Goal: Task Accomplishment & Management: Use online tool/utility

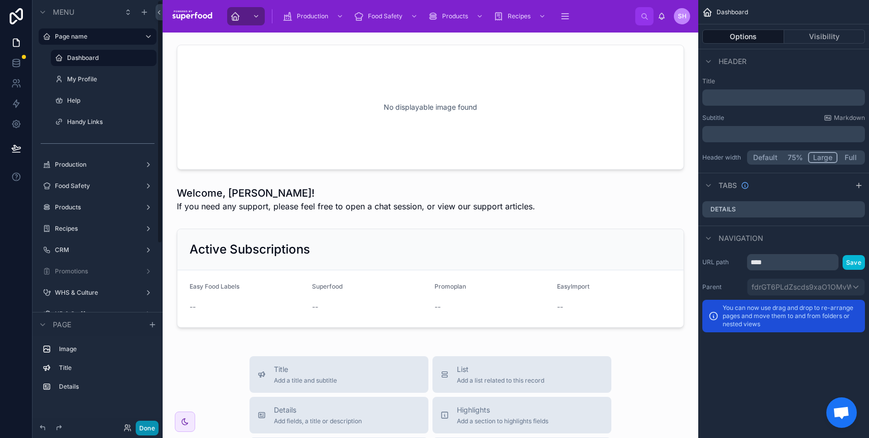
click at [151, 432] on button "Done" at bounding box center [147, 428] width 23 height 15
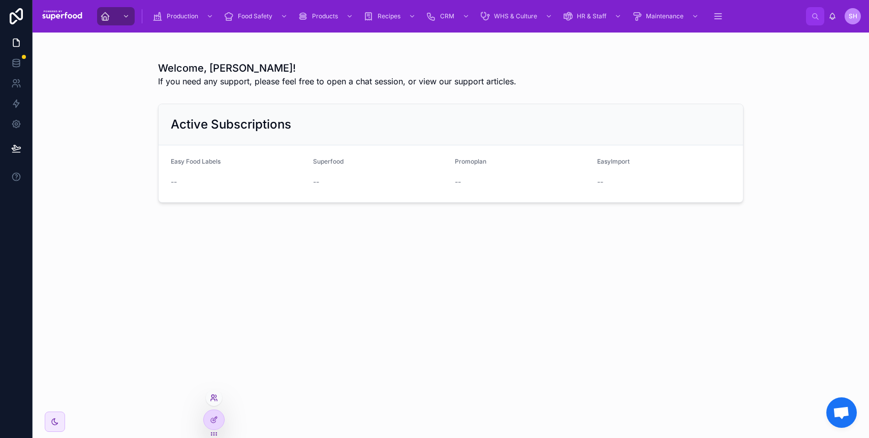
click at [212, 400] on icon at bounding box center [214, 398] width 8 height 8
click at [353, 215] on input "text" at bounding box center [395, 211] width 187 height 16
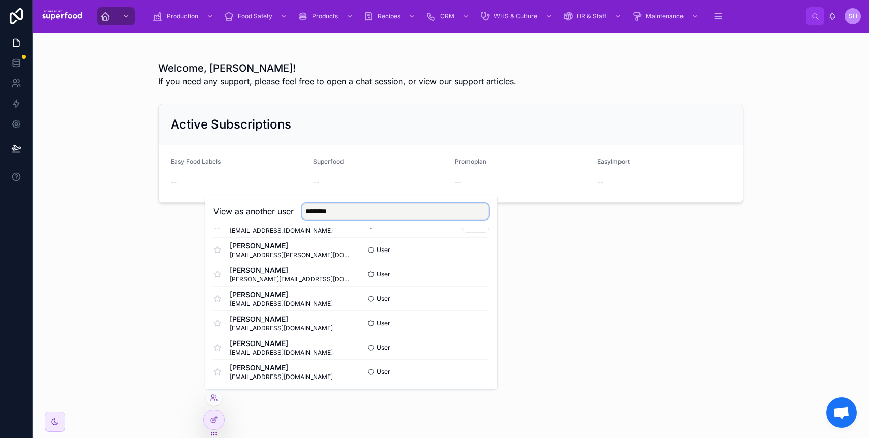
scroll to position [75, 0]
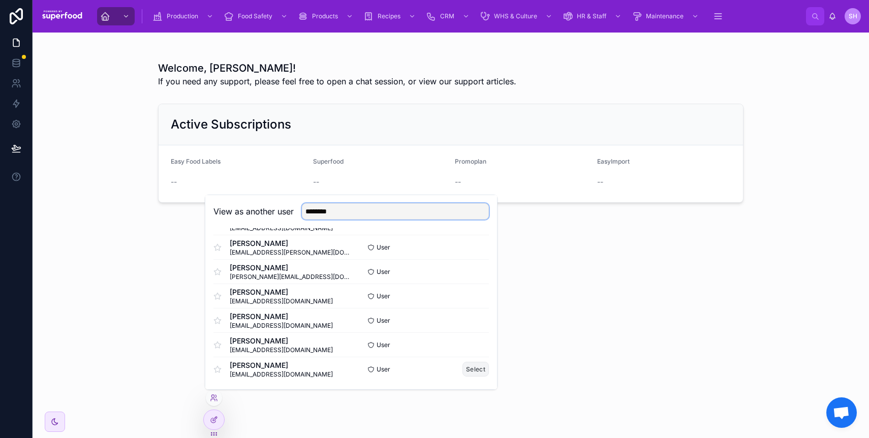
type input "********"
click at [463, 371] on button "Select" at bounding box center [476, 369] width 26 height 15
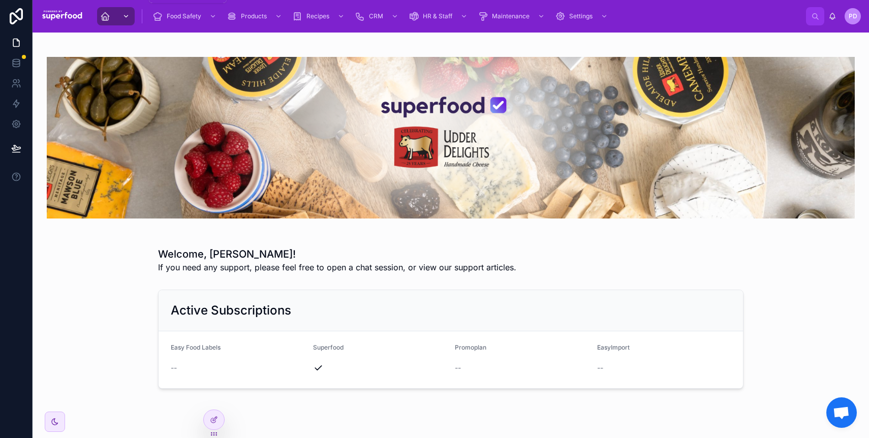
click at [120, 17] on div "scrollable content" at bounding box center [124, 16] width 13 height 16
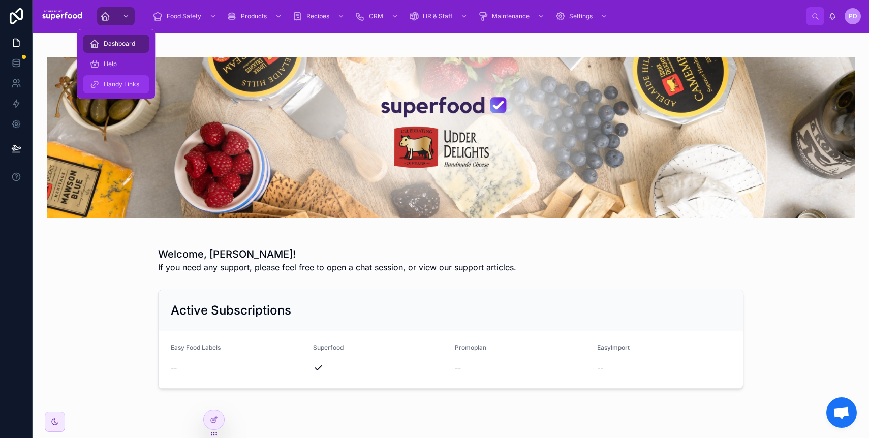
click at [113, 90] on div "Handy Links" at bounding box center [116, 84] width 54 height 16
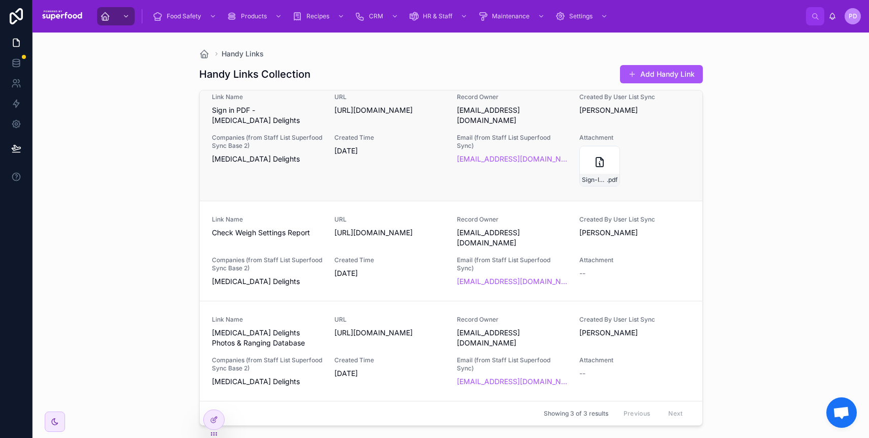
scroll to position [42, 0]
click at [216, 419] on icon at bounding box center [214, 420] width 8 height 8
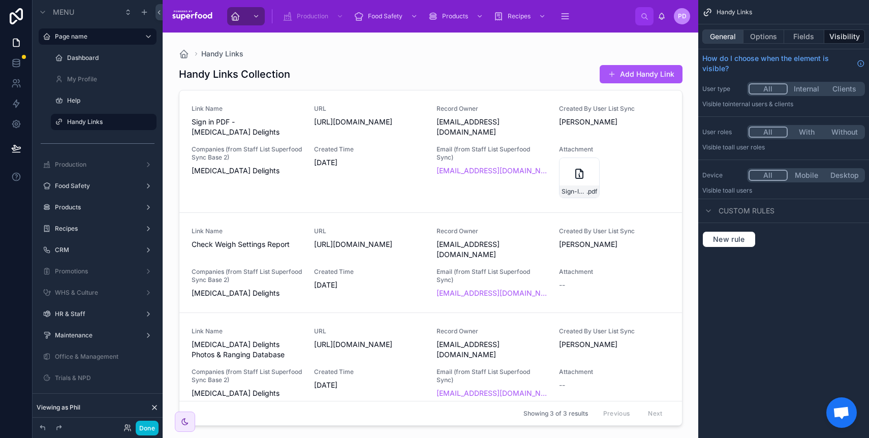
click at [727, 42] on button "General" at bounding box center [723, 36] width 41 height 14
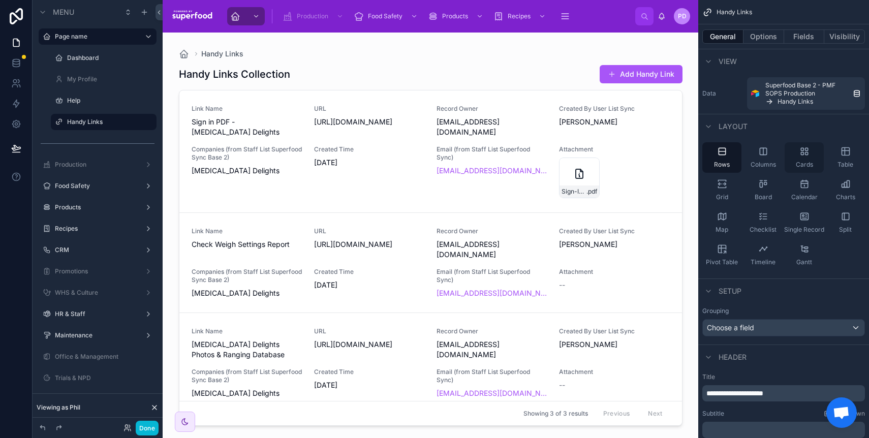
click at [814, 153] on div "Cards" at bounding box center [804, 157] width 39 height 31
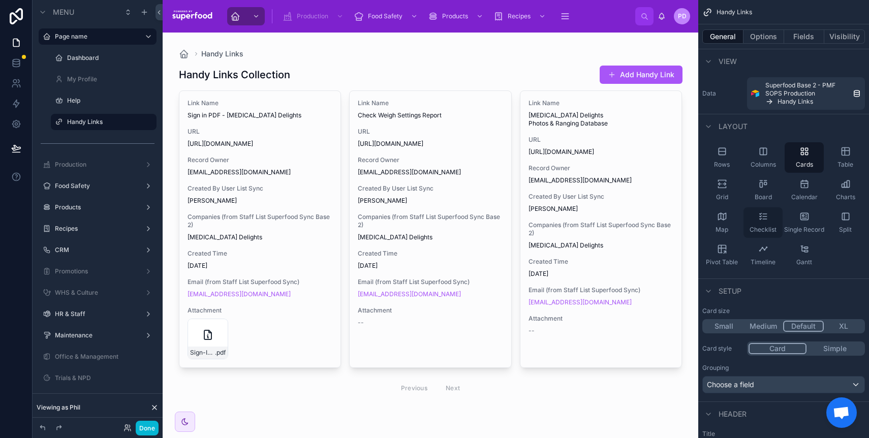
click at [763, 219] on icon "scrollable content" at bounding box center [765, 219] width 4 height 0
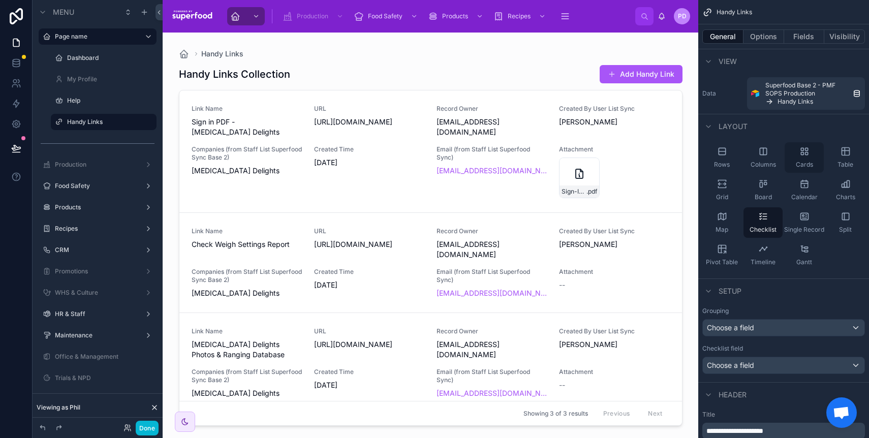
click at [795, 158] on div "Cards" at bounding box center [804, 157] width 39 height 31
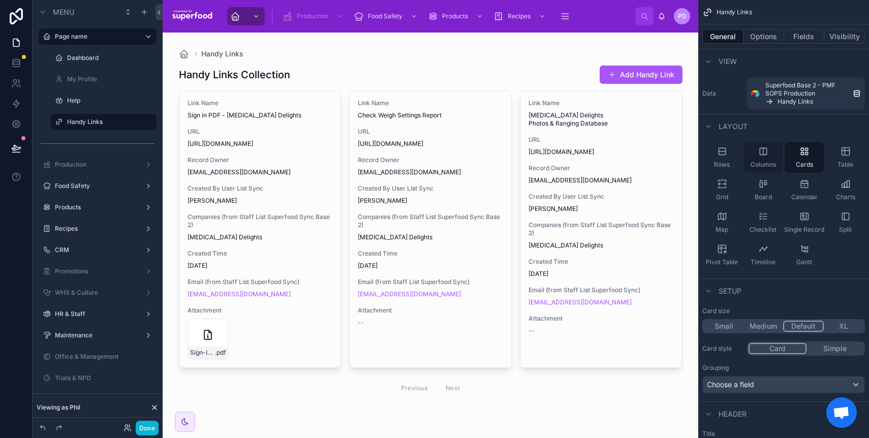
click at [755, 161] on span "Columns" at bounding box center [763, 165] width 25 height 8
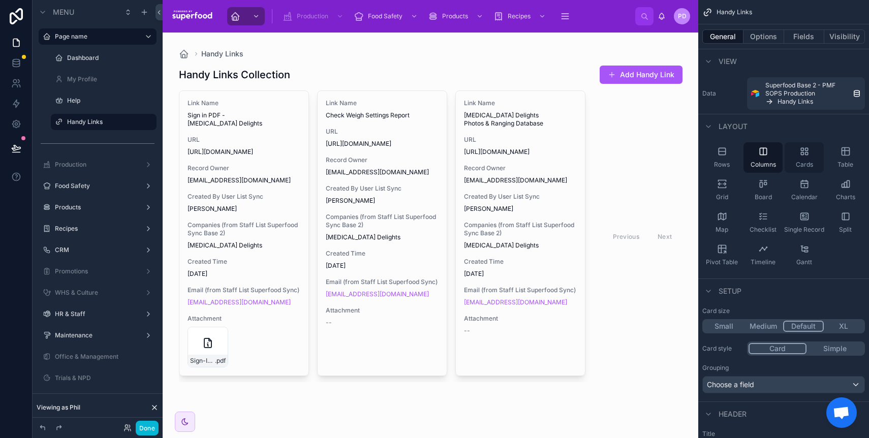
click at [810, 155] on div "Cards" at bounding box center [804, 157] width 39 height 31
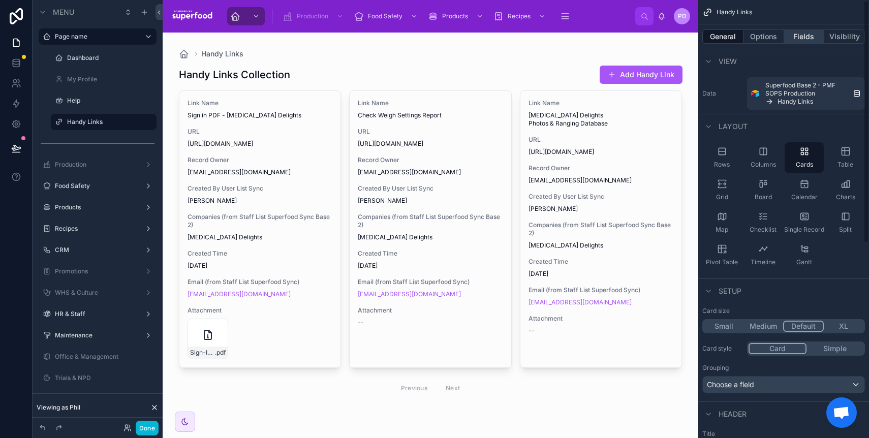
click at [797, 35] on button "Fields" at bounding box center [804, 36] width 41 height 14
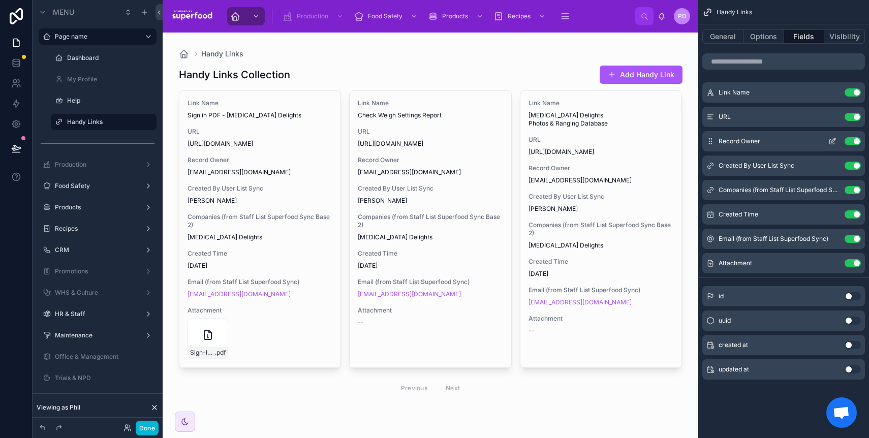
click at [857, 140] on button "Use setting" at bounding box center [853, 141] width 16 height 8
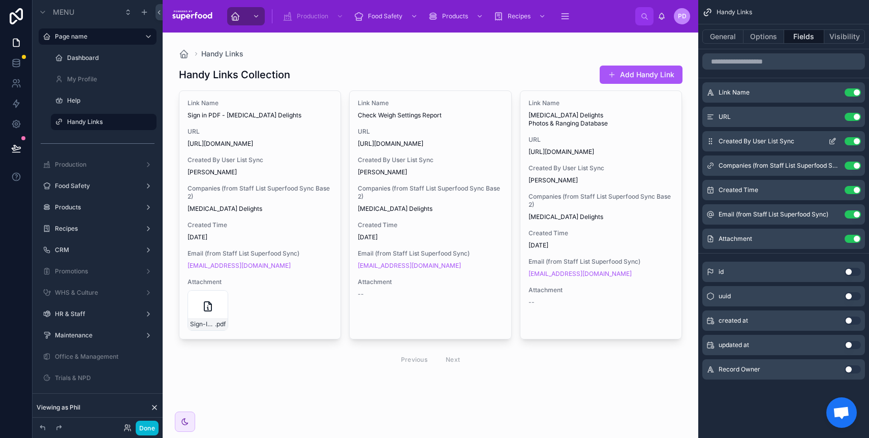
click at [857, 140] on button "Use setting" at bounding box center [853, 141] width 16 height 8
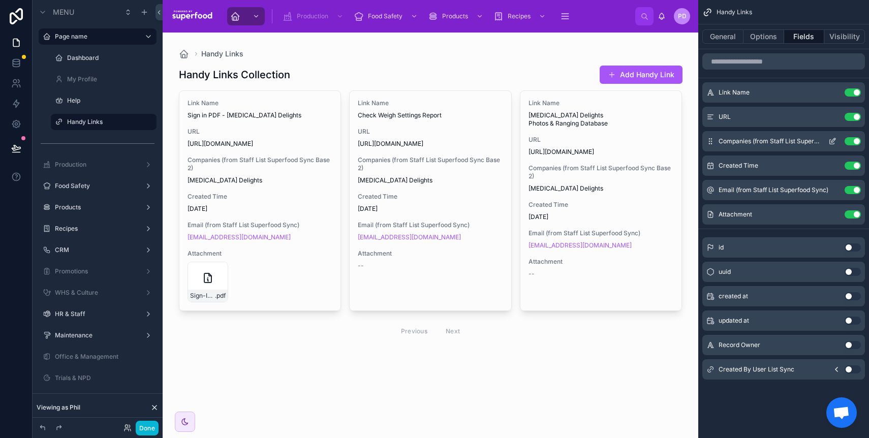
click at [856, 141] on button "Use setting" at bounding box center [853, 141] width 16 height 8
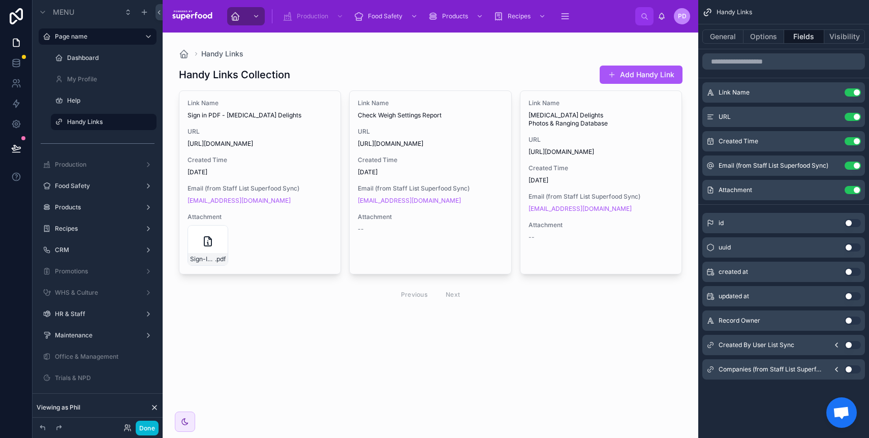
click at [856, 141] on button "Use setting" at bounding box center [853, 141] width 16 height 8
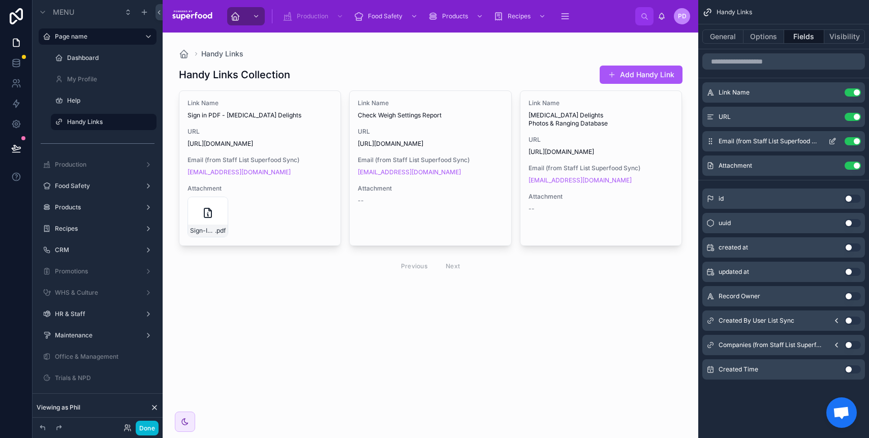
click at [849, 142] on button "Use setting" at bounding box center [853, 141] width 16 height 8
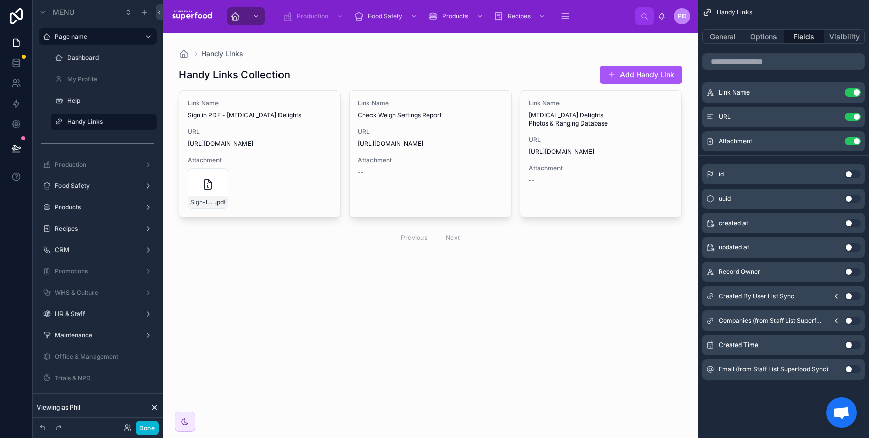
click at [851, 298] on button "Use setting" at bounding box center [853, 296] width 16 height 8
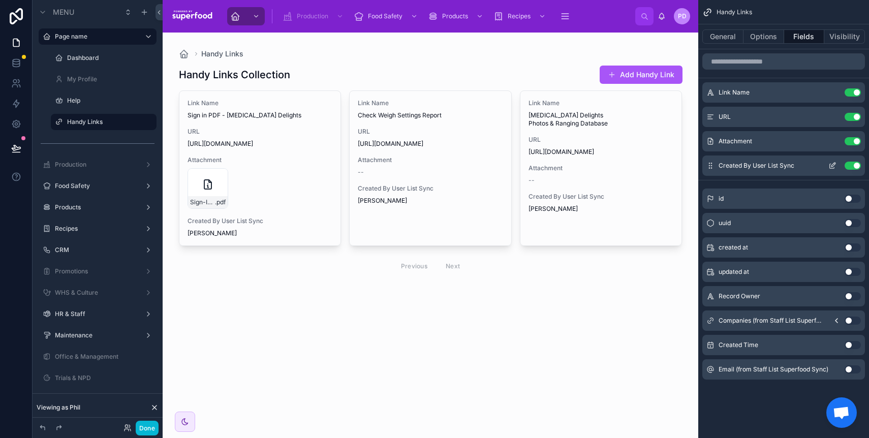
click at [830, 168] on icon "scrollable content" at bounding box center [832, 166] width 5 height 5
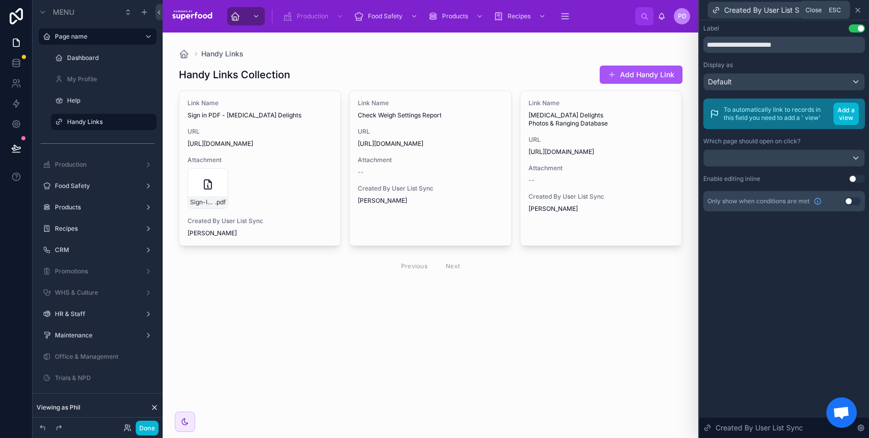
click at [860, 10] on icon at bounding box center [858, 10] width 8 height 8
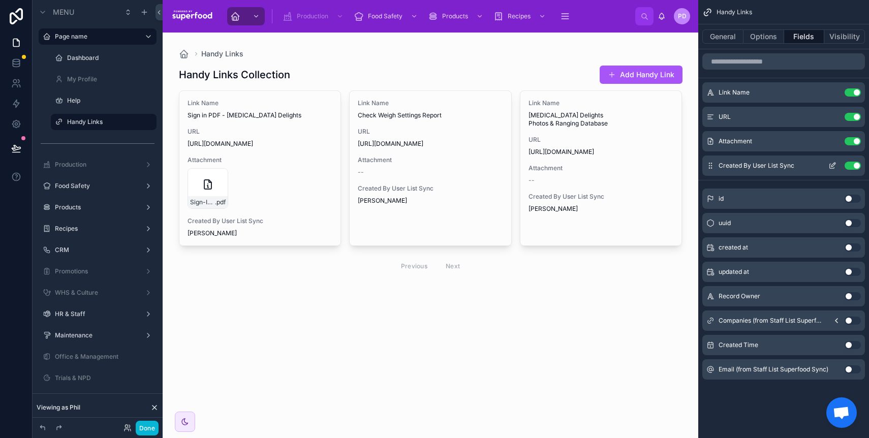
click at [834, 166] on icon "scrollable content" at bounding box center [833, 166] width 8 height 8
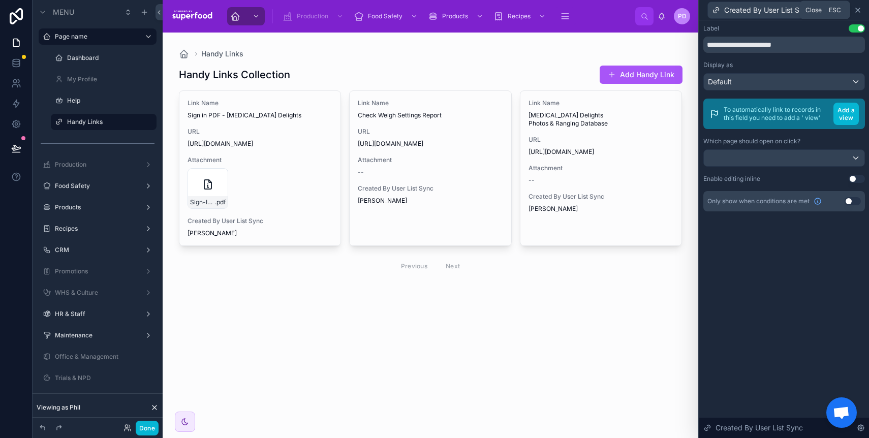
click at [860, 11] on icon at bounding box center [858, 10] width 4 height 4
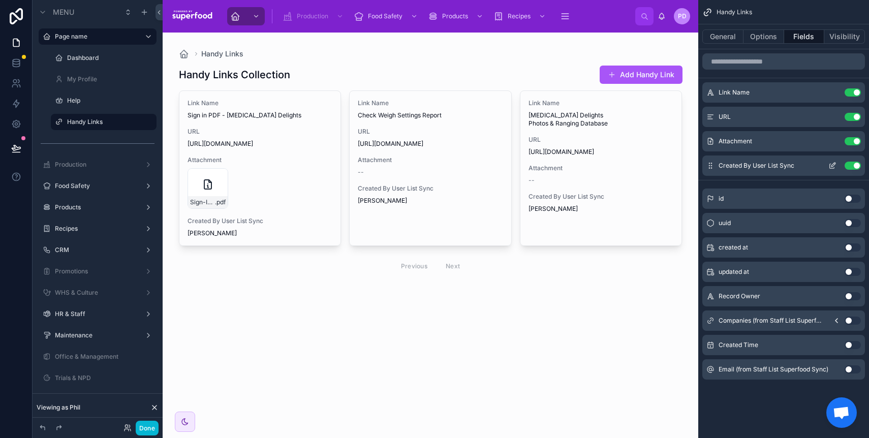
click at [848, 164] on button "Use setting" at bounding box center [853, 166] width 16 height 8
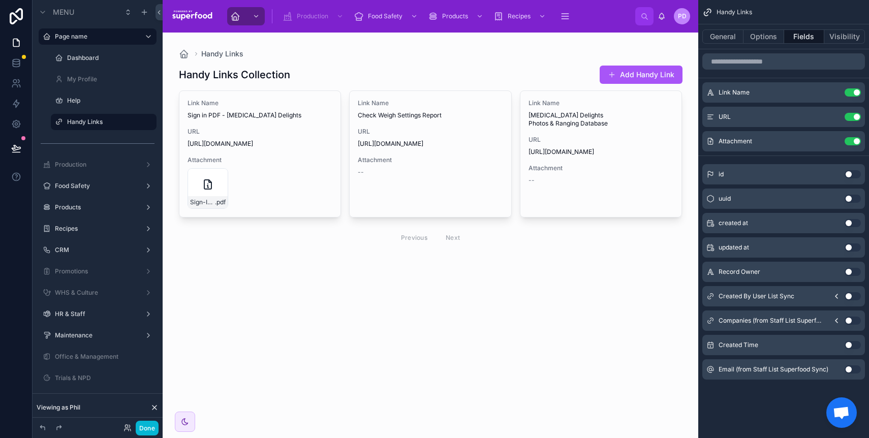
click at [630, 74] on div at bounding box center [431, 158] width 520 height 250
click at [631, 75] on button "Add Handy Link" at bounding box center [641, 75] width 83 height 18
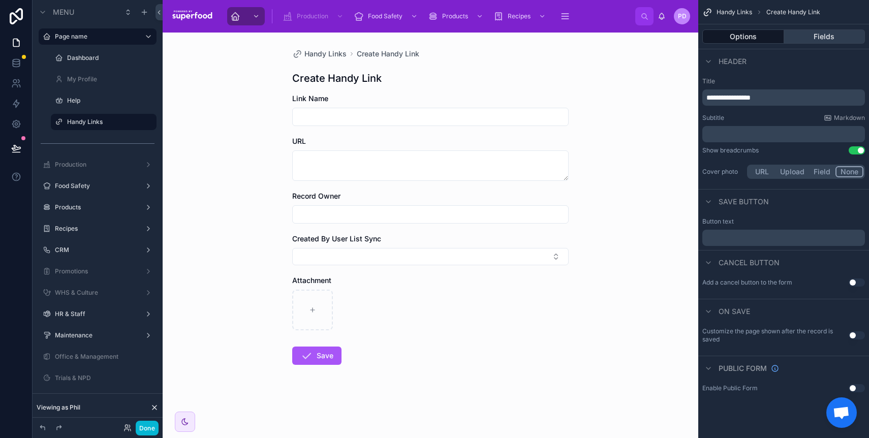
click at [812, 29] on button "Fields" at bounding box center [824, 36] width 81 height 14
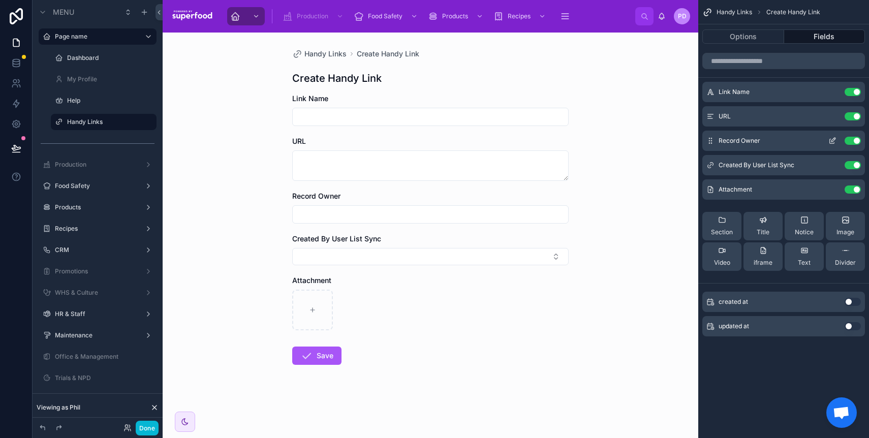
click at [856, 140] on button "Use setting" at bounding box center [853, 141] width 16 height 8
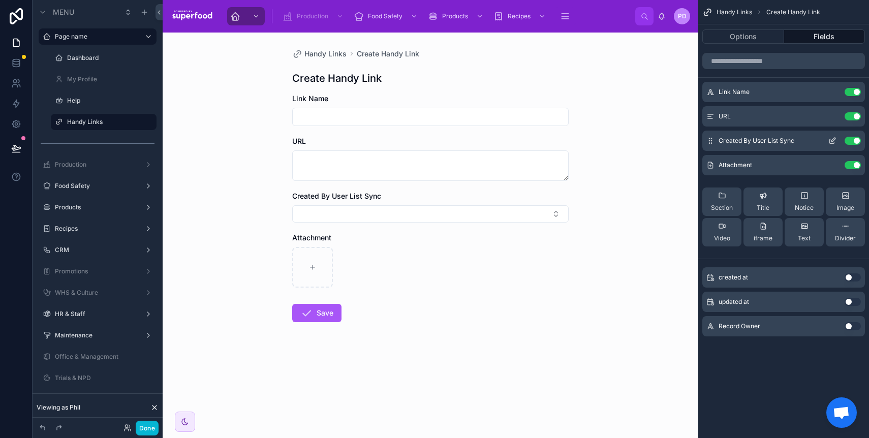
click at [833, 142] on icon "scrollable content" at bounding box center [833, 141] width 8 height 8
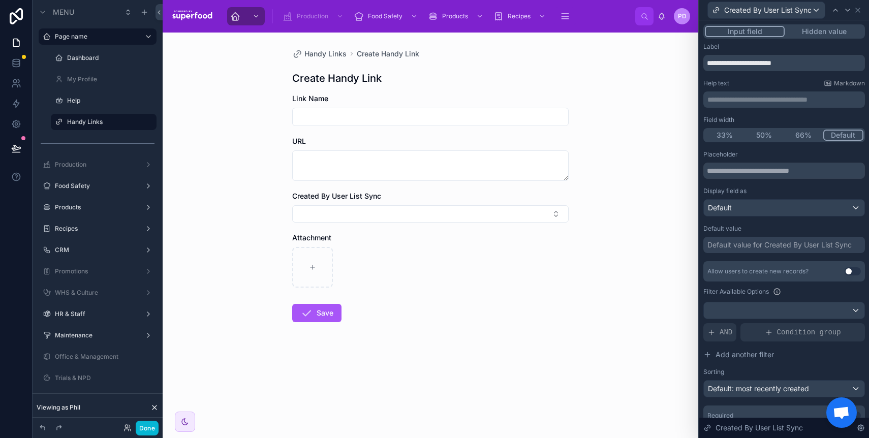
click at [823, 34] on button "Hidden value" at bounding box center [824, 31] width 79 height 11
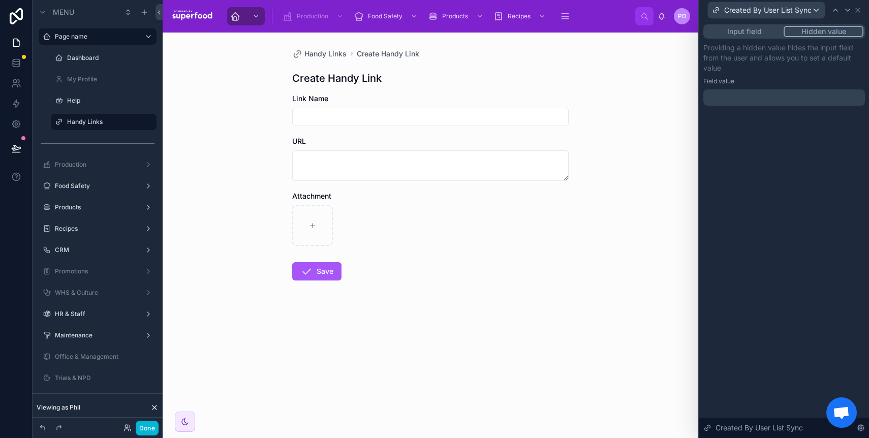
click at [756, 105] on div at bounding box center [785, 97] width 162 height 16
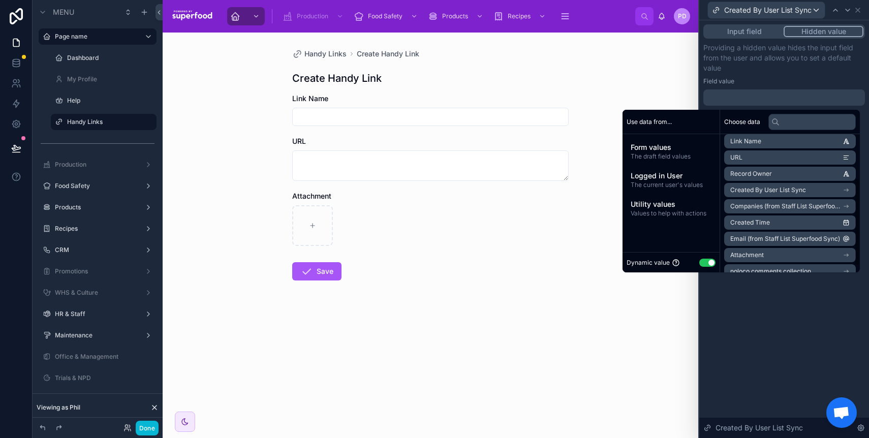
scroll to position [79, 0]
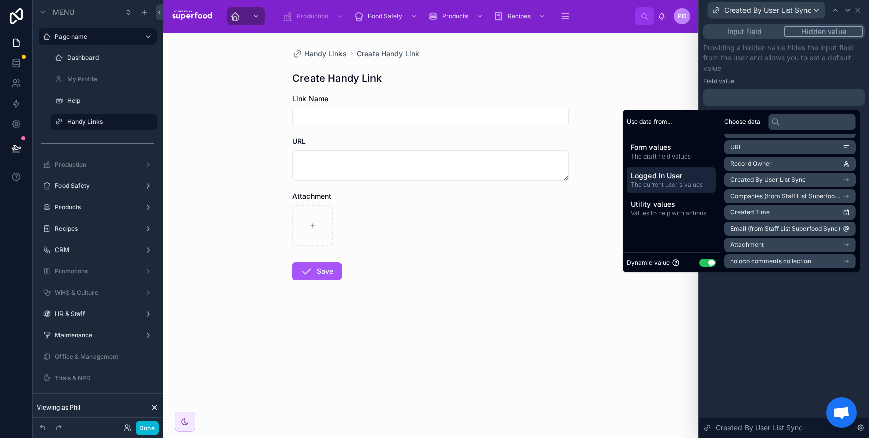
click at [640, 178] on span "Logged in User" at bounding box center [671, 176] width 81 height 10
click at [751, 150] on span "Base 2 Sync" at bounding box center [748, 147] width 36 height 8
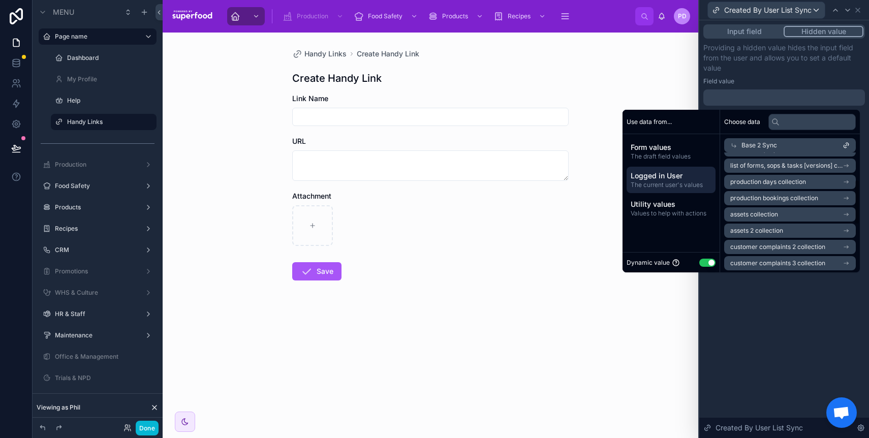
scroll to position [0, 0]
click at [756, 169] on li "Base 2 Sync" at bounding box center [790, 164] width 132 height 14
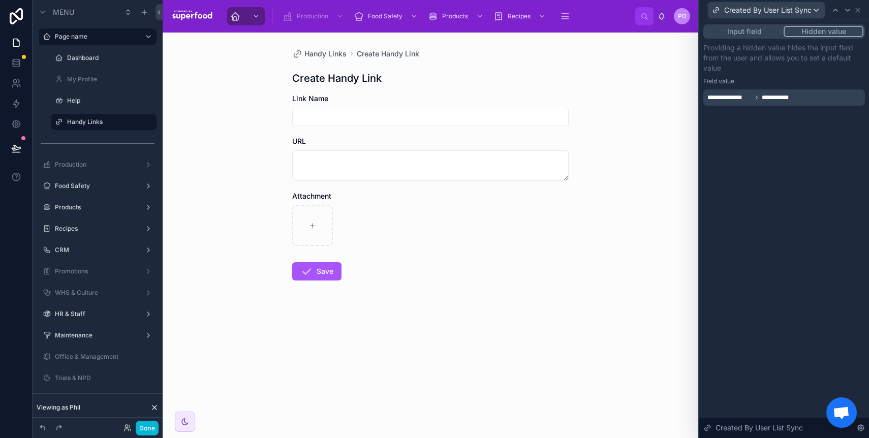
click at [788, 300] on div "**********" at bounding box center [784, 229] width 170 height 418
click at [859, 10] on icon at bounding box center [858, 10] width 8 height 8
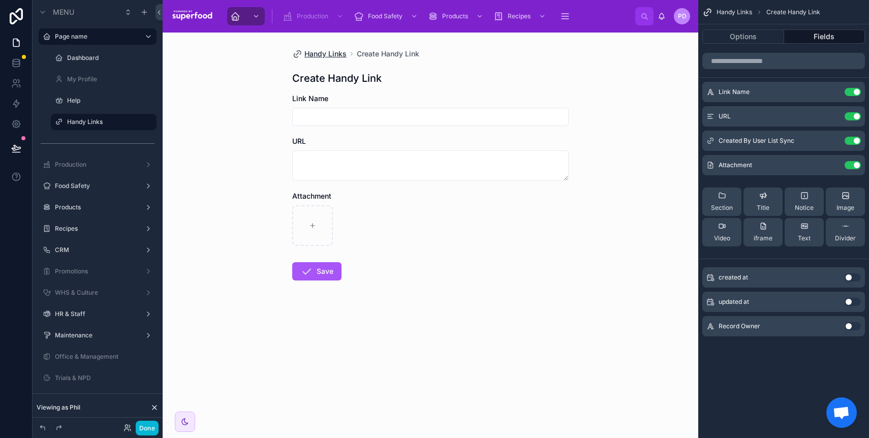
click at [339, 56] on span "Handy Links" at bounding box center [325, 54] width 42 height 10
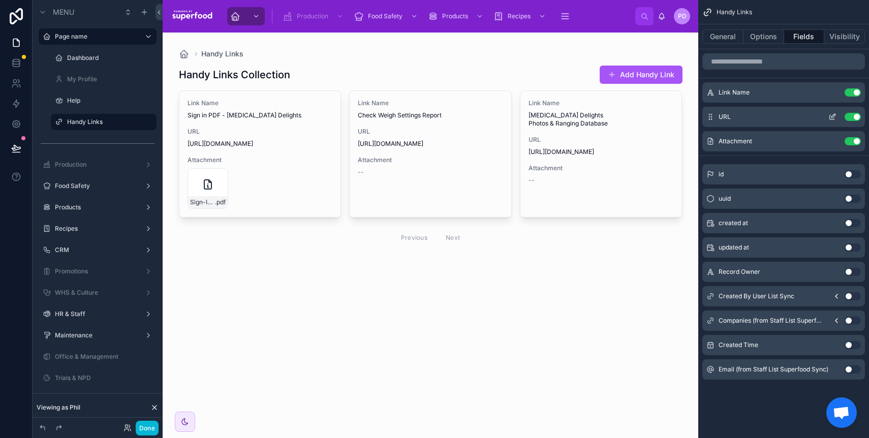
click at [835, 116] on icon "scrollable content" at bounding box center [834, 116] width 4 height 4
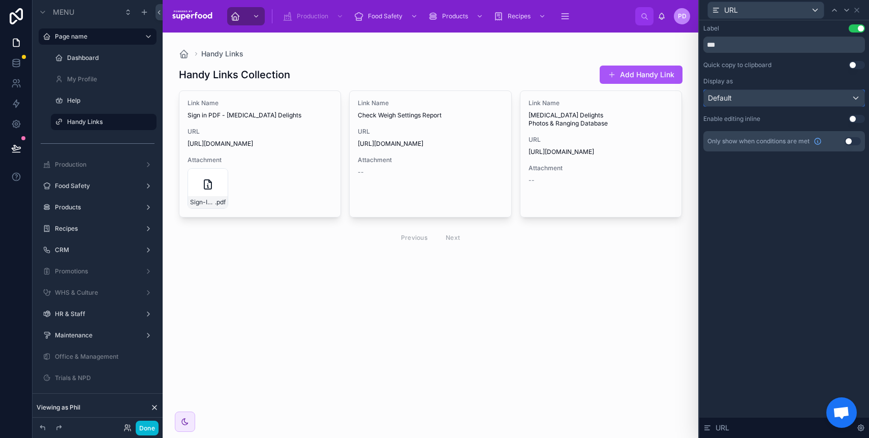
click at [760, 96] on div "Default" at bounding box center [784, 98] width 161 height 16
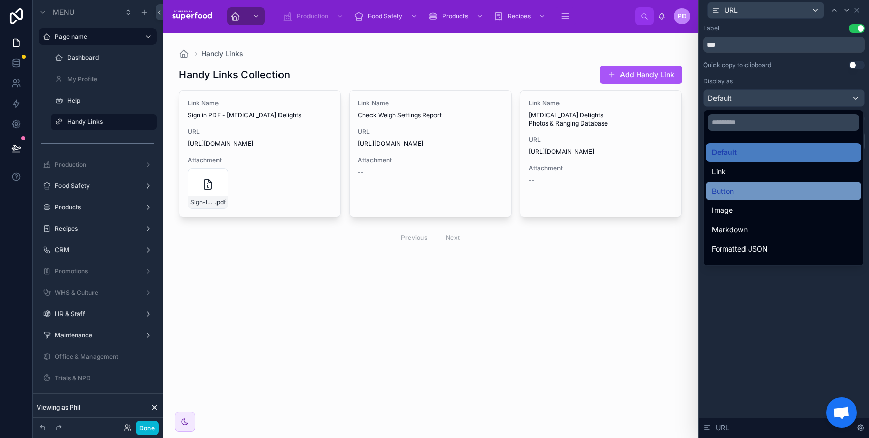
click at [751, 189] on div "Button" at bounding box center [783, 191] width 143 height 12
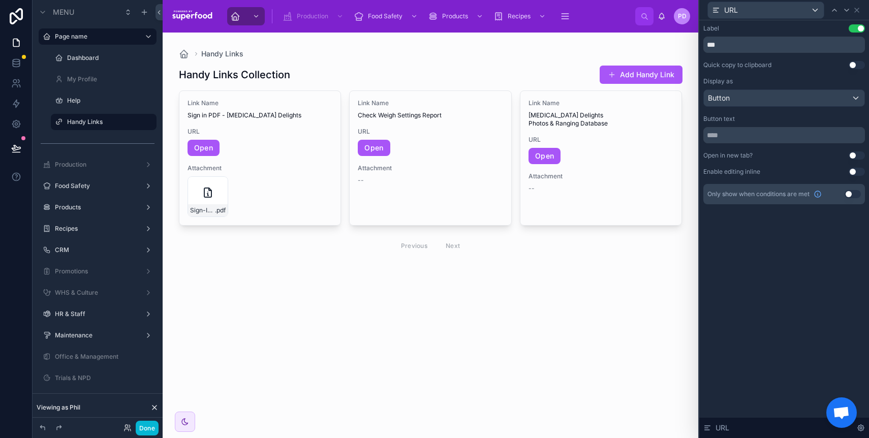
click at [856, 156] on button "Use setting" at bounding box center [857, 155] width 16 height 8
click at [790, 137] on input "text" at bounding box center [785, 135] width 162 height 16
type input "*********"
click at [399, 317] on div "Handy Links Handy Links Collection Add Handy Link Link Name Sign in PDF - Udder…" at bounding box center [431, 236] width 536 height 406
click at [857, 12] on icon at bounding box center [857, 10] width 8 height 8
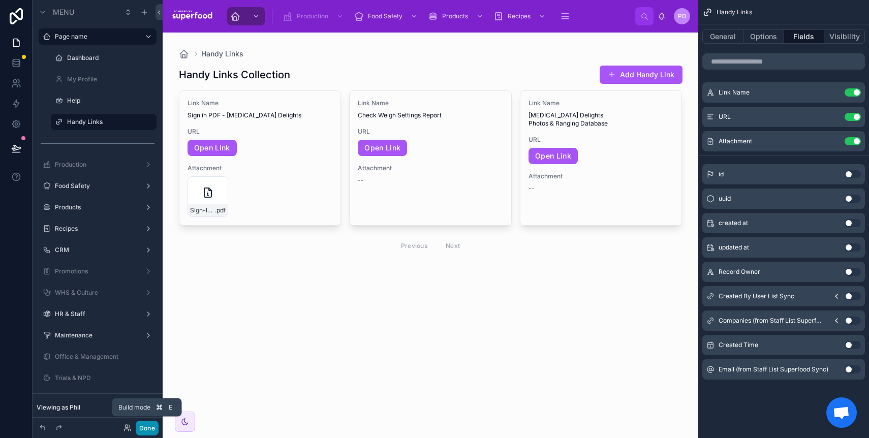
click at [151, 424] on button "Done" at bounding box center [147, 428] width 23 height 15
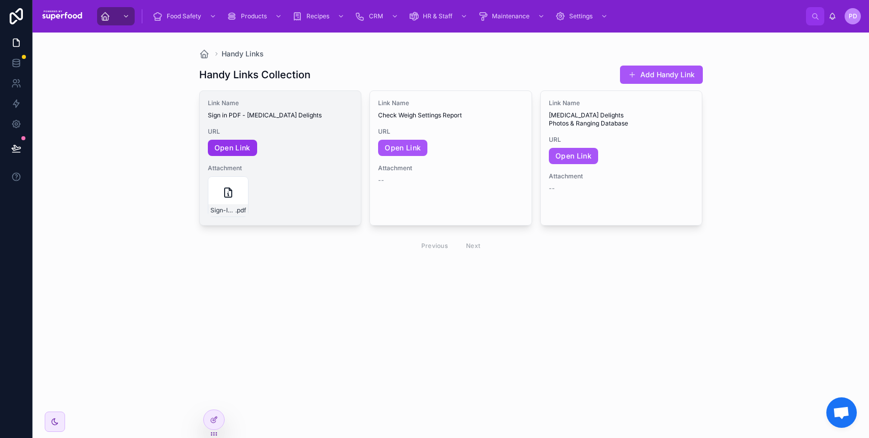
click at [218, 149] on link "Open Link" at bounding box center [232, 148] width 49 height 16
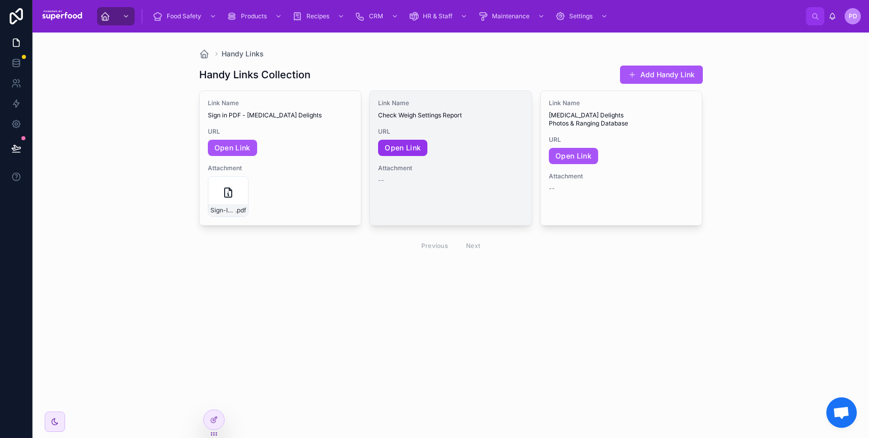
click at [414, 150] on link "Open Link" at bounding box center [402, 148] width 49 height 16
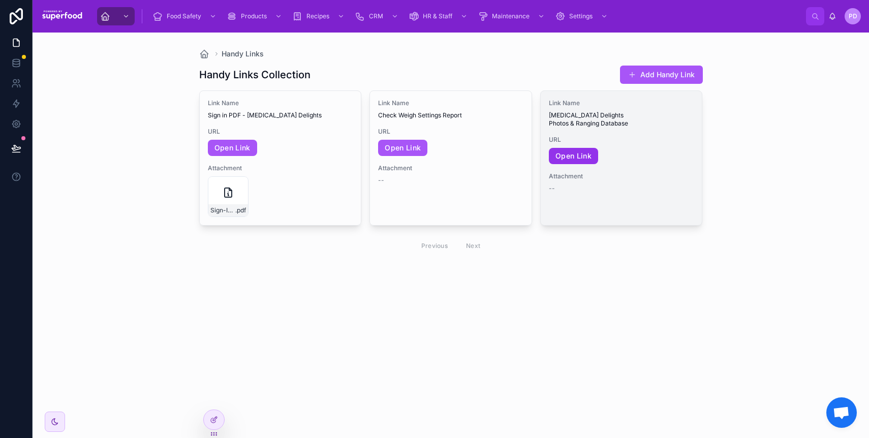
click at [583, 148] on link "Open Link" at bounding box center [573, 156] width 49 height 16
click at [632, 136] on span "URL" at bounding box center [621, 140] width 145 height 8
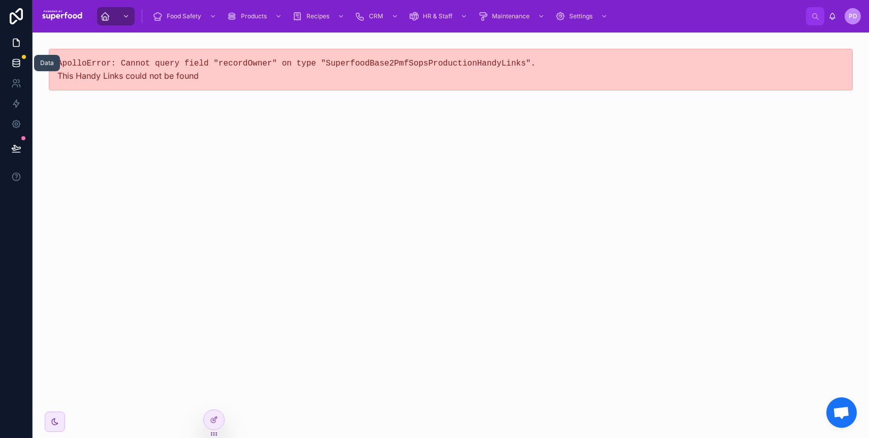
click at [22, 58] on link at bounding box center [16, 63] width 32 height 20
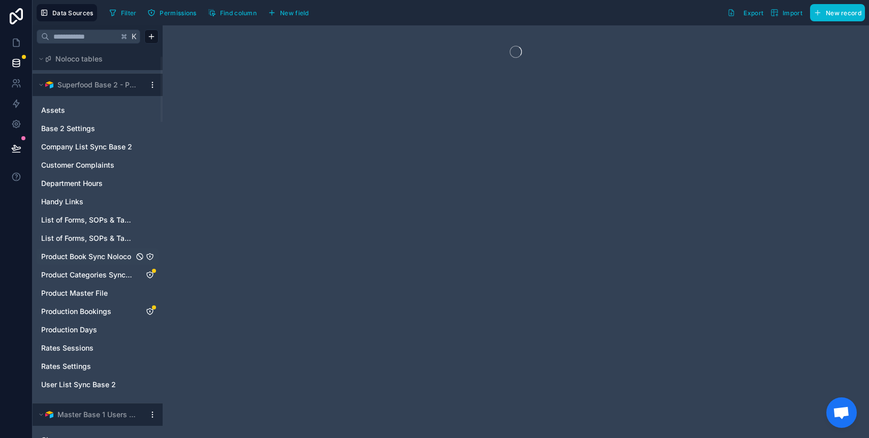
scroll to position [54, 0]
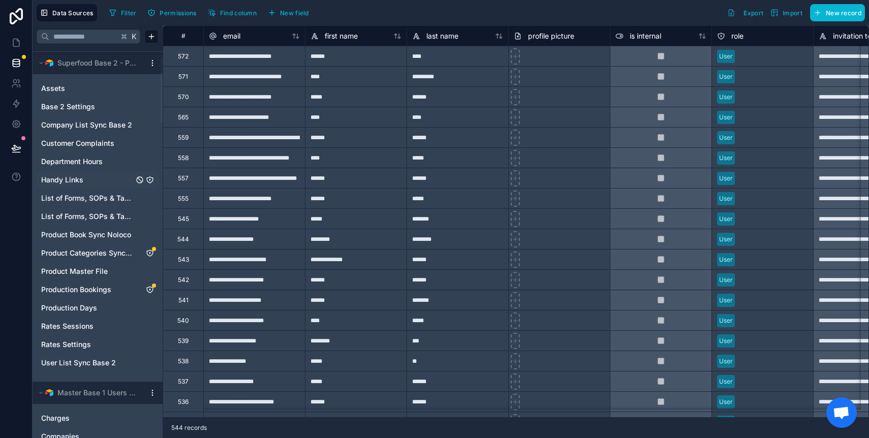
click at [64, 185] on span "Handy Links" at bounding box center [62, 180] width 42 height 10
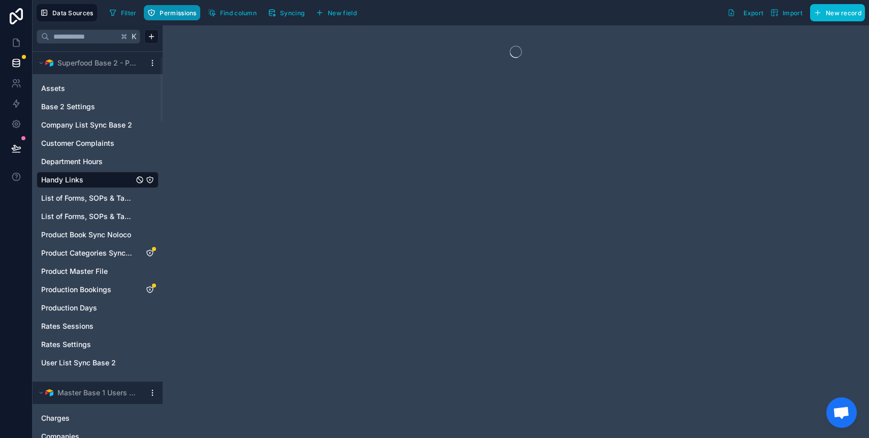
click at [170, 14] on span "Permissions" at bounding box center [178, 13] width 37 height 8
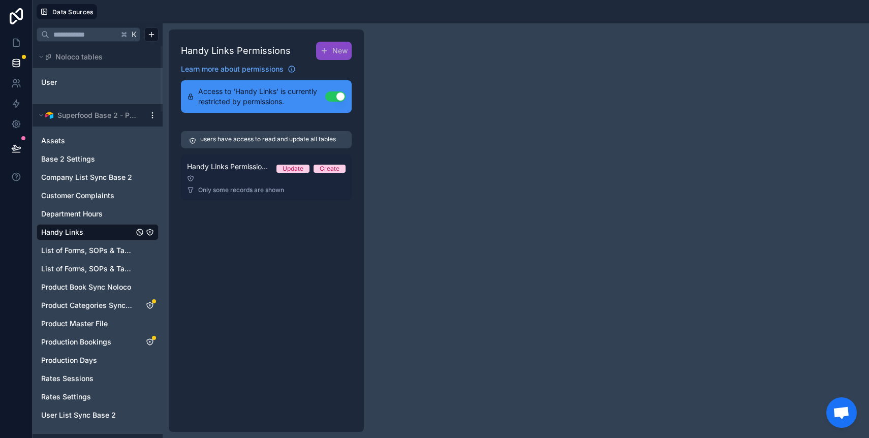
click at [246, 172] on div "Handy Links Permission 1 Update Create" at bounding box center [266, 167] width 159 height 12
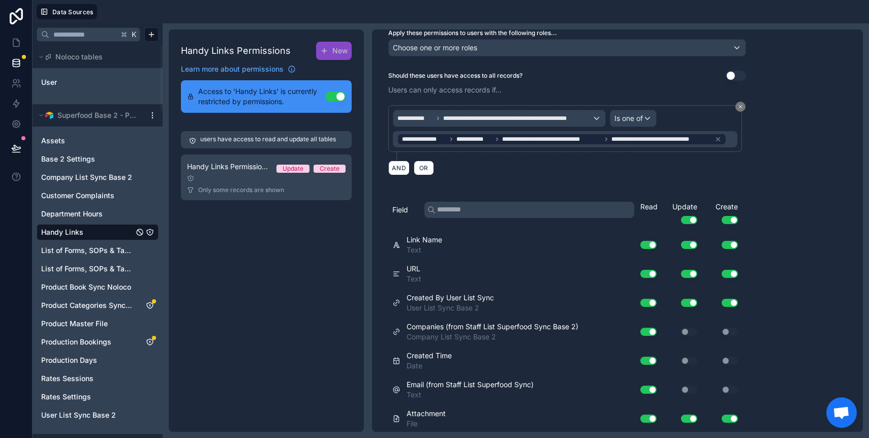
scroll to position [60, 0]
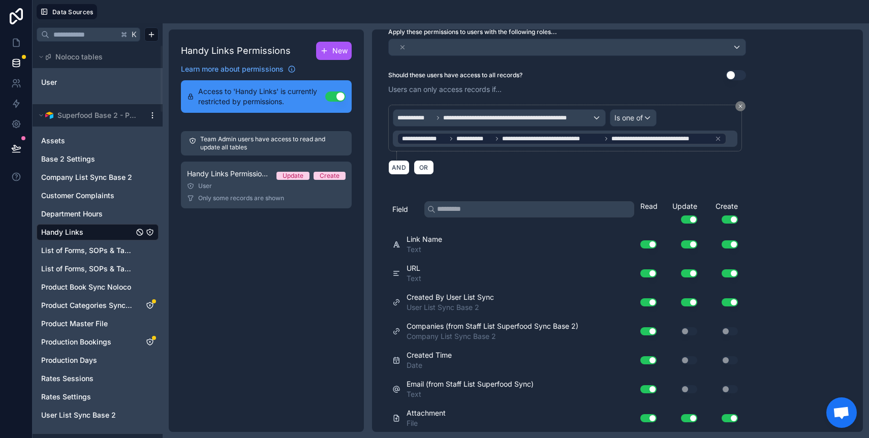
click at [334, 52] on span "New" at bounding box center [339, 51] width 15 height 10
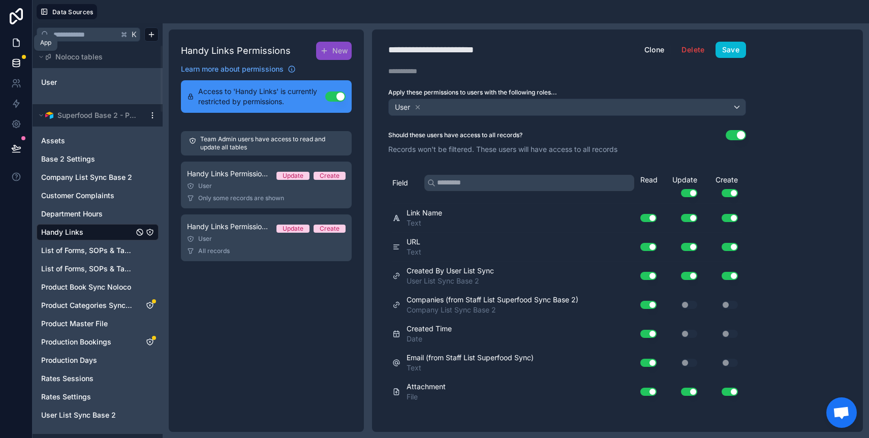
click at [21, 47] on icon at bounding box center [16, 43] width 10 height 10
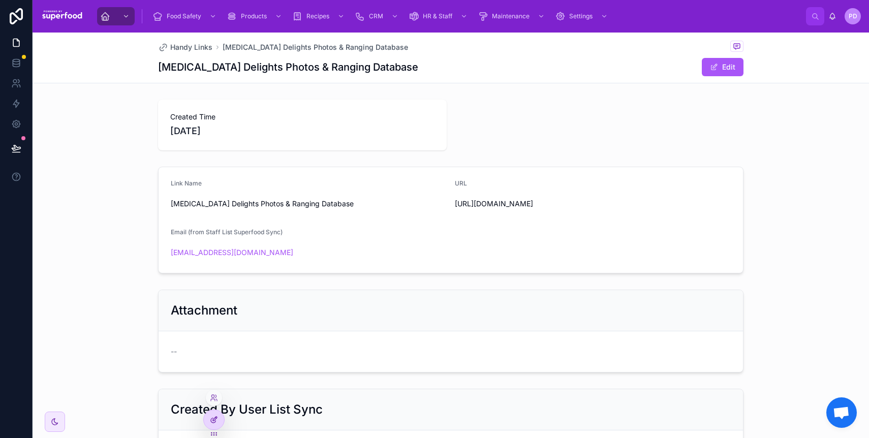
click at [214, 426] on div at bounding box center [214, 419] width 20 height 19
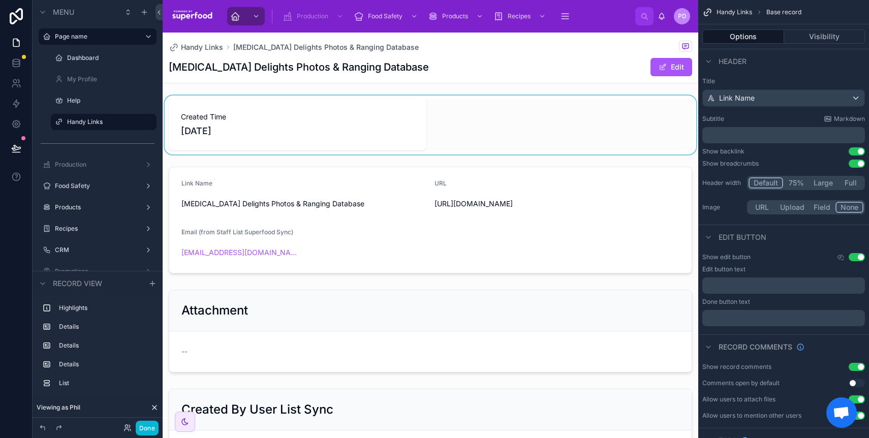
click at [299, 105] on div at bounding box center [431, 125] width 536 height 59
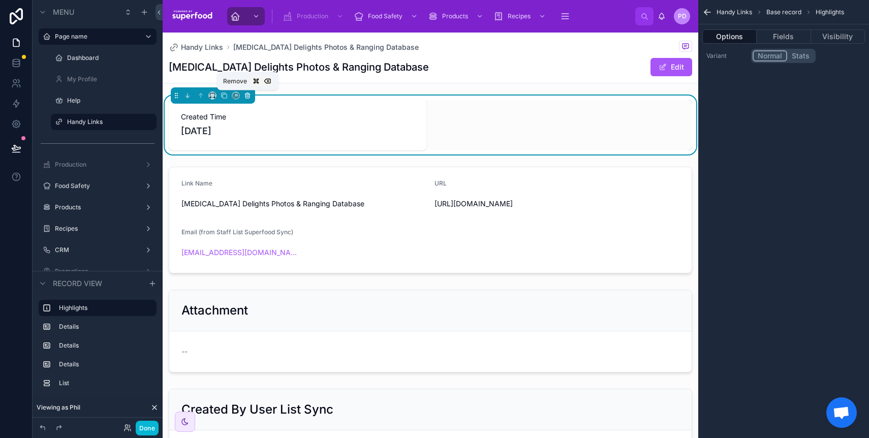
click at [246, 96] on icon at bounding box center [247, 95] width 7 height 7
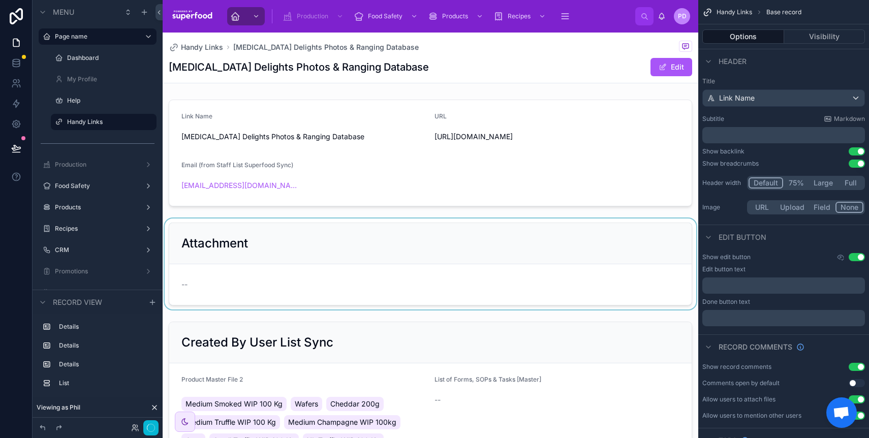
click at [353, 231] on div at bounding box center [431, 264] width 536 height 91
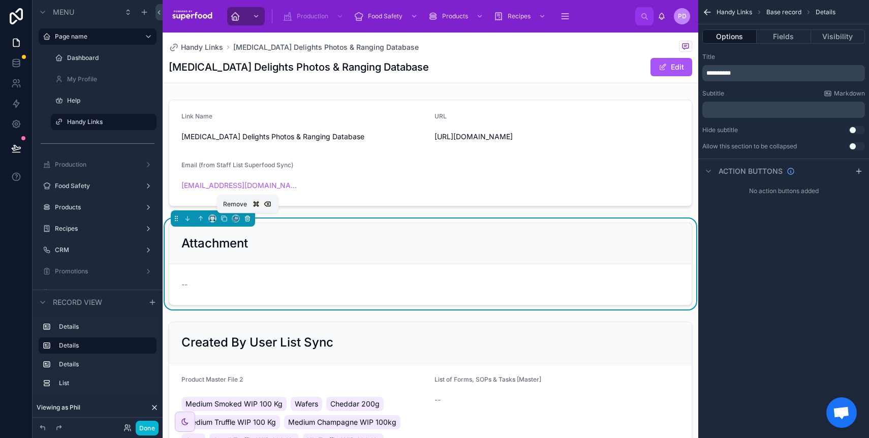
click at [250, 217] on icon at bounding box center [247, 218] width 7 height 7
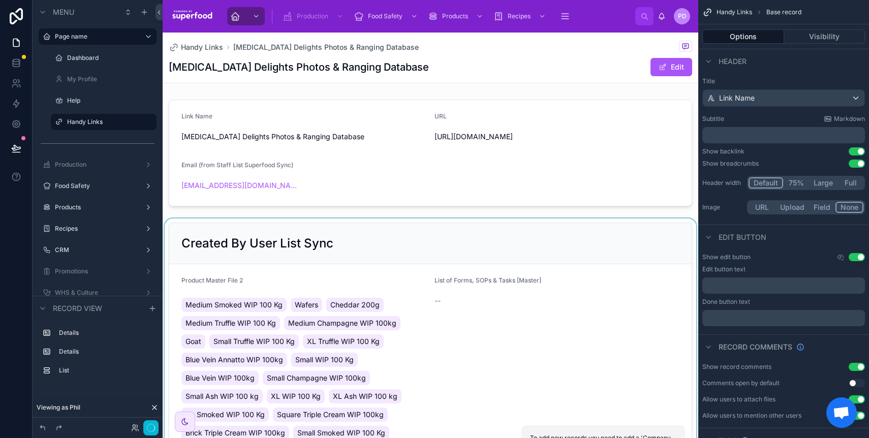
click at [266, 237] on div at bounding box center [431, 350] width 536 height 262
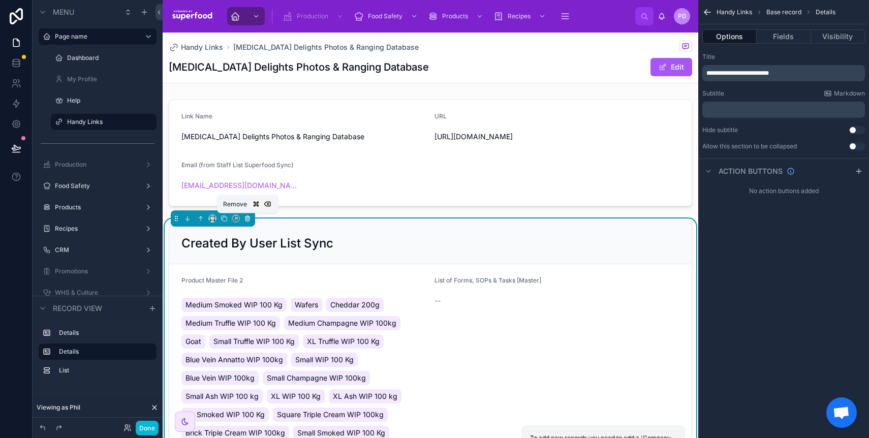
click at [247, 219] on icon at bounding box center [247, 219] width 0 height 2
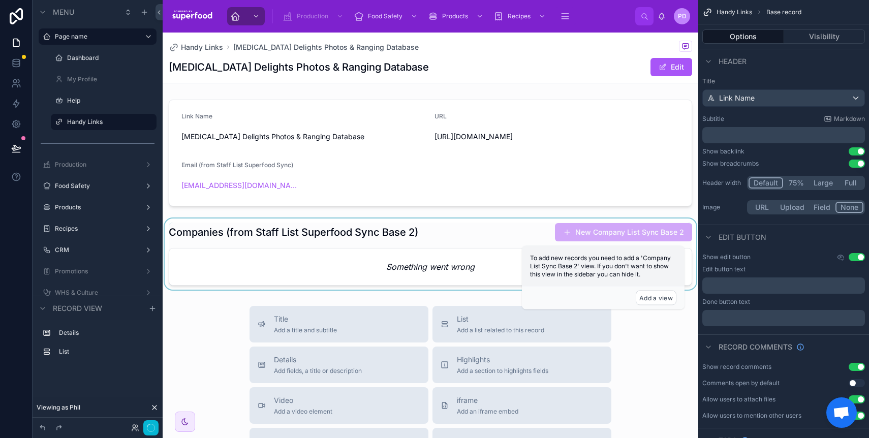
click at [256, 226] on div at bounding box center [431, 254] width 536 height 71
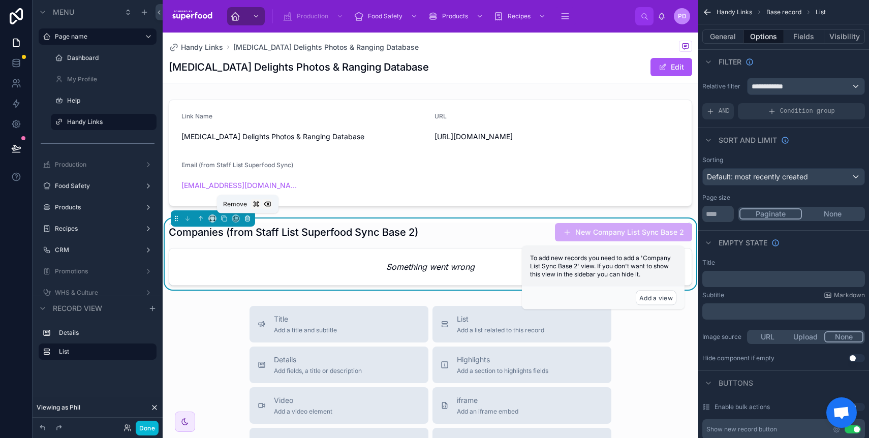
click at [246, 217] on icon at bounding box center [247, 218] width 7 height 7
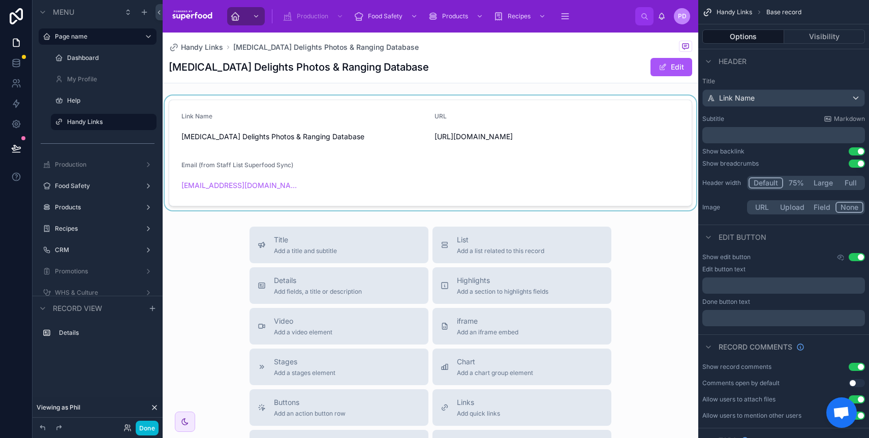
click at [370, 162] on div at bounding box center [431, 153] width 536 height 115
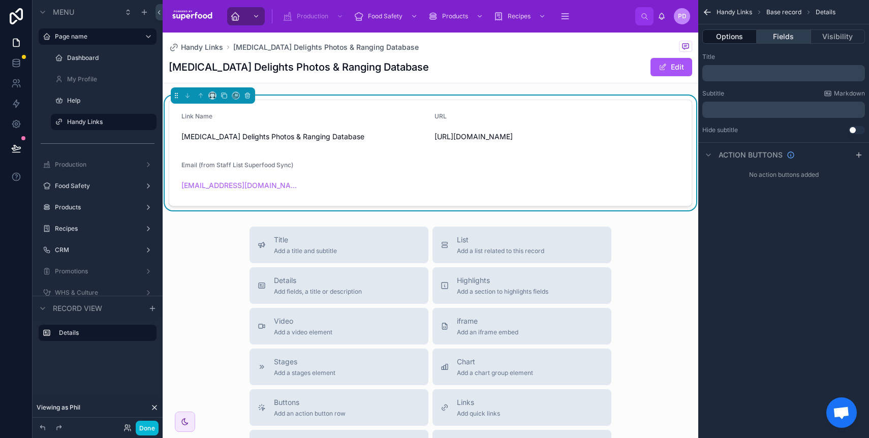
click at [779, 36] on button "Fields" at bounding box center [784, 36] width 54 height 14
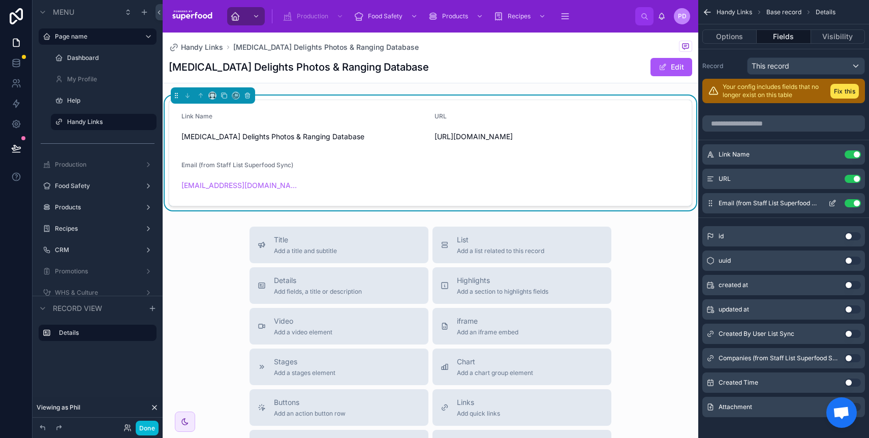
click at [855, 199] on button "Use setting" at bounding box center [853, 203] width 16 height 8
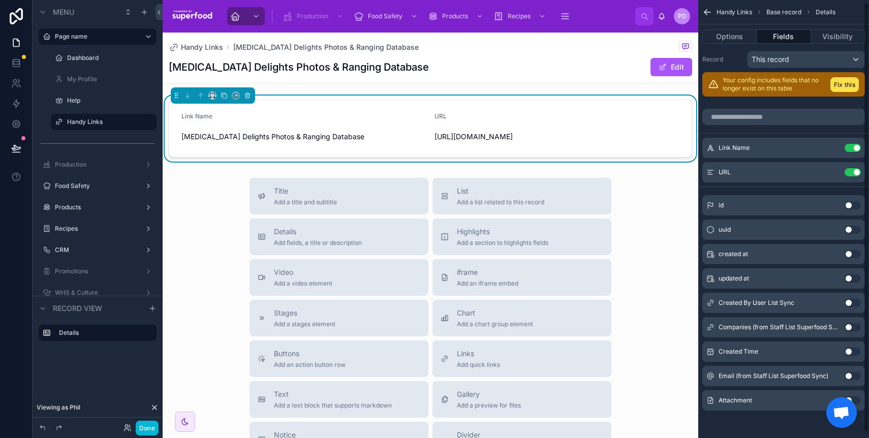
scroll to position [8, 0]
click at [855, 398] on button "Use setting" at bounding box center [853, 399] width 16 height 8
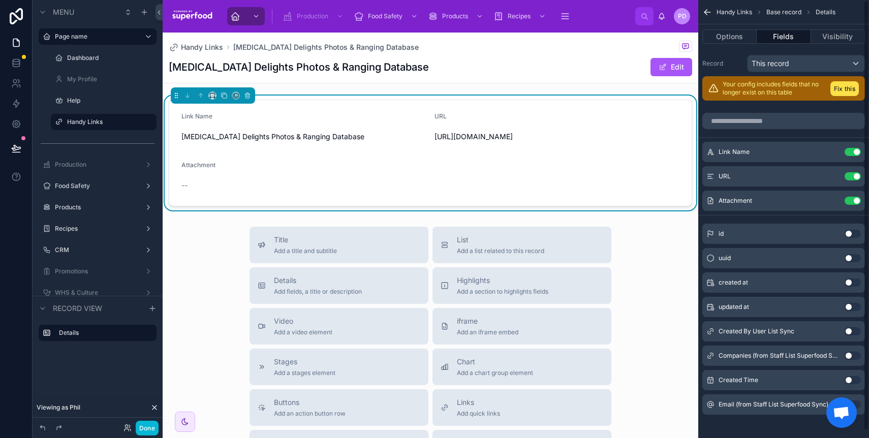
scroll to position [0, 0]
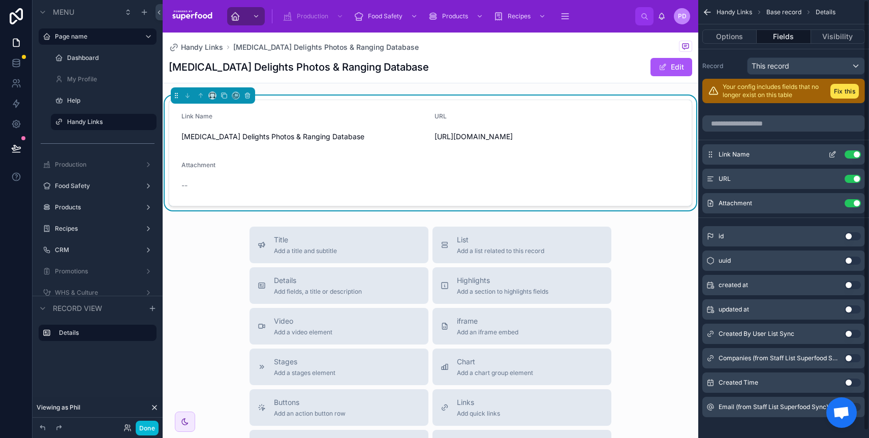
click at [831, 153] on icon "scrollable content" at bounding box center [832, 155] width 5 height 5
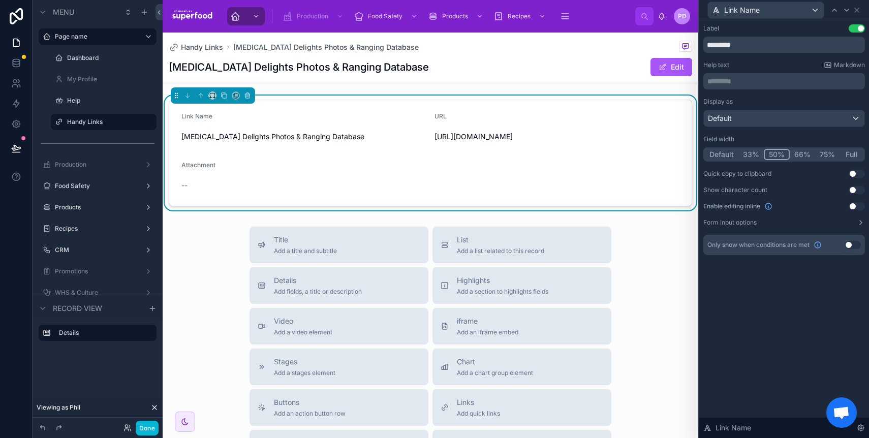
click at [723, 155] on button "Default" at bounding box center [722, 154] width 34 height 11
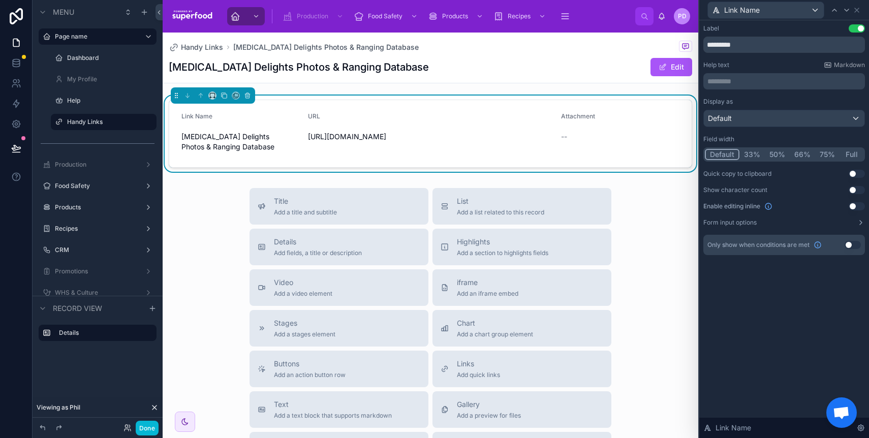
click at [631, 314] on div "Title Add a title and subtitle List Add a list related to this record Details A…" at bounding box center [431, 369] width 536 height 362
click at [552, 300] on button "iframe Add an iframe embed" at bounding box center [522, 287] width 179 height 37
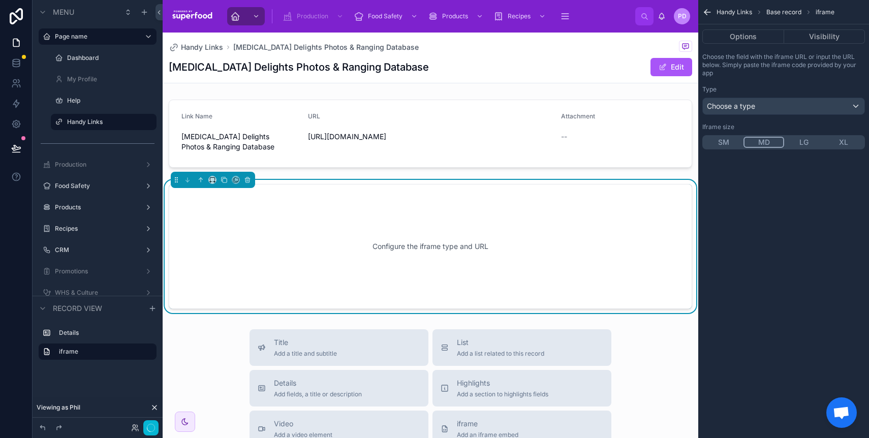
scroll to position [11, 0]
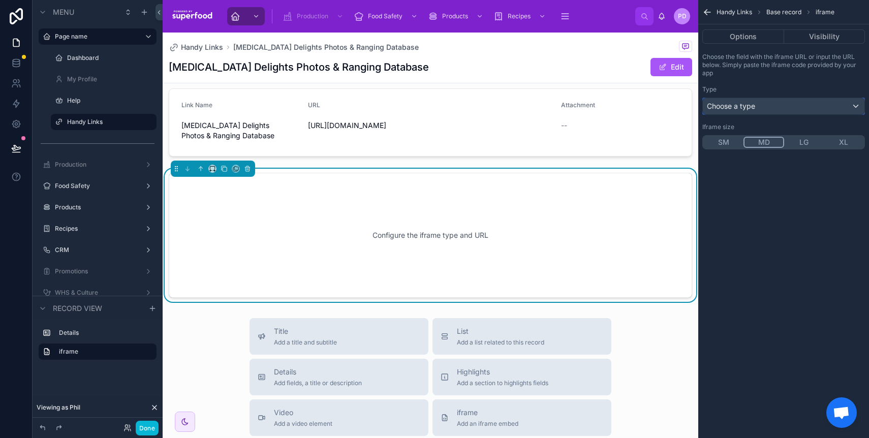
click at [797, 106] on div "Choose a type" at bounding box center [784, 106] width 162 height 16
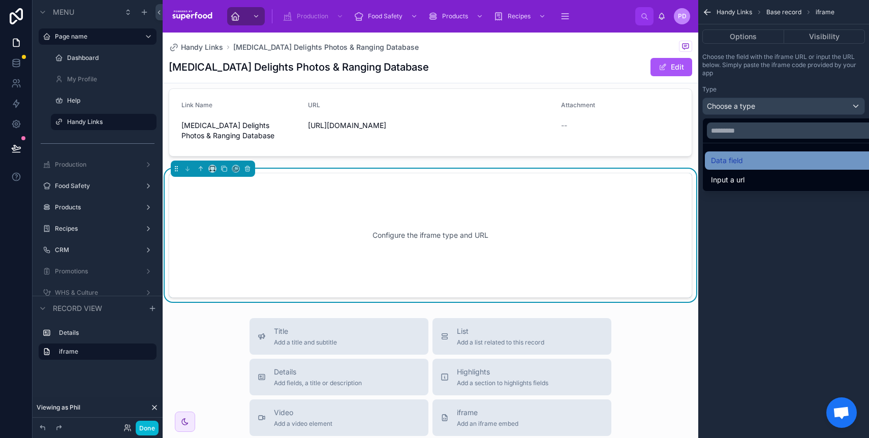
click at [769, 160] on div "Data field" at bounding box center [795, 161] width 169 height 12
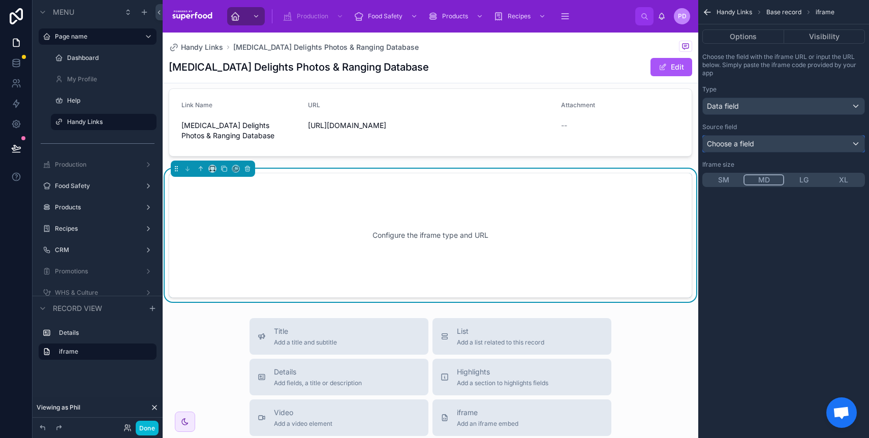
click at [756, 141] on div "Choose a field" at bounding box center [784, 144] width 162 height 16
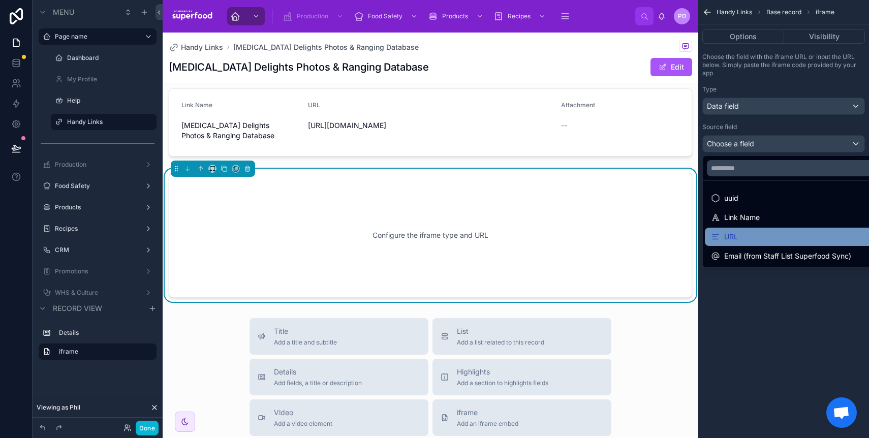
click at [794, 232] on div "URL" at bounding box center [795, 237] width 169 height 12
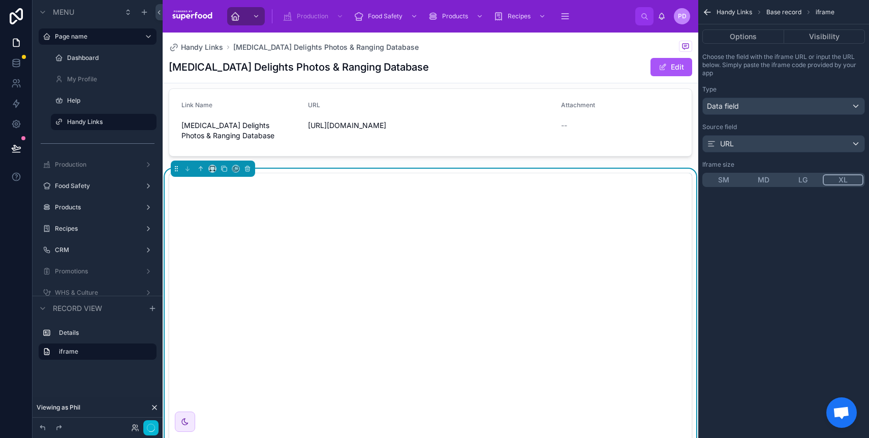
click at [841, 175] on button "XL" at bounding box center [843, 179] width 41 height 11
click at [144, 428] on button "Done" at bounding box center [147, 428] width 23 height 15
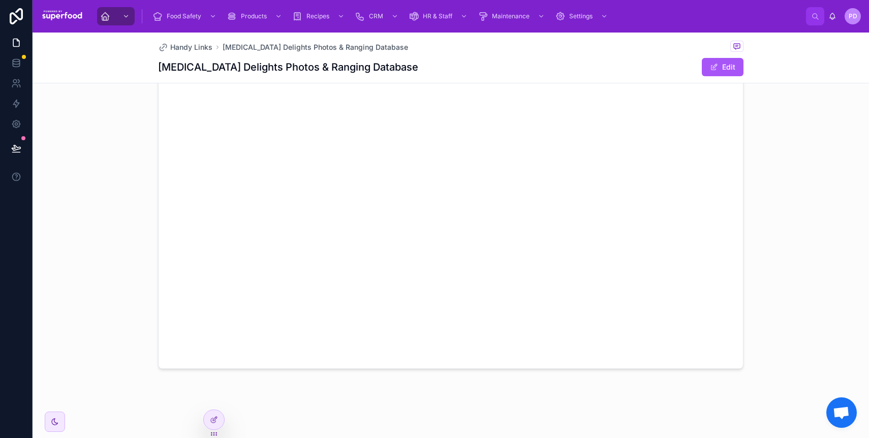
scroll to position [0, 0]
click at [108, 218] on div at bounding box center [451, 403] width 837 height 447
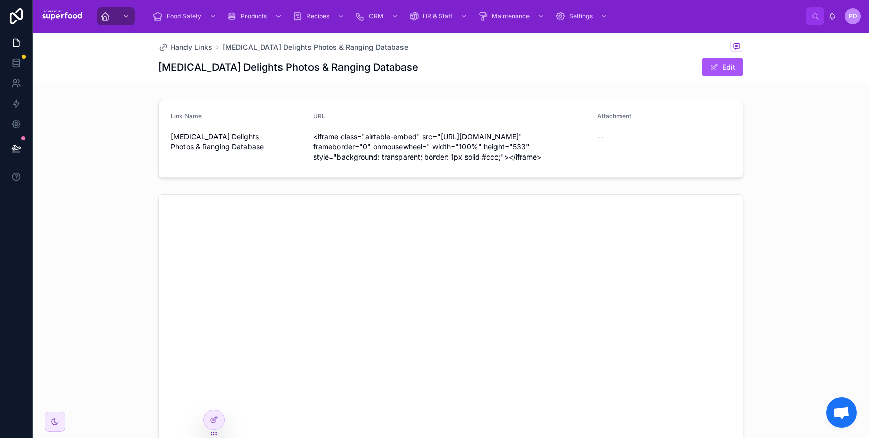
click at [368, 139] on span "<iframe class="airtable-embed" src="https://airtable.com/embed/appmzgCelP2wJvVs…" at bounding box center [451, 147] width 276 height 31
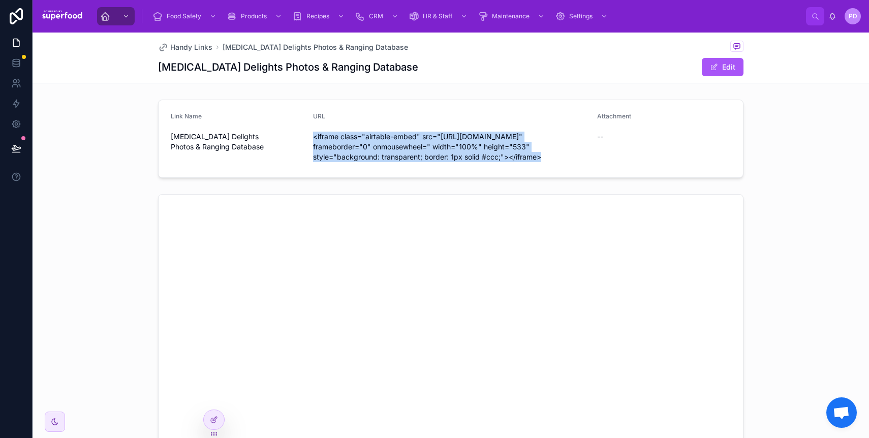
click at [368, 139] on span "<iframe class="airtable-embed" src="https://airtable.com/embed/appmzgCelP2wJvVs…" at bounding box center [451, 147] width 276 height 31
copy span "<iframe class="airtable-embed" src="https://airtable.com/embed/appmzgCelP2wJvVs…"
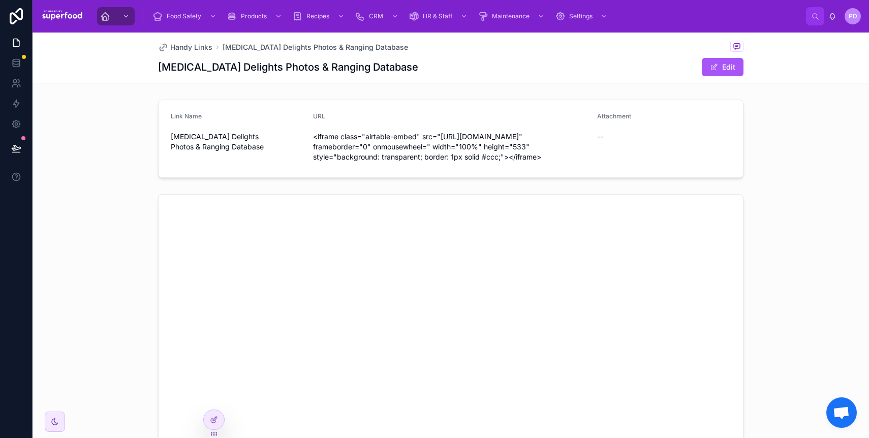
click at [117, 157] on div "Link Name Udder Delights Photos & Ranging Database URL <iframe class="airtable-…" at bounding box center [451, 139] width 837 height 86
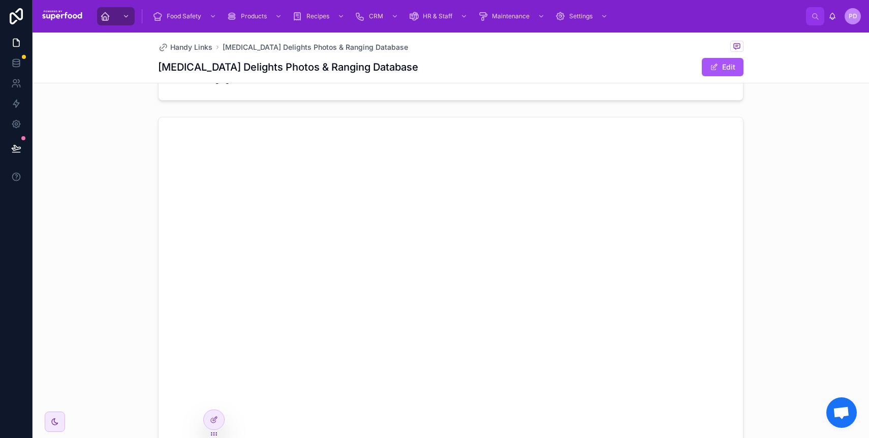
scroll to position [86, 0]
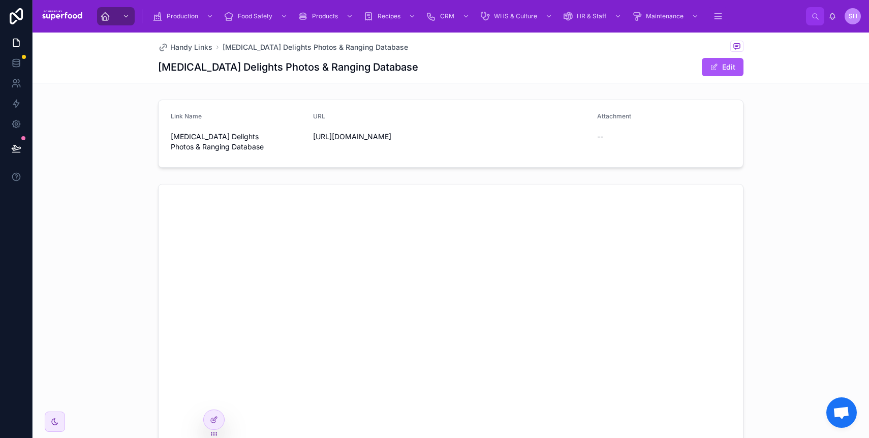
click at [184, 40] on div "Handy Links [MEDICAL_DATA] Delights Photos & Ranging Database [MEDICAL_DATA] De…" at bounding box center [451, 58] width 586 height 50
click at [183, 43] on span "Handy Links" at bounding box center [191, 47] width 42 height 10
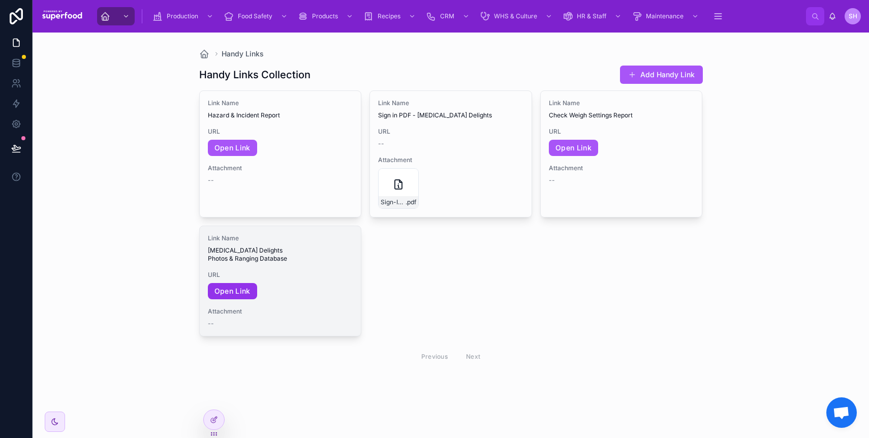
click at [238, 283] on link "Open Link" at bounding box center [232, 291] width 49 height 16
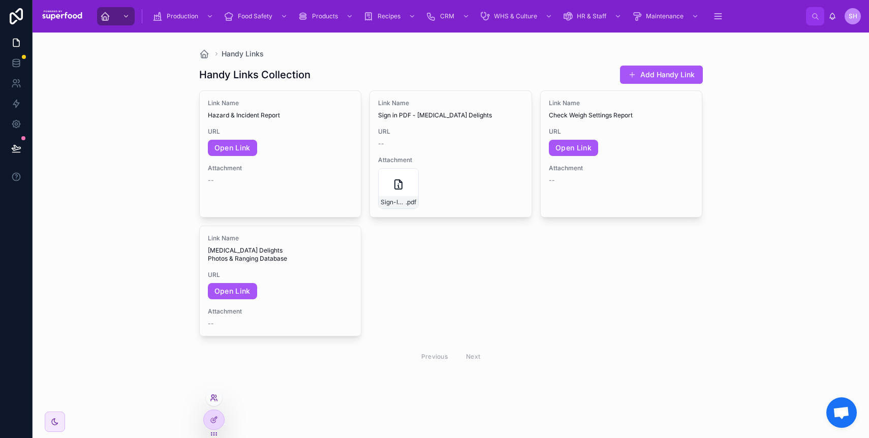
click at [211, 394] on icon at bounding box center [214, 398] width 8 height 8
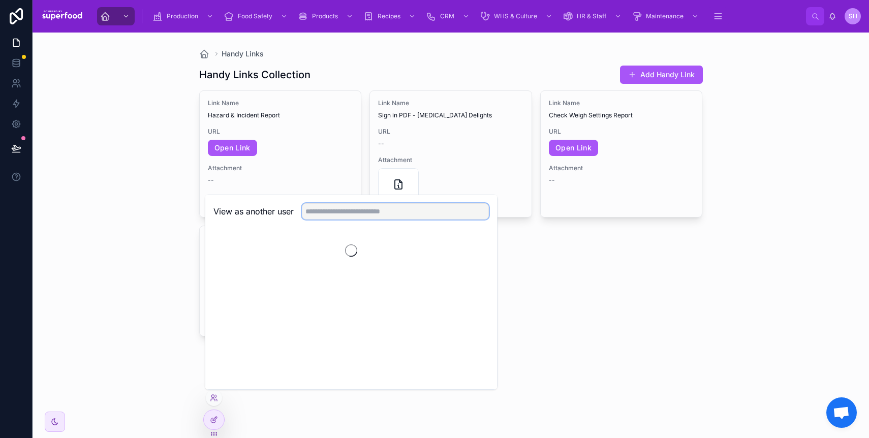
click at [325, 212] on input "text" at bounding box center [395, 211] width 187 height 16
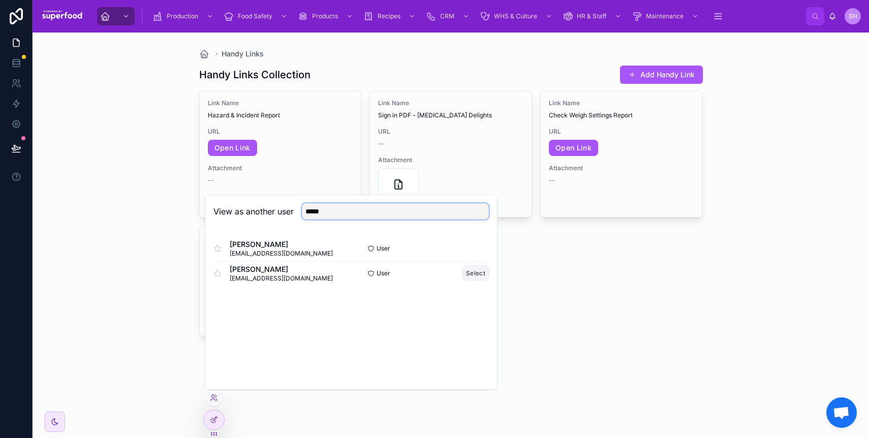
type input "****"
click at [477, 270] on button "Select" at bounding box center [476, 273] width 26 height 15
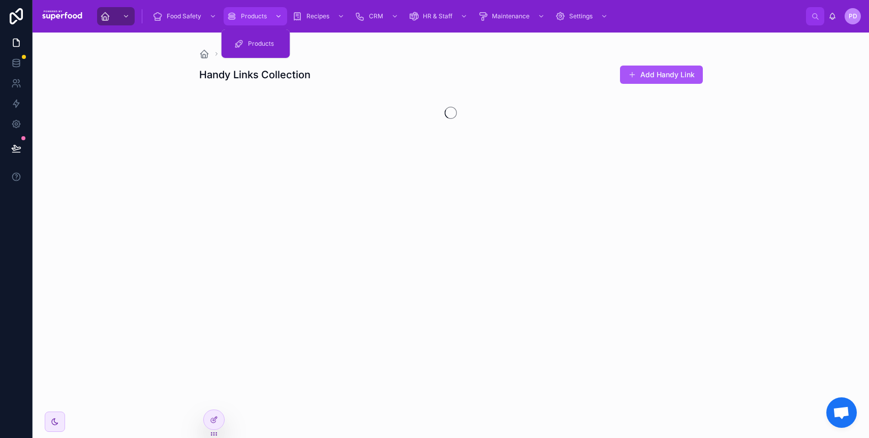
click at [243, 11] on div "Products" at bounding box center [255, 16] width 57 height 16
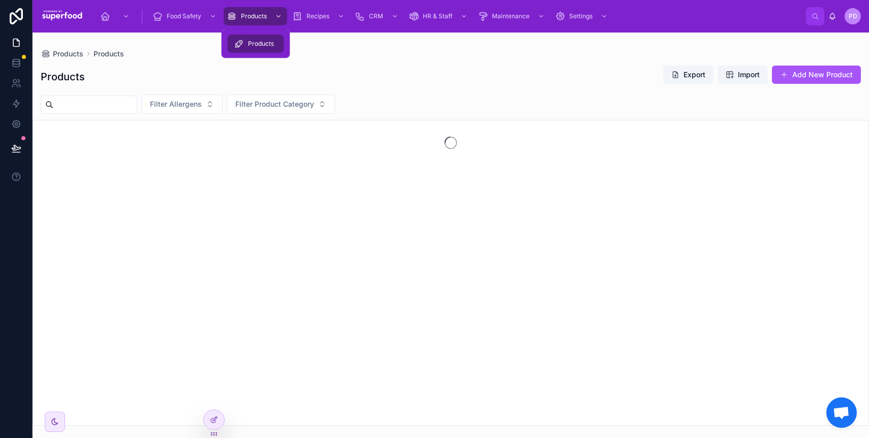
click at [256, 44] on span "Products" at bounding box center [261, 44] width 26 height 8
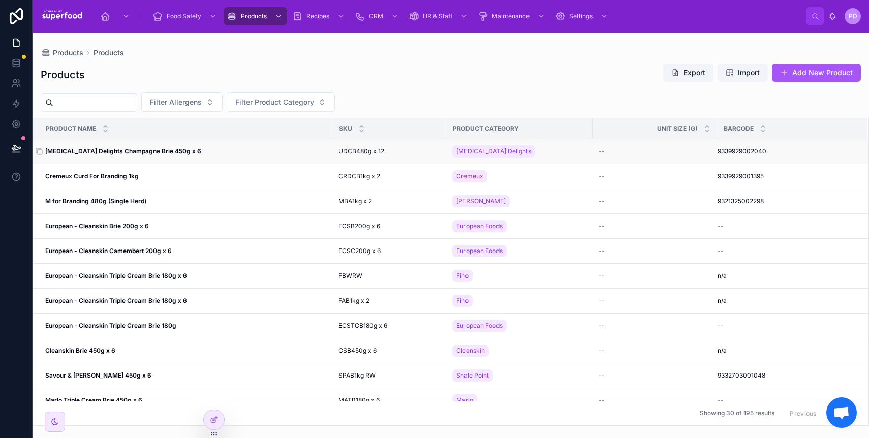
click at [103, 153] on strong "[MEDICAL_DATA] Delights Champagne Brie 450g x 6" at bounding box center [123, 151] width 156 height 8
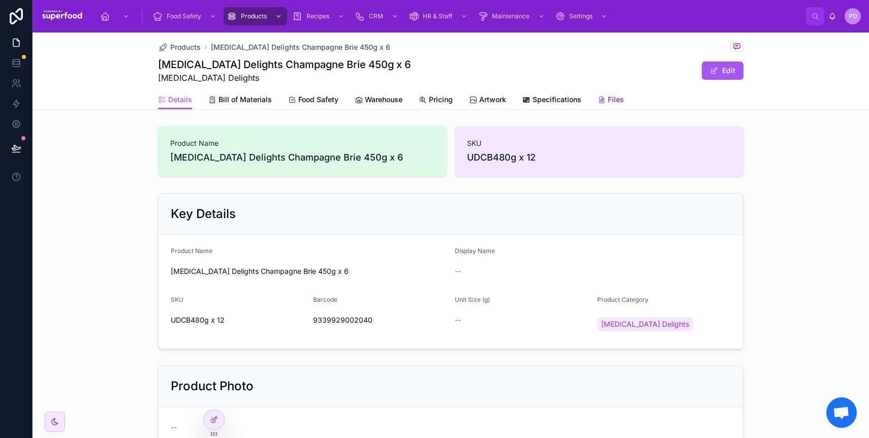
click at [608, 98] on span "Files" at bounding box center [616, 100] width 16 height 10
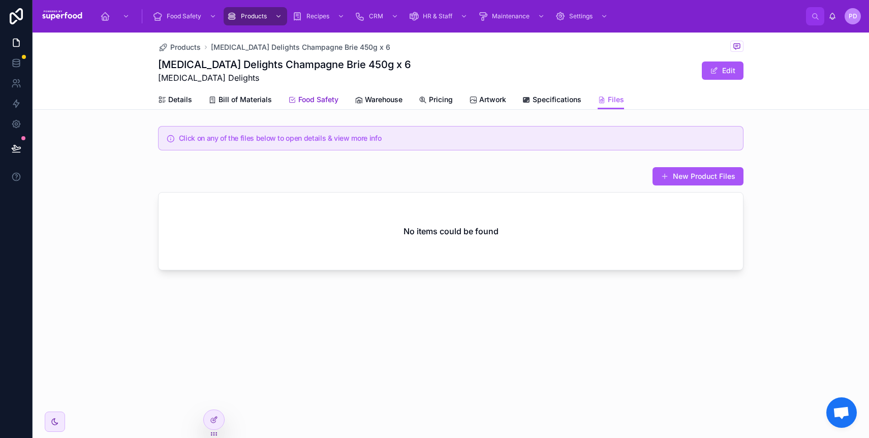
click at [325, 106] on link "Food Safety" at bounding box center [313, 100] width 50 height 20
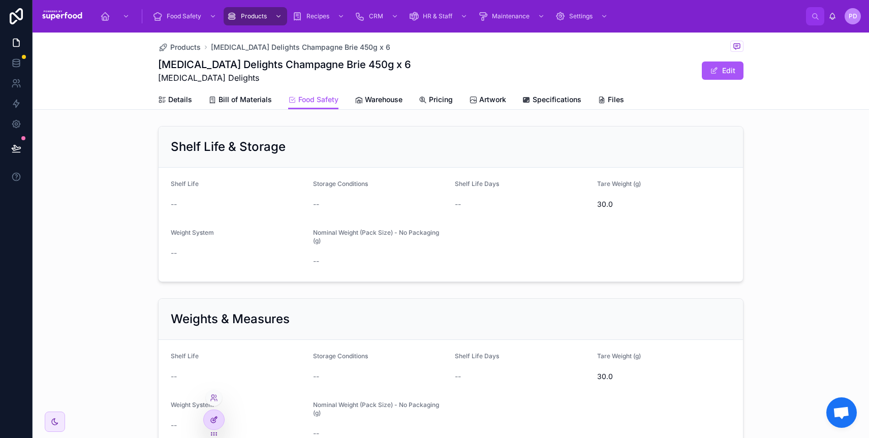
click at [212, 416] on icon at bounding box center [214, 420] width 8 height 8
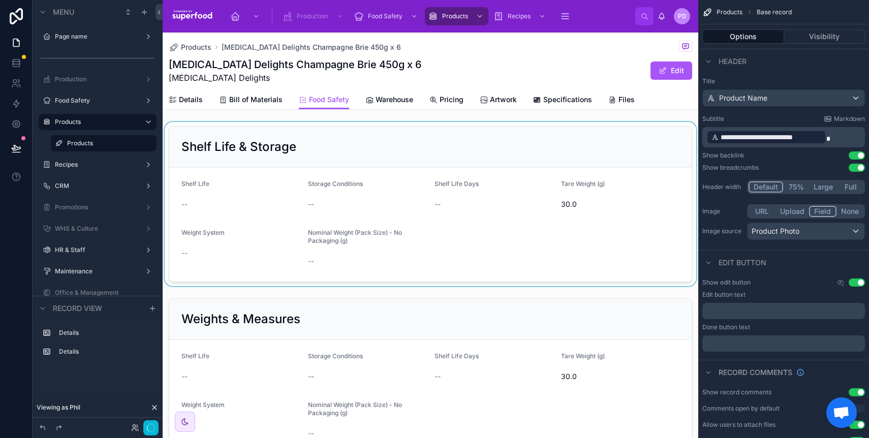
click at [370, 151] on div at bounding box center [431, 204] width 536 height 164
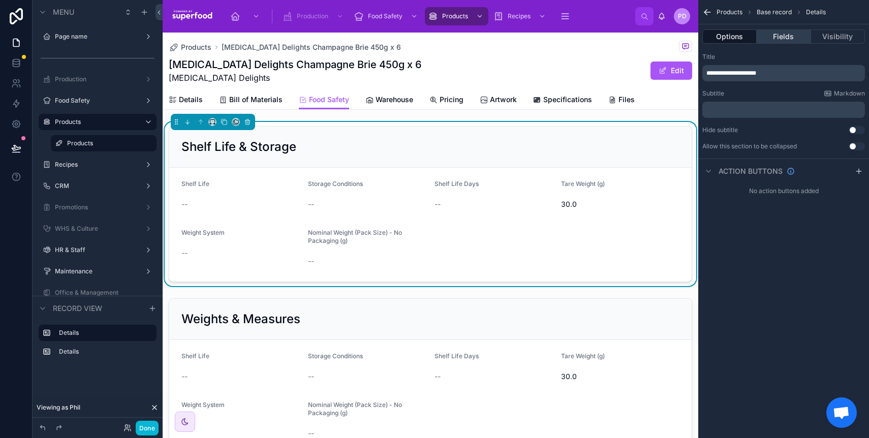
click at [781, 36] on button "Fields" at bounding box center [784, 36] width 54 height 14
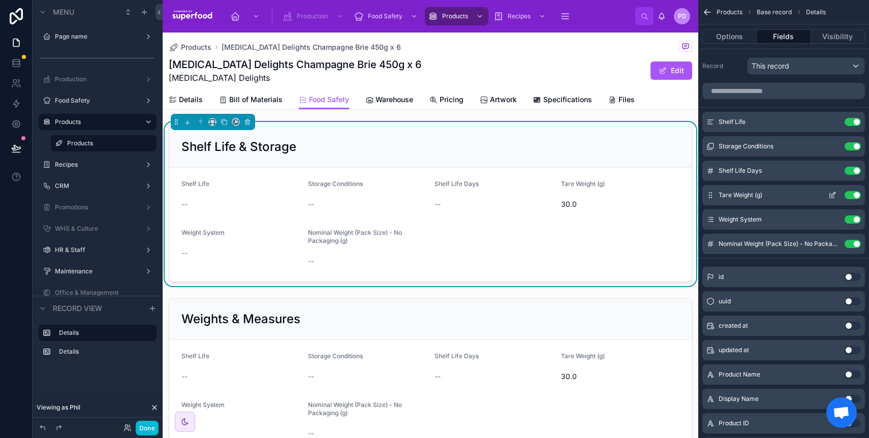
click at [852, 192] on button "Use setting" at bounding box center [853, 195] width 16 height 8
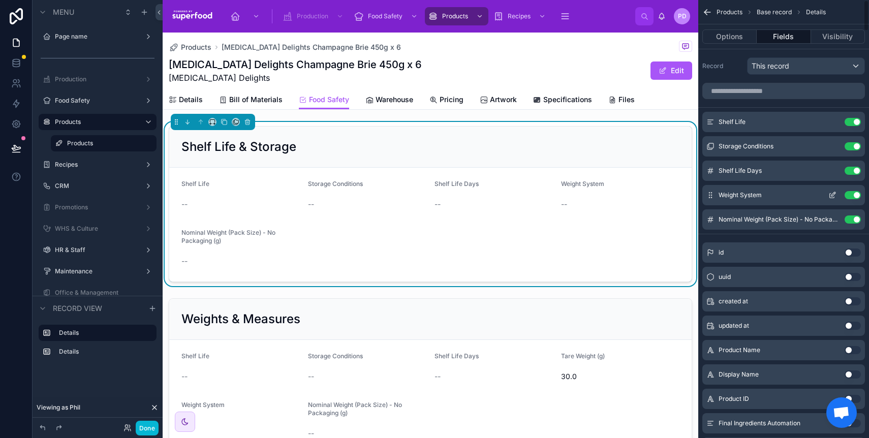
click at [853, 194] on button "Use setting" at bounding box center [853, 195] width 16 height 8
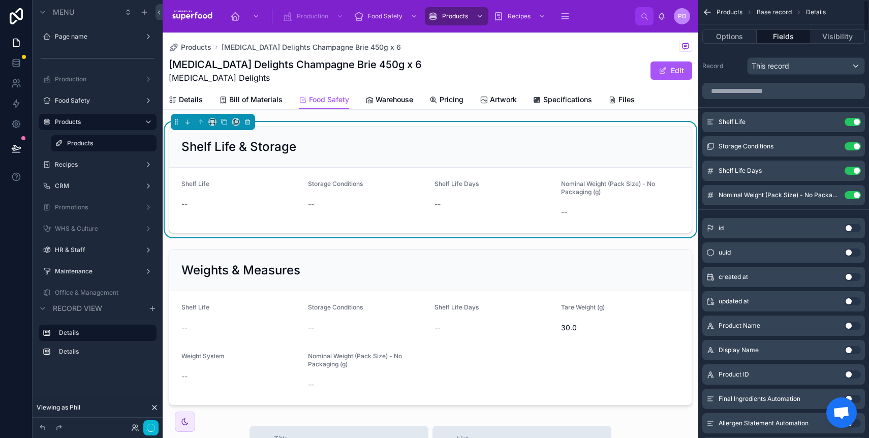
click at [853, 194] on button "Use setting" at bounding box center [853, 195] width 16 height 8
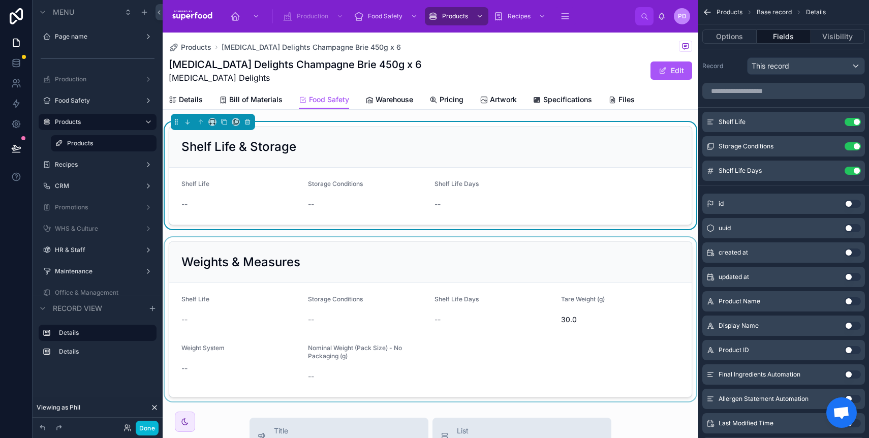
click at [467, 271] on div at bounding box center [431, 319] width 536 height 164
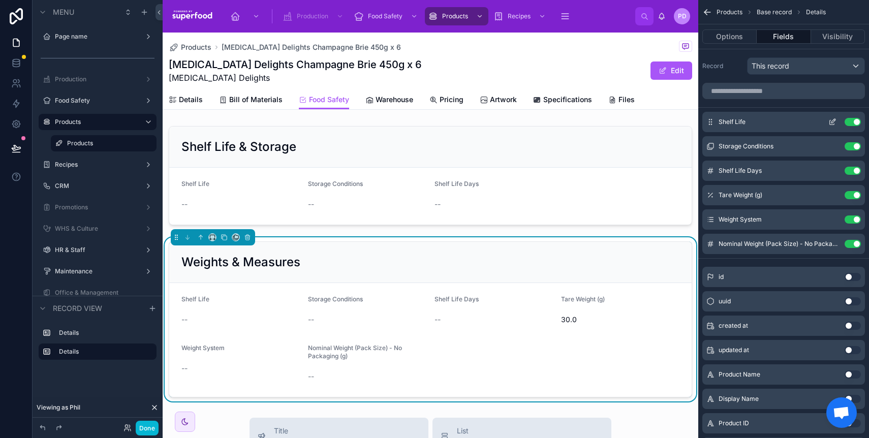
click at [846, 122] on button "Use setting" at bounding box center [853, 122] width 16 height 8
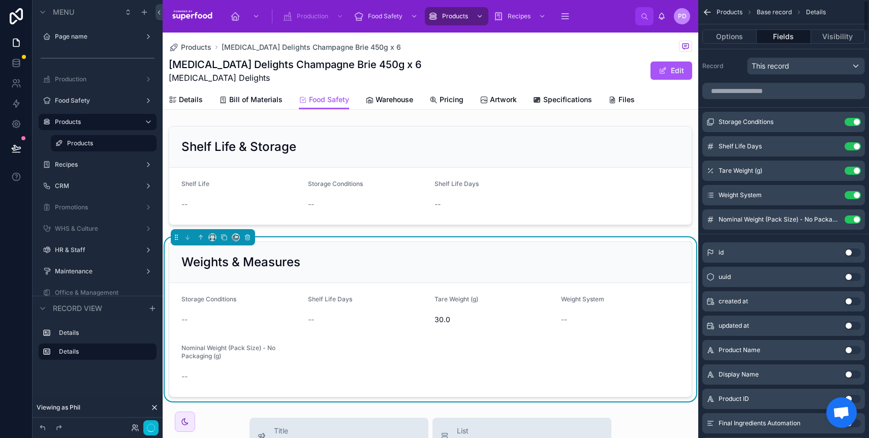
click at [846, 122] on button "Use setting" at bounding box center [853, 122] width 16 height 8
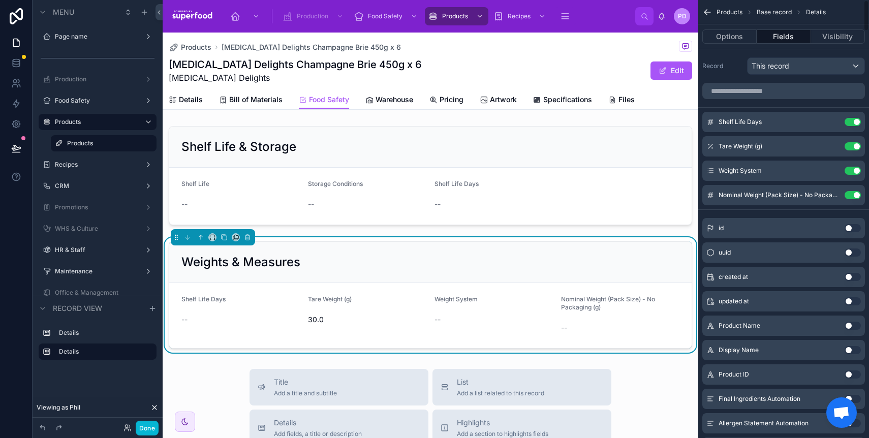
click at [846, 122] on button "Use setting" at bounding box center [853, 122] width 16 height 8
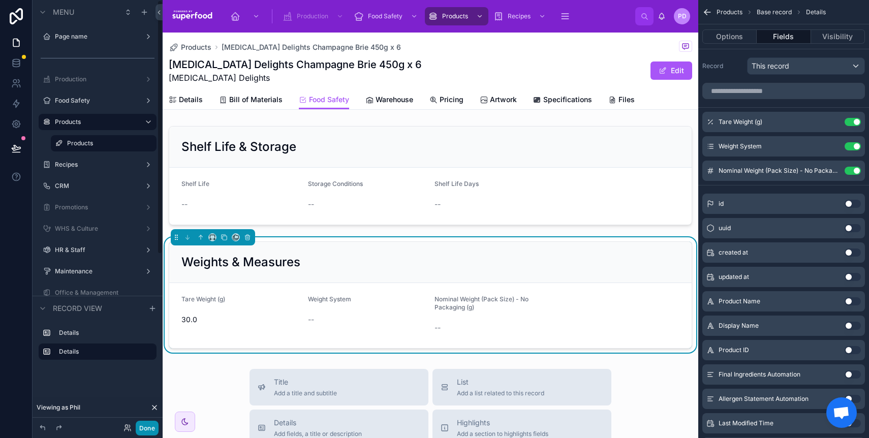
click at [154, 427] on button "Done" at bounding box center [147, 428] width 23 height 15
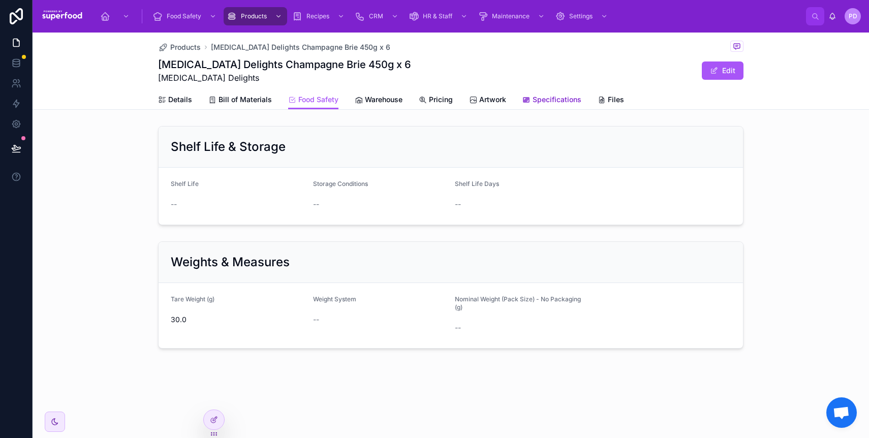
click at [545, 102] on span "Specifications" at bounding box center [557, 100] width 49 height 10
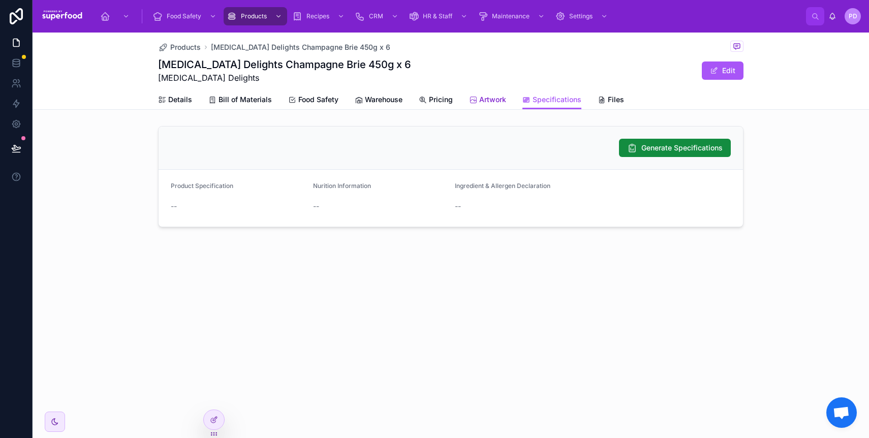
click at [480, 96] on span "Artwork" at bounding box center [492, 100] width 27 height 10
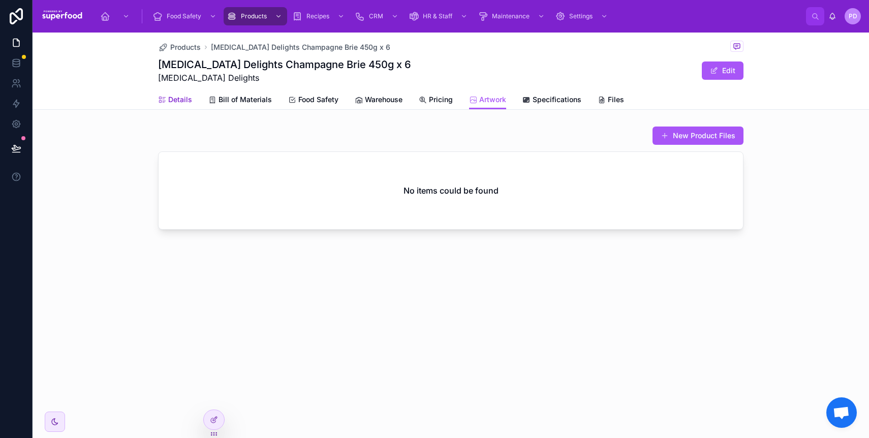
click at [188, 102] on span "Details" at bounding box center [180, 100] width 24 height 10
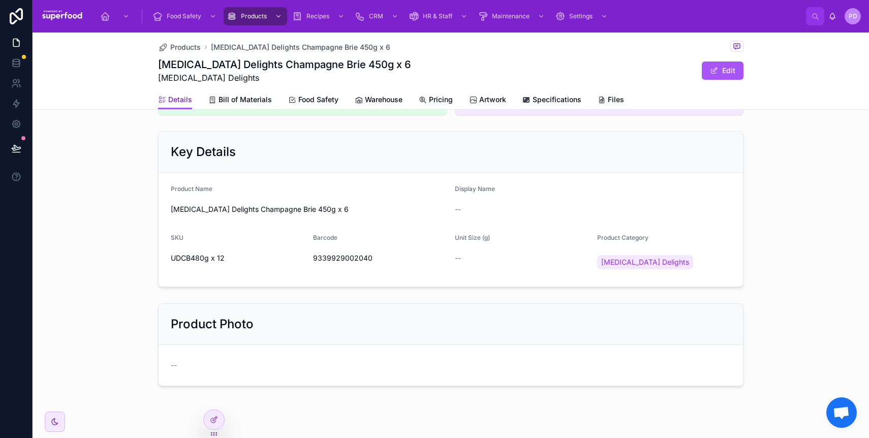
scroll to position [79, 0]
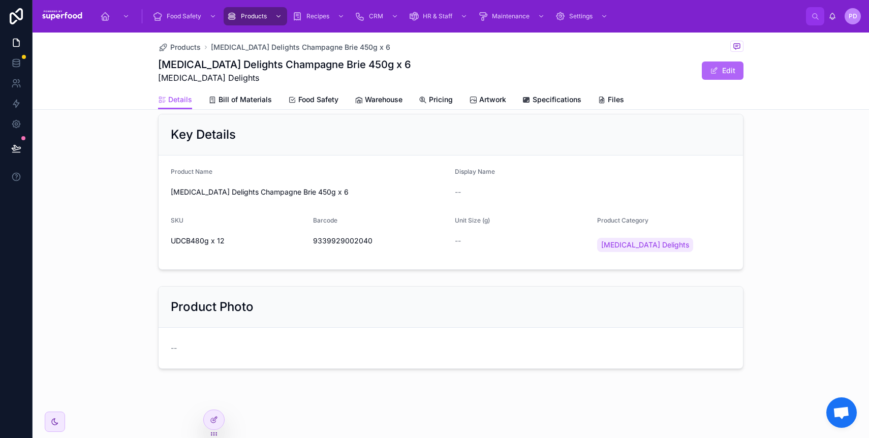
click at [718, 69] on button "Edit" at bounding box center [723, 71] width 42 height 18
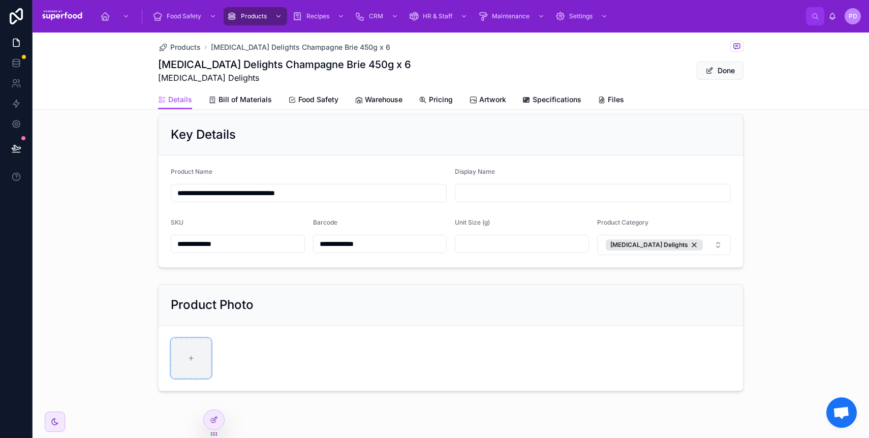
click at [182, 363] on div at bounding box center [191, 358] width 41 height 41
type input "**********"
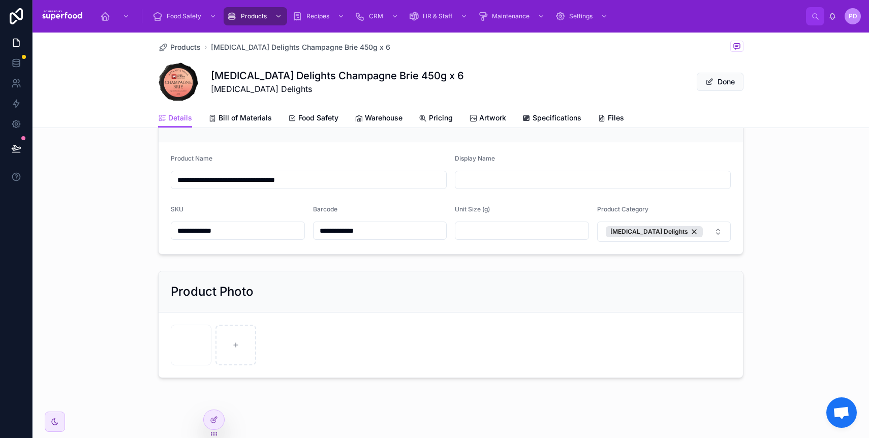
scroll to position [120, 0]
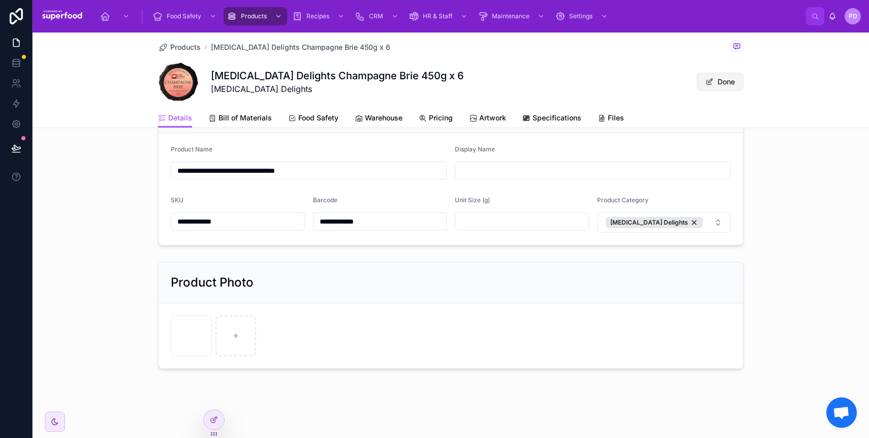
click at [715, 80] on button "Done" at bounding box center [720, 82] width 47 height 18
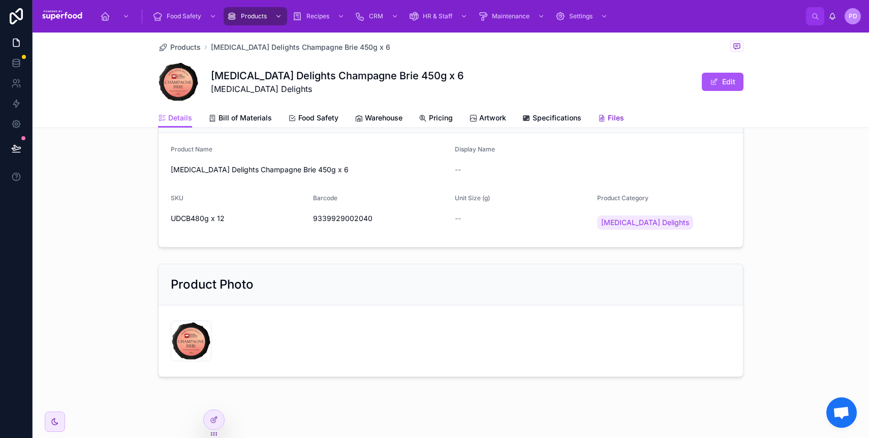
click at [618, 119] on span "Files" at bounding box center [616, 118] width 16 height 10
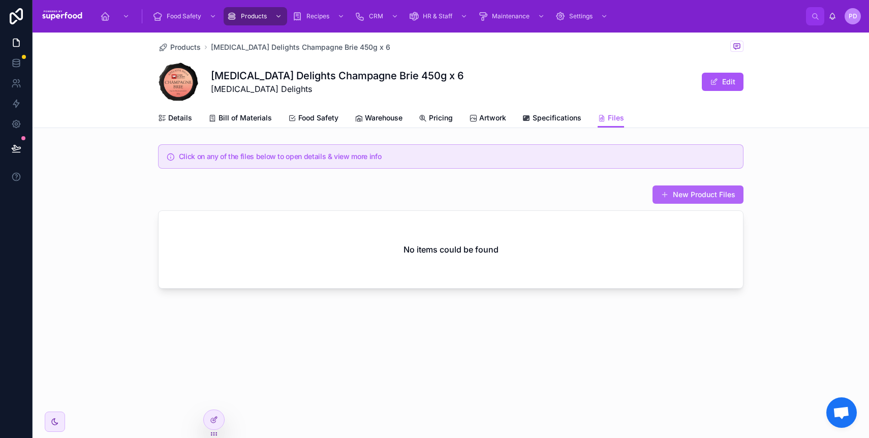
click at [696, 193] on button "New Product Files" at bounding box center [698, 195] width 91 height 18
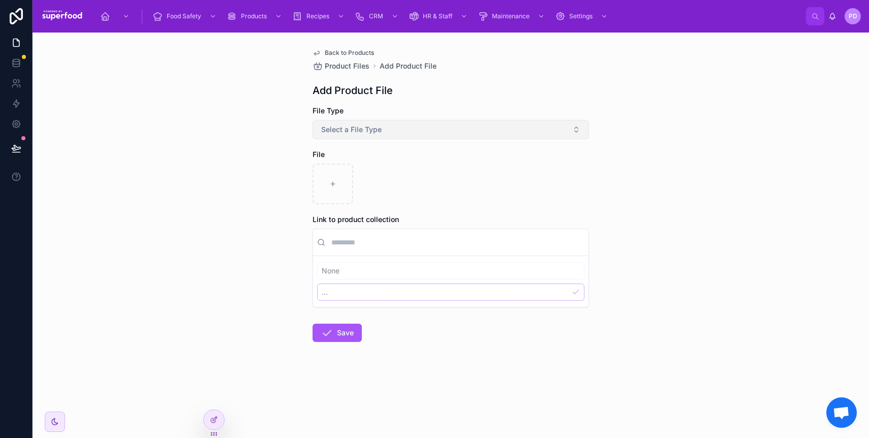
click at [353, 123] on button "Select a File Type" at bounding box center [451, 129] width 277 height 19
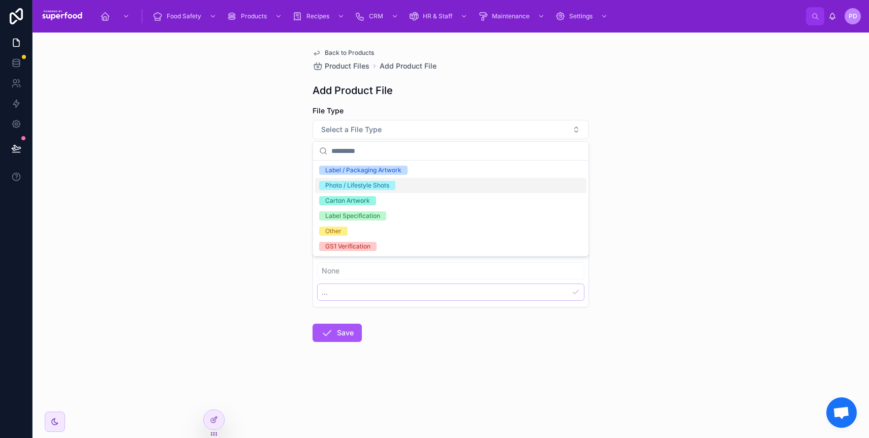
click at [364, 186] on div "Photo / Lifestyle Shots" at bounding box center [357, 185] width 64 height 9
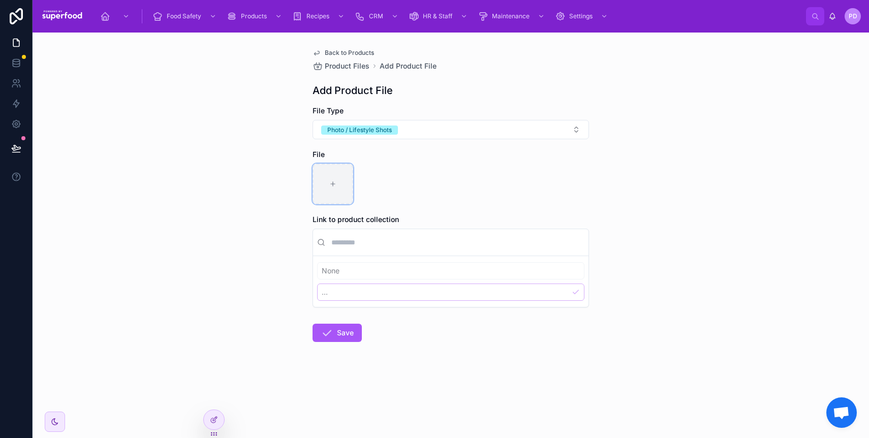
click at [333, 181] on icon at bounding box center [332, 183] width 7 height 7
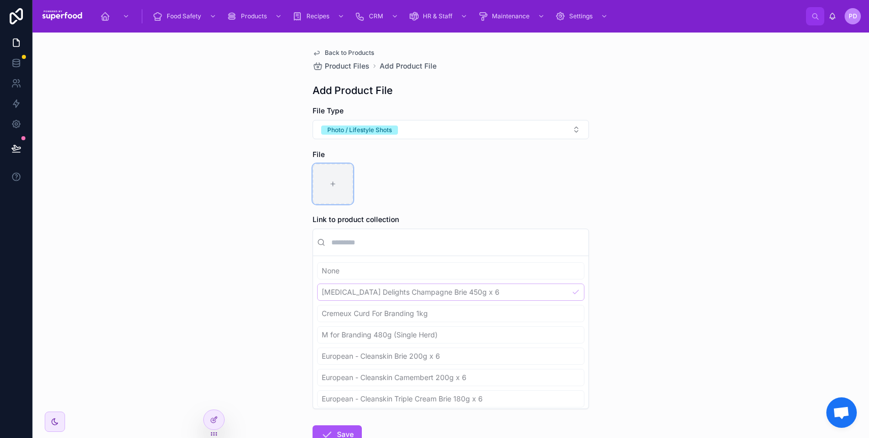
type input "**********"
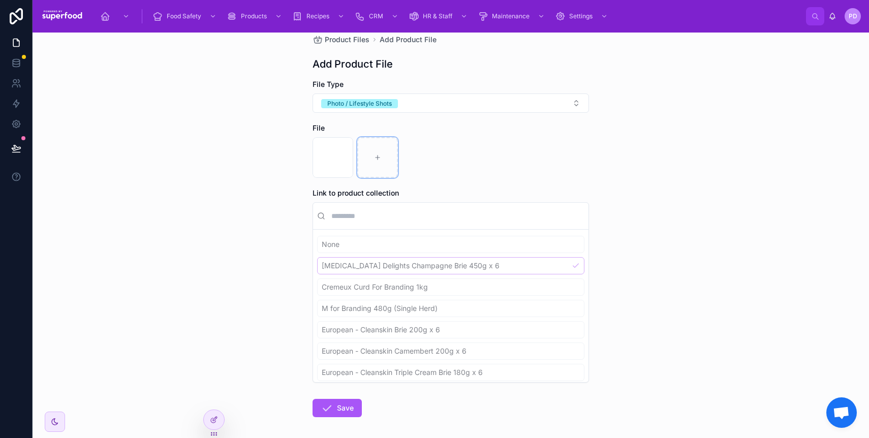
scroll to position [71, 0]
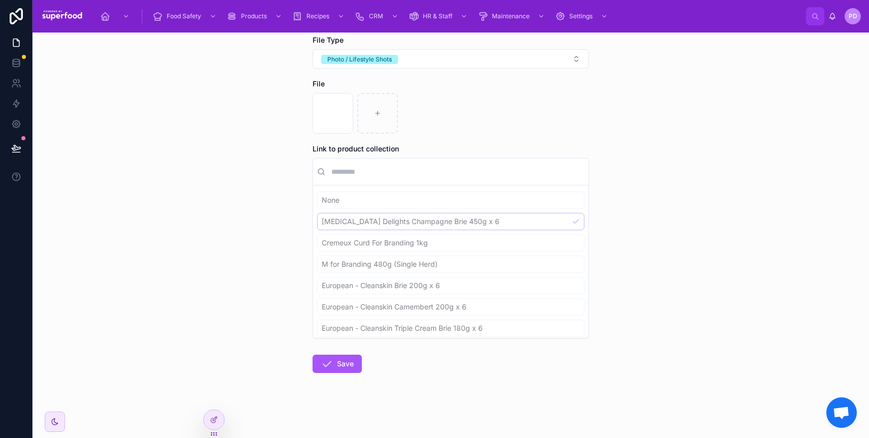
click at [244, 225] on div "Back to Products Product Files Add Product File Add Product File File Type Phot…" at bounding box center [451, 236] width 837 height 406
click at [250, 223] on div "Back to Products Product Files Add Product File Add Product File File Type Phot…" at bounding box center [451, 236] width 837 height 406
click at [330, 357] on button "Save" at bounding box center [337, 364] width 49 height 18
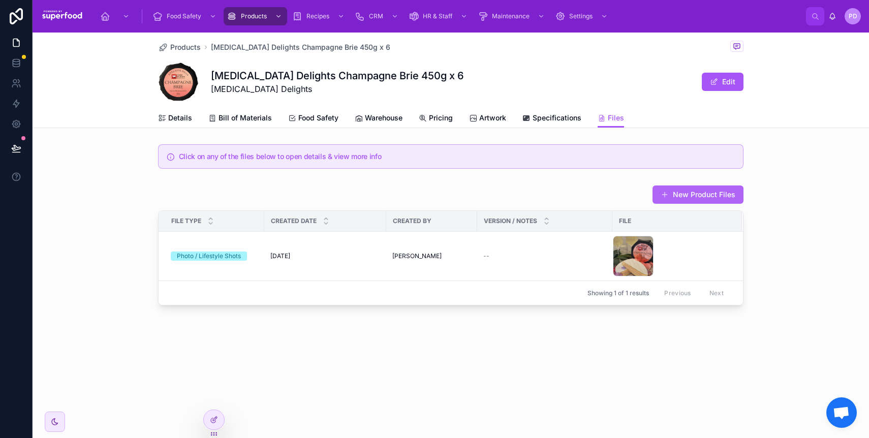
click at [706, 195] on button "New Product Files" at bounding box center [698, 195] width 91 height 18
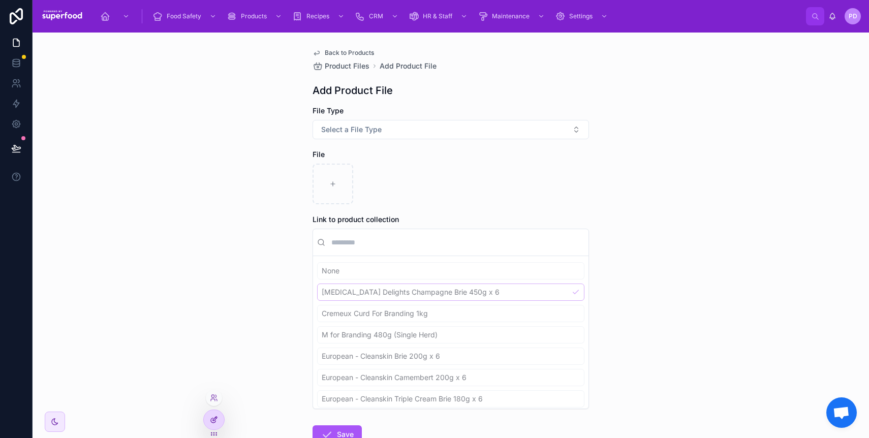
click at [208, 414] on div at bounding box center [214, 419] width 20 height 19
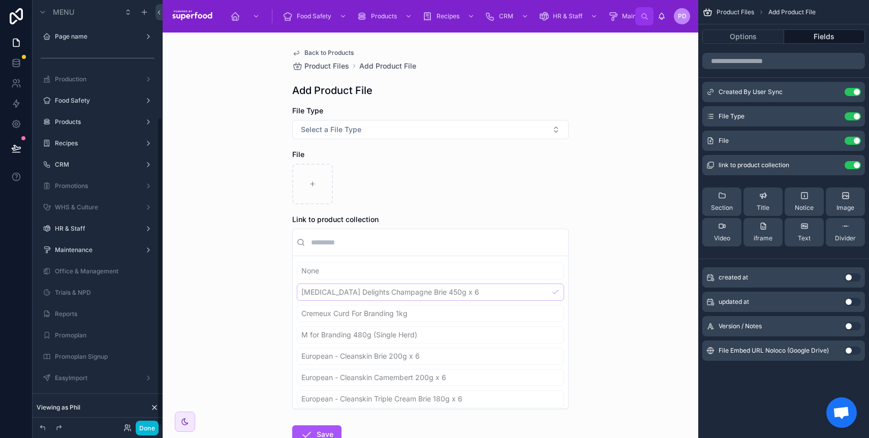
scroll to position [162, 0]
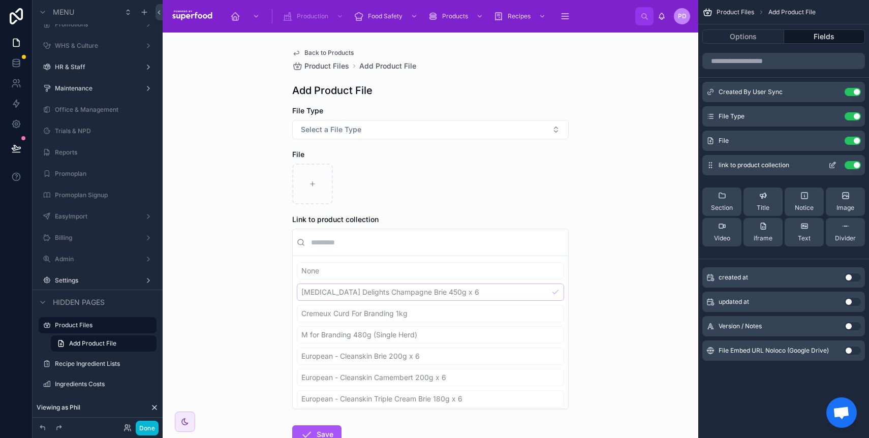
click at [835, 162] on icon "scrollable content" at bounding box center [834, 164] width 4 height 4
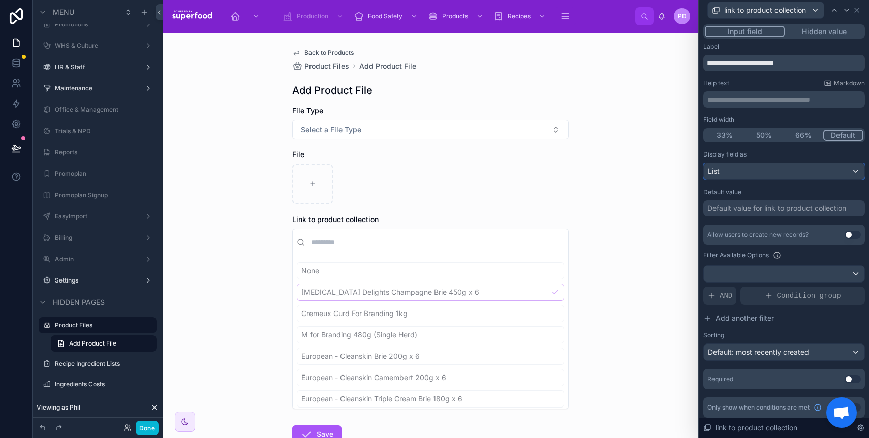
click at [750, 173] on div "List" at bounding box center [784, 171] width 161 height 16
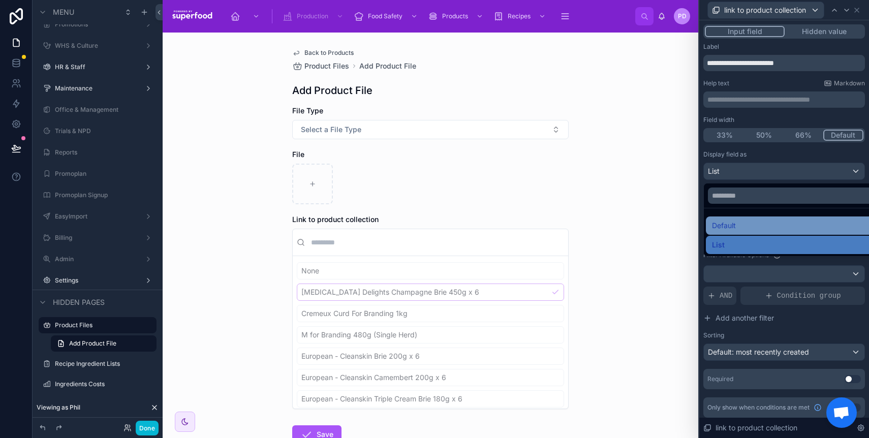
click at [739, 223] on div "Default" at bounding box center [792, 226] width 160 height 12
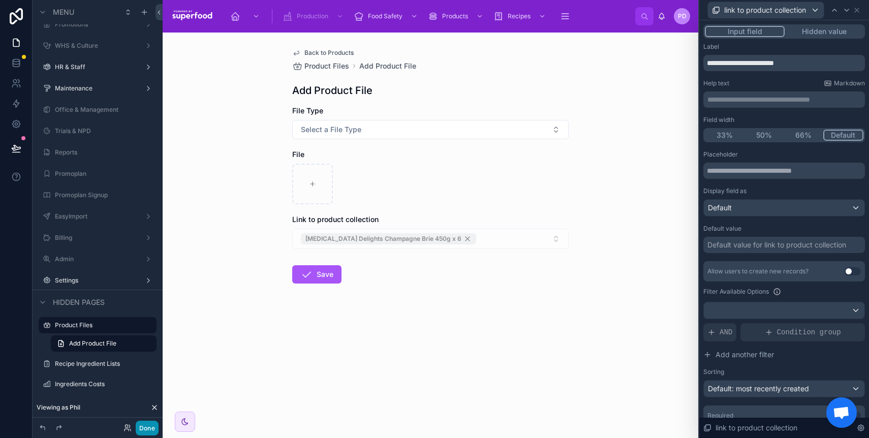
click at [153, 429] on button "Done" at bounding box center [147, 428] width 23 height 15
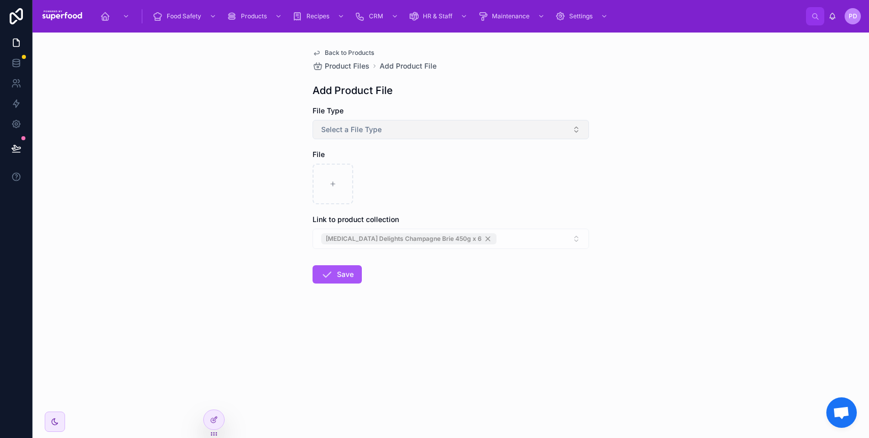
click at [345, 134] on span "Select a File Type" at bounding box center [351, 130] width 60 height 10
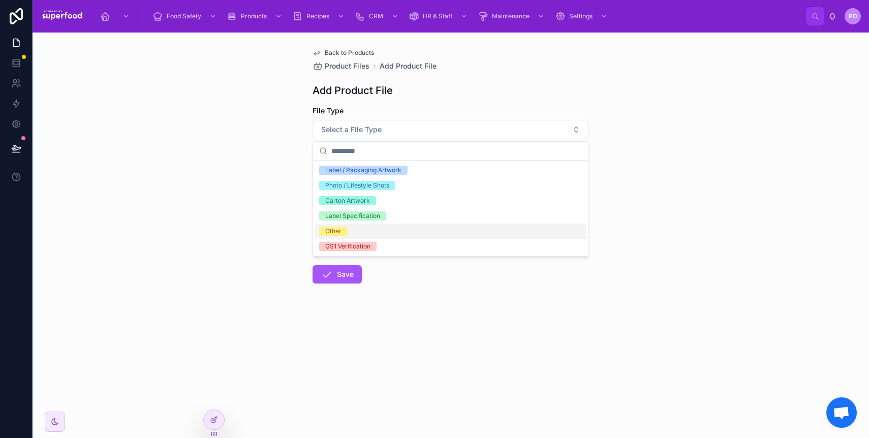
click at [341, 227] on div "Other" at bounding box center [333, 231] width 16 height 9
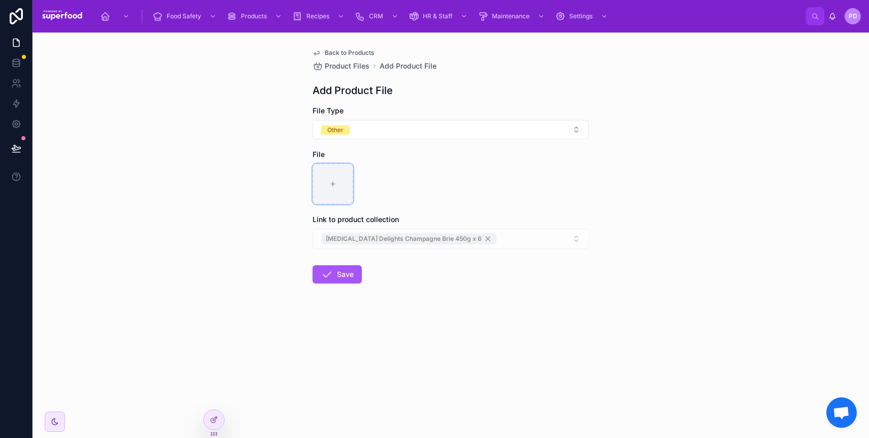
click at [348, 187] on div at bounding box center [333, 184] width 41 height 41
click at [335, 185] on icon at bounding box center [332, 183] width 7 height 7
type input "**********"
click at [321, 269] on icon at bounding box center [327, 274] width 12 height 12
click at [347, 54] on span "Back to Products" at bounding box center [349, 53] width 49 height 8
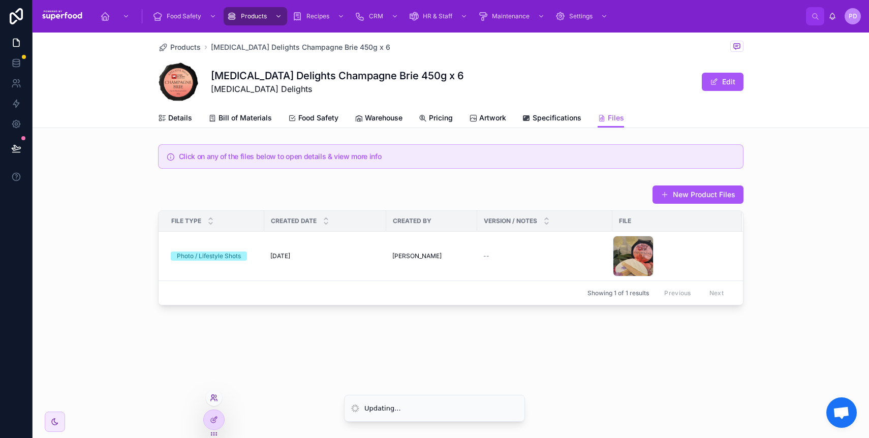
click at [213, 395] on icon at bounding box center [214, 398] width 8 height 8
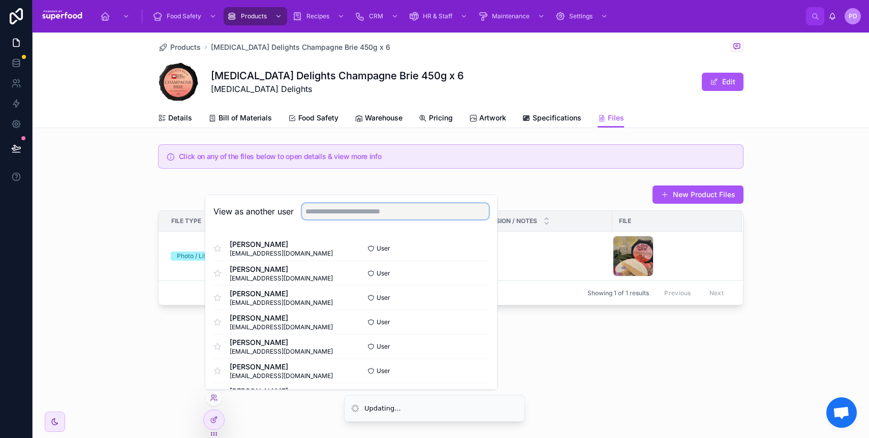
click at [344, 211] on input "text" at bounding box center [395, 211] width 187 height 16
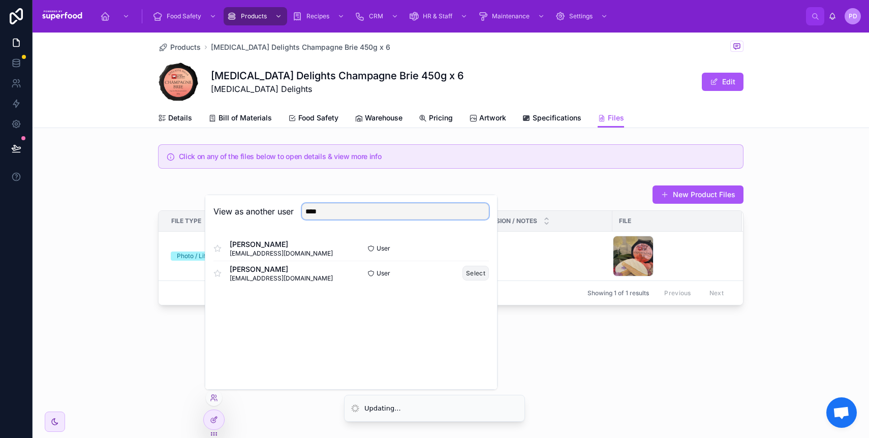
type input "****"
click at [474, 277] on button "Select" at bounding box center [476, 273] width 26 height 15
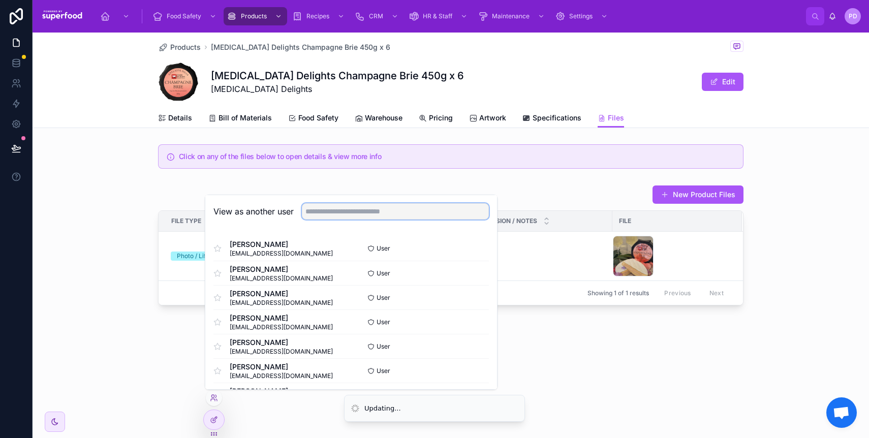
click at [344, 205] on input "text" at bounding box center [395, 211] width 187 height 16
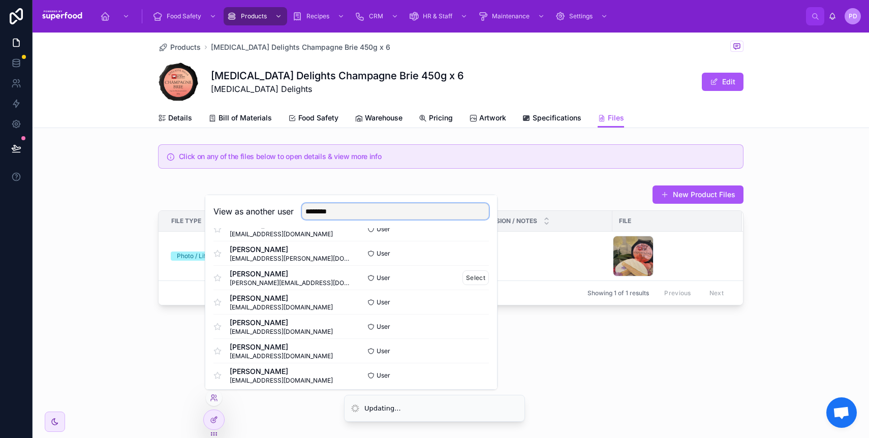
scroll to position [75, 0]
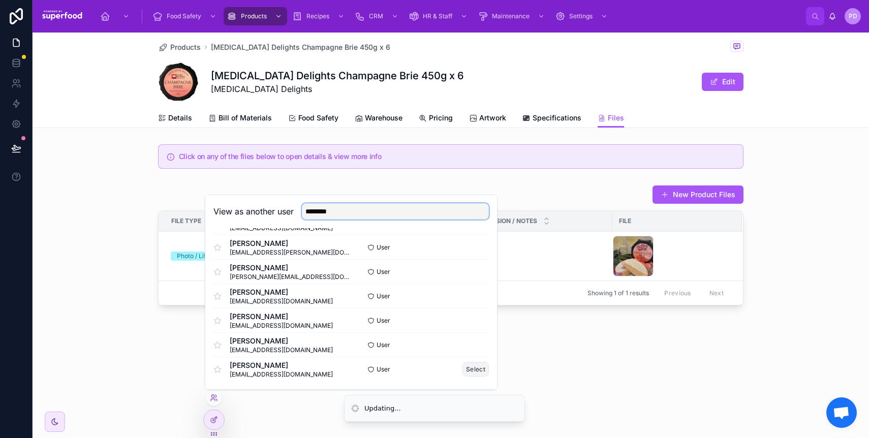
type input "********"
click at [463, 371] on button "Select" at bounding box center [476, 369] width 26 height 15
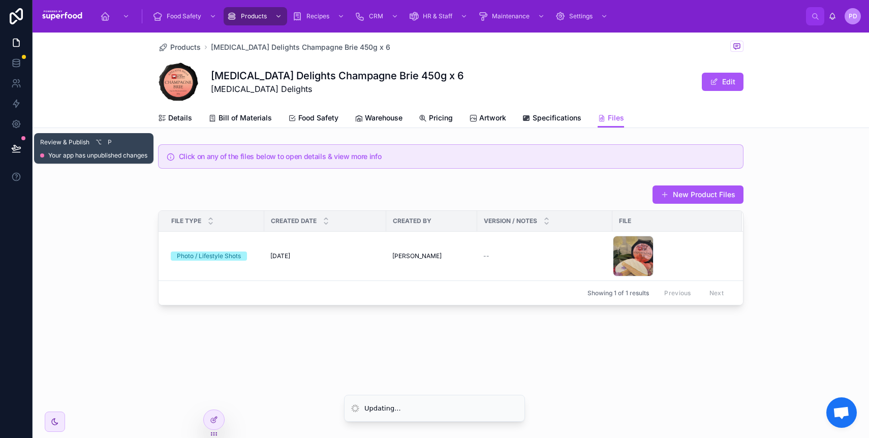
click at [13, 146] on icon at bounding box center [16, 148] width 10 height 10
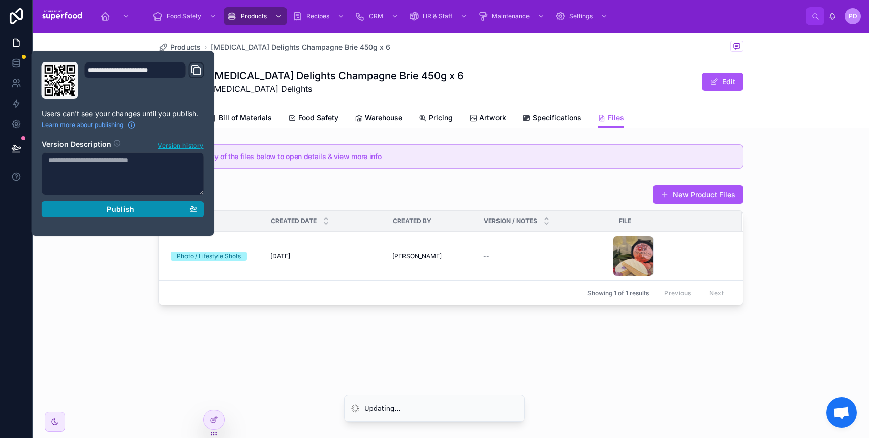
click at [92, 213] on div "Publish" at bounding box center [122, 209] width 149 height 9
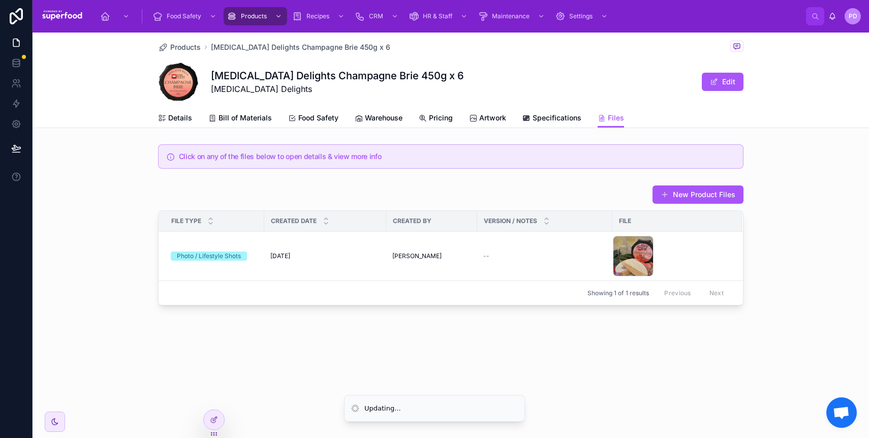
click at [76, 296] on div "New Product Files File Type Created Date Created By Version / Notes File Photo …" at bounding box center [451, 245] width 837 height 129
click at [21, 65] on link at bounding box center [16, 63] width 32 height 20
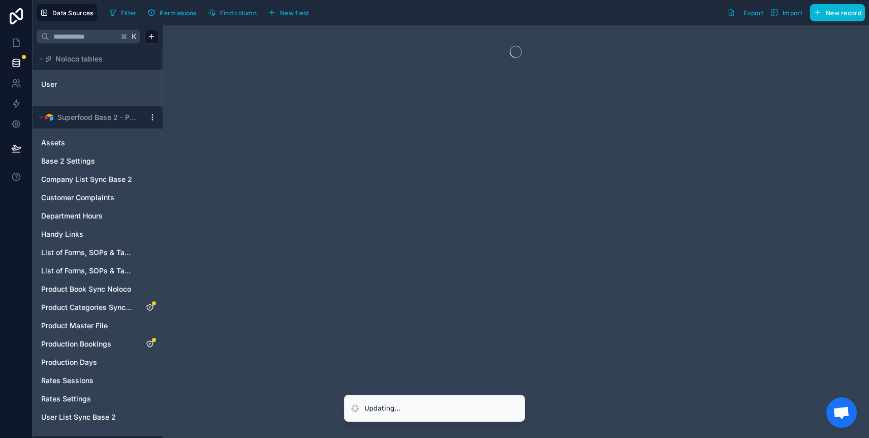
click at [83, 309] on span "Product Categories Sync Noloco" at bounding box center [87, 307] width 93 height 10
click at [165, 19] on button "Permissions" at bounding box center [172, 12] width 56 height 15
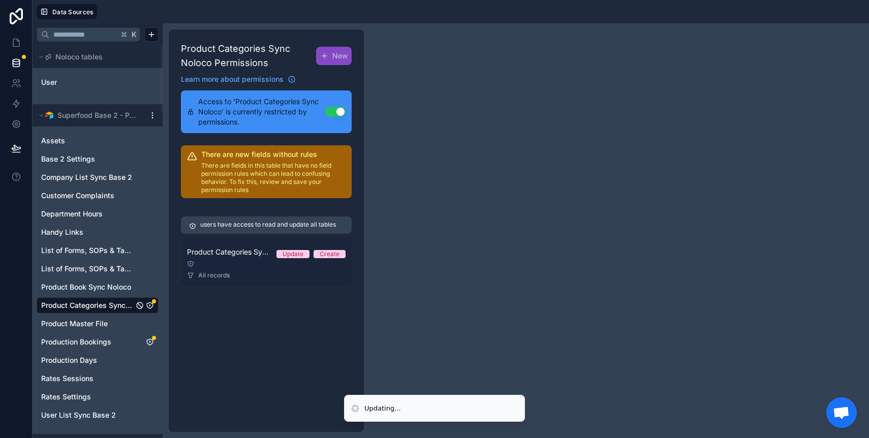
click at [261, 258] on link "Product Categories Sync Noloco Permission 1 Update Create All records" at bounding box center [266, 263] width 171 height 46
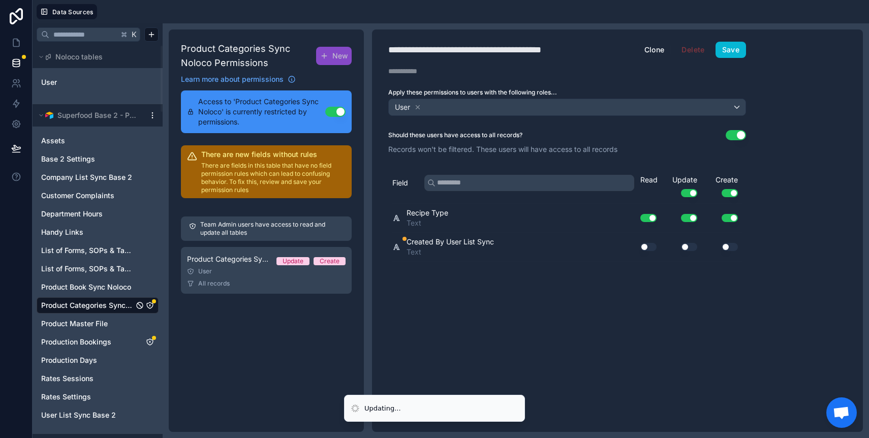
click at [651, 246] on button "Use setting" at bounding box center [649, 247] width 16 height 8
click at [685, 245] on button "Use setting" at bounding box center [689, 247] width 16 height 8
click at [726, 248] on button "Use setting" at bounding box center [730, 247] width 16 height 8
click at [729, 56] on button "Save" at bounding box center [731, 50] width 31 height 16
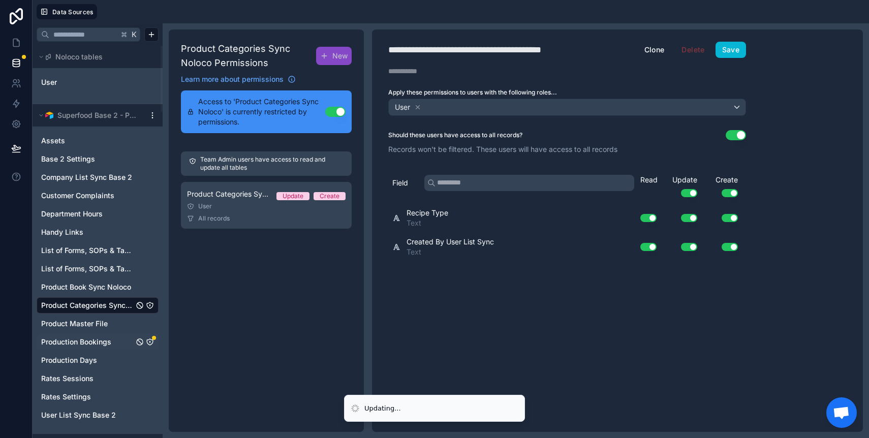
click at [64, 345] on span "Production Bookings" at bounding box center [76, 342] width 70 height 10
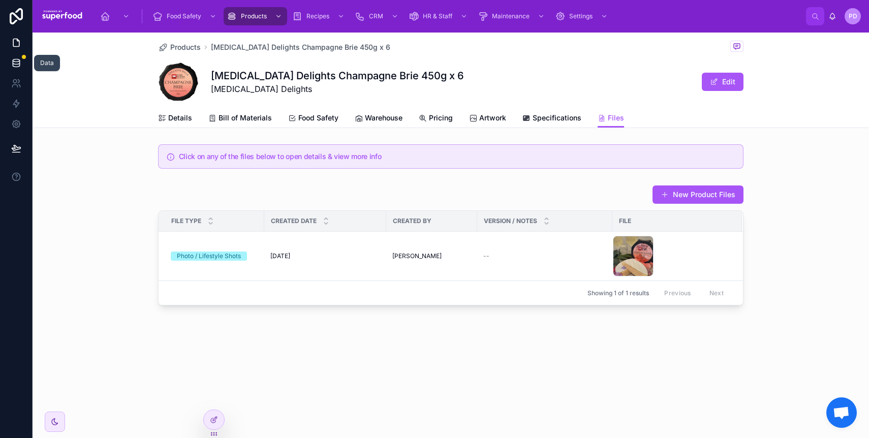
click at [13, 62] on icon at bounding box center [16, 62] width 7 height 4
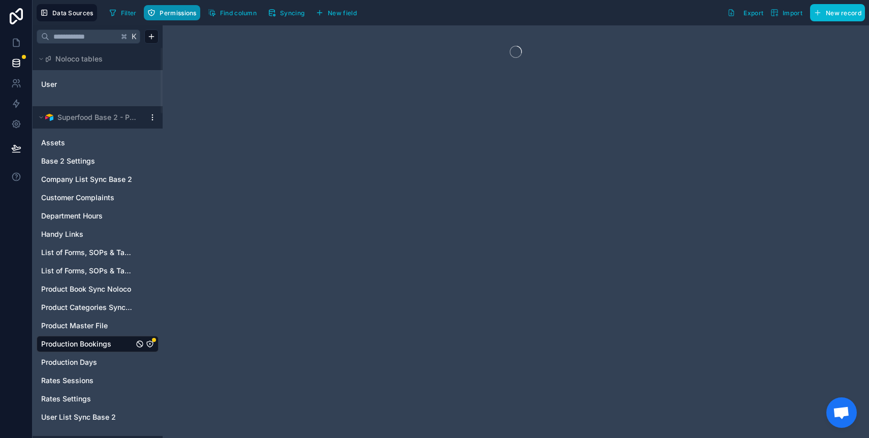
click at [173, 12] on span "Permissions" at bounding box center [178, 13] width 37 height 8
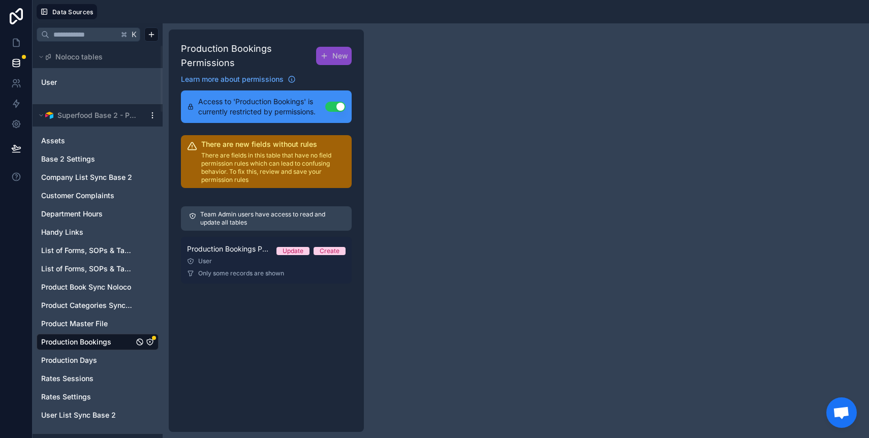
click at [242, 258] on div "User" at bounding box center [266, 261] width 159 height 8
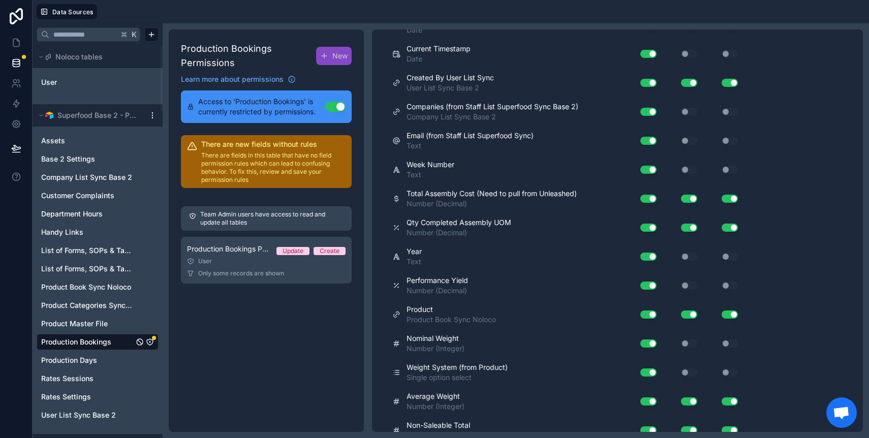
scroll to position [1104, 0]
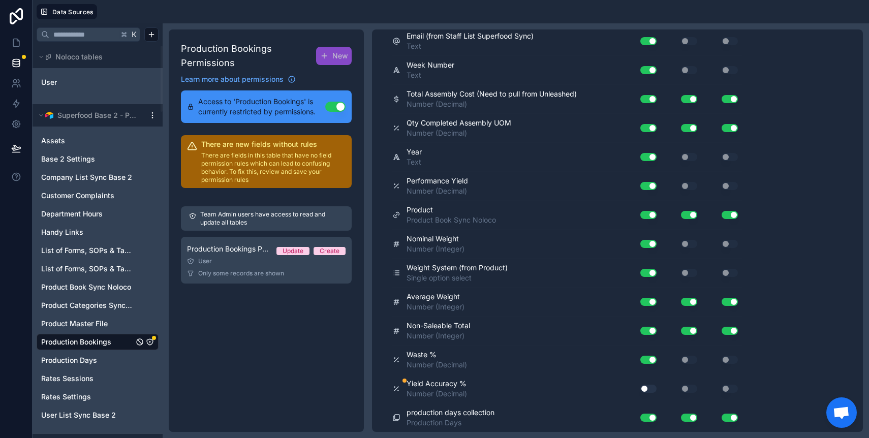
click at [645, 389] on button "Use setting" at bounding box center [649, 389] width 16 height 8
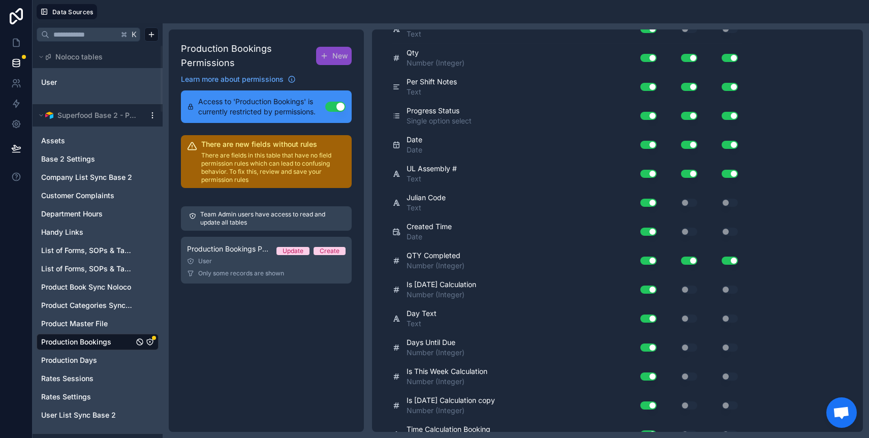
scroll to position [0, 0]
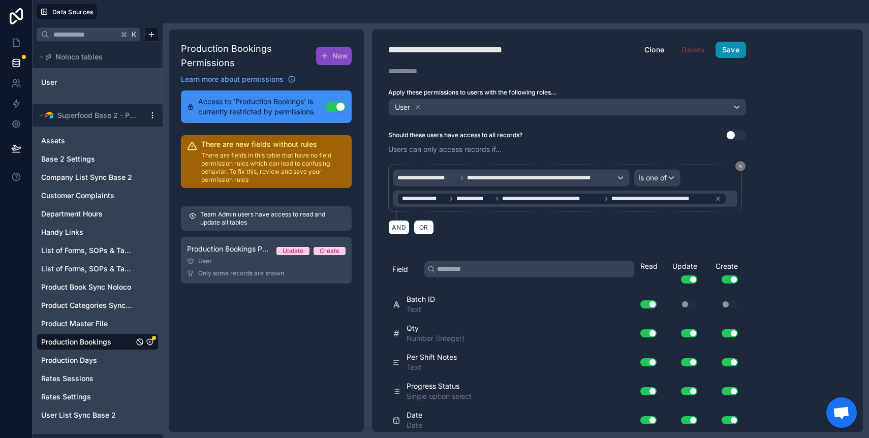
click at [733, 49] on button "Save" at bounding box center [731, 50] width 31 height 16
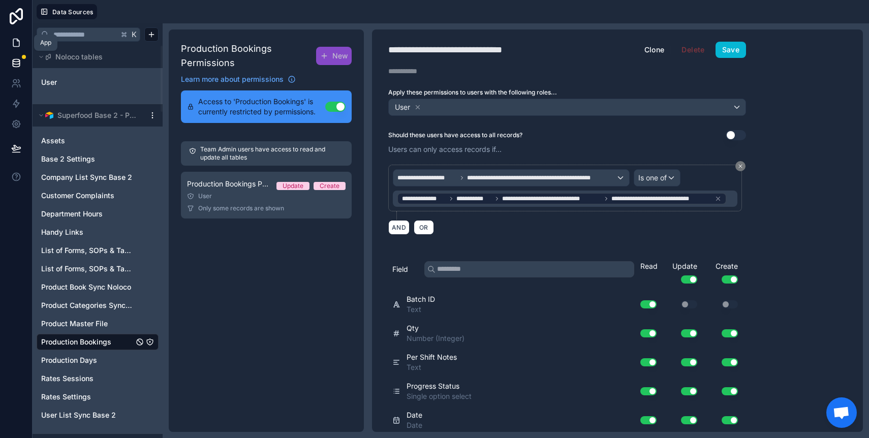
click at [16, 42] on icon at bounding box center [16, 43] width 10 height 10
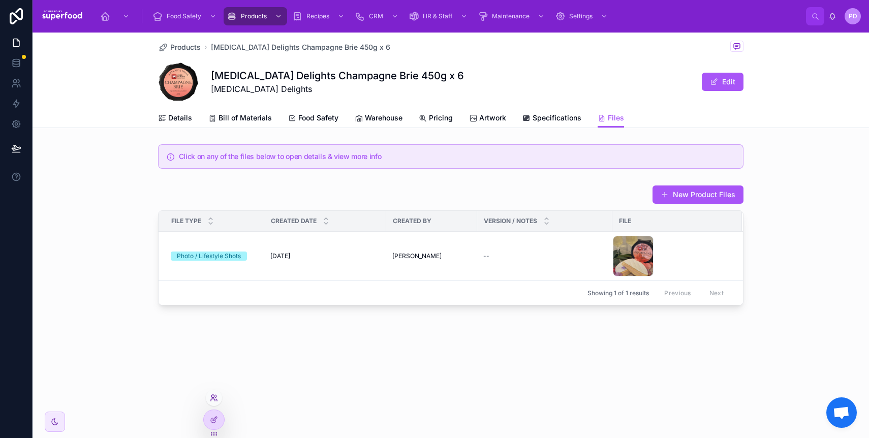
click at [212, 400] on icon at bounding box center [214, 398] width 8 height 8
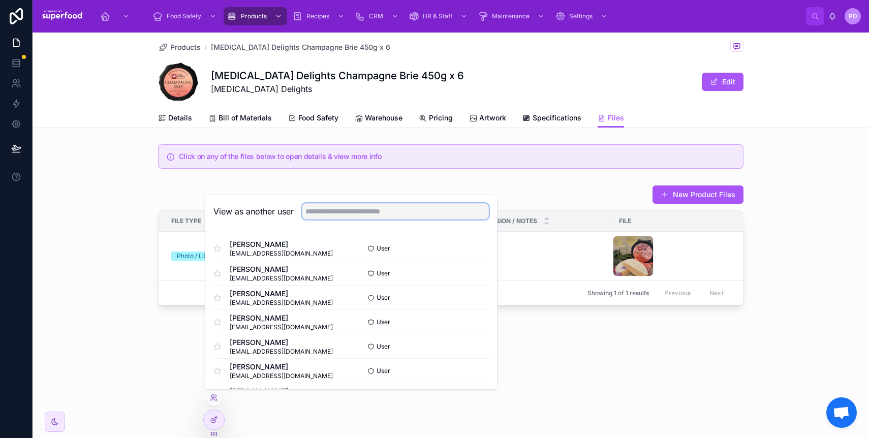
click at [319, 208] on input "text" at bounding box center [395, 211] width 187 height 16
type input "********"
click at [463, 370] on button "Select" at bounding box center [476, 369] width 26 height 15
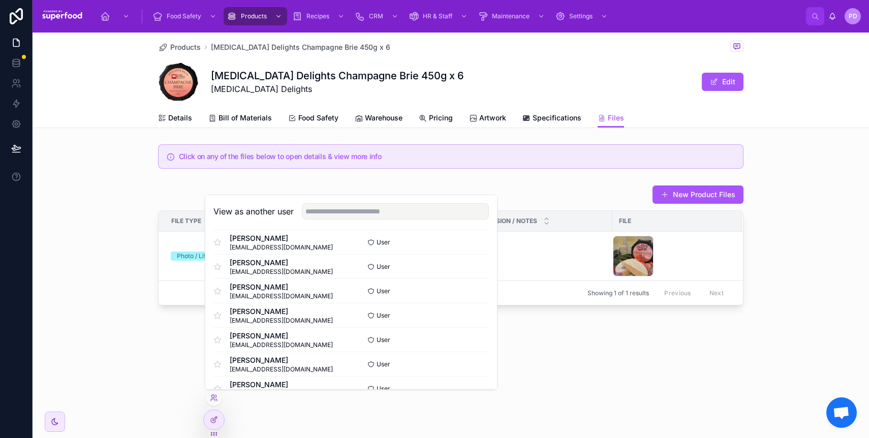
scroll to position [0, 0]
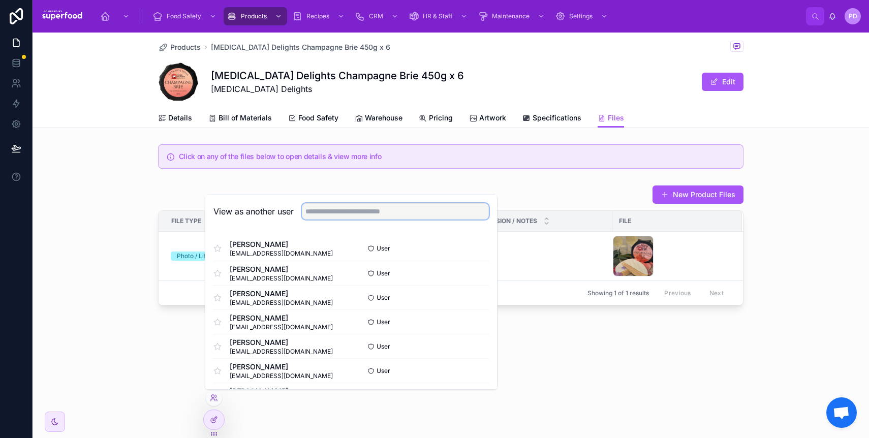
click at [331, 207] on input "text" at bounding box center [395, 211] width 187 height 16
type input "********"
click at [467, 371] on button "Select" at bounding box center [476, 369] width 26 height 15
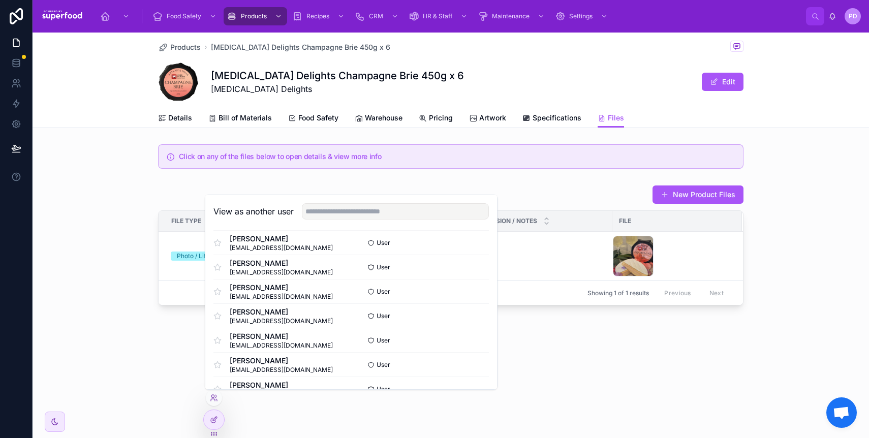
scroll to position [1348, 0]
click at [92, 159] on div "Click on any of the files below to open details & view more info" at bounding box center [451, 156] width 837 height 33
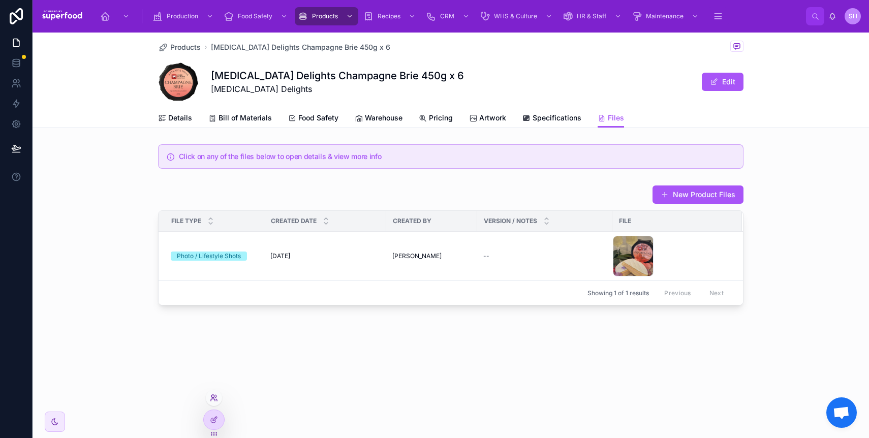
click at [211, 394] on icon at bounding box center [214, 398] width 8 height 8
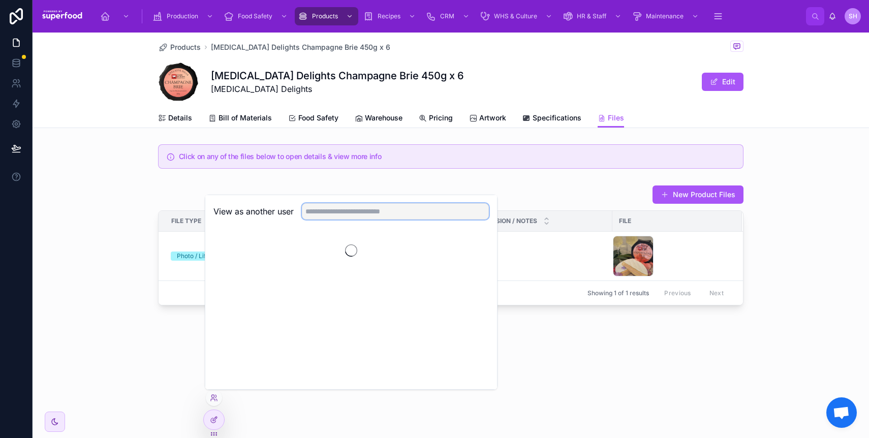
click at [348, 216] on input "text" at bounding box center [395, 211] width 187 height 16
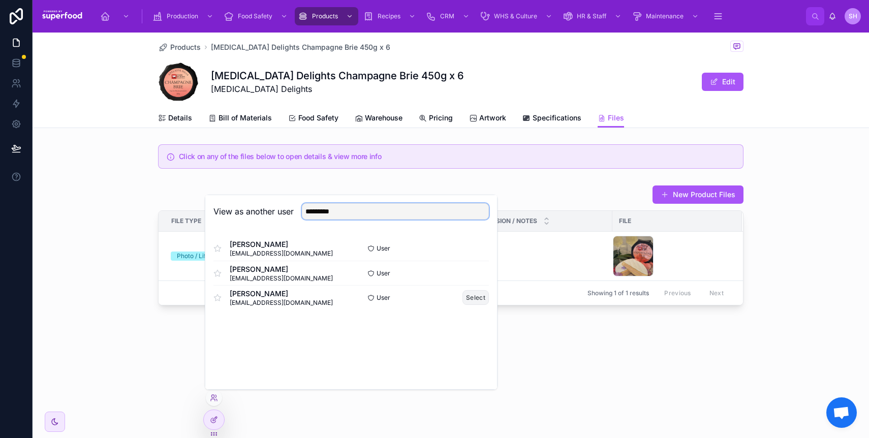
type input "*********"
click at [475, 298] on button "Select" at bounding box center [476, 297] width 26 height 15
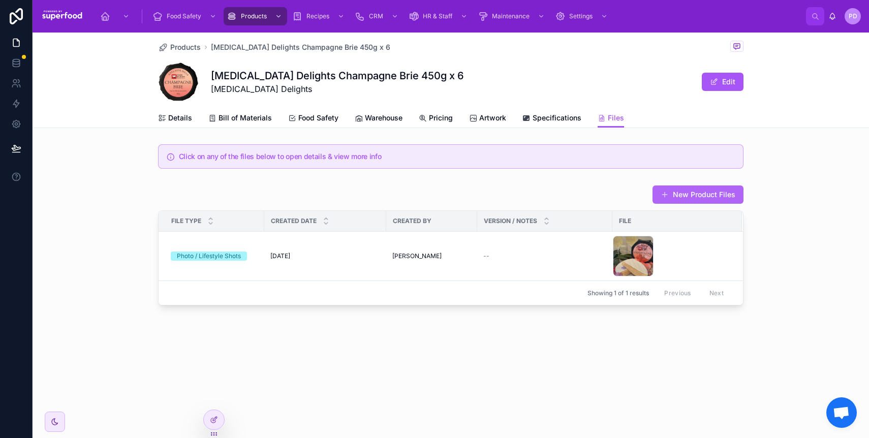
click at [687, 200] on button "New Product Files" at bounding box center [698, 195] width 91 height 18
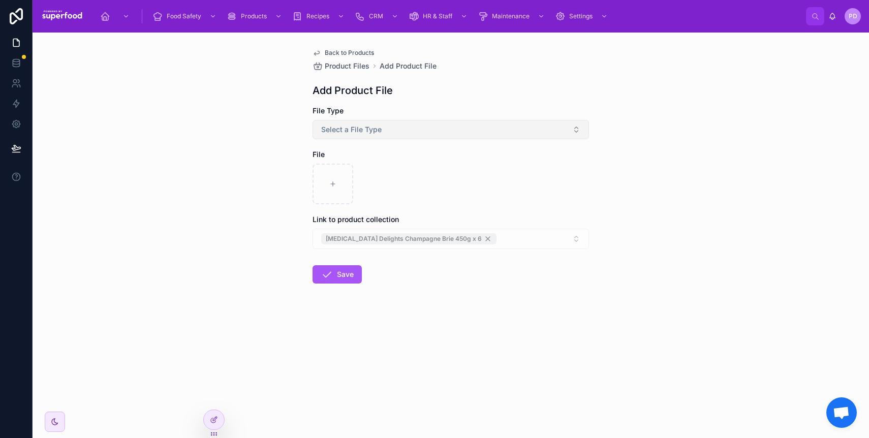
click at [366, 136] on button "Select a File Type" at bounding box center [451, 129] width 277 height 19
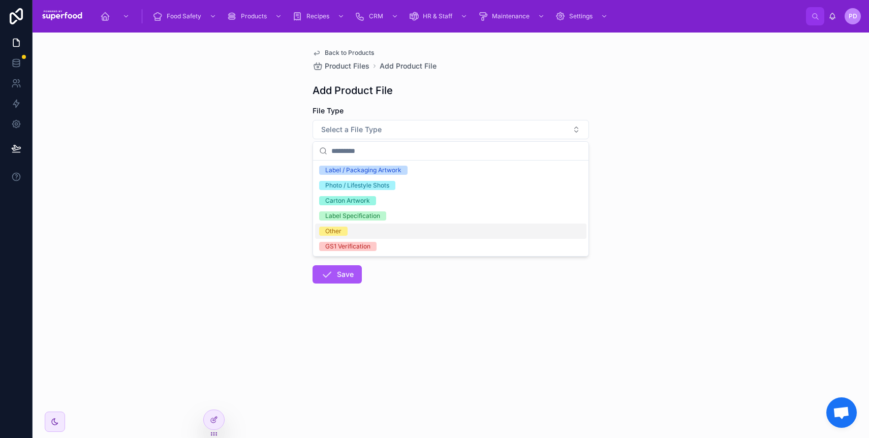
click at [344, 233] on span "Other" at bounding box center [333, 231] width 28 height 9
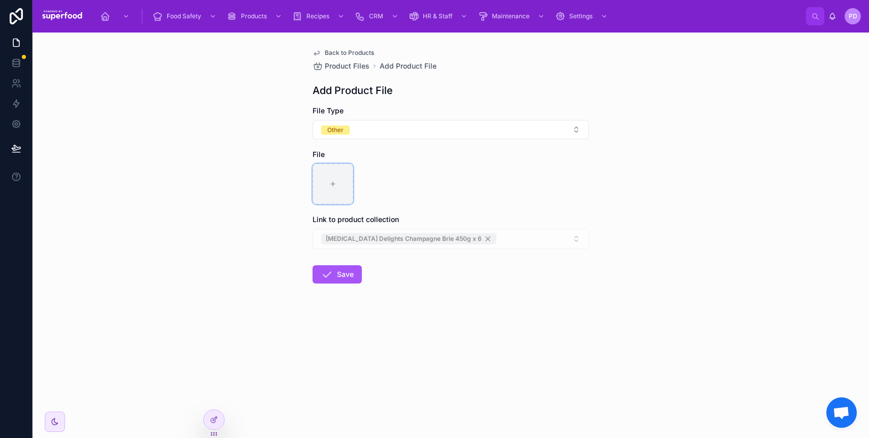
click at [343, 193] on div at bounding box center [333, 184] width 41 height 41
type input "**********"
click at [339, 279] on button "Save" at bounding box center [337, 274] width 49 height 18
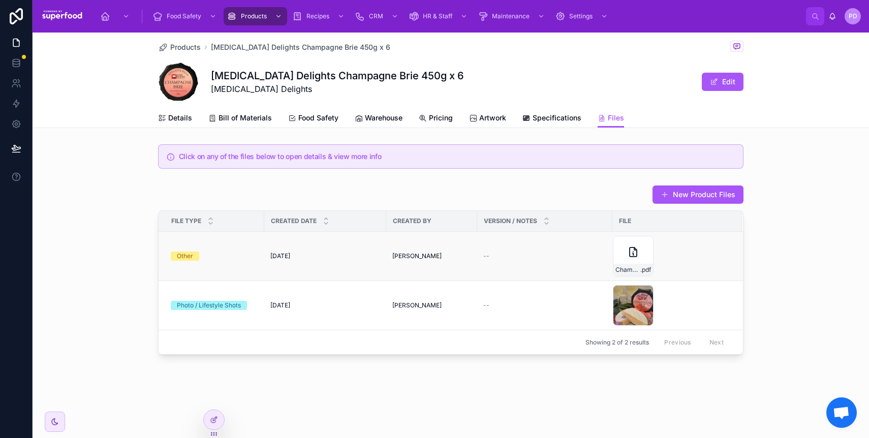
click at [549, 264] on td "--" at bounding box center [544, 256] width 135 height 49
click at [508, 251] on td "--" at bounding box center [544, 256] width 135 height 49
click at [469, 255] on div "[PERSON_NAME]" at bounding box center [431, 256] width 79 height 8
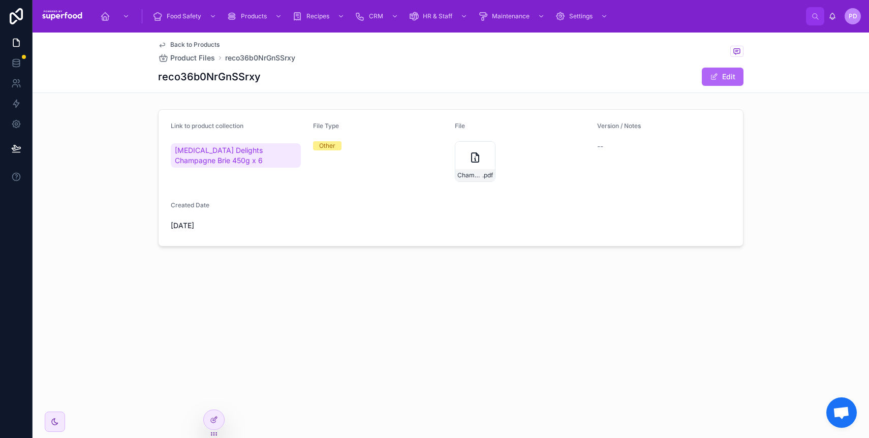
click at [721, 77] on button "Edit" at bounding box center [723, 77] width 42 height 18
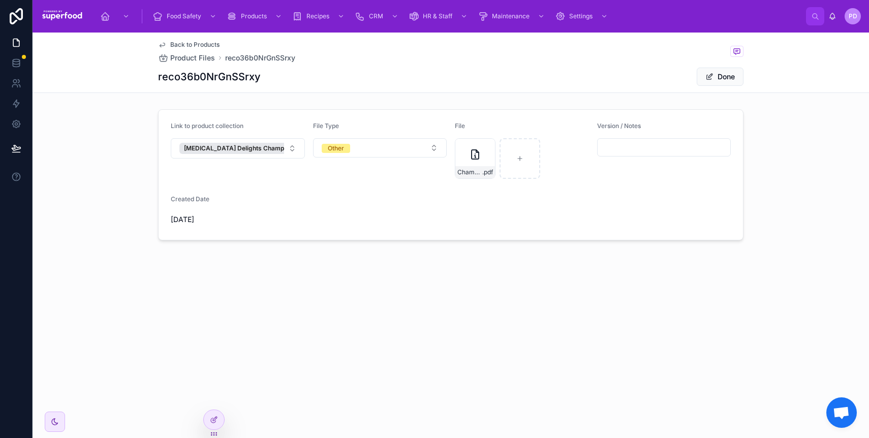
click at [614, 149] on input "text" at bounding box center [664, 147] width 133 height 14
type input "**********"
click at [548, 277] on div "**********" at bounding box center [451, 179] width 837 height 293
click at [257, 19] on span "Products" at bounding box center [254, 16] width 26 height 8
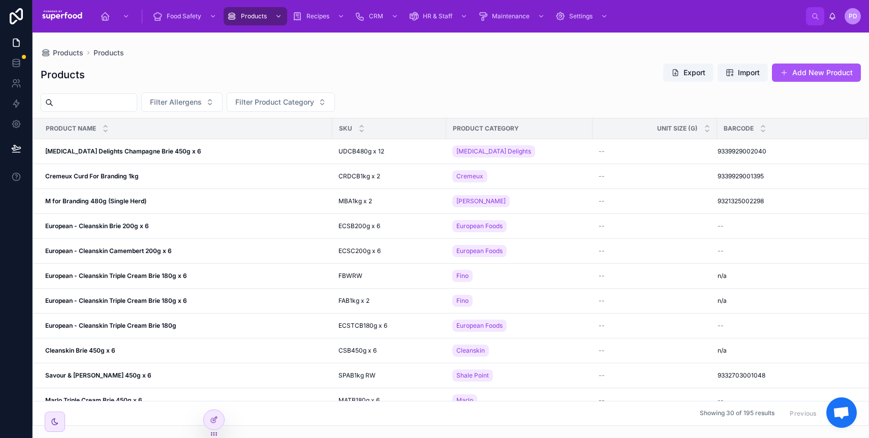
click at [461, 65] on div "Products Export Import Add New Product" at bounding box center [451, 74] width 820 height 23
click at [15, 44] on icon at bounding box center [16, 43] width 10 height 10
click at [216, 425] on div at bounding box center [214, 419] width 20 height 19
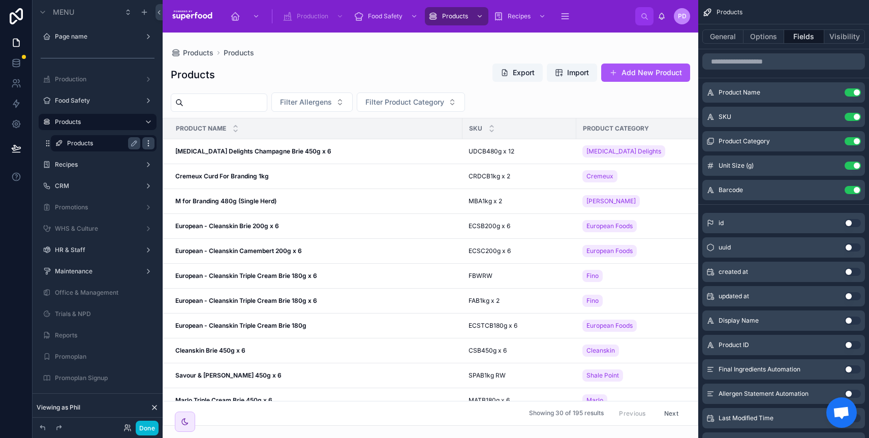
click at [148, 143] on icon "scrollable content" at bounding box center [148, 143] width 1 height 1
click at [177, 136] on div "Clone" at bounding box center [184, 136] width 31 height 10
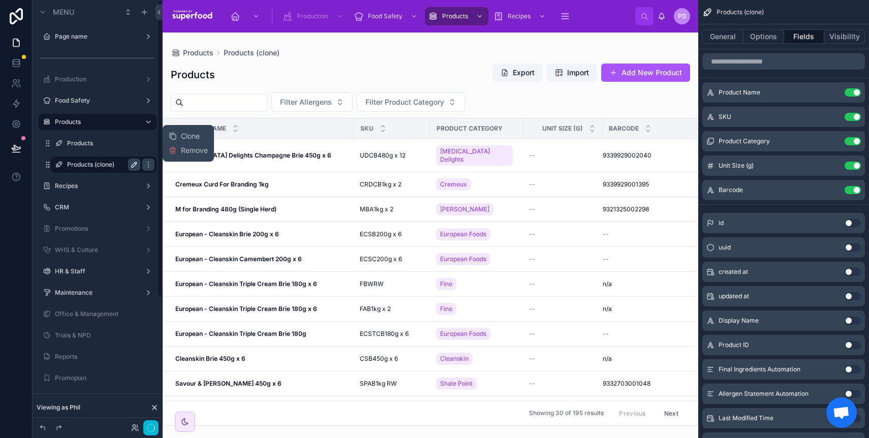
click at [131, 165] on icon "scrollable content" at bounding box center [134, 165] width 8 height 8
click at [95, 166] on input "**********" at bounding box center [95, 165] width 57 height 12
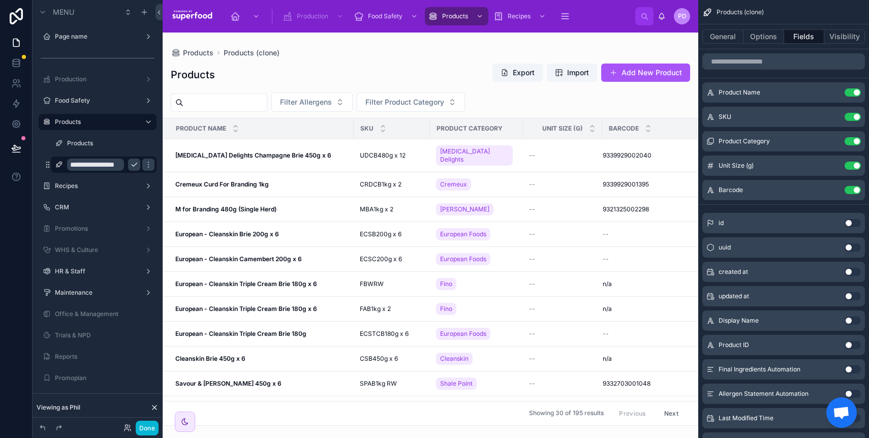
type input "**********"
click at [136, 168] on icon "scrollable content" at bounding box center [134, 165] width 8 height 8
click at [853, 116] on button "Use setting" at bounding box center [853, 117] width 16 height 8
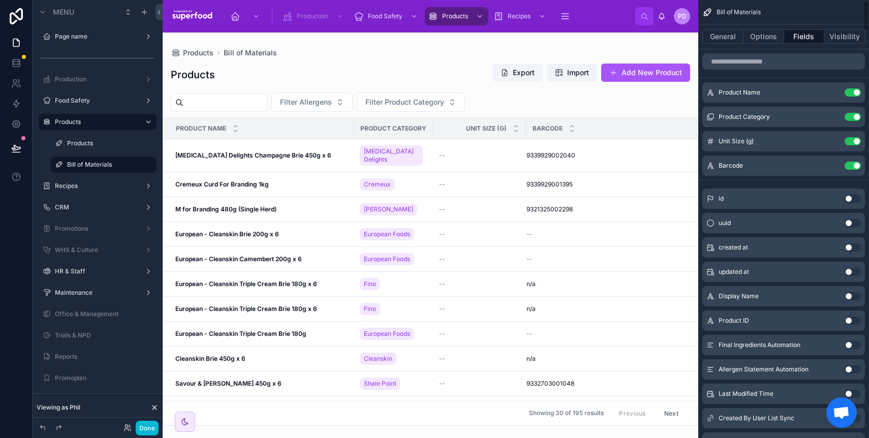
click at [853, 116] on button "Use setting" at bounding box center [853, 117] width 16 height 8
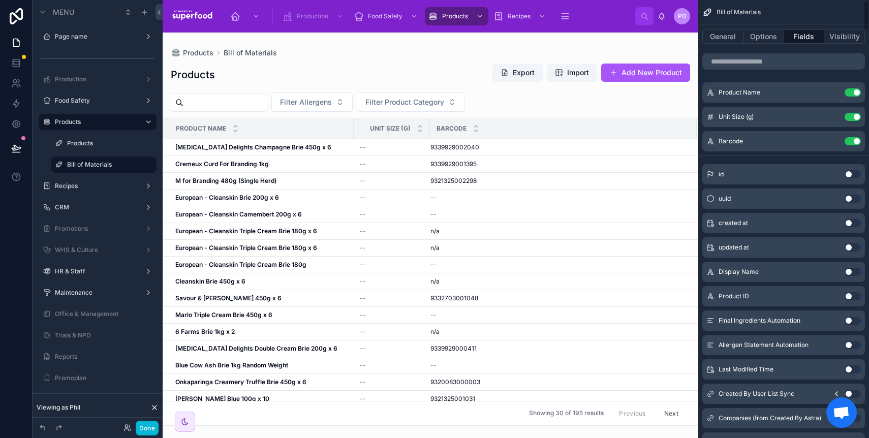
click at [853, 116] on button "Use setting" at bounding box center [853, 117] width 16 height 8
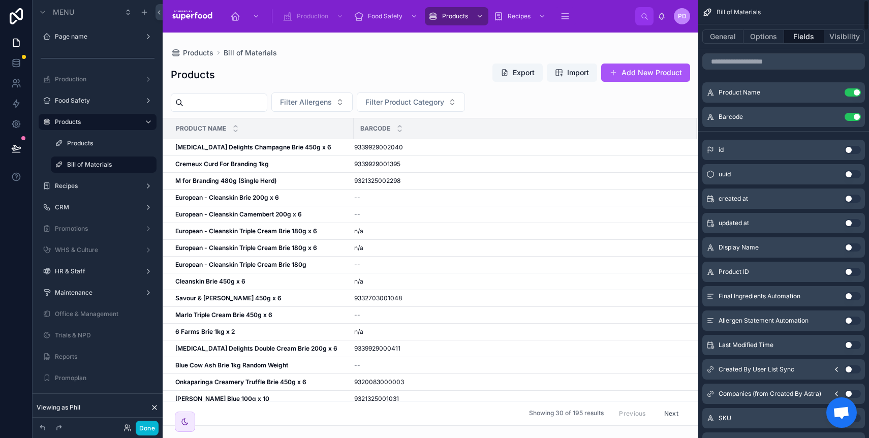
click at [853, 116] on button "Use setting" at bounding box center [853, 117] width 16 height 8
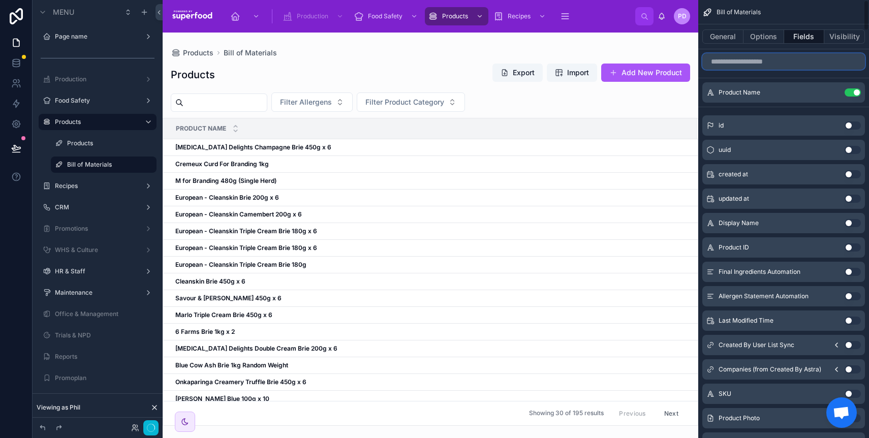
click at [756, 62] on input "scrollable content" at bounding box center [784, 61] width 163 height 16
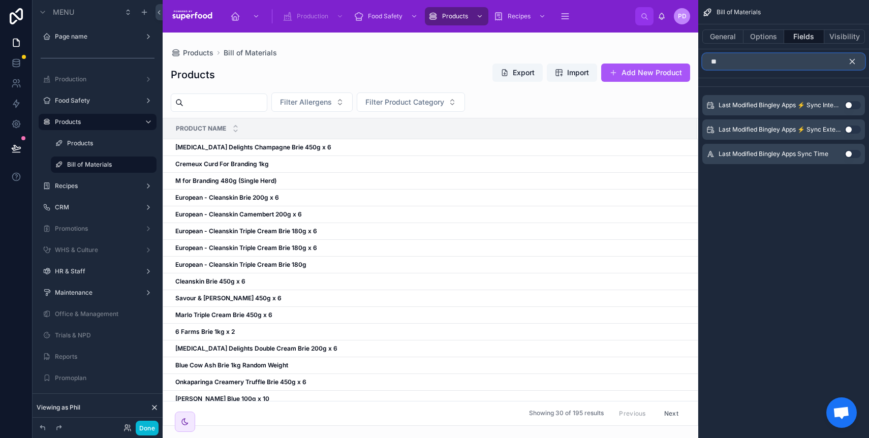
type input "*"
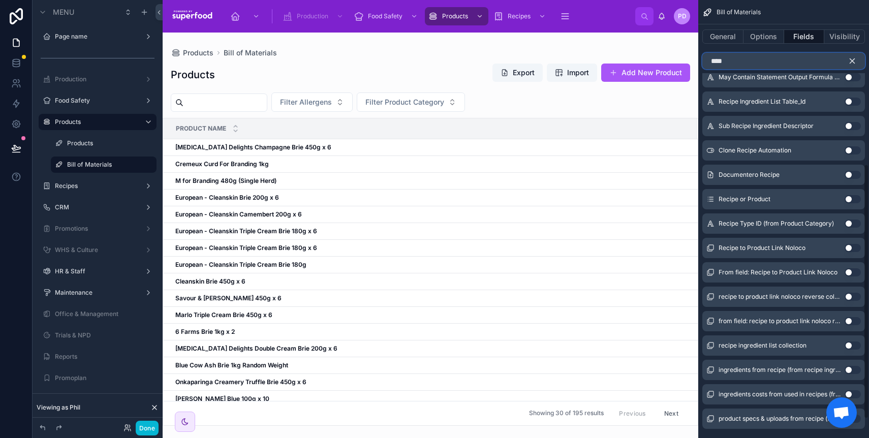
scroll to position [316, 0]
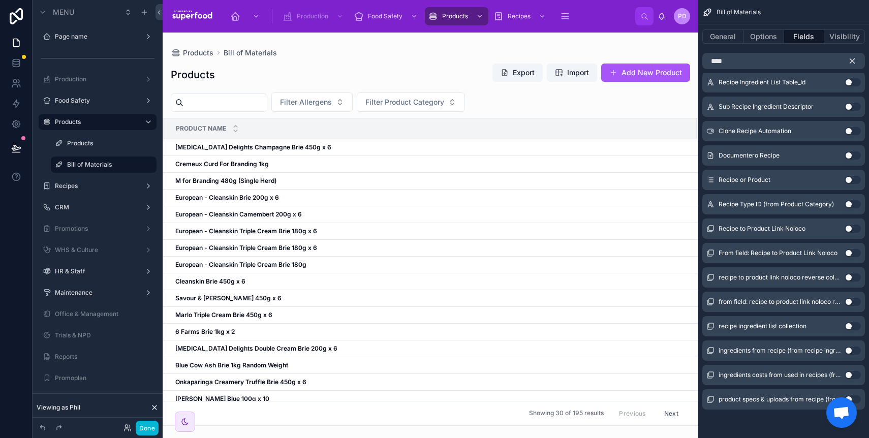
click at [854, 327] on button "Use setting" at bounding box center [853, 326] width 16 height 8
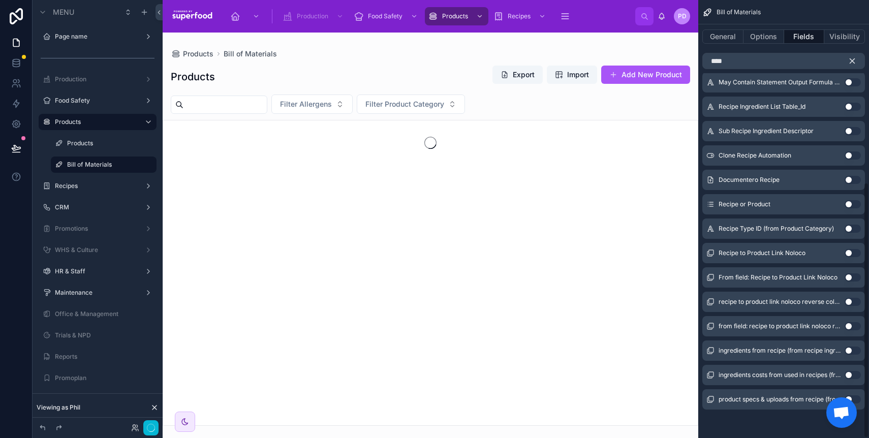
scroll to position [312, 0]
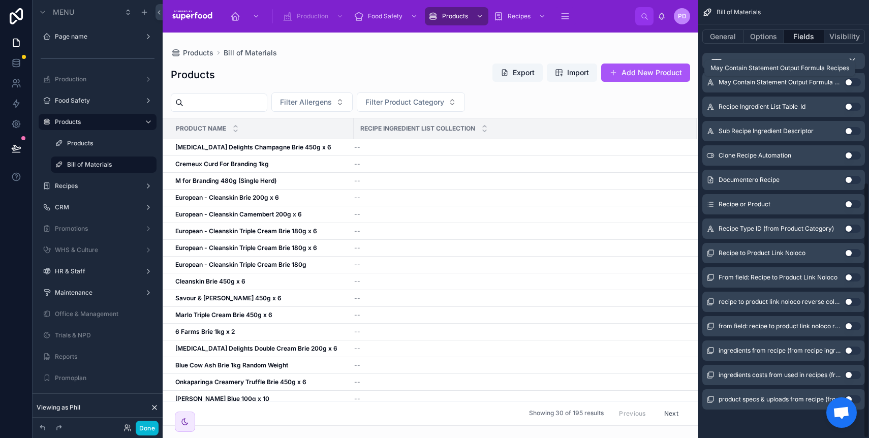
click at [733, 62] on div "May Contain Statement Output Formula Recipes" at bounding box center [780, 68] width 151 height 16
click at [739, 58] on input "****" at bounding box center [784, 61] width 163 height 16
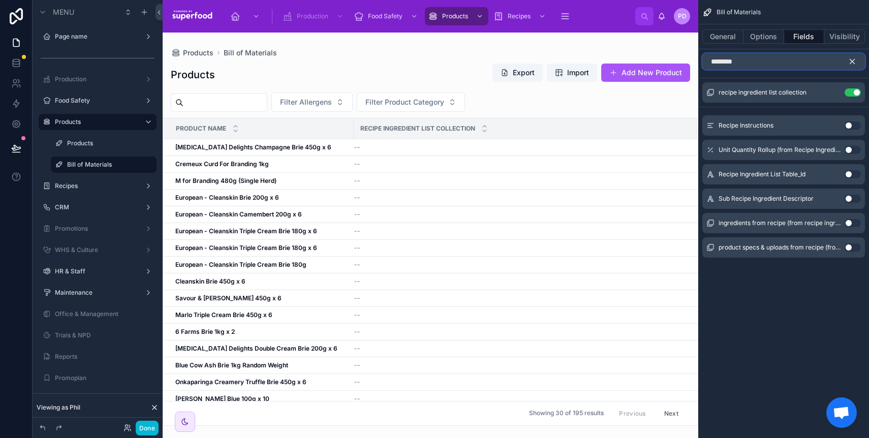
scroll to position [0, 0]
type input "*********"
click at [855, 60] on icon "scrollable content" at bounding box center [852, 61] width 9 height 9
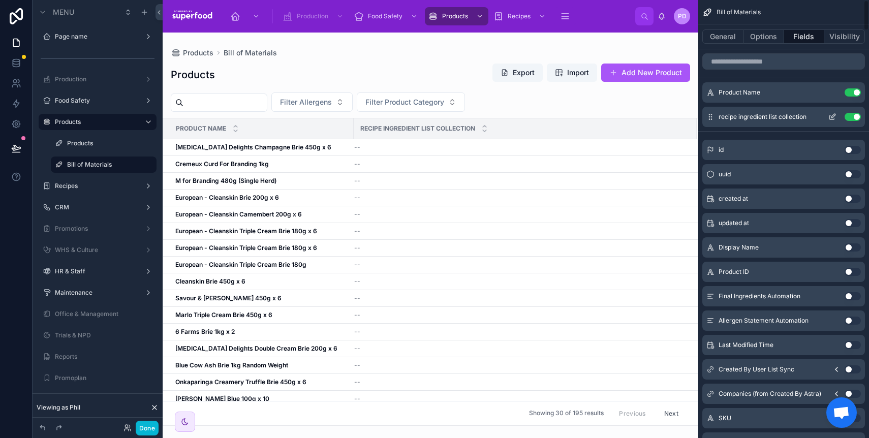
click at [836, 113] on icon "scrollable content" at bounding box center [833, 117] width 8 height 8
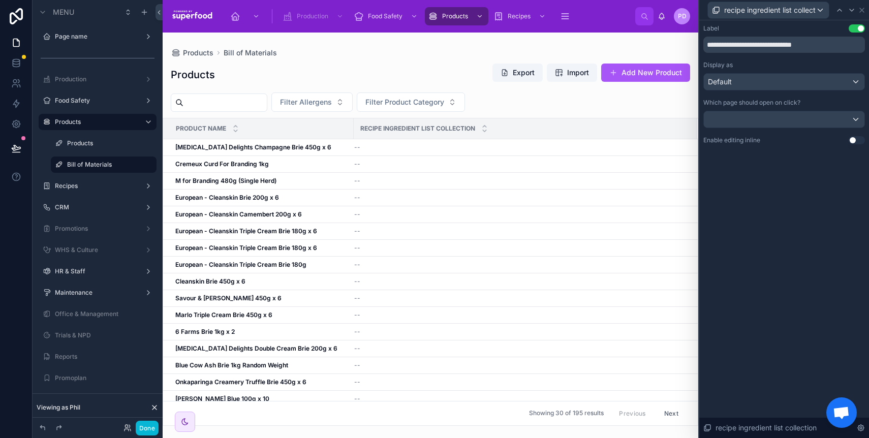
click at [853, 140] on button "Use setting" at bounding box center [857, 140] width 16 height 8
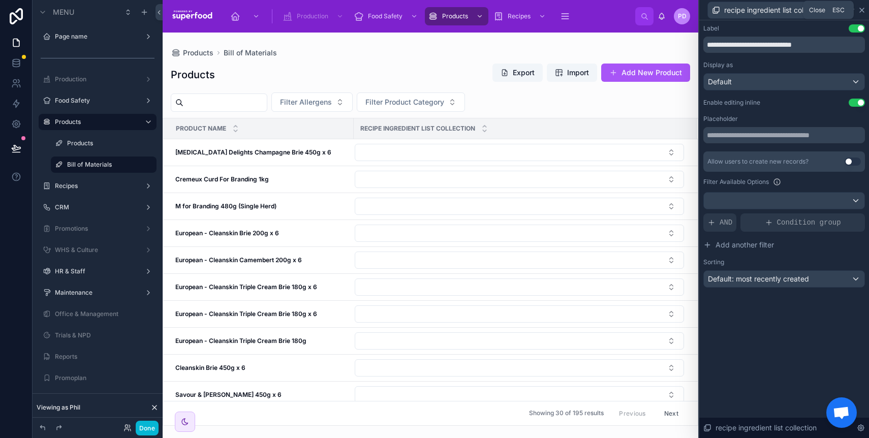
click at [864, 11] on icon at bounding box center [862, 10] width 8 height 8
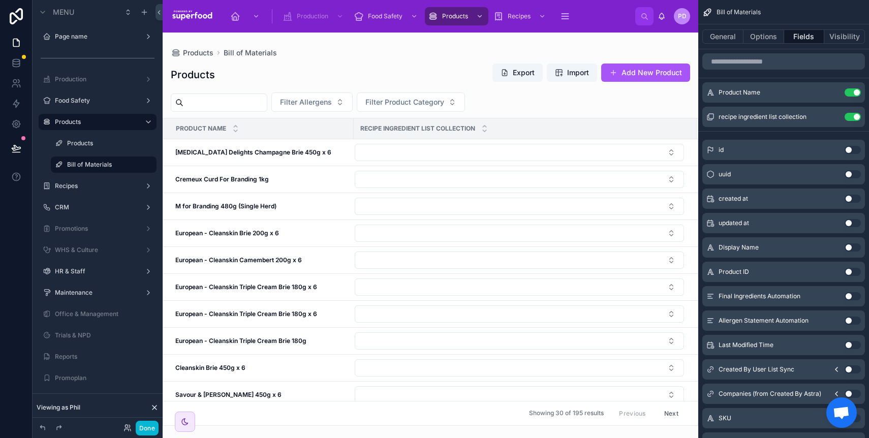
click at [394, 155] on div at bounding box center [431, 236] width 536 height 406
click at [397, 150] on button "Select Button" at bounding box center [519, 152] width 329 height 17
click at [828, 113] on button "scrollable content" at bounding box center [833, 117] width 16 height 8
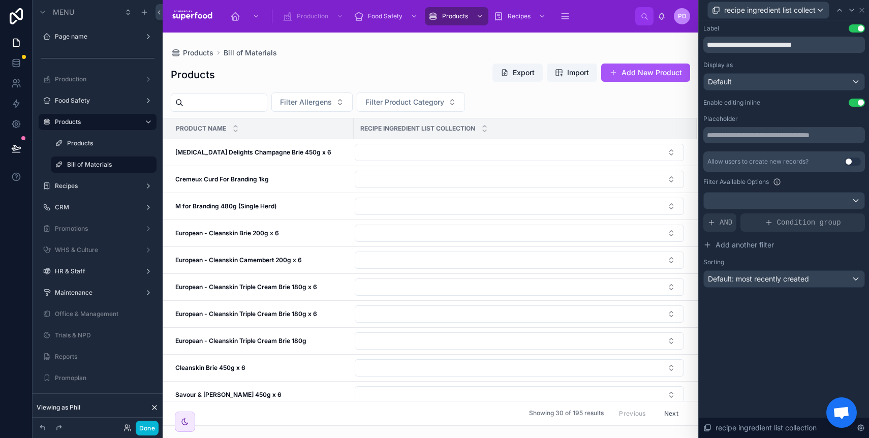
click at [852, 162] on button "Use setting" at bounding box center [853, 162] width 16 height 8
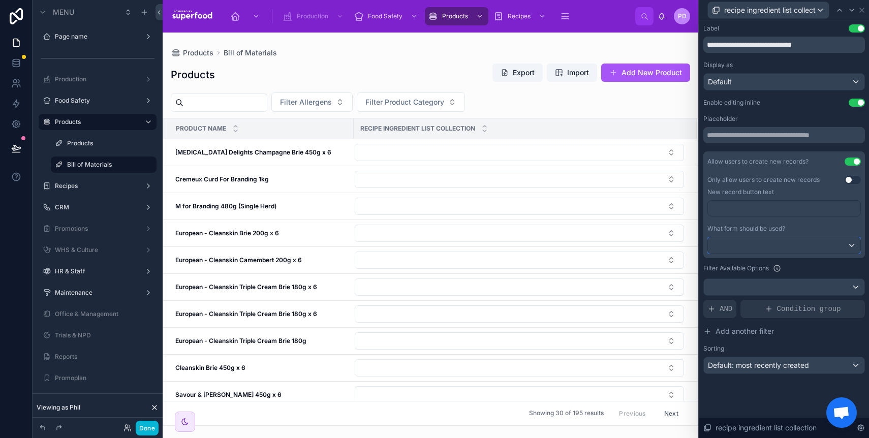
click at [769, 248] on div at bounding box center [784, 245] width 153 height 16
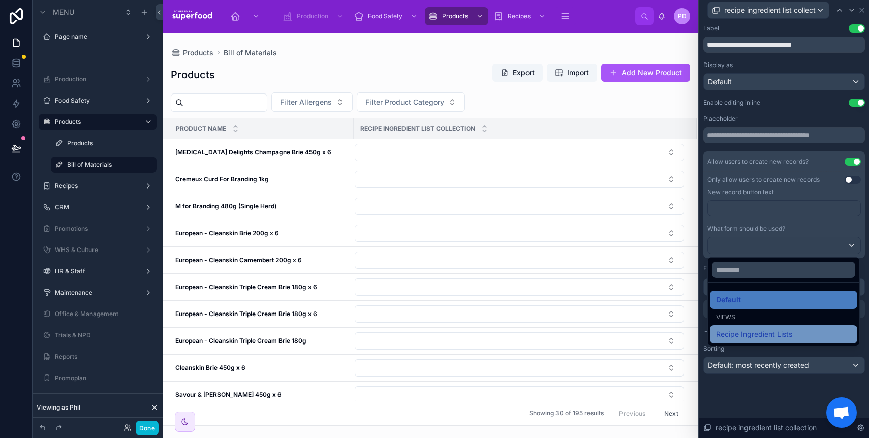
click at [753, 328] on div "Recipe Ingredient Lists" at bounding box center [783, 334] width 147 height 18
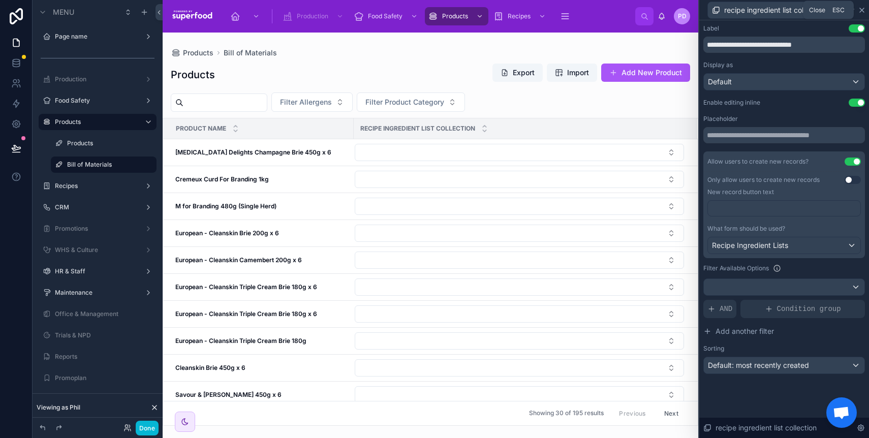
click at [863, 9] on icon at bounding box center [862, 10] width 4 height 4
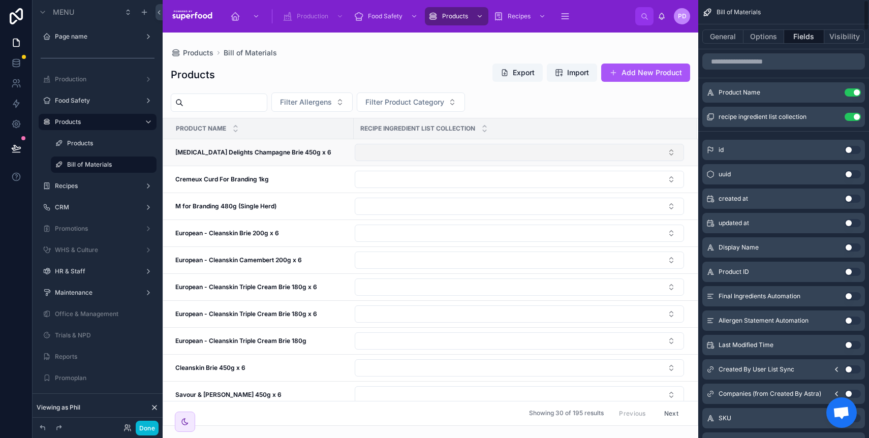
click at [489, 156] on button "Select Button" at bounding box center [519, 152] width 329 height 17
click at [392, 212] on button "New" at bounding box center [515, 212] width 313 height 10
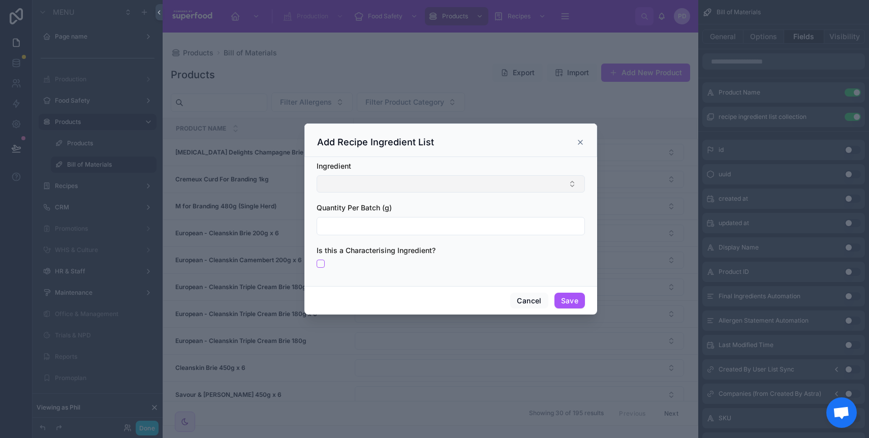
click at [379, 179] on button "Select Button" at bounding box center [451, 183] width 268 height 17
type input "*"
type input "******"
click at [469, 139] on div "Add Recipe Ingredient List" at bounding box center [450, 142] width 267 height 12
click at [533, 298] on button "Cancel" at bounding box center [529, 301] width 38 height 16
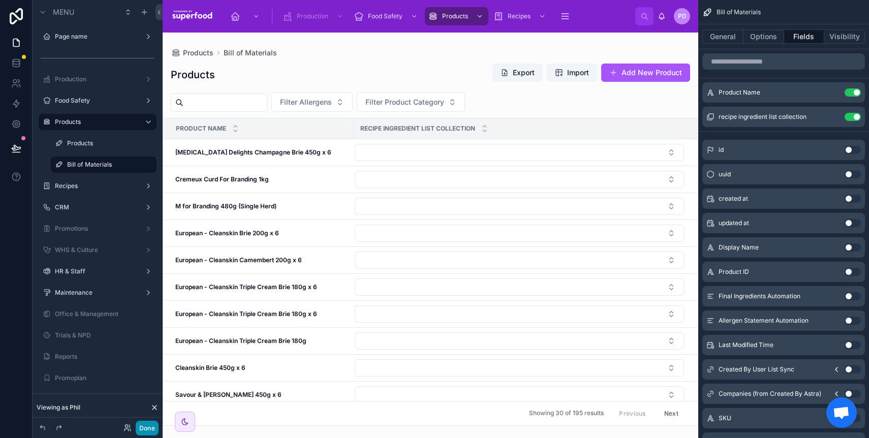
click at [151, 431] on button "Done" at bounding box center [147, 428] width 23 height 15
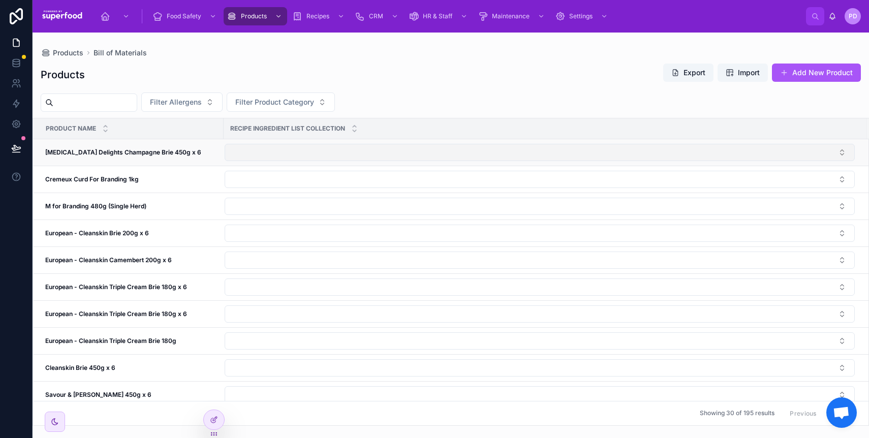
click at [344, 155] on button "Select Button" at bounding box center [540, 152] width 630 height 17
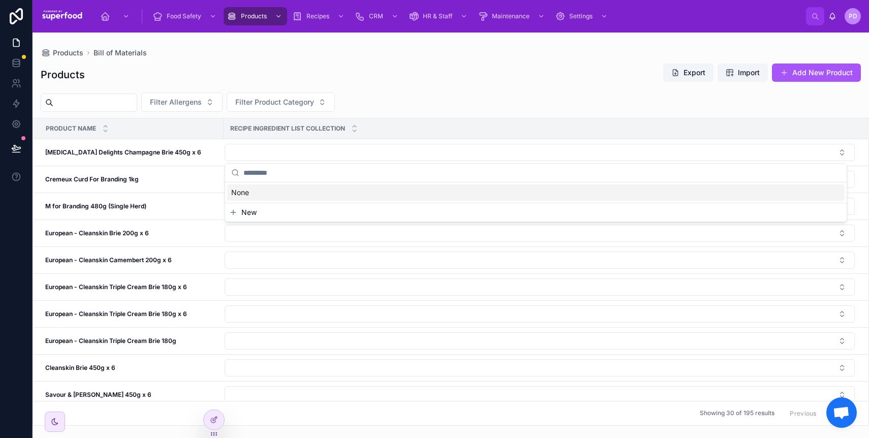
click at [402, 102] on div "Filter Allergens Filter Product Category" at bounding box center [451, 102] width 837 height 19
click at [441, 79] on div "Products Export Import Add New Product" at bounding box center [451, 74] width 820 height 23
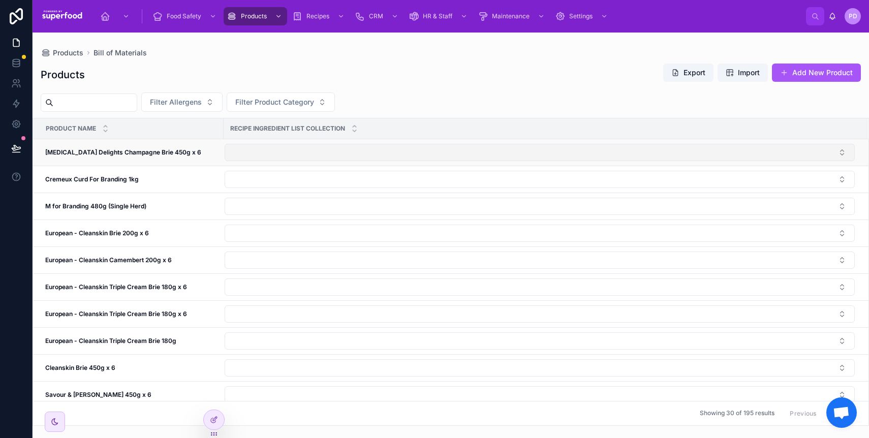
click at [365, 148] on button "Select Button" at bounding box center [540, 152] width 630 height 17
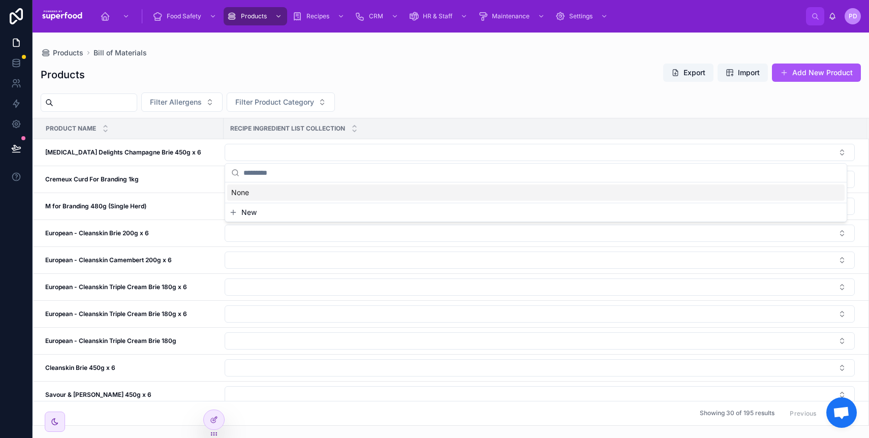
click at [287, 210] on button "New" at bounding box center [536, 212] width 614 height 10
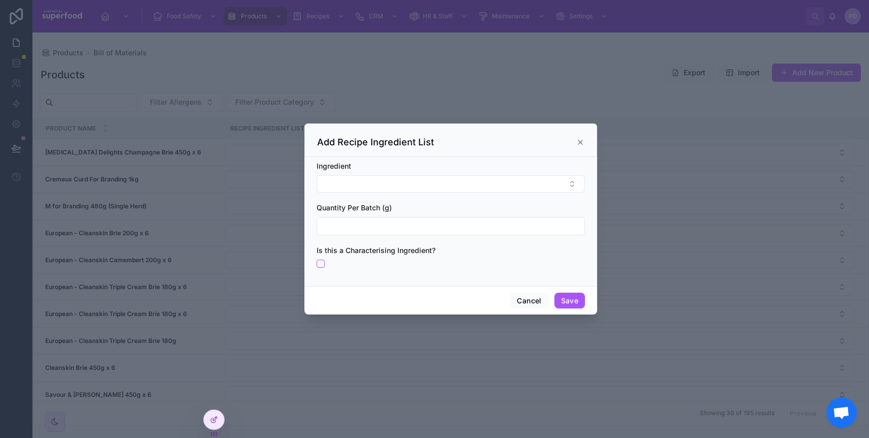
click at [363, 171] on div "Ingredient" at bounding box center [451, 177] width 268 height 32
click at [366, 178] on button "Select Button" at bounding box center [451, 183] width 268 height 17
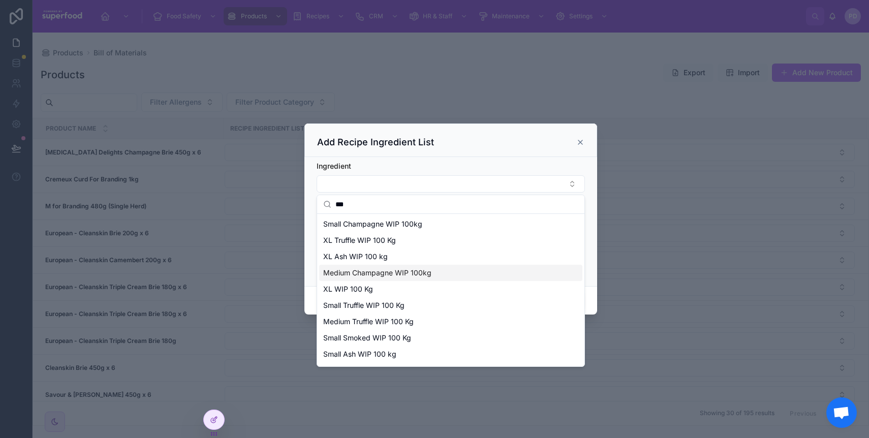
type input "***"
click at [394, 272] on span "Medium Champagne WIP 100kg" at bounding box center [377, 273] width 108 height 10
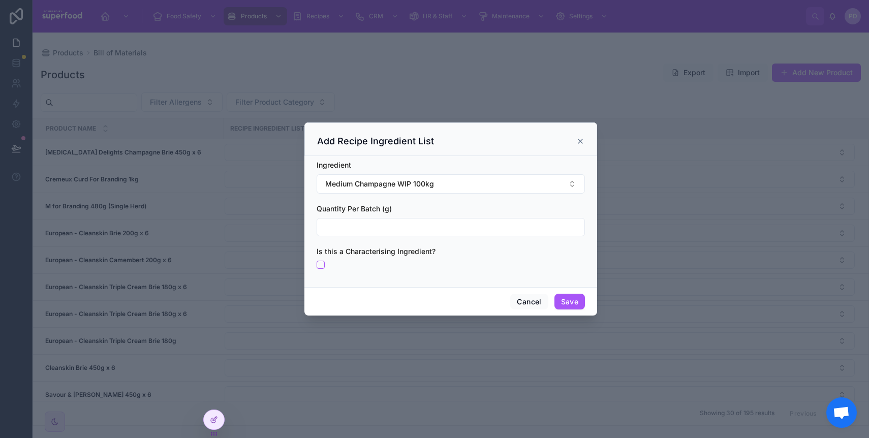
click at [383, 229] on input "text" at bounding box center [450, 227] width 267 height 14
type input "*****"
click at [569, 303] on button "Save" at bounding box center [570, 302] width 31 height 16
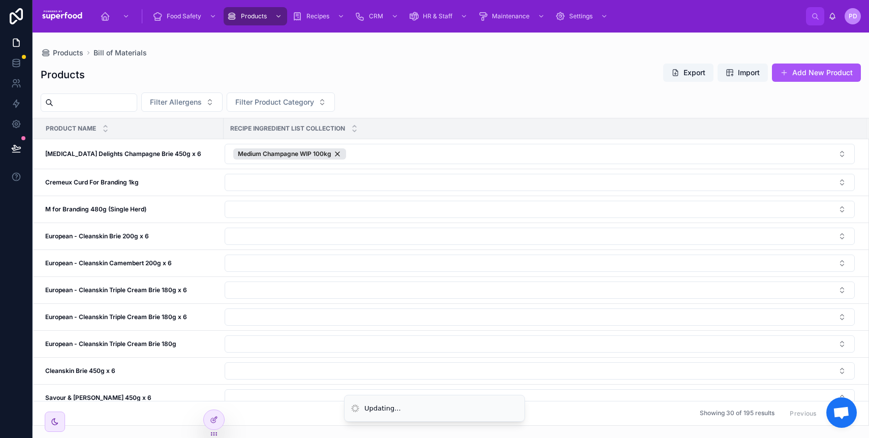
click at [435, 69] on div "Products Export Import Add New Product" at bounding box center [451, 74] width 820 height 23
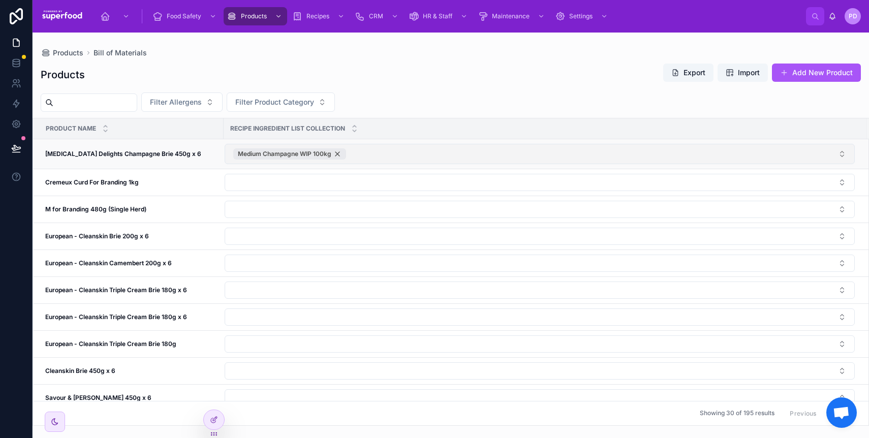
click at [266, 153] on span "Medium Champagne WIP 100kg" at bounding box center [285, 154] width 94 height 8
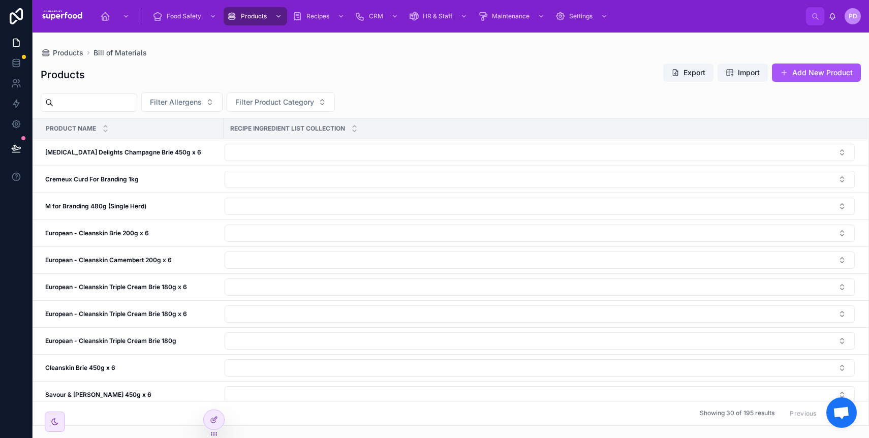
click at [266, 153] on button "Select Button" at bounding box center [540, 152] width 630 height 17
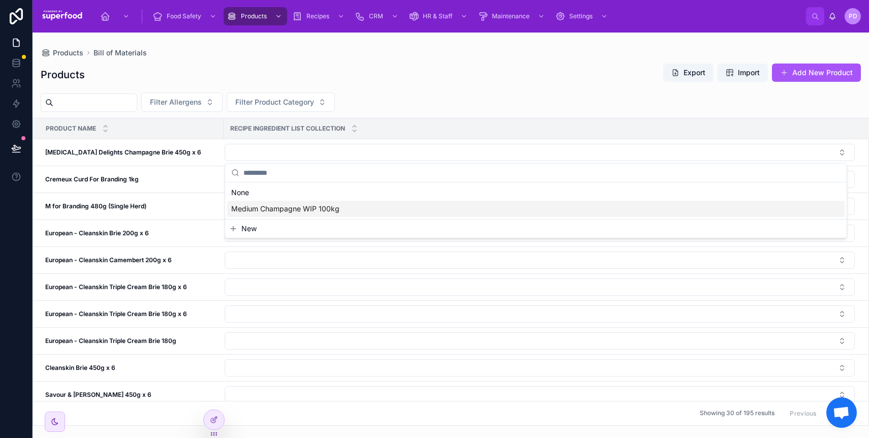
click at [261, 208] on span "Medium Champagne WIP 100kg" at bounding box center [285, 209] width 108 height 10
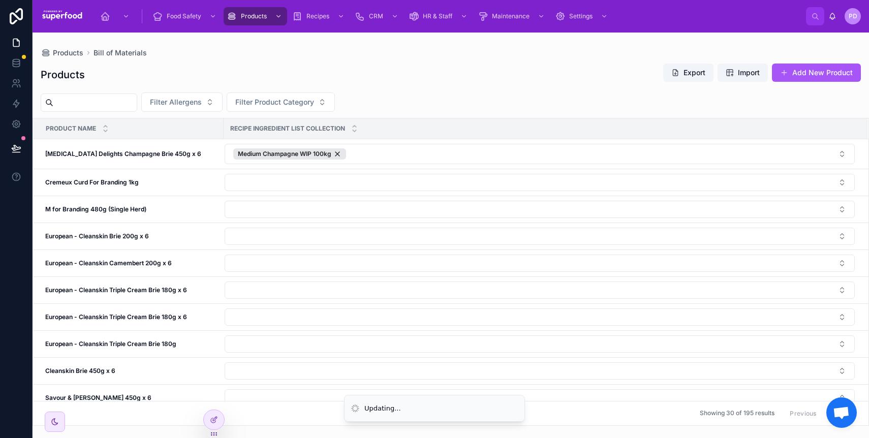
click at [382, 79] on div "Products Export Import Add New Product" at bounding box center [451, 74] width 820 height 23
click at [204, 421] on div at bounding box center [214, 419] width 20 height 19
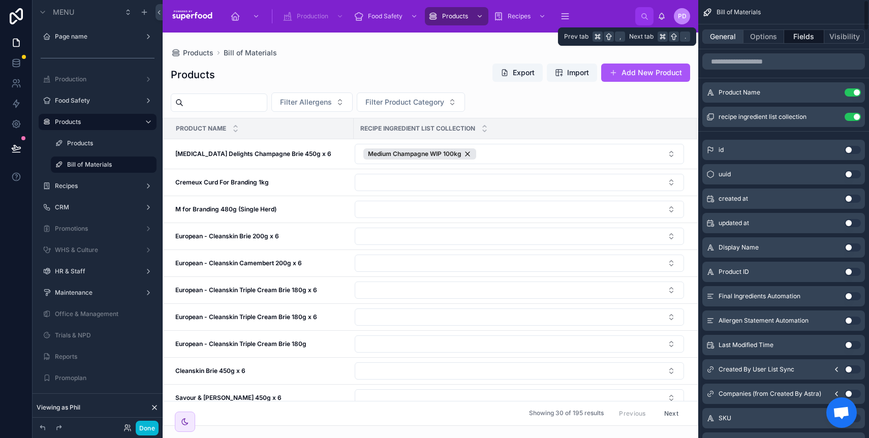
click at [737, 41] on button "General" at bounding box center [723, 36] width 41 height 14
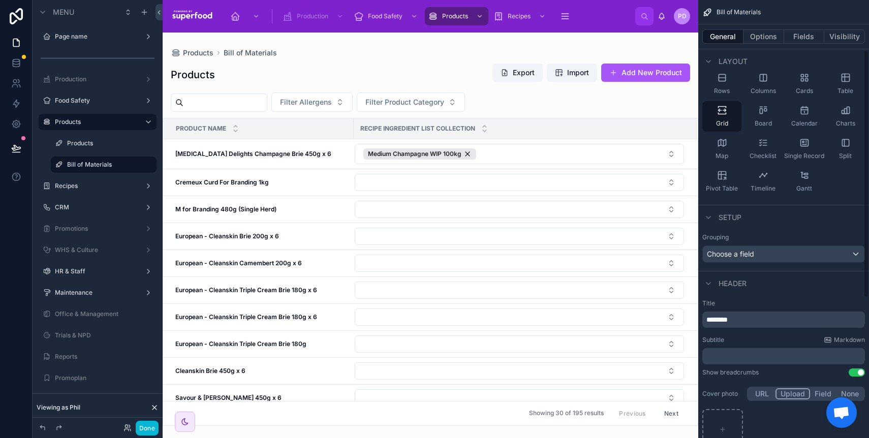
scroll to position [88, 0]
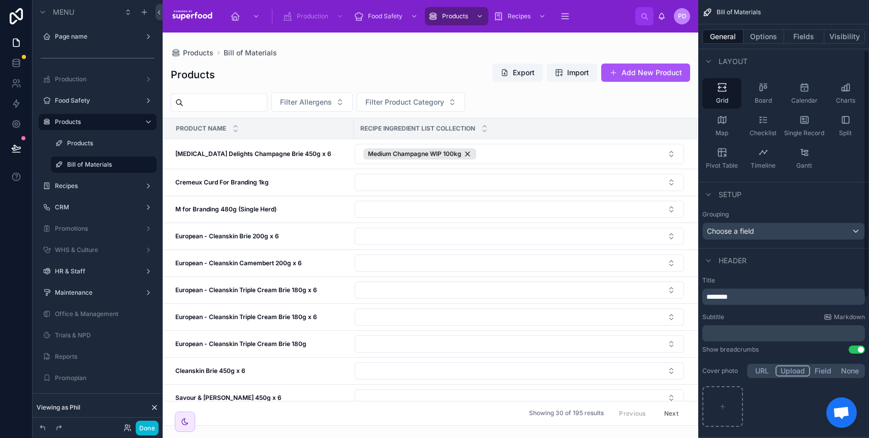
click at [755, 222] on div "Grouping Choose a field" at bounding box center [784, 224] width 163 height 29
click at [756, 224] on div "Choose a field" at bounding box center [784, 231] width 162 height 16
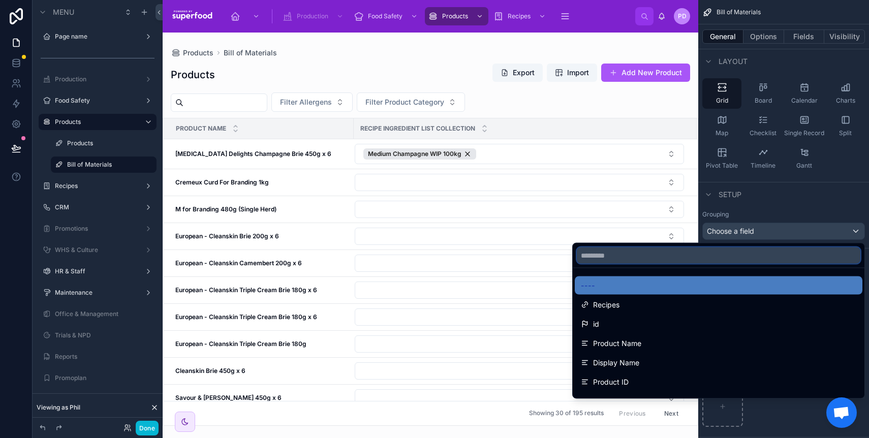
click at [625, 251] on input "text" at bounding box center [719, 256] width 284 height 16
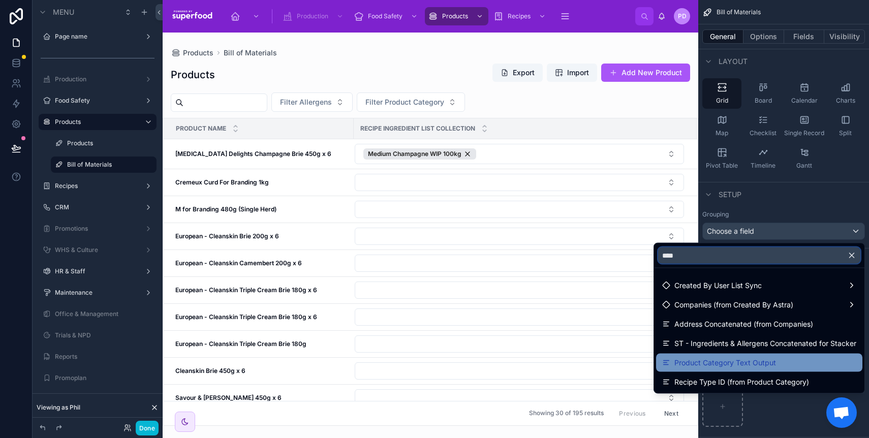
type input "****"
click at [731, 362] on span "Product Category Text Output" at bounding box center [726, 363] width 102 height 12
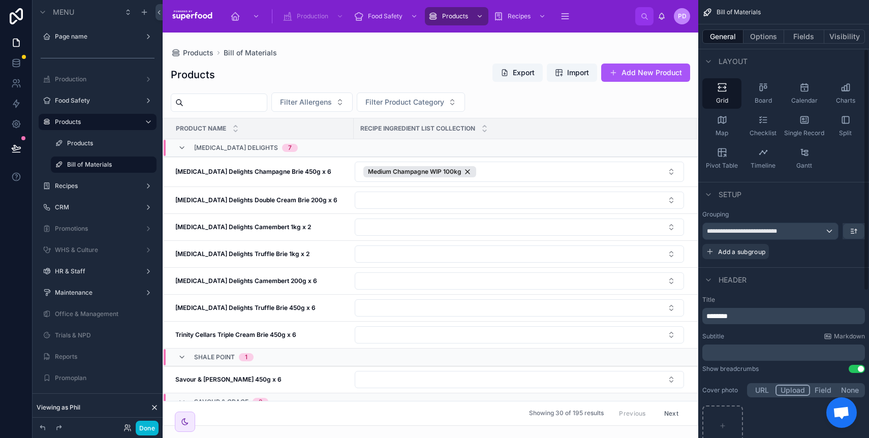
click at [785, 270] on div "Header" at bounding box center [783, 279] width 171 height 24
click at [431, 98] on div at bounding box center [431, 236] width 536 height 406
click at [430, 98] on span "Filter Product Category" at bounding box center [404, 102] width 79 height 10
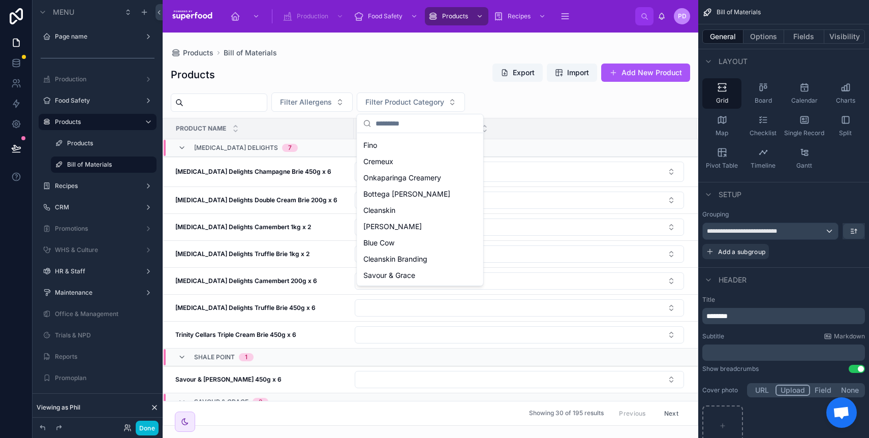
scroll to position [0, 0]
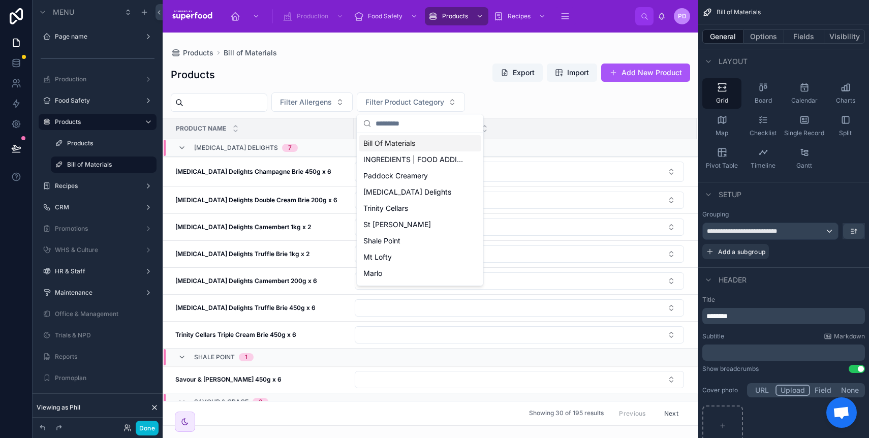
click at [374, 75] on div "Products Export Import Add New Product" at bounding box center [431, 74] width 520 height 23
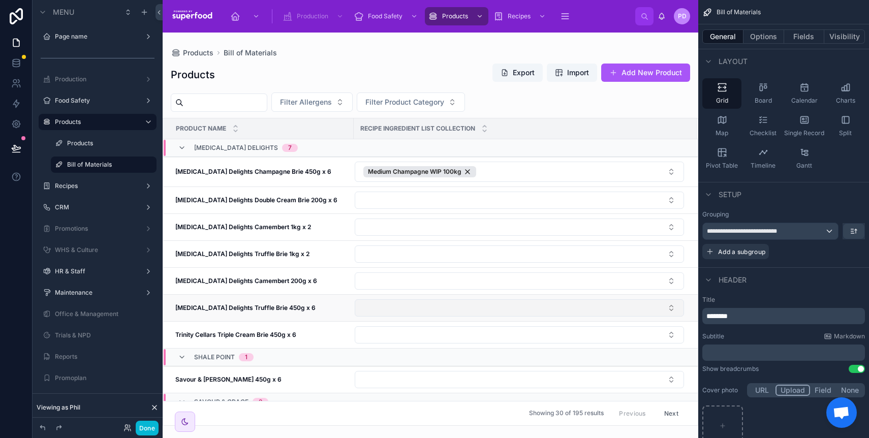
click at [401, 315] on button "Select Button" at bounding box center [519, 307] width 329 height 17
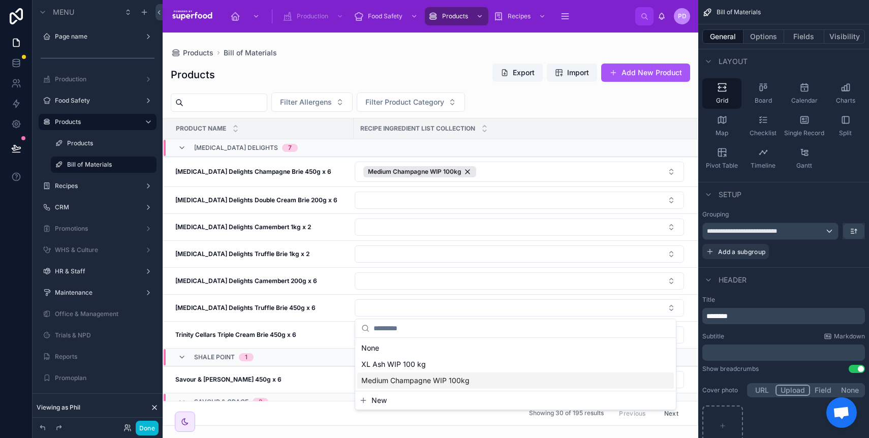
click at [383, 400] on span "New" at bounding box center [379, 400] width 15 height 10
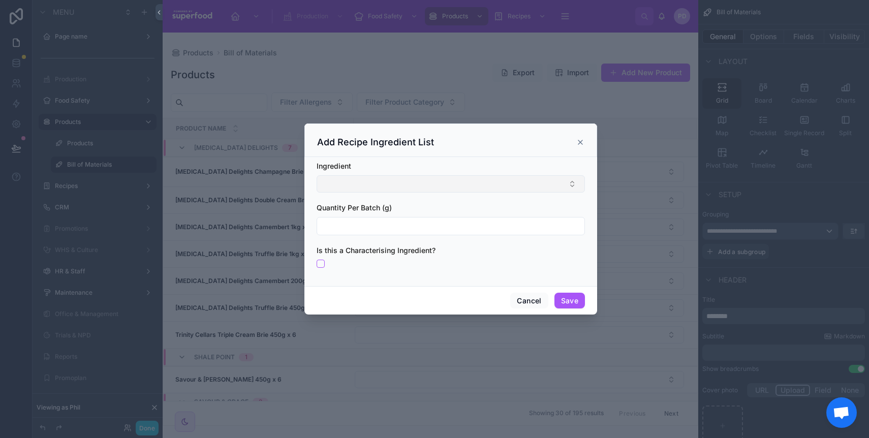
click at [377, 179] on button "Select Button" at bounding box center [451, 183] width 268 height 17
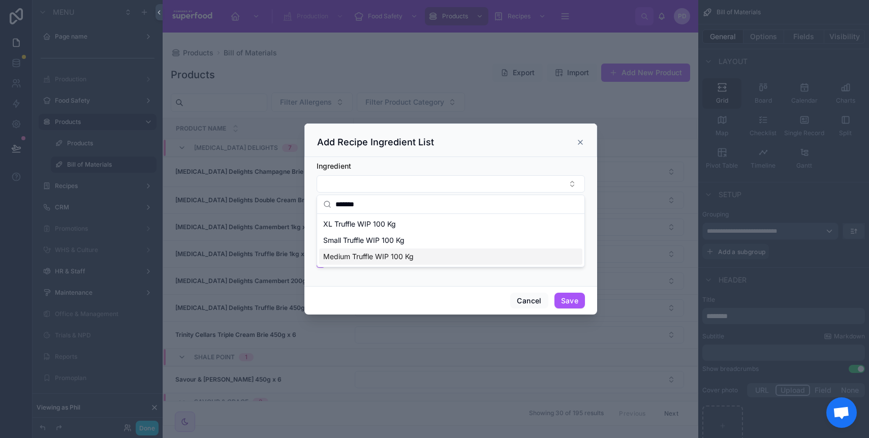
type input "*******"
click at [387, 253] on span "Medium Truffle WIP 100 Kg" at bounding box center [368, 257] width 90 height 10
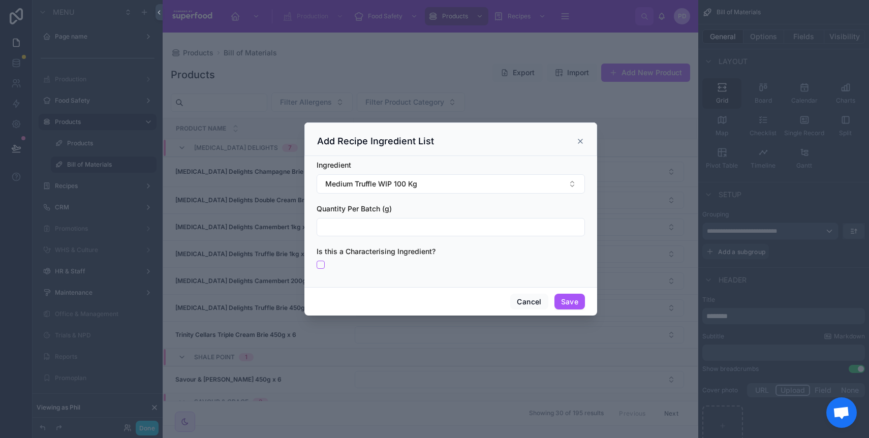
click at [387, 231] on input "text" at bounding box center [450, 227] width 267 height 14
click at [564, 301] on button "Save" at bounding box center [570, 302] width 31 height 16
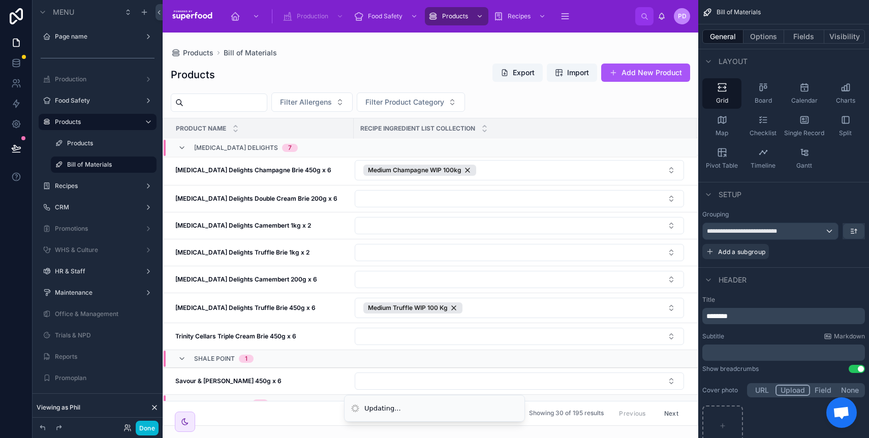
scroll to position [2, 0]
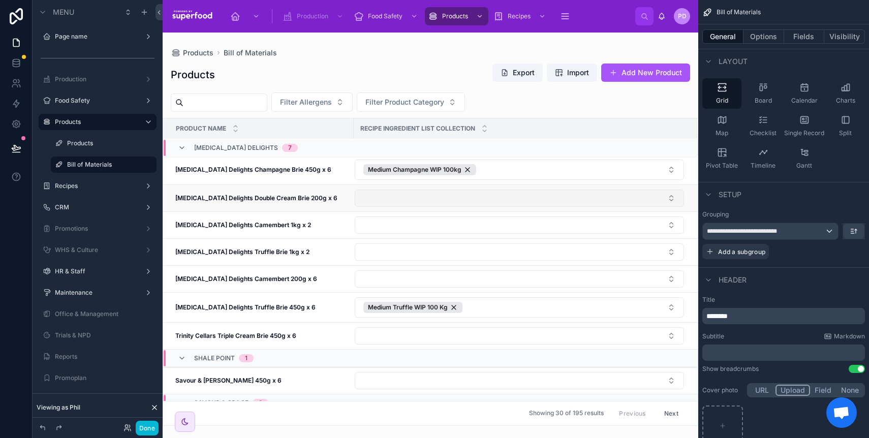
click at [459, 201] on button "Select Button" at bounding box center [519, 198] width 329 height 17
click at [530, 108] on div "Filter Allergens Filter Product Category" at bounding box center [431, 102] width 536 height 19
click at [489, 194] on button "Select Button" at bounding box center [519, 198] width 329 height 17
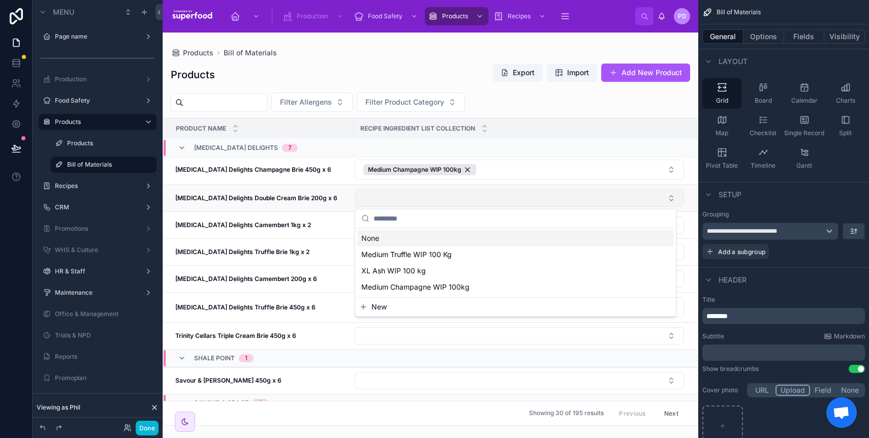
click at [489, 194] on button "Select Button" at bounding box center [519, 198] width 329 height 17
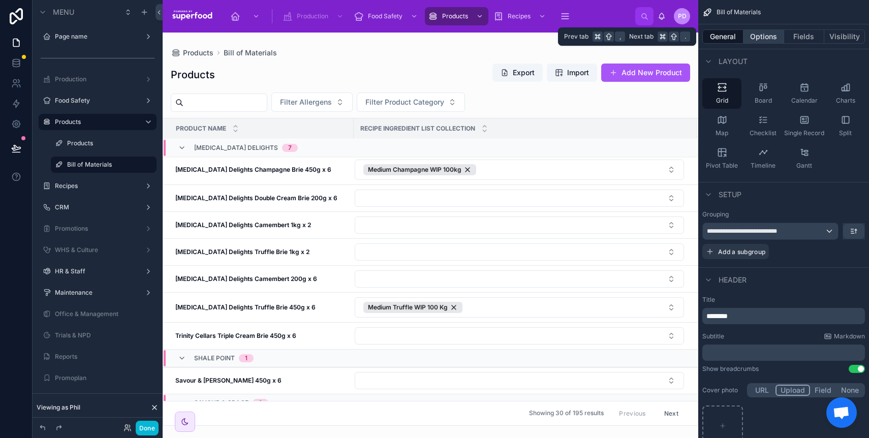
click at [760, 37] on button "Options" at bounding box center [764, 36] width 41 height 14
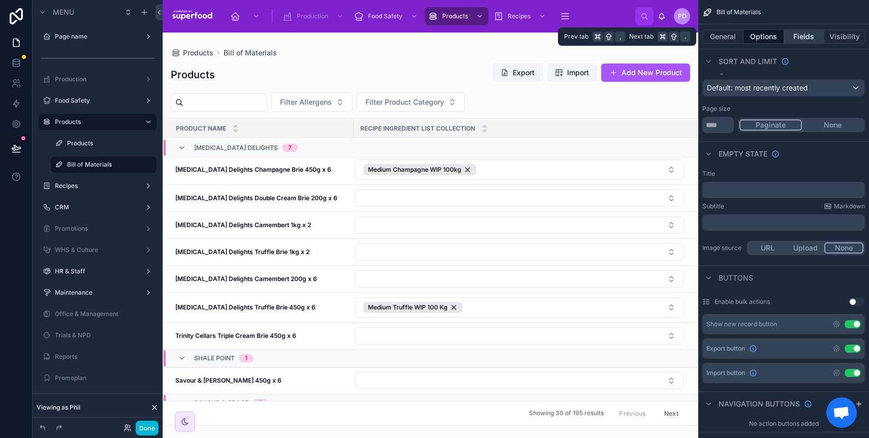
click at [807, 37] on button "Fields" at bounding box center [804, 36] width 41 height 14
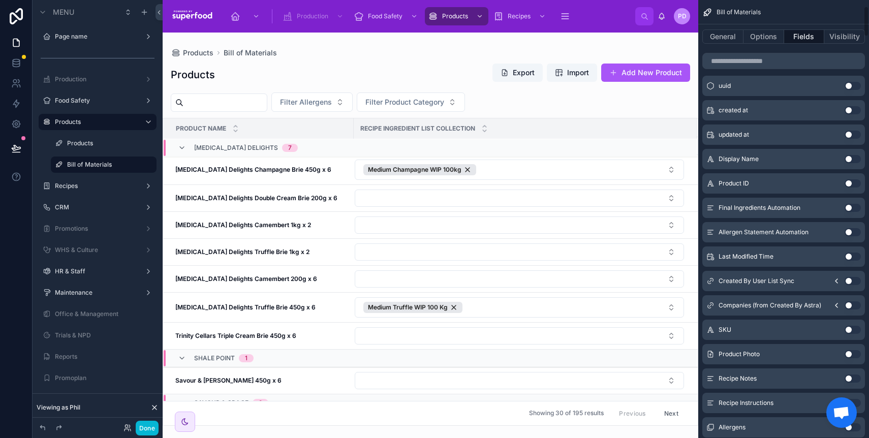
scroll to position [0, 0]
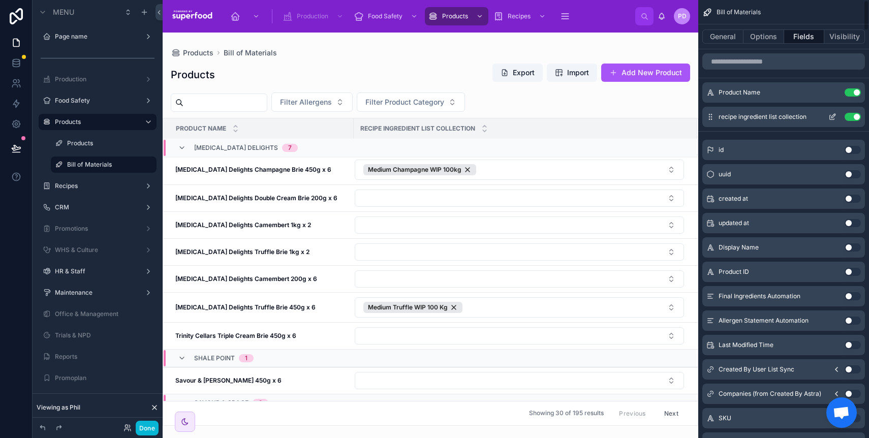
click at [831, 116] on icon "scrollable content" at bounding box center [833, 117] width 8 height 8
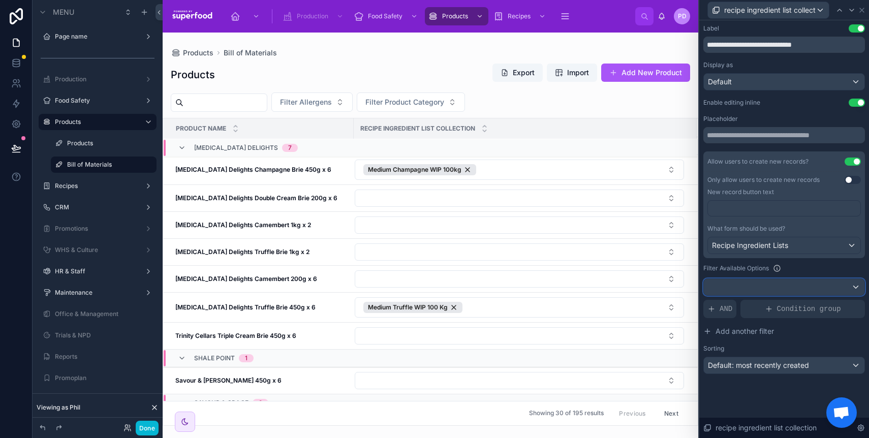
click at [790, 288] on div at bounding box center [784, 287] width 161 height 16
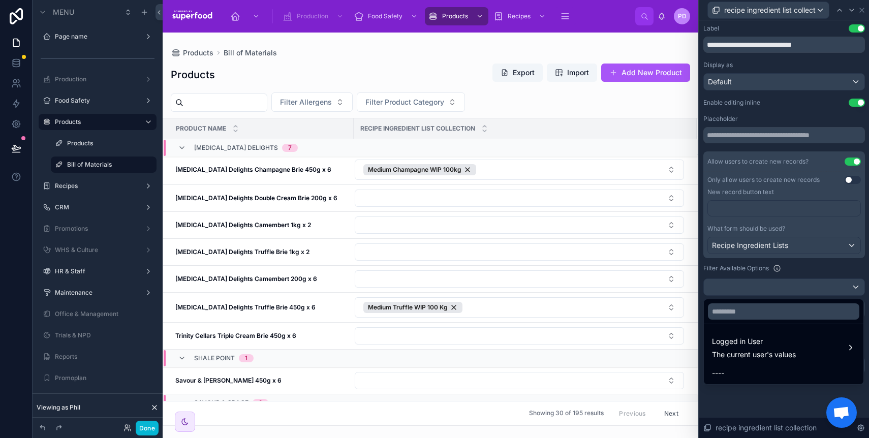
click at [806, 266] on div at bounding box center [784, 219] width 170 height 438
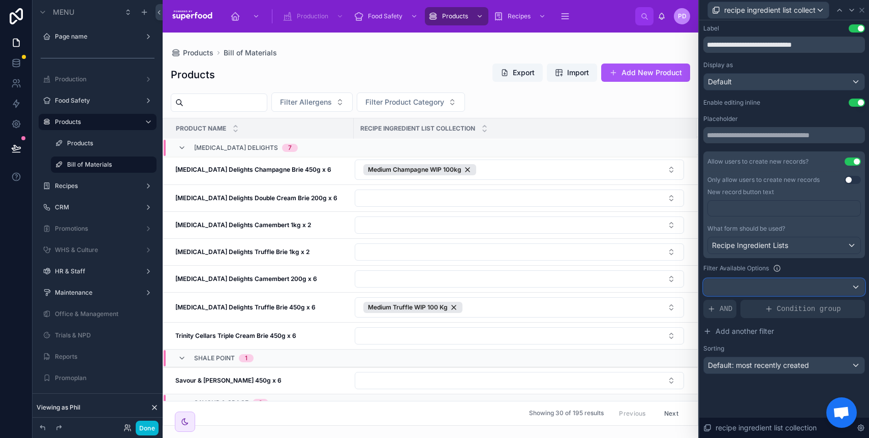
click at [781, 287] on div at bounding box center [784, 287] width 161 height 16
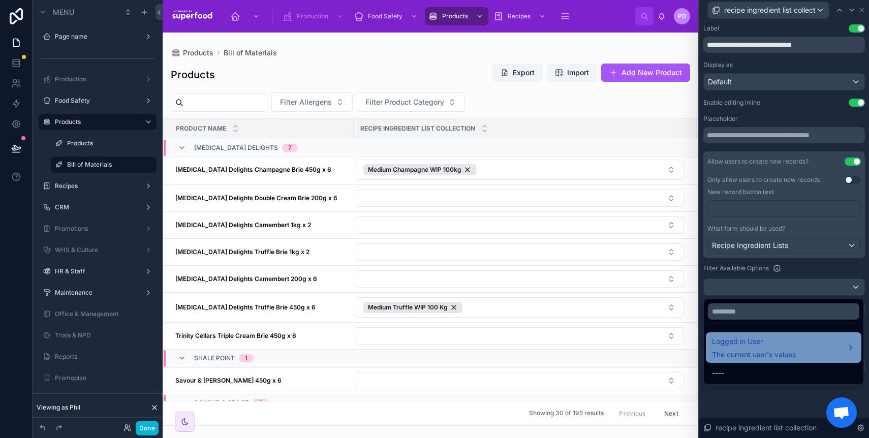
click at [769, 350] on span "The current user's values" at bounding box center [754, 355] width 84 height 10
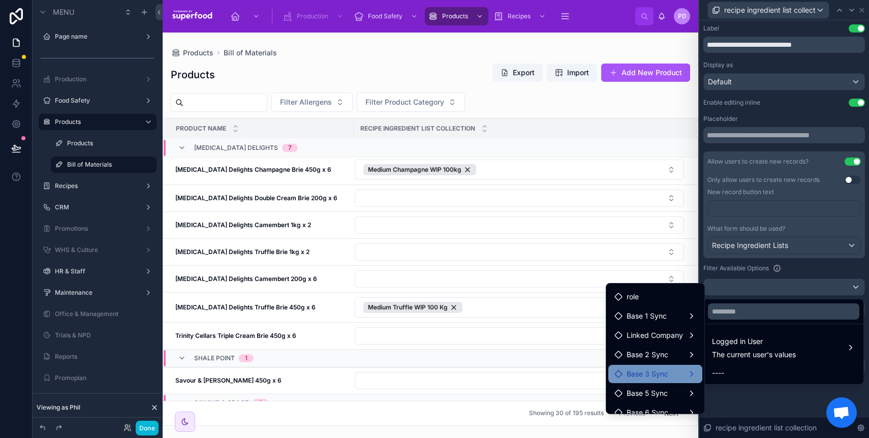
scroll to position [66, 0]
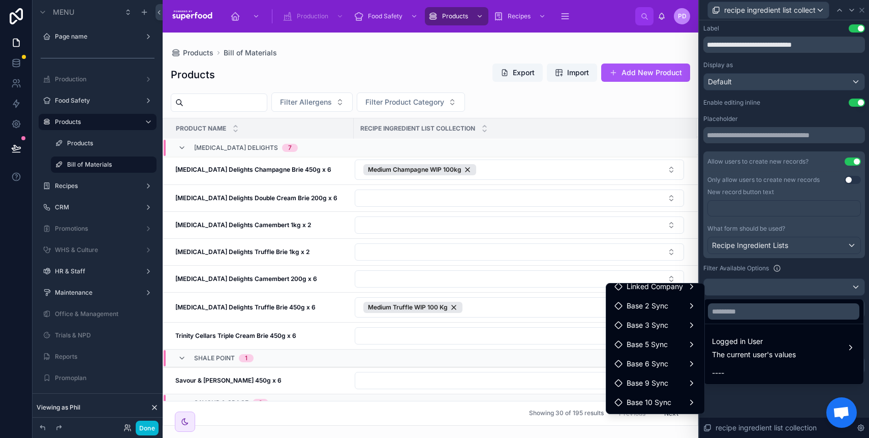
click at [807, 270] on div at bounding box center [784, 219] width 170 height 438
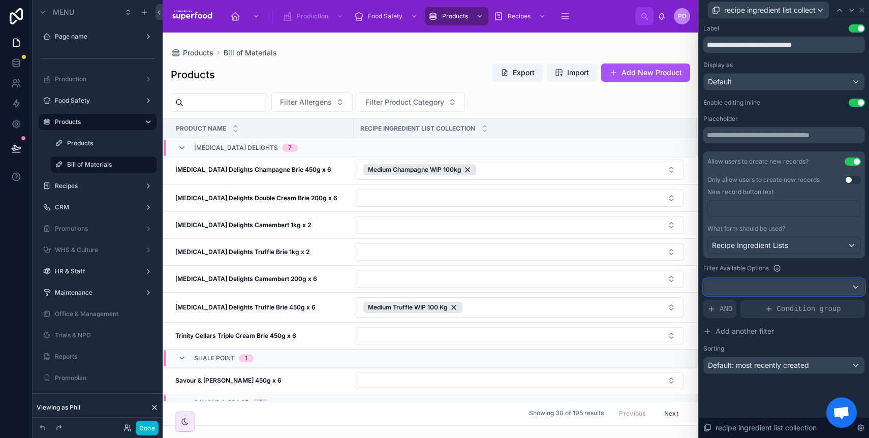
click at [755, 281] on div at bounding box center [784, 287] width 161 height 16
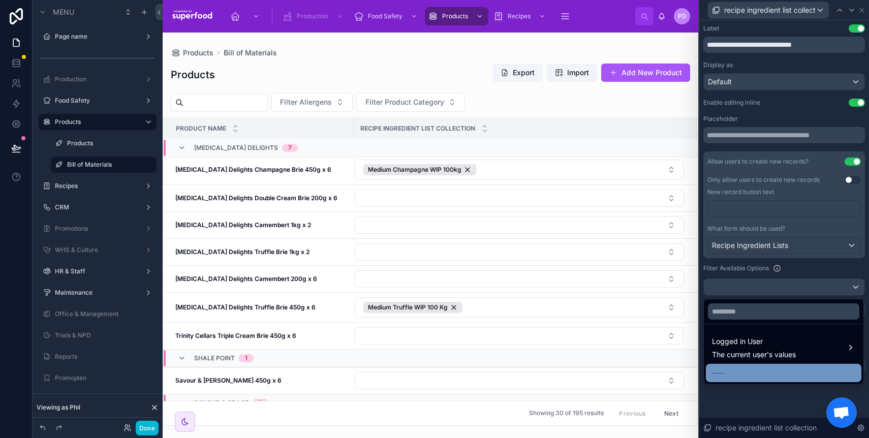
click at [731, 374] on div "----" at bounding box center [783, 373] width 143 height 12
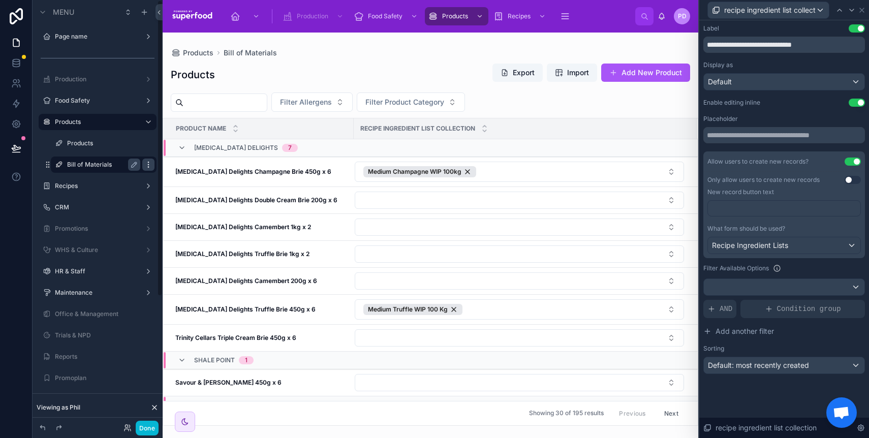
click at [145, 163] on icon "scrollable content" at bounding box center [148, 165] width 8 height 8
click at [182, 170] on span "Remove" at bounding box center [194, 172] width 27 height 10
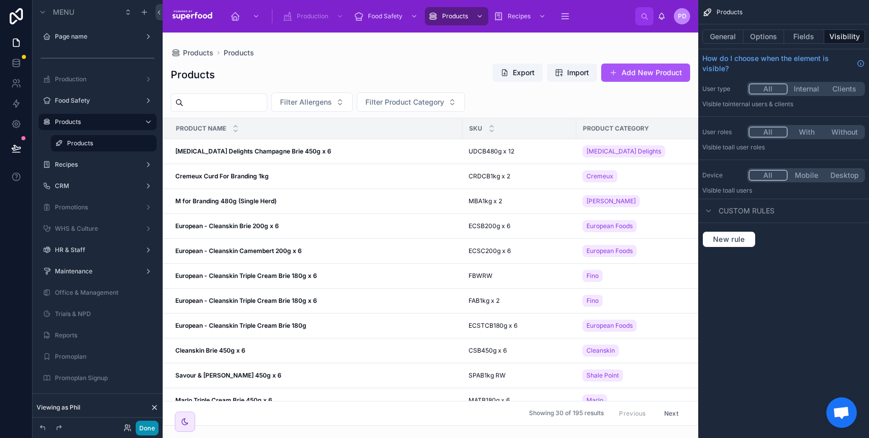
click at [147, 433] on button "Done" at bounding box center [147, 428] width 23 height 15
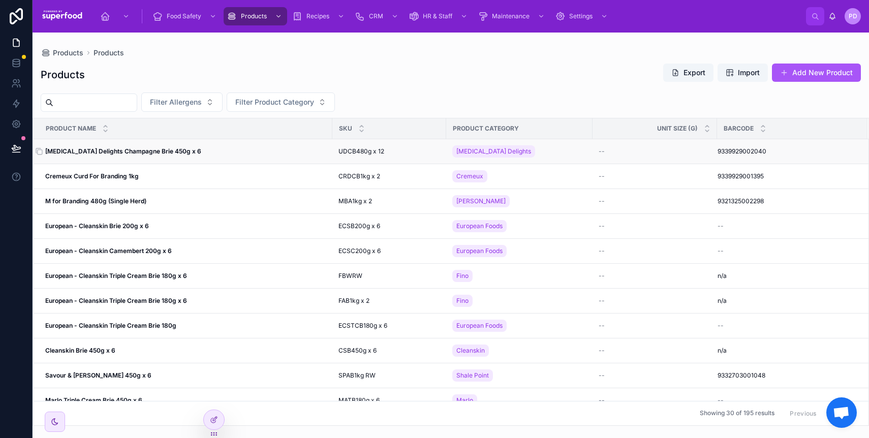
click at [131, 150] on strong "Udder Delights Champagne Brie 450g x 6" at bounding box center [123, 151] width 156 height 8
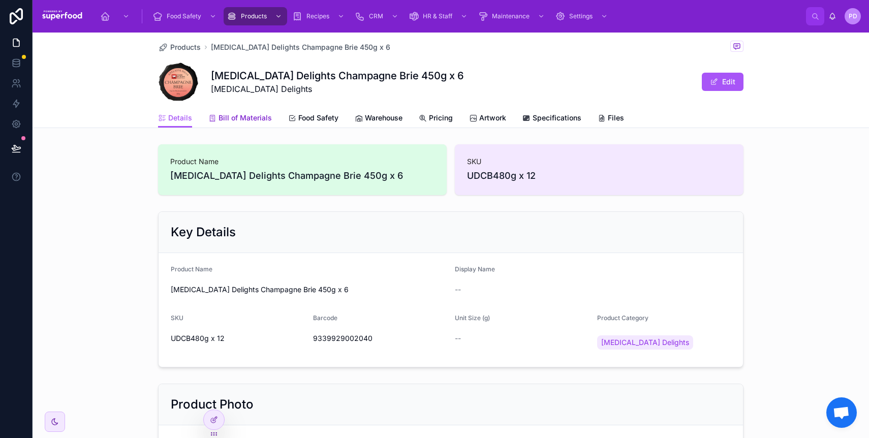
click at [260, 122] on span "Bill of Materials" at bounding box center [245, 118] width 53 height 10
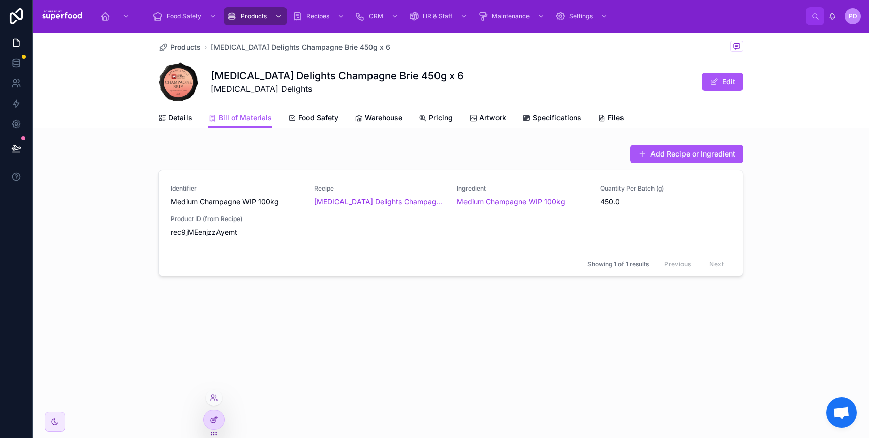
click at [215, 419] on icon at bounding box center [214, 420] width 8 height 8
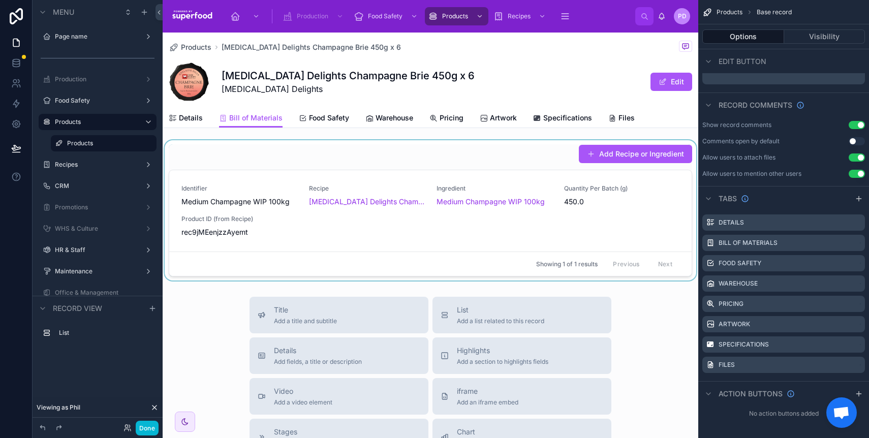
scroll to position [256, 0]
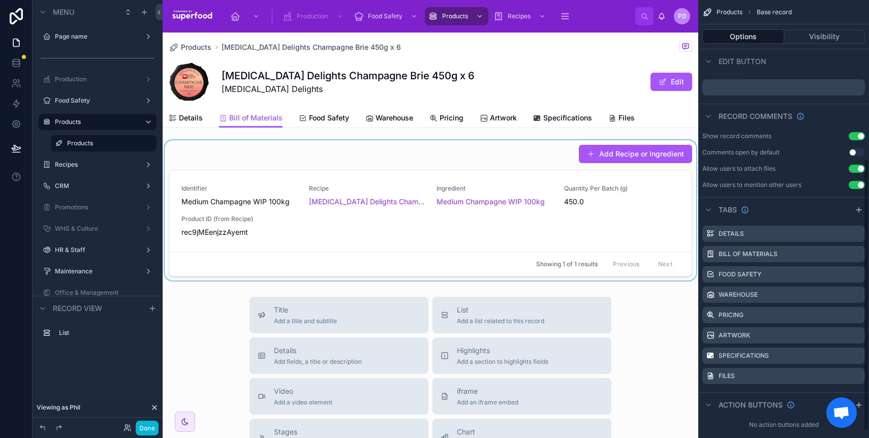
click at [272, 247] on div at bounding box center [431, 210] width 536 height 140
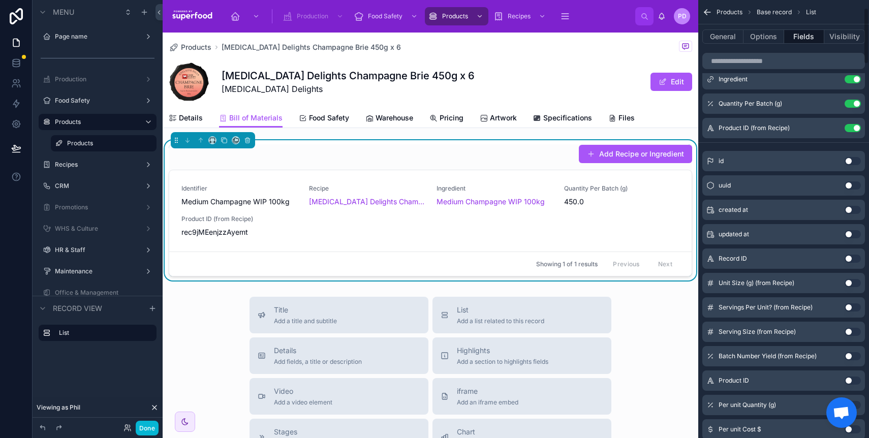
scroll to position [0, 0]
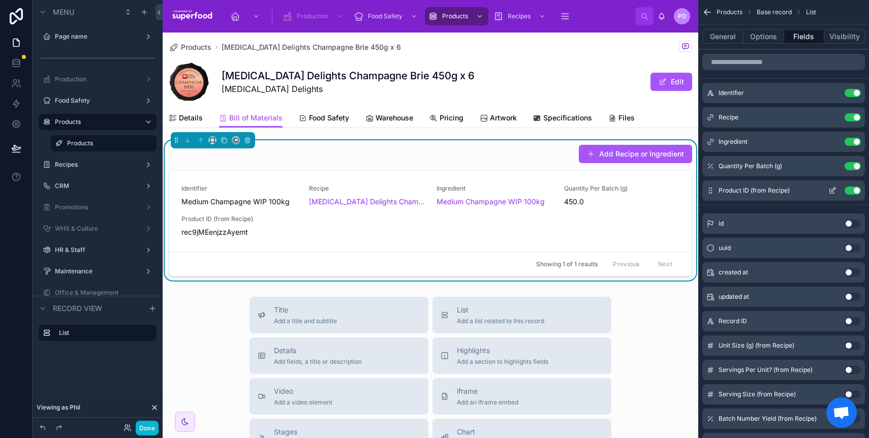
click at [850, 191] on button "Use setting" at bounding box center [853, 191] width 16 height 8
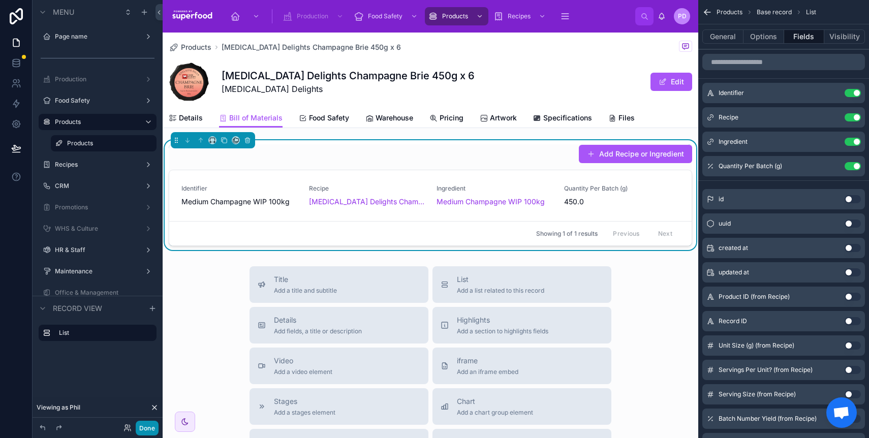
click at [150, 429] on button "Done" at bounding box center [147, 428] width 23 height 15
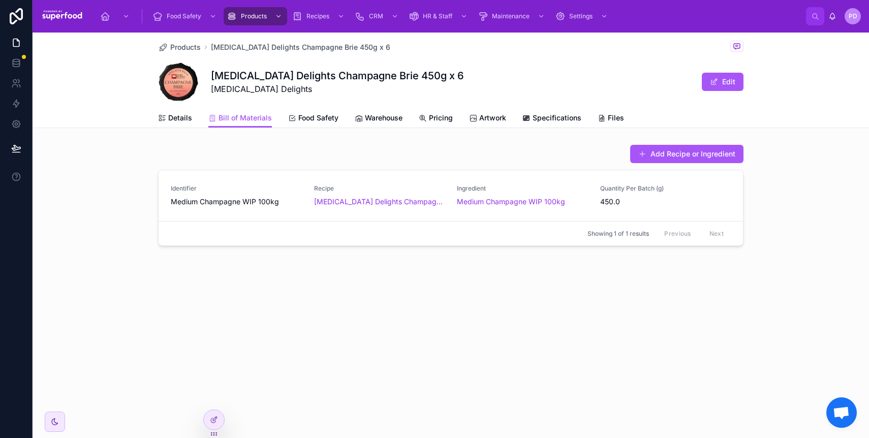
click at [335, 311] on div "Products Udder Delights Champagne Brie 450g x 6 Udder Delights Champagne Brie 4…" at bounding box center [451, 174] width 837 height 283
click at [191, 45] on span "Products" at bounding box center [185, 47] width 31 height 10
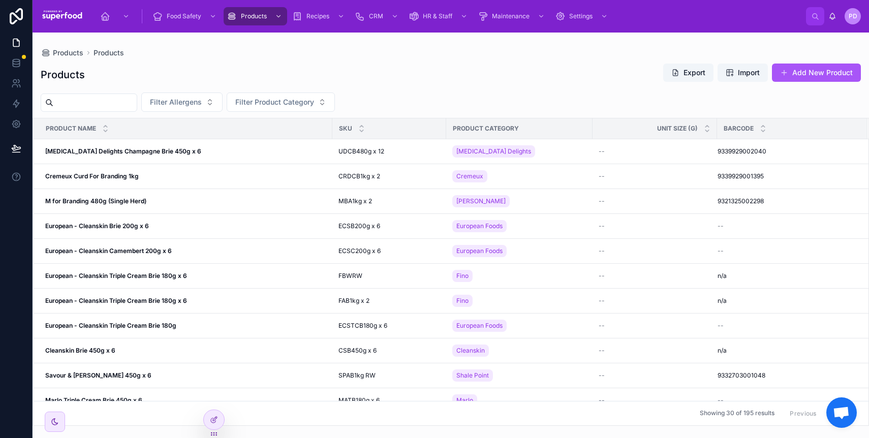
click at [68, 110] on div at bounding box center [89, 103] width 97 height 18
click at [80, 106] on input "text" at bounding box center [94, 103] width 83 height 14
paste input "**********"
type input "**********"
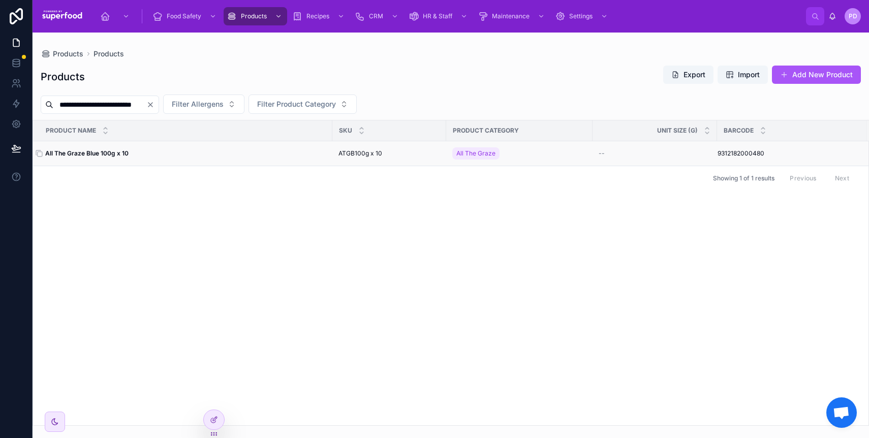
click at [100, 155] on strong "All The Graze Blue 100g x 10" at bounding box center [86, 153] width 83 height 8
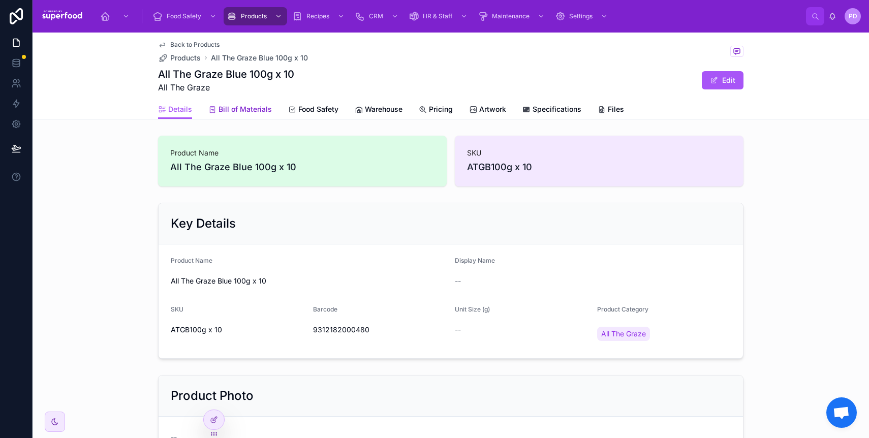
click at [208, 108] on icon at bounding box center [212, 110] width 8 height 8
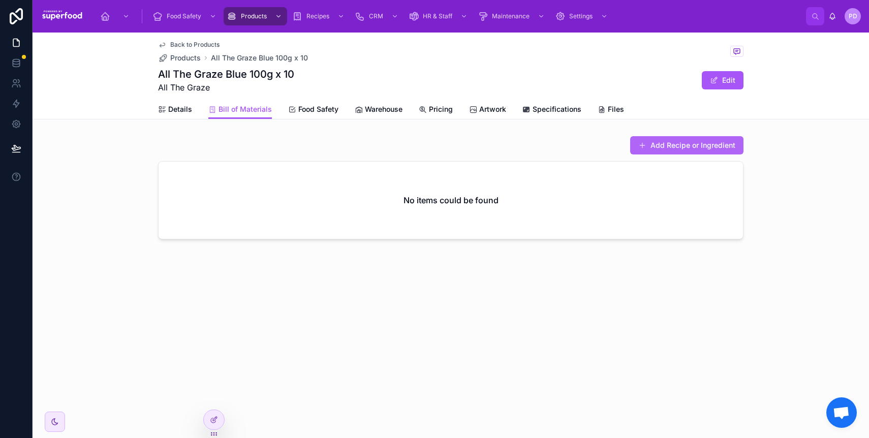
click at [703, 149] on button "Add Recipe or Ingredient" at bounding box center [686, 145] width 113 height 18
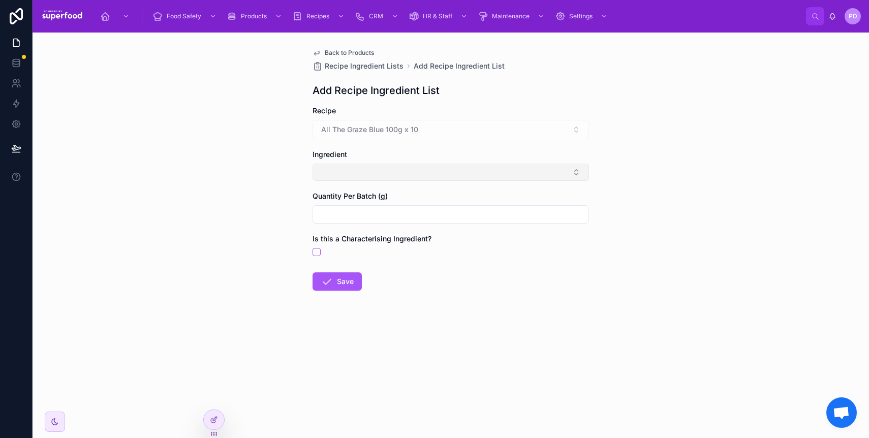
click at [363, 171] on button "Select Button" at bounding box center [451, 172] width 277 height 17
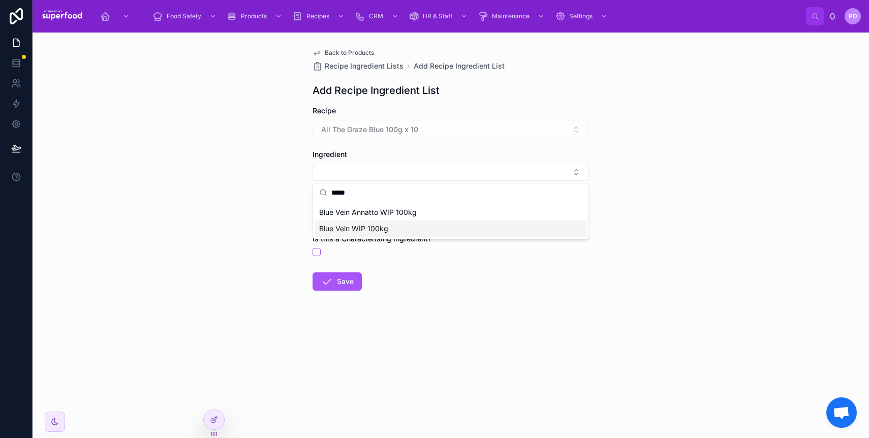
type input "****"
click at [347, 226] on span "Blue Vein WIP 100kg" at bounding box center [353, 229] width 69 height 10
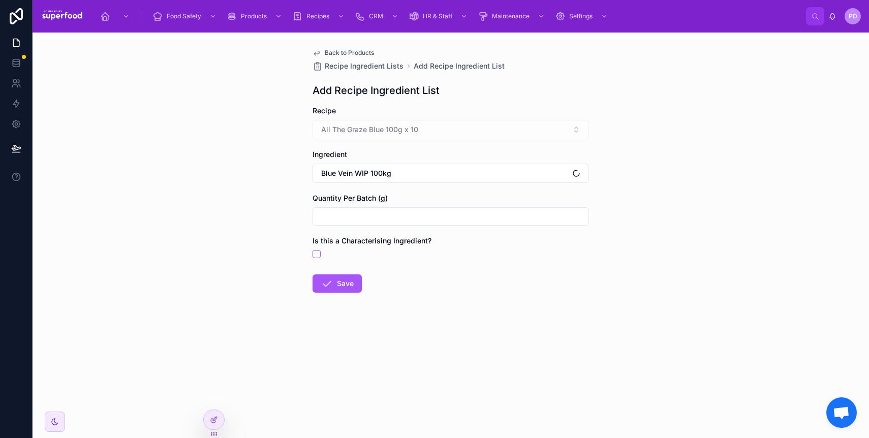
click at [350, 218] on input "text" at bounding box center [451, 216] width 276 height 14
type input "*****"
click at [339, 283] on button "Save" at bounding box center [337, 284] width 49 height 18
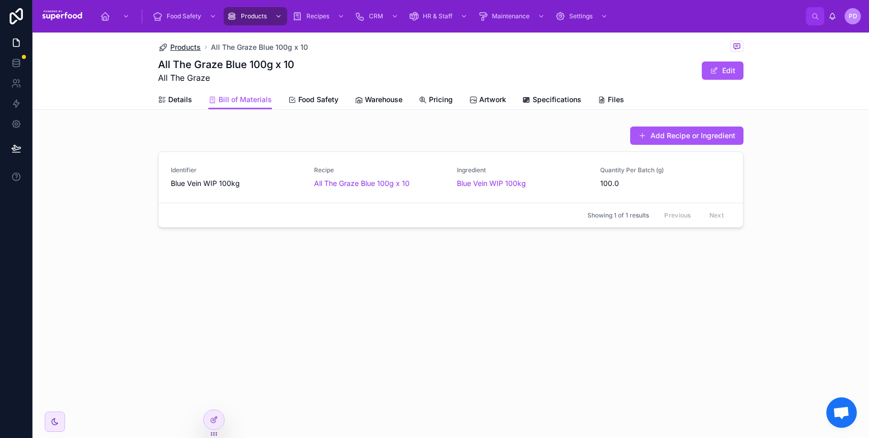
click at [183, 47] on span "Products" at bounding box center [185, 47] width 31 height 10
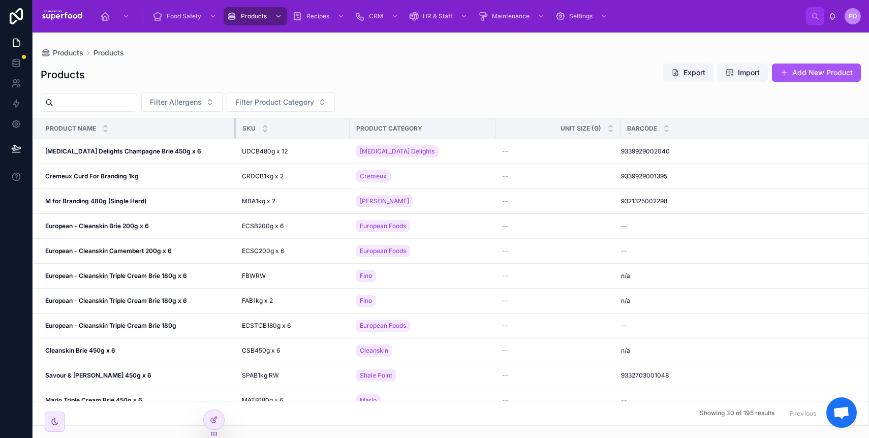
drag, startPoint x: 331, startPoint y: 125, endPoint x: 234, endPoint y: 138, distance: 97.6
click at [234, 138] on div at bounding box center [236, 128] width 4 height 20
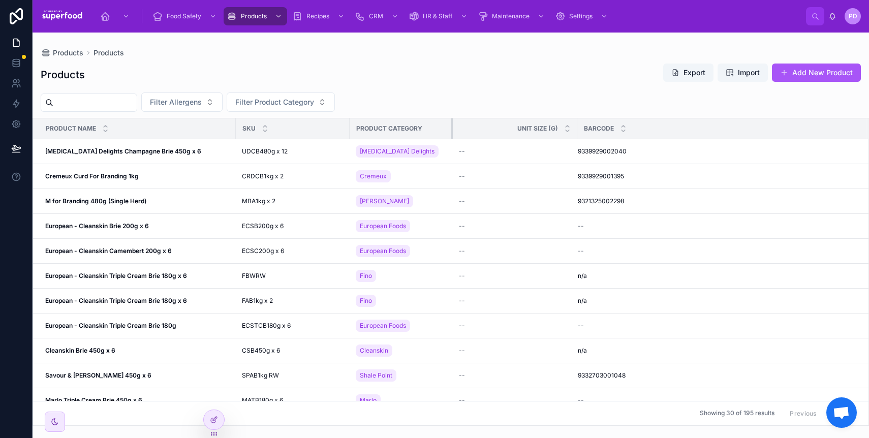
drag, startPoint x: 494, startPoint y: 129, endPoint x: 450, endPoint y: 130, distance: 43.2
click at [451, 130] on div at bounding box center [453, 128] width 4 height 20
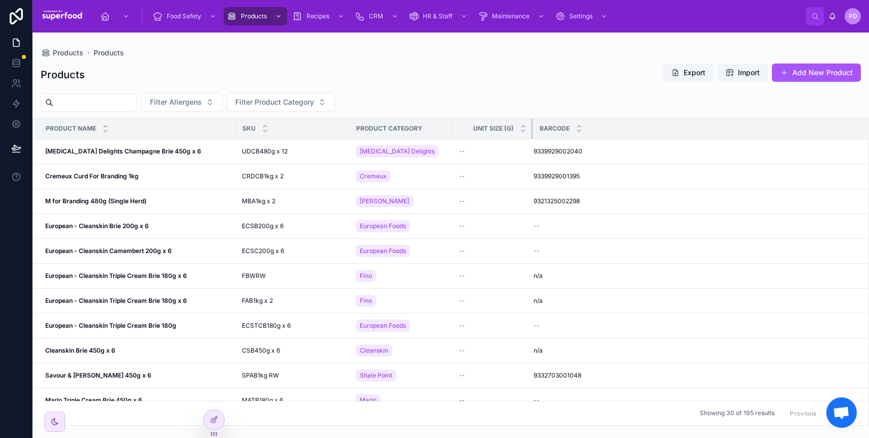
drag, startPoint x: 576, startPoint y: 128, endPoint x: 532, endPoint y: 130, distance: 44.3
click at [532, 130] on div at bounding box center [533, 128] width 4 height 20
click at [214, 421] on icon at bounding box center [214, 420] width 8 height 8
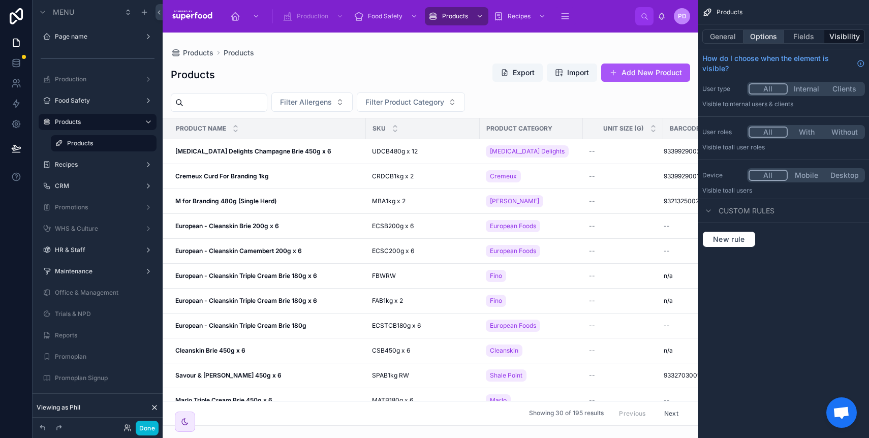
click at [752, 34] on button "Options" at bounding box center [764, 36] width 41 height 14
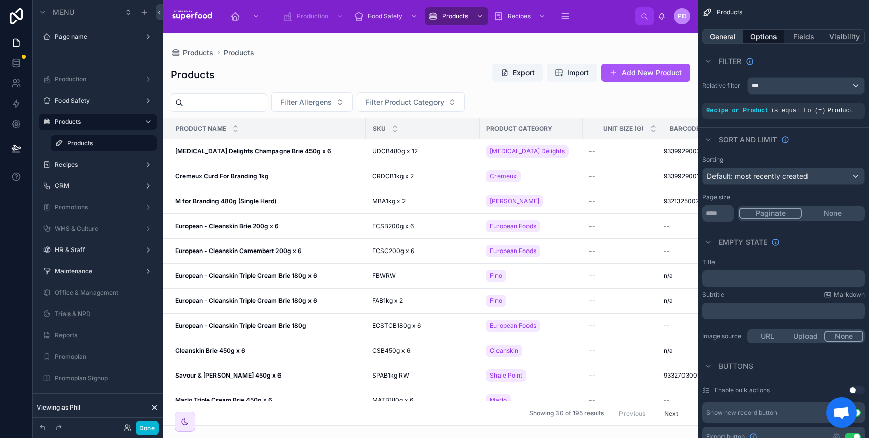
click at [726, 40] on button "General" at bounding box center [723, 36] width 41 height 14
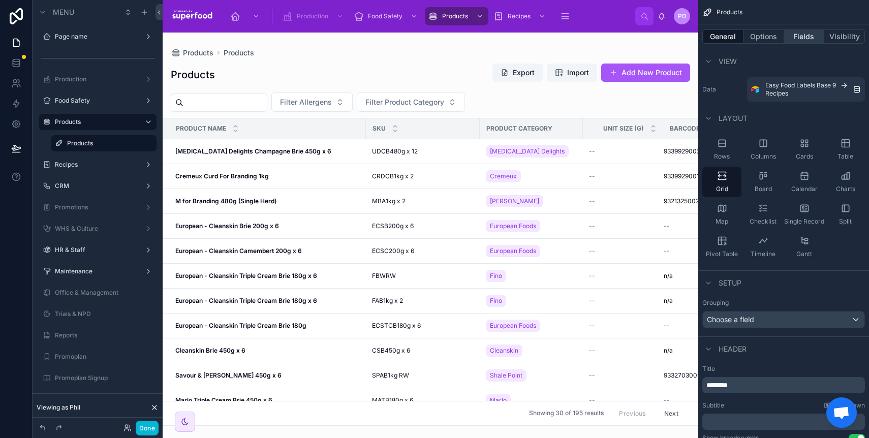
click at [787, 38] on button "Fields" at bounding box center [804, 36] width 41 height 14
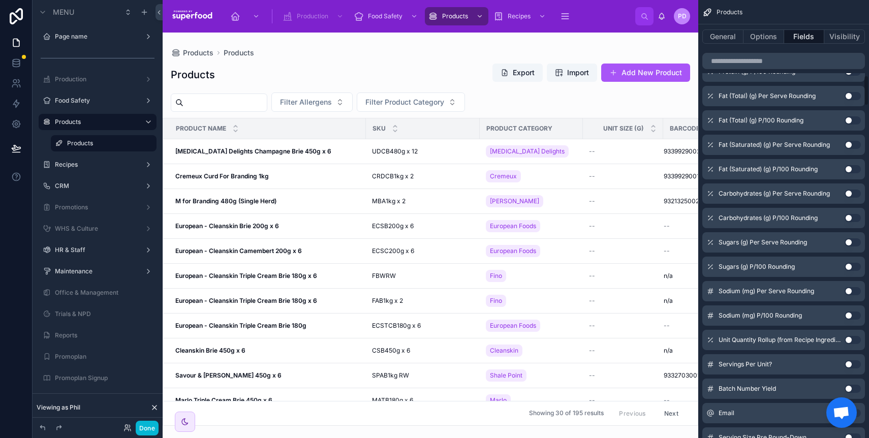
scroll to position [1081, 0]
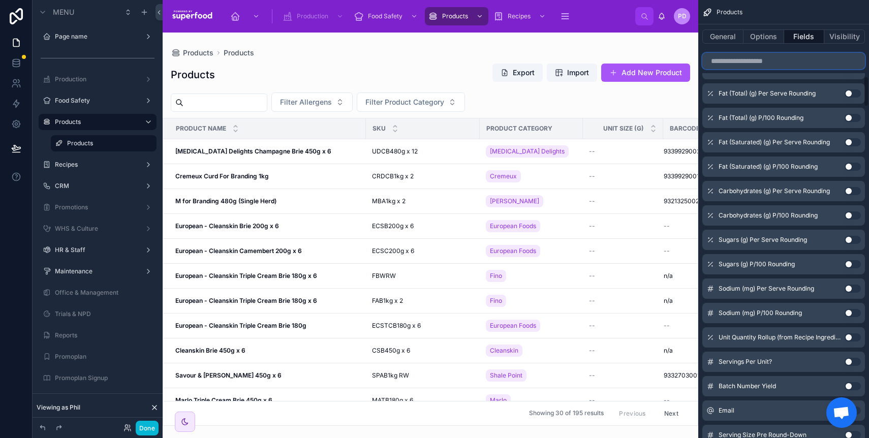
click at [749, 55] on input "scrollable content" at bounding box center [784, 61] width 163 height 16
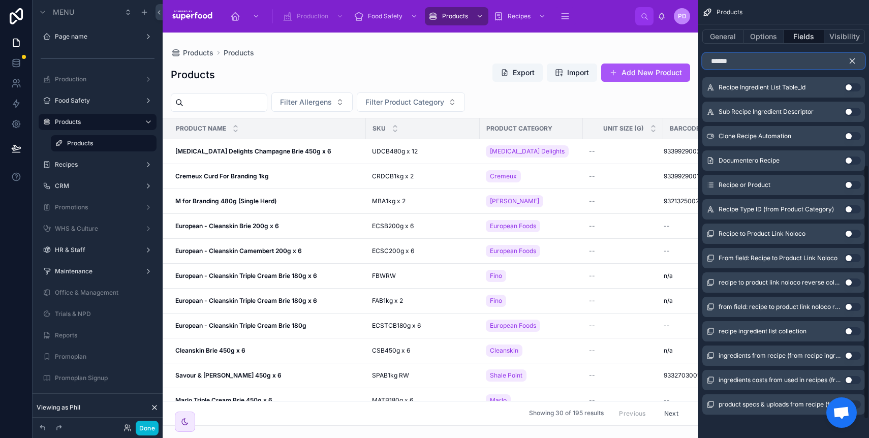
scroll to position [316, 0]
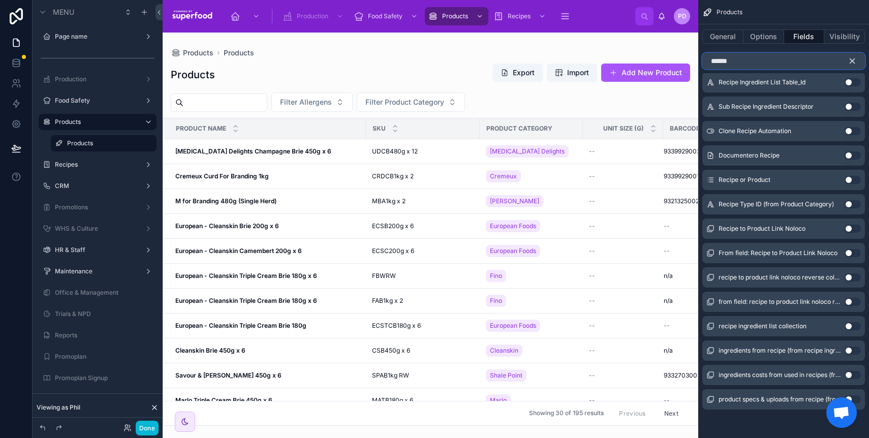
type input "******"
click at [849, 328] on button "Use setting" at bounding box center [853, 326] width 16 height 8
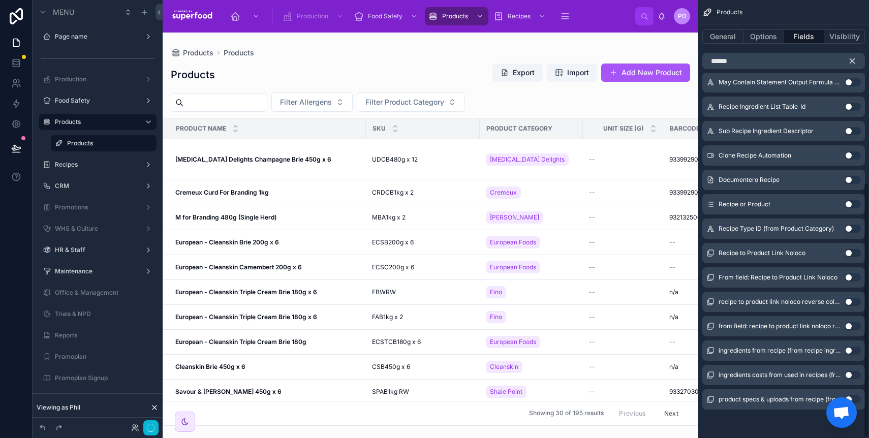
scroll to position [312, 0]
click at [839, 20] on div "Products" at bounding box center [783, 12] width 171 height 24
click at [143, 426] on button "Done" at bounding box center [147, 428] width 23 height 15
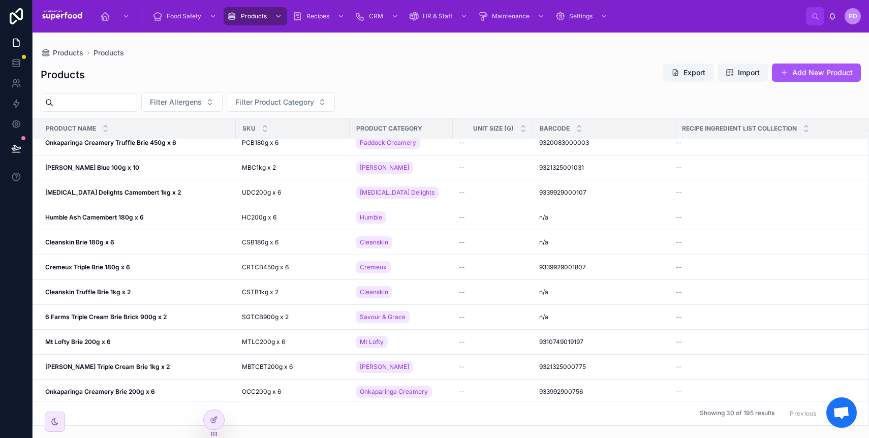
scroll to position [0, 0]
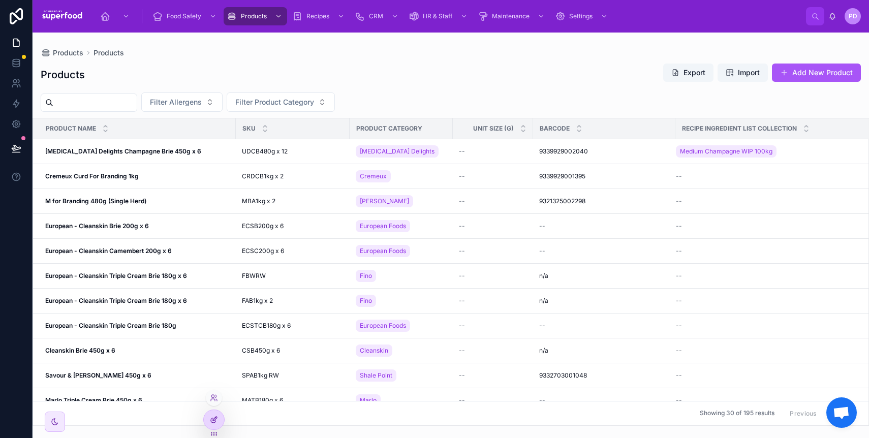
click at [216, 422] on icon at bounding box center [214, 420] width 8 height 8
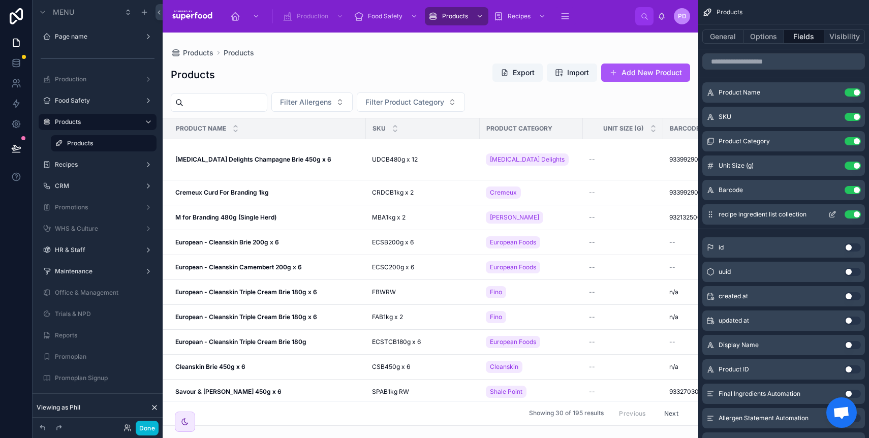
click at [834, 214] on icon "scrollable content" at bounding box center [833, 214] width 8 height 8
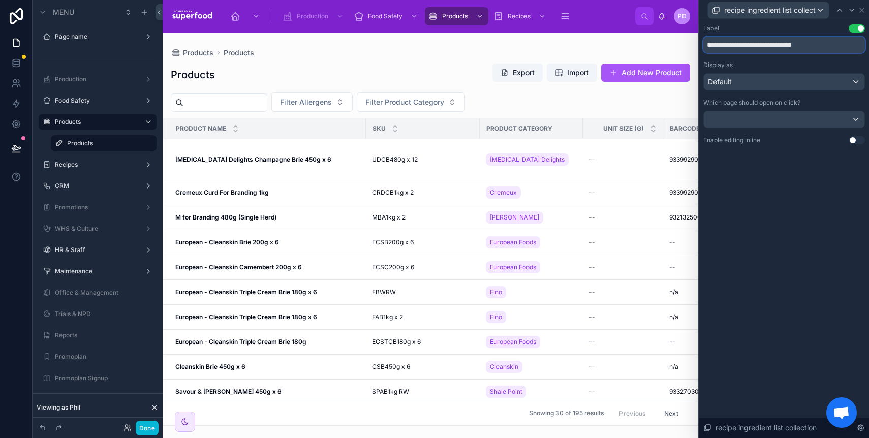
click at [747, 41] on input "**********" at bounding box center [785, 45] width 162 height 16
type input "**********"
click at [784, 223] on div "**********" at bounding box center [784, 229] width 170 height 418
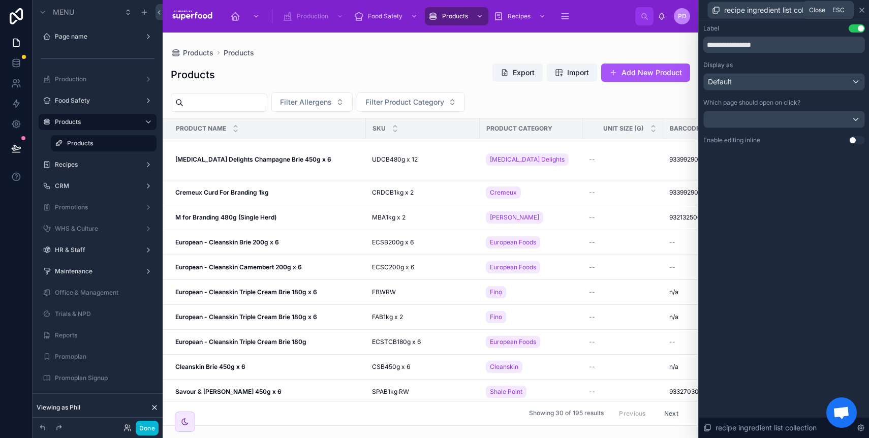
click at [863, 11] on icon at bounding box center [862, 10] width 8 height 8
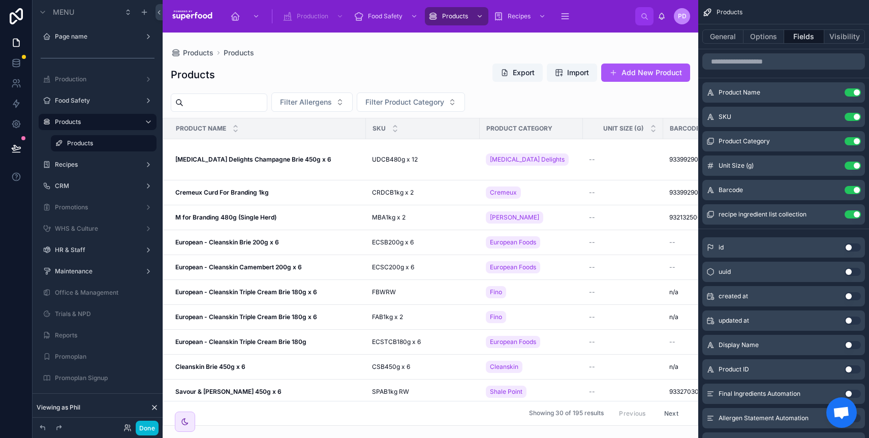
click at [659, 52] on div at bounding box center [431, 236] width 536 height 406
click at [148, 430] on button "Done" at bounding box center [147, 428] width 23 height 15
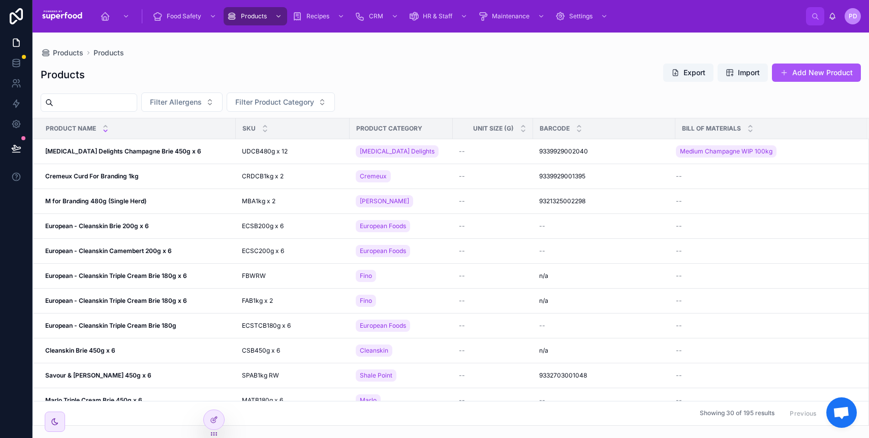
click at [104, 130] on icon at bounding box center [105, 131] width 7 height 7
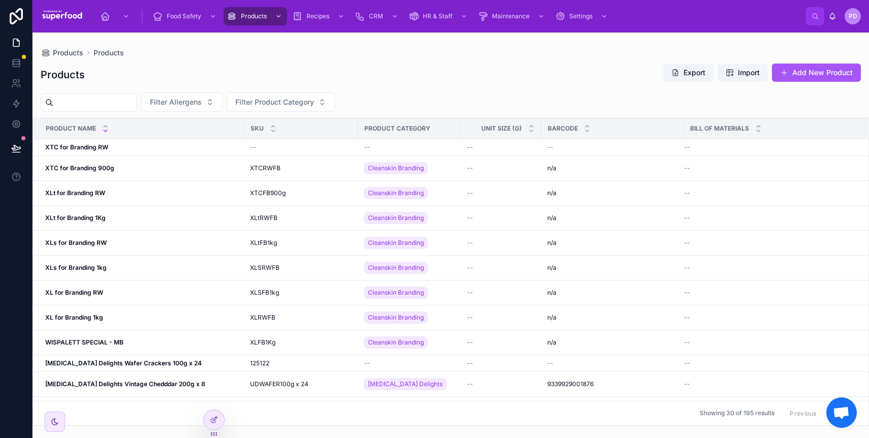
click at [104, 130] on icon at bounding box center [105, 131] width 7 height 7
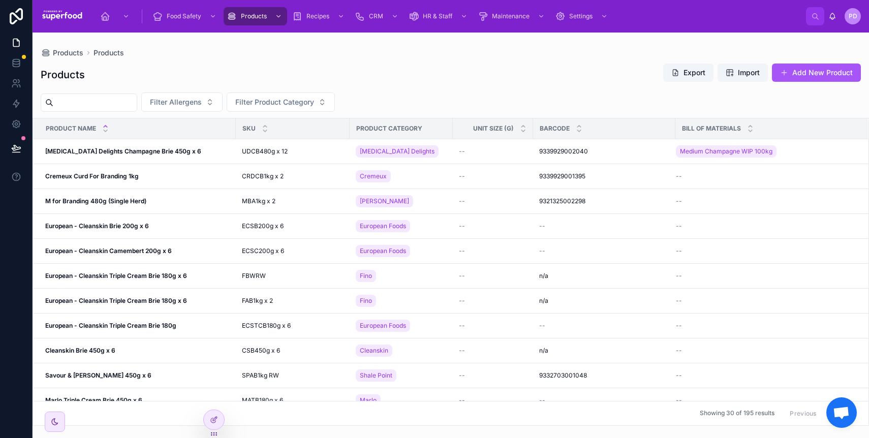
click at [105, 127] on icon at bounding box center [105, 126] width 7 height 7
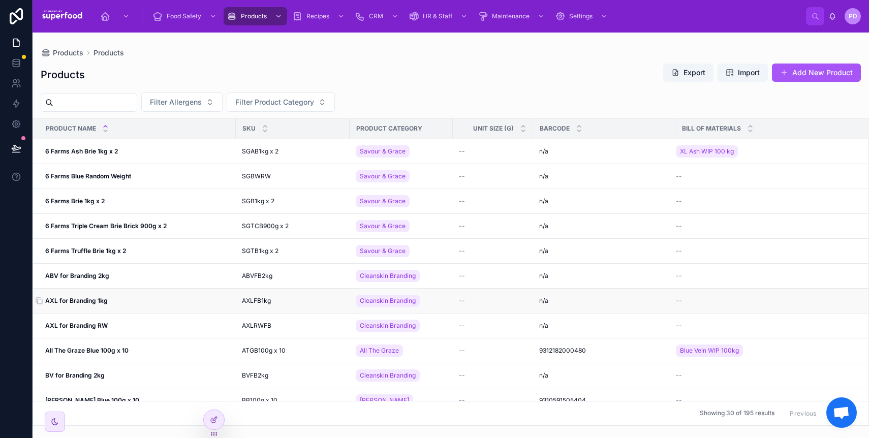
click at [114, 302] on div "AXL for Branding 1kg AXL for Branding 1kg" at bounding box center [137, 301] width 185 height 8
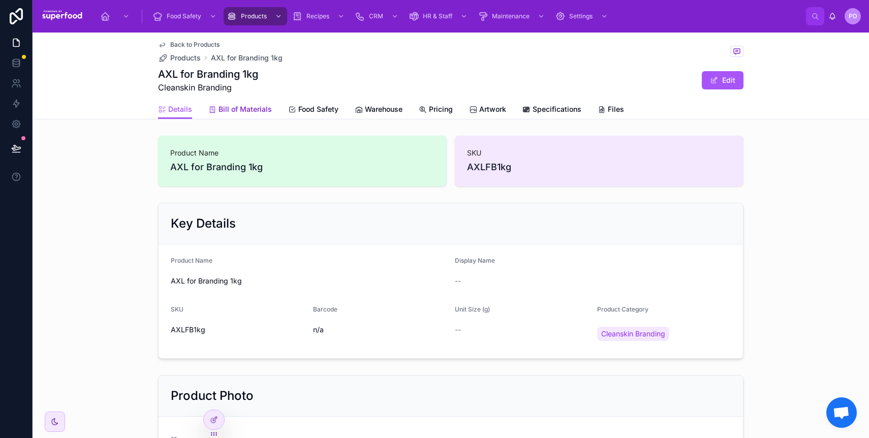
click at [226, 109] on span "Bill of Materials" at bounding box center [245, 109] width 53 height 10
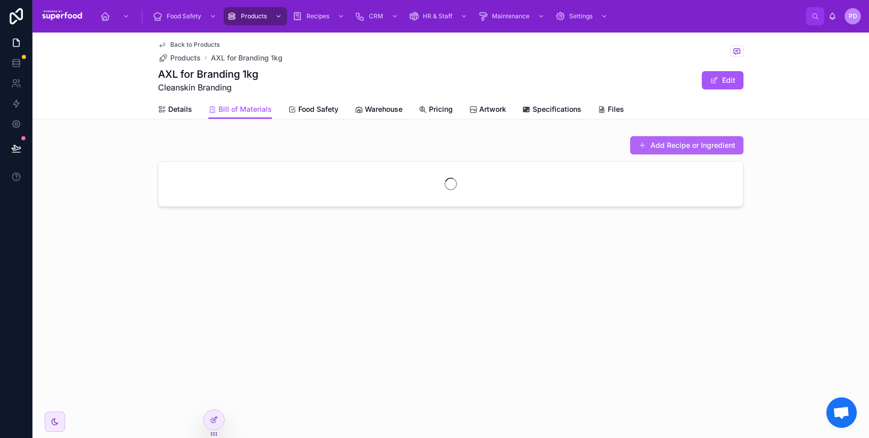
click at [660, 145] on button "Add Recipe or Ingredient" at bounding box center [686, 145] width 113 height 18
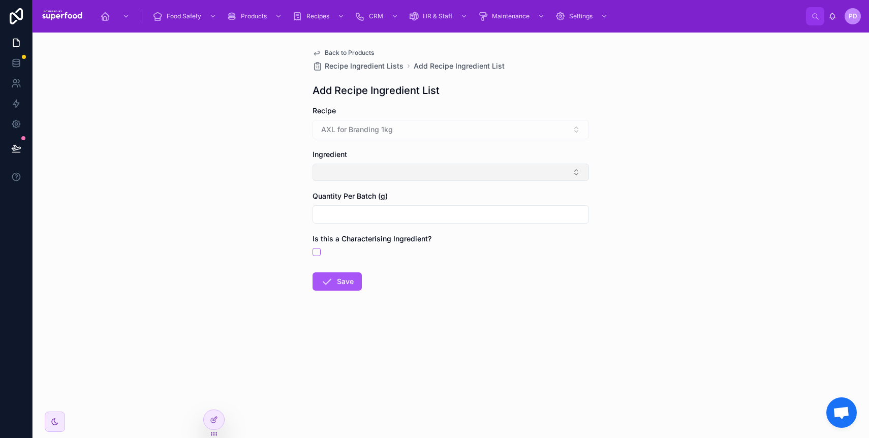
click at [340, 178] on button "Select Button" at bounding box center [451, 172] width 277 height 17
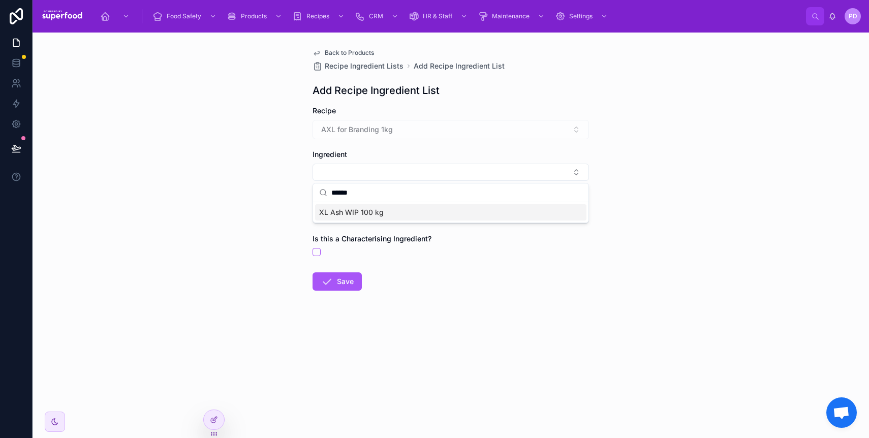
type input "******"
click at [347, 208] on span "XL Ash WIP 100 kg" at bounding box center [351, 212] width 65 height 10
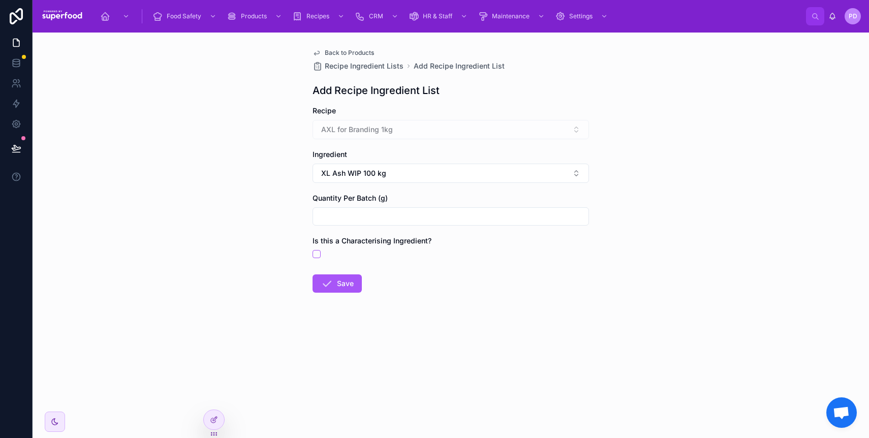
click at [348, 217] on input "text" at bounding box center [451, 216] width 276 height 14
type input "*******"
click at [336, 286] on button "Save" at bounding box center [337, 284] width 49 height 18
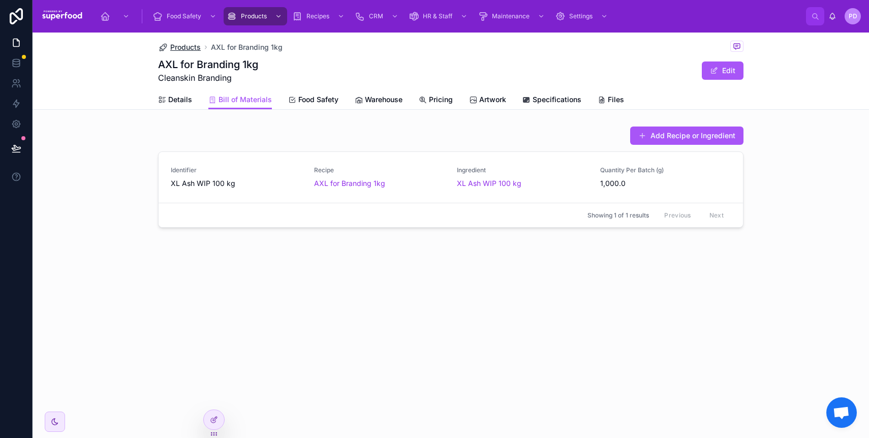
click at [188, 48] on span "Products" at bounding box center [185, 47] width 31 height 10
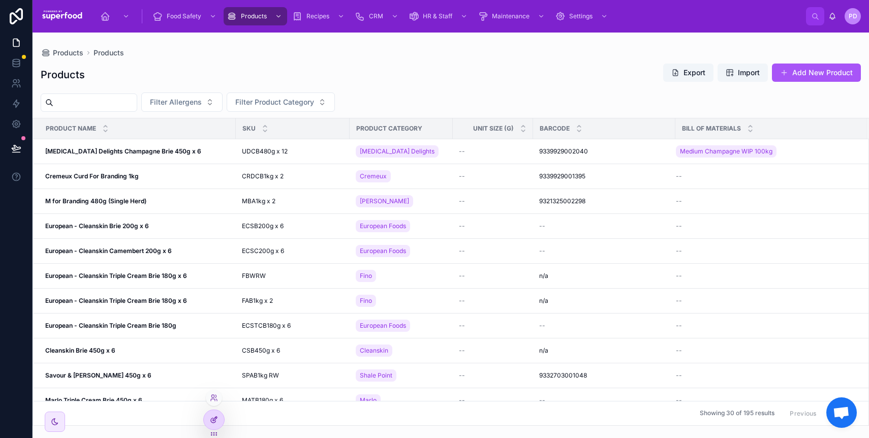
click at [211, 418] on icon at bounding box center [214, 420] width 8 height 8
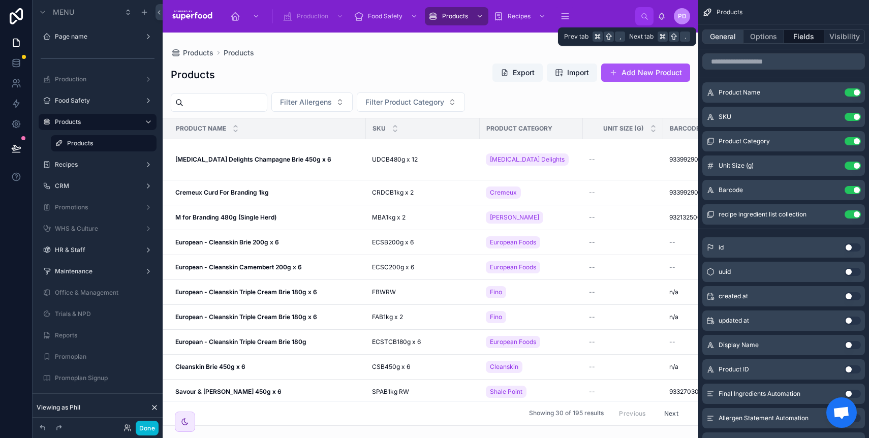
click at [717, 36] on button "General" at bounding box center [723, 36] width 41 height 14
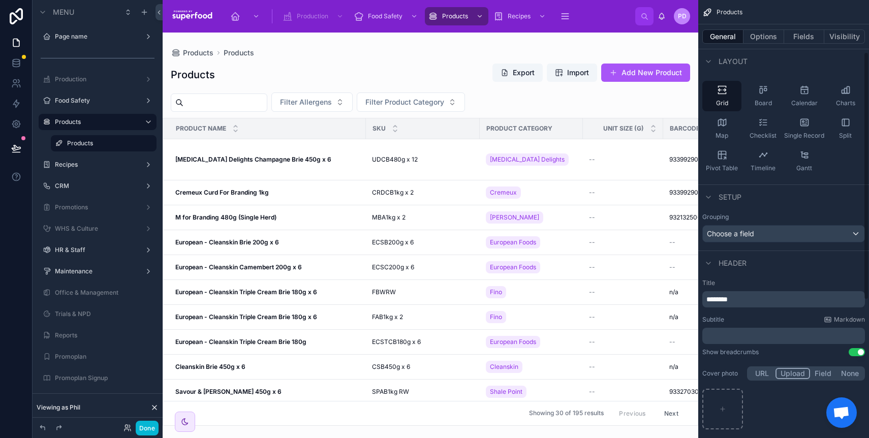
scroll to position [95, 0]
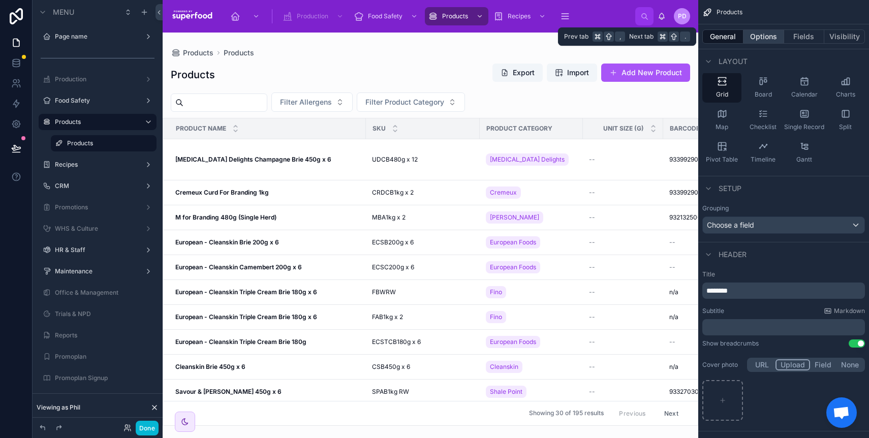
click at [764, 38] on button "Options" at bounding box center [764, 36] width 41 height 14
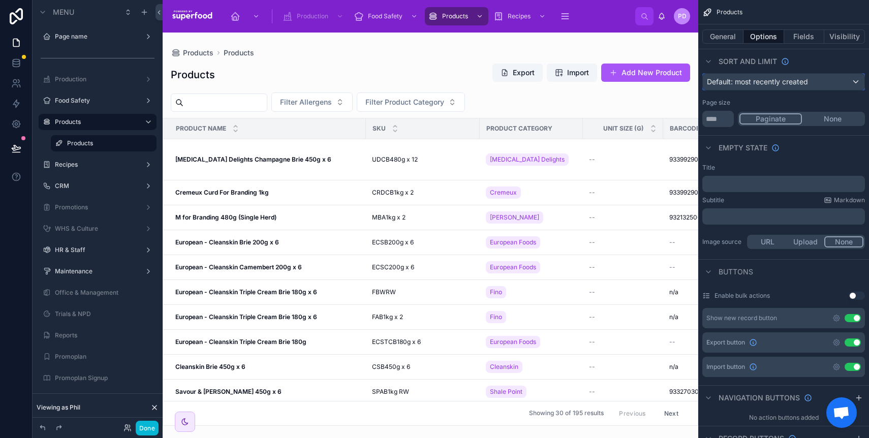
click at [804, 85] on span "Default: most recently created" at bounding box center [757, 81] width 101 height 9
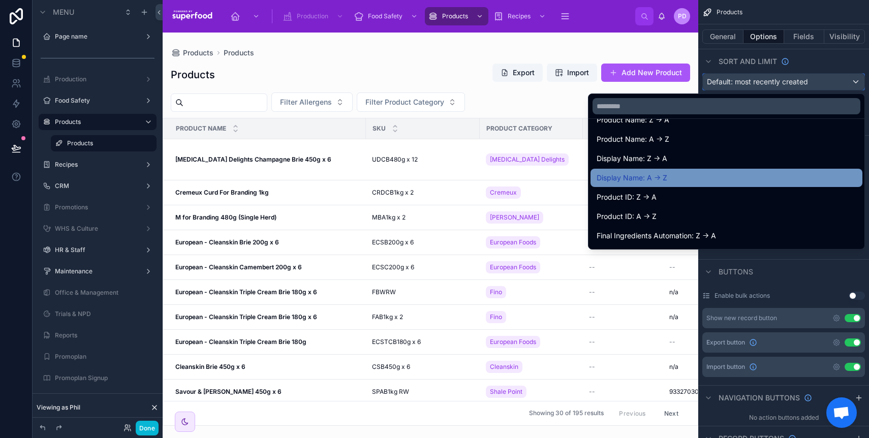
scroll to position [102, 0]
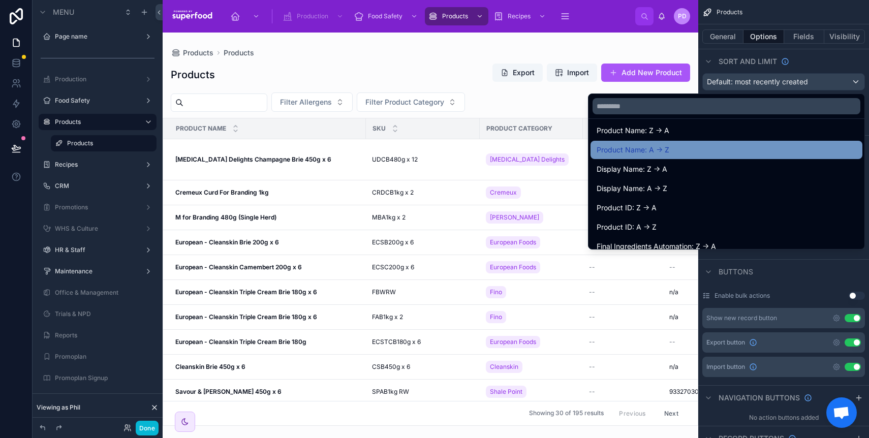
click at [773, 151] on div "Product Name: A -> Z" at bounding box center [727, 150] width 260 height 12
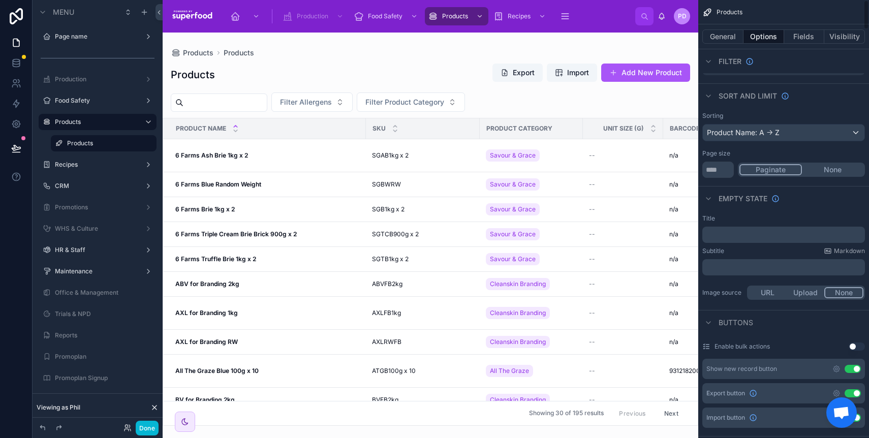
scroll to position [0, 0]
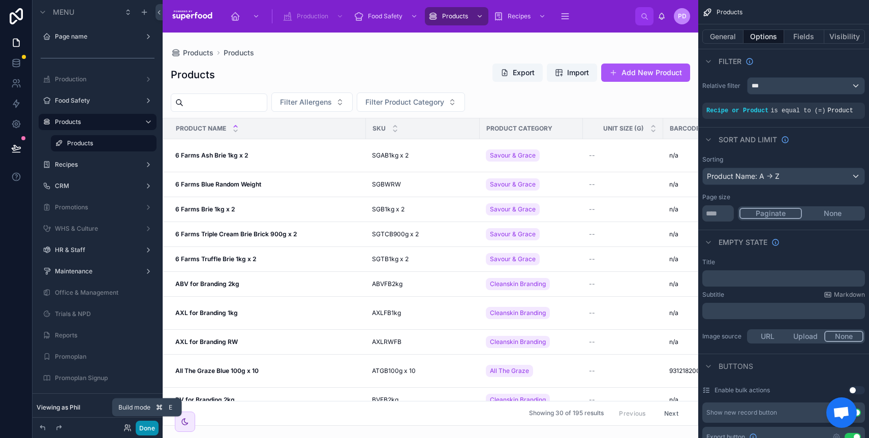
click at [147, 423] on button "Done" at bounding box center [147, 428] width 23 height 15
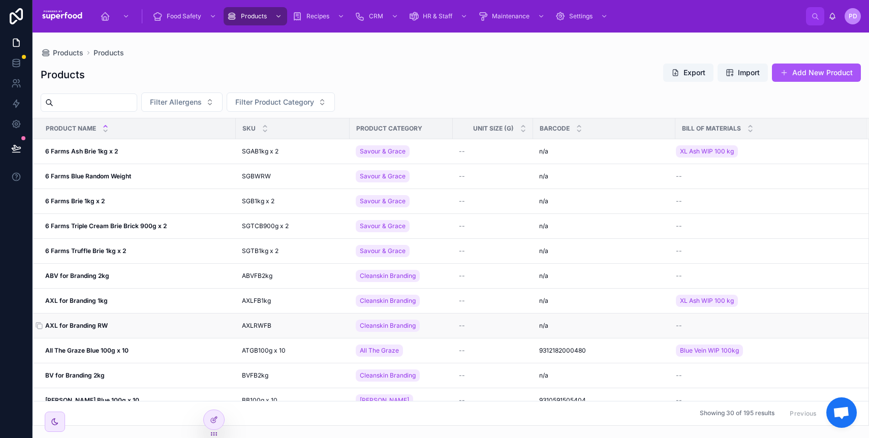
click at [94, 322] on strong "AXL for Branding RW" at bounding box center [76, 326] width 63 height 8
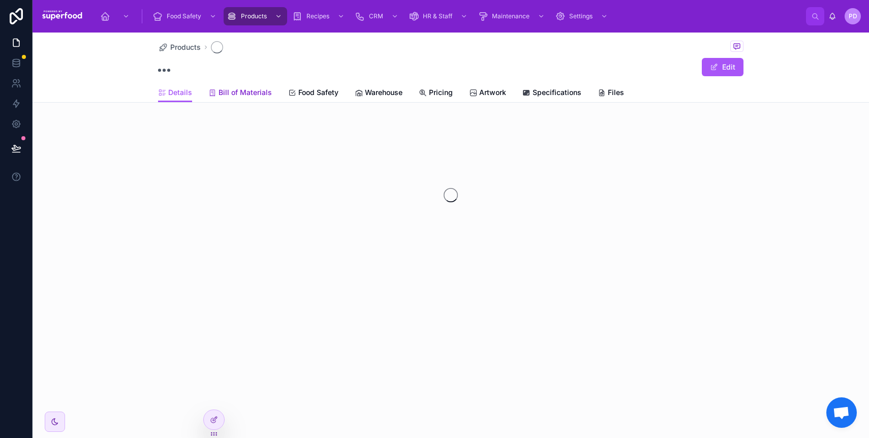
click at [246, 92] on span "Bill of Materials" at bounding box center [245, 92] width 53 height 10
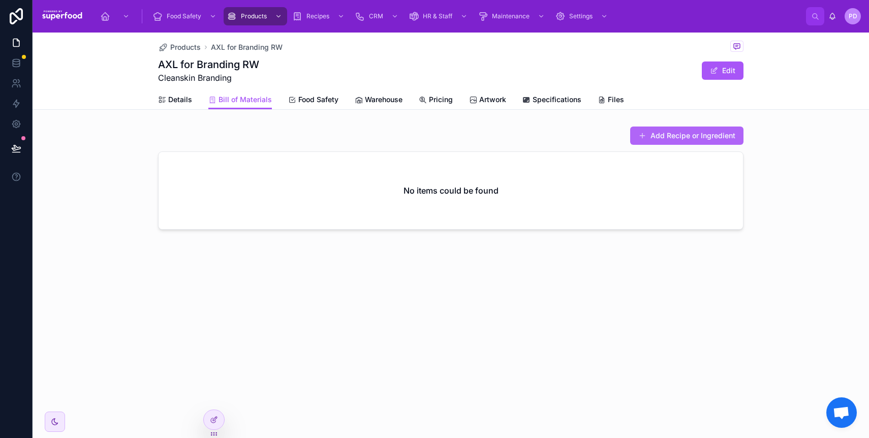
click at [694, 134] on button "Add Recipe or Ingredient" at bounding box center [686, 136] width 113 height 18
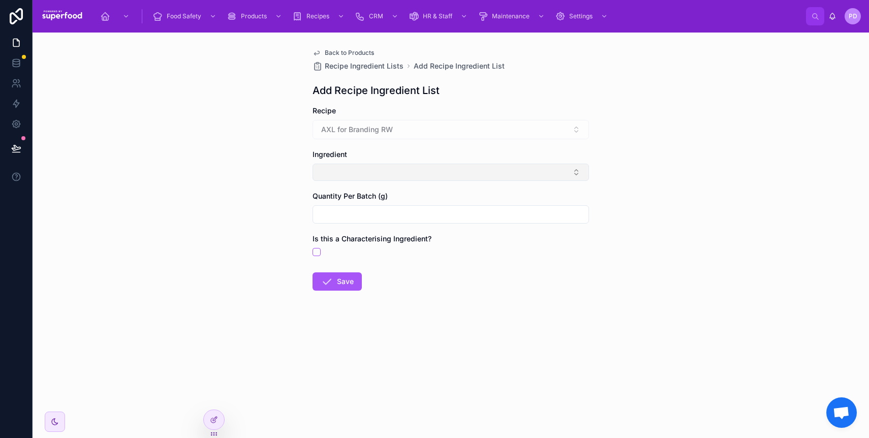
click at [336, 168] on button "Select Button" at bounding box center [451, 172] width 277 height 17
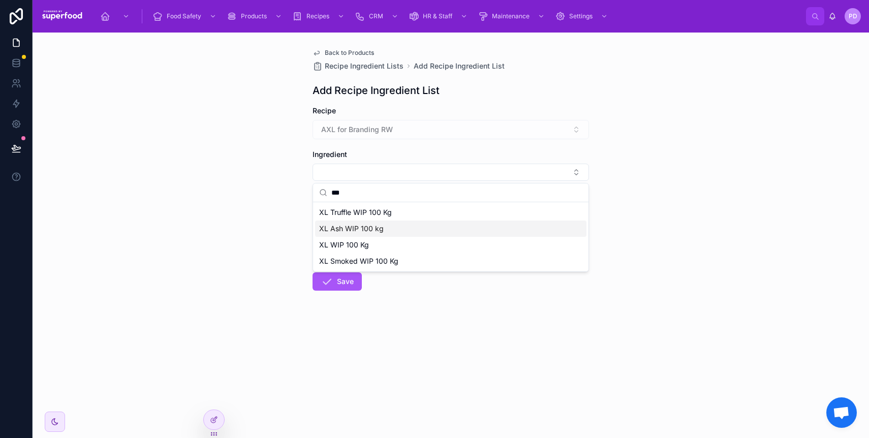
type input "**"
click at [348, 229] on span "XL Ash WIP 100 kg" at bounding box center [351, 229] width 65 height 10
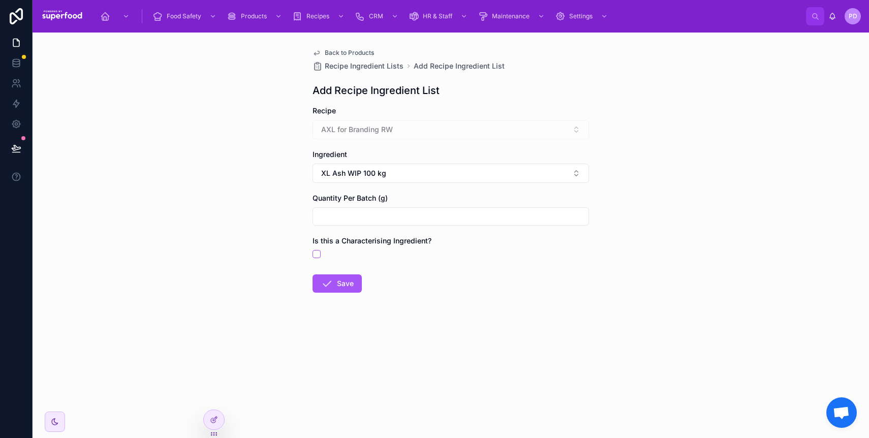
click at [329, 219] on input "text" at bounding box center [451, 216] width 276 height 14
type input "*******"
click at [338, 281] on button "Save" at bounding box center [337, 284] width 49 height 18
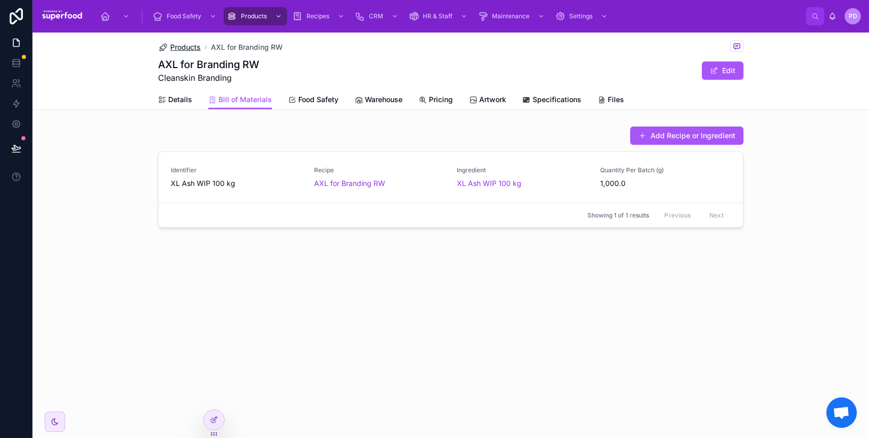
click at [189, 46] on span "Products" at bounding box center [185, 47] width 31 height 10
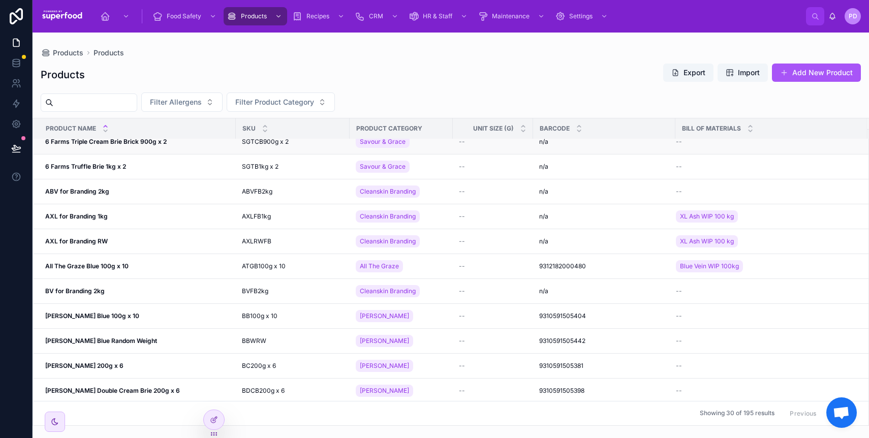
scroll to position [100, 0]
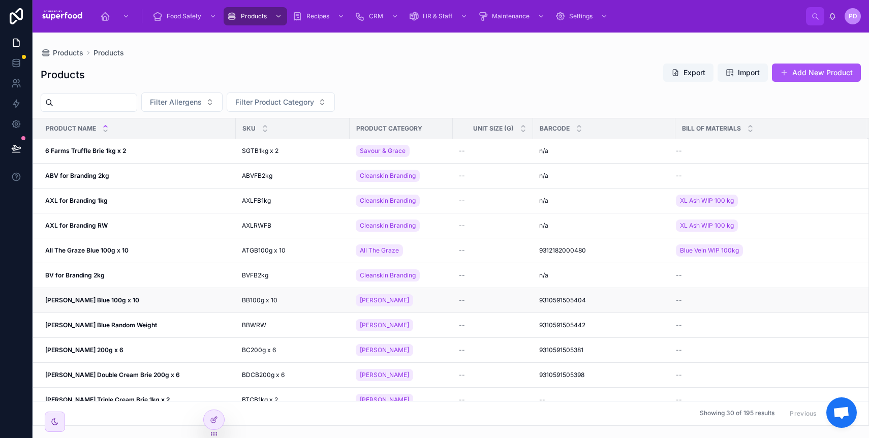
click at [704, 302] on div "--" at bounding box center [765, 300] width 179 height 8
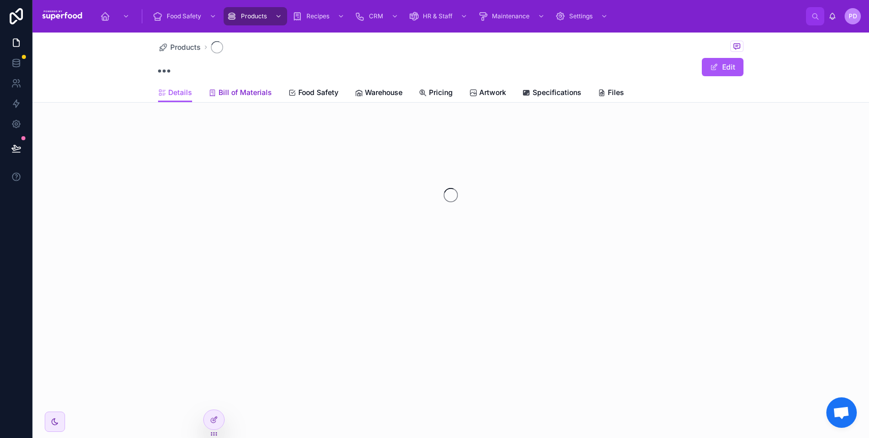
click at [251, 94] on span "Bill of Materials" at bounding box center [245, 92] width 53 height 10
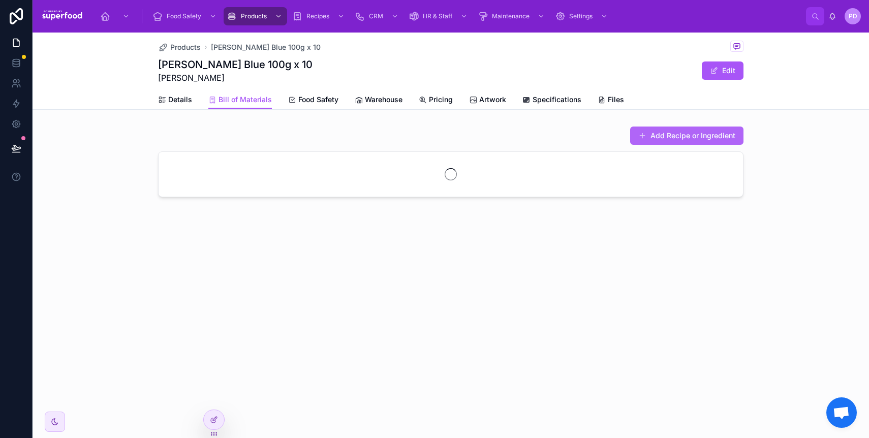
click at [681, 137] on button "Add Recipe or Ingredient" at bounding box center [686, 136] width 113 height 18
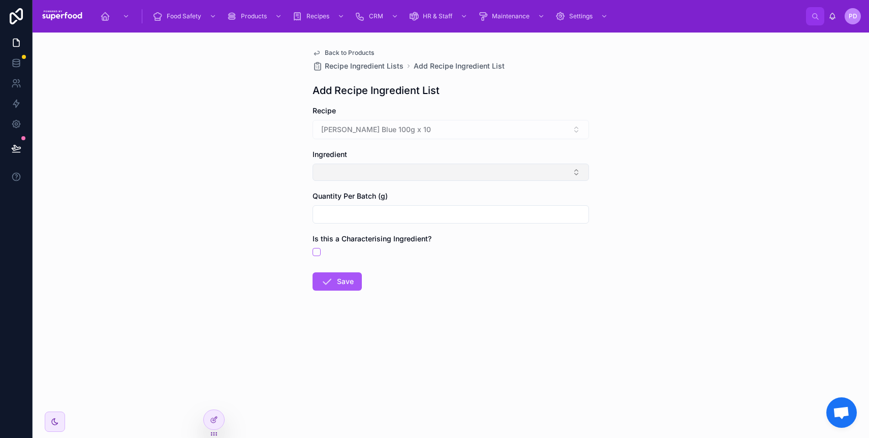
click at [359, 173] on button "Select Button" at bounding box center [451, 172] width 277 height 17
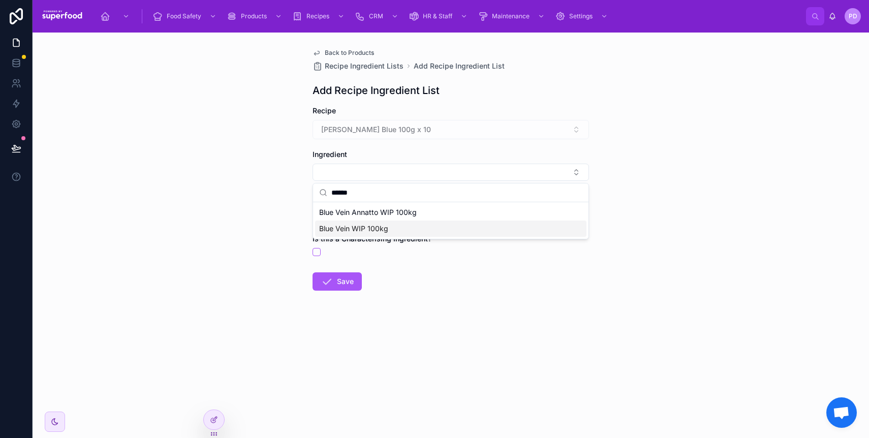
type input "******"
click at [375, 228] on span "Blue Vein WIP 100kg" at bounding box center [353, 229] width 69 height 10
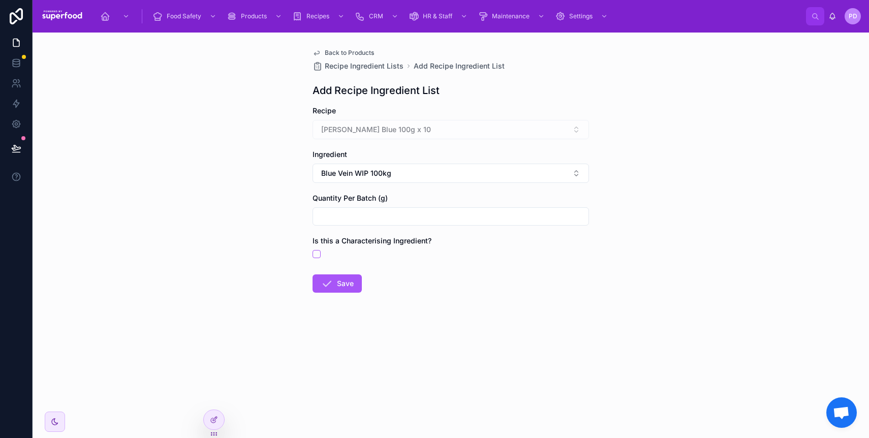
click at [355, 222] on input "text" at bounding box center [451, 216] width 276 height 14
type input "*****"
click at [327, 287] on icon at bounding box center [327, 284] width 12 height 12
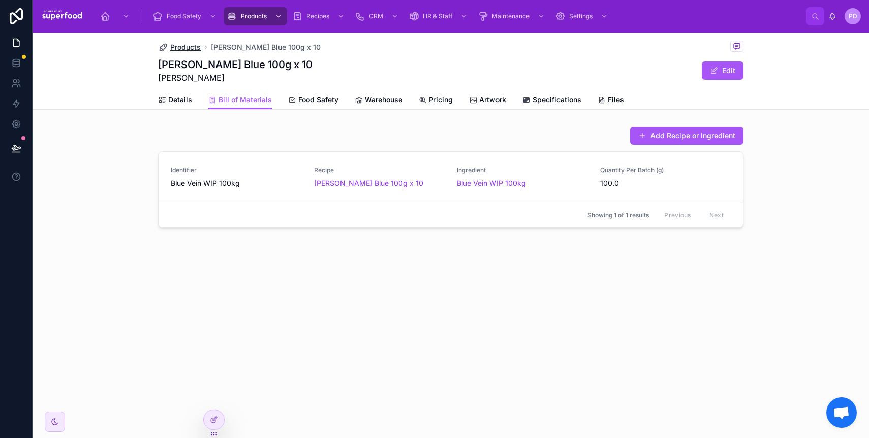
click at [193, 51] on span "Products" at bounding box center [185, 47] width 31 height 10
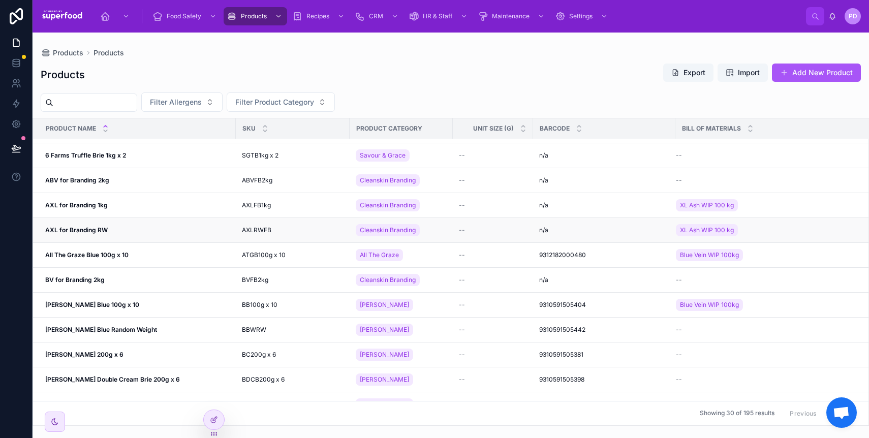
scroll to position [111, 0]
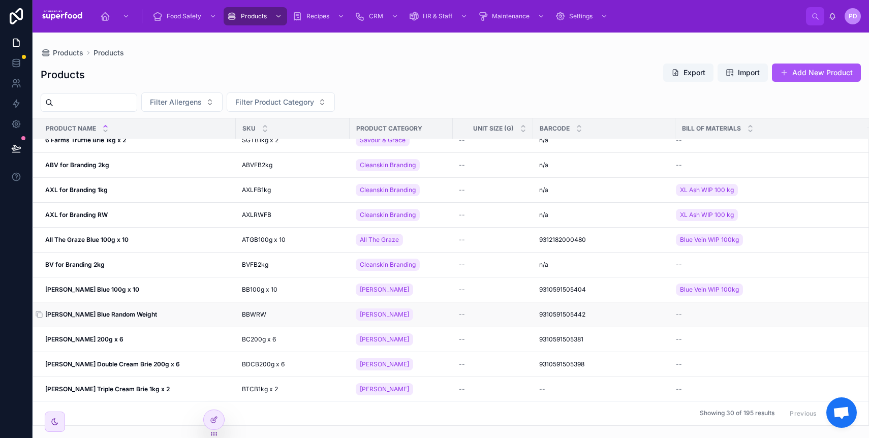
click at [101, 318] on span "Bertocchi Blue Random Weight" at bounding box center [101, 315] width 112 height 8
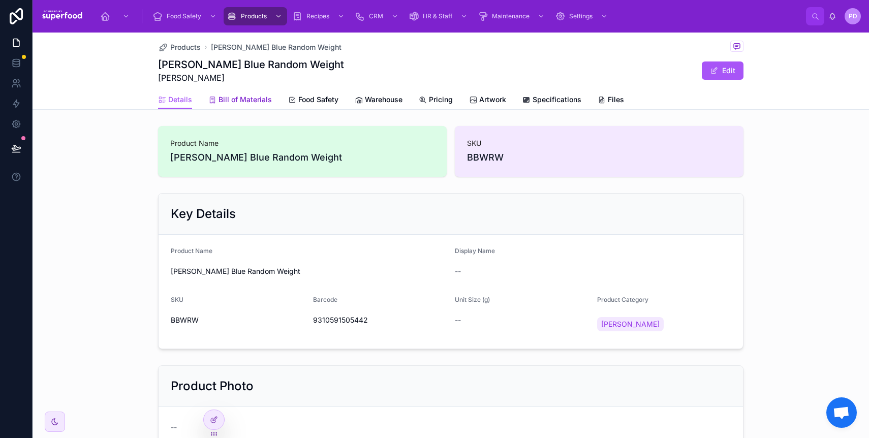
click at [242, 104] on span "Bill of Materials" at bounding box center [245, 100] width 53 height 10
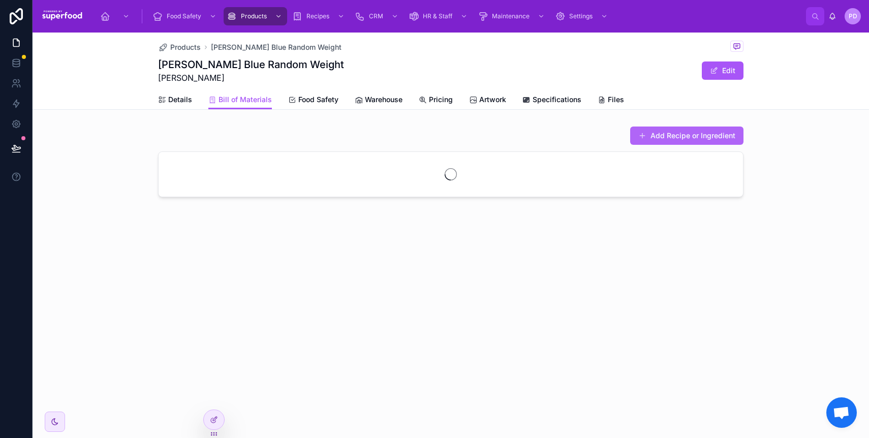
click at [662, 135] on button "Add Recipe or Ingredient" at bounding box center [686, 136] width 113 height 18
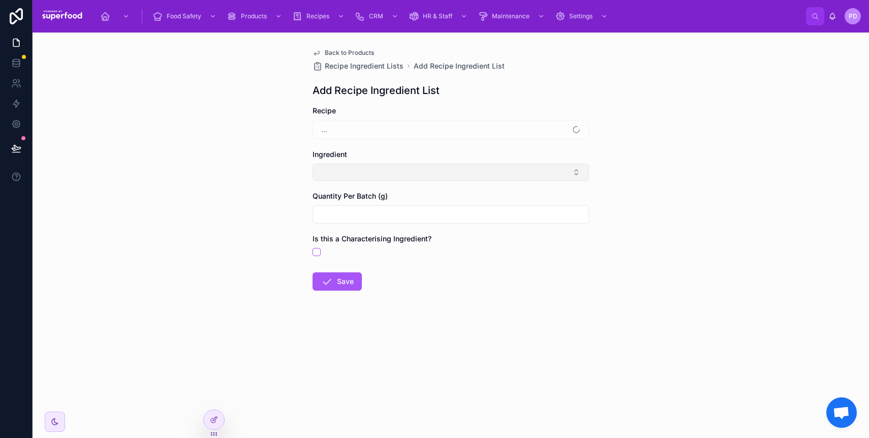
click at [325, 171] on button "Select Button" at bounding box center [451, 172] width 277 height 17
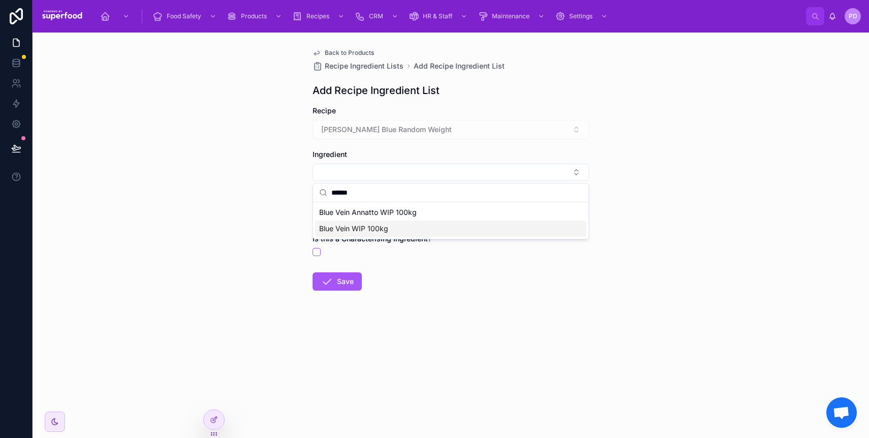
type input "******"
click at [339, 233] on span "Blue Vein WIP 100kg" at bounding box center [353, 229] width 69 height 10
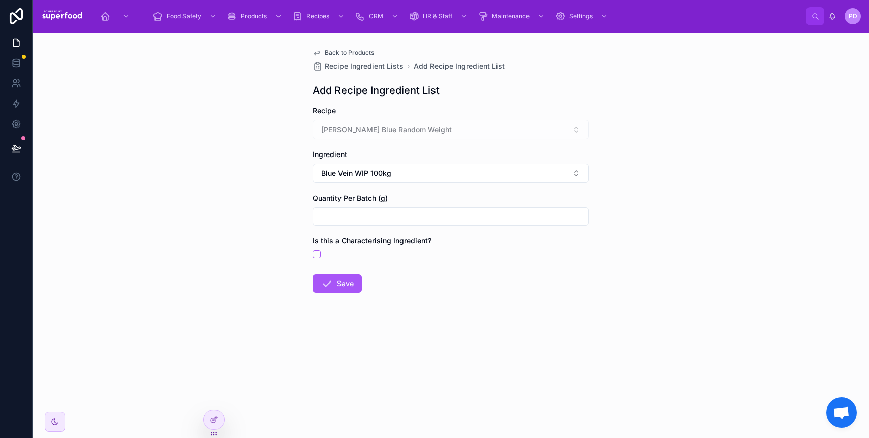
click at [342, 222] on input "text" at bounding box center [451, 216] width 276 height 14
type input "*****"
click at [332, 288] on icon at bounding box center [327, 284] width 12 height 12
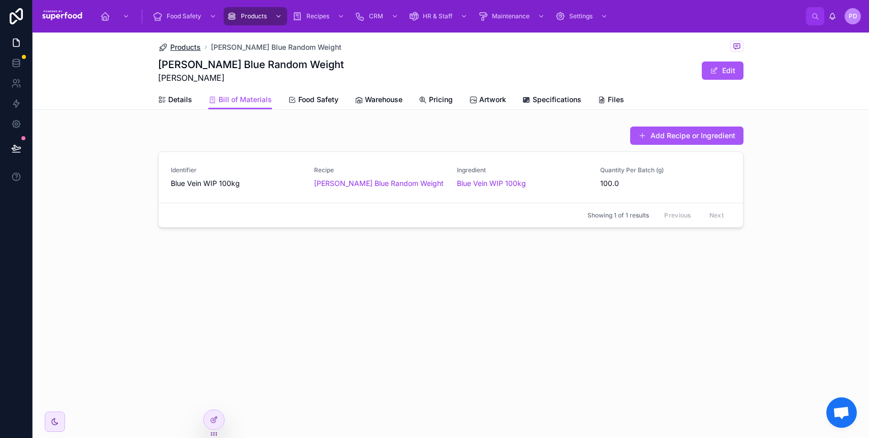
click at [185, 44] on span "Products" at bounding box center [185, 47] width 31 height 10
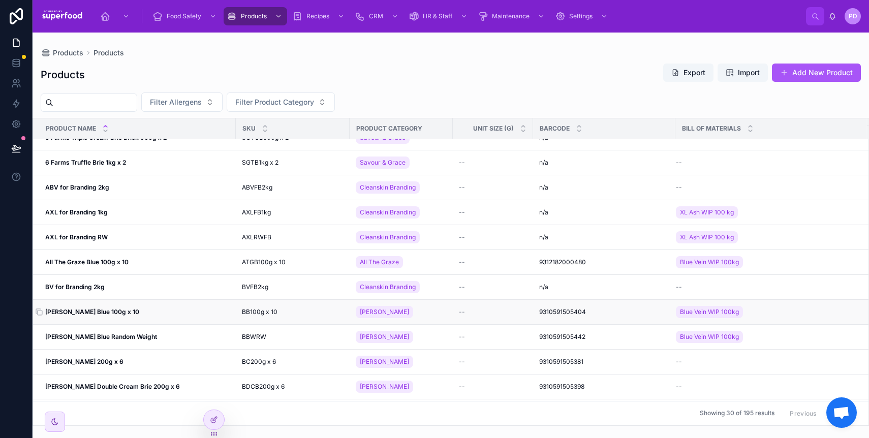
scroll to position [133, 0]
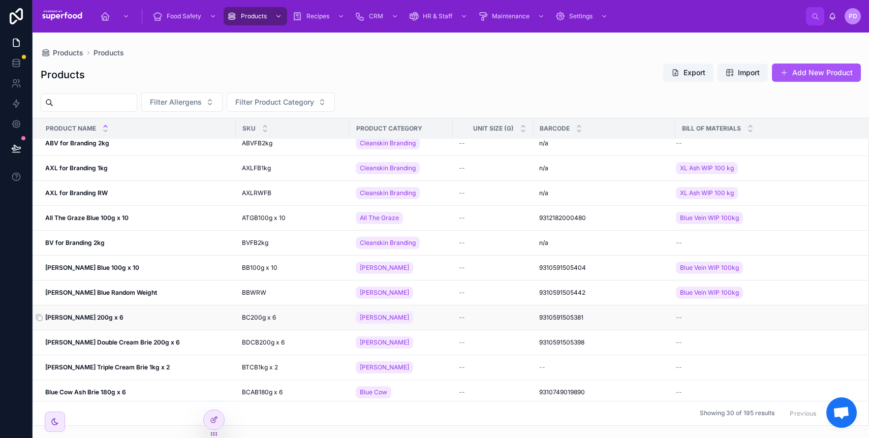
click at [124, 321] on span "Bertocchi Camembert 200g x 6" at bounding box center [84, 318] width 78 height 8
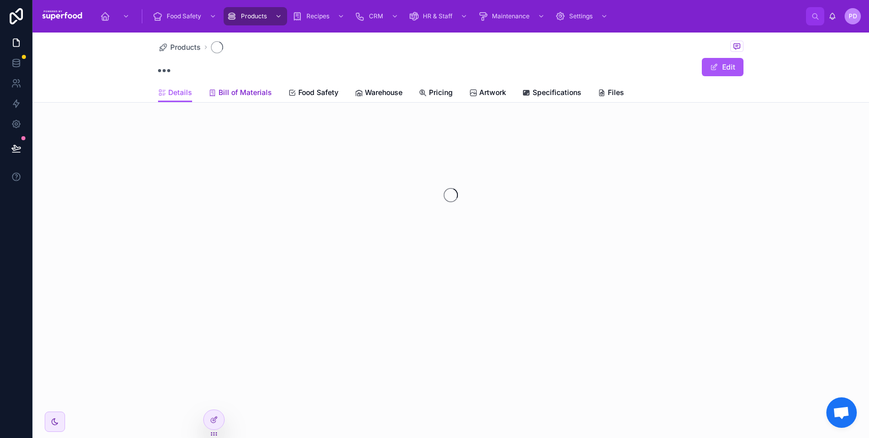
click at [229, 89] on span "Bill of Materials" at bounding box center [245, 92] width 53 height 10
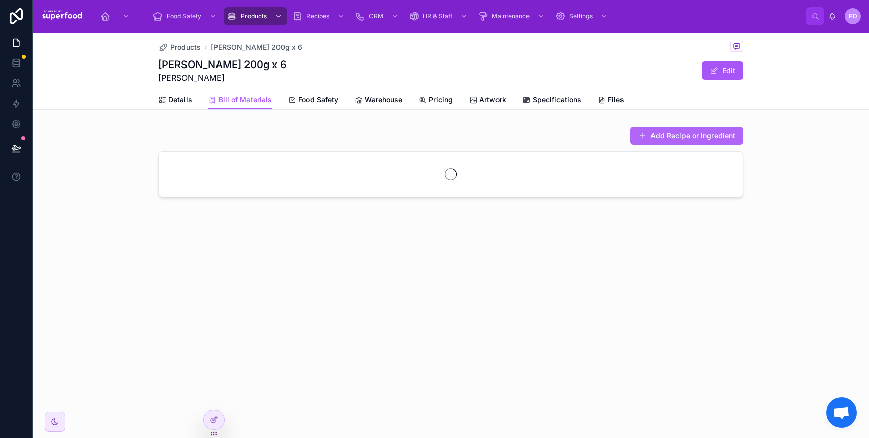
click at [658, 135] on button "Add Recipe or Ingredient" at bounding box center [686, 136] width 113 height 18
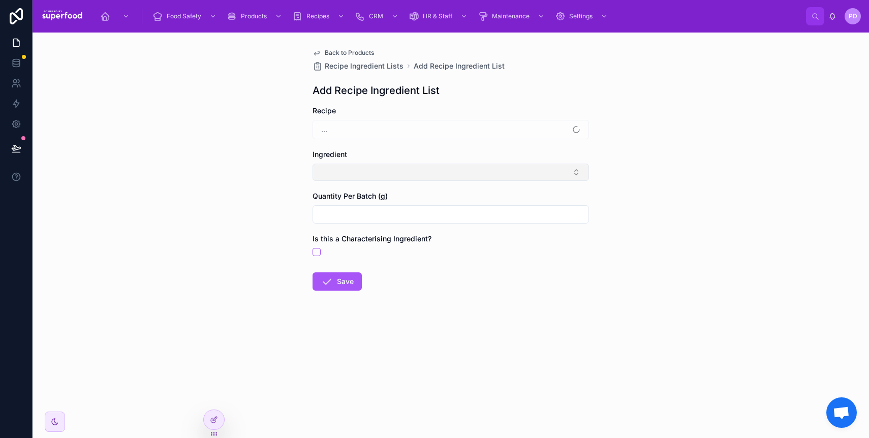
click at [347, 172] on button "Select Button" at bounding box center [451, 172] width 277 height 17
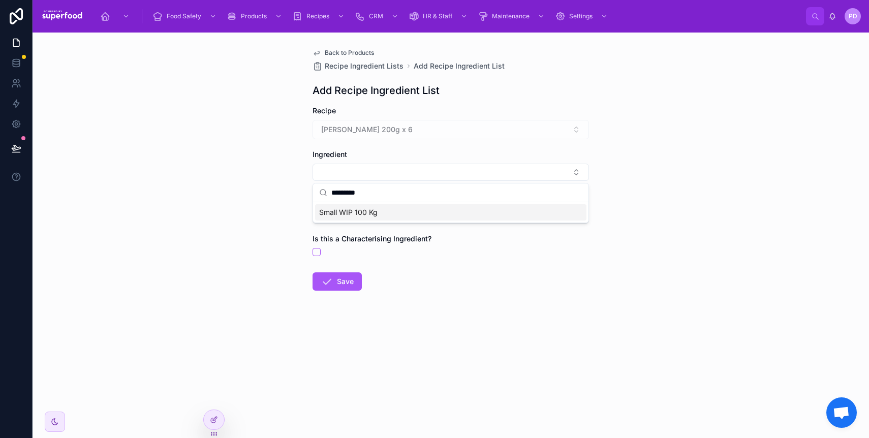
type input "*********"
click at [375, 210] on span "Small WIP 100 Kg" at bounding box center [348, 212] width 58 height 10
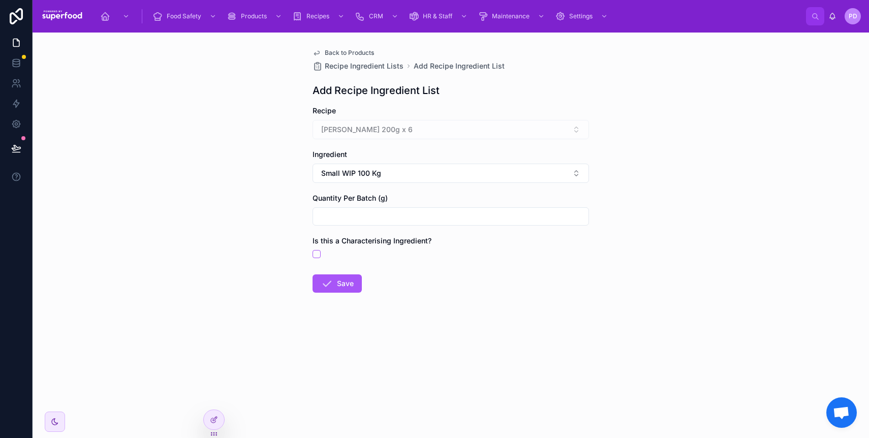
click at [362, 222] on input "text" at bounding box center [451, 216] width 276 height 14
type input "*****"
click at [332, 269] on form "Recipe Bertocchi Camembert 200g x 6 Ingredient Small WIP 100 Kg Quantity Per Ba…" at bounding box center [451, 232] width 277 height 252
click at [336, 287] on button "Save" at bounding box center [337, 284] width 49 height 18
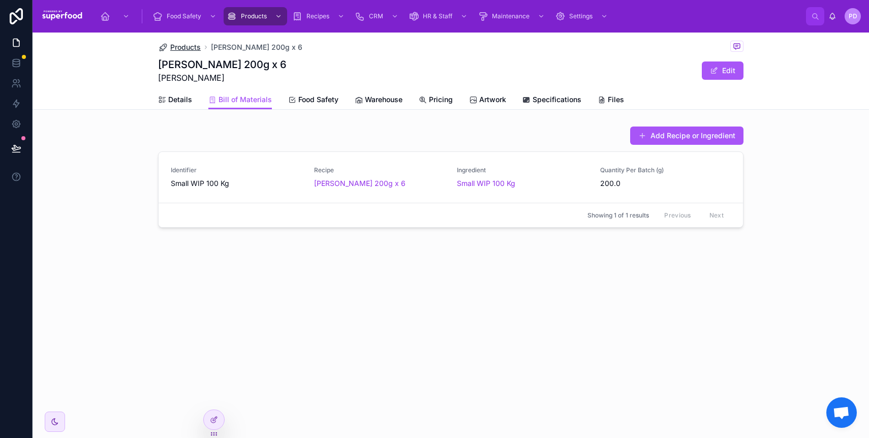
click at [186, 46] on span "Products" at bounding box center [185, 47] width 31 height 10
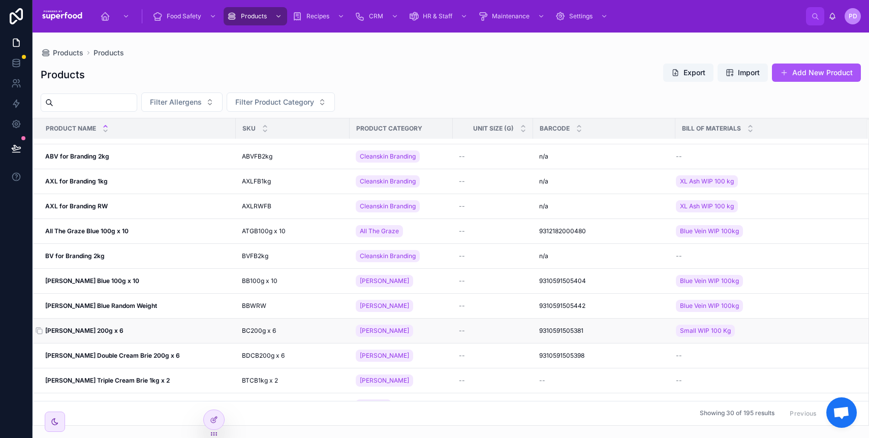
scroll to position [125, 0]
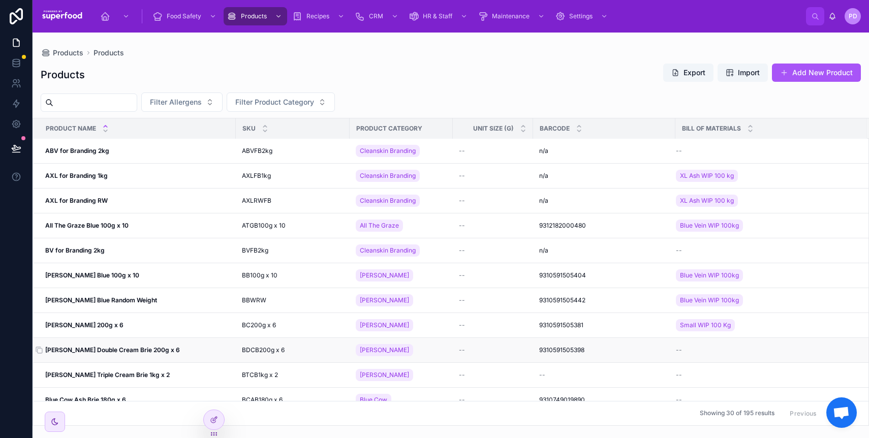
click at [109, 350] on strong "Bertocchi Double Cream Brie 200g x 6" at bounding box center [112, 350] width 135 height 8
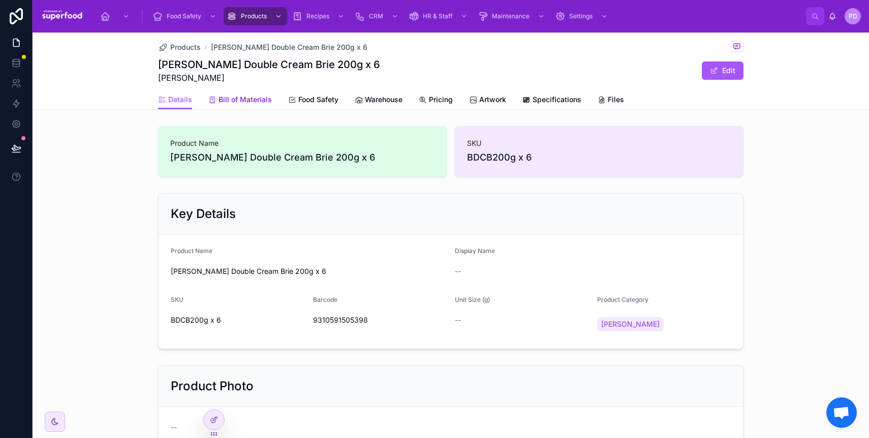
click at [224, 96] on span "Bill of Materials" at bounding box center [245, 100] width 53 height 10
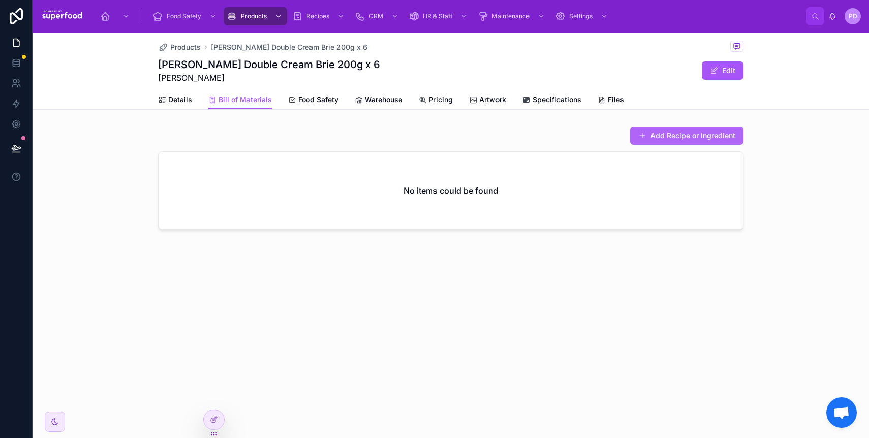
click at [654, 132] on button "Add Recipe or Ingredient" at bounding box center [686, 136] width 113 height 18
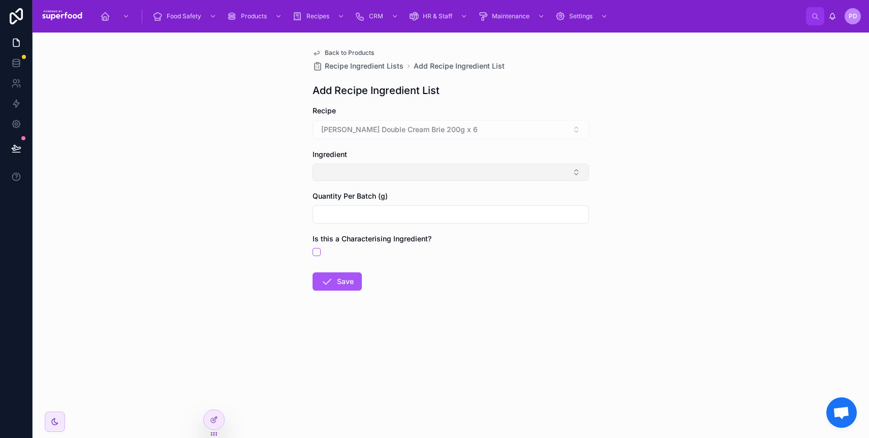
click at [340, 173] on button "Select Button" at bounding box center [451, 172] width 277 height 17
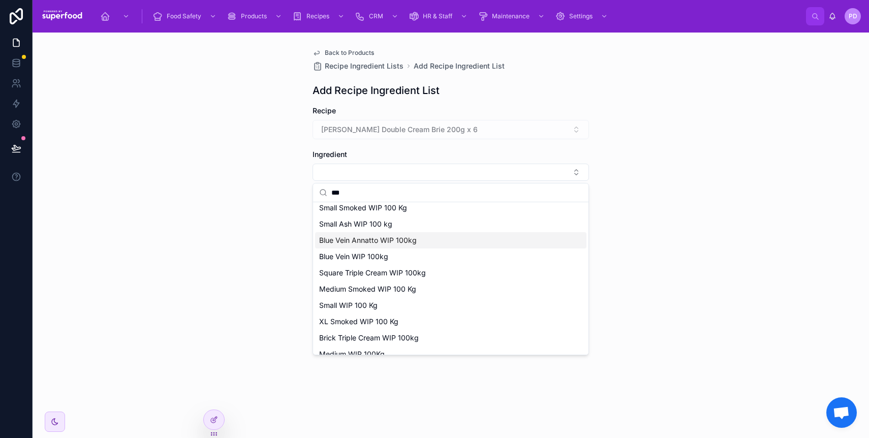
scroll to position [128, 0]
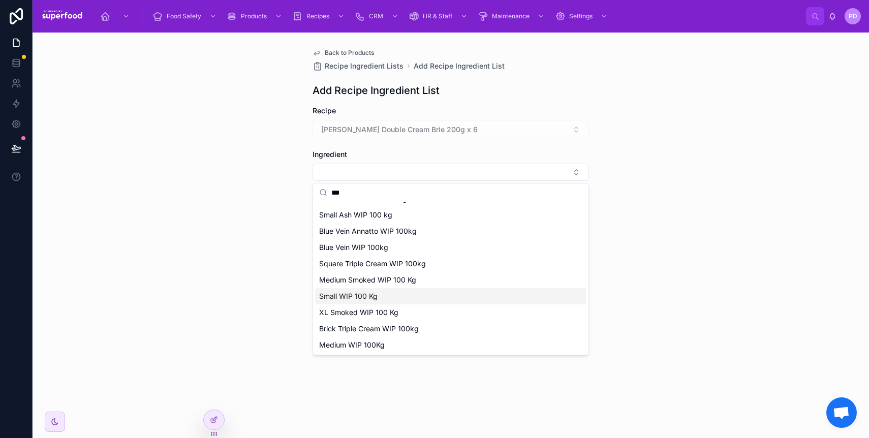
type input "***"
click at [395, 290] on div "Small WIP 100 Kg" at bounding box center [450, 296] width 271 height 16
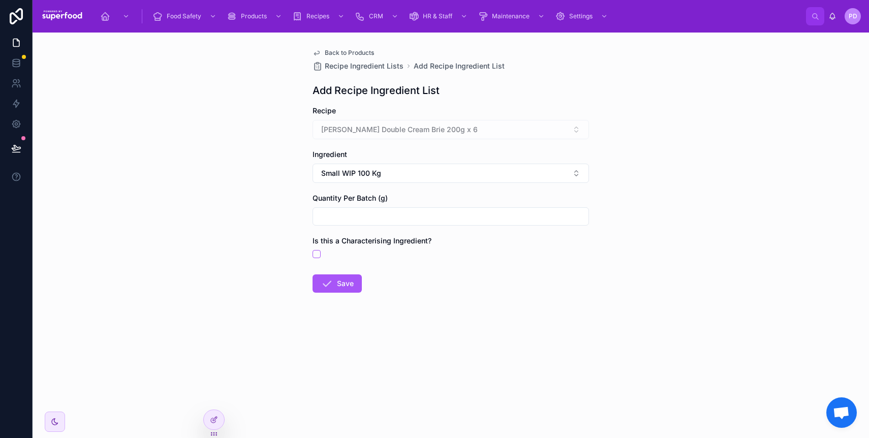
click at [358, 213] on input "text" at bounding box center [451, 216] width 276 height 14
type input "*****"
click at [354, 276] on button "Save" at bounding box center [337, 284] width 49 height 18
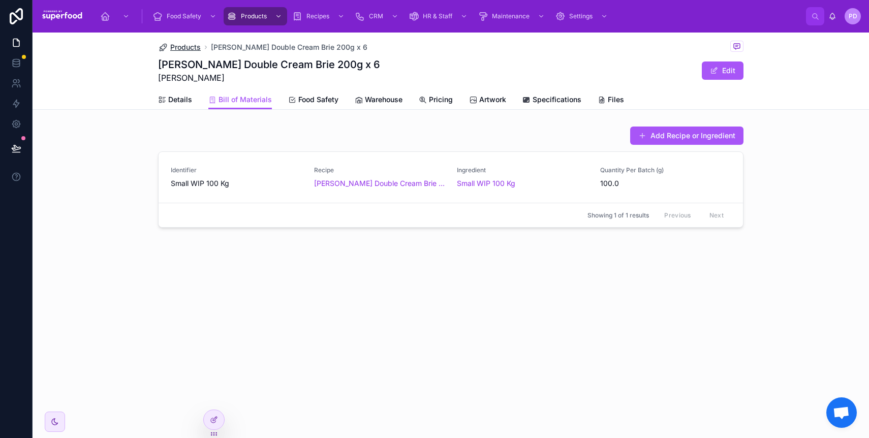
click at [178, 50] on span "Products" at bounding box center [185, 47] width 31 height 10
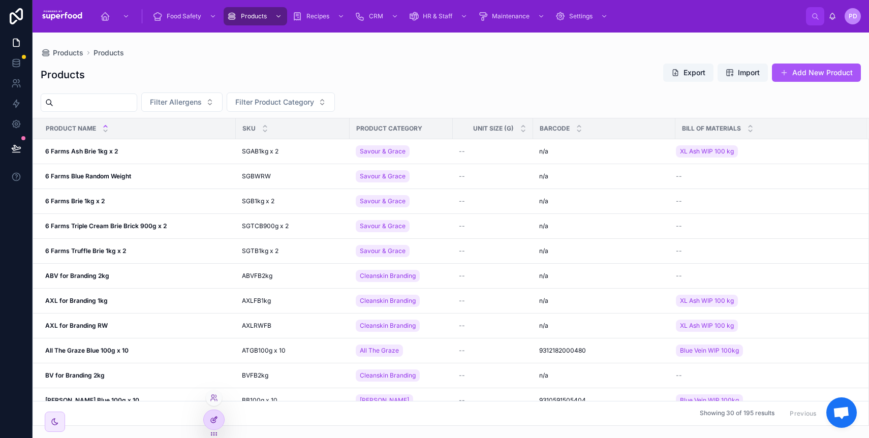
click at [211, 420] on icon at bounding box center [214, 420] width 8 height 8
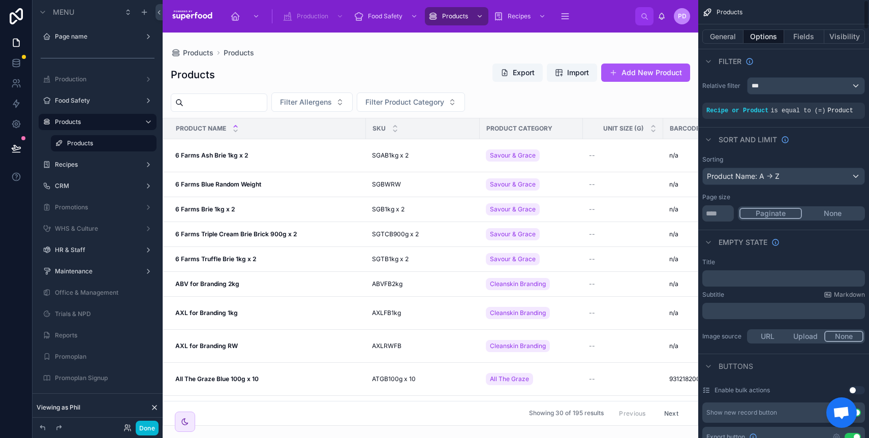
click at [838, 214] on button "None" at bounding box center [833, 213] width 62 height 11
click at [145, 428] on button "Done" at bounding box center [147, 428] width 23 height 15
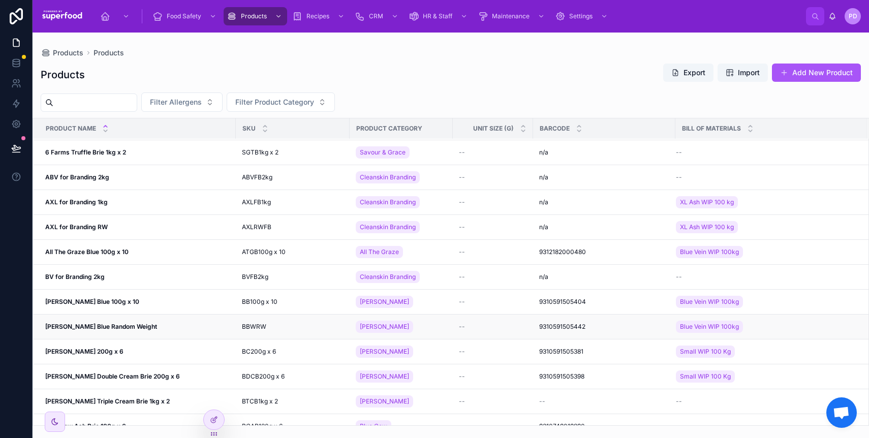
scroll to position [461, 0]
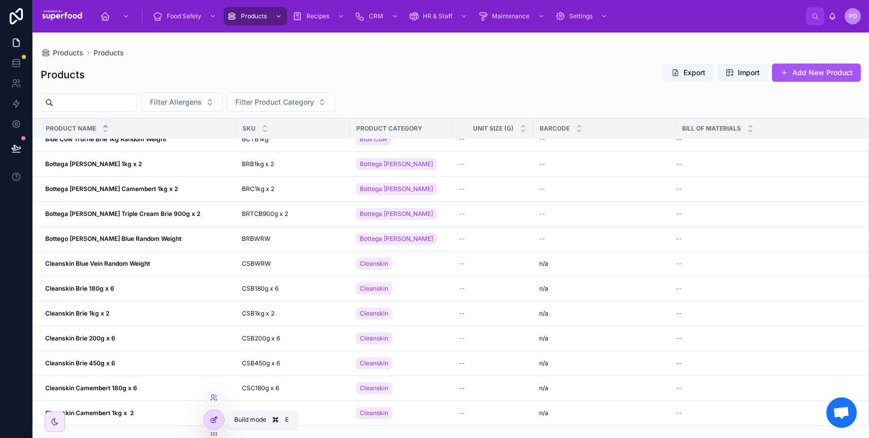
click at [214, 418] on icon at bounding box center [214, 420] width 8 height 8
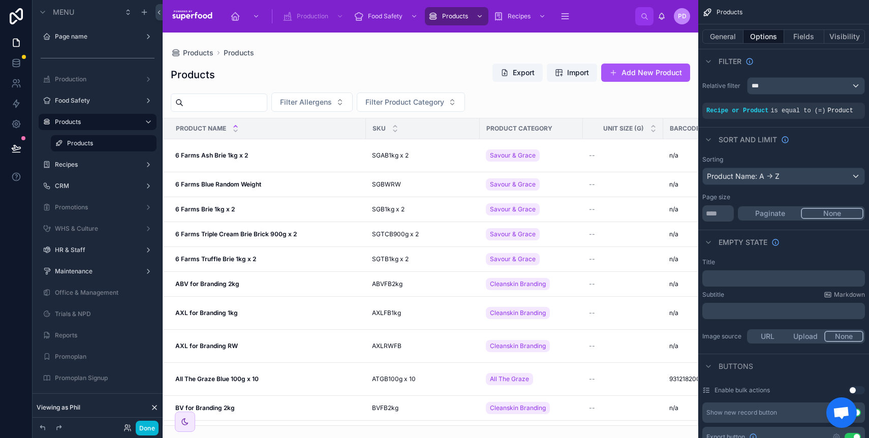
click at [754, 210] on button "Paginate" at bounding box center [771, 213] width 62 height 11
click at [715, 219] on input "**" at bounding box center [719, 213] width 32 height 16
type input "***"
click at [146, 432] on button "Done" at bounding box center [147, 428] width 23 height 15
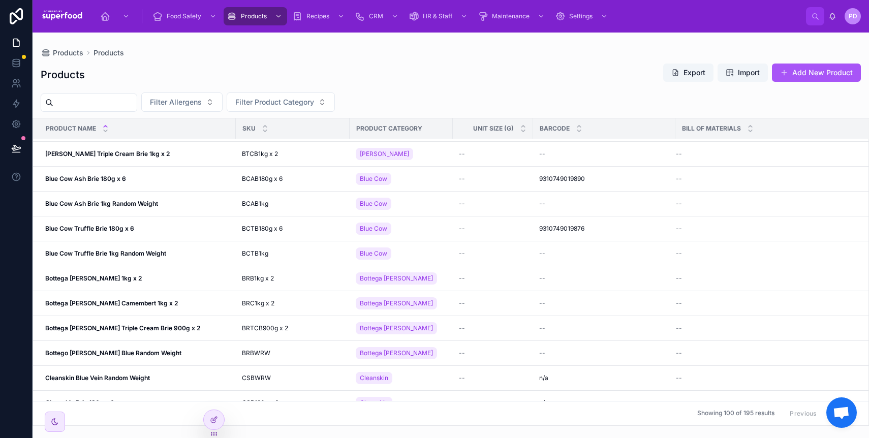
scroll to position [0, 0]
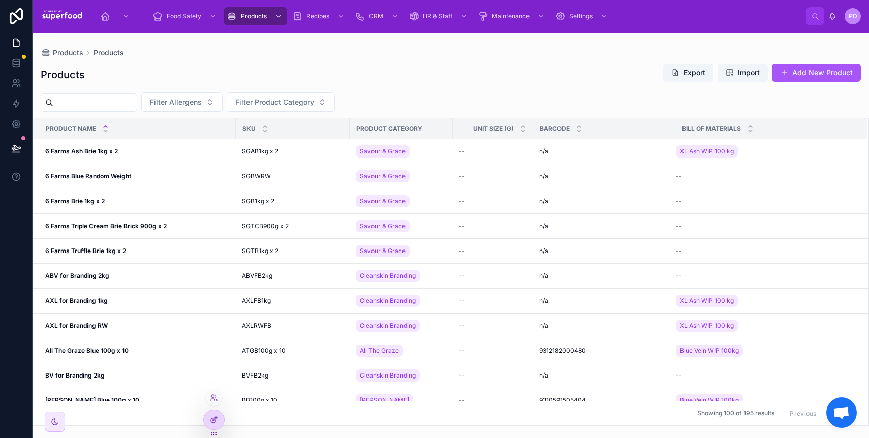
click at [216, 417] on icon at bounding box center [215, 419] width 4 height 4
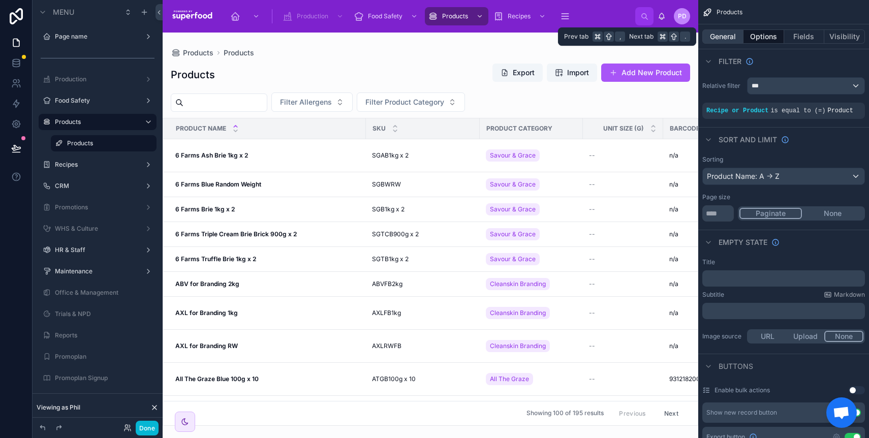
click at [730, 36] on button "General" at bounding box center [723, 36] width 41 height 14
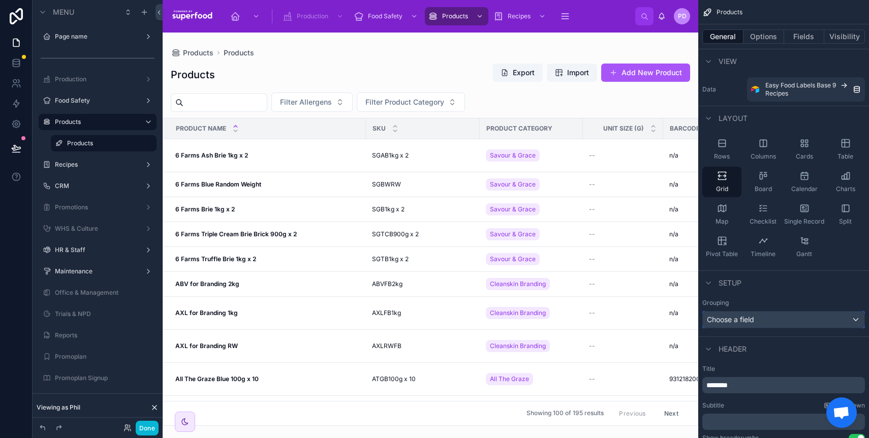
click at [757, 321] on div "Choose a field" at bounding box center [784, 320] width 162 height 16
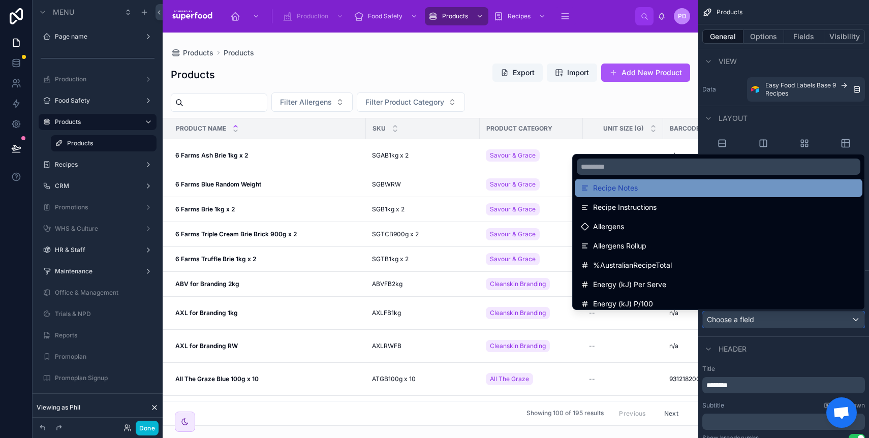
scroll to position [297, 0]
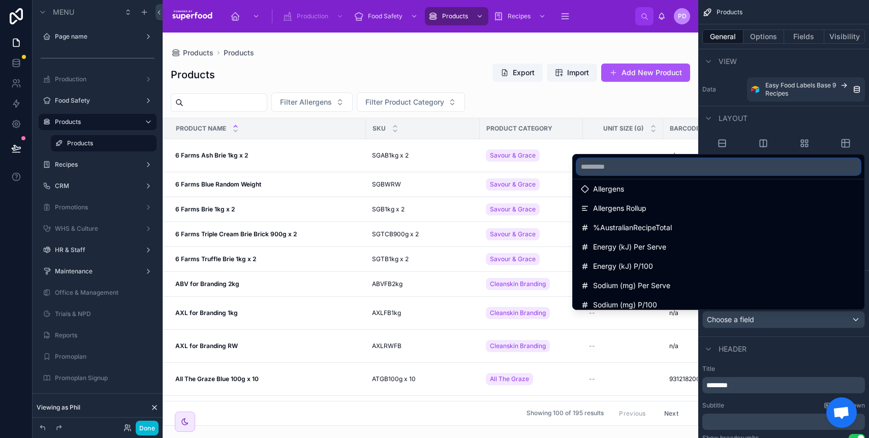
click at [665, 165] on input "text" at bounding box center [719, 167] width 284 height 16
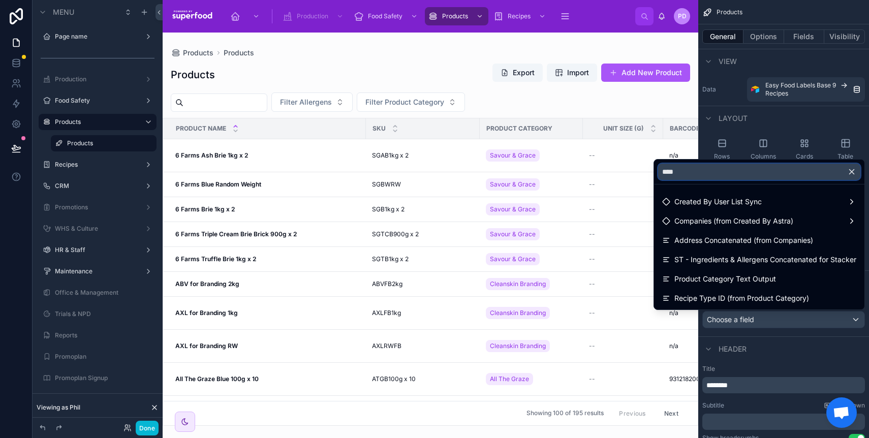
scroll to position [0, 0]
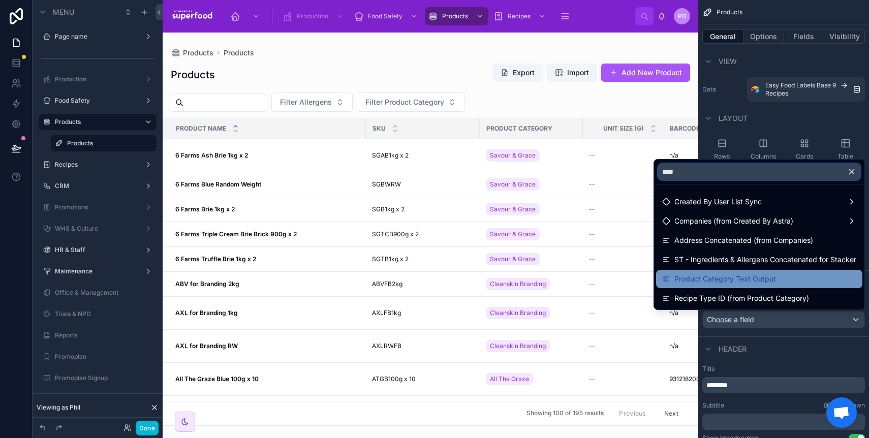
type input "****"
click at [704, 277] on span "Product Category Text Output" at bounding box center [726, 279] width 102 height 12
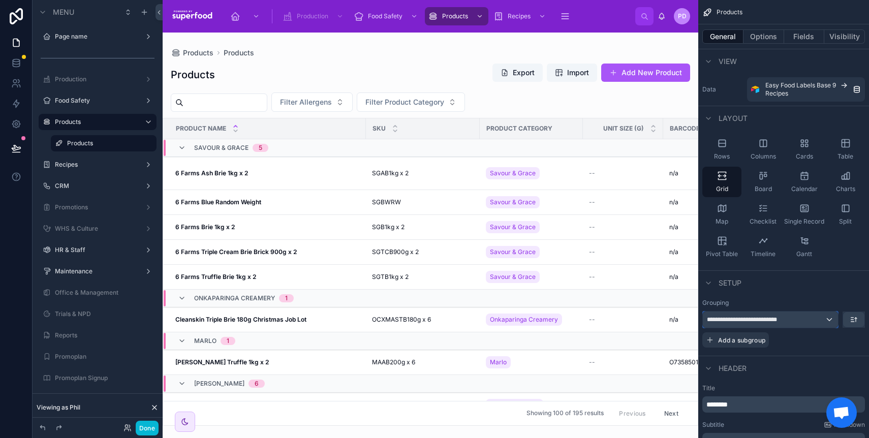
click at [828, 320] on div "**********" at bounding box center [770, 320] width 135 height 16
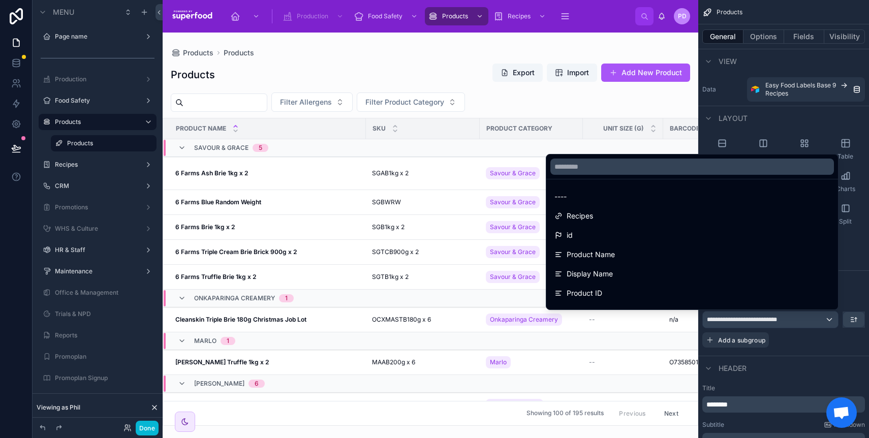
click at [828, 317] on div "scrollable content" at bounding box center [434, 219] width 869 height 438
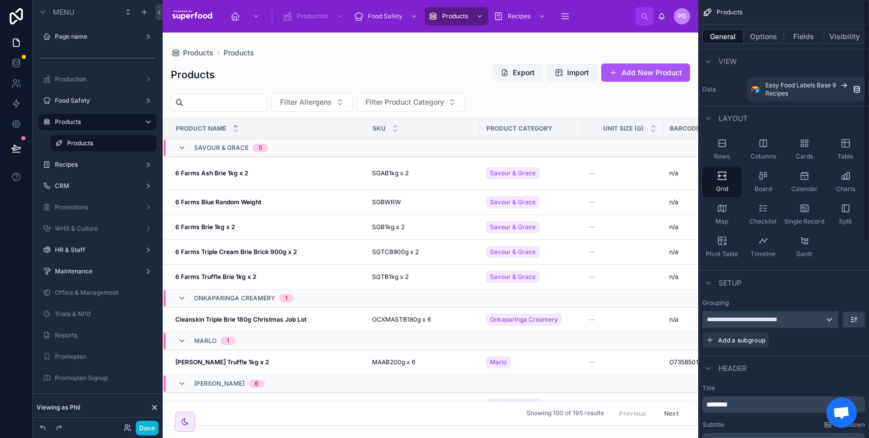
click at [828, 317] on div "**********" at bounding box center [770, 320] width 135 height 16
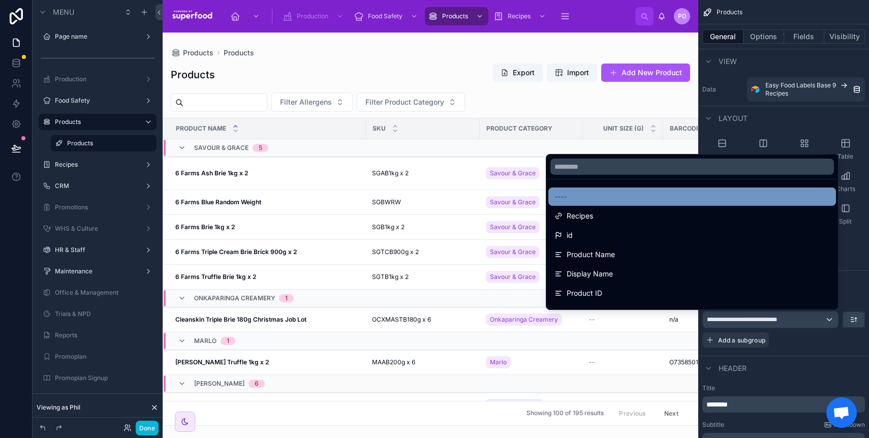
click at [601, 200] on div "----" at bounding box center [693, 197] width 276 height 12
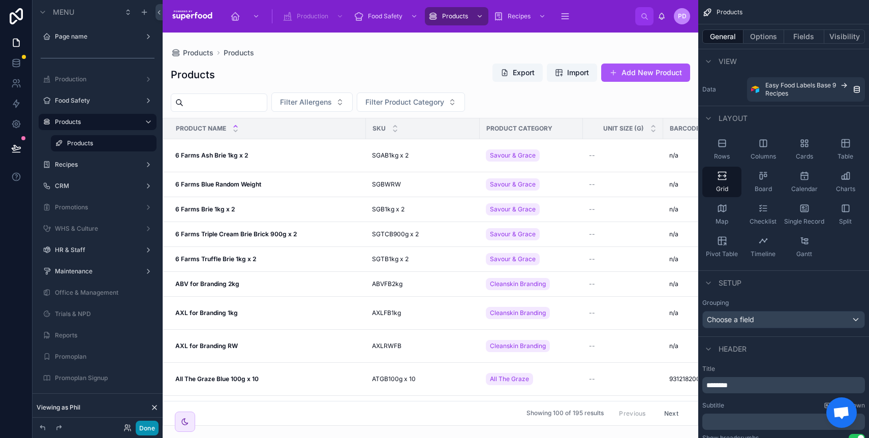
click at [148, 432] on button "Done" at bounding box center [147, 428] width 23 height 15
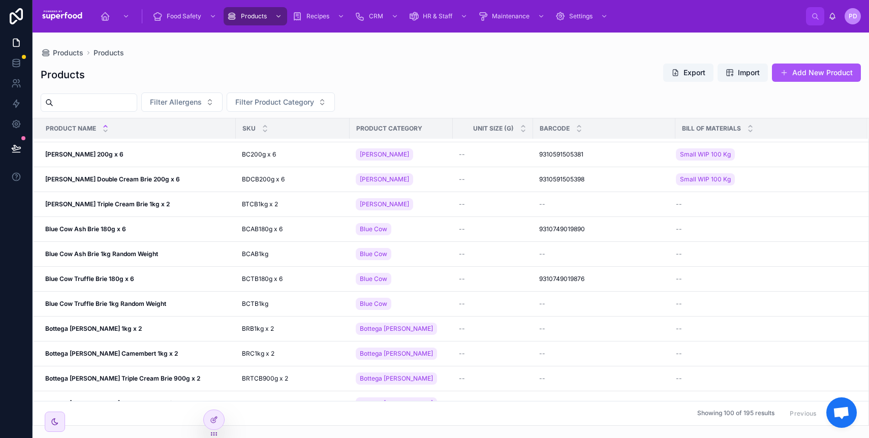
scroll to position [295, 0]
click at [138, 208] on span "Bertocchi Triple Cream Brie 1kg x 2" at bounding box center [107, 205] width 125 height 8
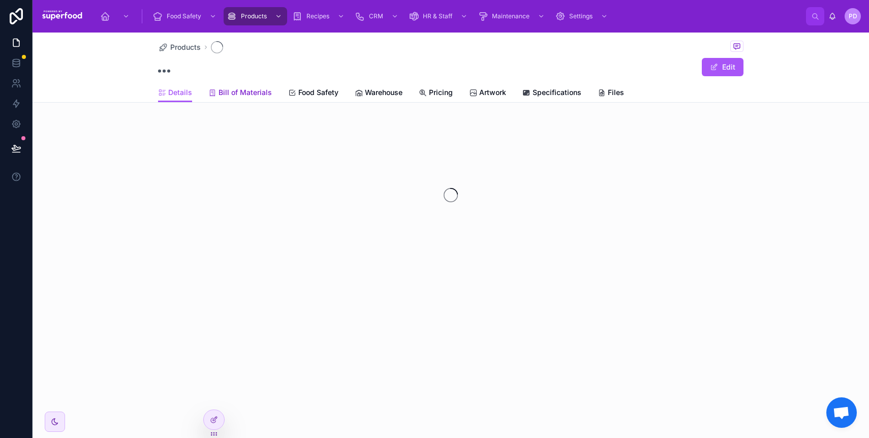
click at [238, 89] on span "Bill of Materials" at bounding box center [245, 92] width 53 height 10
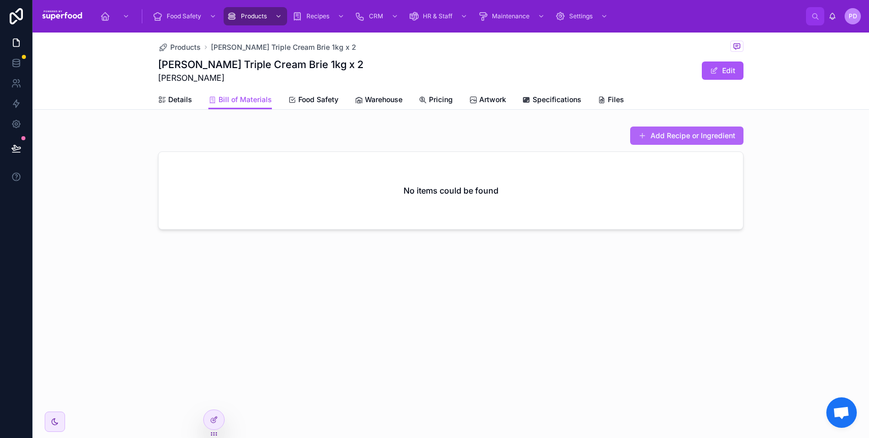
click at [654, 131] on button "Add Recipe or Ingredient" at bounding box center [686, 136] width 113 height 18
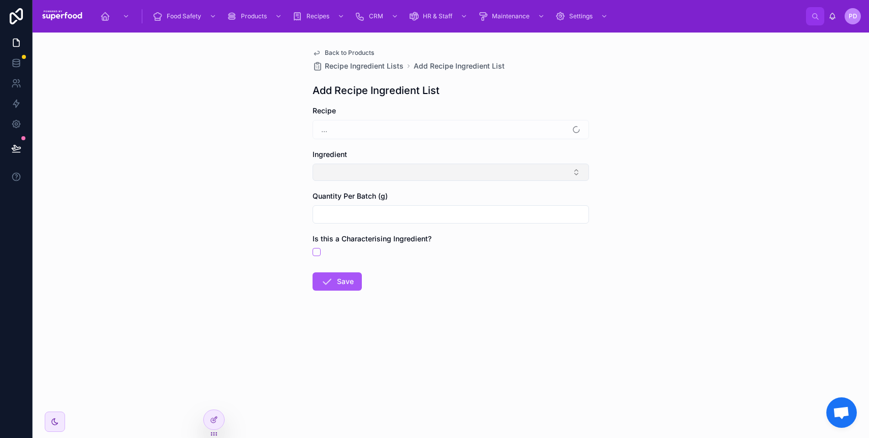
click at [331, 168] on button "Select Button" at bounding box center [451, 172] width 277 height 17
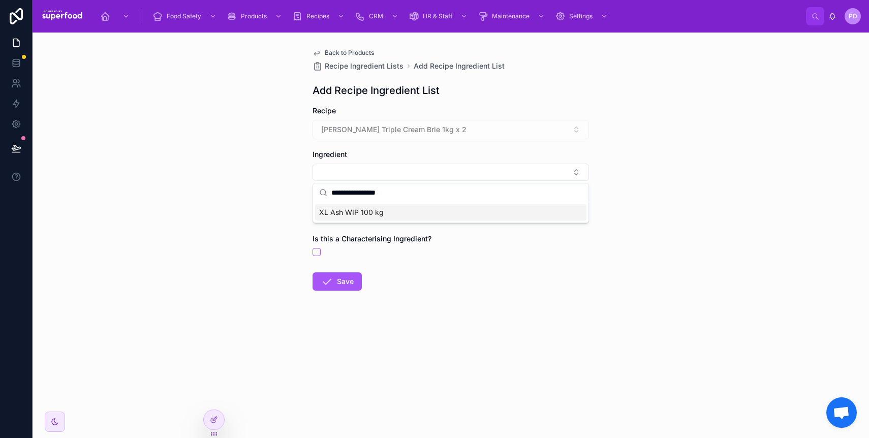
click at [346, 194] on input "**********" at bounding box center [456, 193] width 251 height 18
type input "******"
click at [363, 211] on span "XL WIP 100 Kg" at bounding box center [344, 212] width 50 height 10
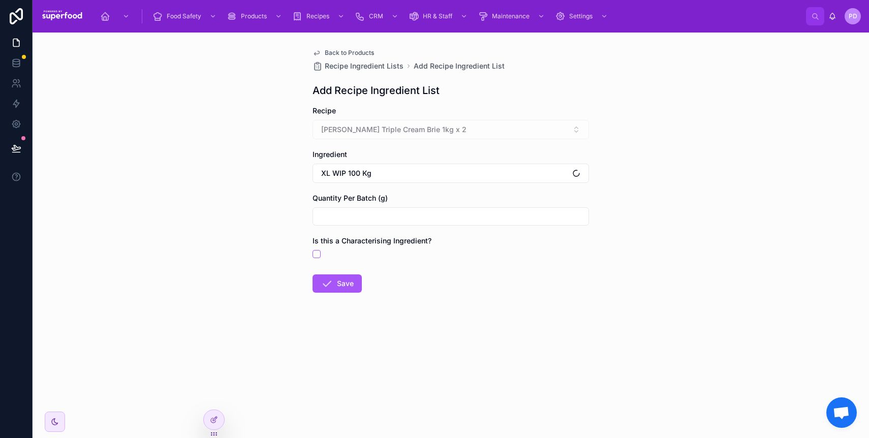
click at [363, 216] on input "text" at bounding box center [451, 216] width 276 height 14
type input "*******"
click at [343, 295] on form "Recipe Bertocchi Triple Cream Brie 1kg x 2 Ingredient XL WIP 100 Kg Quantity Pe…" at bounding box center [451, 232] width 277 height 252
click at [343, 285] on button "Save" at bounding box center [337, 284] width 49 height 18
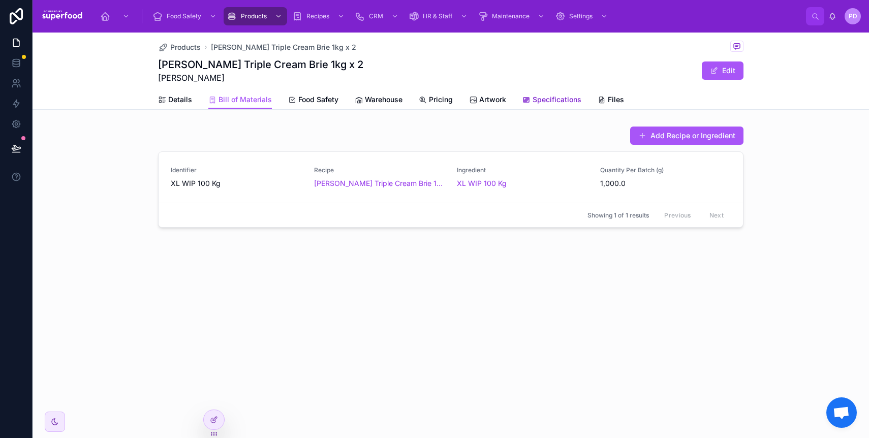
click at [553, 104] on span "Specifications" at bounding box center [557, 100] width 49 height 10
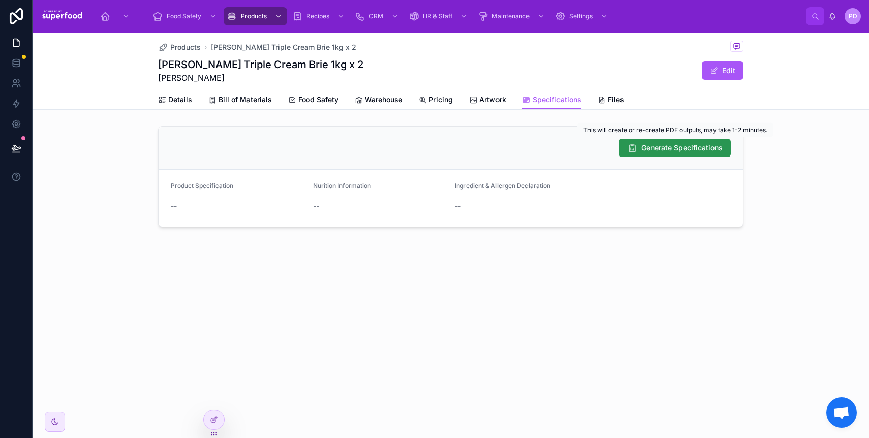
click at [649, 145] on span "Generate Specifications" at bounding box center [682, 148] width 81 height 10
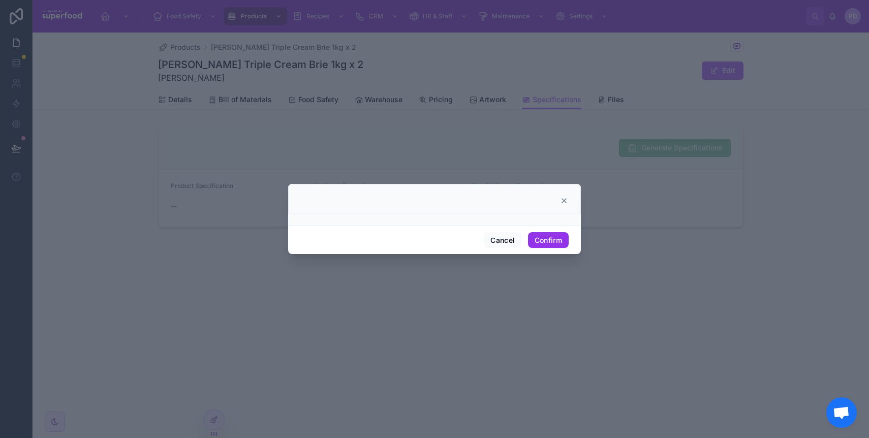
click at [534, 245] on button "Confirm" at bounding box center [548, 240] width 41 height 16
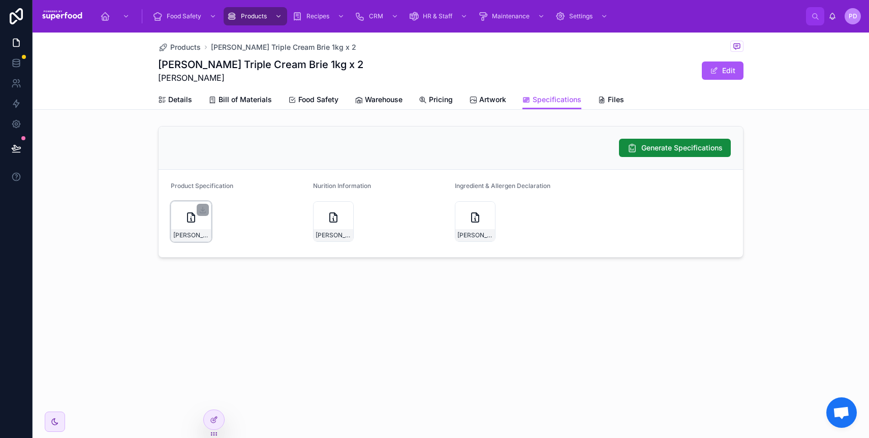
click at [176, 215] on div "Bertocchi-Triple-Cream-Brie-1kg-x-2" at bounding box center [191, 221] width 41 height 41
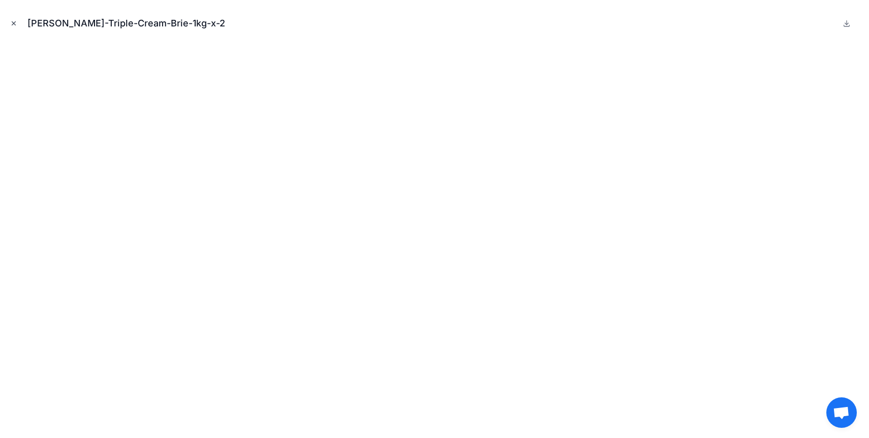
click at [17, 24] on button "Close modal" at bounding box center [13, 23] width 11 height 11
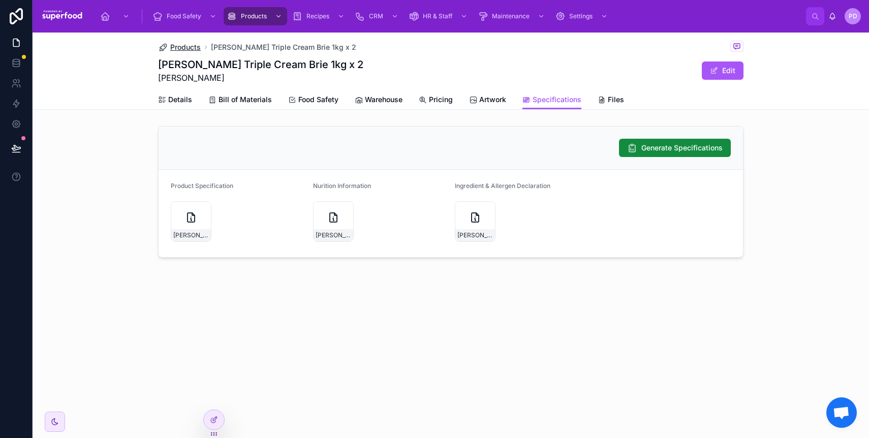
click at [182, 44] on span "Products" at bounding box center [185, 47] width 31 height 10
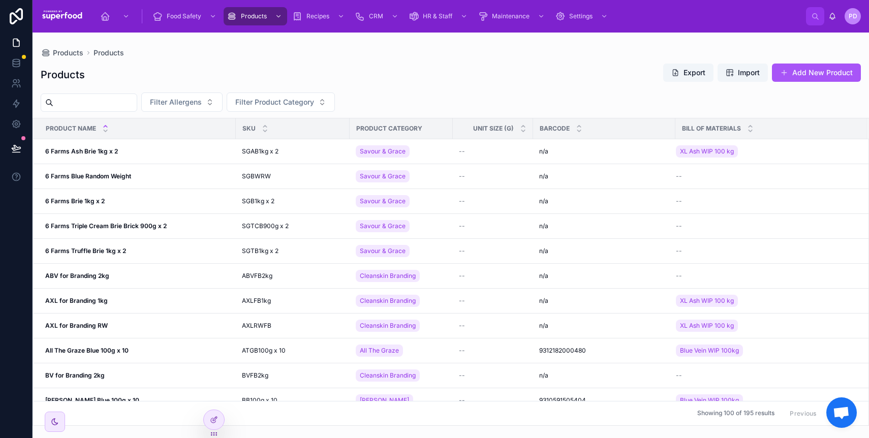
click at [81, 102] on input "text" at bounding box center [94, 103] width 83 height 14
paste input "**********"
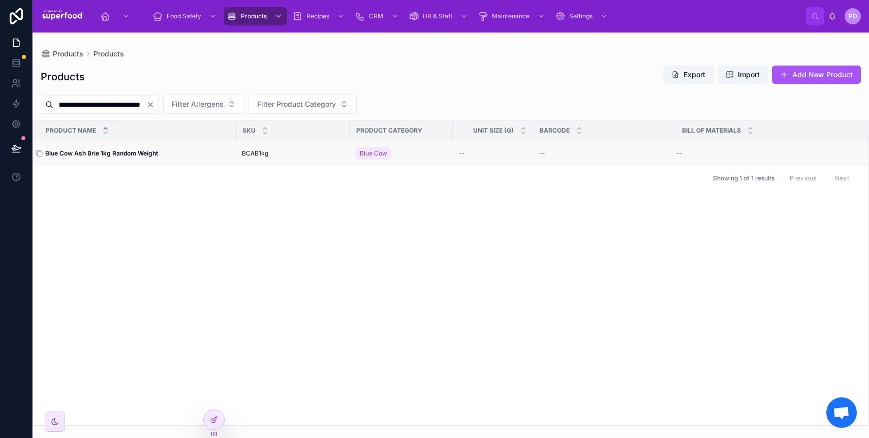
type input "**********"
click at [98, 151] on strong "Blue Cow Ash Brie 1kg Random Weight" at bounding box center [101, 153] width 113 height 8
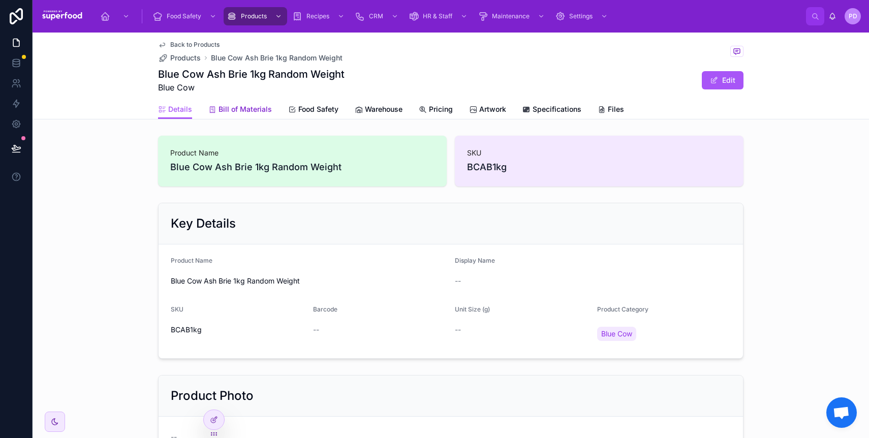
click at [224, 109] on span "Bill of Materials" at bounding box center [245, 109] width 53 height 10
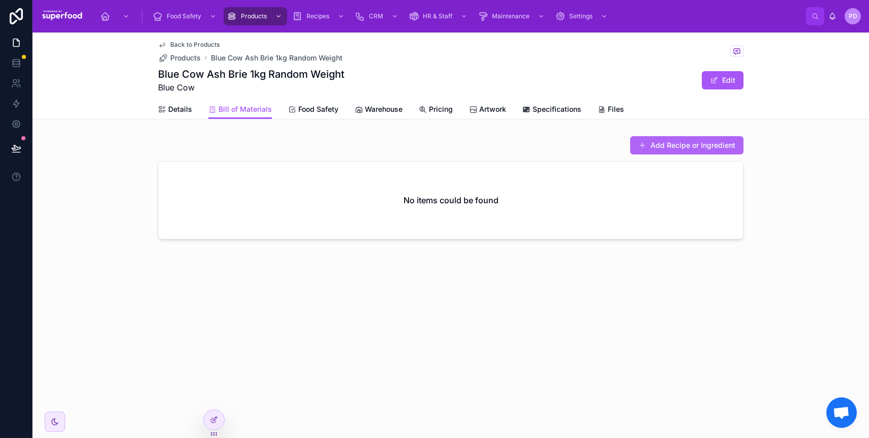
click at [689, 145] on button "Add Recipe or Ingredient" at bounding box center [686, 145] width 113 height 18
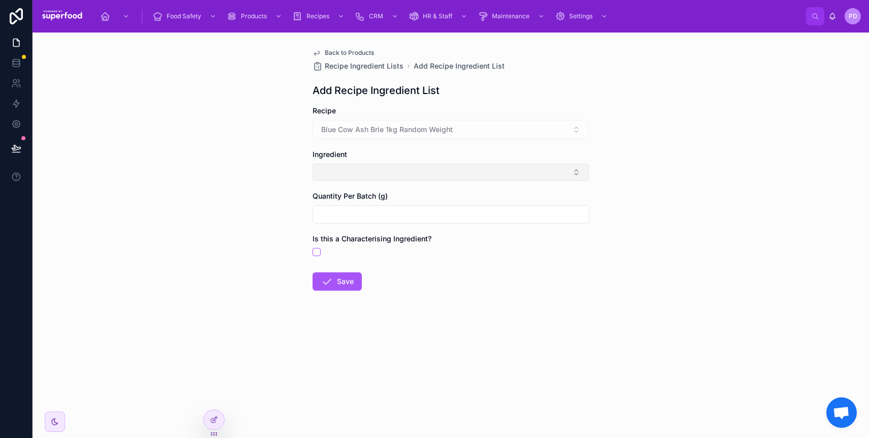
click at [345, 174] on button "Select Button" at bounding box center [451, 172] width 277 height 17
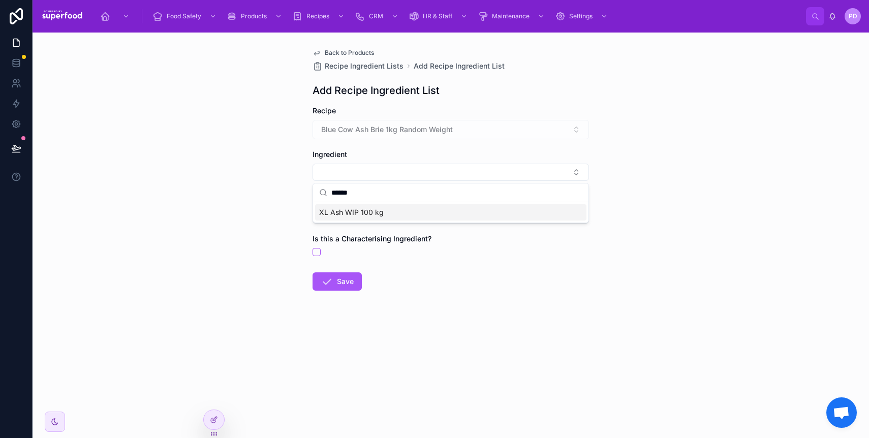
type input "******"
click at [351, 214] on span "XL Ash WIP 100 kg" at bounding box center [351, 212] width 65 height 10
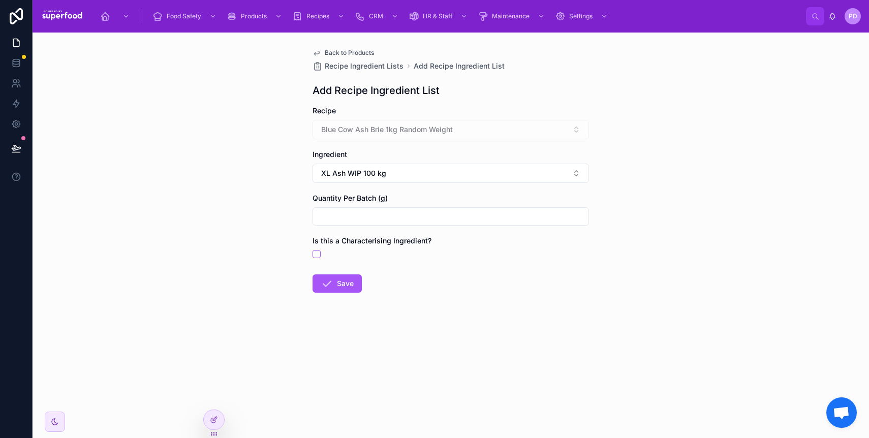
click at [351, 216] on input "text" at bounding box center [451, 216] width 276 height 14
type input "*****"
click at [346, 288] on button "Save" at bounding box center [337, 284] width 49 height 18
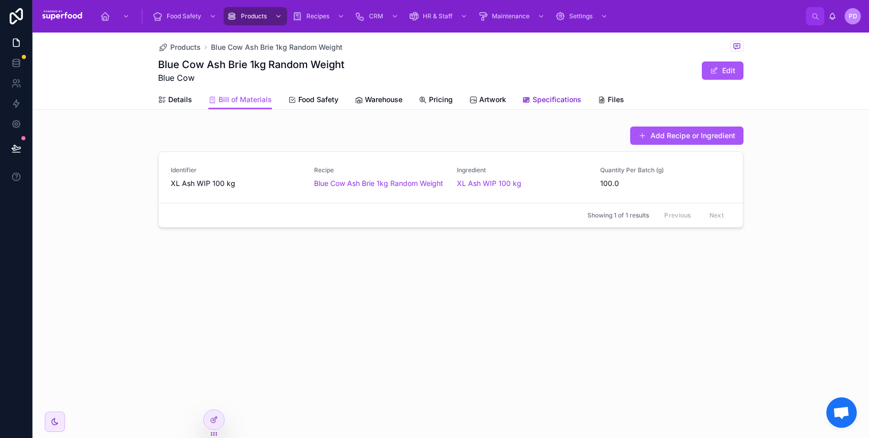
click at [564, 98] on span "Specifications" at bounding box center [557, 100] width 49 height 10
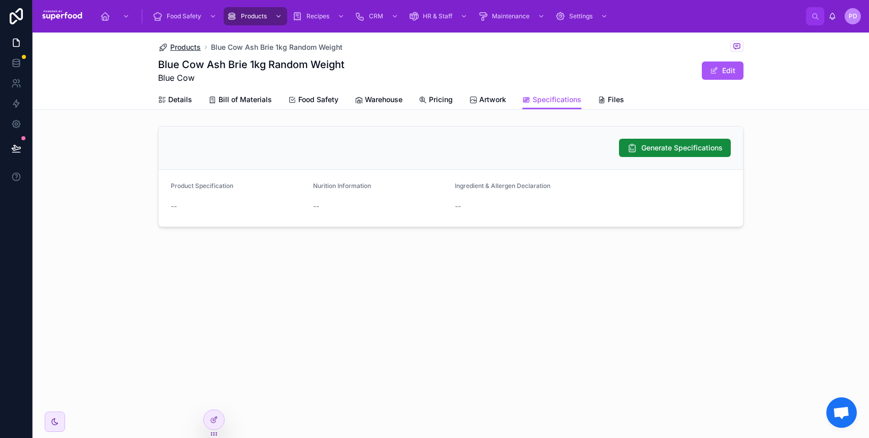
click at [182, 44] on span "Products" at bounding box center [185, 47] width 31 height 10
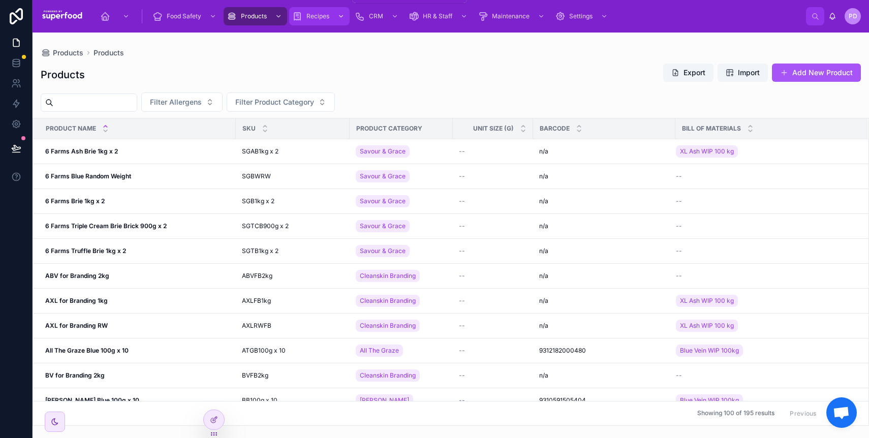
click at [319, 15] on span "Recipes" at bounding box center [318, 16] width 23 height 8
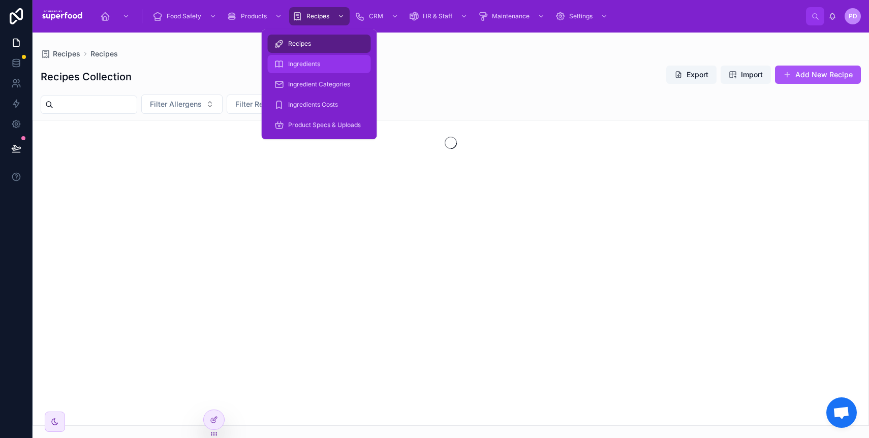
click at [313, 70] on div "Ingredients" at bounding box center [319, 64] width 91 height 16
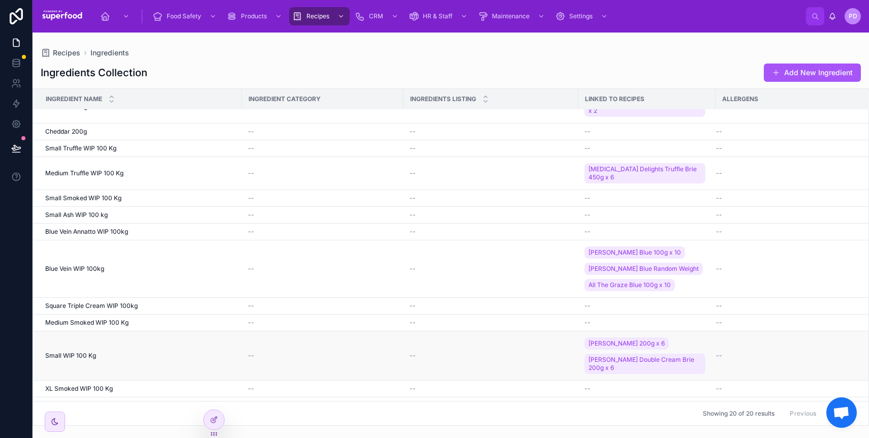
scroll to position [198, 0]
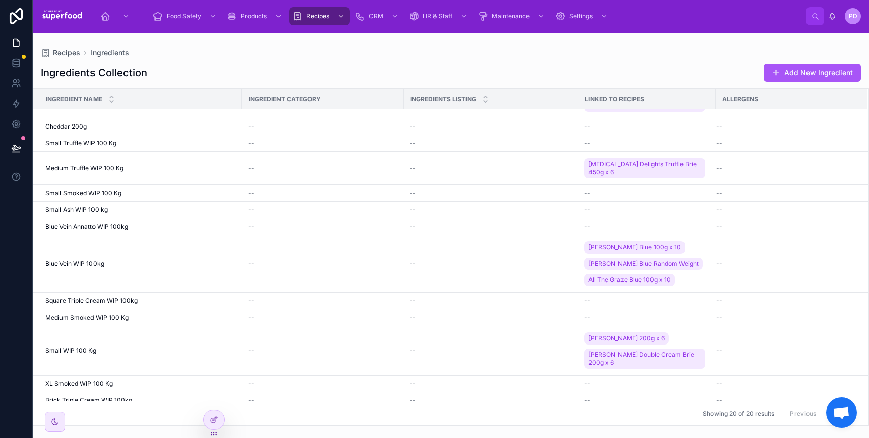
click at [90, 413] on span "Medium WIP 100Kg" at bounding box center [73, 417] width 56 height 8
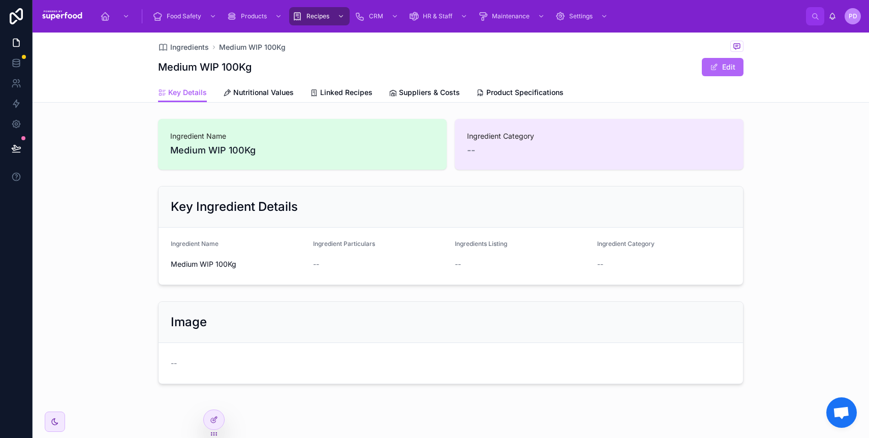
click at [711, 74] on button "Edit" at bounding box center [723, 67] width 42 height 18
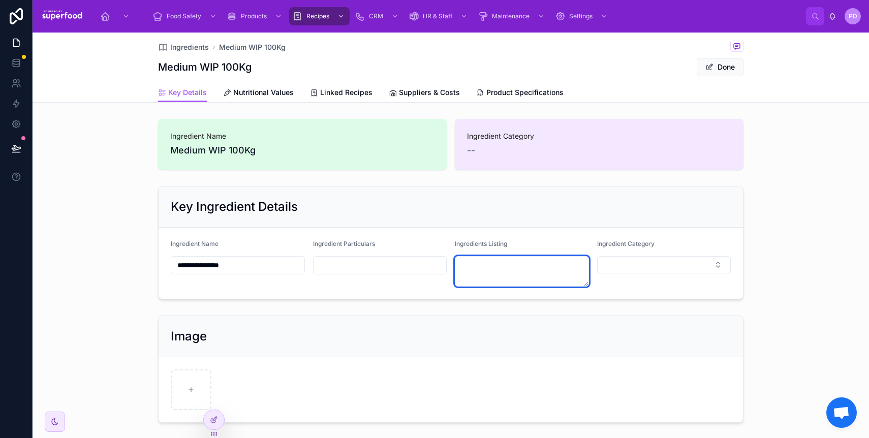
click at [507, 273] on textarea at bounding box center [522, 271] width 134 height 31
paste textarea "**********"
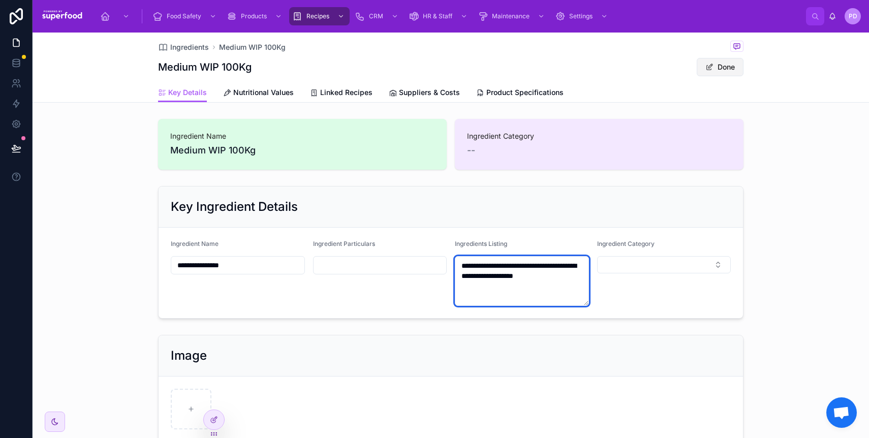
type textarea "**********"
click at [719, 71] on button "Done" at bounding box center [720, 67] width 47 height 18
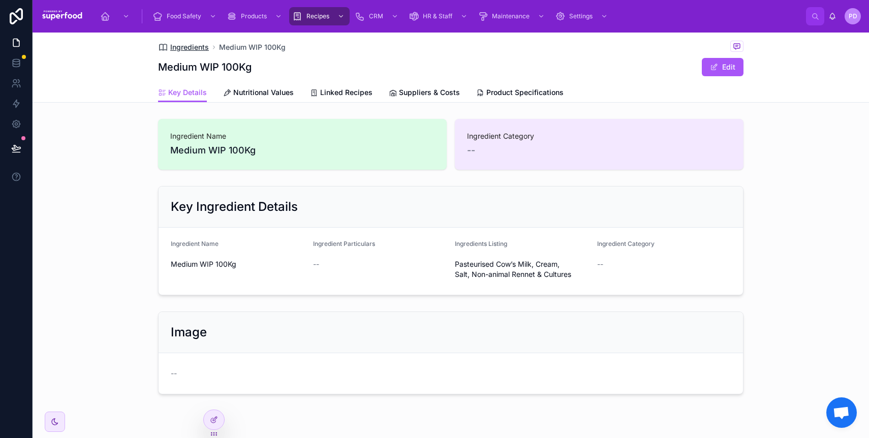
click at [180, 50] on span "Ingredients" at bounding box center [189, 47] width 39 height 10
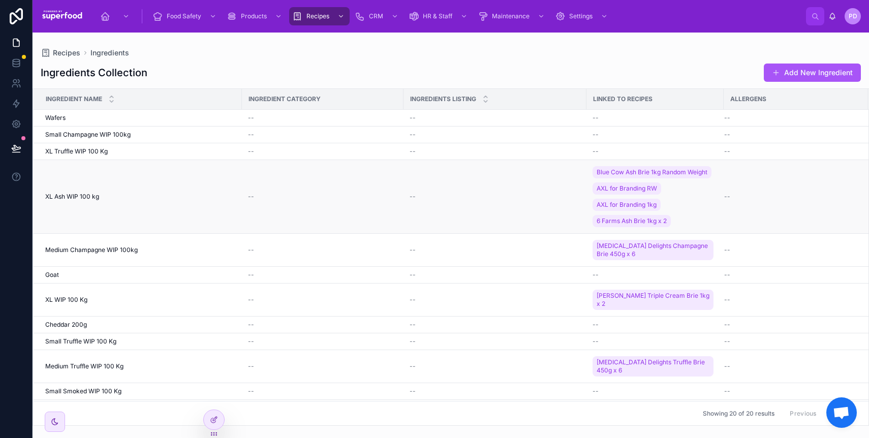
scroll to position [214, 0]
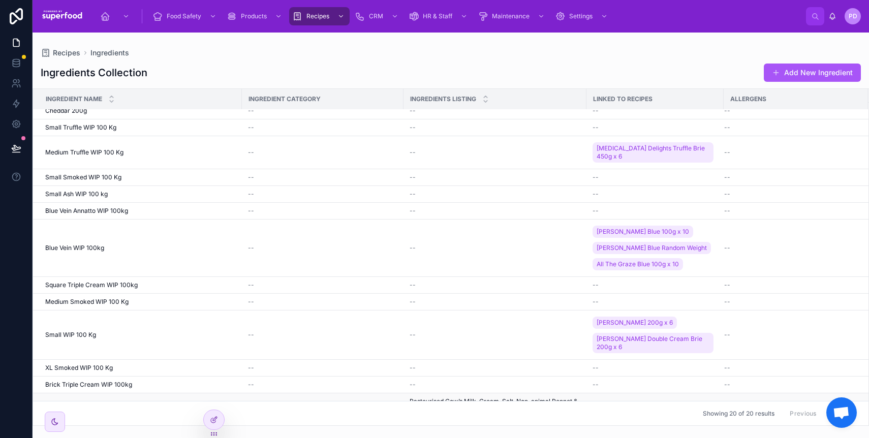
click at [82, 402] on span "Medium WIP 100Kg" at bounding box center [73, 406] width 56 height 8
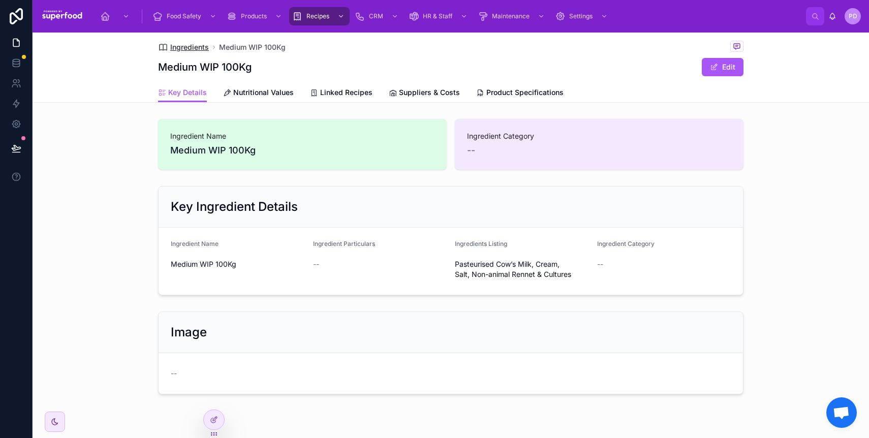
click at [172, 44] on span "Ingredients" at bounding box center [189, 47] width 39 height 10
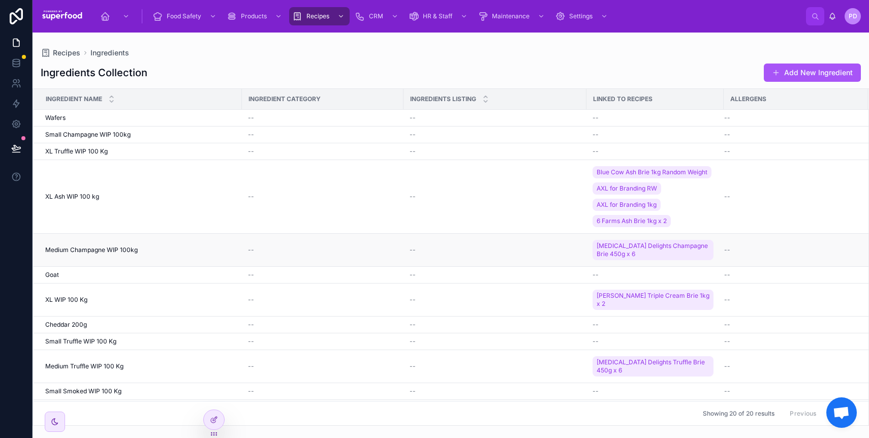
scroll to position [214, 0]
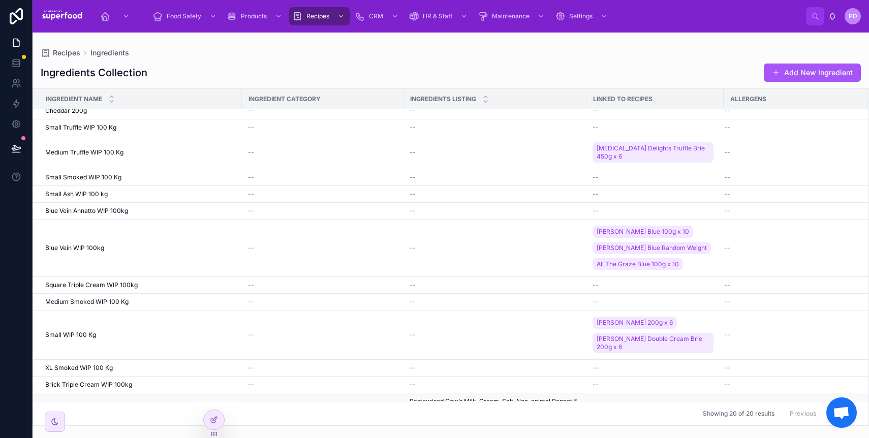
click at [483, 398] on span "Pasteurised Cow’s Milk, Cream, Salt, Non-animal Rennet & Cultures" at bounding box center [495, 406] width 171 height 16
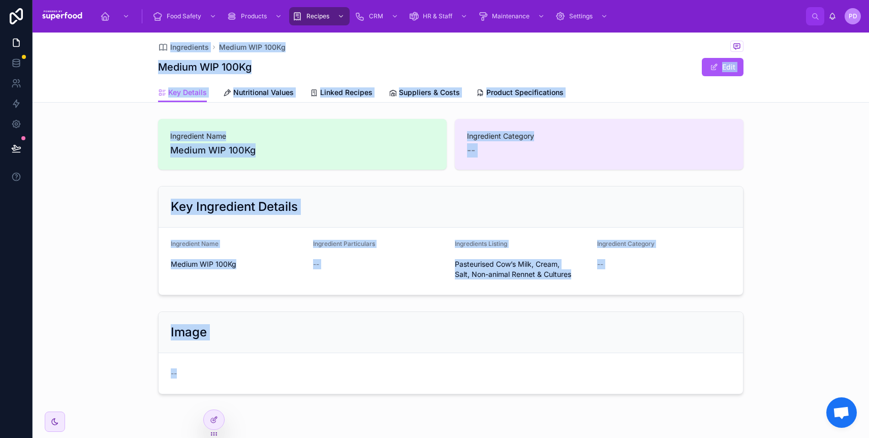
click at [483, 379] on div "--" at bounding box center [451, 373] width 560 height 16
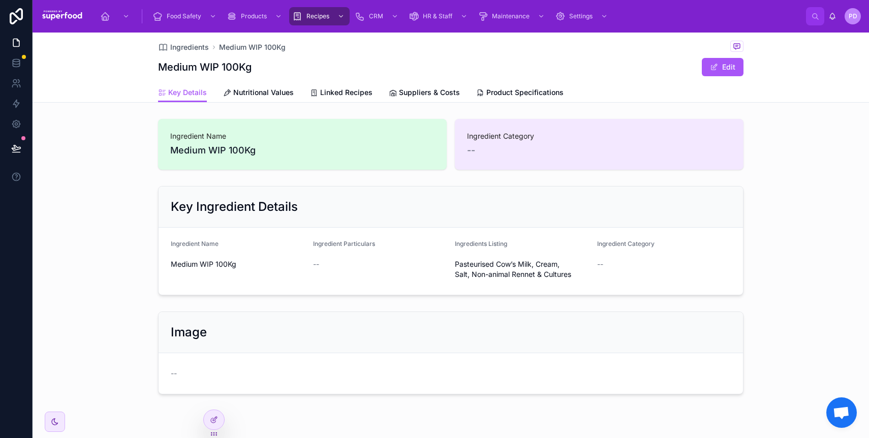
click at [497, 255] on div "Ingredients Listing Pasteurised Cow’s Milk, Cream, Salt, Non-animal Rennet & Cu…" at bounding box center [522, 261] width 134 height 43
click at [496, 259] on span "Pasteurised Cow’s Milk, Cream, Salt, Non-animal Rennet & Cultures" at bounding box center [522, 269] width 134 height 20
click at [496, 260] on span "Pasteurised Cow’s Milk, Cream, Salt, Non-animal Rennet & Cultures" at bounding box center [522, 269] width 134 height 20
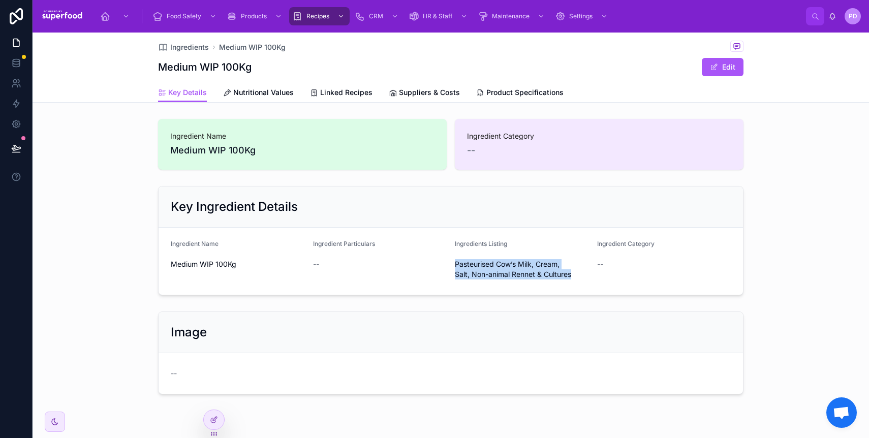
copy span "Pasteurised Cow’s Milk, Cream, Salt, Non-animal Rennet & Cultures"
click at [177, 45] on span "Ingredients" at bounding box center [189, 47] width 39 height 10
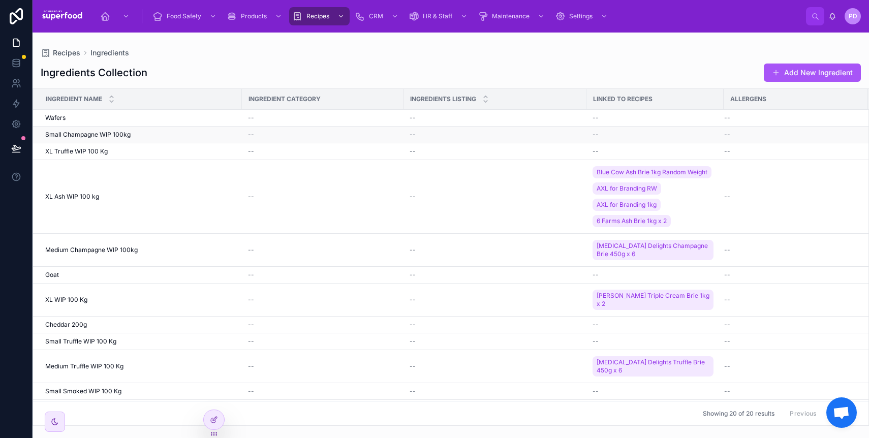
click at [106, 134] on span "Small Champagne WIP 100kg" at bounding box center [87, 135] width 85 height 8
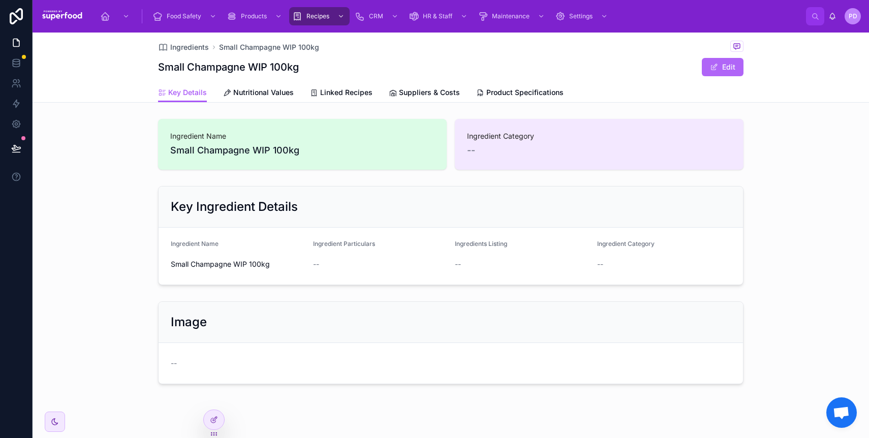
click at [702, 66] on button "Edit" at bounding box center [723, 67] width 42 height 18
click at [706, 66] on span at bounding box center [710, 67] width 8 height 8
click at [720, 58] on button "Edit" at bounding box center [723, 67] width 42 height 18
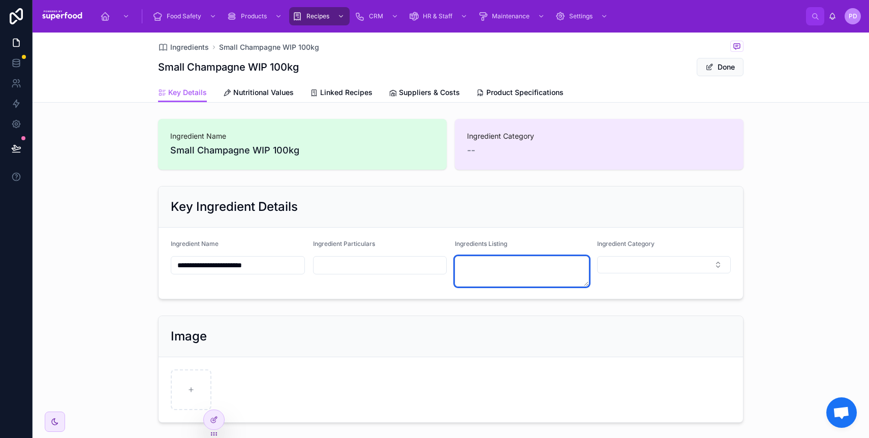
click at [456, 264] on textarea at bounding box center [522, 271] width 134 height 31
paste textarea "**********"
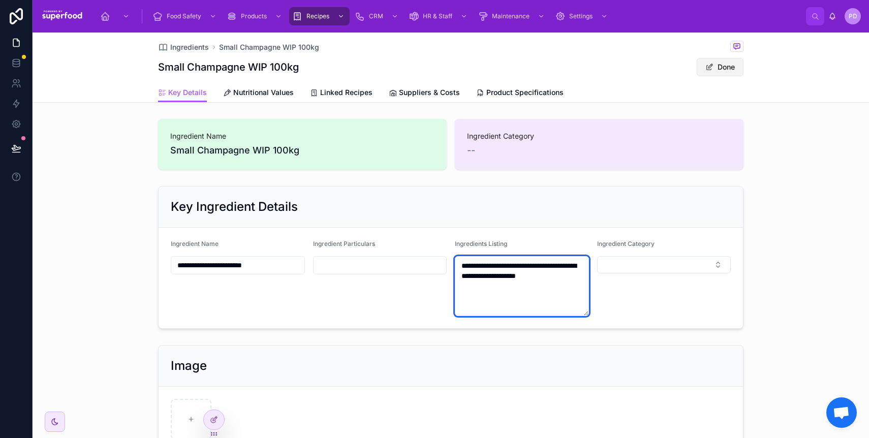
type textarea "**********"
click at [719, 60] on button "Done" at bounding box center [720, 67] width 47 height 18
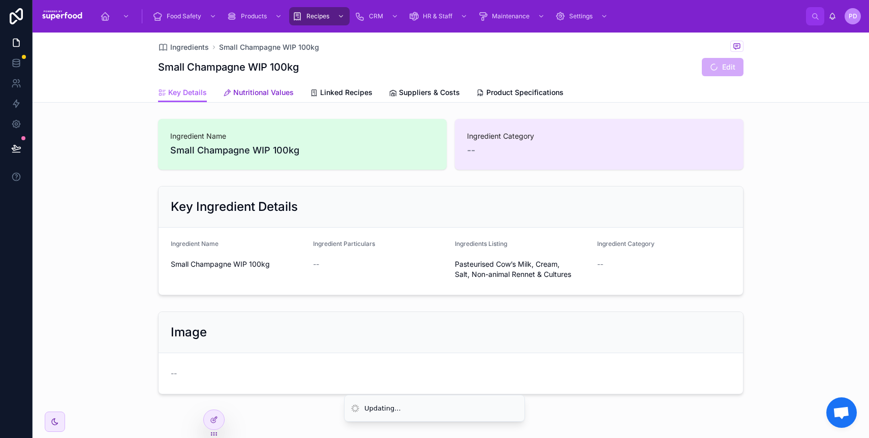
click at [237, 92] on span "Nutritional Values" at bounding box center [263, 92] width 60 height 10
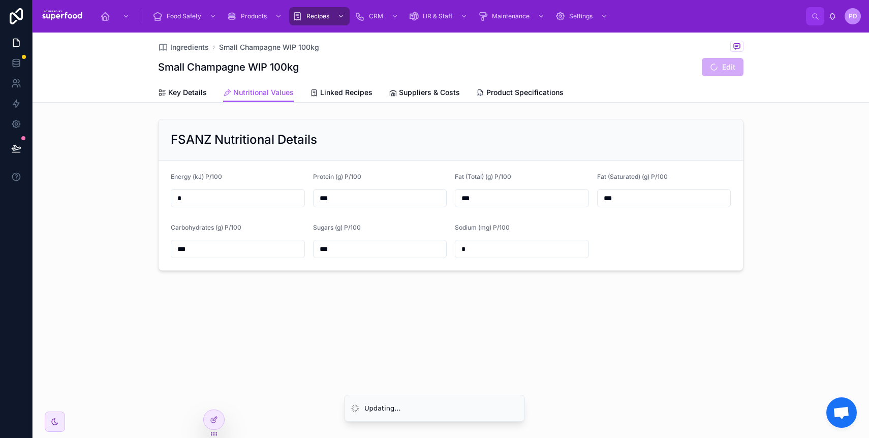
click at [214, 200] on input "*" at bounding box center [237, 198] width 133 height 14
type input "*****"
type input "****"
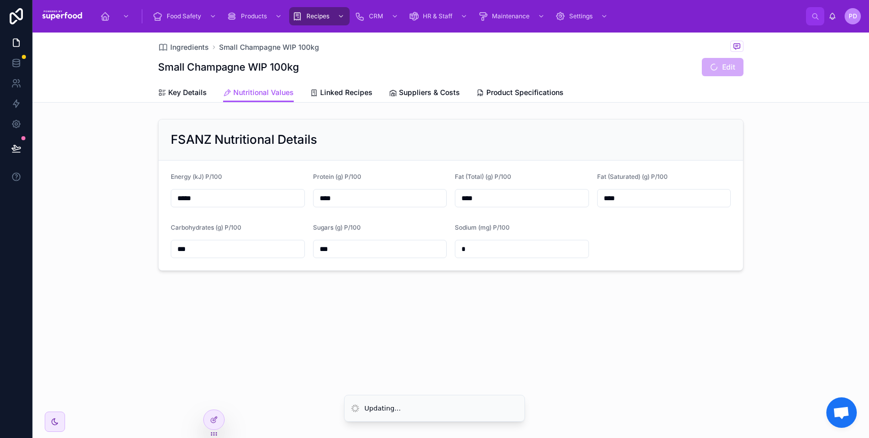
type input "****"
type input "***"
click at [125, 143] on div "FSANZ Nutritional Details Energy (kJ) P/100 ***** Protein (g) P/100 **** Fat (T…" at bounding box center [451, 195] width 837 height 160
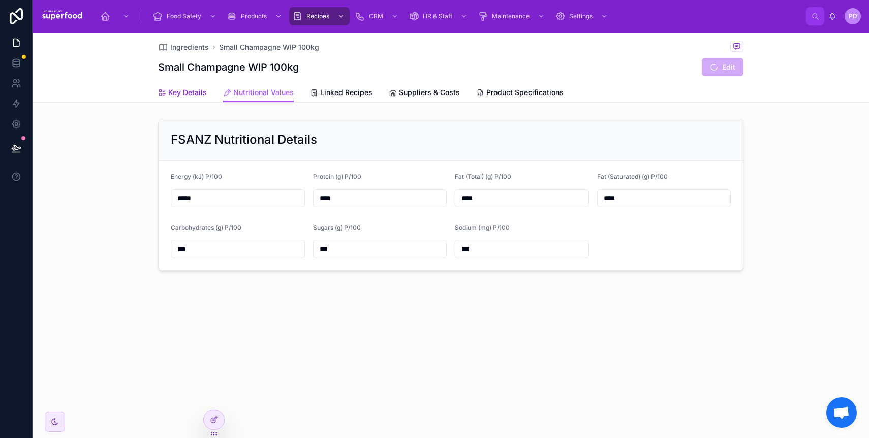
click at [193, 97] on span "Key Details" at bounding box center [187, 92] width 39 height 10
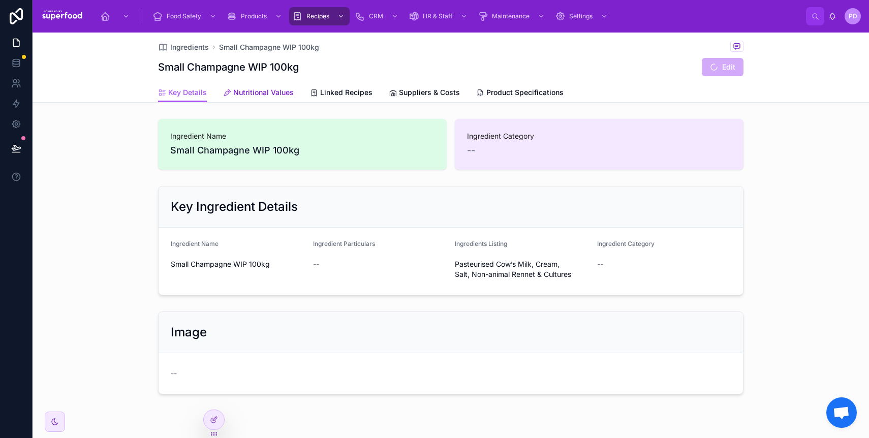
click at [242, 88] on span "Nutritional Values" at bounding box center [263, 92] width 60 height 10
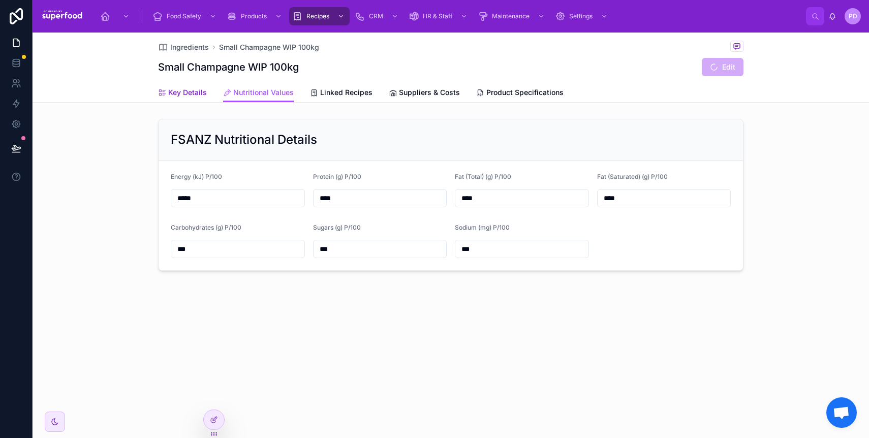
click at [199, 98] on link "Key Details" at bounding box center [182, 93] width 49 height 20
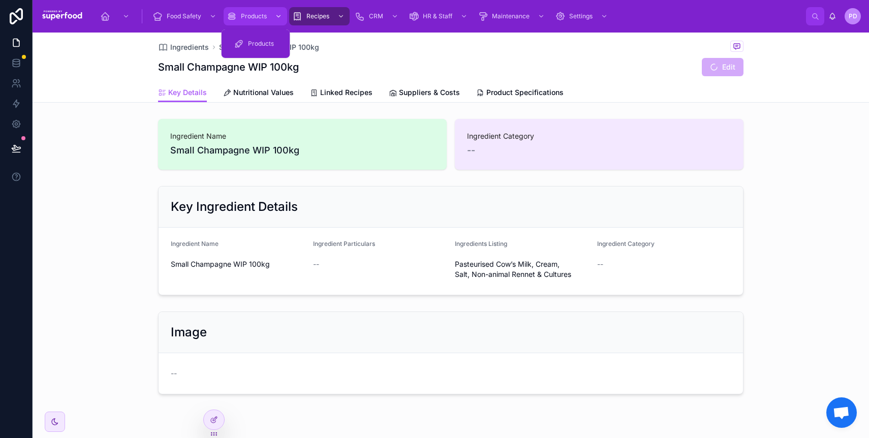
click at [256, 21] on div "Products" at bounding box center [255, 16] width 57 height 16
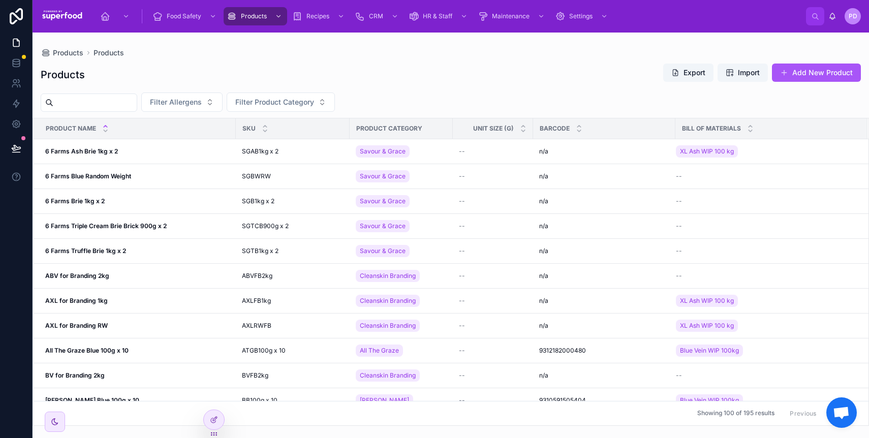
click at [111, 103] on input "text" at bounding box center [94, 103] width 83 height 14
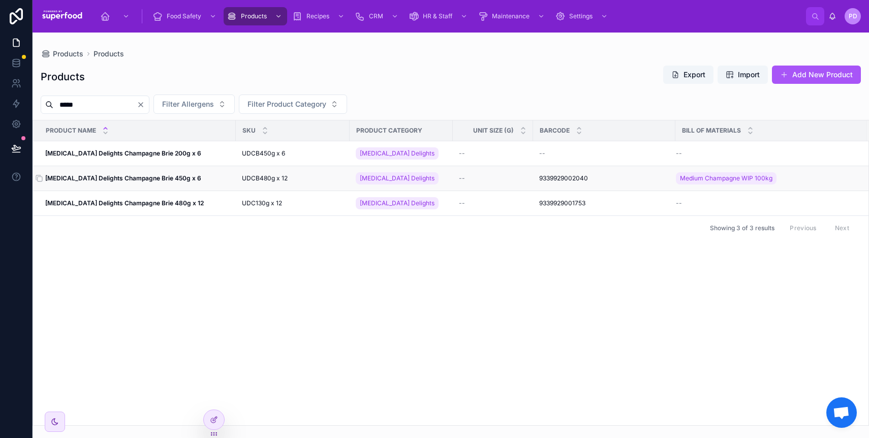
type input "*****"
click at [103, 177] on strong "Udder Delights Champagne Brie 450g x 6" at bounding box center [123, 178] width 156 height 8
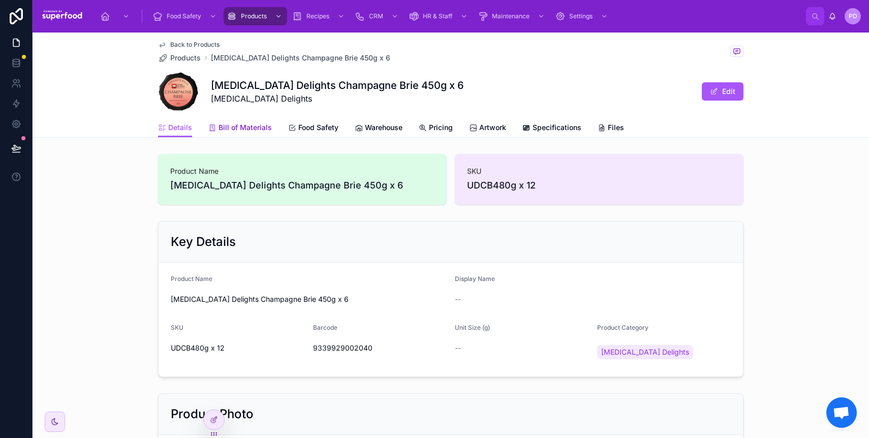
click at [219, 124] on span "Bill of Materials" at bounding box center [245, 128] width 53 height 10
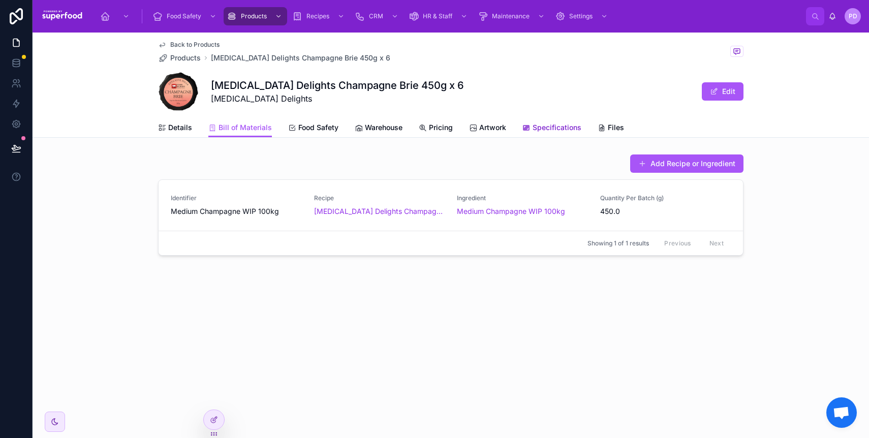
click at [547, 126] on span "Specifications" at bounding box center [557, 128] width 49 height 10
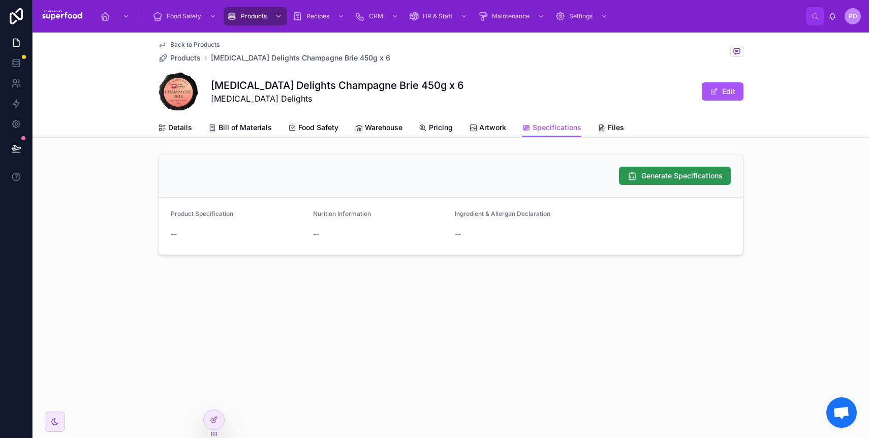
click at [666, 172] on span "Generate Specifications" at bounding box center [682, 176] width 81 height 10
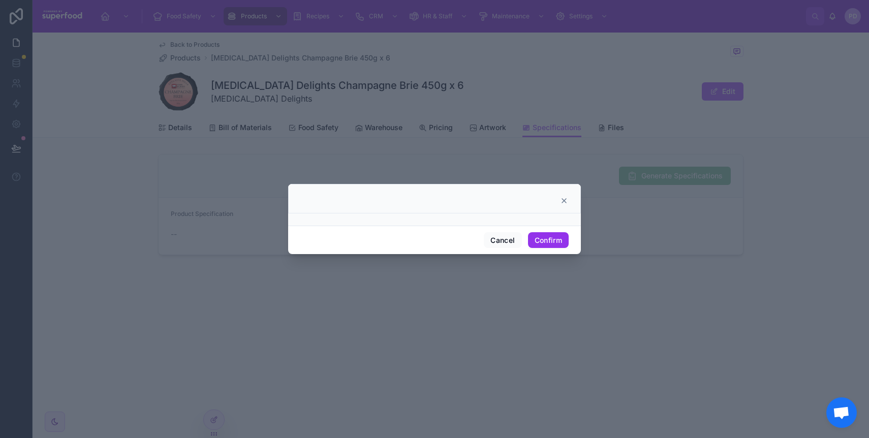
click at [535, 241] on button "Confirm" at bounding box center [548, 240] width 41 height 16
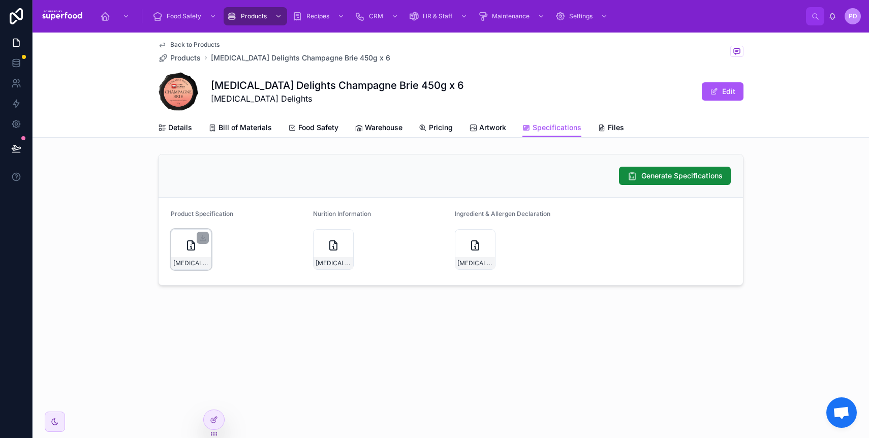
click at [177, 242] on div "Udder-Delights-Champagne-Brie-450g-x-6" at bounding box center [191, 249] width 41 height 41
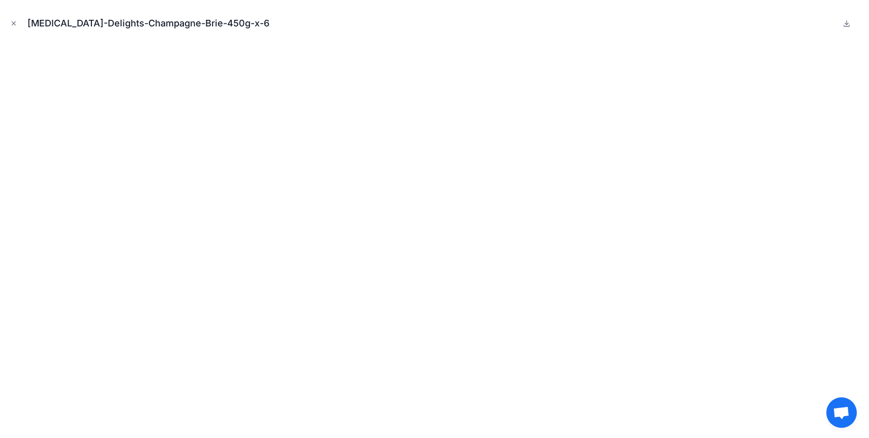
click at [10, 21] on icon "Close modal" at bounding box center [13, 23] width 7 height 7
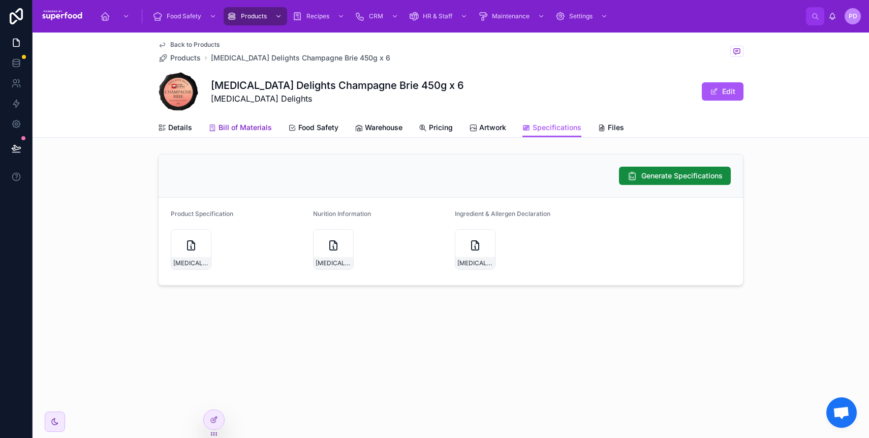
click at [236, 124] on span "Bill of Materials" at bounding box center [245, 128] width 53 height 10
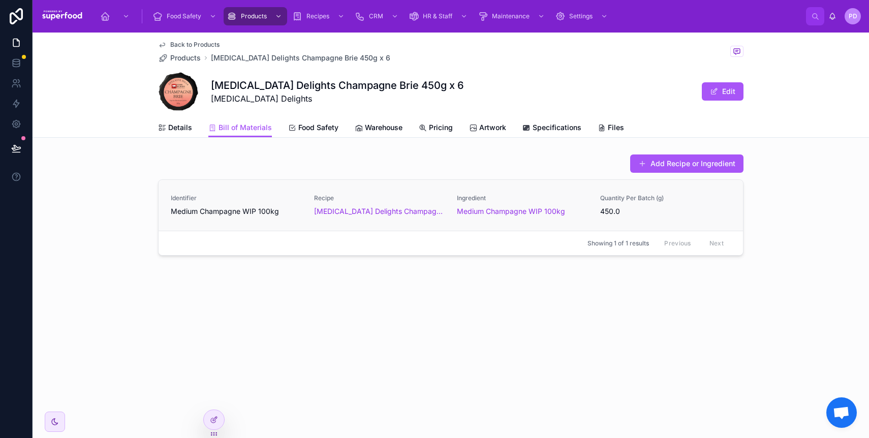
click at [295, 212] on span "Medium Champagne WIP 100kg" at bounding box center [236, 211] width 131 height 10
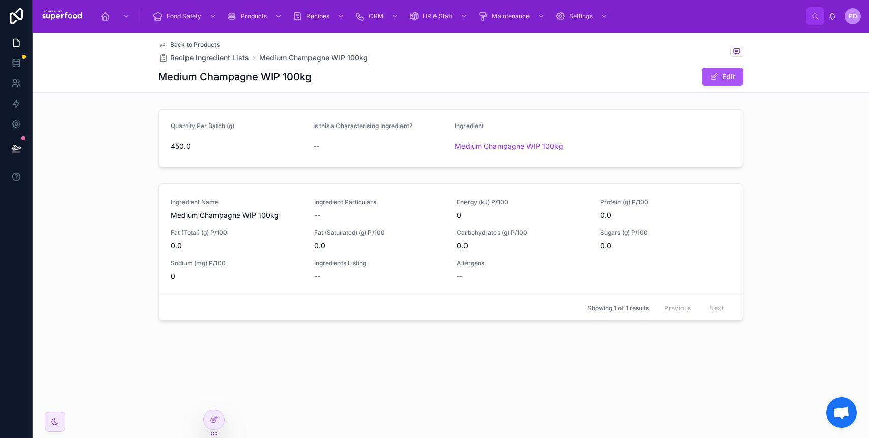
click at [495, 148] on span "Medium Champagne WIP 100kg" at bounding box center [509, 146] width 108 height 10
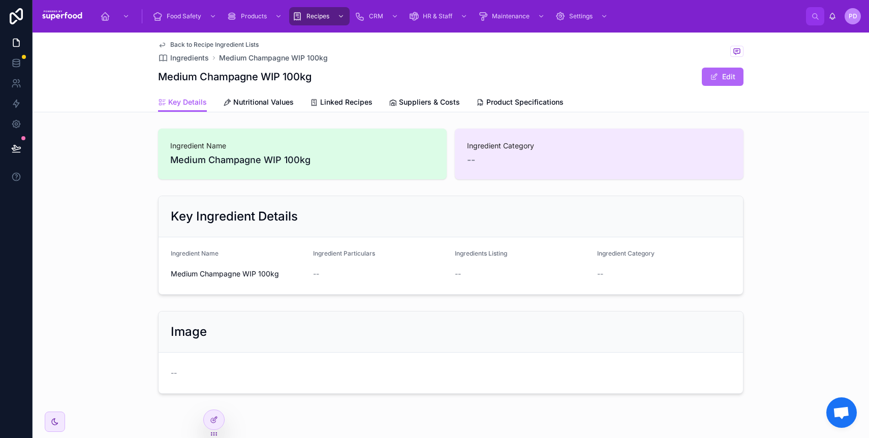
click at [720, 82] on button "Edit" at bounding box center [723, 77] width 42 height 18
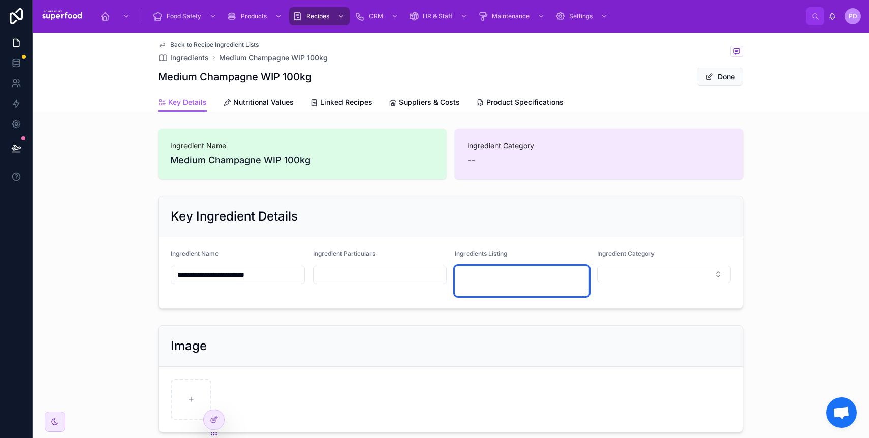
click at [521, 275] on textarea at bounding box center [522, 281] width 134 height 31
paste textarea "**********"
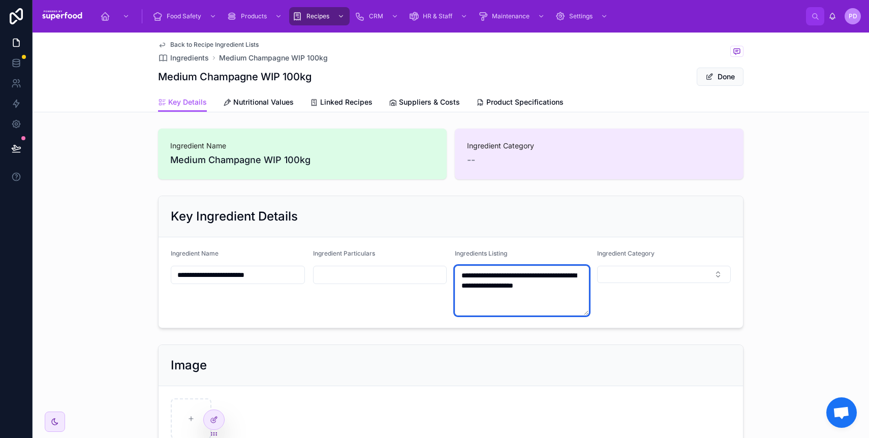
type textarea "**********"
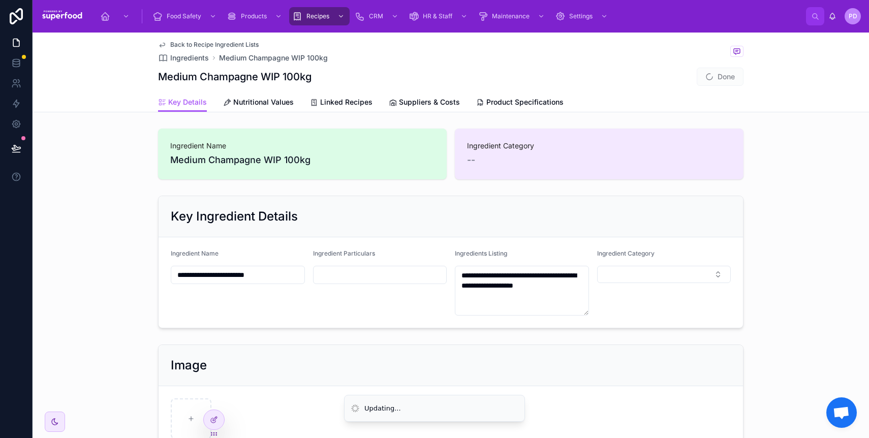
click at [809, 238] on div "**********" at bounding box center [451, 262] width 837 height 141
click at [245, 106] on span "Nutritional Values" at bounding box center [263, 102] width 60 height 10
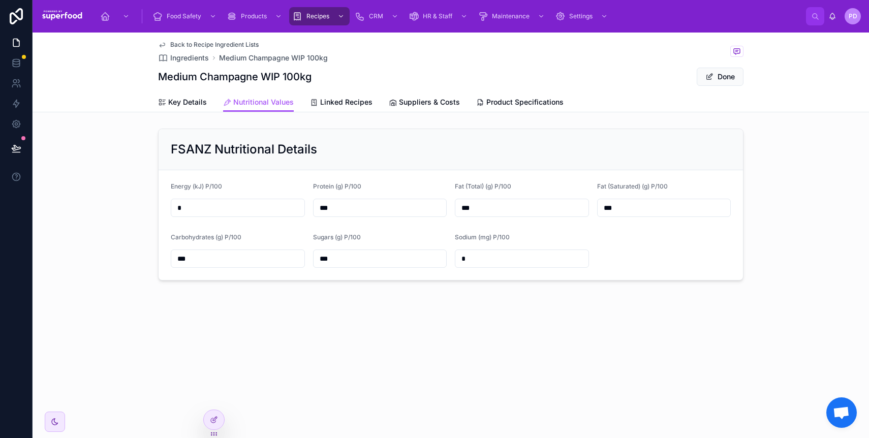
click at [185, 206] on input "*" at bounding box center [237, 208] width 133 height 14
type input "*****"
type input "****"
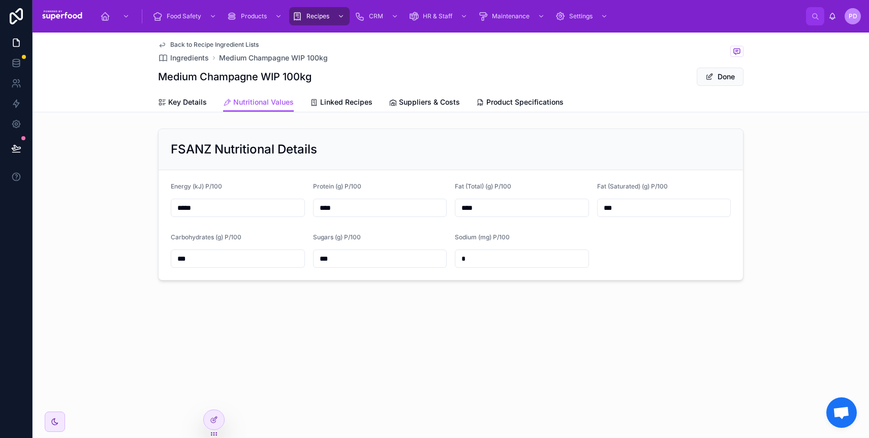
type input "****"
type input "***"
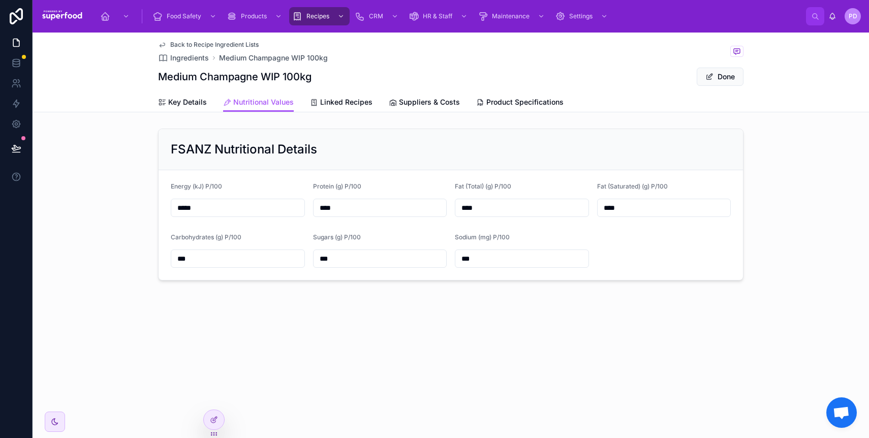
click at [721, 77] on button "Done" at bounding box center [720, 77] width 47 height 18
click at [198, 41] on span "Back to Recipe Ingredient Lists" at bounding box center [214, 45] width 88 height 8
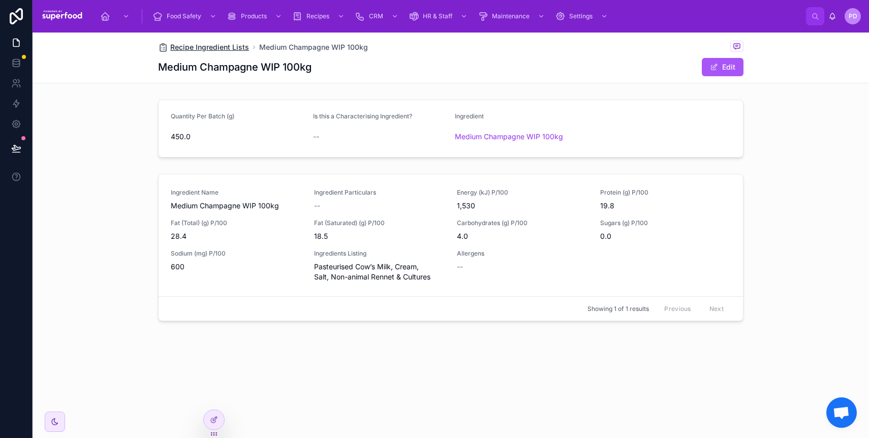
click at [197, 46] on span "Recipe Ingredient Lists" at bounding box center [209, 47] width 79 height 10
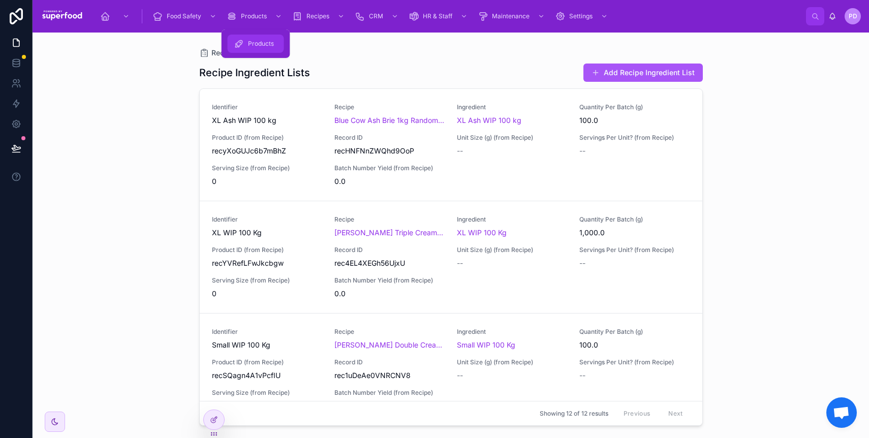
click at [250, 45] on span "Products" at bounding box center [261, 44] width 26 height 8
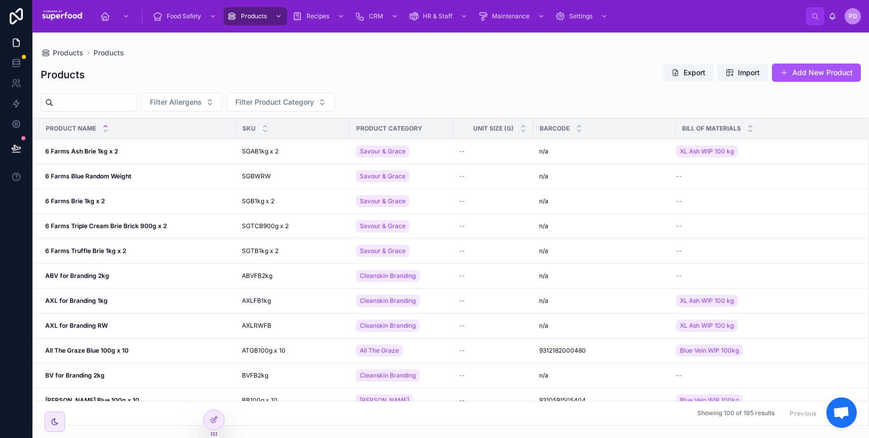
click at [110, 105] on input "text" at bounding box center [94, 103] width 83 height 14
type input "**"
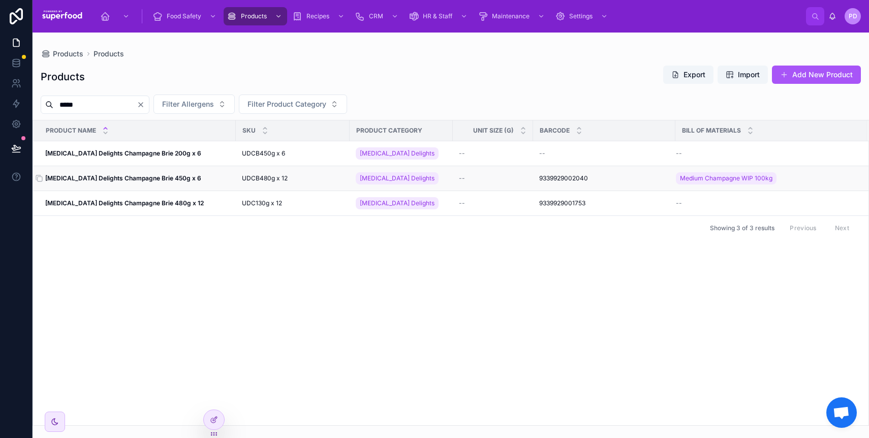
type input "*****"
click at [105, 175] on strong "[MEDICAL_DATA] Delights Champagne Brie 450g x 6" at bounding box center [123, 178] width 156 height 8
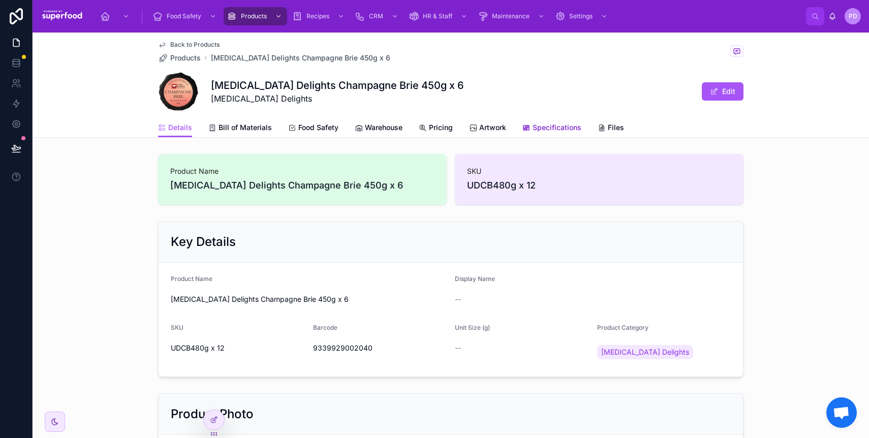
click at [539, 127] on span "Specifications" at bounding box center [557, 128] width 49 height 10
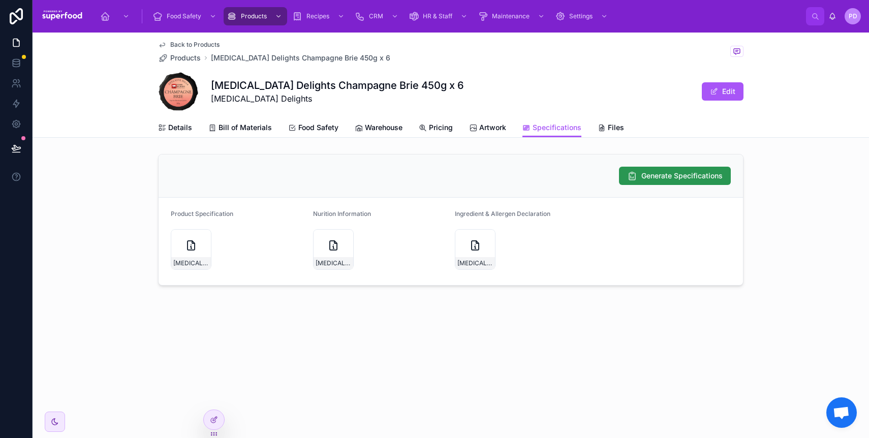
click at [707, 175] on span "Generate Specifications" at bounding box center [682, 176] width 81 height 10
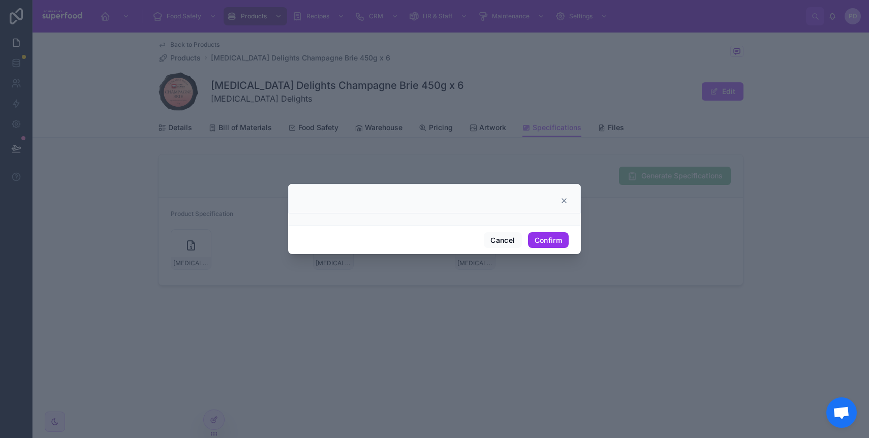
click at [543, 239] on button "Confirm" at bounding box center [548, 240] width 41 height 16
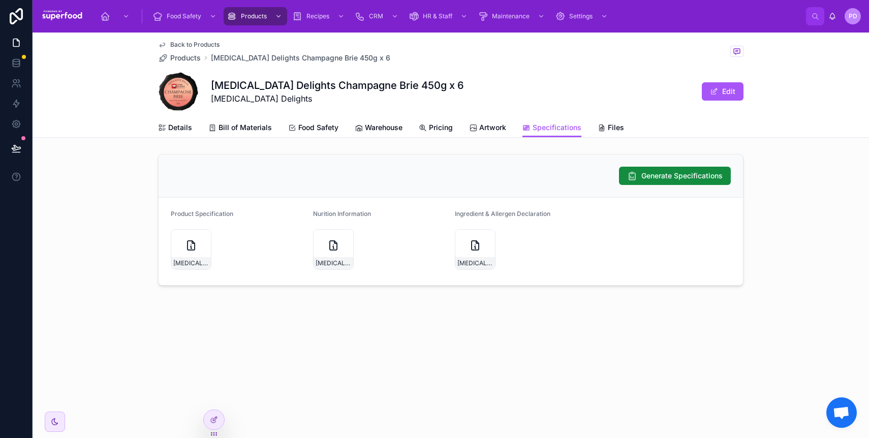
click at [105, 215] on div "Generate Specifications Product Specification [MEDICAL_DATA]-Delights-Champagne…" at bounding box center [451, 220] width 837 height 140
click at [175, 240] on div "[MEDICAL_DATA]-Delights-Champagne-Brie-450g-x-6" at bounding box center [191, 249] width 41 height 41
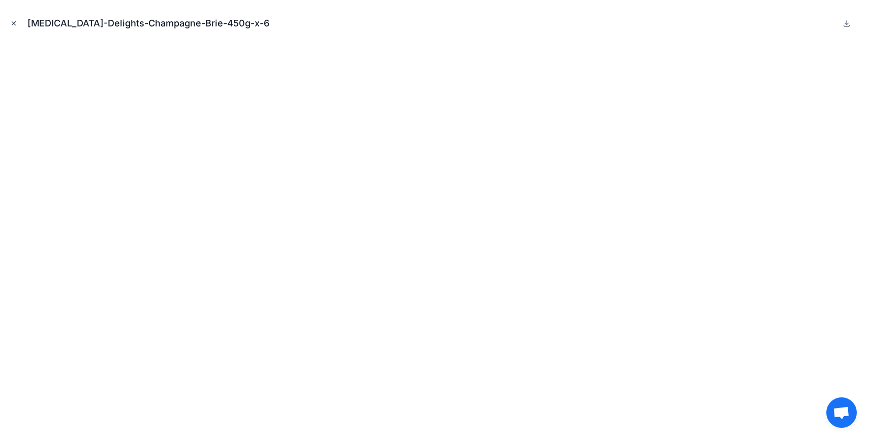
click at [16, 22] on icon "Close modal" at bounding box center [13, 23] width 7 height 7
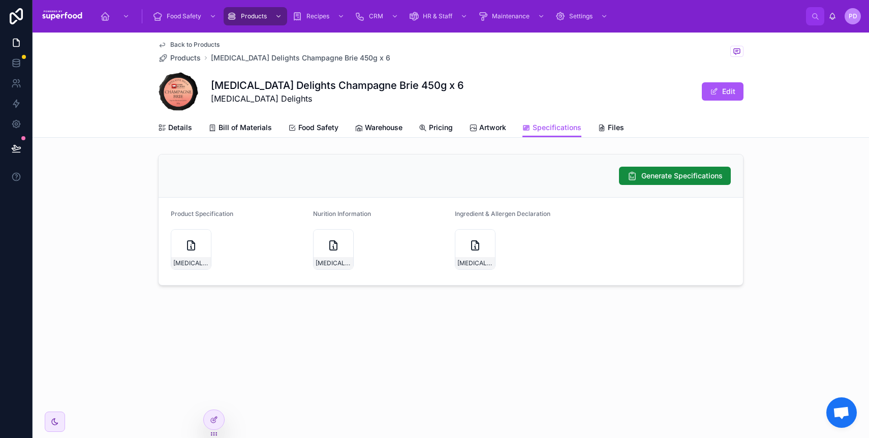
click at [126, 226] on div "Generate Specifications Product Specification [MEDICAL_DATA]-Delights-Champagne…" at bounding box center [451, 220] width 837 height 140
click at [182, 250] on div "[MEDICAL_DATA]-Delights-Champagne-Brie-450g-x-6" at bounding box center [191, 249] width 41 height 41
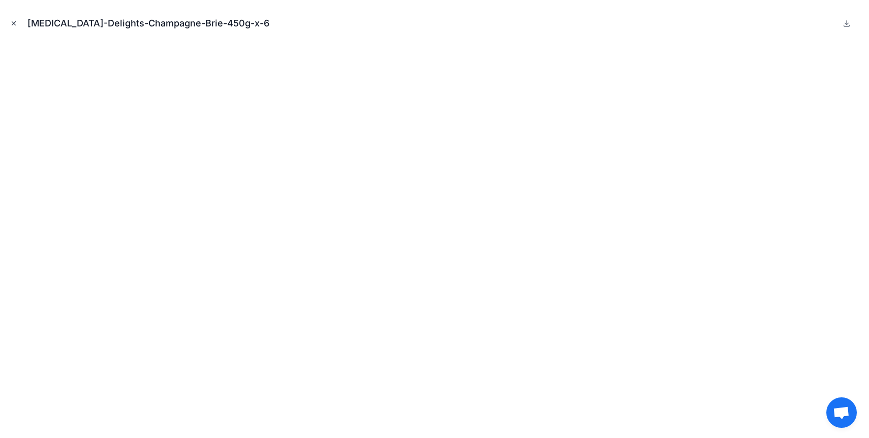
click at [12, 25] on icon "Close modal" at bounding box center [13, 23] width 7 height 7
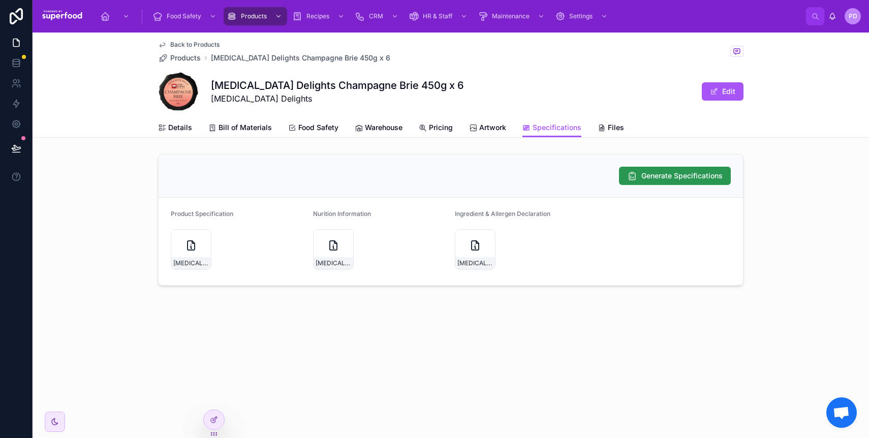
click at [683, 173] on span "Generate Specifications" at bounding box center [682, 176] width 81 height 10
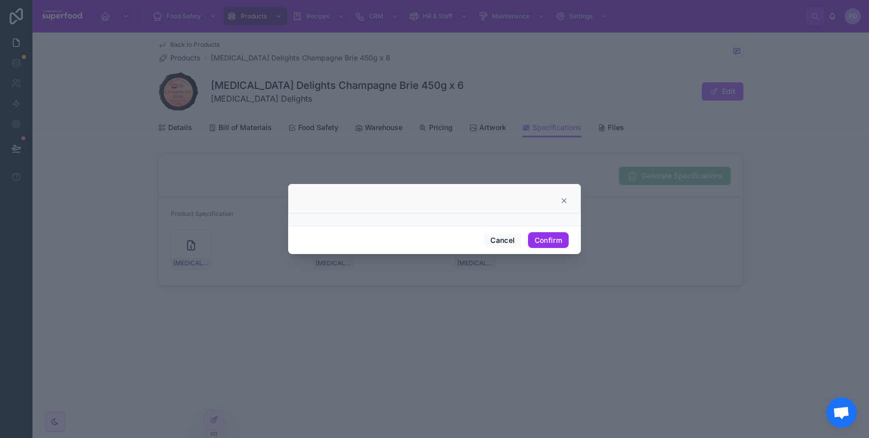
click at [540, 242] on button "Confirm" at bounding box center [548, 240] width 41 height 16
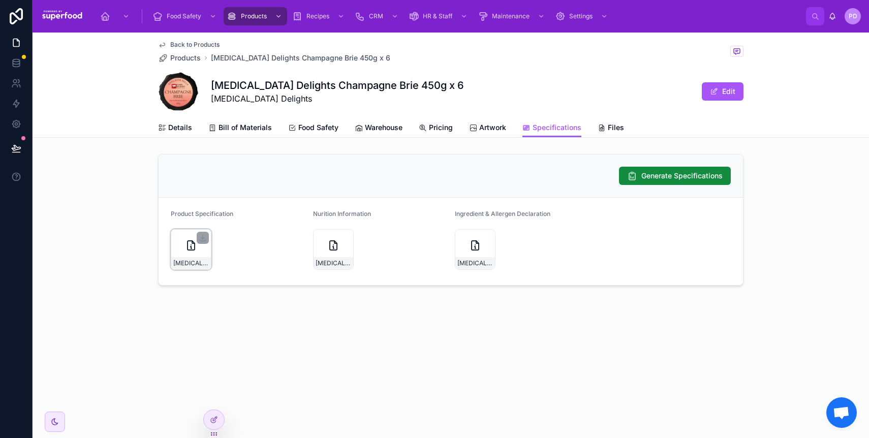
click at [182, 254] on div "[MEDICAL_DATA]-Delights-Champagne-Brie-450g-x-6" at bounding box center [191, 249] width 41 height 41
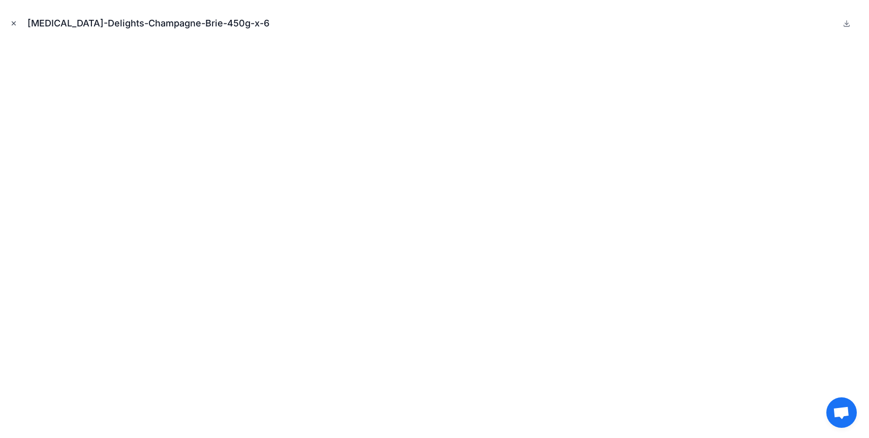
click at [15, 23] on icon "Close modal" at bounding box center [13, 23] width 7 height 7
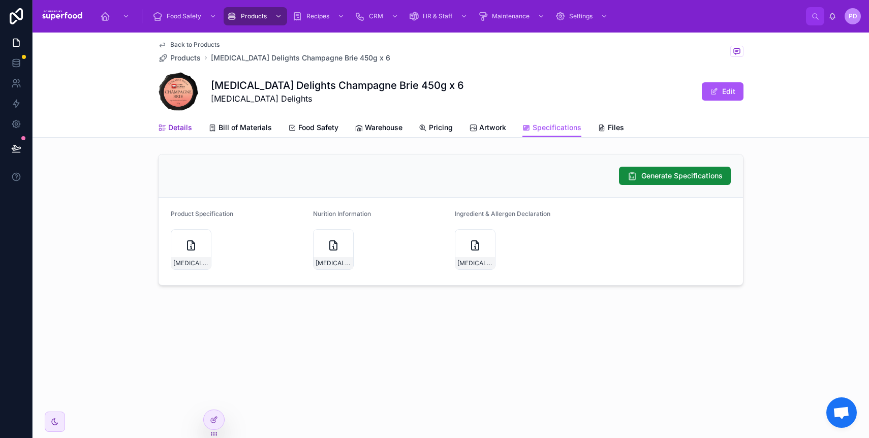
click at [178, 131] on span "Details" at bounding box center [180, 128] width 24 height 10
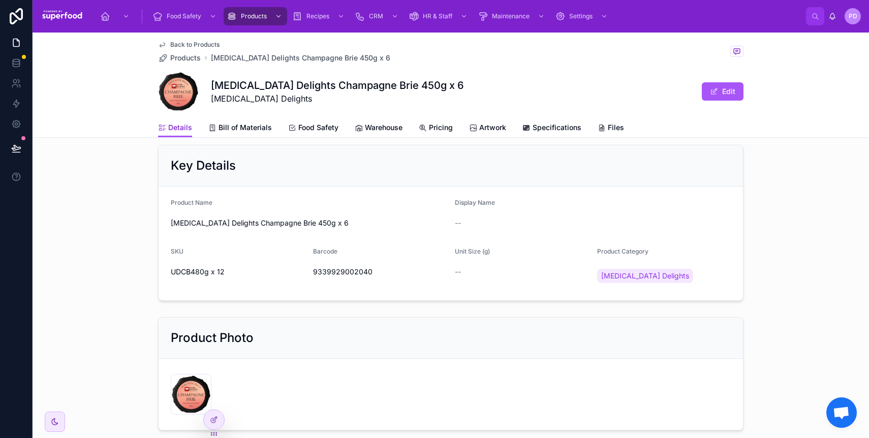
scroll to position [80, 0]
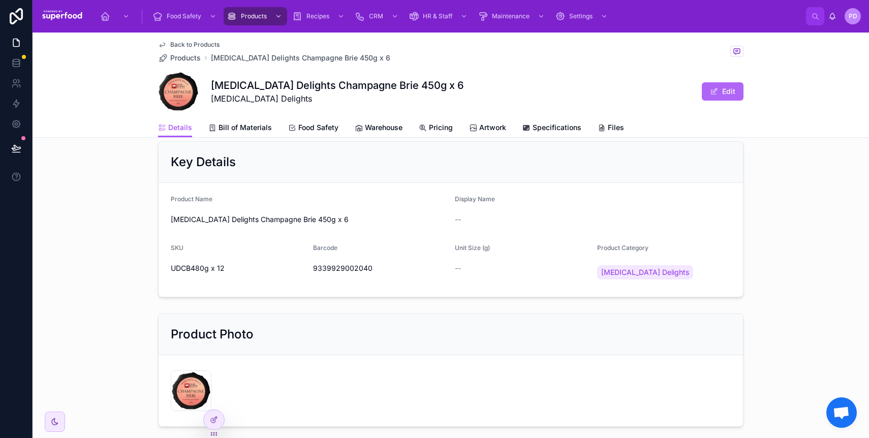
click at [715, 93] on button "Edit" at bounding box center [723, 91] width 42 height 18
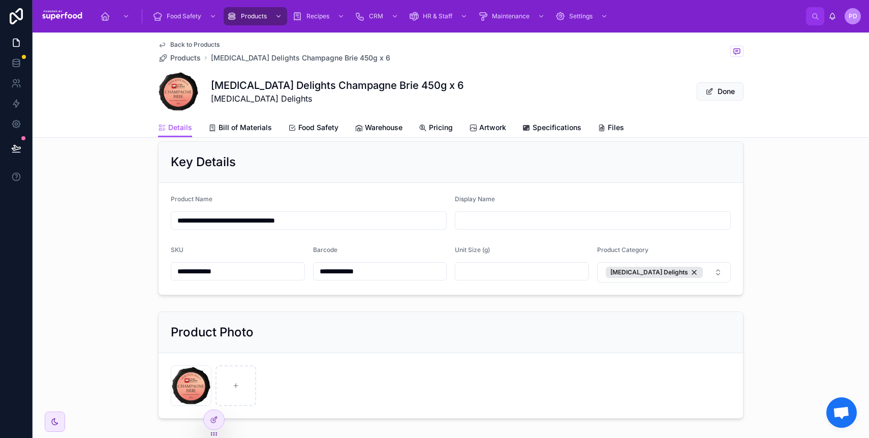
click at [489, 277] on input "text" at bounding box center [521, 271] width 133 height 14
type input "***"
click at [738, 95] on span "Done" at bounding box center [720, 91] width 47 height 18
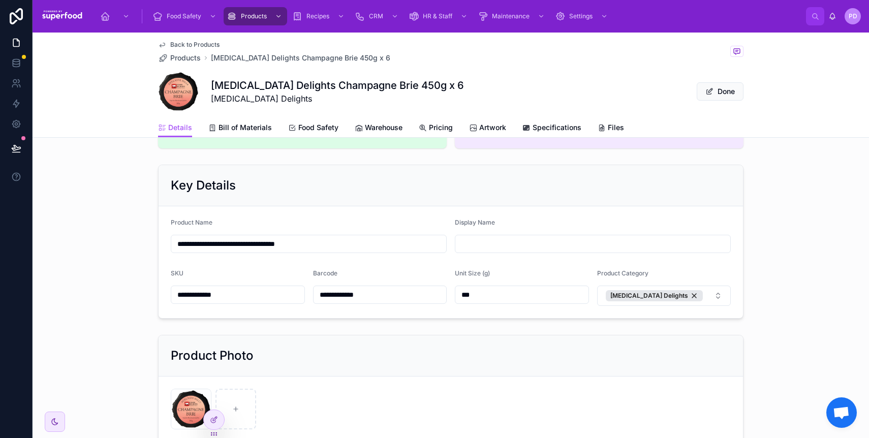
scroll to position [44, 0]
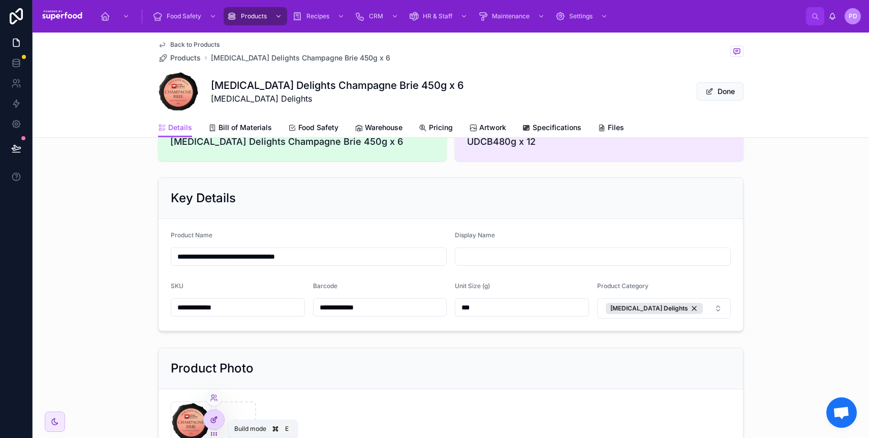
click at [210, 419] on icon at bounding box center [214, 420] width 8 height 8
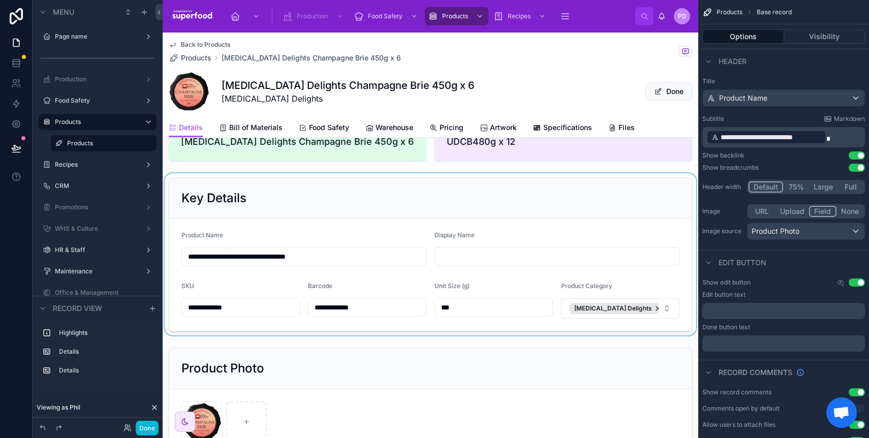
click at [332, 198] on div at bounding box center [431, 254] width 536 height 162
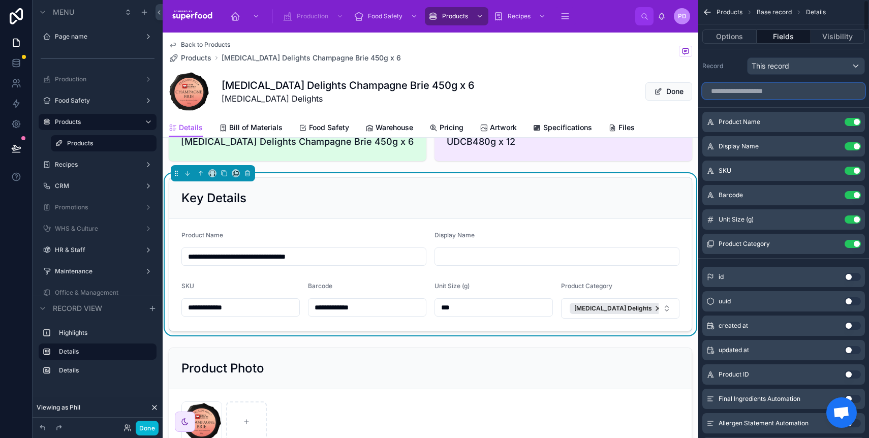
click at [759, 92] on input "scrollable content" at bounding box center [784, 91] width 163 height 16
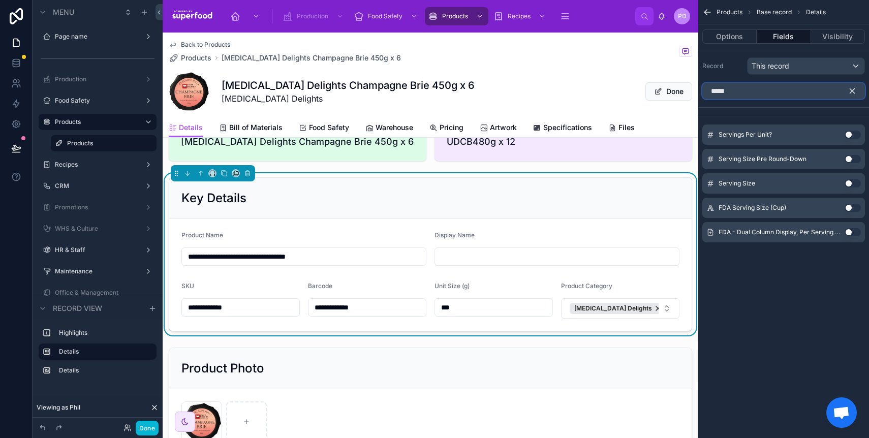
type input "*****"
click at [846, 136] on button "Use setting" at bounding box center [853, 135] width 16 height 8
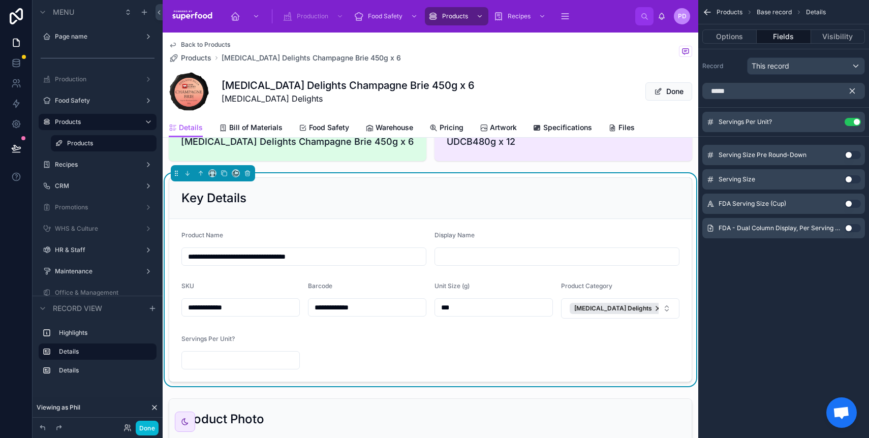
click at [850, 89] on icon "scrollable content" at bounding box center [852, 91] width 5 height 5
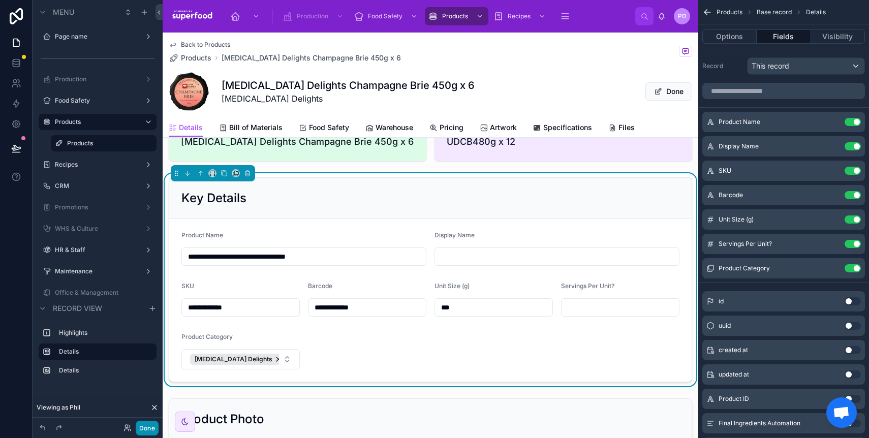
click at [154, 425] on button "Done" at bounding box center [147, 428] width 23 height 15
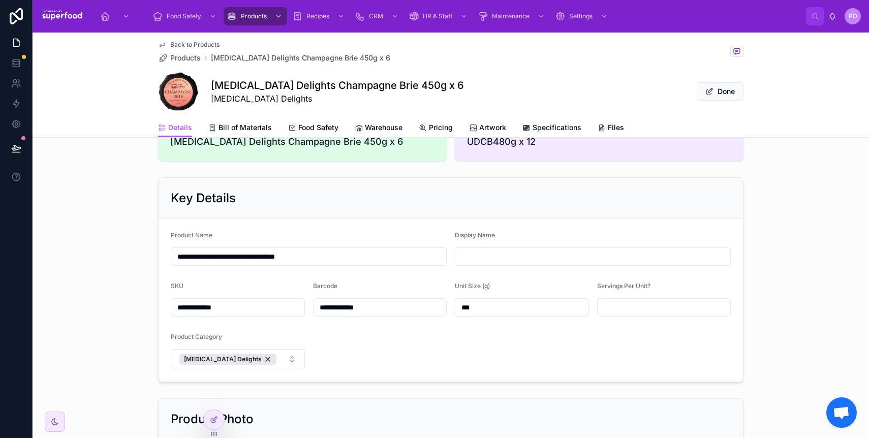
click at [665, 307] on input "text" at bounding box center [664, 307] width 133 height 14
type input "*"
click at [716, 94] on span "Done" at bounding box center [720, 91] width 47 height 18
click at [711, 90] on button "Done" at bounding box center [720, 91] width 47 height 18
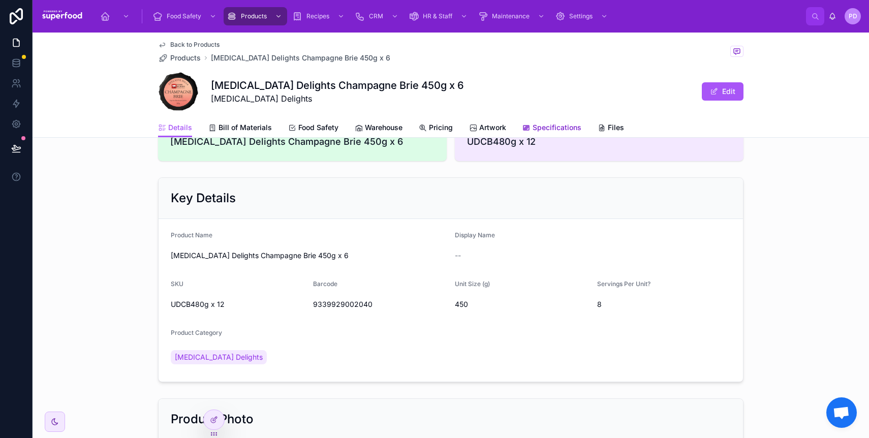
click at [548, 126] on span "Specifications" at bounding box center [557, 128] width 49 height 10
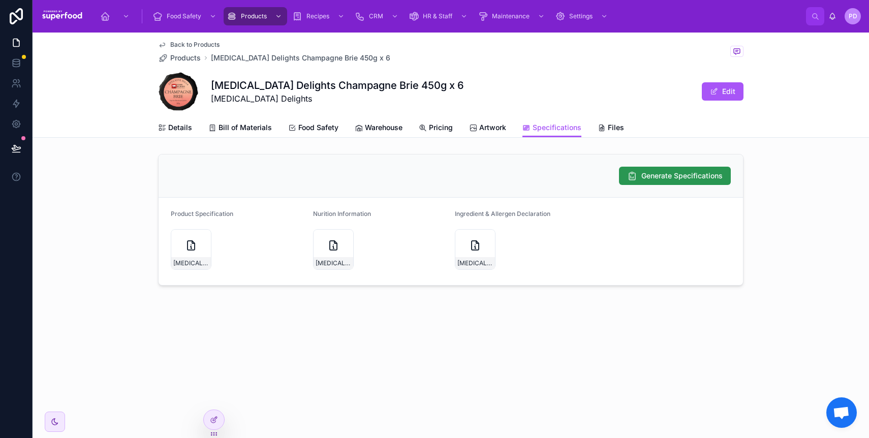
click at [646, 169] on button "Generate Specifications" at bounding box center [675, 176] width 112 height 18
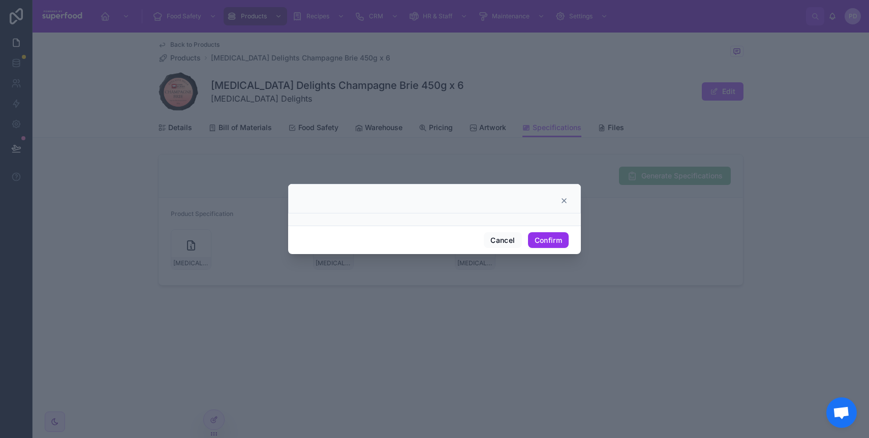
click at [554, 234] on button "Confirm" at bounding box center [548, 240] width 41 height 16
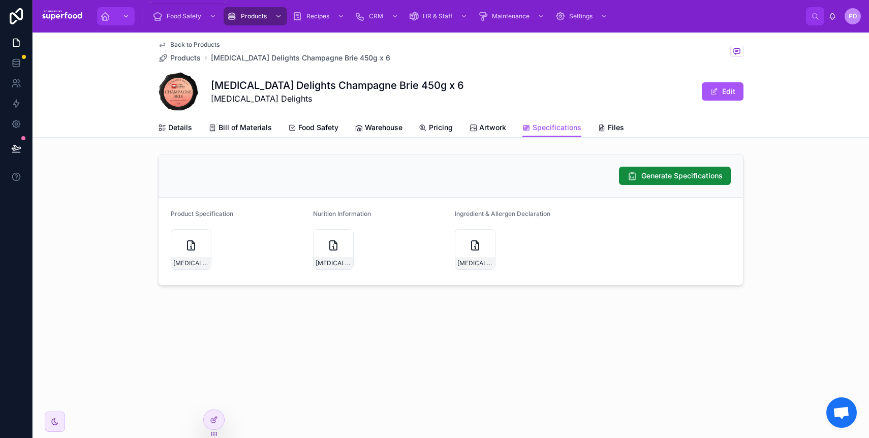
click at [102, 18] on icon "scrollable content" at bounding box center [105, 16] width 10 height 10
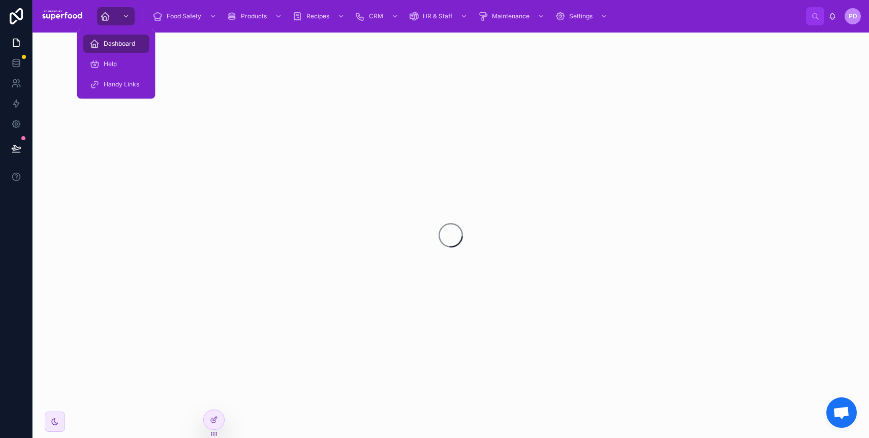
click at [110, 45] on span "Dashboard" at bounding box center [120, 44] width 32 height 8
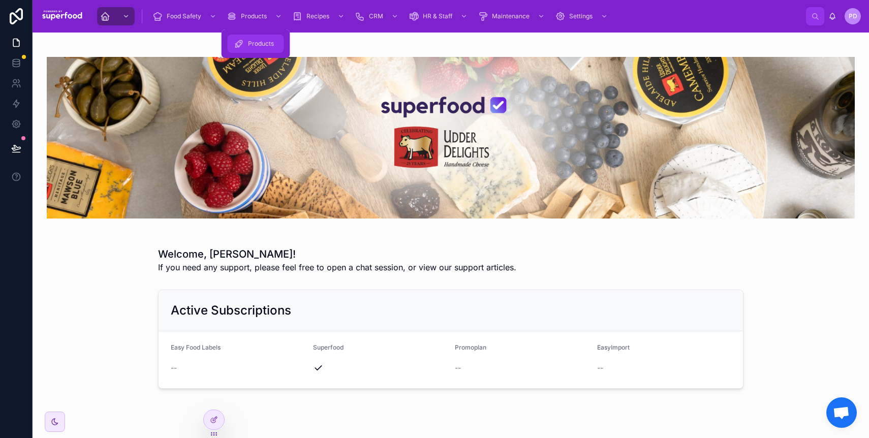
click at [258, 46] on span "Products" at bounding box center [261, 44] width 26 height 8
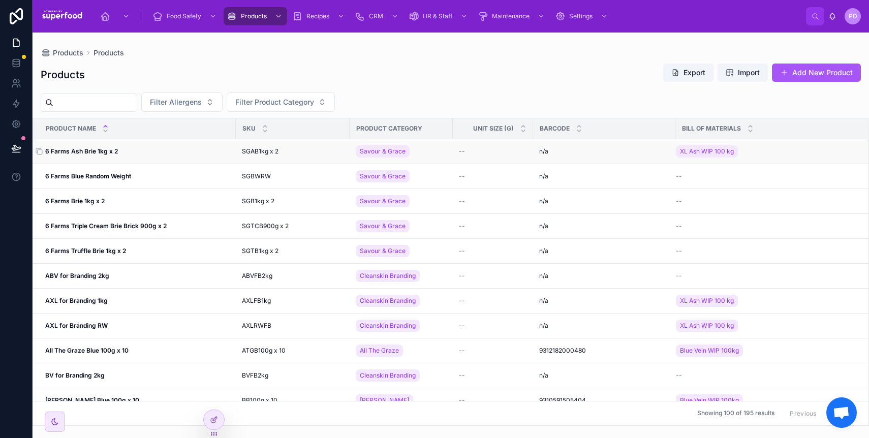
click at [93, 153] on strong "6 Farms Ash Brie 1kg x 2" at bounding box center [81, 151] width 73 height 8
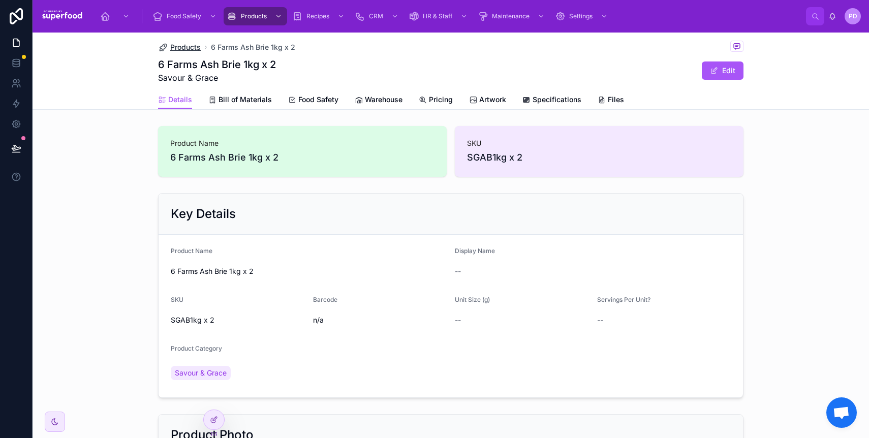
click at [182, 47] on span "Products" at bounding box center [185, 47] width 31 height 10
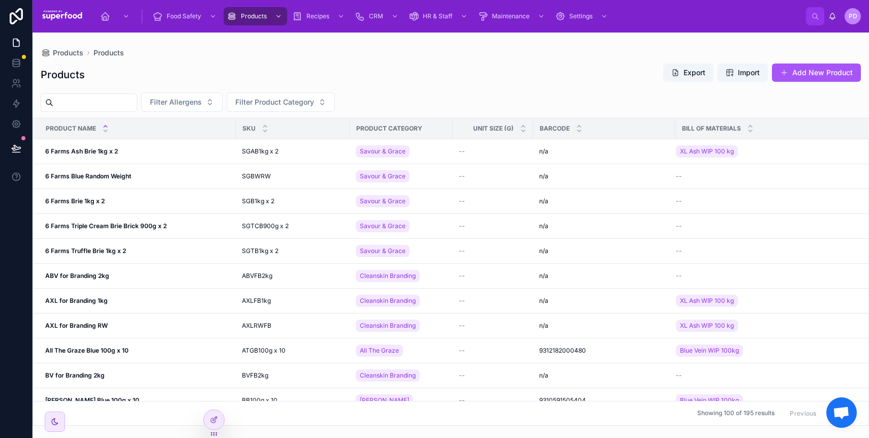
click at [87, 101] on input "text" at bounding box center [94, 103] width 83 height 14
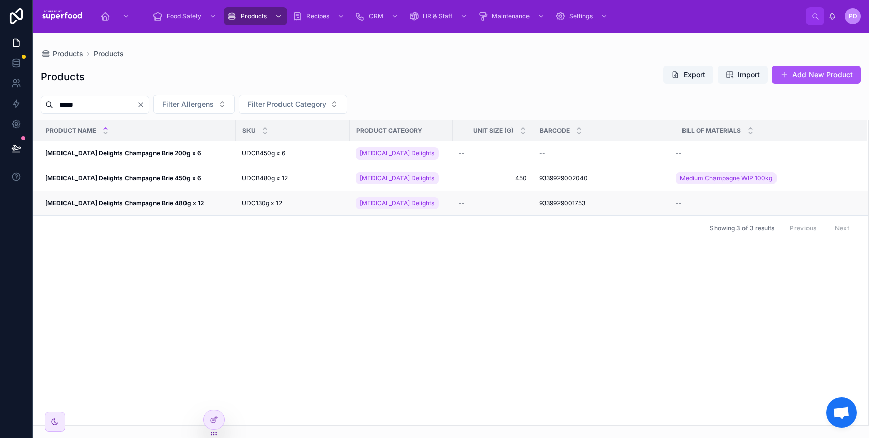
type input "*****"
click at [146, 193] on td "[MEDICAL_DATA] Delights Champagne Brie 480g x 12 [MEDICAL_DATA] Delights Champa…" at bounding box center [134, 203] width 203 height 25
click at [146, 185] on td "[MEDICAL_DATA] Delights Champagne Brie 450g x 6 [MEDICAL_DATA] Delights Champag…" at bounding box center [134, 178] width 203 height 25
click at [146, 176] on strong "[MEDICAL_DATA] Delights Champagne Brie 450g x 6" at bounding box center [123, 178] width 156 height 8
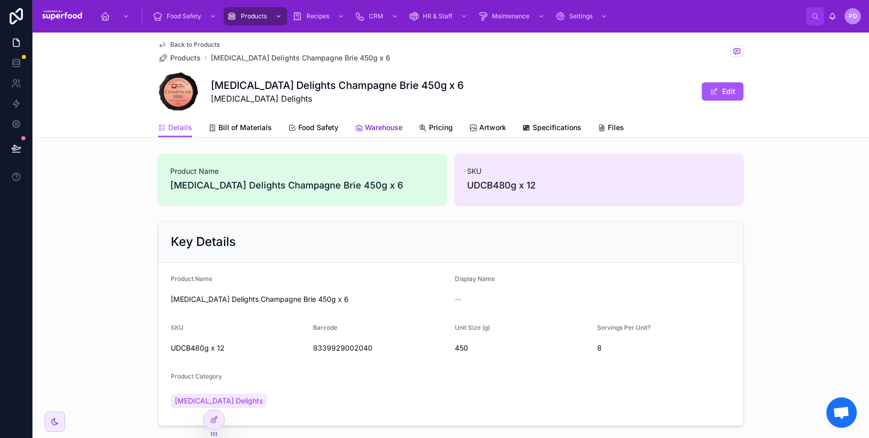
click at [373, 130] on span "Warehouse" at bounding box center [384, 128] width 38 height 10
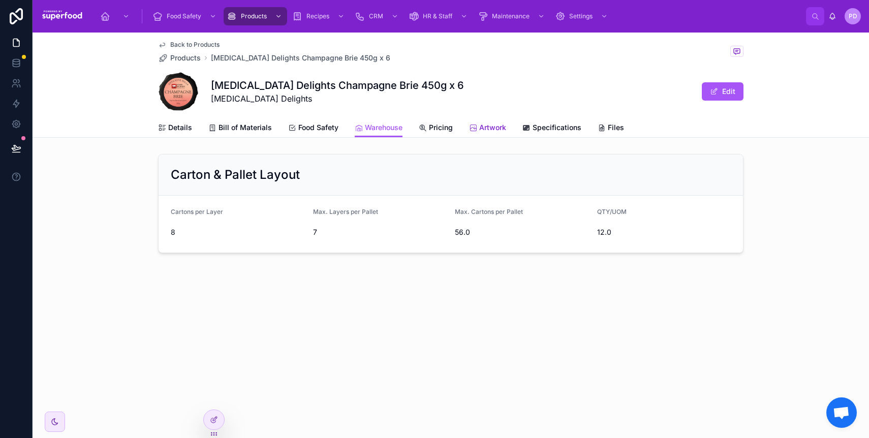
click at [483, 130] on span "Artwork" at bounding box center [492, 128] width 27 height 10
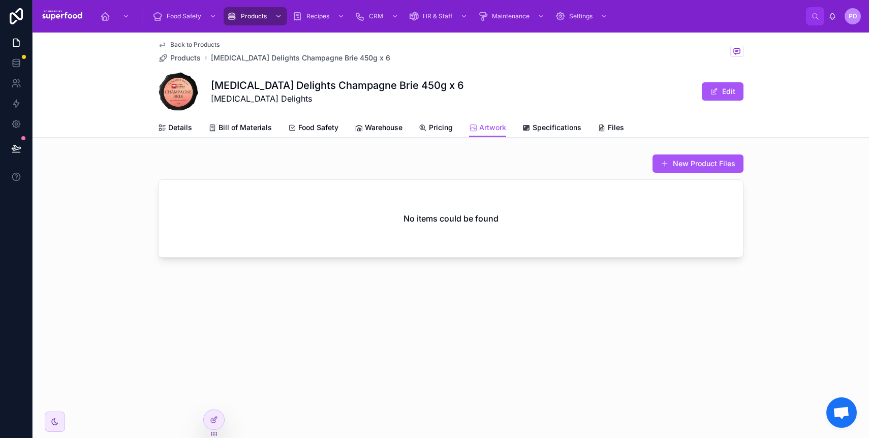
click at [632, 128] on div "Details Bill of Materials Food Safety Warehouse Pricing Artwork Specifications …" at bounding box center [451, 127] width 586 height 19
click at [615, 131] on span "Files" at bounding box center [616, 128] width 16 height 10
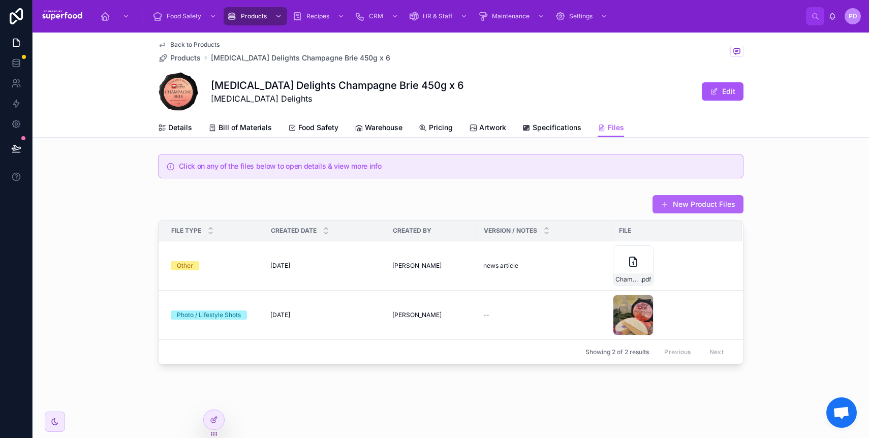
click at [685, 200] on button "New Product Files" at bounding box center [698, 204] width 91 height 18
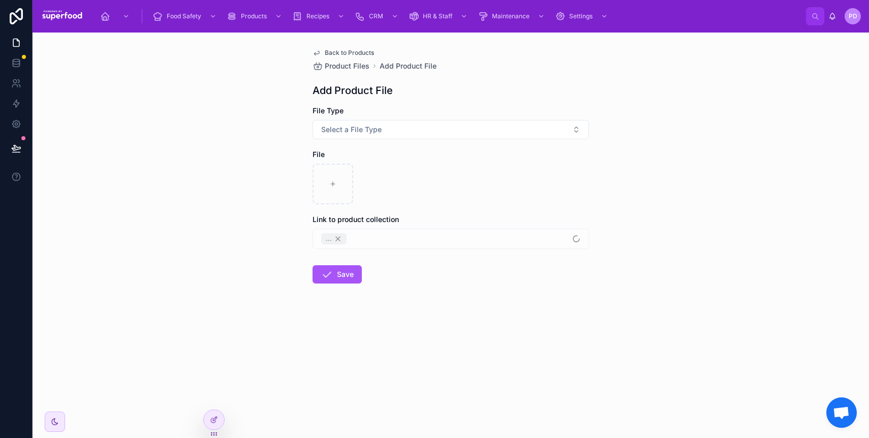
click at [400, 119] on div "File Type Select a File Type" at bounding box center [451, 123] width 277 height 34
click at [400, 127] on button "Select a File Type" at bounding box center [451, 129] width 277 height 19
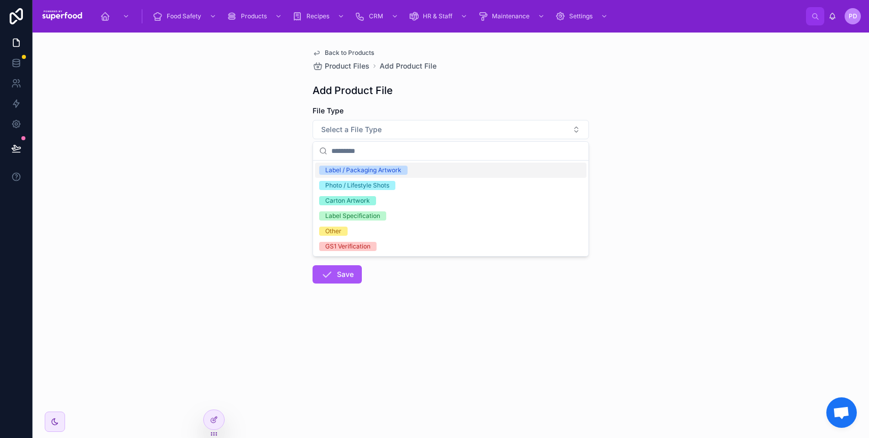
click at [340, 54] on span "Back to Products" at bounding box center [349, 53] width 49 height 8
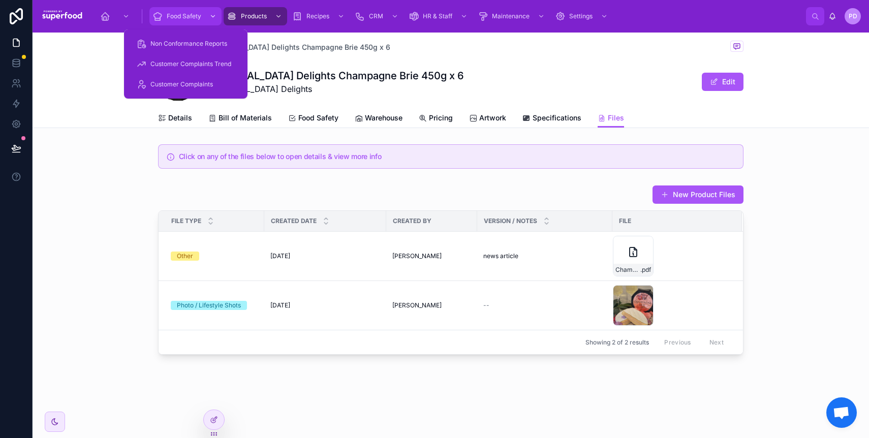
click at [186, 13] on span "Food Safety" at bounding box center [184, 16] width 35 height 8
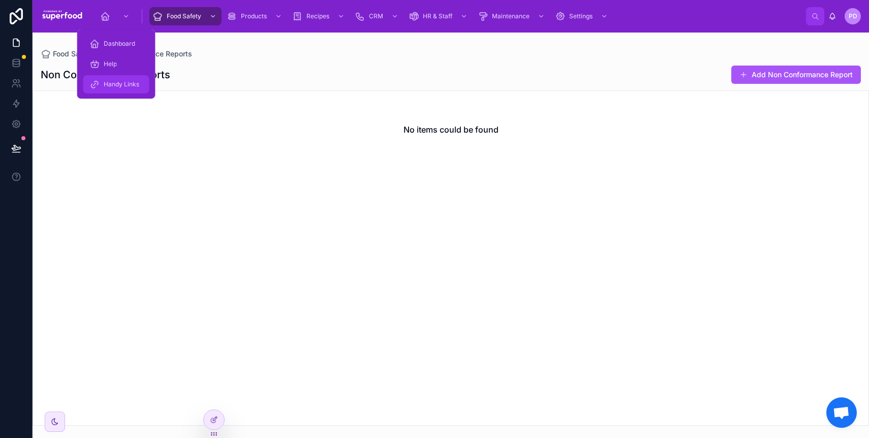
click at [124, 81] on span "Handy Links" at bounding box center [122, 84] width 36 height 8
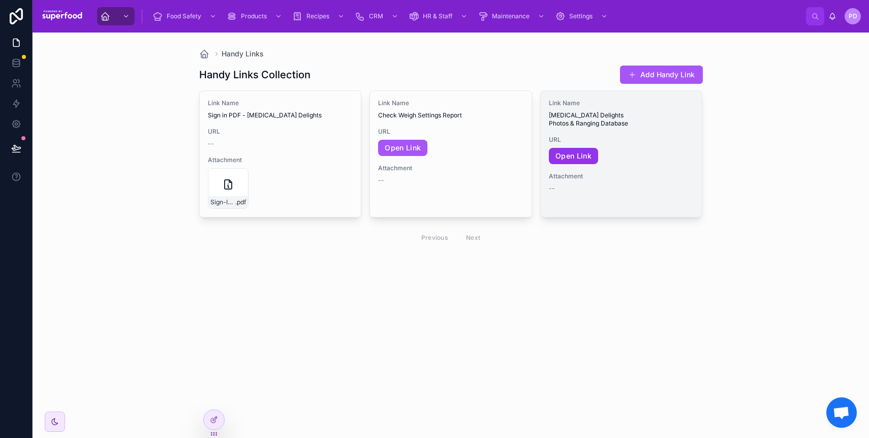
click at [593, 153] on link "Open Link" at bounding box center [573, 156] width 49 height 16
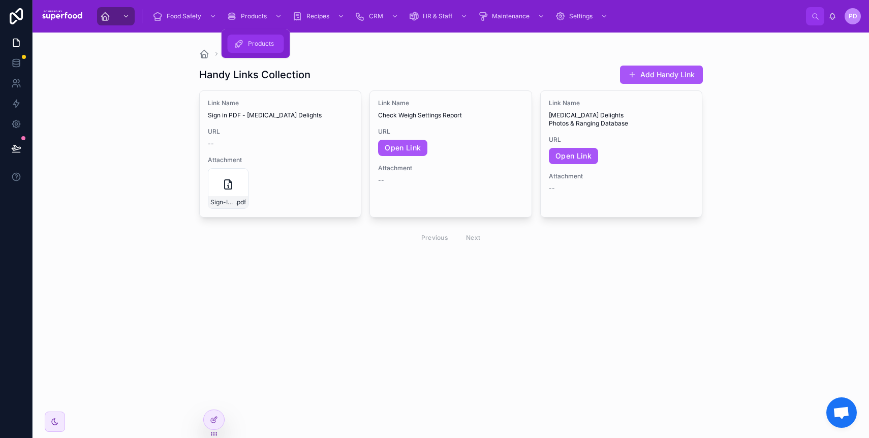
click at [258, 45] on span "Products" at bounding box center [261, 44] width 26 height 8
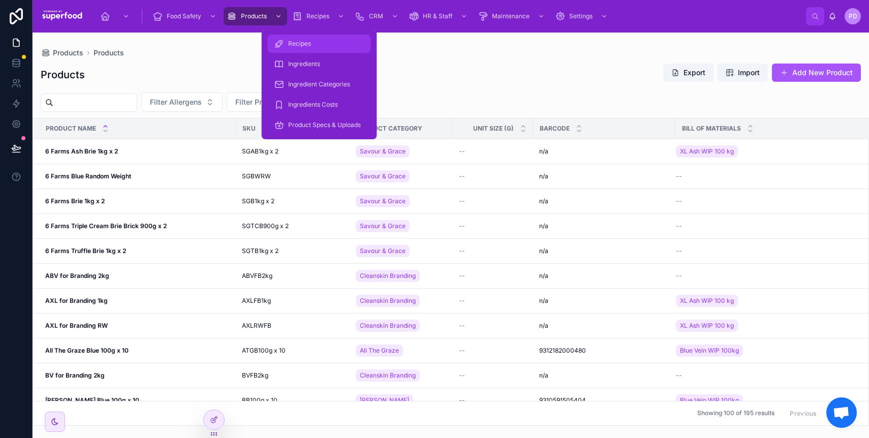
click at [304, 40] on span "Recipes" at bounding box center [299, 44] width 23 height 8
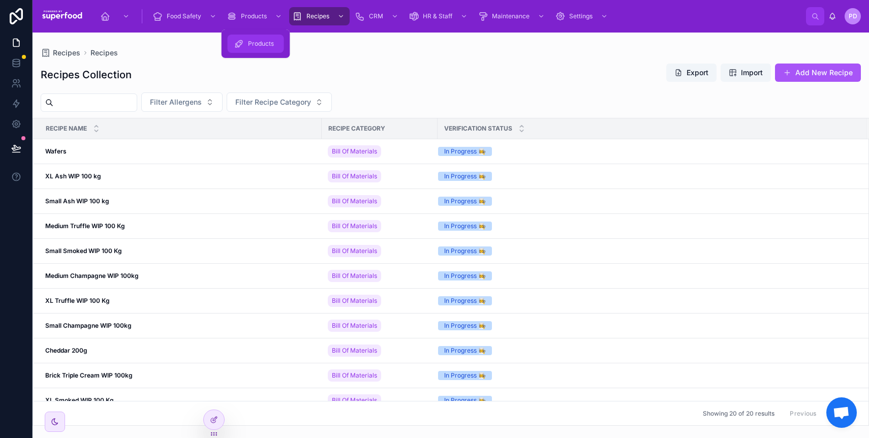
click at [242, 49] on div "Products" at bounding box center [256, 44] width 44 height 16
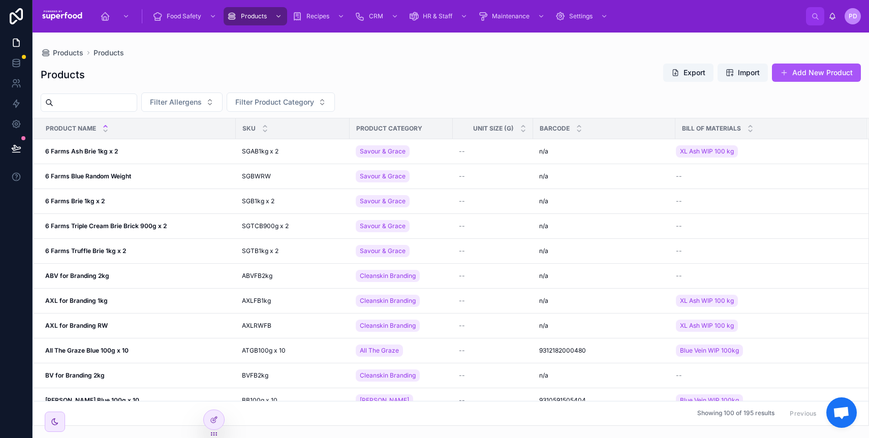
click at [114, 99] on input "text" at bounding box center [94, 103] width 83 height 14
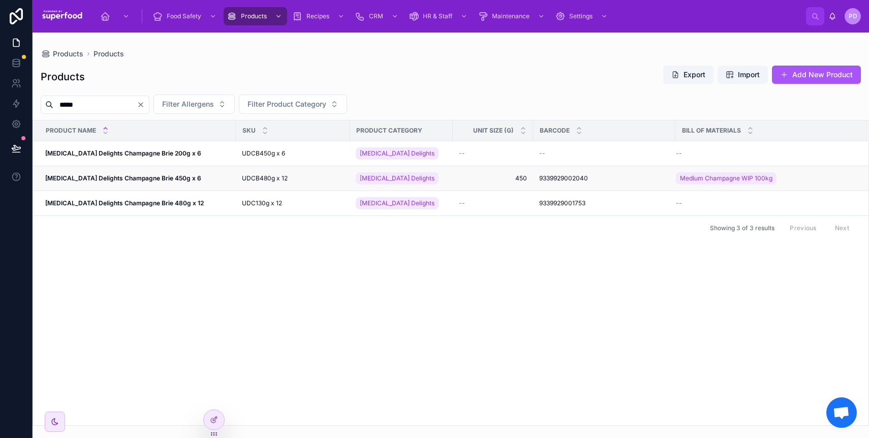
type input "*****"
click at [136, 183] on td "[MEDICAL_DATA] Delights Champagne Brie 450g x 6 [MEDICAL_DATA] Delights Champag…" at bounding box center [134, 178] width 203 height 25
click at [135, 181] on strong "[MEDICAL_DATA] Delights Champagne Brie 450g x 6" at bounding box center [123, 178] width 156 height 8
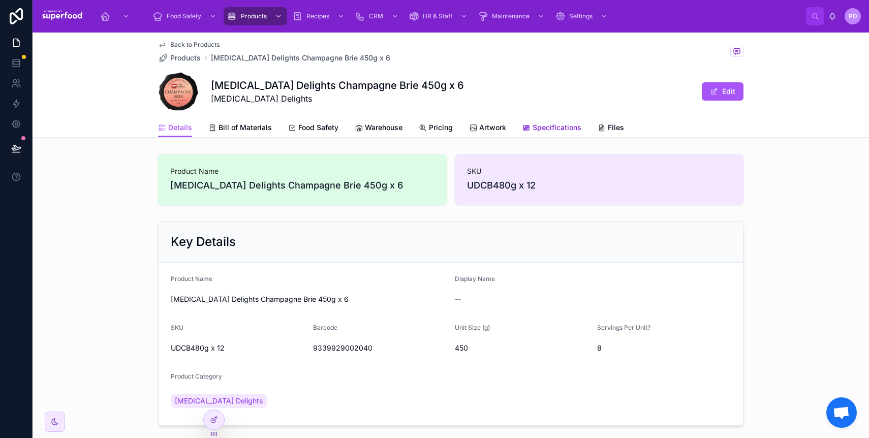
click at [559, 128] on span "Specifications" at bounding box center [557, 128] width 49 height 10
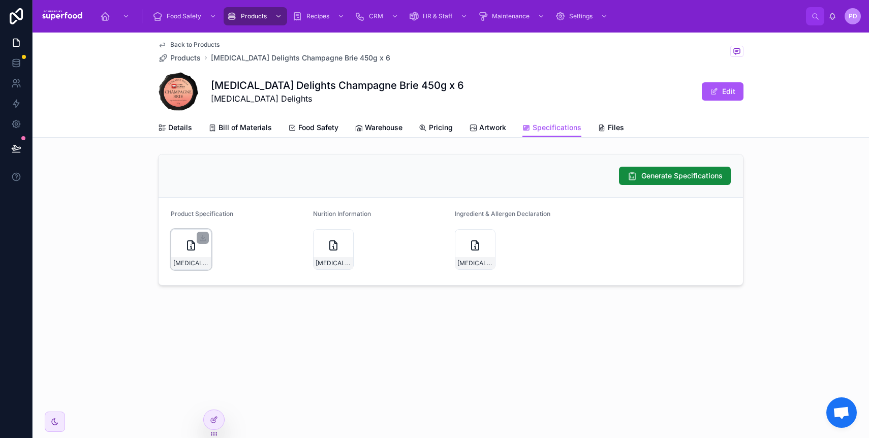
click at [188, 247] on icon at bounding box center [191, 245] width 7 height 9
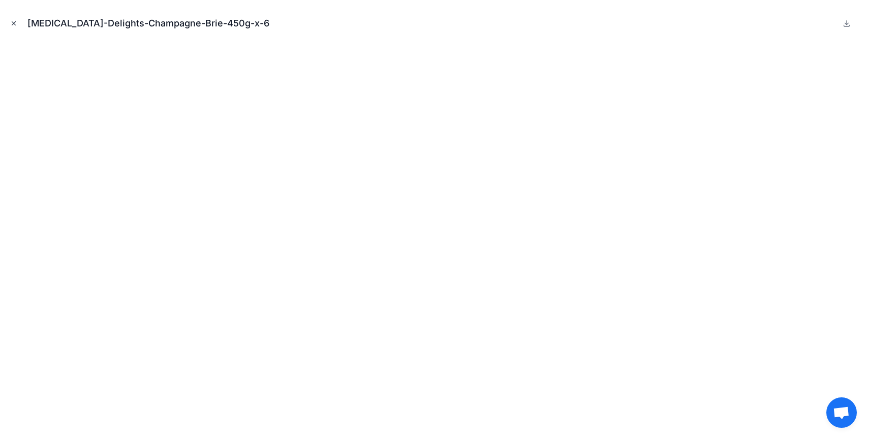
click at [15, 23] on icon "Close modal" at bounding box center [13, 23] width 7 height 7
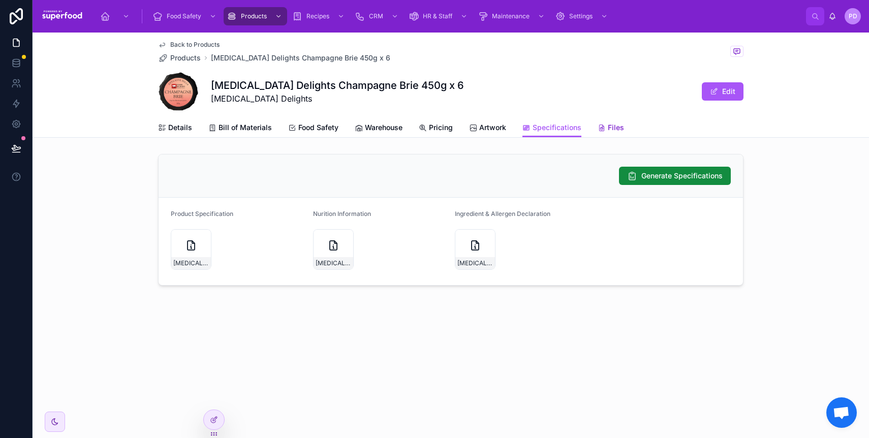
click at [618, 131] on span "Files" at bounding box center [616, 128] width 16 height 10
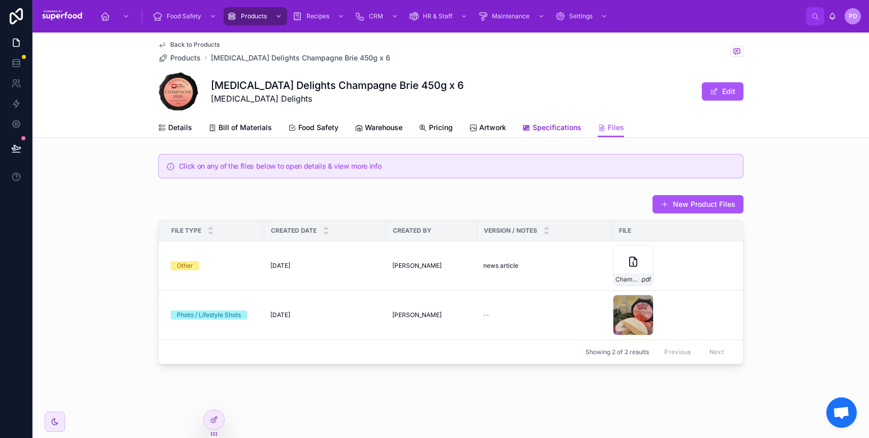
click at [545, 130] on span "Specifications" at bounding box center [557, 128] width 49 height 10
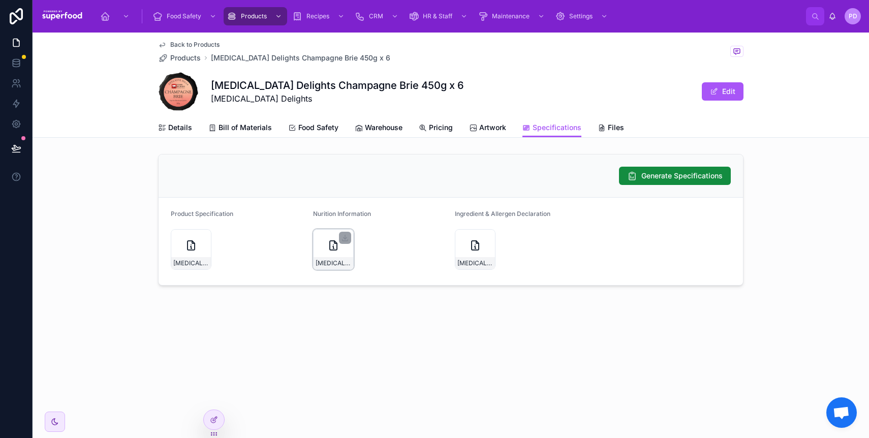
click at [338, 248] on icon at bounding box center [333, 245] width 12 height 12
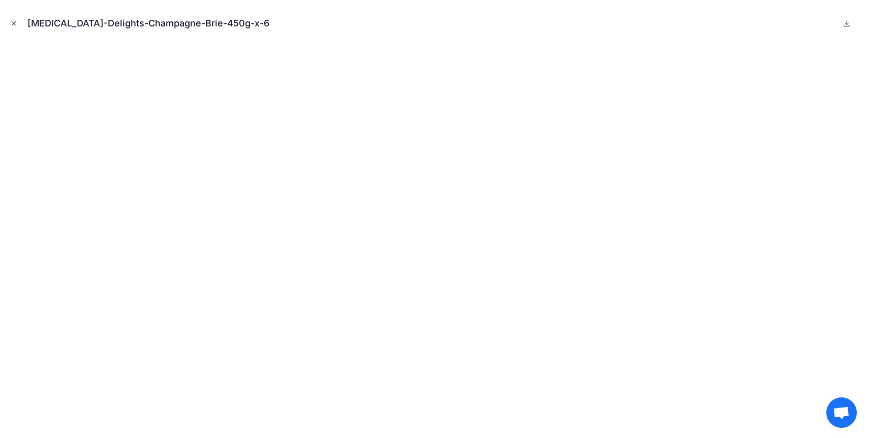
click at [12, 24] on icon "Close modal" at bounding box center [13, 23] width 7 height 7
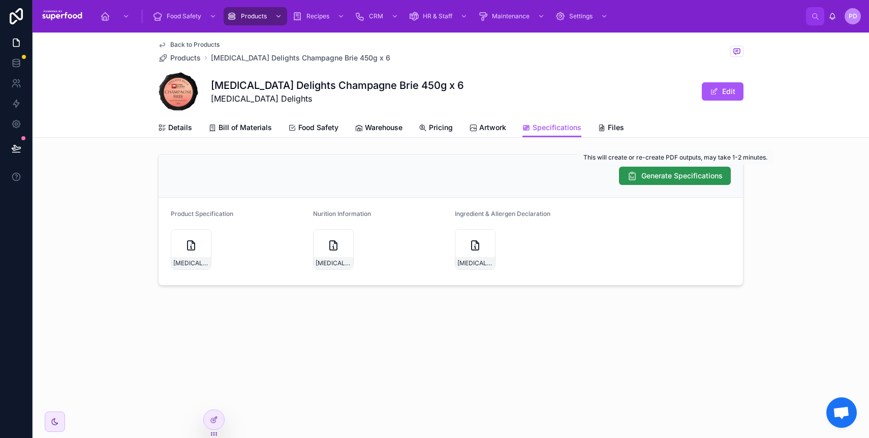
click at [655, 176] on span "Generate Specifications" at bounding box center [682, 176] width 81 height 10
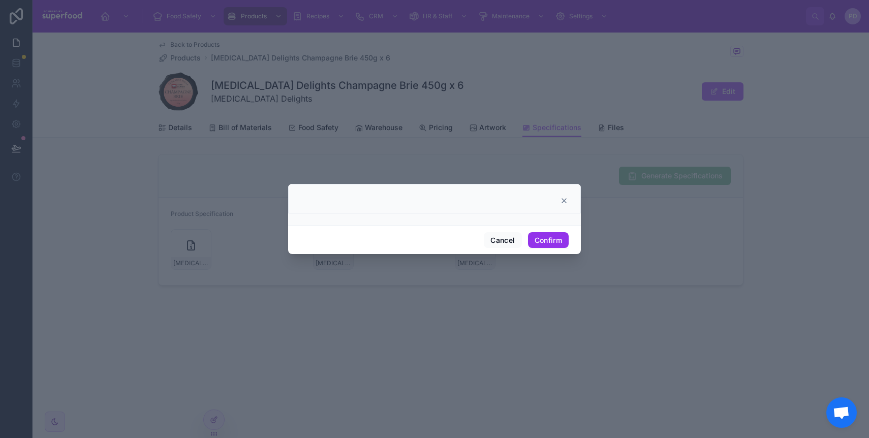
click at [550, 245] on button "Confirm" at bounding box center [548, 240] width 41 height 16
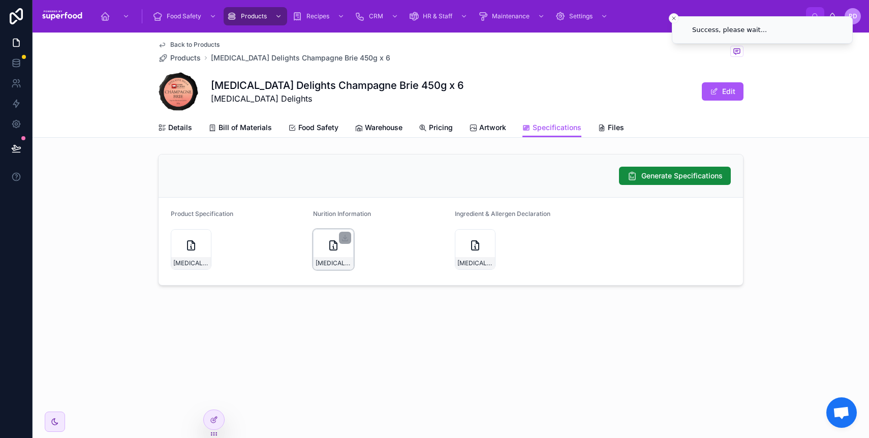
click at [323, 251] on div "[MEDICAL_DATA]-Delights-Champagne-Brie-450g-x-6" at bounding box center [333, 249] width 41 height 41
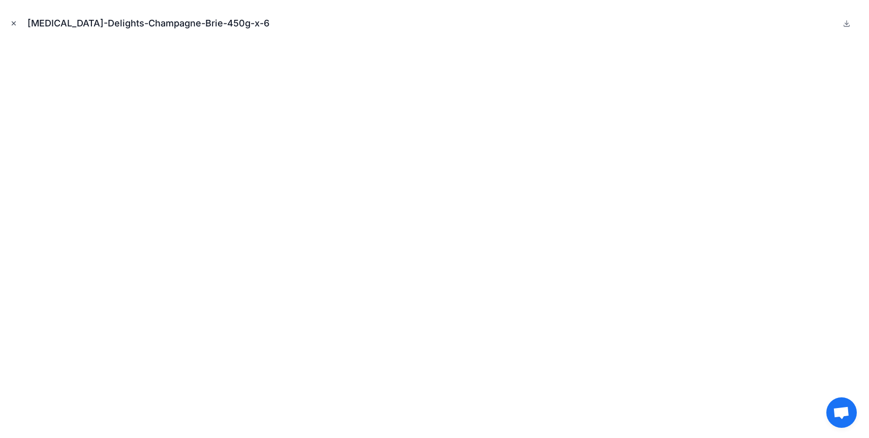
click at [15, 23] on icon "Close modal" at bounding box center [13, 23] width 7 height 7
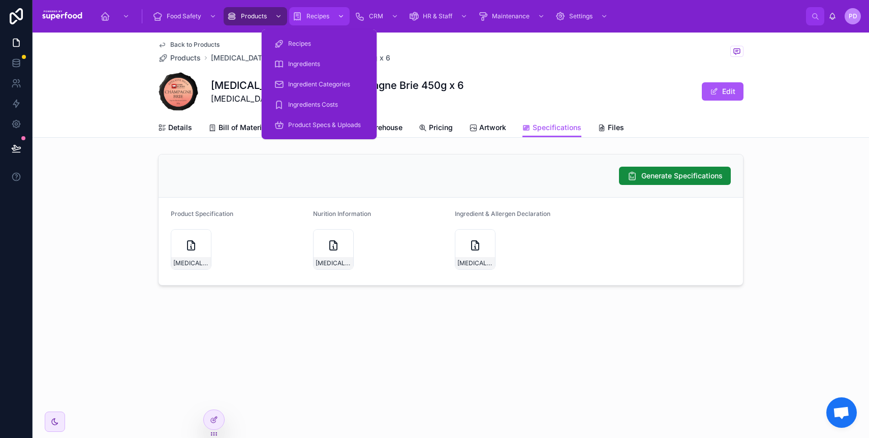
click at [309, 25] on link "Recipes" at bounding box center [319, 16] width 60 height 18
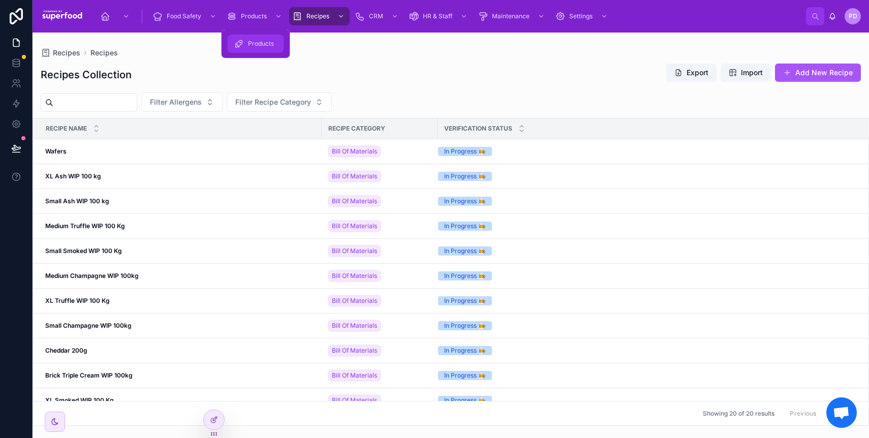
click at [252, 49] on div "Products" at bounding box center [256, 44] width 44 height 16
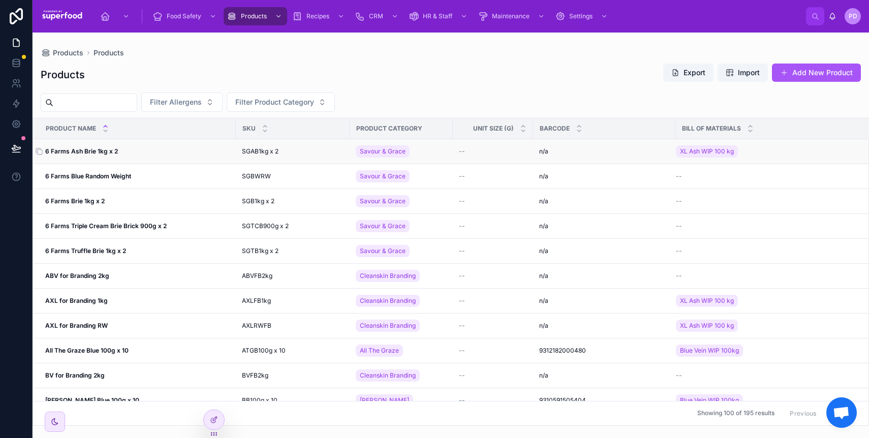
click at [89, 149] on strong "6 Farms Ash Brie 1kg x 2" at bounding box center [81, 151] width 73 height 8
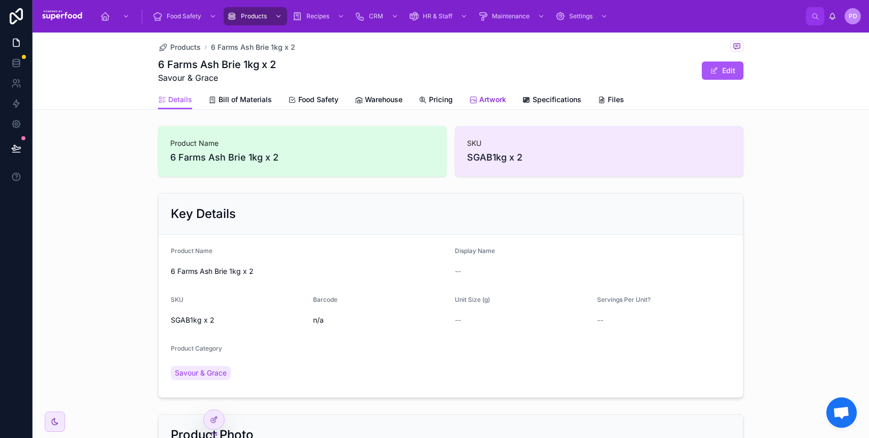
click at [482, 99] on span "Artwork" at bounding box center [492, 100] width 27 height 10
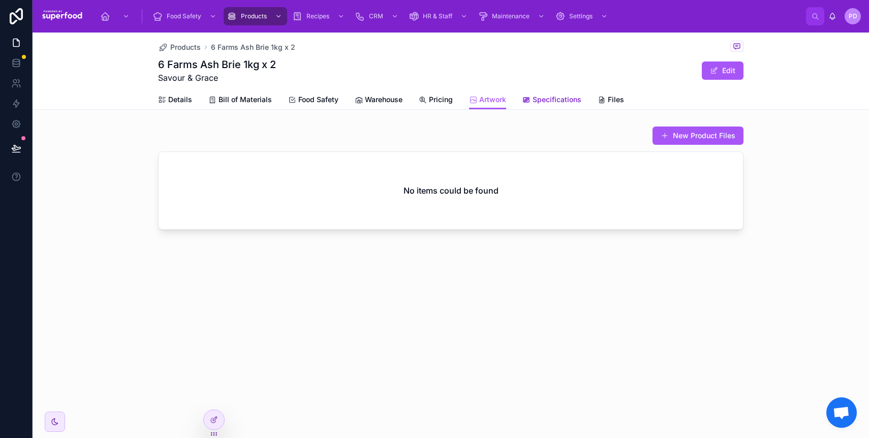
click at [552, 100] on span "Specifications" at bounding box center [557, 100] width 49 height 10
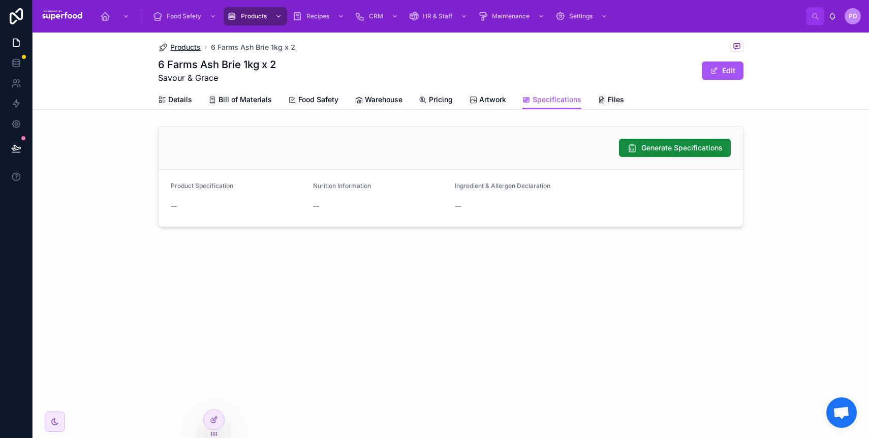
click at [182, 48] on span "Products" at bounding box center [185, 47] width 31 height 10
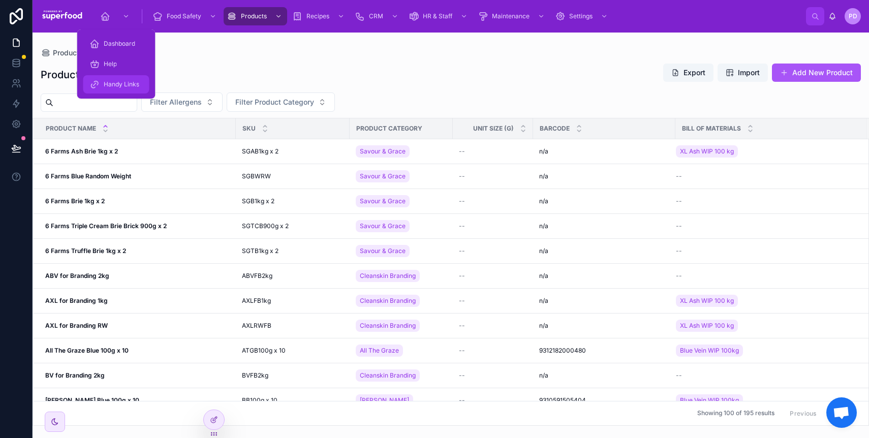
click at [121, 90] on div "Handy Links" at bounding box center [116, 84] width 54 height 16
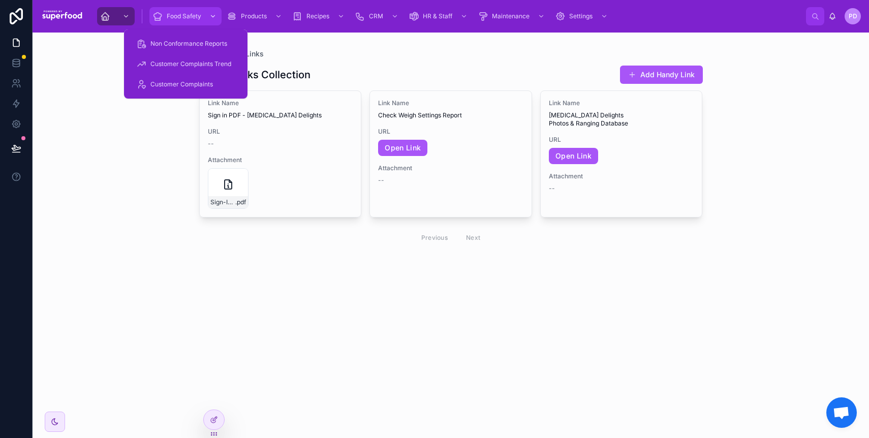
click at [187, 12] on div "Food Safety" at bounding box center [186, 16] width 66 height 16
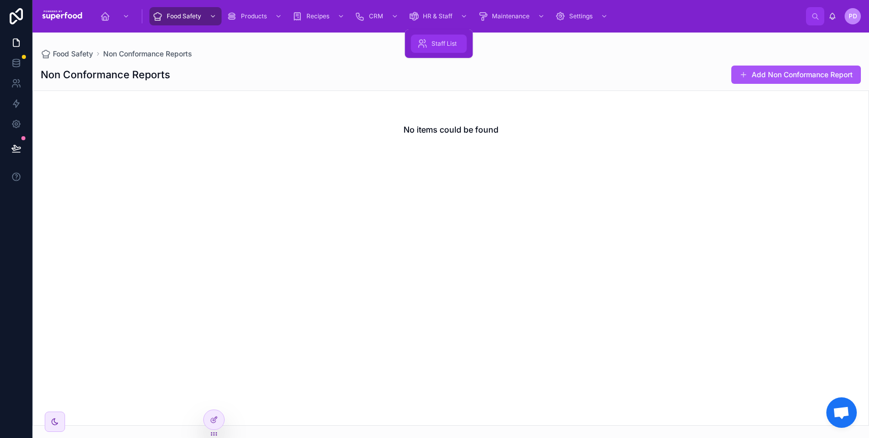
click at [437, 50] on div "Staff List" at bounding box center [439, 44] width 44 height 16
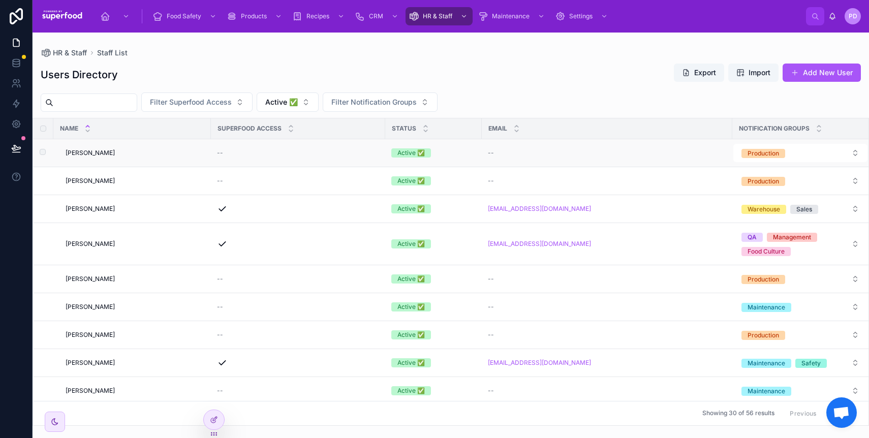
click at [98, 156] on span "[PERSON_NAME]" at bounding box center [90, 153] width 49 height 8
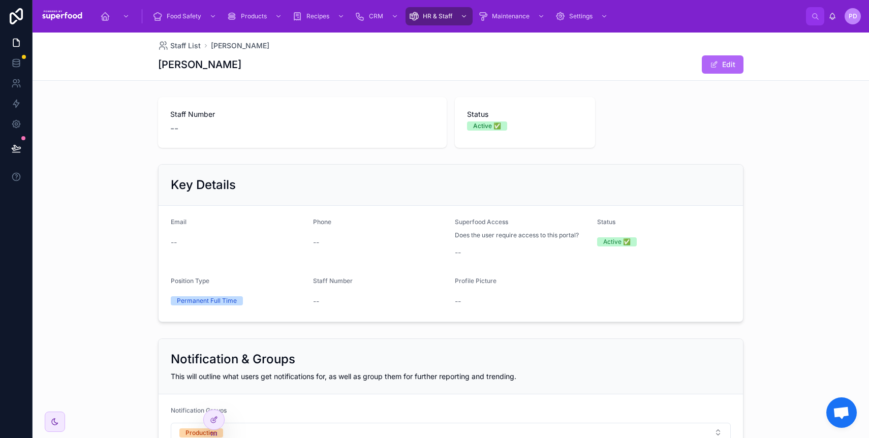
click at [723, 59] on button "Edit" at bounding box center [723, 64] width 42 height 18
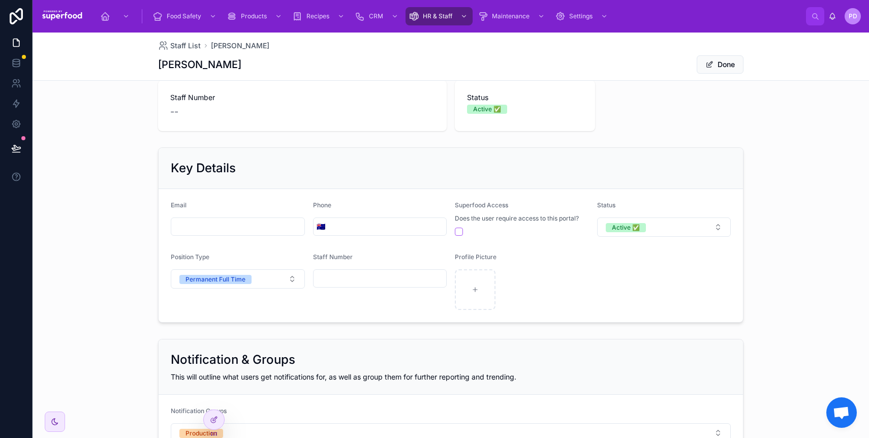
scroll to position [32, 0]
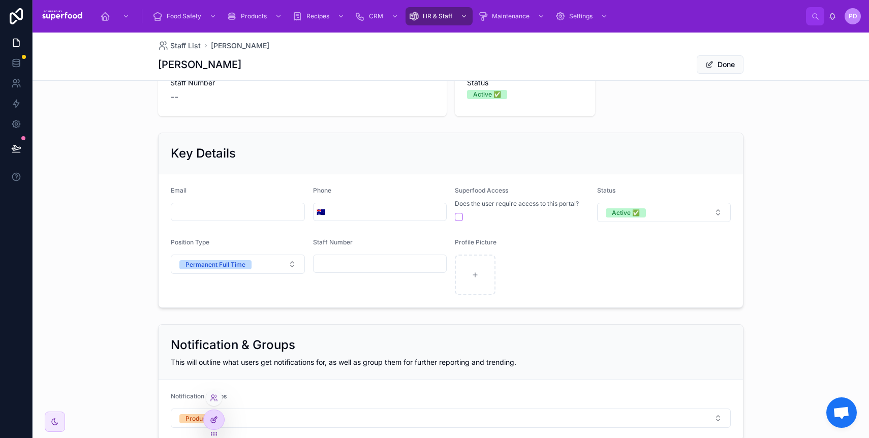
click at [212, 429] on div at bounding box center [214, 419] width 20 height 19
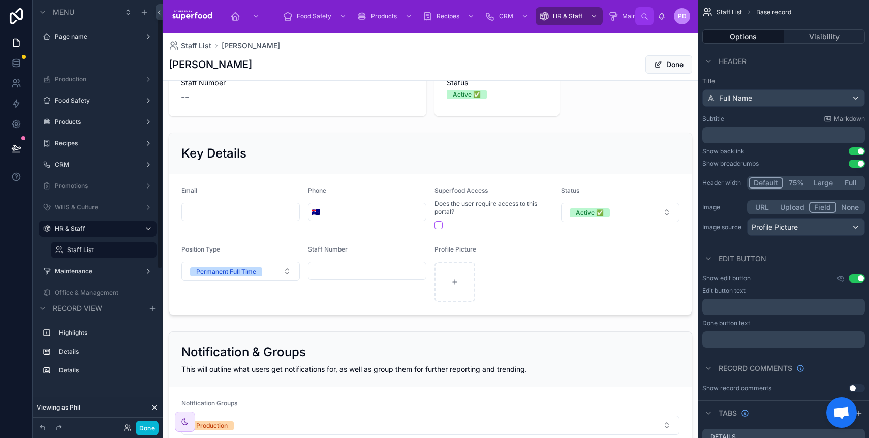
scroll to position [26, 0]
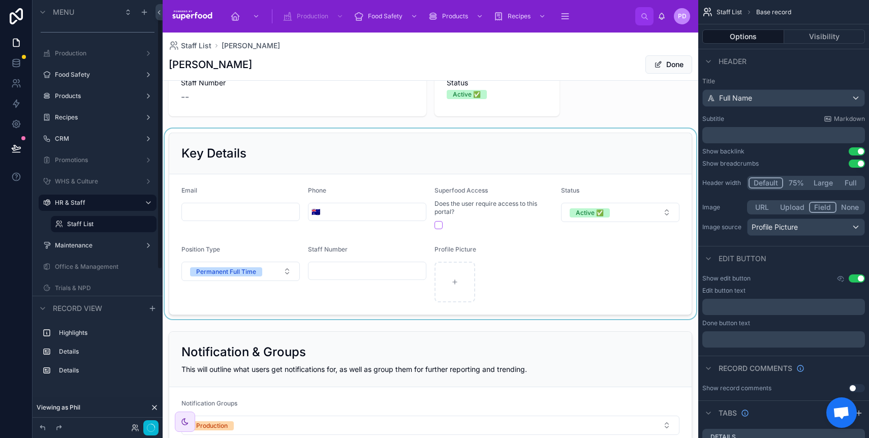
click at [386, 147] on div at bounding box center [431, 224] width 536 height 191
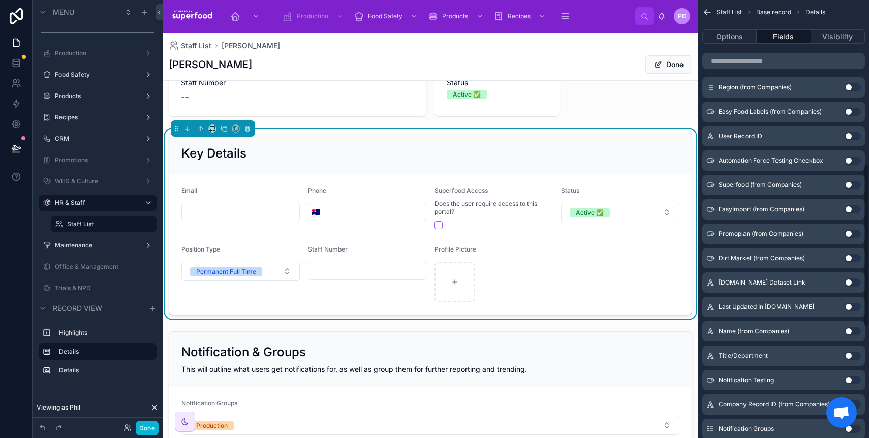
scroll to position [511, 0]
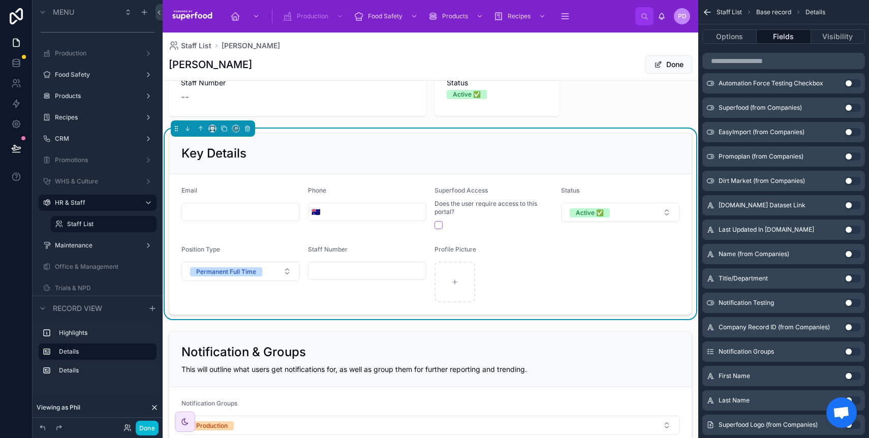
click at [847, 376] on button "Use setting" at bounding box center [853, 376] width 16 height 8
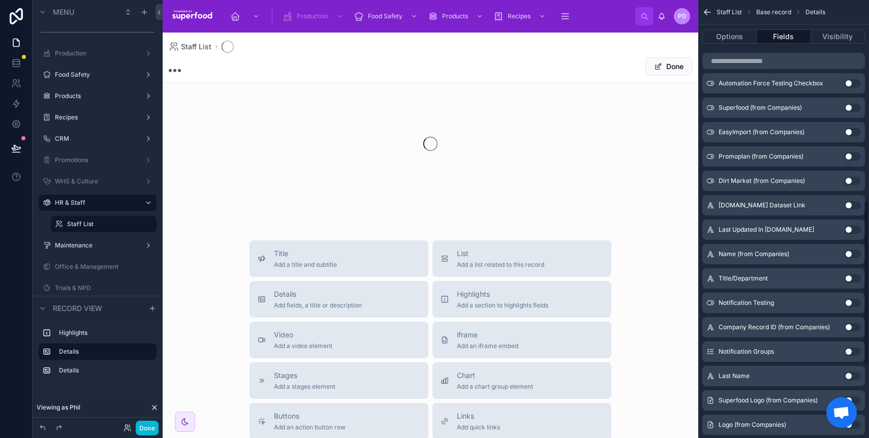
scroll to position [29, 0]
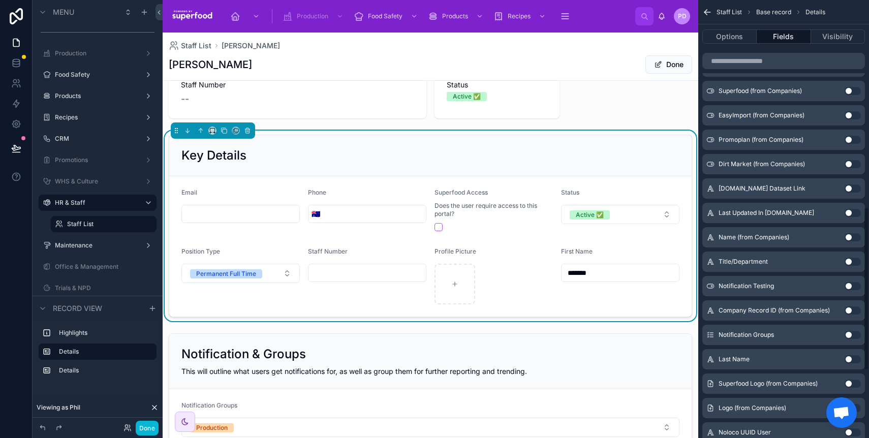
click at [847, 359] on button "Use setting" at bounding box center [853, 359] width 16 height 8
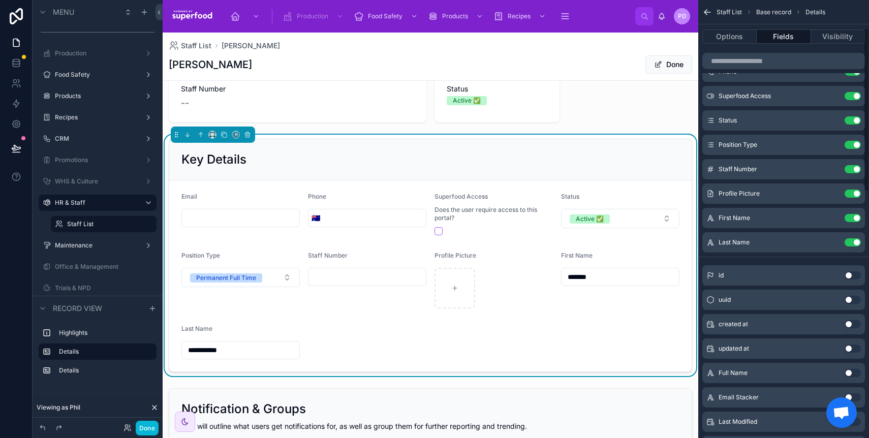
scroll to position [0, 0]
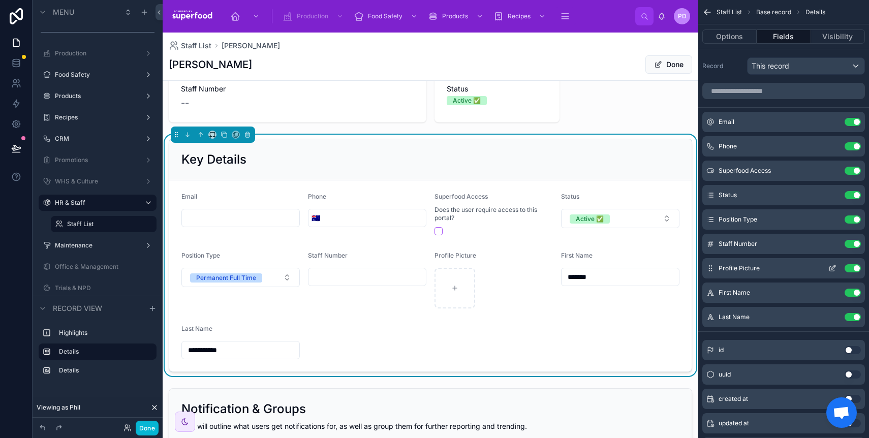
click at [857, 268] on button "Use setting" at bounding box center [853, 268] width 16 height 8
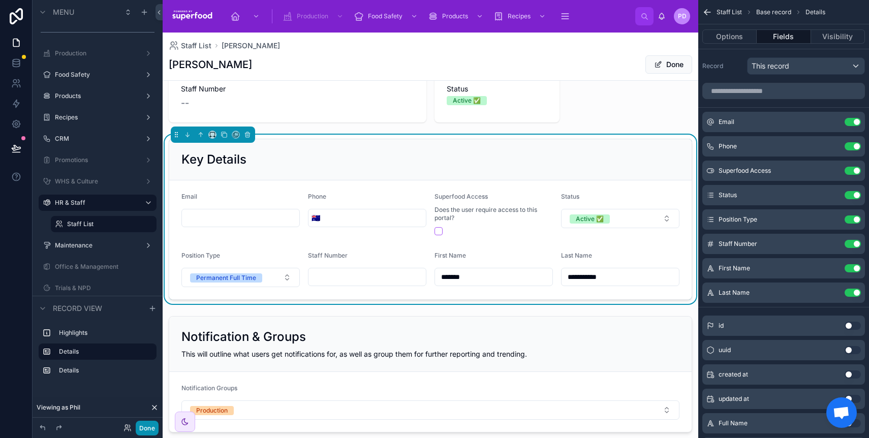
click at [150, 424] on button "Done" at bounding box center [147, 428] width 23 height 15
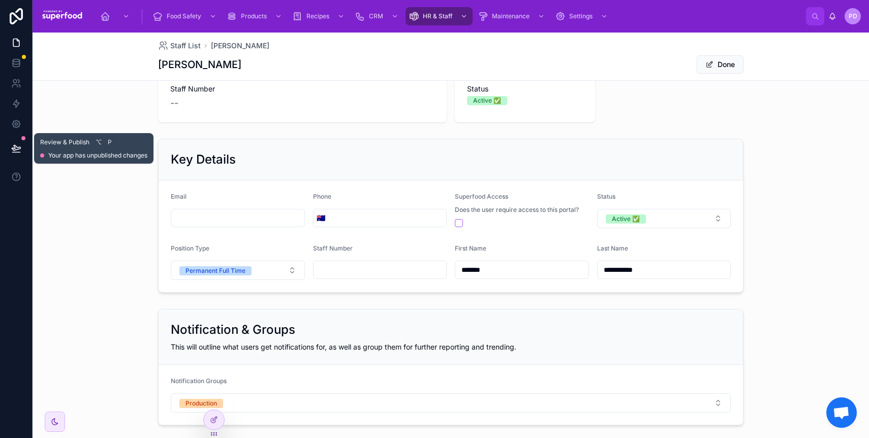
click at [15, 153] on icon at bounding box center [16, 153] width 8 height 0
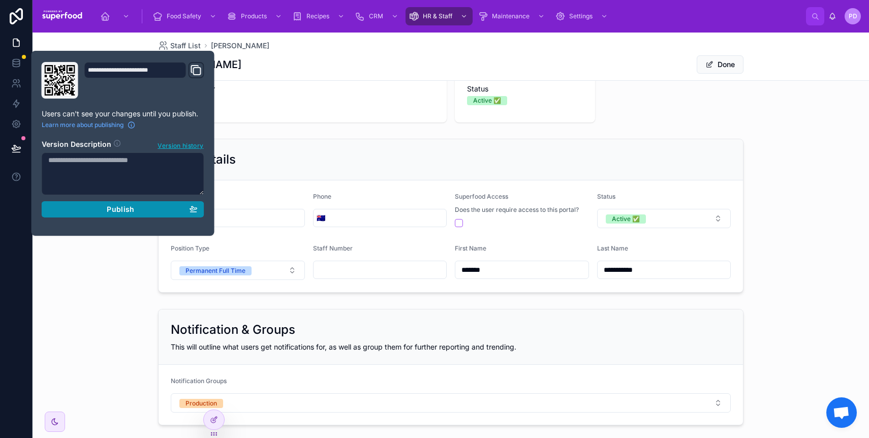
click at [99, 205] on div "Publish" at bounding box center [122, 209] width 149 height 9
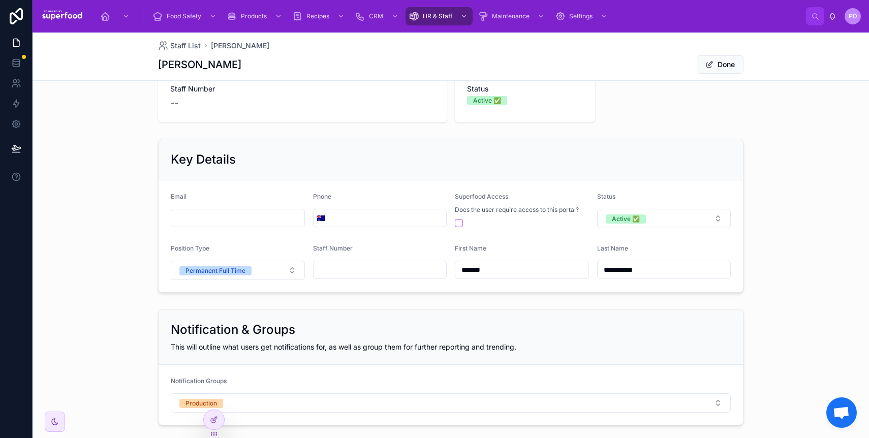
click at [89, 280] on div "**********" at bounding box center [451, 216] width 837 height 162
click at [182, 19] on span "Food Safety" at bounding box center [184, 16] width 35 height 8
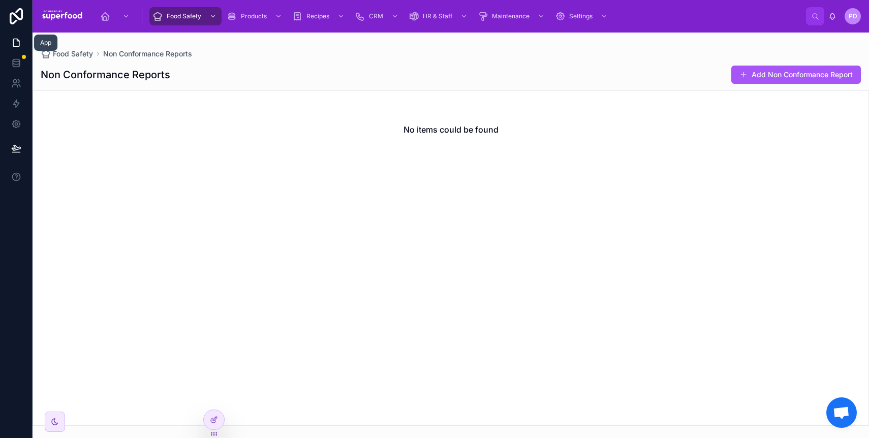
click at [14, 47] on icon at bounding box center [16, 43] width 10 height 10
click at [217, 422] on icon at bounding box center [214, 420] width 8 height 8
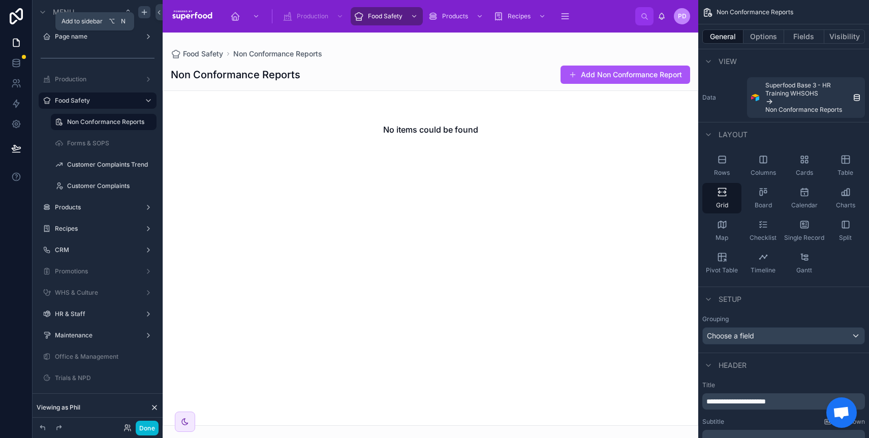
click at [145, 12] on icon "scrollable content" at bounding box center [144, 12] width 5 height 0
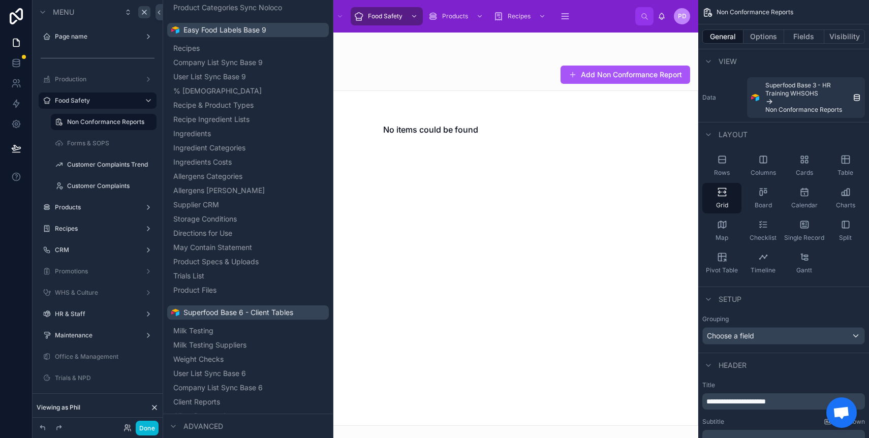
scroll to position [1550, 0]
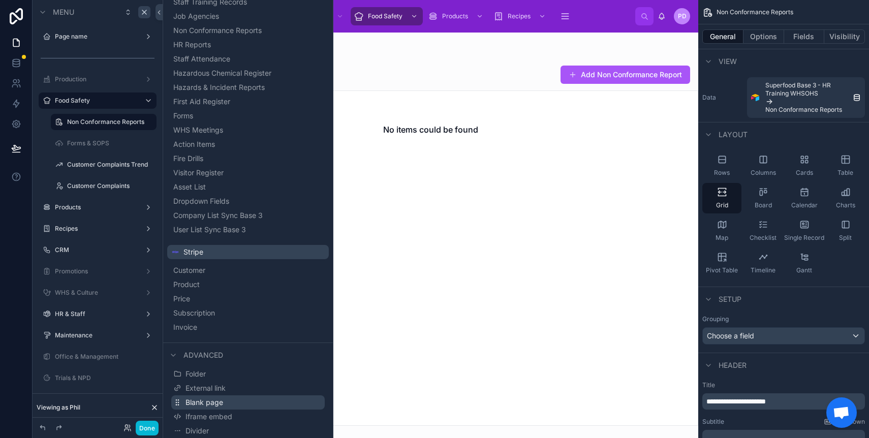
click at [208, 405] on span "Blank page" at bounding box center [205, 403] width 38 height 10
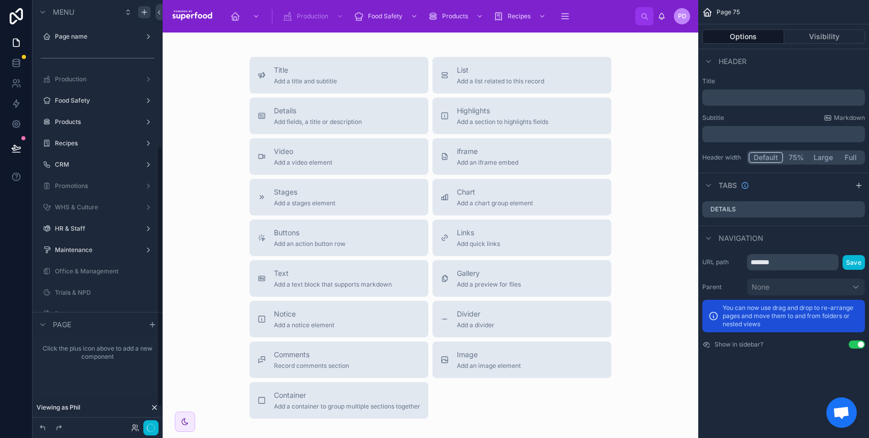
scroll to position [239, 0]
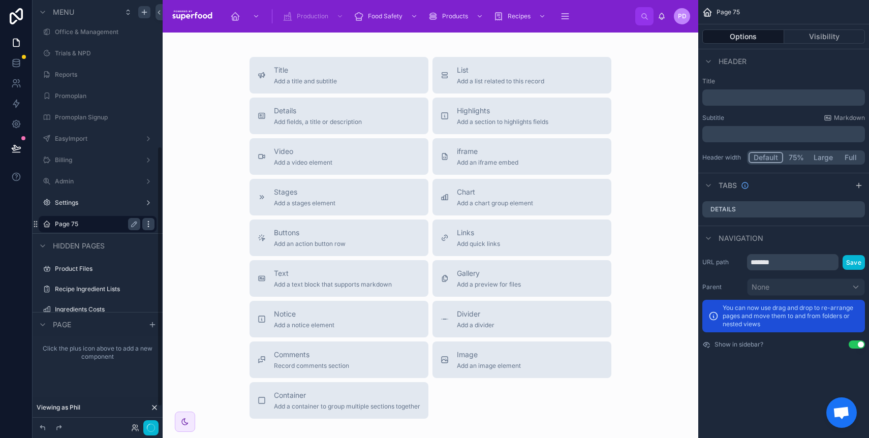
click at [145, 225] on icon "scrollable content" at bounding box center [148, 224] width 8 height 8
click at [135, 224] on icon "scrollable content" at bounding box center [134, 224] width 5 height 5
click at [105, 226] on input "*******" at bounding box center [89, 224] width 69 height 12
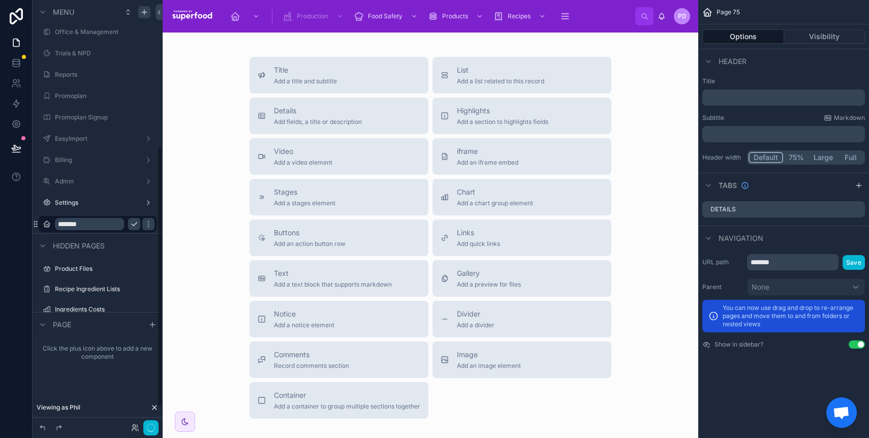
click at [105, 226] on input "*******" at bounding box center [89, 224] width 69 height 12
type input "**********"
click at [133, 227] on icon "scrollable content" at bounding box center [134, 224] width 8 height 8
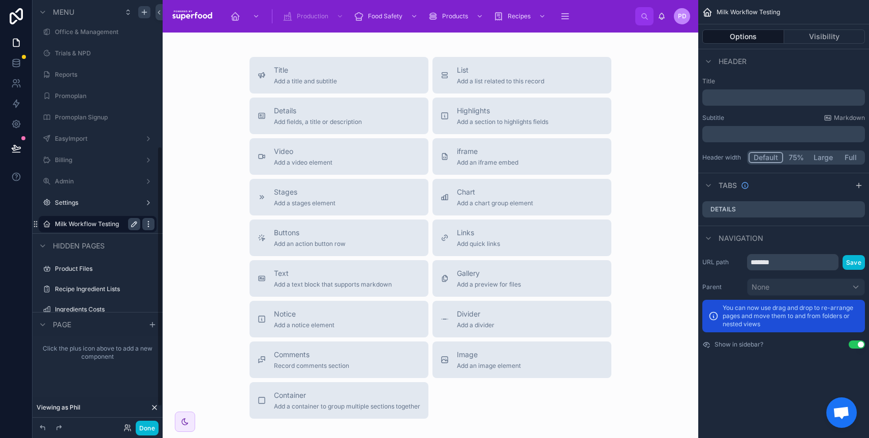
click at [145, 225] on icon "scrollable content" at bounding box center [148, 224] width 8 height 8
click at [803, 64] on div "Header" at bounding box center [783, 61] width 171 height 24
click at [812, 40] on button "Visibility" at bounding box center [824, 36] width 81 height 14
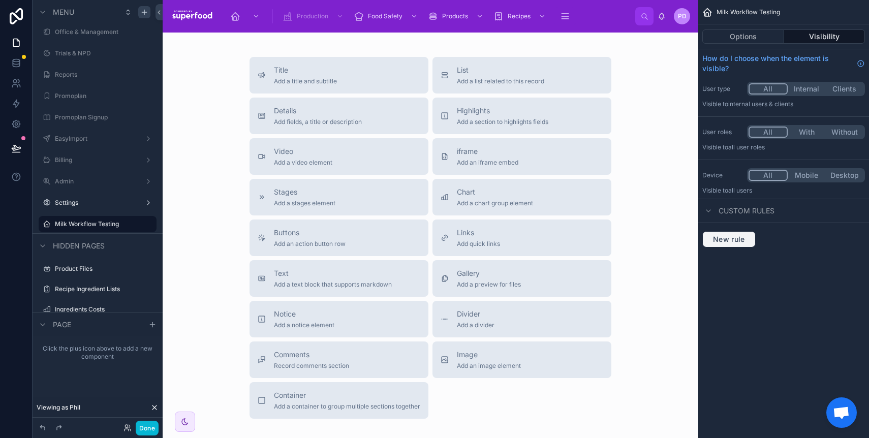
click at [734, 234] on button "New rule" at bounding box center [729, 239] width 53 height 16
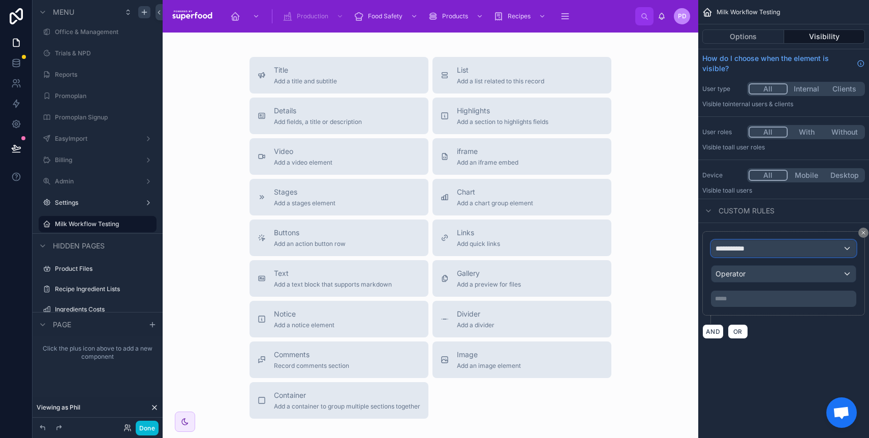
click at [739, 247] on span "**********" at bounding box center [735, 248] width 38 height 10
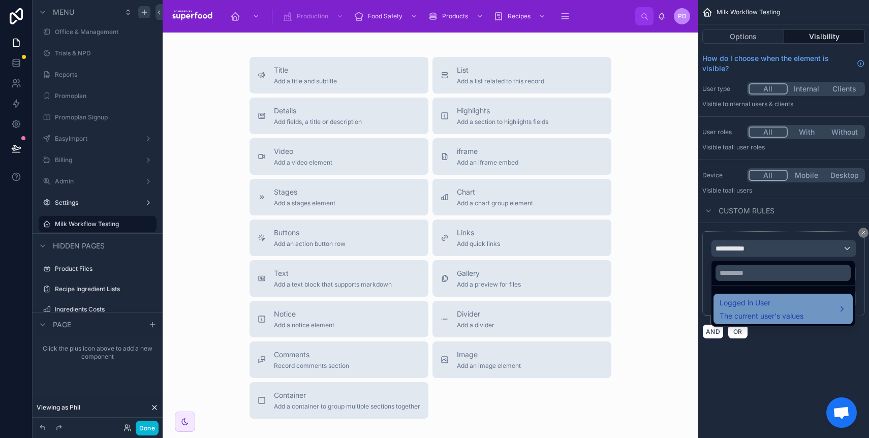
click at [747, 311] on span "The current user's values" at bounding box center [762, 316] width 84 height 10
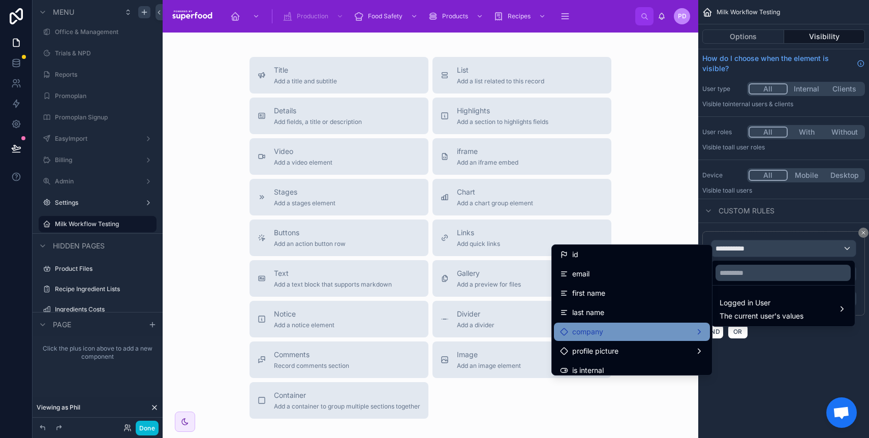
scroll to position [2, 0]
click at [613, 333] on div "company" at bounding box center [632, 331] width 144 height 12
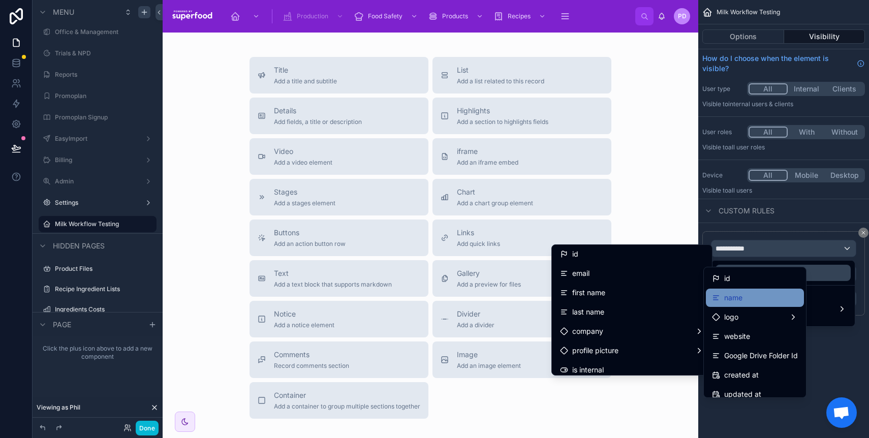
click at [741, 300] on span "name" at bounding box center [733, 298] width 18 height 12
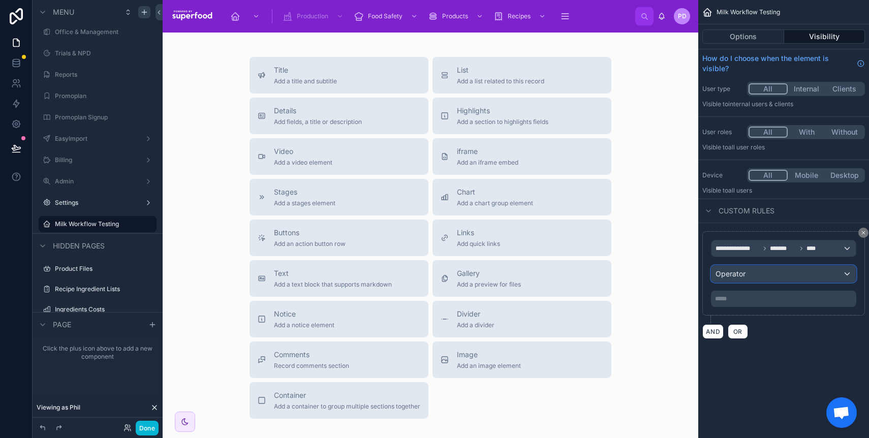
click at [754, 275] on div "Operator" at bounding box center [784, 274] width 144 height 16
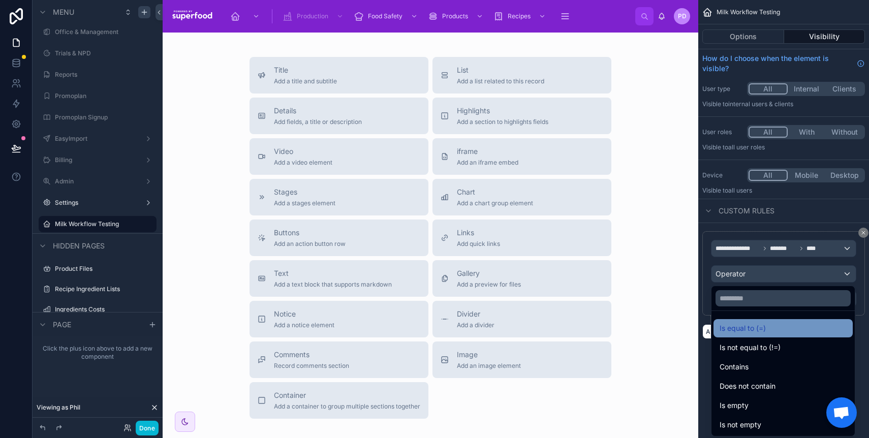
click at [749, 325] on span "Is equal to (=)" at bounding box center [743, 328] width 46 height 12
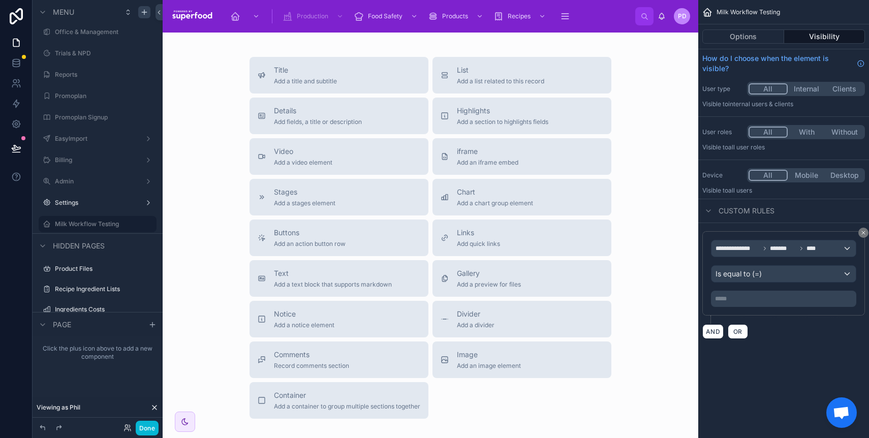
click at [745, 302] on p "***** ﻿" at bounding box center [784, 299] width 139 height 8
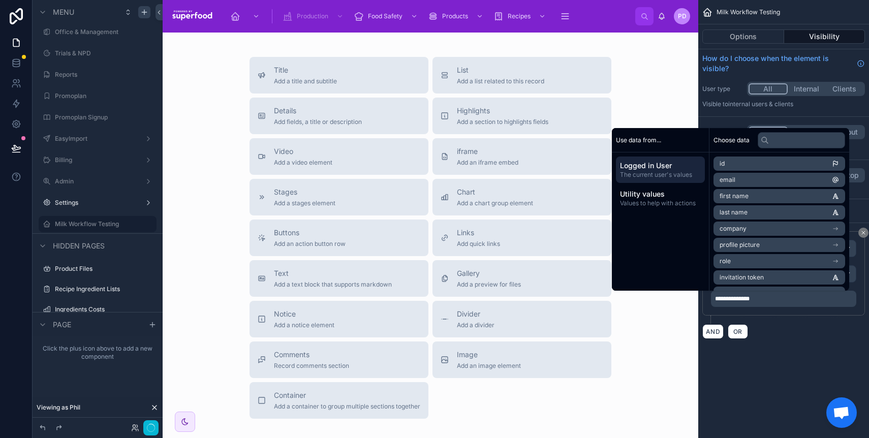
click at [776, 363] on div "**********" at bounding box center [783, 181] width 171 height 363
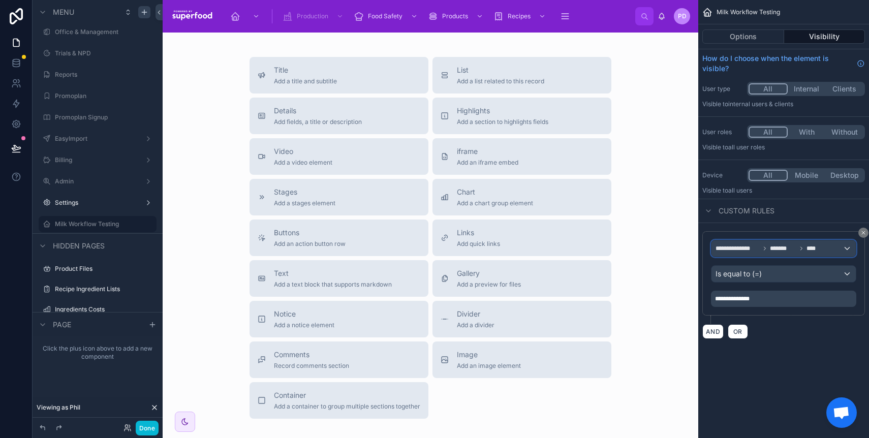
click at [796, 249] on span "*******" at bounding box center [783, 249] width 26 height 8
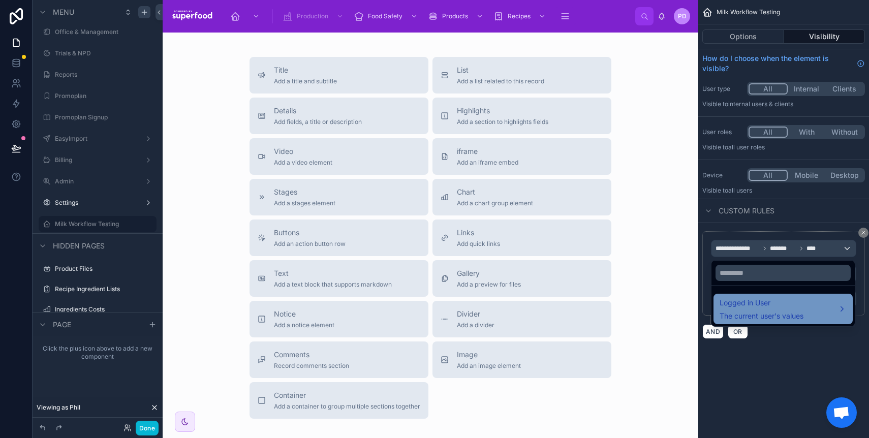
click at [779, 301] on span "Logged in User" at bounding box center [762, 303] width 84 height 12
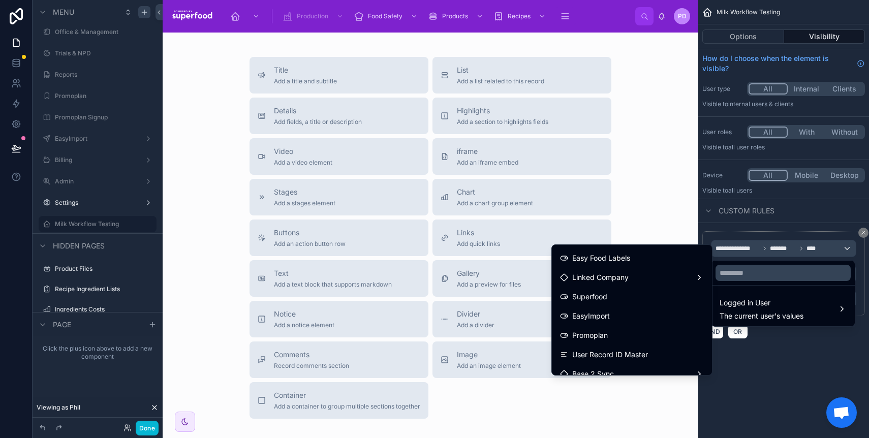
scroll to position [250, 0]
click at [620, 280] on div "Linked Company" at bounding box center [632, 277] width 144 height 12
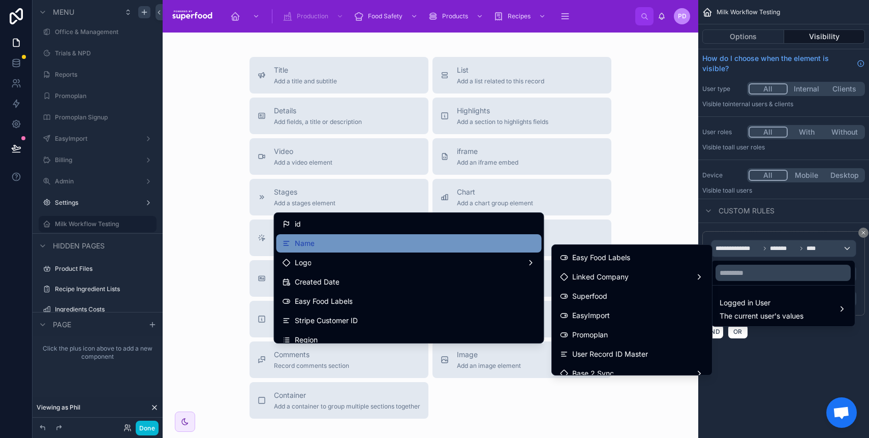
click at [338, 246] on div "Name" at bounding box center [409, 243] width 253 height 12
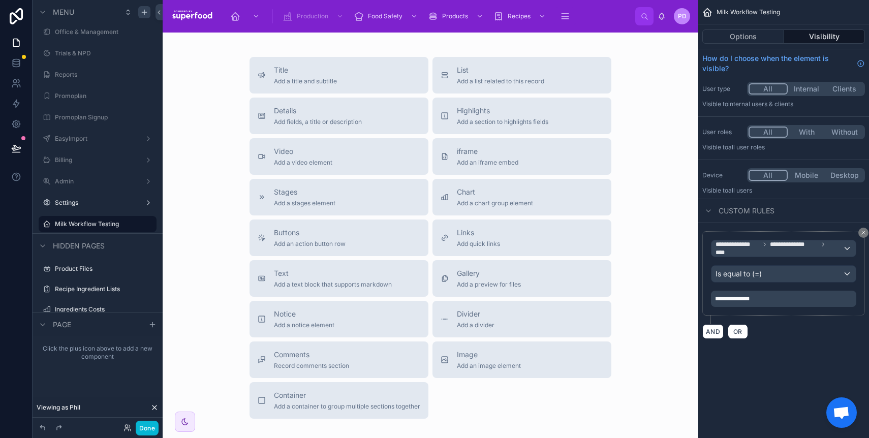
click at [767, 299] on p "**********" at bounding box center [784, 299] width 139 height 8
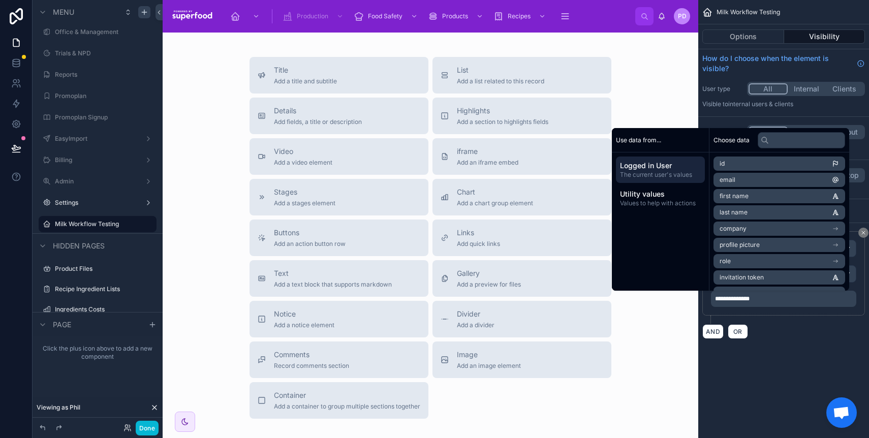
click at [806, 341] on div "**********" at bounding box center [783, 285] width 171 height 124
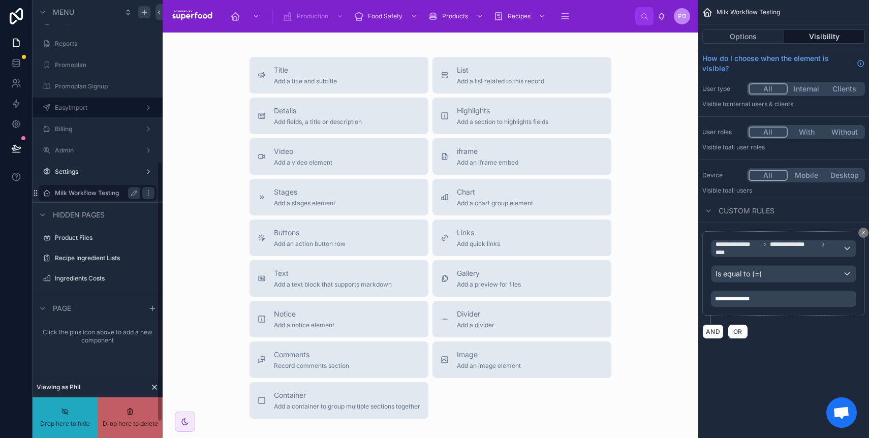
scroll to position [0, 0]
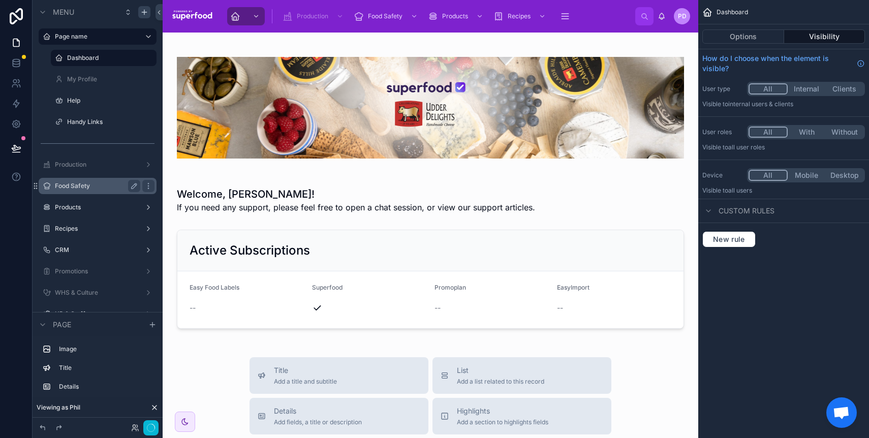
click at [77, 187] on label "Food Safety" at bounding box center [95, 186] width 81 height 8
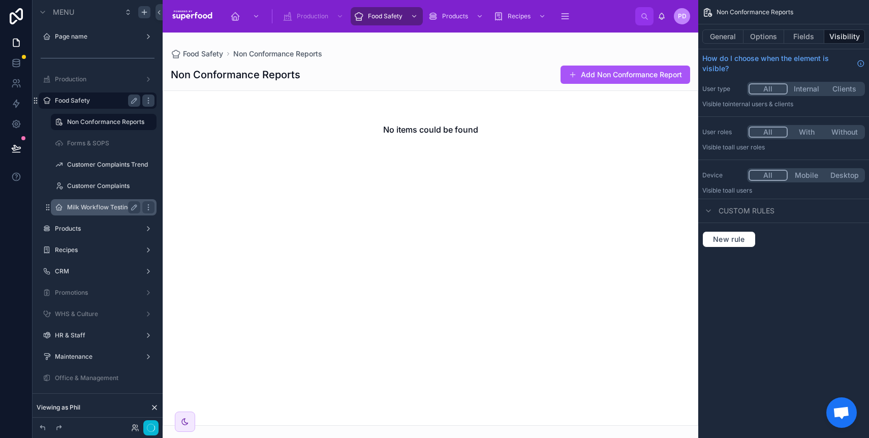
click at [88, 206] on label "Milk Workflow Testing" at bounding box center [101, 207] width 69 height 8
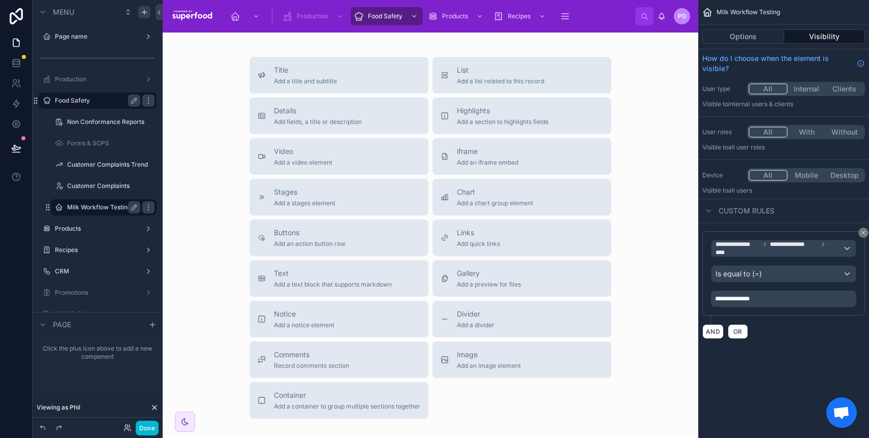
click at [639, 220] on div "Title Add a title and subtitle List Add a list related to this record Details A…" at bounding box center [431, 238] width 520 height 362
click at [457, 241] on span "Add quick links" at bounding box center [478, 244] width 43 height 8
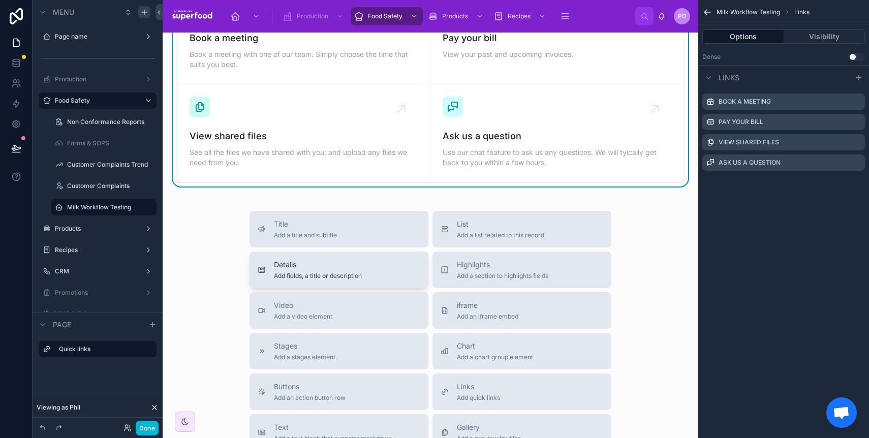
scroll to position [60, 0]
click at [514, 354] on span "Add a chart group element" at bounding box center [495, 356] width 76 height 8
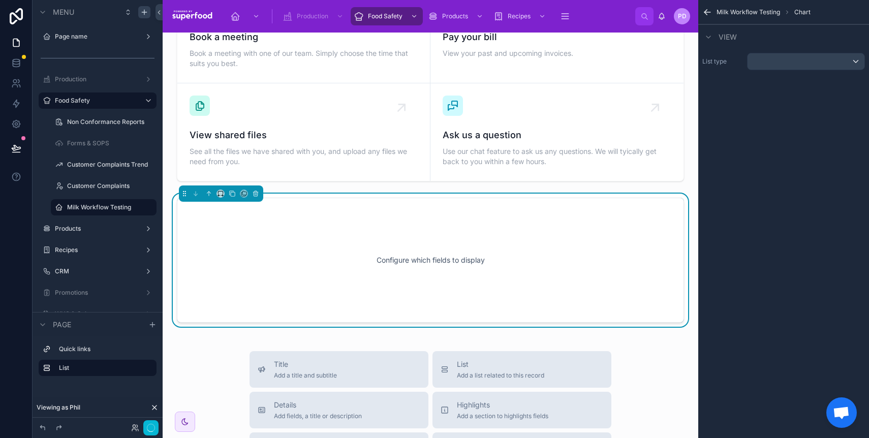
scroll to position [85, 0]
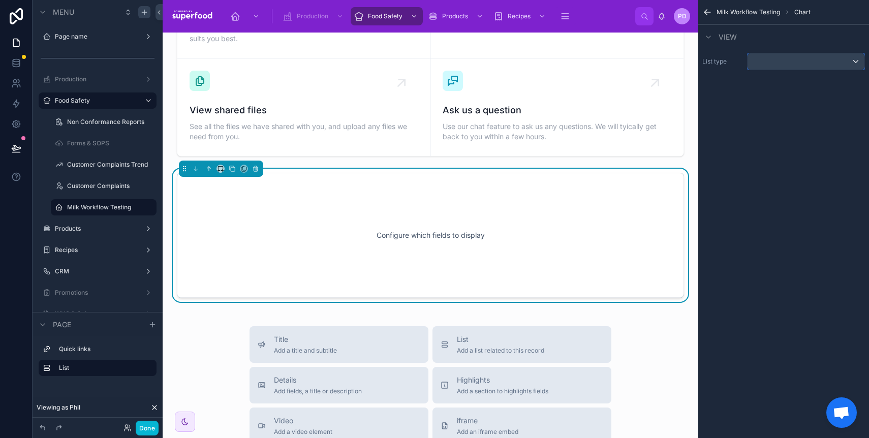
click at [801, 62] on div "scrollable content" at bounding box center [806, 61] width 117 height 16
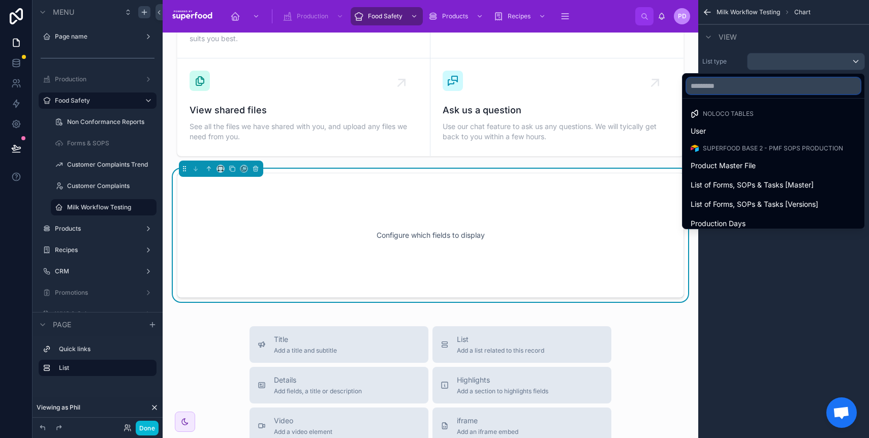
click at [719, 83] on input "text" at bounding box center [774, 86] width 174 height 16
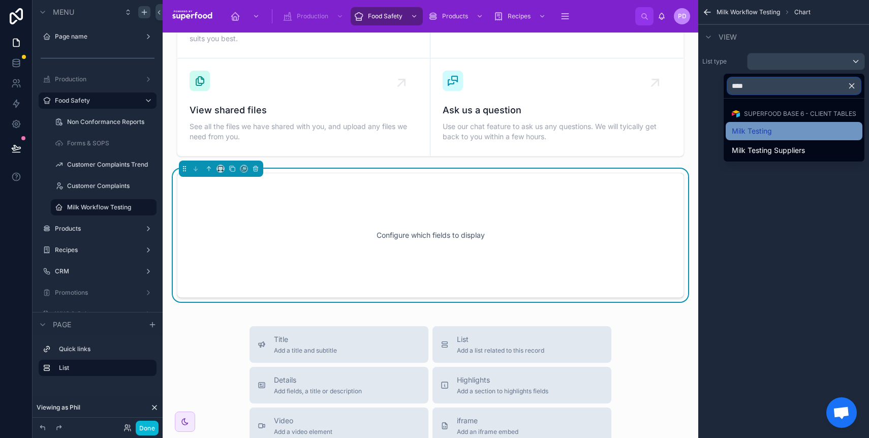
type input "****"
click at [756, 136] on span "Milk Testing" at bounding box center [752, 131] width 40 height 12
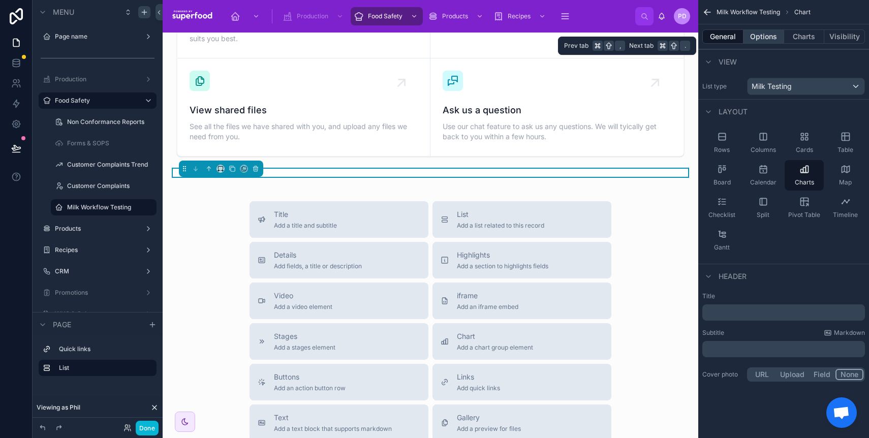
click at [756, 38] on button "Options" at bounding box center [764, 36] width 41 height 14
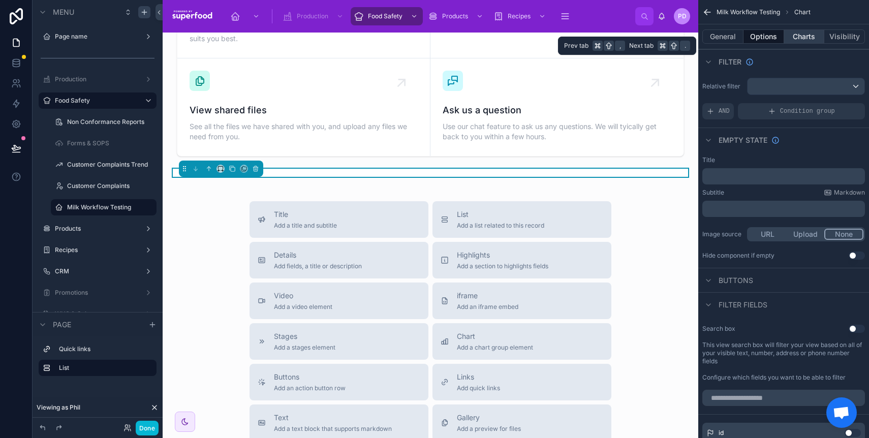
click at [794, 38] on button "Charts" at bounding box center [804, 36] width 41 height 14
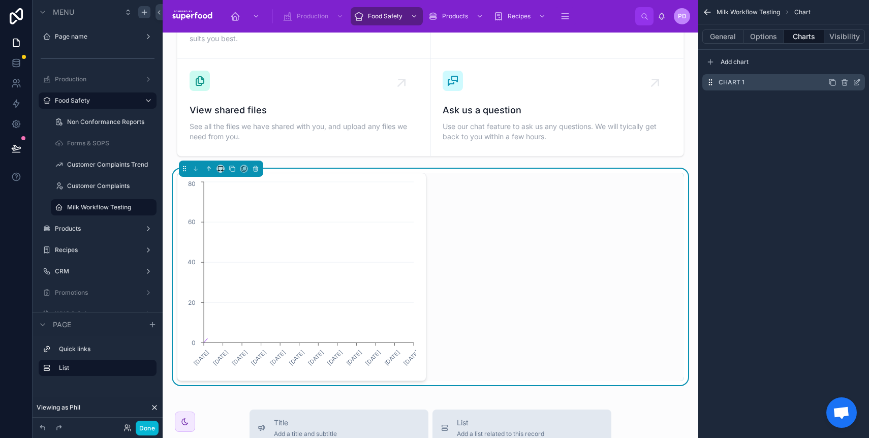
click at [851, 81] on div "scrollable content" at bounding box center [845, 82] width 33 height 8
click at [855, 81] on icon "scrollable content" at bounding box center [857, 82] width 8 height 8
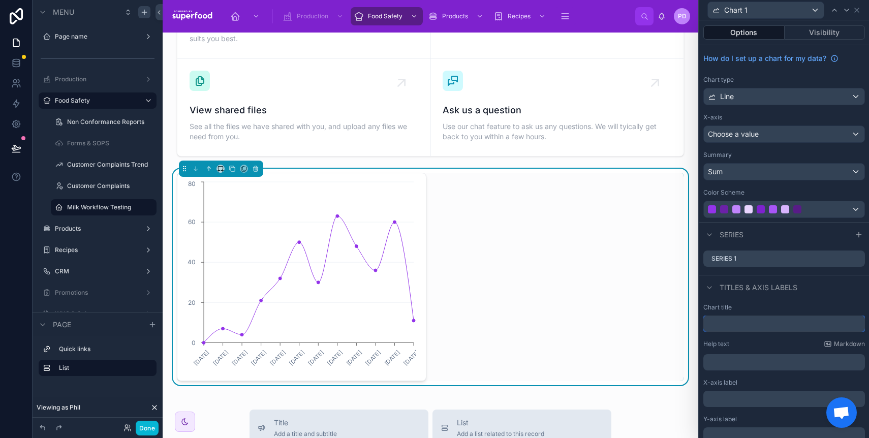
click at [724, 328] on input "text" at bounding box center [785, 324] width 162 height 16
type input "*"
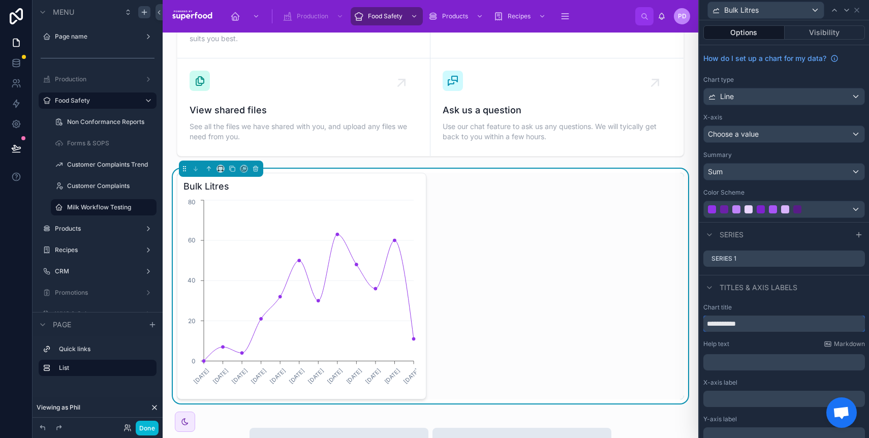
type input "**********"
click at [751, 135] on span "Choose a value" at bounding box center [733, 134] width 51 height 9
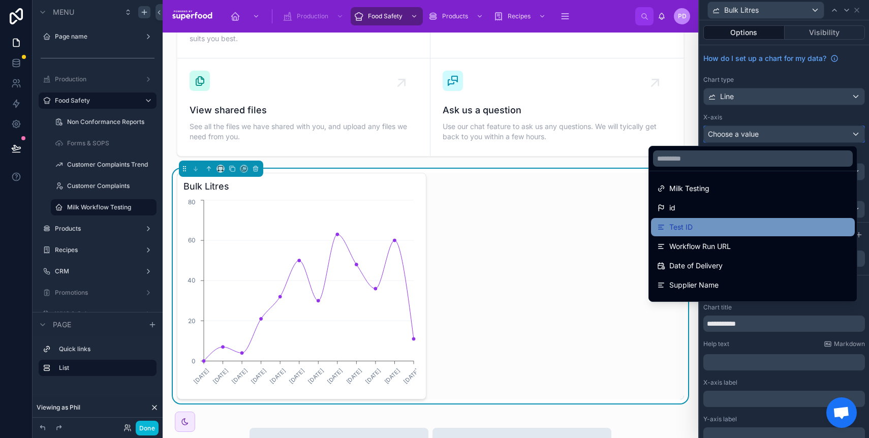
scroll to position [2, 0]
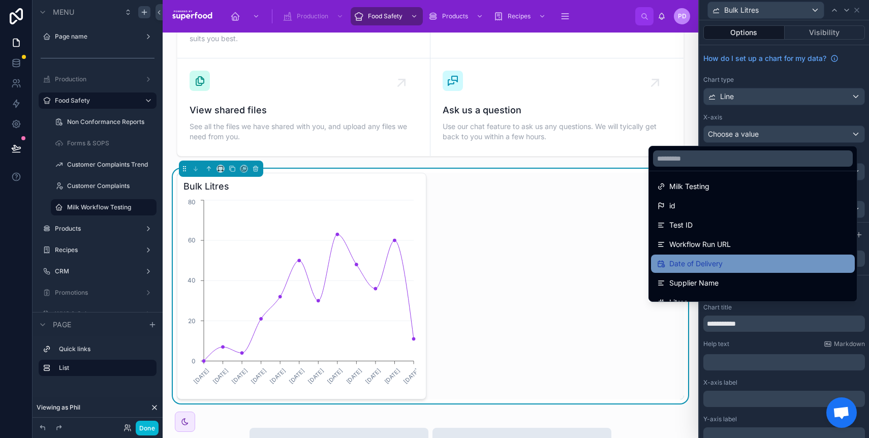
click at [734, 270] on div "Date of Delivery" at bounding box center [753, 264] width 204 height 18
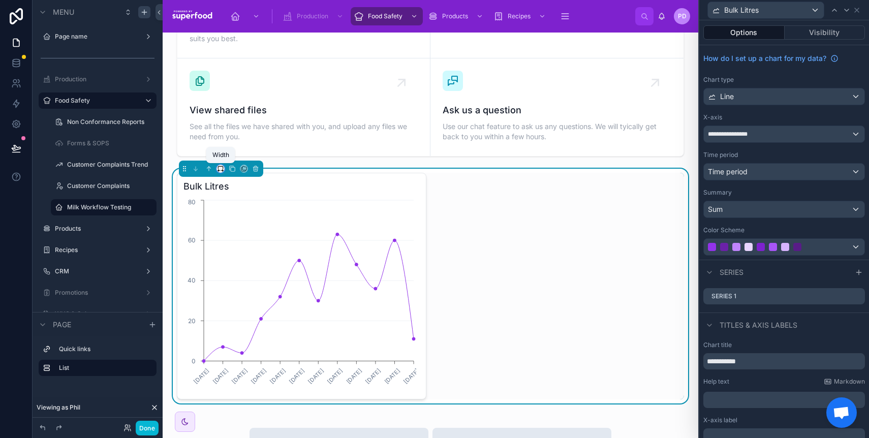
click at [223, 170] on icon at bounding box center [223, 171] width 1 height 2
click at [240, 297] on span "Full width" at bounding box center [241, 303] width 32 height 12
click at [221, 171] on icon at bounding box center [220, 168] width 7 height 7
click at [221, 171] on div at bounding box center [434, 219] width 869 height 438
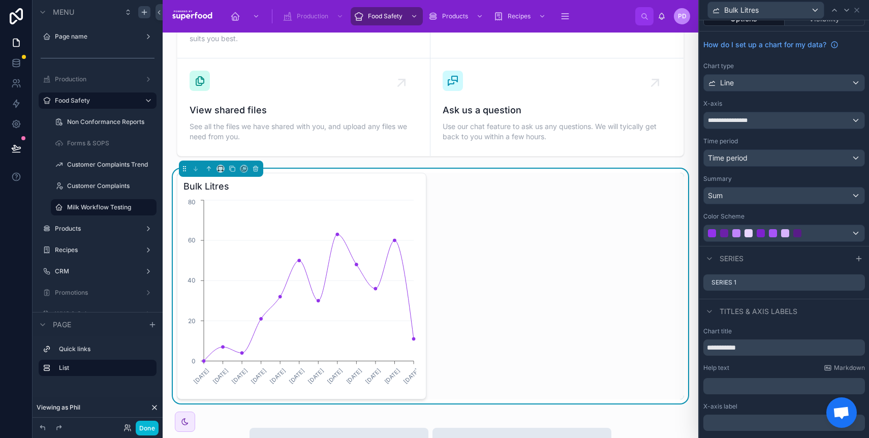
scroll to position [62, 0]
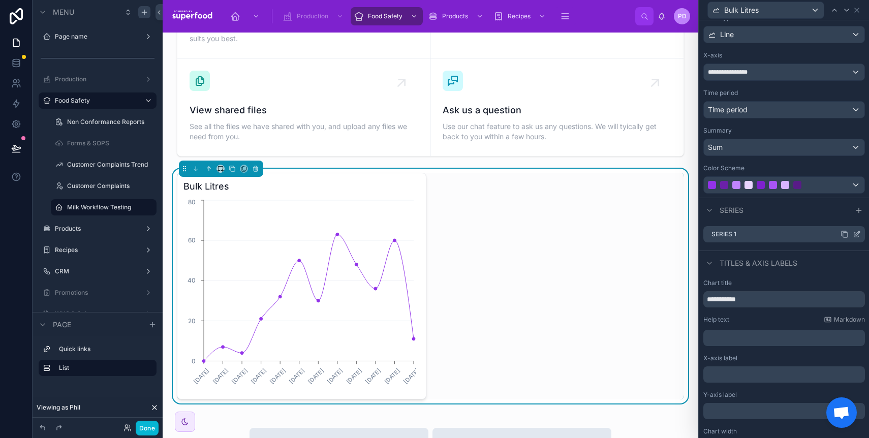
click at [853, 234] on icon at bounding box center [857, 234] width 8 height 8
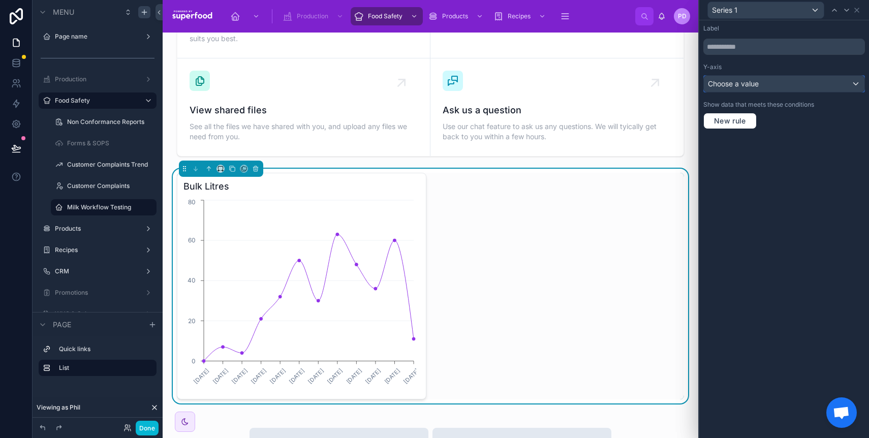
click at [763, 89] on div "Choose a value" at bounding box center [784, 84] width 161 height 16
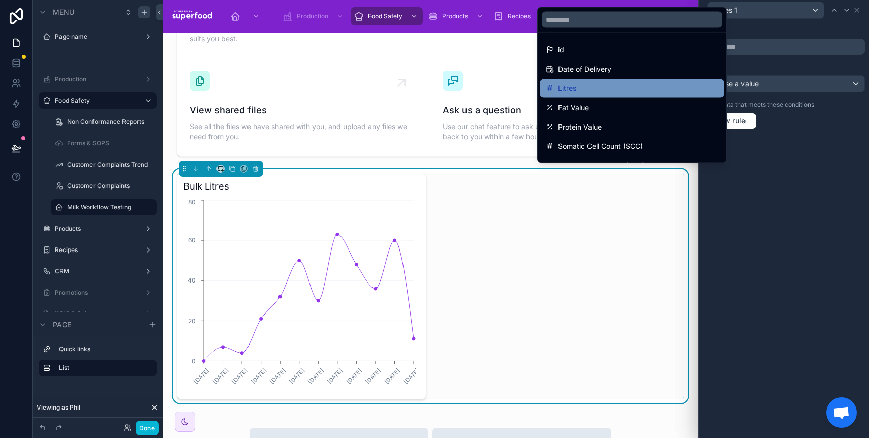
click at [633, 93] on div "Litres" at bounding box center [632, 88] width 172 height 12
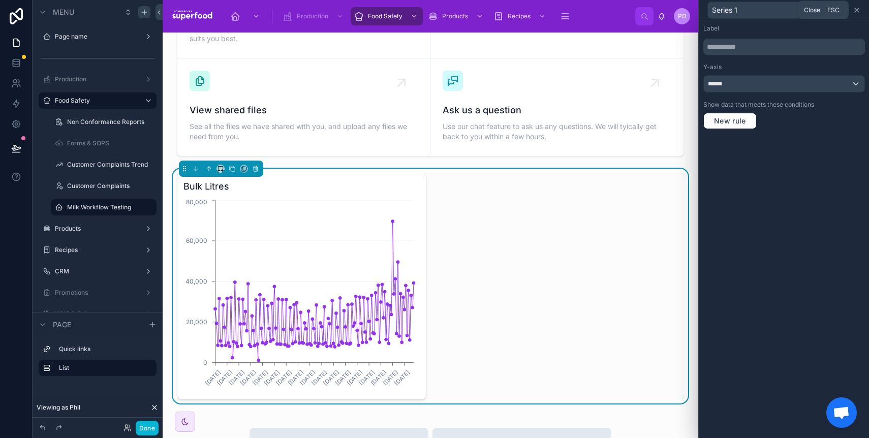
click at [857, 10] on icon at bounding box center [857, 10] width 4 height 4
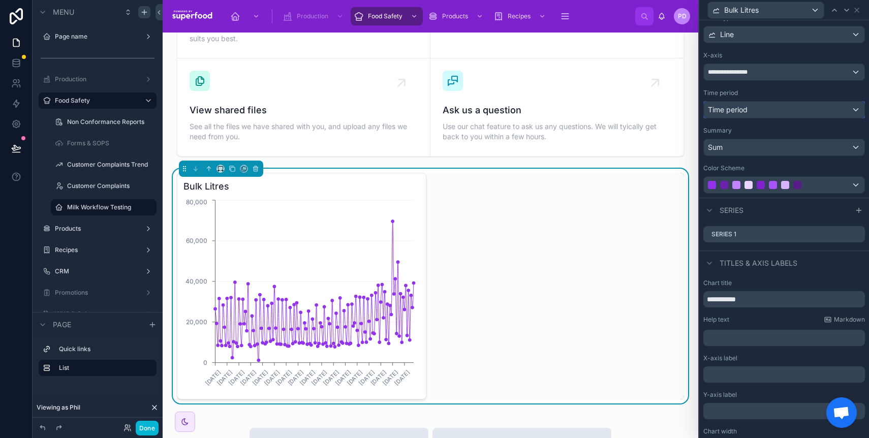
click at [769, 103] on div "Time period" at bounding box center [784, 110] width 161 height 16
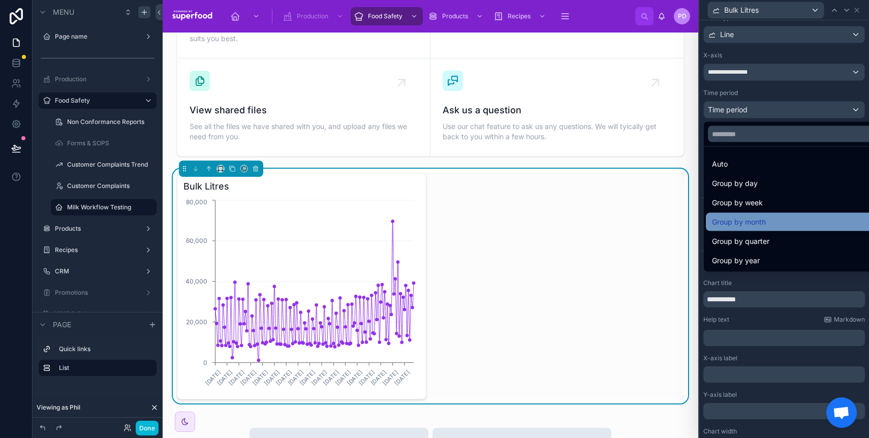
click at [783, 215] on div "Group by month" at bounding box center [792, 222] width 172 height 18
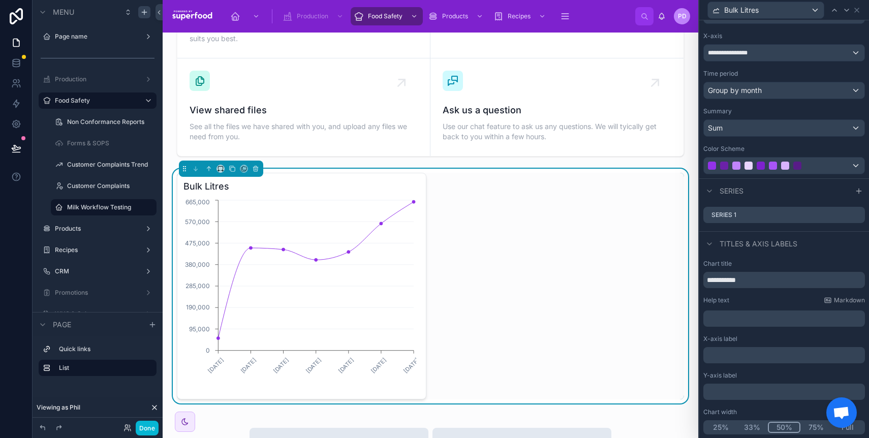
scroll to position [82, 0]
click at [838, 430] on button "Full" at bounding box center [848, 426] width 32 height 11
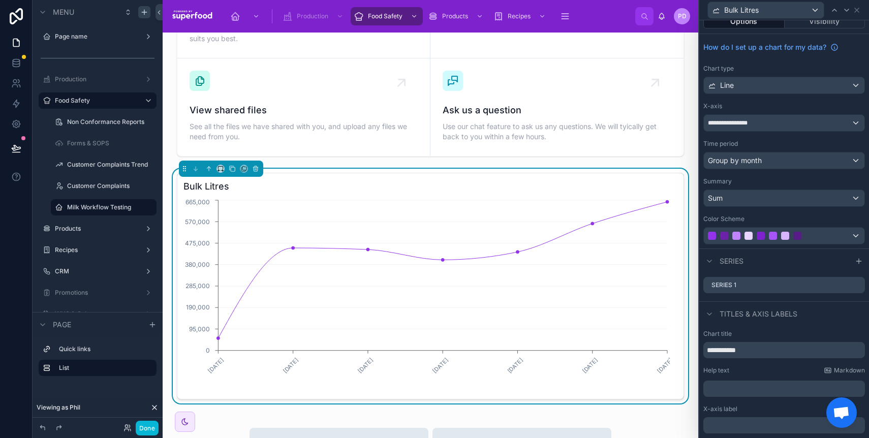
scroll to position [0, 0]
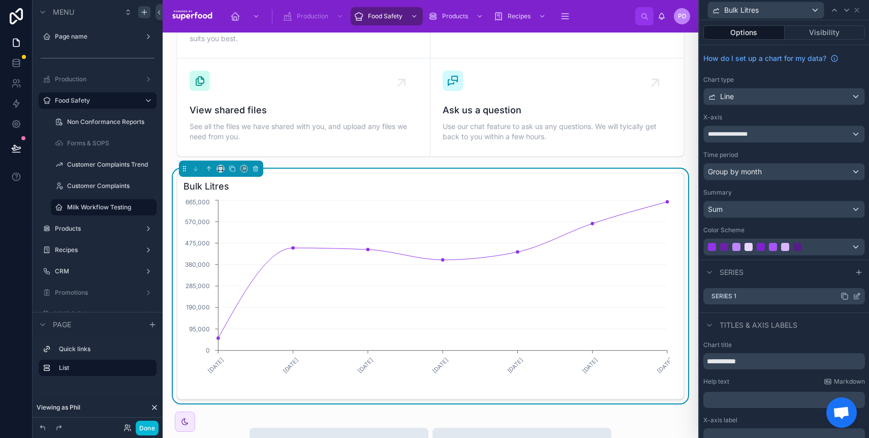
click at [853, 295] on icon at bounding box center [857, 296] width 8 height 8
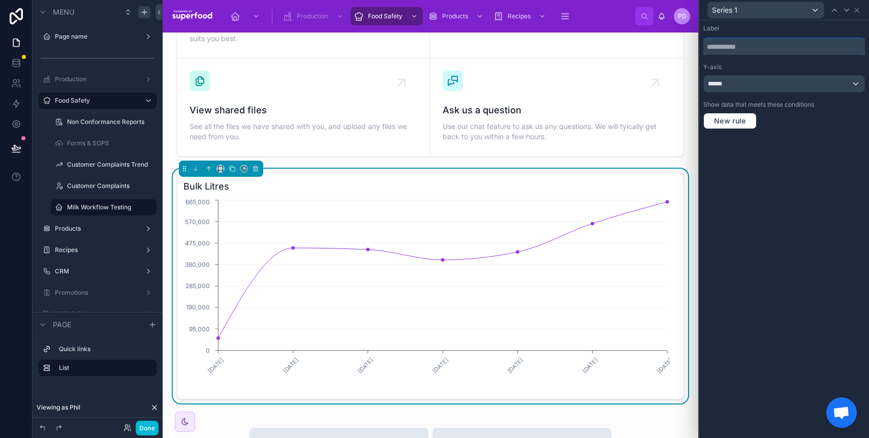
click at [751, 46] on input "text" at bounding box center [785, 47] width 162 height 16
type input "******"
click at [838, 25] on div "Label" at bounding box center [785, 28] width 162 height 8
click at [858, 8] on icon at bounding box center [857, 10] width 8 height 8
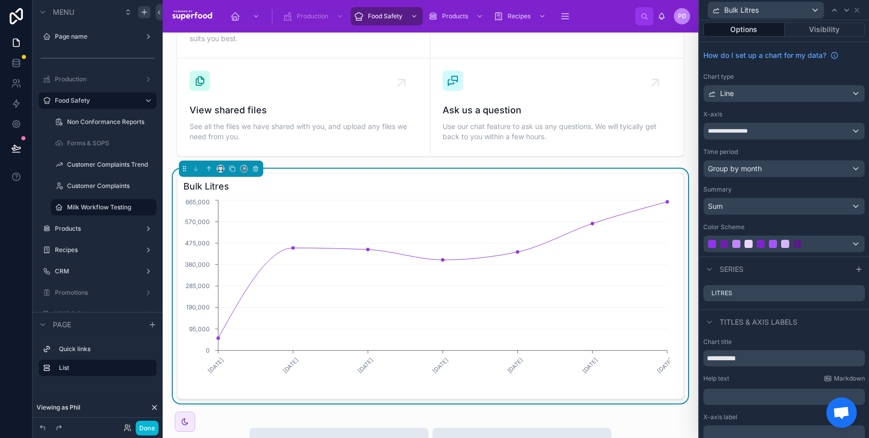
scroll to position [82, 0]
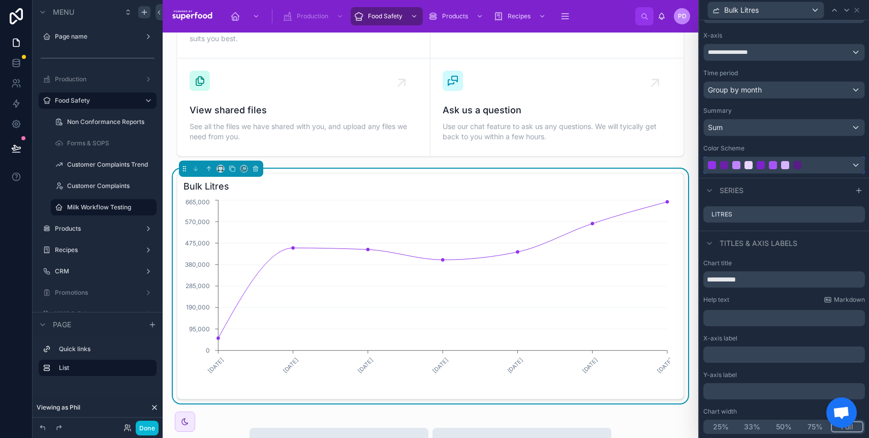
click at [815, 164] on div at bounding box center [773, 165] width 130 height 8
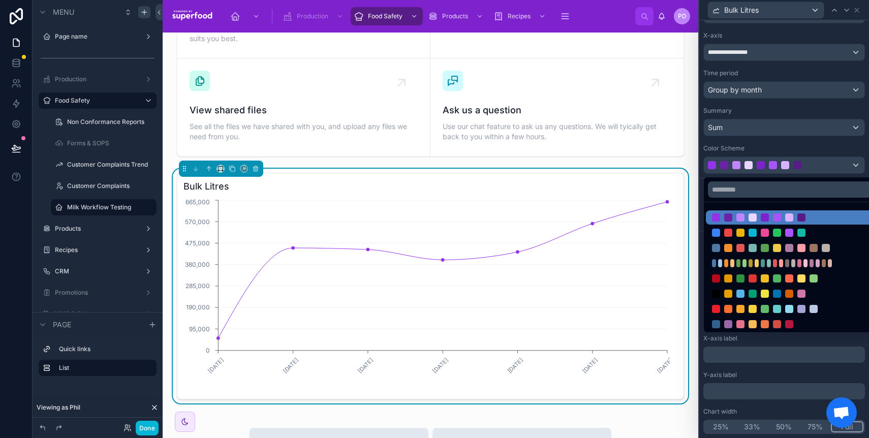
click at [815, 164] on div at bounding box center [784, 219] width 170 height 438
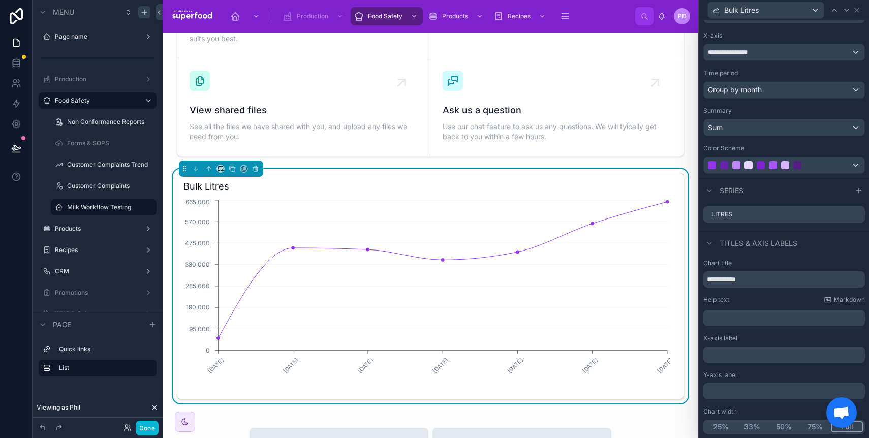
drag, startPoint x: 678, startPoint y: 402, endPoint x: 680, endPoint y: 397, distance: 5.8
click at [680, 397] on div "Bulk Litres March, 2025 April, 2025 May, 2025 June, 2025 July, 2025 August, 202…" at bounding box center [431, 286] width 520 height 235
click at [224, 171] on div at bounding box center [221, 169] width 8 height 8
click at [223, 171] on icon at bounding box center [223, 171] width 1 height 2
click at [236, 227] on span "33%" at bounding box center [233, 226] width 16 height 12
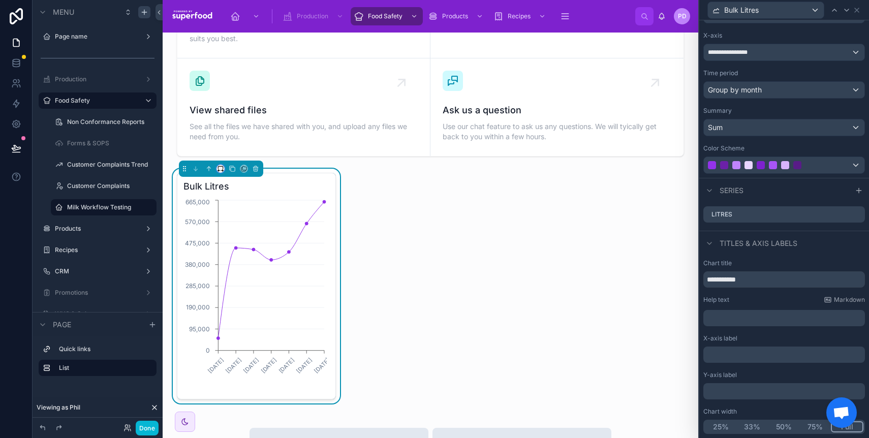
click at [222, 172] on button at bounding box center [221, 169] width 8 height 8
click at [253, 302] on span "Full width" at bounding box center [241, 303] width 32 height 12
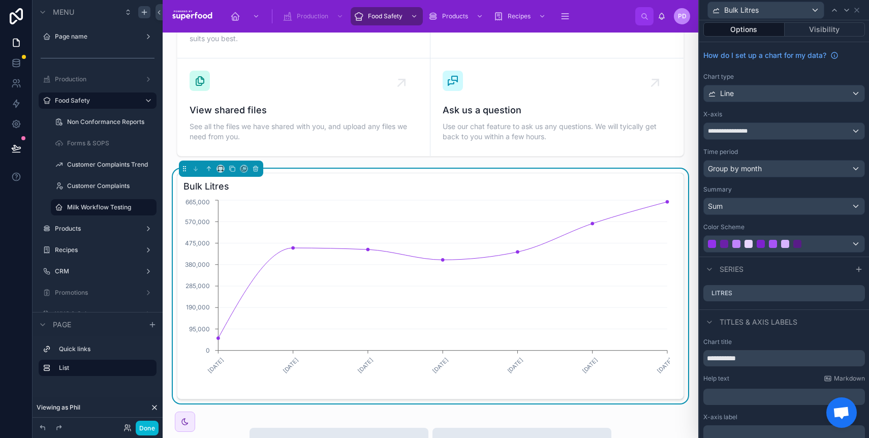
scroll to position [0, 0]
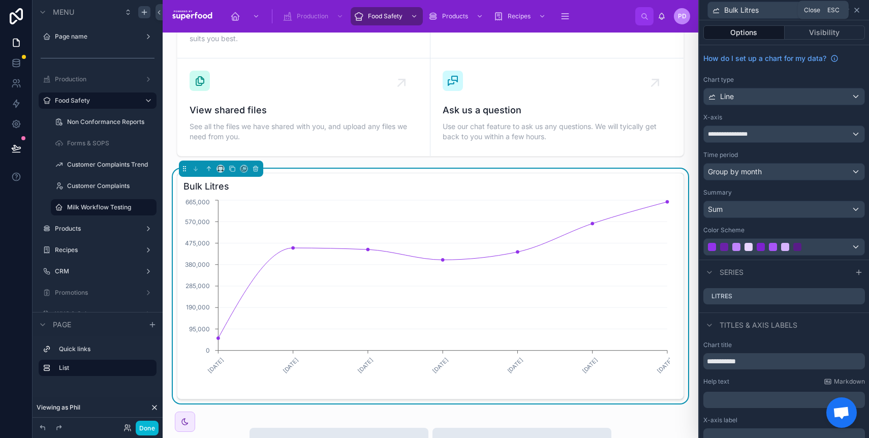
click at [858, 11] on icon at bounding box center [857, 10] width 4 height 4
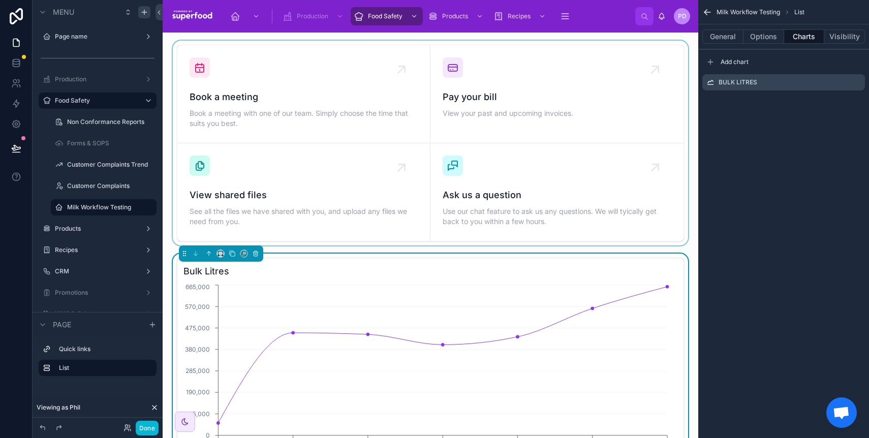
click at [439, 127] on div at bounding box center [431, 143] width 520 height 205
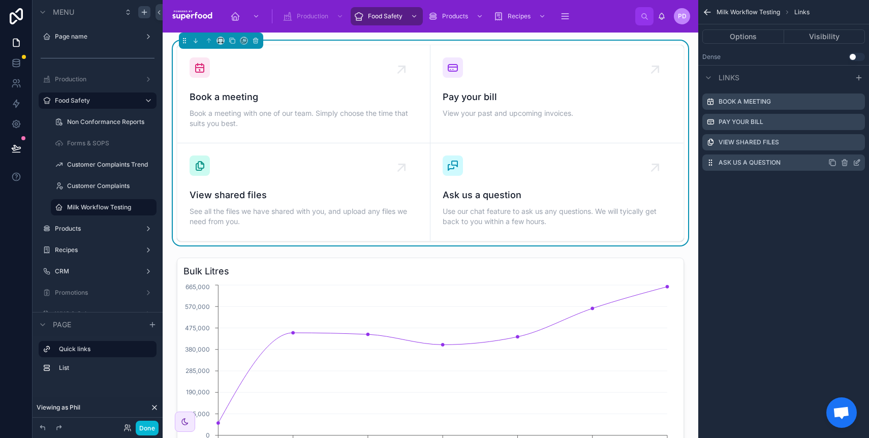
click at [845, 164] on icon "scrollable content" at bounding box center [845, 163] width 0 height 2
click at [839, 147] on icon at bounding box center [841, 146] width 8 height 8
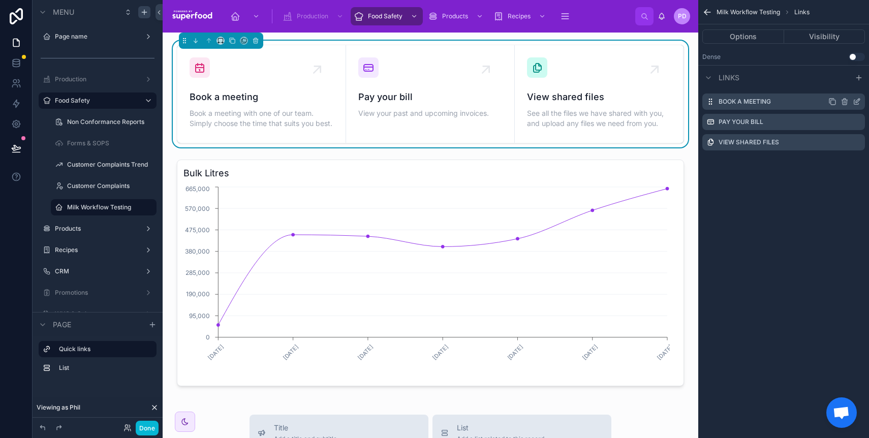
click at [857, 101] on icon "scrollable content" at bounding box center [858, 101] width 4 height 4
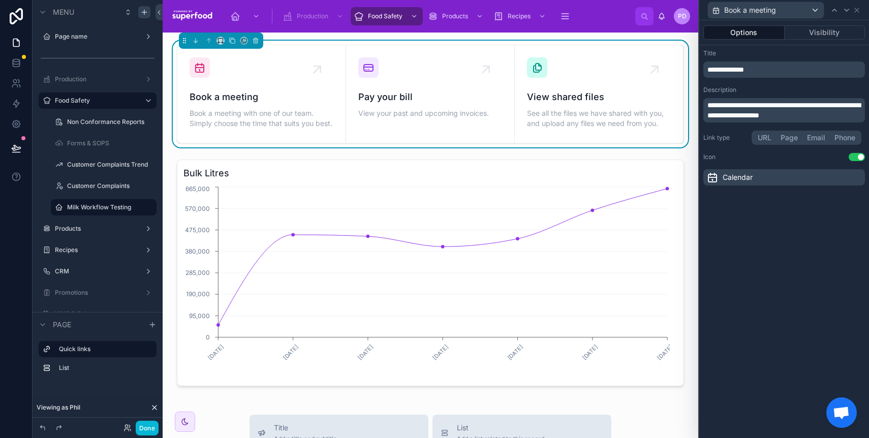
click at [780, 71] on p "**********" at bounding box center [786, 70] width 156 height 10
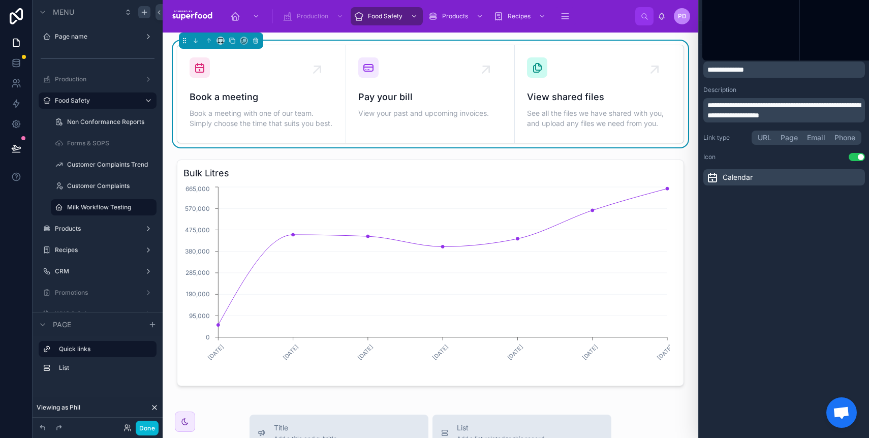
click at [780, 71] on p "**********" at bounding box center [786, 70] width 156 height 10
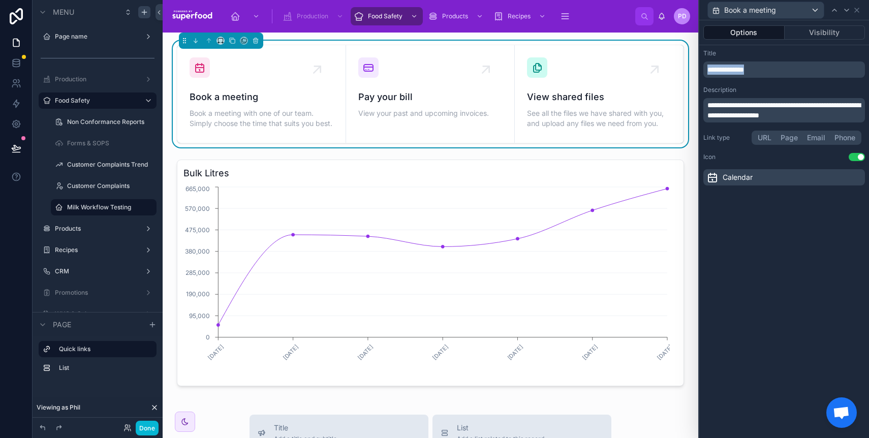
click at [780, 71] on p "**********" at bounding box center [786, 70] width 156 height 10
click at [778, 55] on div "Title" at bounding box center [785, 53] width 162 height 8
click at [857, 9] on icon at bounding box center [857, 10] width 4 height 4
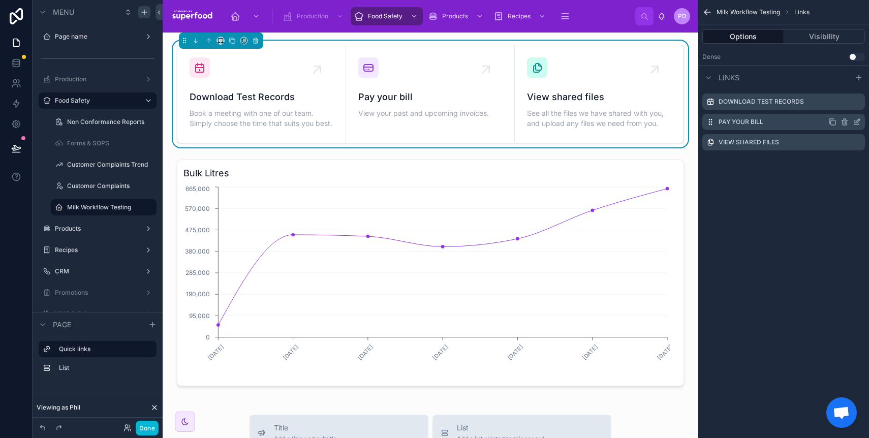
click at [856, 121] on icon "scrollable content" at bounding box center [858, 121] width 4 height 4
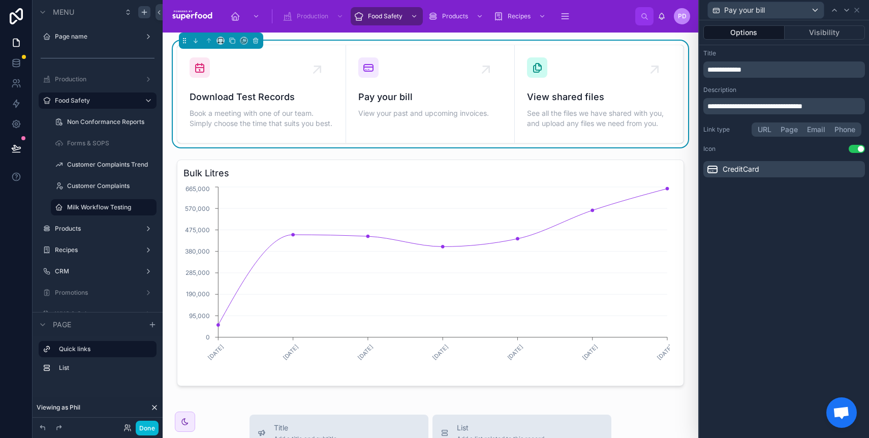
click at [742, 63] on div "**********" at bounding box center [785, 70] width 162 height 16
click at [740, 70] on span "**********" at bounding box center [725, 69] width 34 height 7
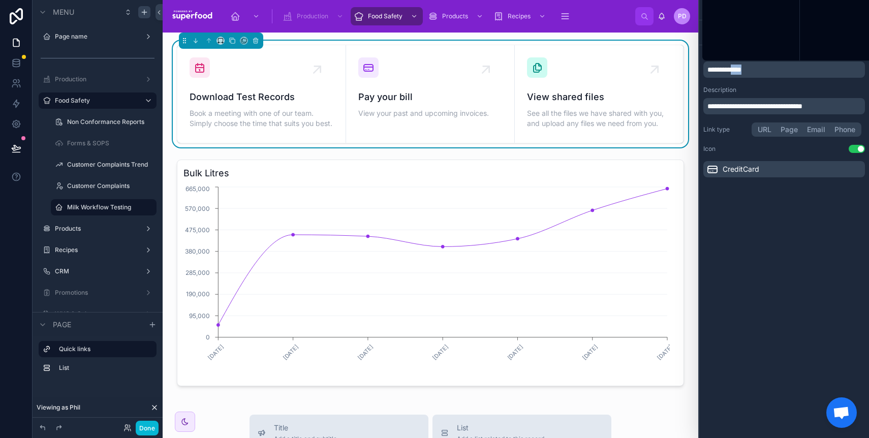
click at [740, 70] on span "**********" at bounding box center [725, 69] width 34 height 7
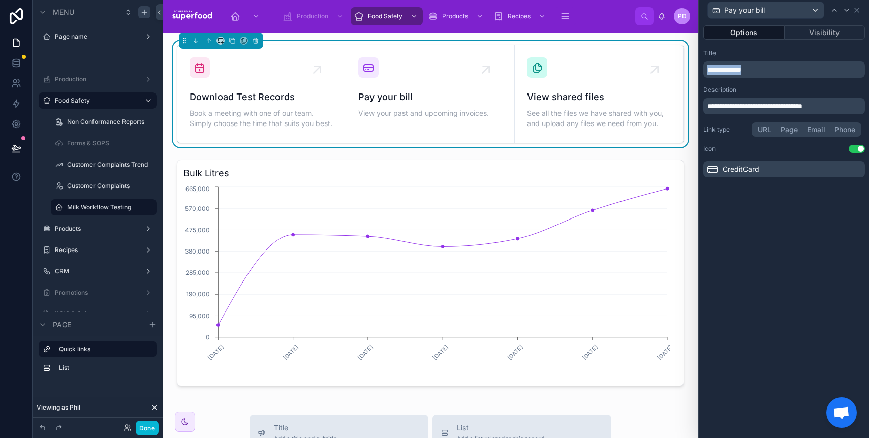
click at [740, 70] on span "**********" at bounding box center [725, 69] width 34 height 7
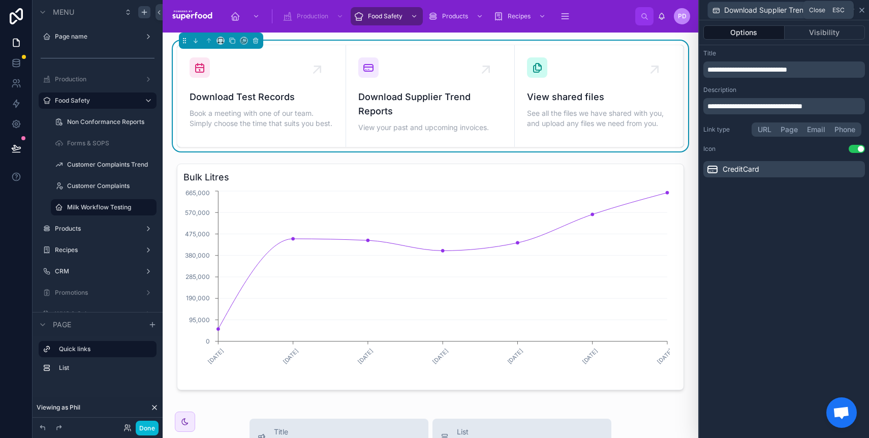
click at [864, 12] on icon at bounding box center [862, 10] width 4 height 4
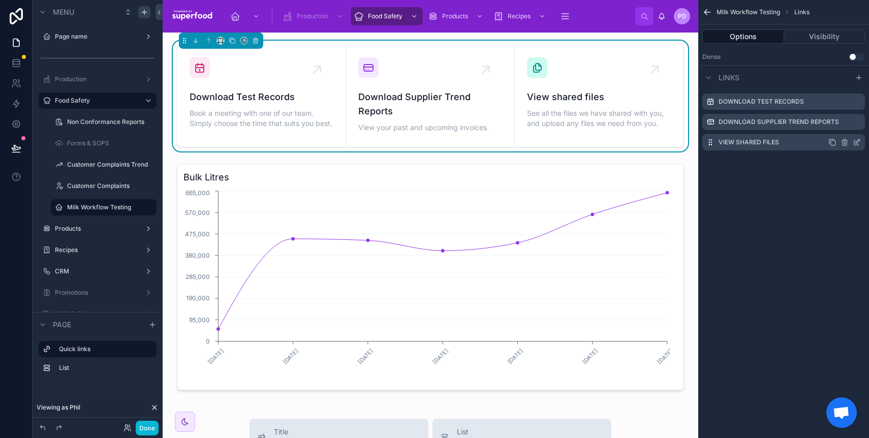
click at [857, 144] on icon "scrollable content" at bounding box center [857, 142] width 8 height 8
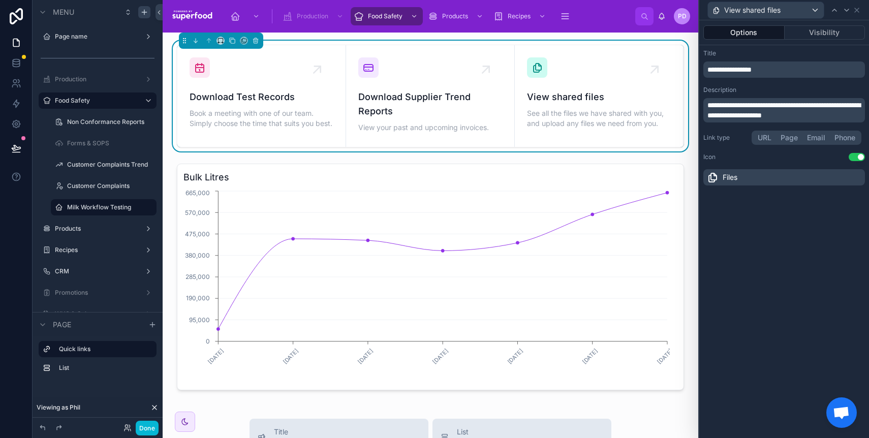
click at [768, 74] on p "**********" at bounding box center [786, 70] width 156 height 10
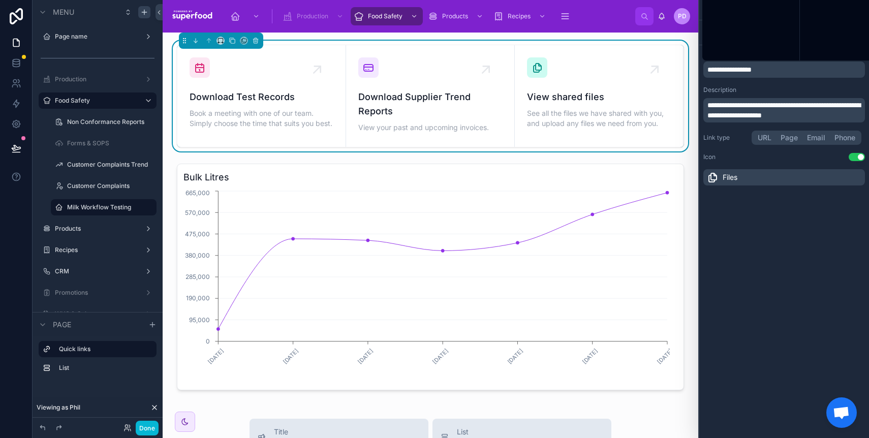
click at [768, 74] on p "**********" at bounding box center [786, 70] width 156 height 10
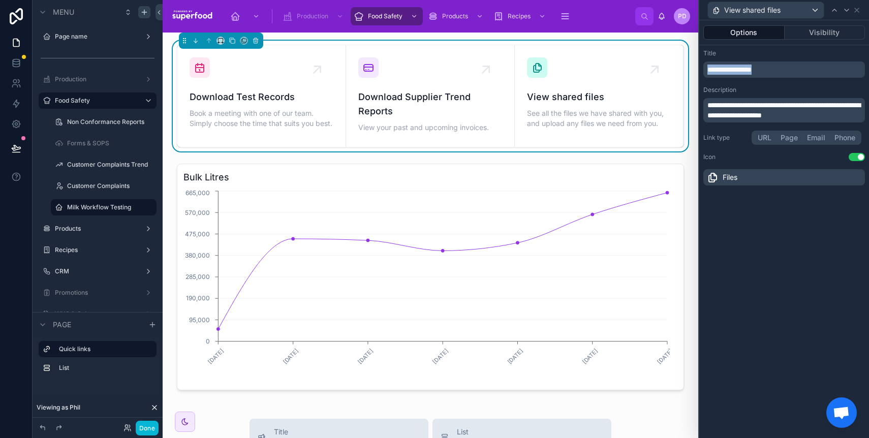
click at [768, 74] on p "**********" at bounding box center [786, 70] width 156 height 10
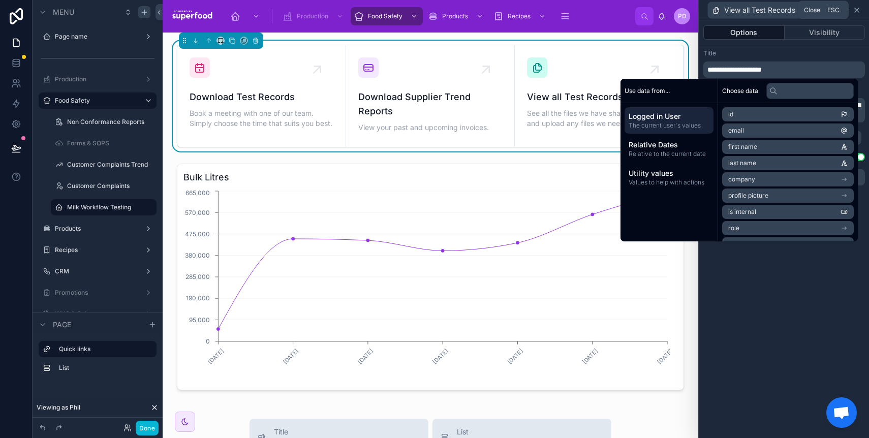
click at [857, 8] on icon at bounding box center [857, 10] width 8 height 8
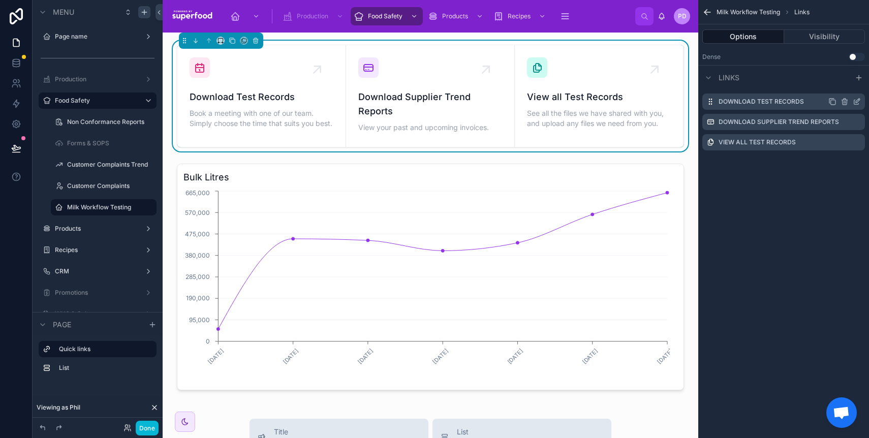
click at [857, 102] on icon "scrollable content" at bounding box center [858, 101] width 4 height 4
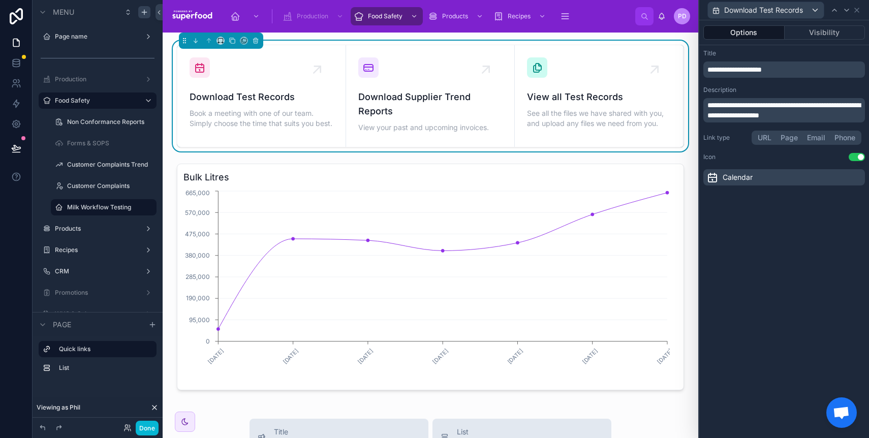
click at [781, 115] on span "**********" at bounding box center [784, 110] width 153 height 17
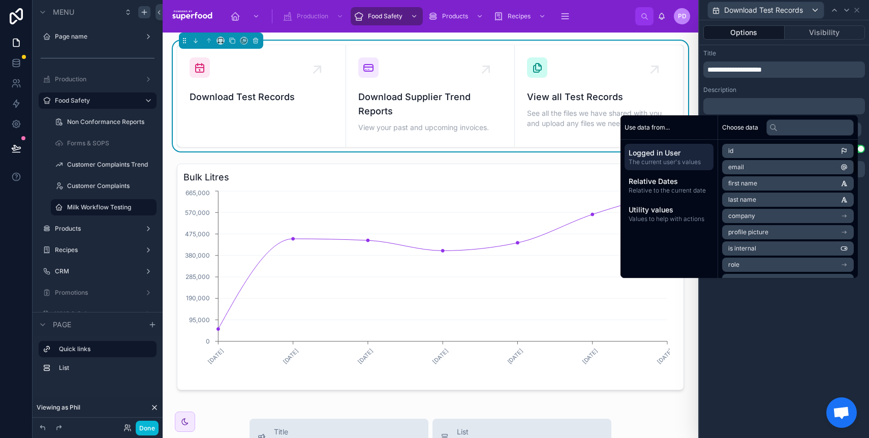
click at [783, 287] on div "**********" at bounding box center [784, 229] width 170 height 418
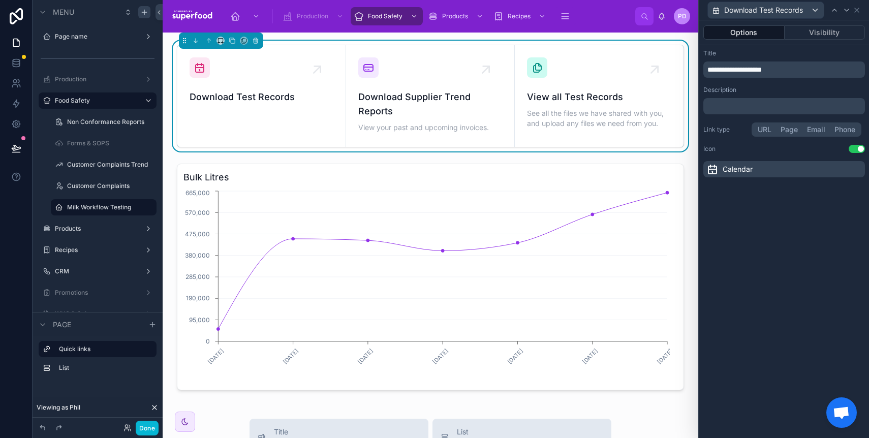
click at [714, 167] on icon at bounding box center [713, 169] width 12 height 12
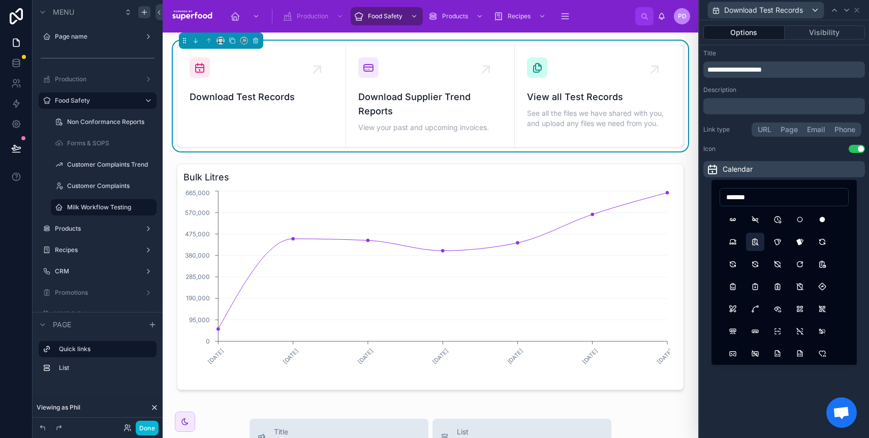
type input "*******"
click at [752, 239] on button "ReportSearch" at bounding box center [755, 242] width 18 height 18
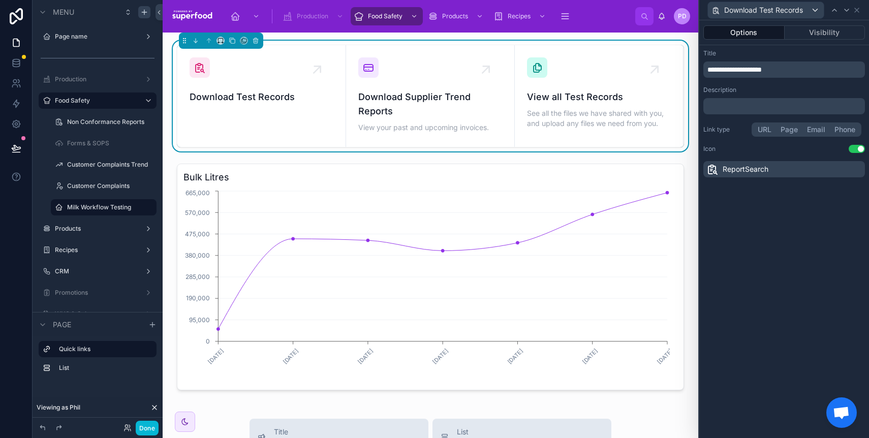
click at [759, 151] on div "Icon Use setting" at bounding box center [785, 149] width 162 height 8
click at [856, 10] on icon at bounding box center [857, 10] width 4 height 4
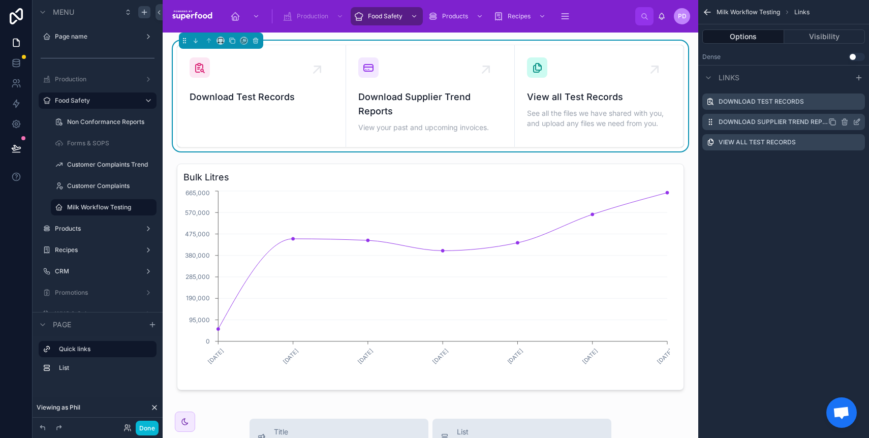
click at [855, 123] on icon "scrollable content" at bounding box center [857, 122] width 8 height 8
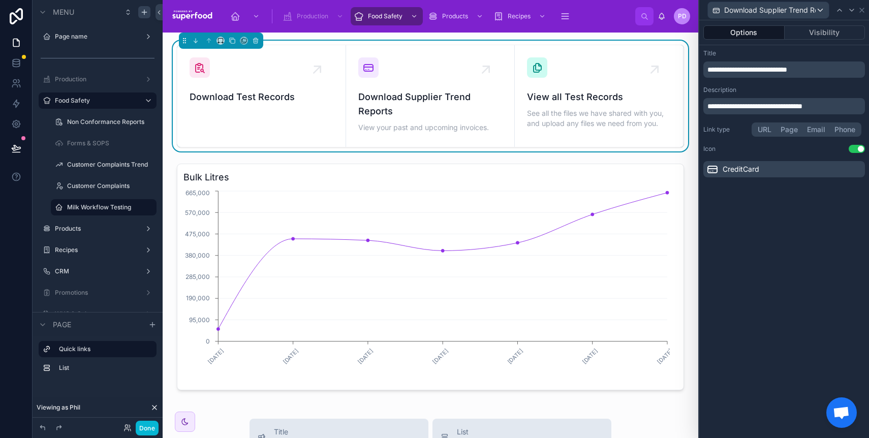
click at [797, 109] on span "**********" at bounding box center [755, 106] width 95 height 7
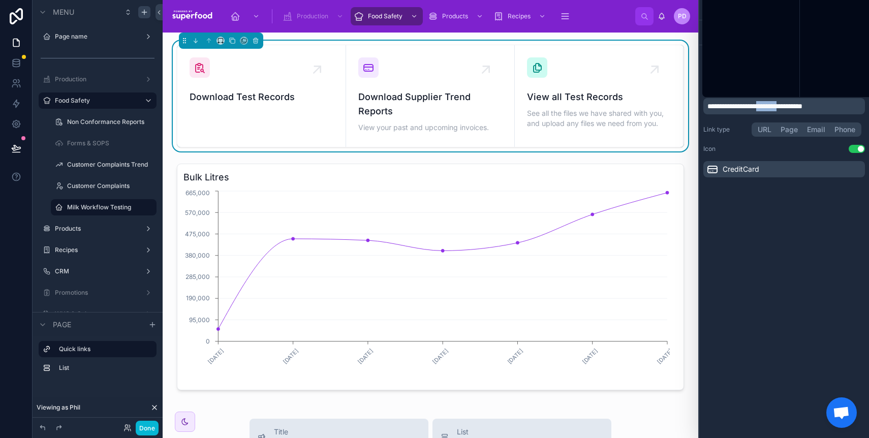
click at [797, 109] on span "**********" at bounding box center [755, 106] width 95 height 7
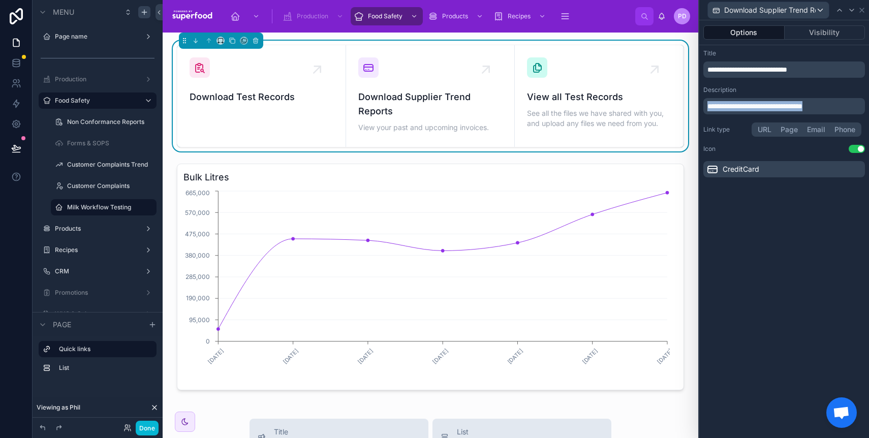
click at [797, 109] on span "**********" at bounding box center [755, 106] width 95 height 7
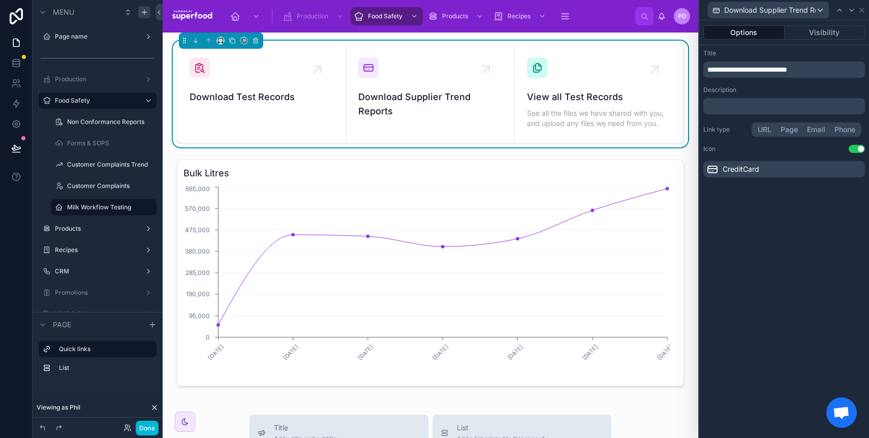
click at [779, 320] on div "**********" at bounding box center [784, 229] width 170 height 418
click at [734, 171] on span "CreditCard" at bounding box center [741, 169] width 37 height 10
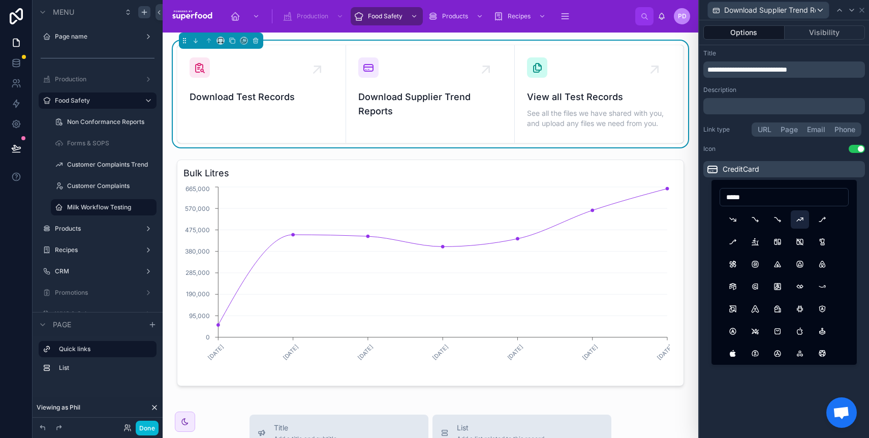
type input "*****"
click at [806, 221] on button "TrendingUp" at bounding box center [800, 219] width 18 height 18
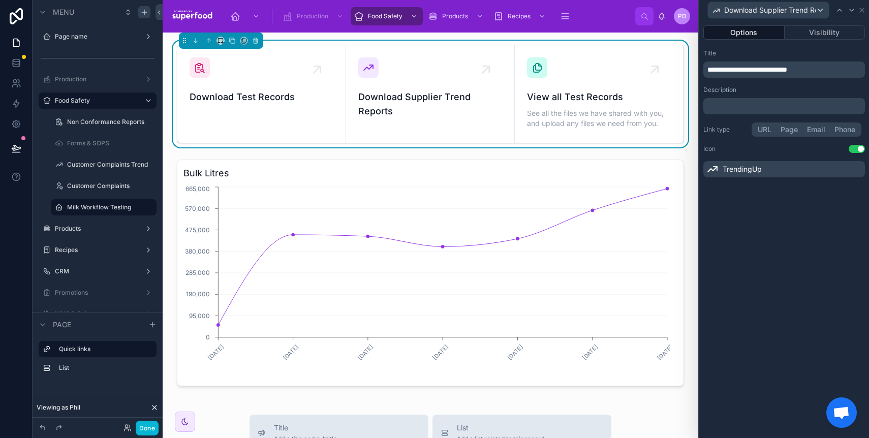
click at [786, 214] on div "**********" at bounding box center [784, 229] width 170 height 418
click at [862, 8] on icon at bounding box center [862, 10] width 8 height 8
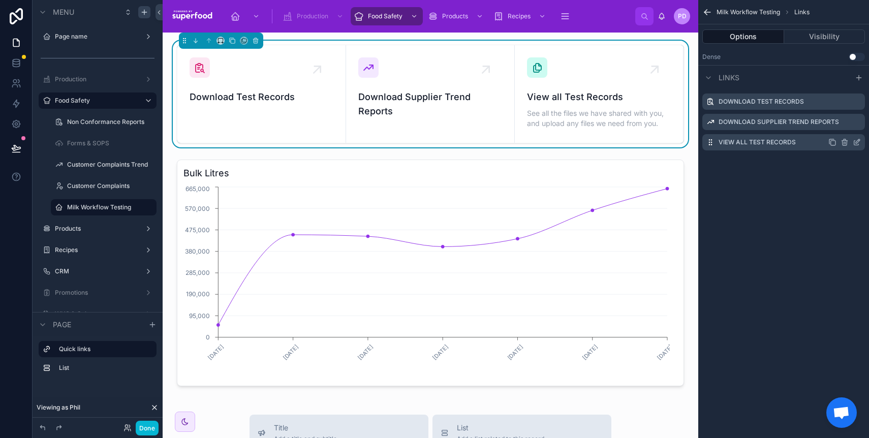
click at [853, 141] on icon "scrollable content" at bounding box center [857, 142] width 8 height 8
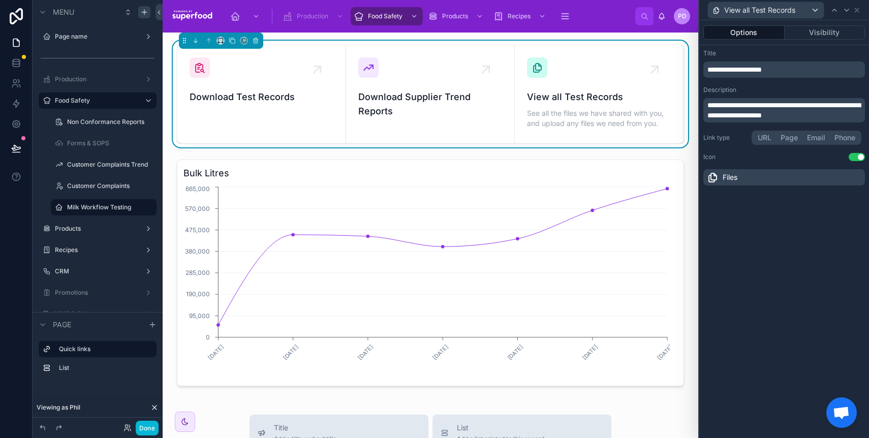
click at [748, 177] on div "Files" at bounding box center [785, 177] width 162 height 16
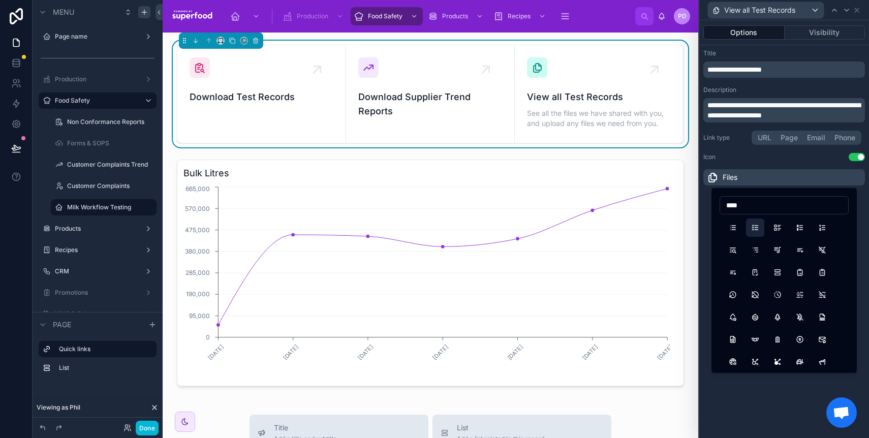
type input "****"
click at [758, 227] on button "ListCheck" at bounding box center [755, 228] width 18 height 18
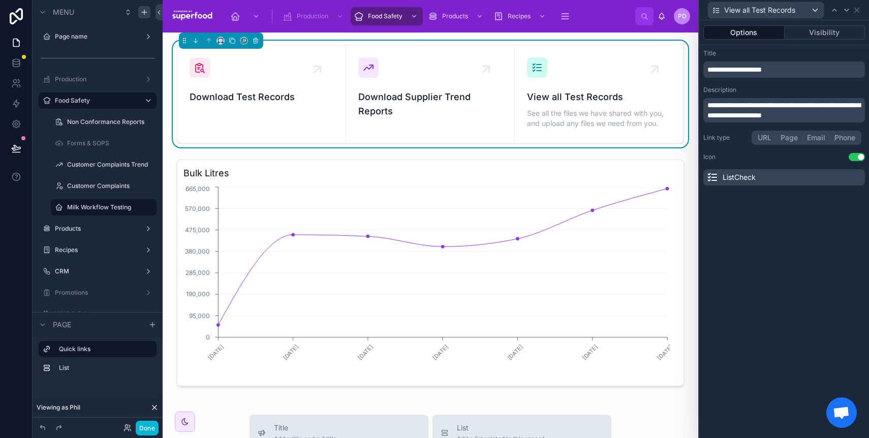
click at [772, 113] on span "**********" at bounding box center [784, 110] width 153 height 17
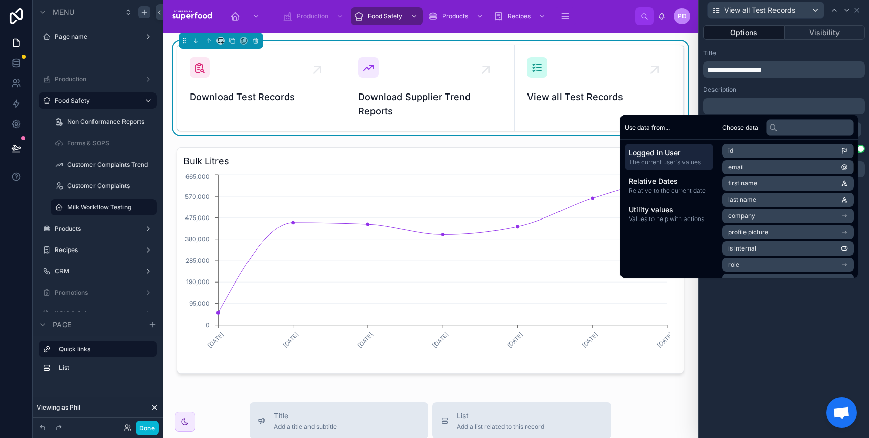
click at [775, 337] on div "**********" at bounding box center [784, 229] width 170 height 418
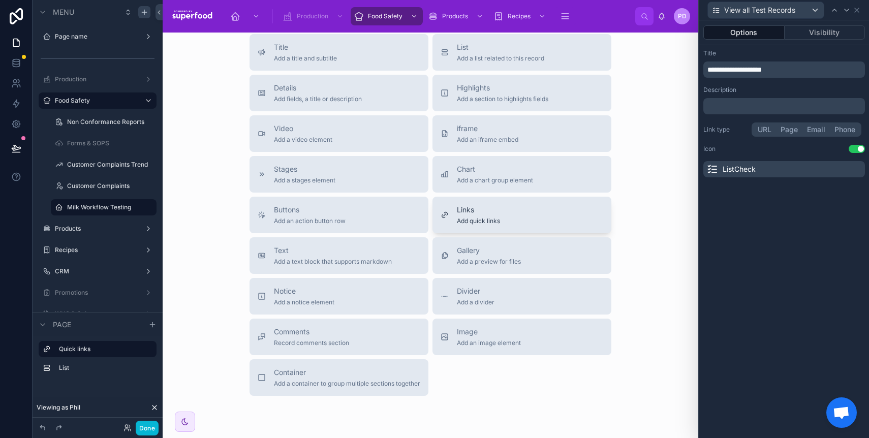
scroll to position [353, 0]
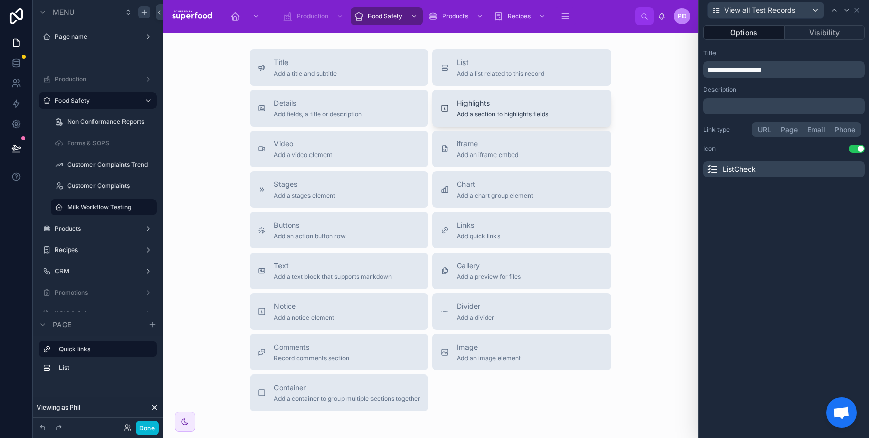
click at [510, 112] on span "Add a section to highlights fields" at bounding box center [503, 114] width 92 height 8
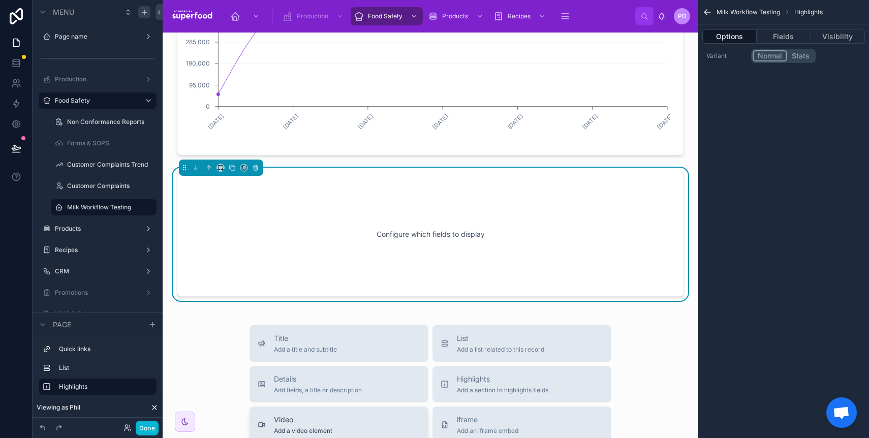
scroll to position [218, 0]
click at [782, 41] on button "Fields" at bounding box center [784, 36] width 54 height 14
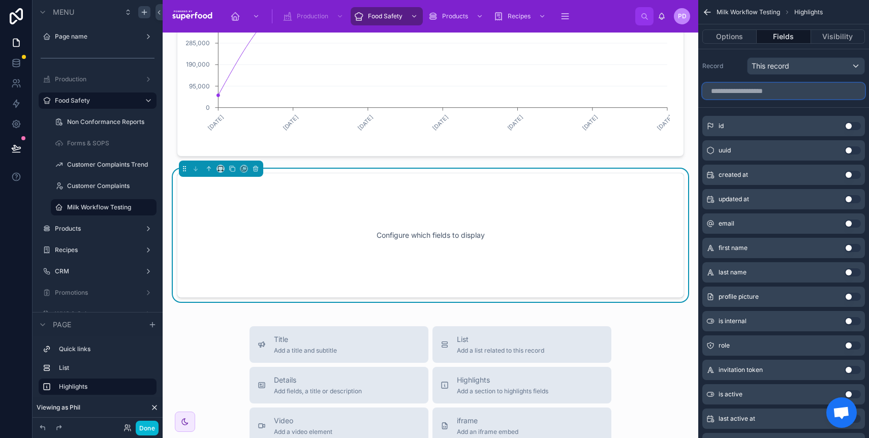
click at [755, 96] on input "scrollable content" at bounding box center [784, 91] width 163 height 16
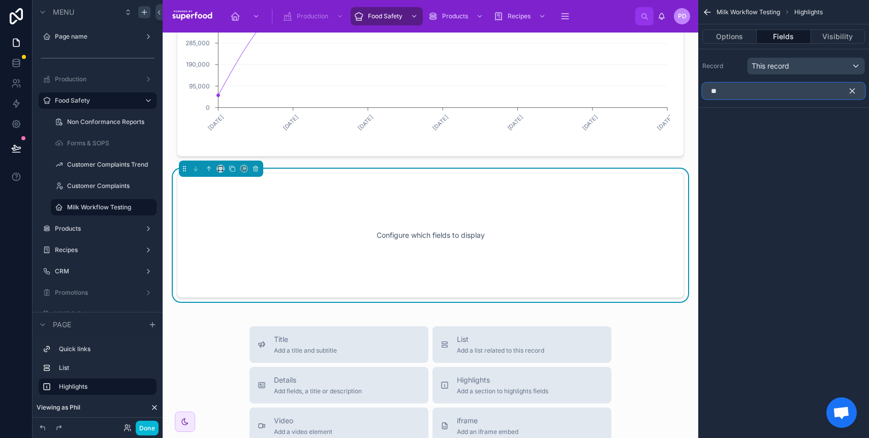
type input "*"
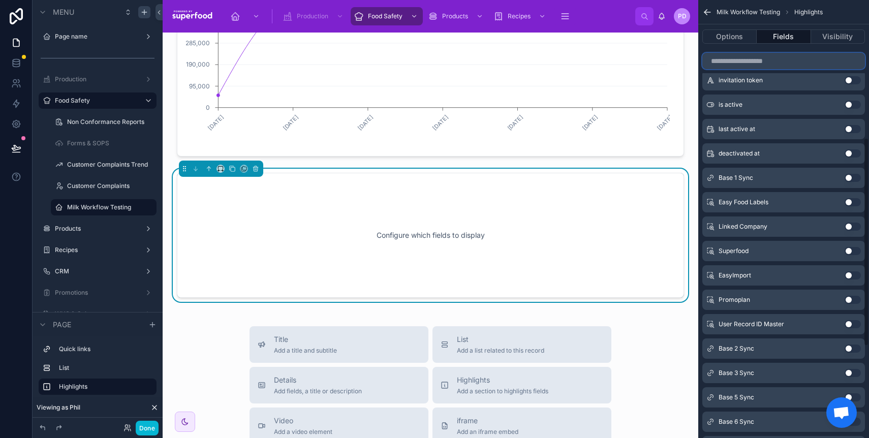
scroll to position [0, 0]
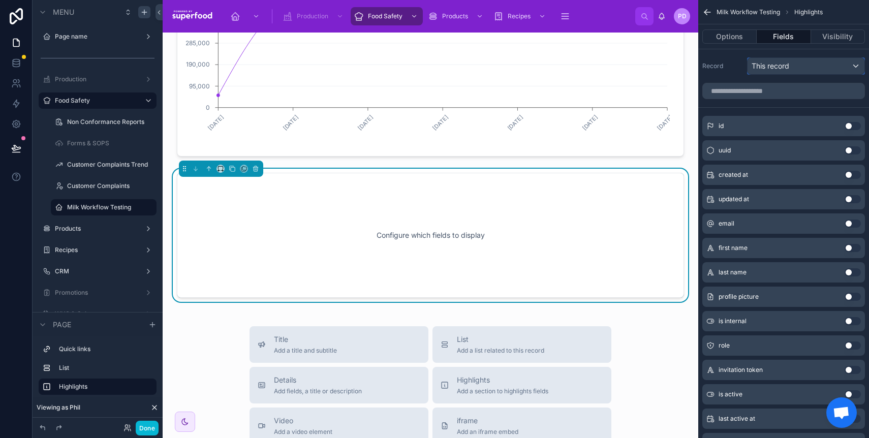
click at [789, 70] on span "This record" at bounding box center [771, 66] width 38 height 10
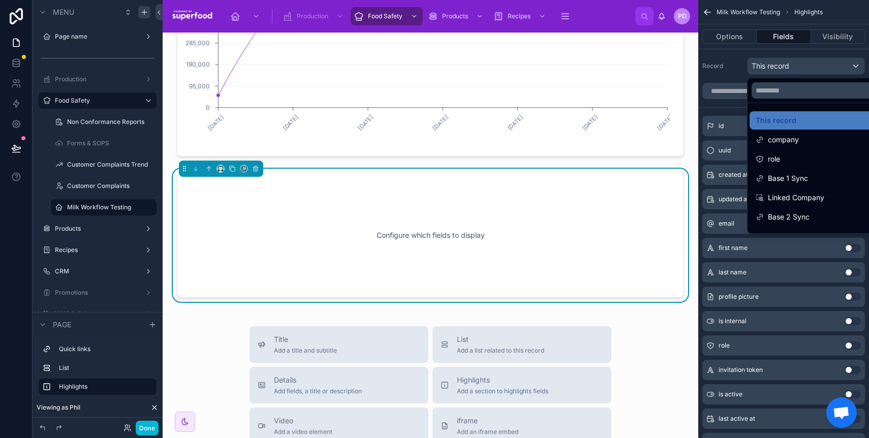
click at [789, 70] on div "scrollable content" at bounding box center [434, 219] width 869 height 438
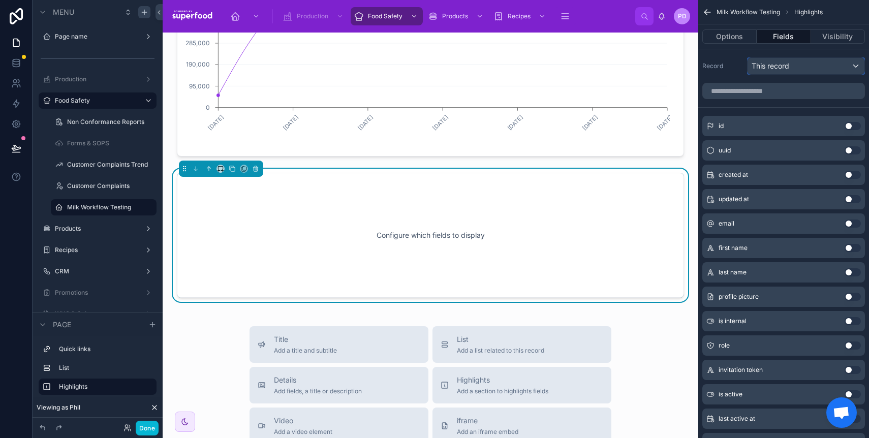
click at [791, 67] on div "This record" at bounding box center [806, 66] width 117 height 16
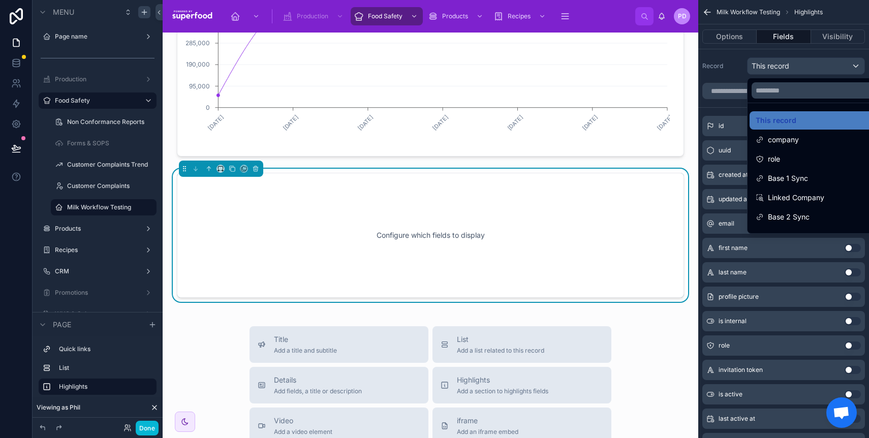
click at [739, 67] on div "scrollable content" at bounding box center [434, 219] width 869 height 438
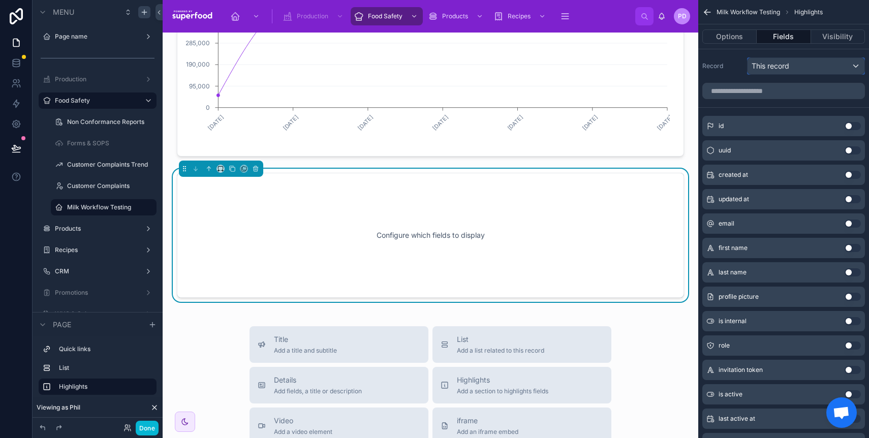
click at [776, 62] on span "This record" at bounding box center [771, 66] width 38 height 10
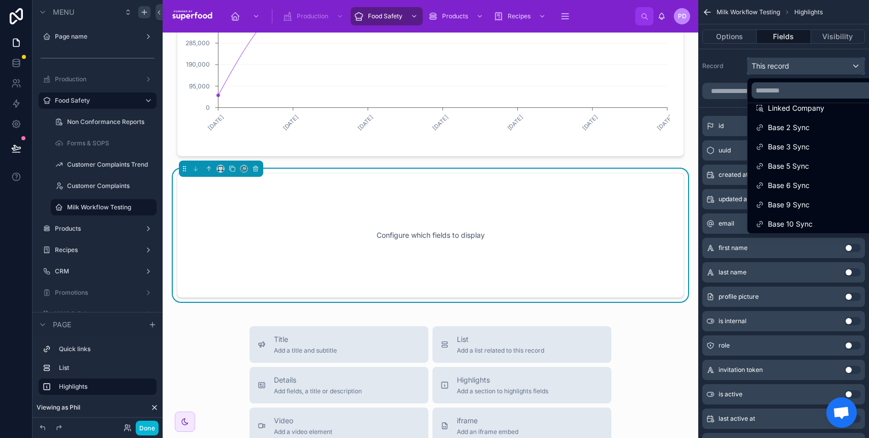
scroll to position [92, 0]
click at [742, 72] on div "scrollable content" at bounding box center [434, 219] width 869 height 438
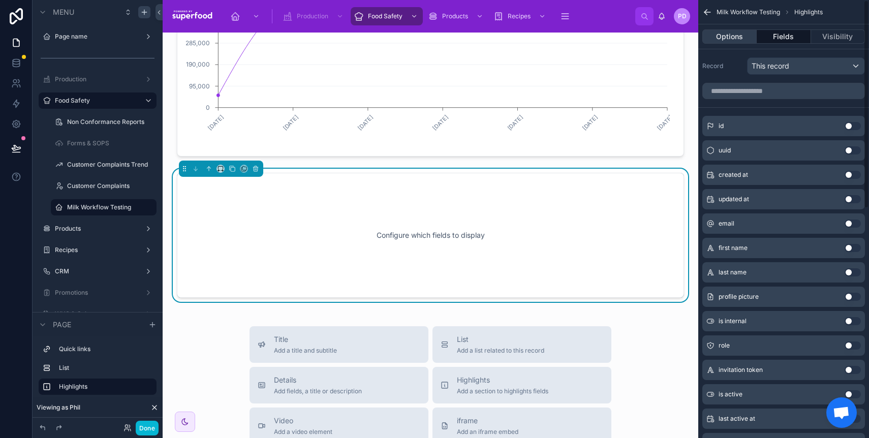
click at [730, 39] on button "Options" at bounding box center [730, 36] width 54 height 14
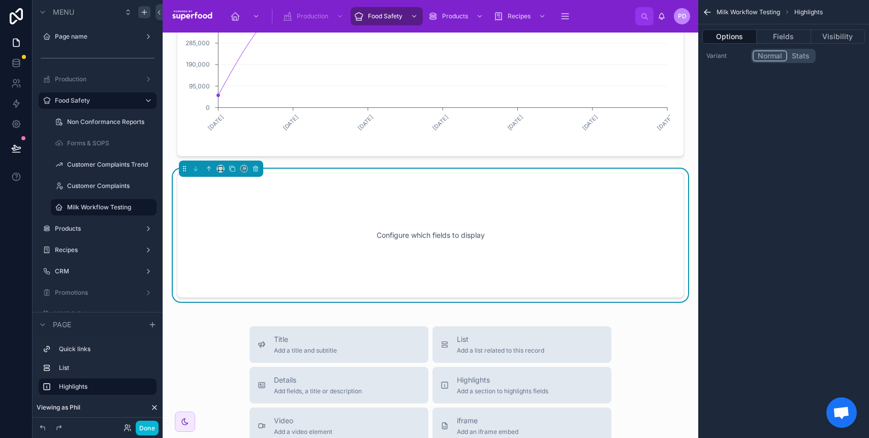
click at [801, 58] on button "Stats" at bounding box center [800, 55] width 27 height 11
click at [787, 41] on button "Fields" at bounding box center [784, 36] width 54 height 14
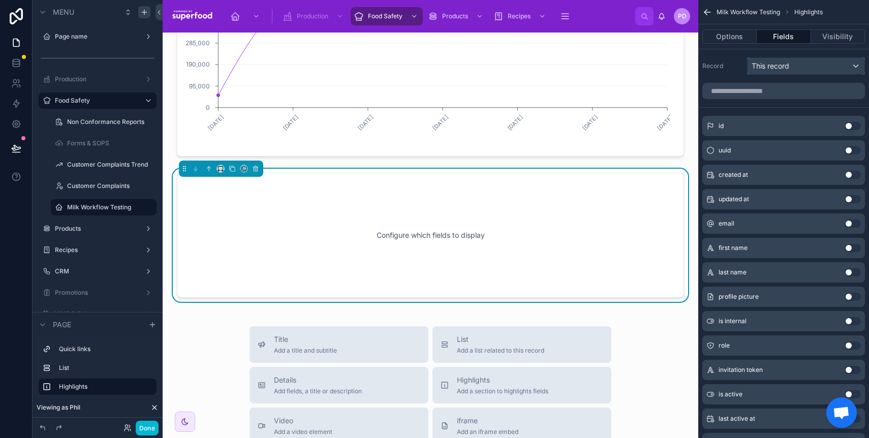
click at [797, 71] on div "This record" at bounding box center [806, 66] width 117 height 16
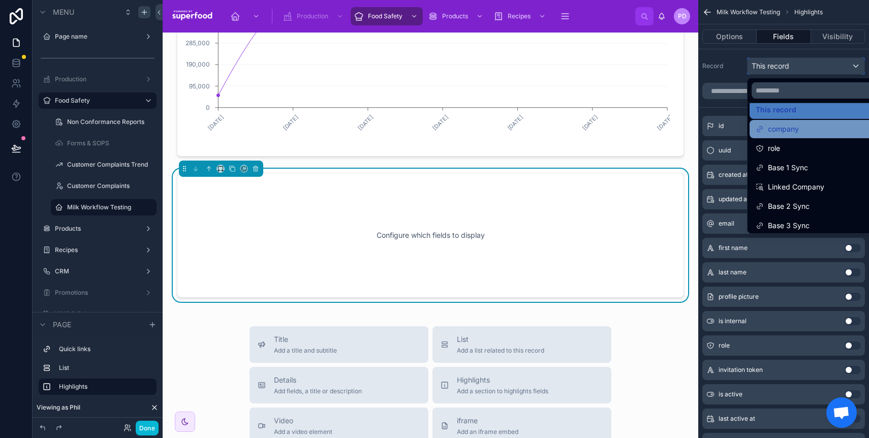
scroll to position [0, 0]
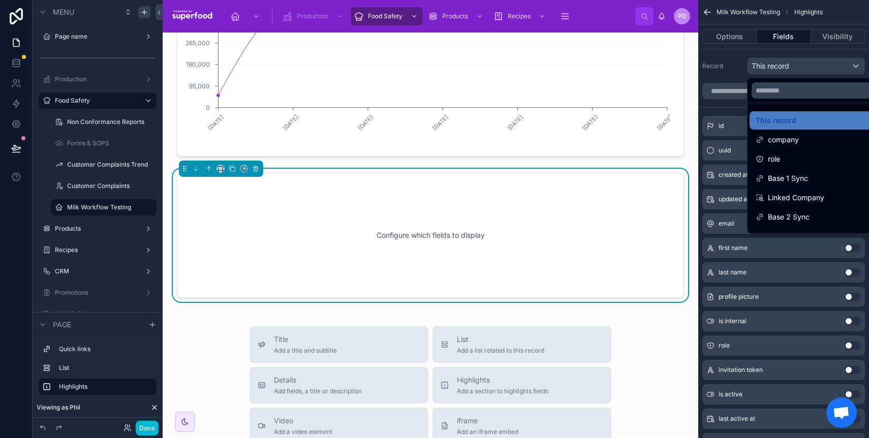
click at [739, 54] on div "scrollable content" at bounding box center [434, 219] width 869 height 438
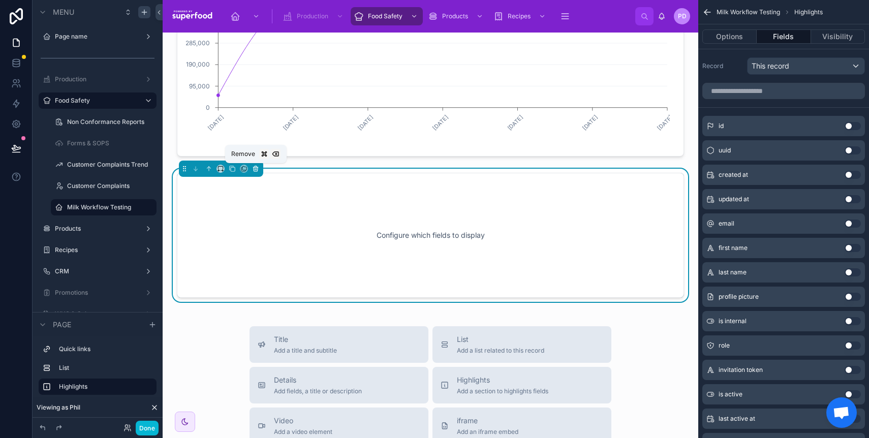
click at [259, 171] on button at bounding box center [255, 168] width 11 height 11
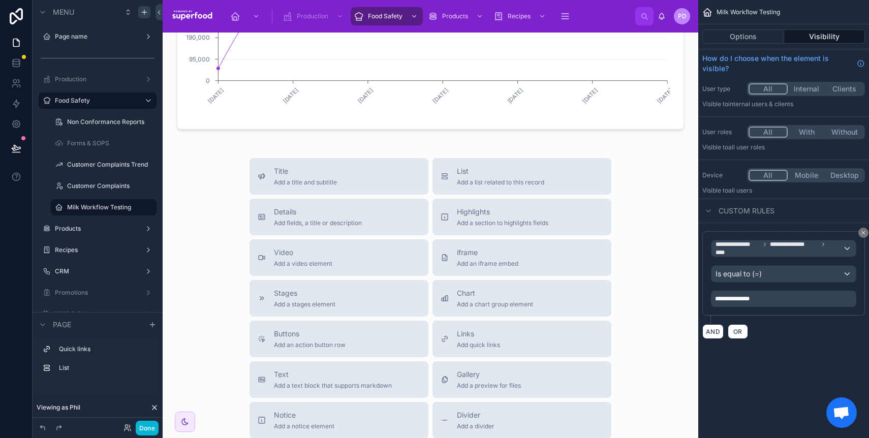
scroll to position [245, 0]
click at [527, 166] on button "List Add a list related to this record" at bounding box center [522, 176] width 179 height 37
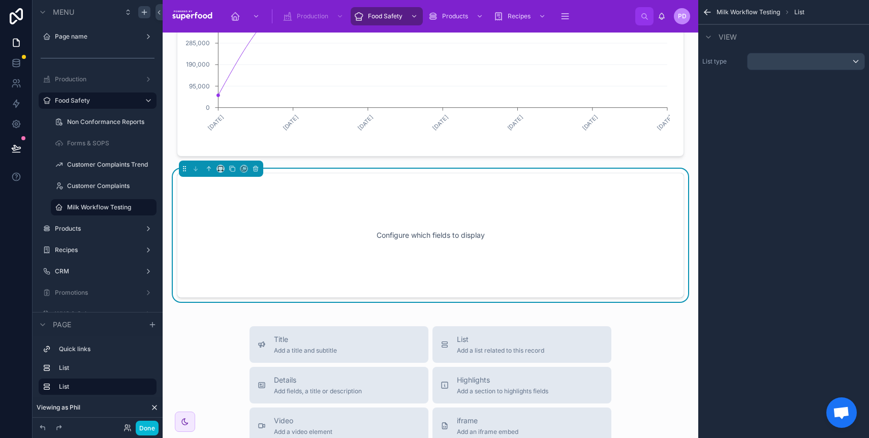
scroll to position [218, 0]
click at [767, 62] on div "scrollable content" at bounding box center [806, 61] width 117 height 16
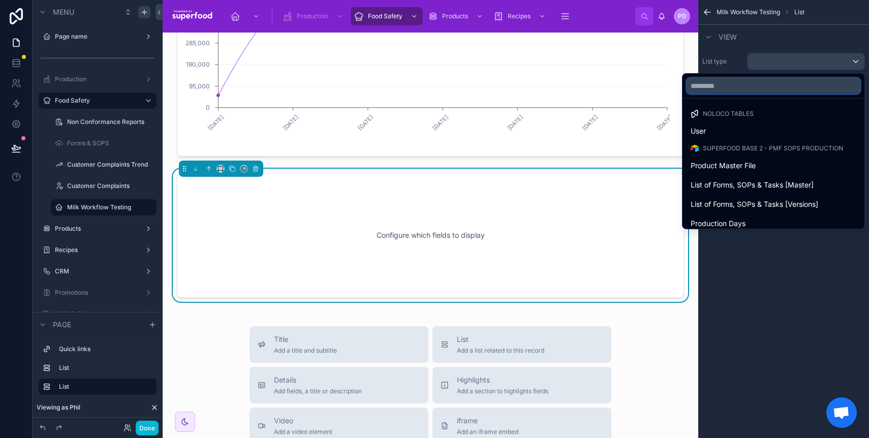
click at [760, 81] on input "text" at bounding box center [774, 86] width 174 height 16
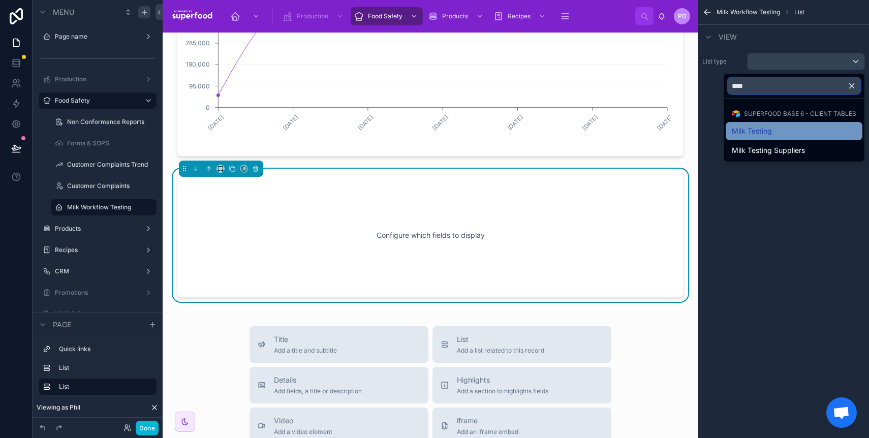
type input "****"
click at [745, 135] on span "Milk Testing" at bounding box center [752, 131] width 40 height 12
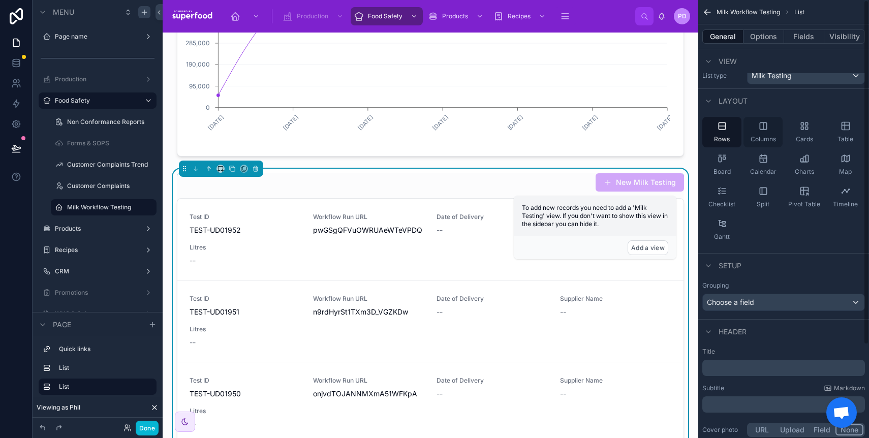
scroll to position [0, 0]
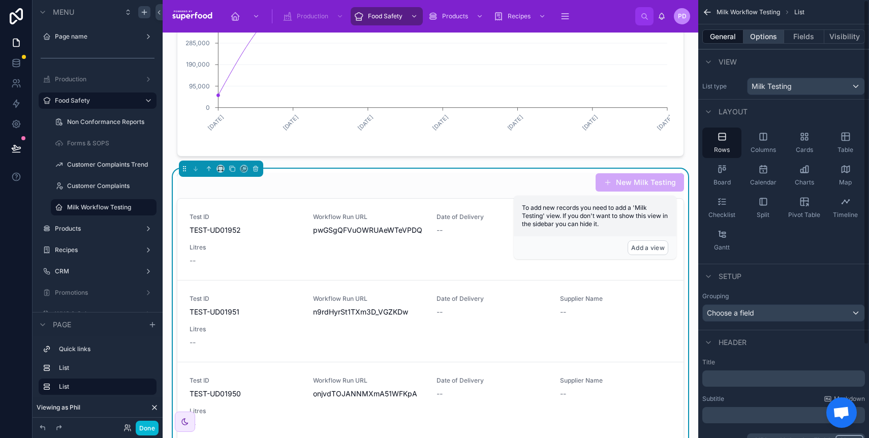
click at [762, 34] on button "Options" at bounding box center [764, 36] width 41 height 14
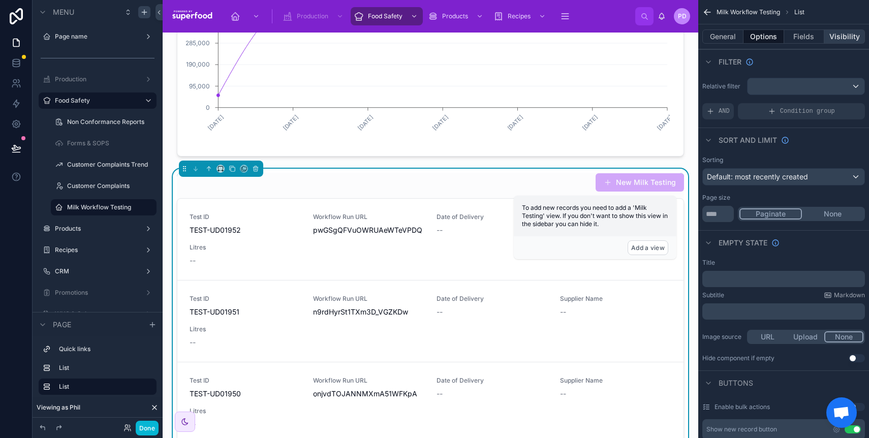
click at [828, 35] on button "Visibility" at bounding box center [845, 36] width 41 height 14
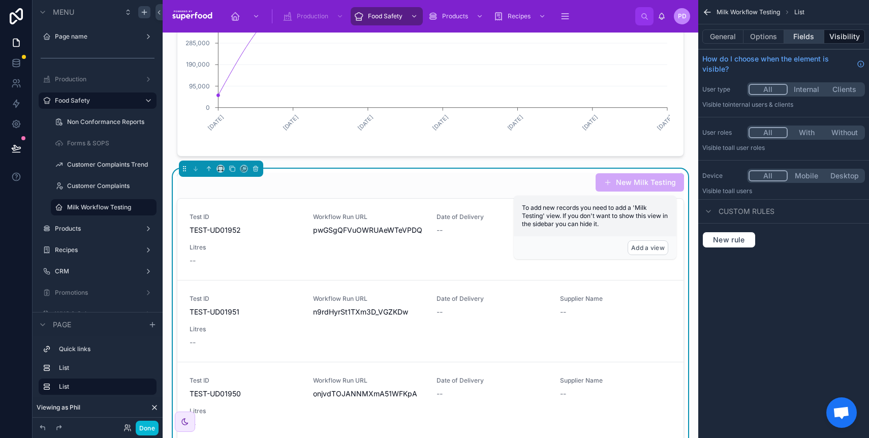
click at [810, 35] on button "Fields" at bounding box center [804, 36] width 41 height 14
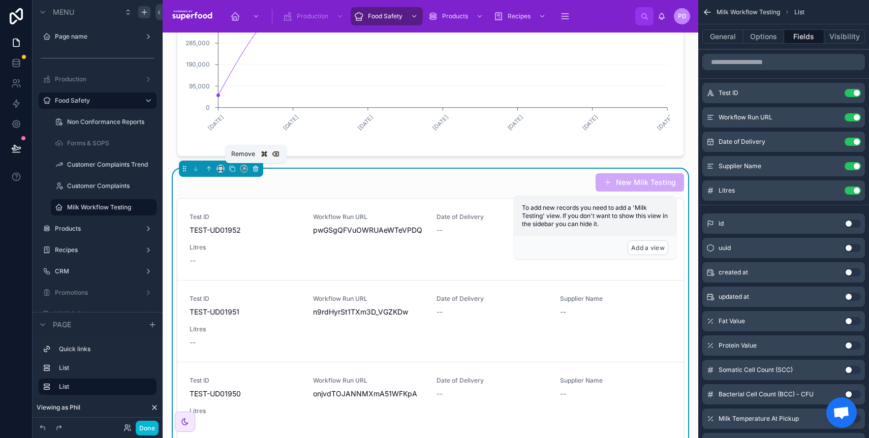
click at [258, 172] on button at bounding box center [255, 168] width 11 height 11
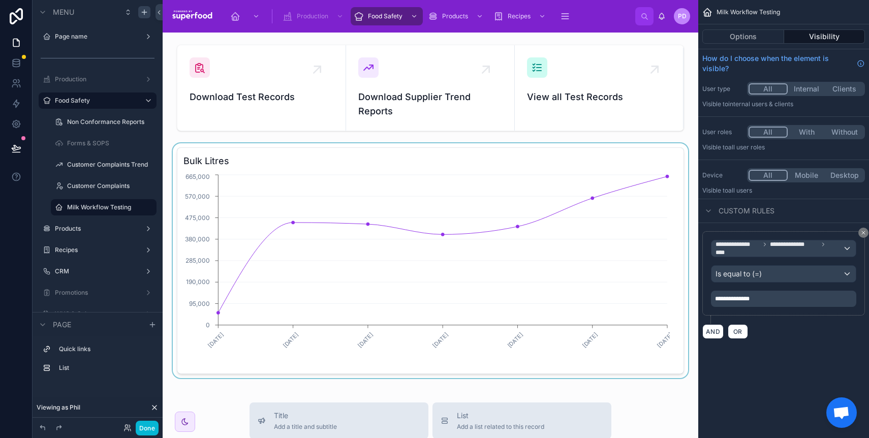
click at [451, 175] on div at bounding box center [431, 260] width 520 height 235
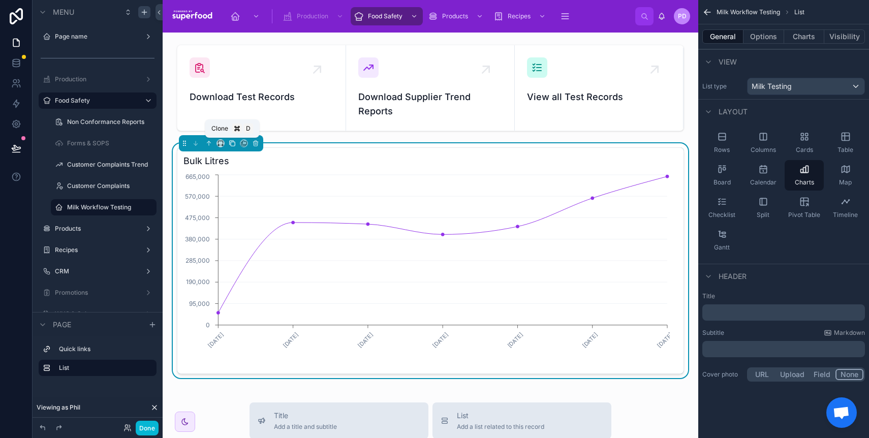
click at [231, 144] on icon at bounding box center [233, 144] width 4 height 4
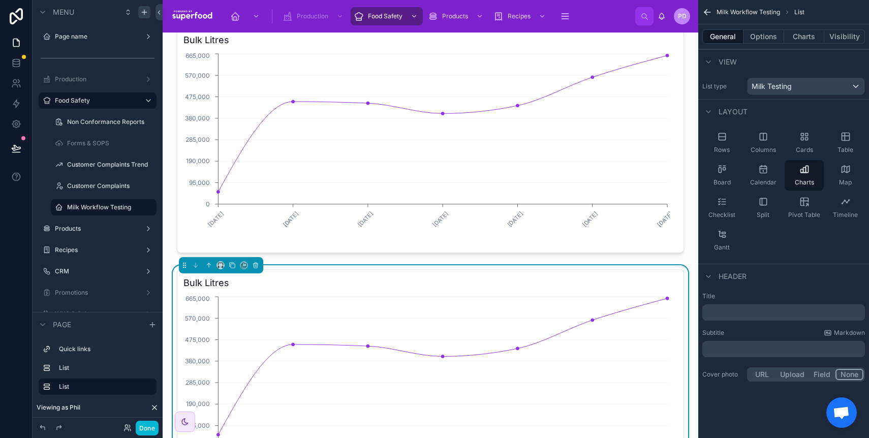
scroll to position [127, 0]
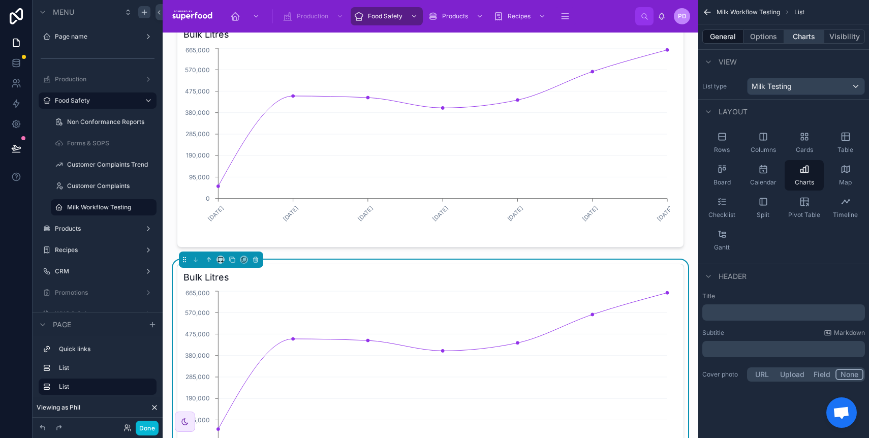
click at [809, 43] on button "Charts" at bounding box center [804, 36] width 41 height 14
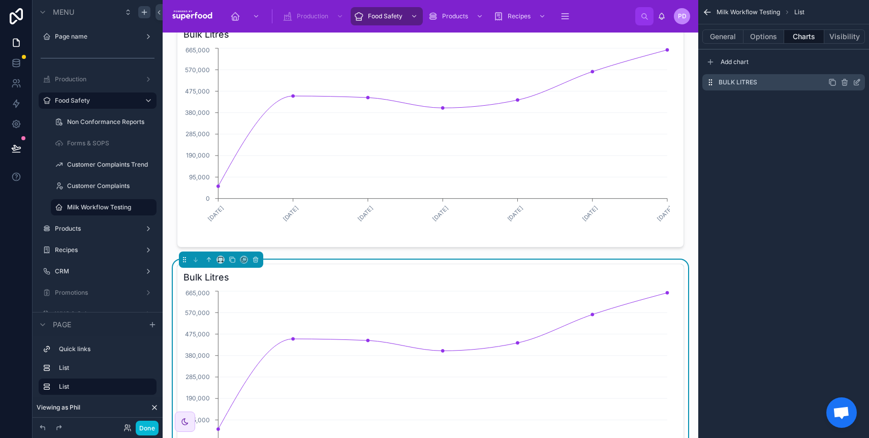
click at [857, 81] on icon "scrollable content" at bounding box center [858, 81] width 4 height 4
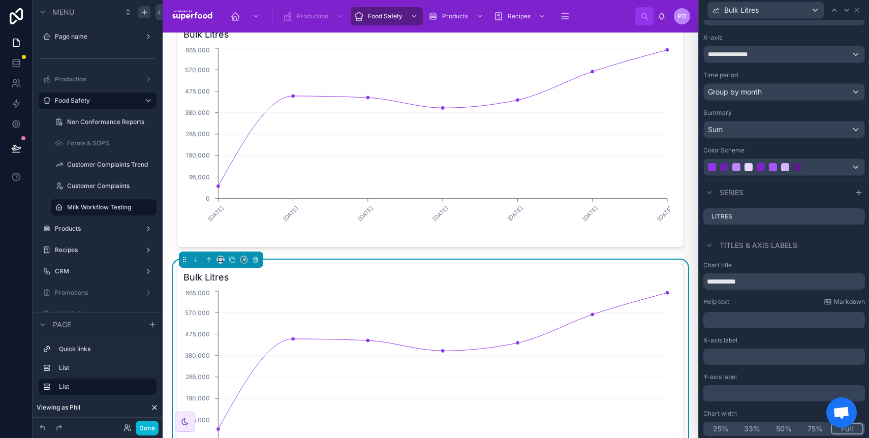
scroll to position [82, 0]
click at [752, 276] on input "**********" at bounding box center [785, 279] width 162 height 16
paste input "*******"
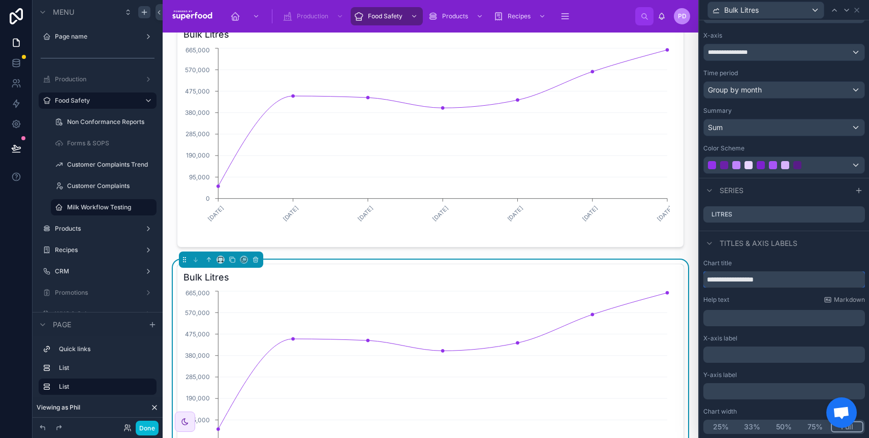
type input "**********"
click at [790, 252] on div "Titles & Axis labels" at bounding box center [784, 243] width 170 height 24
click at [758, 97] on div "Group by month" at bounding box center [784, 90] width 161 height 16
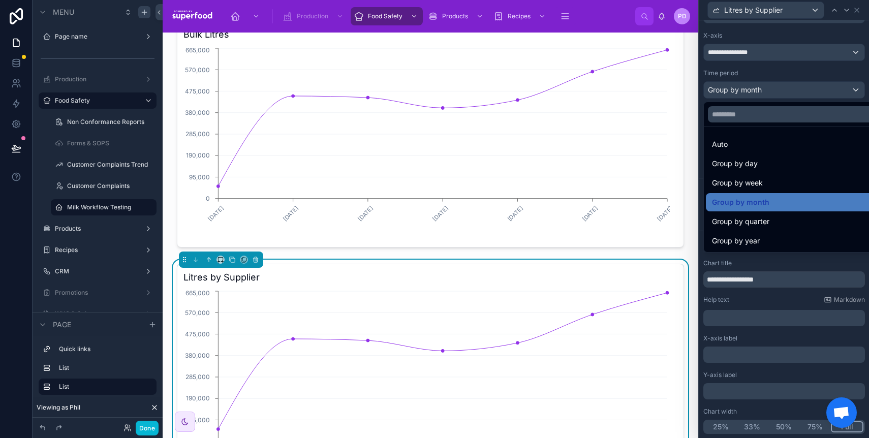
click at [742, 69] on div at bounding box center [784, 219] width 170 height 438
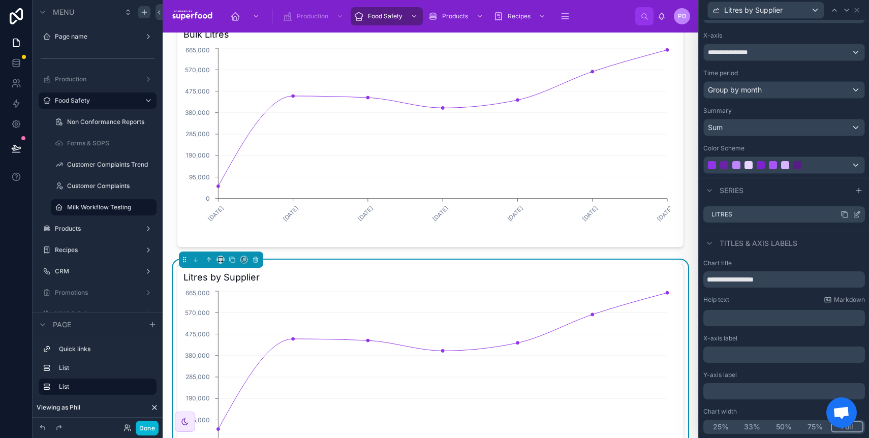
click at [853, 215] on icon at bounding box center [857, 214] width 8 height 8
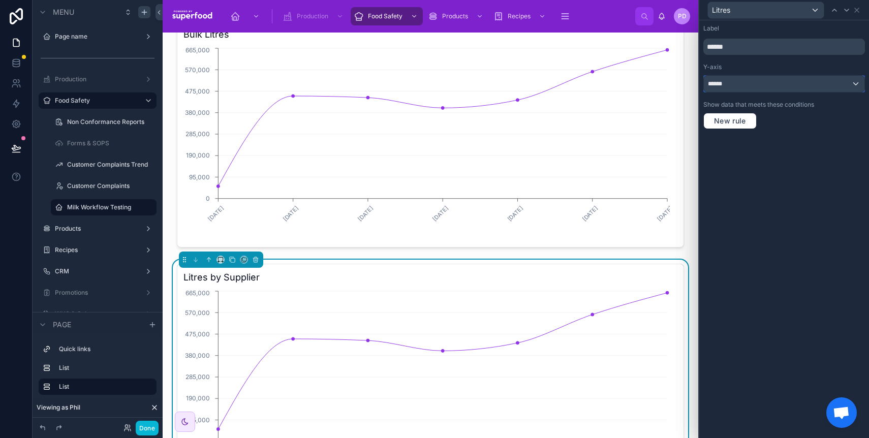
click at [737, 79] on div "******" at bounding box center [784, 84] width 161 height 16
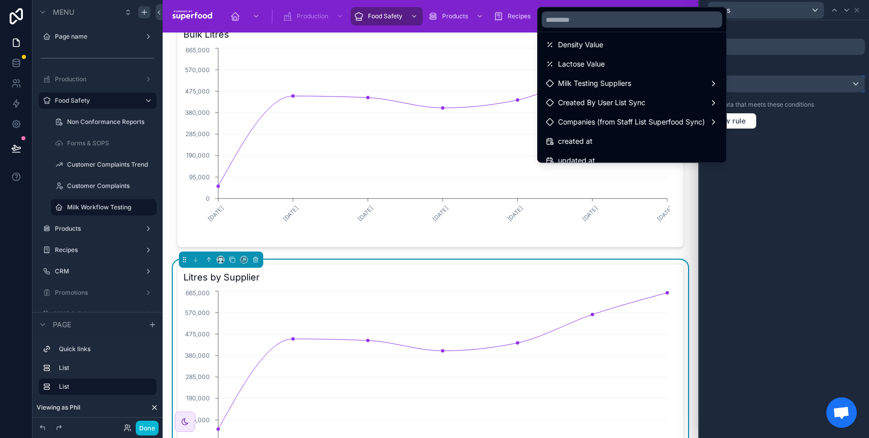
scroll to position [181, 0]
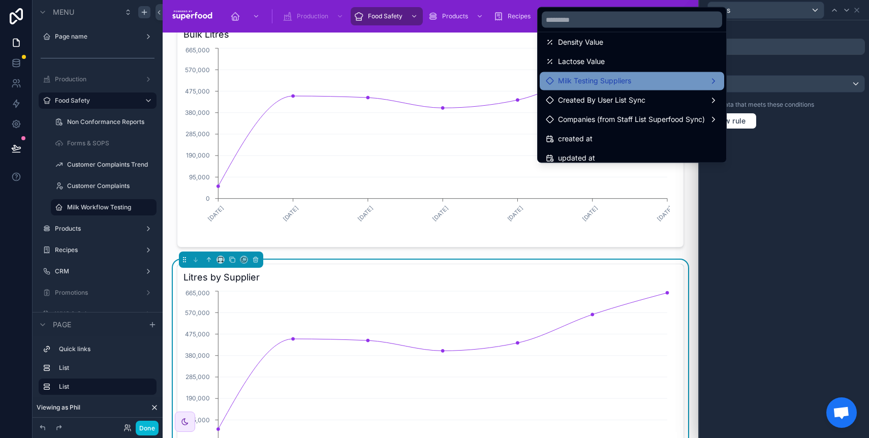
click at [625, 81] on div "Milk Testing Suppliers" at bounding box center [632, 81] width 172 height 12
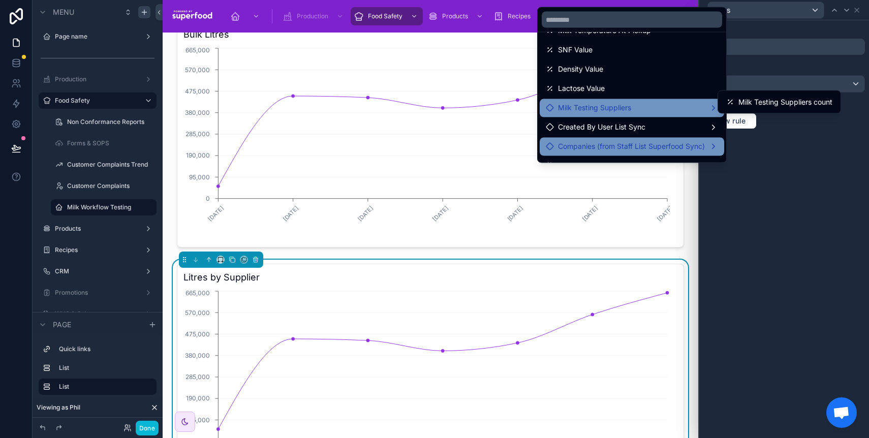
scroll to position [163, 0]
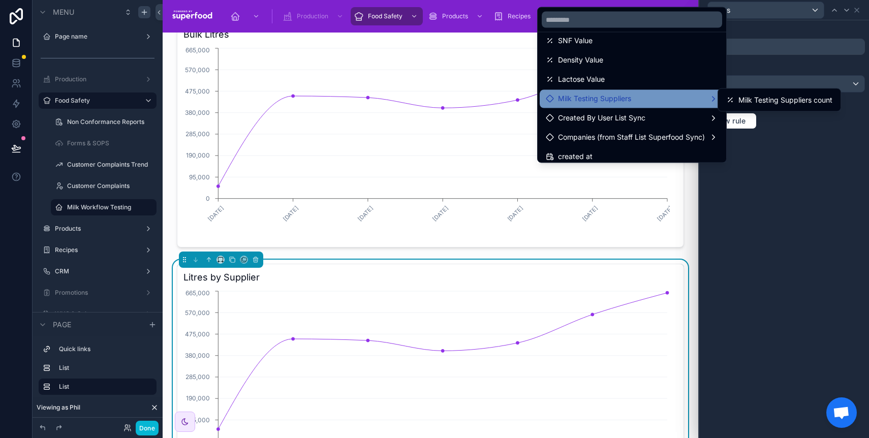
click at [752, 201] on div at bounding box center [784, 219] width 170 height 438
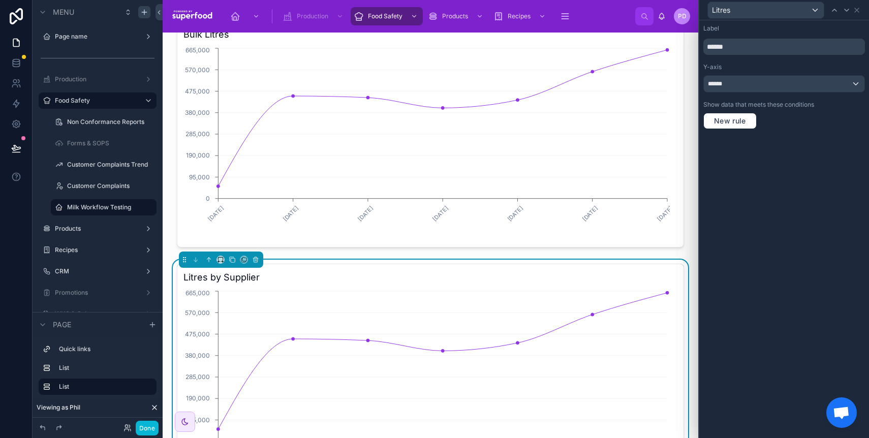
click at [752, 201] on div "Label ****** Y-axis ****** Show data that meets these conditions New rule" at bounding box center [784, 229] width 170 height 418
click at [855, 9] on icon at bounding box center [857, 10] width 8 height 8
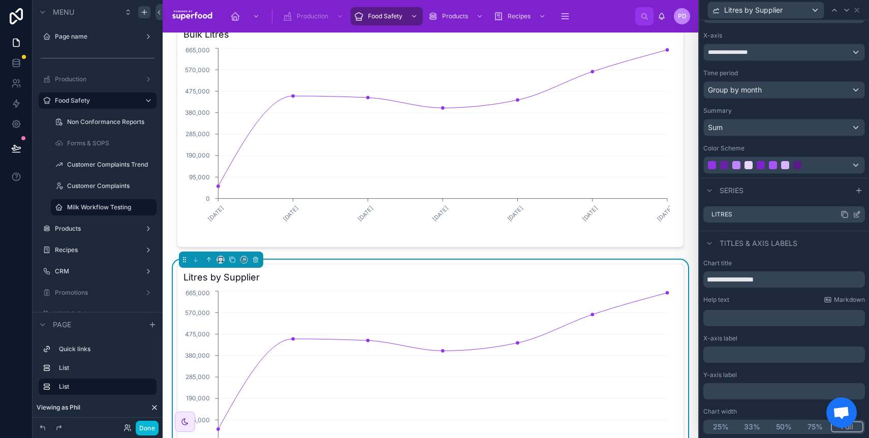
click at [853, 211] on icon at bounding box center [857, 214] width 8 height 8
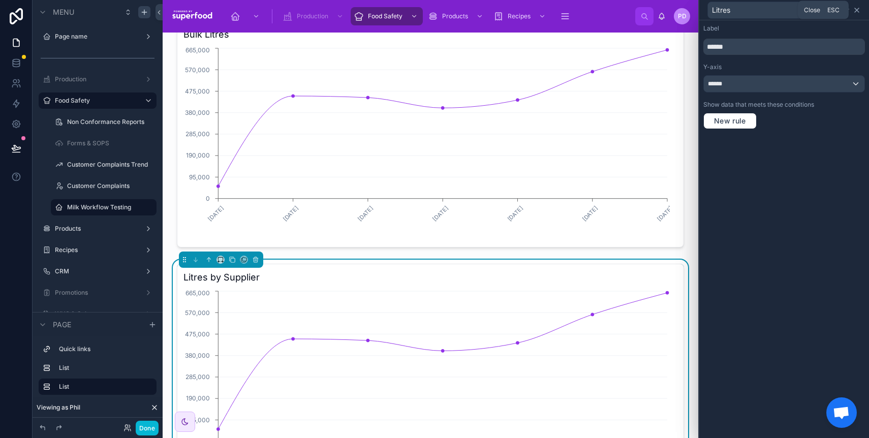
click at [859, 12] on icon at bounding box center [857, 10] width 4 height 4
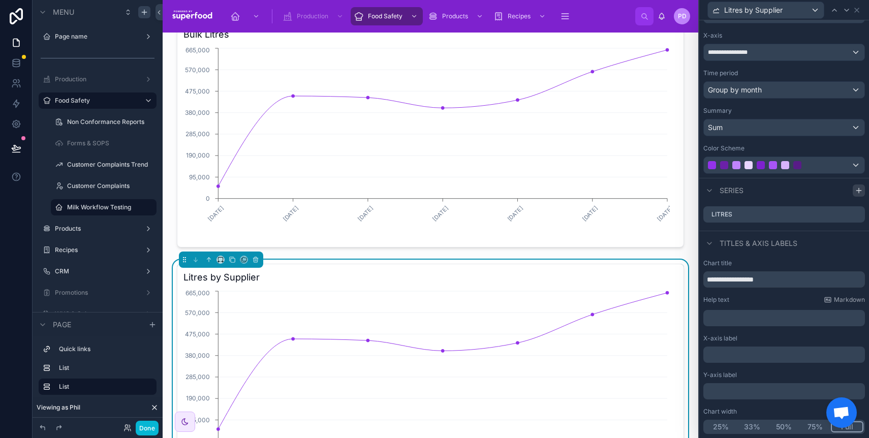
click at [855, 191] on icon at bounding box center [859, 191] width 8 height 8
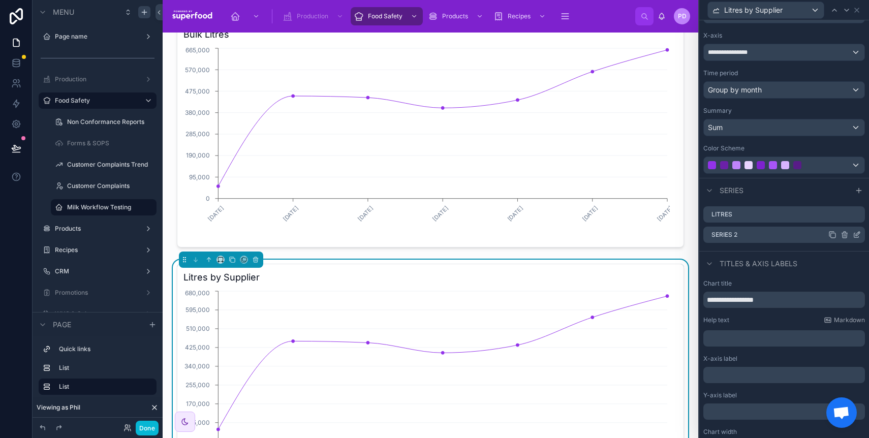
click at [853, 236] on icon at bounding box center [857, 235] width 8 height 8
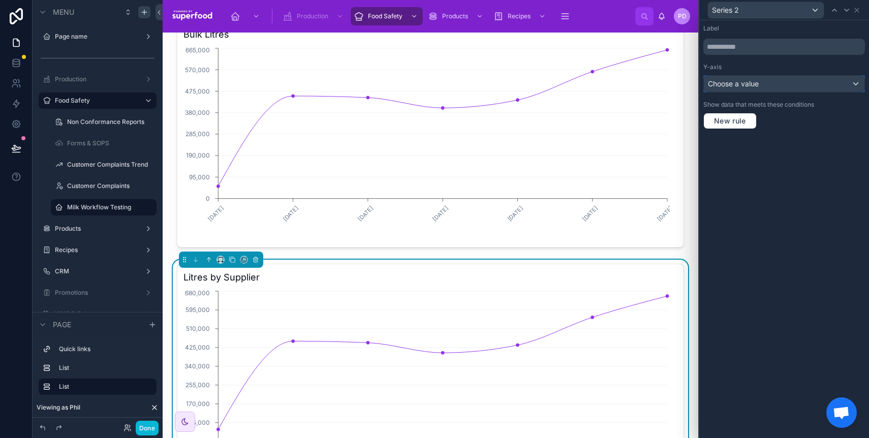
click at [748, 81] on span "Choose a value" at bounding box center [733, 83] width 51 height 9
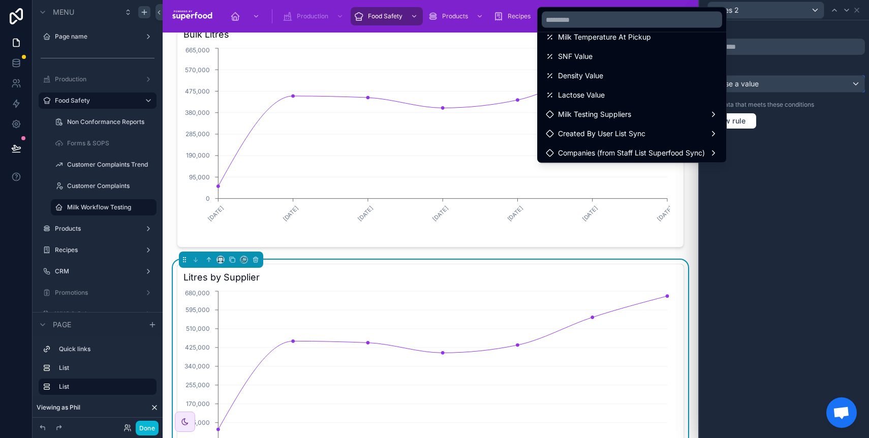
scroll to position [130, 0]
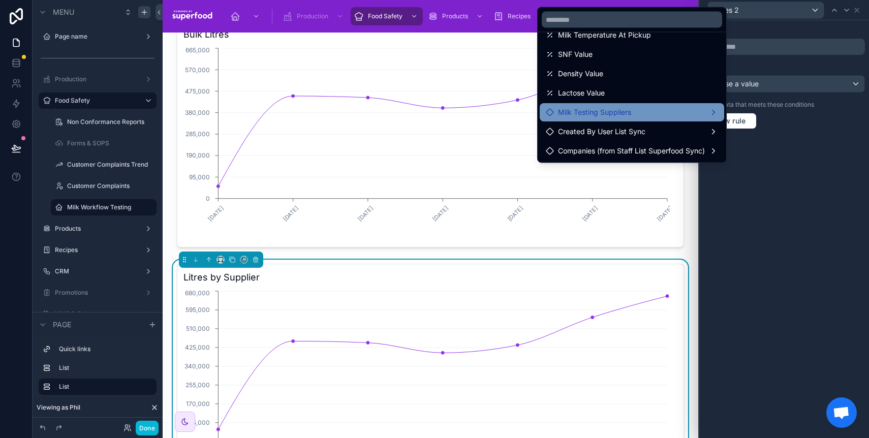
click at [615, 114] on span "Milk Testing Suppliers" at bounding box center [594, 113] width 73 height 12
click at [743, 115] on span "Milk Testing Suppliers count" at bounding box center [786, 114] width 94 height 12
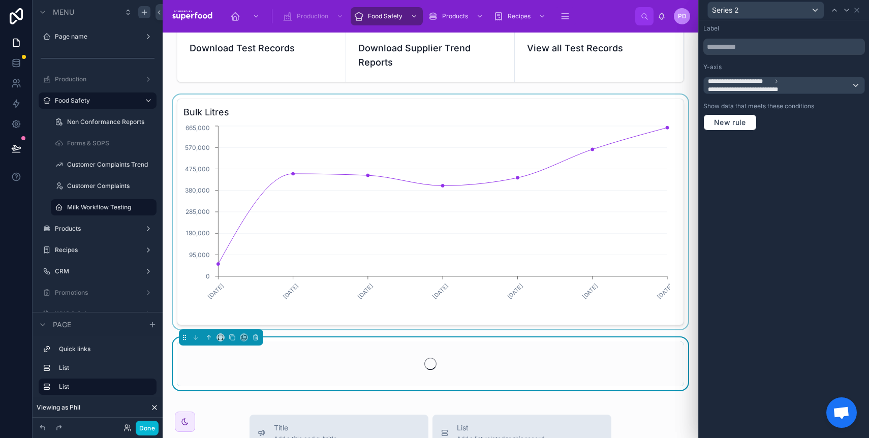
scroll to position [45, 0]
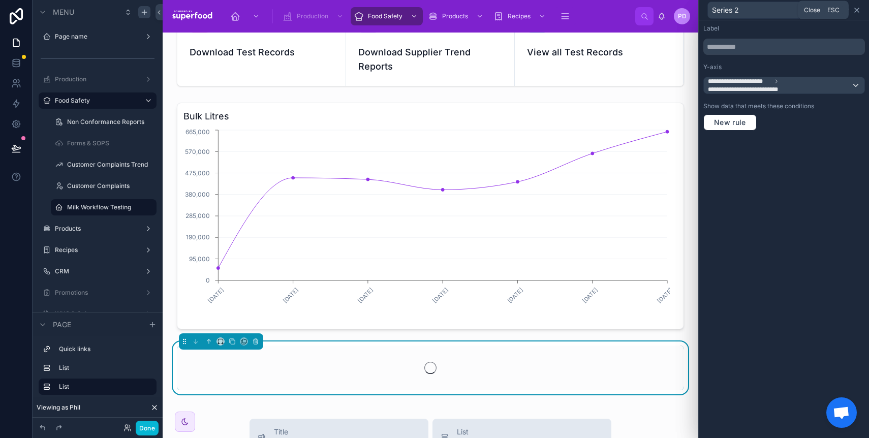
click at [856, 12] on icon at bounding box center [857, 10] width 8 height 8
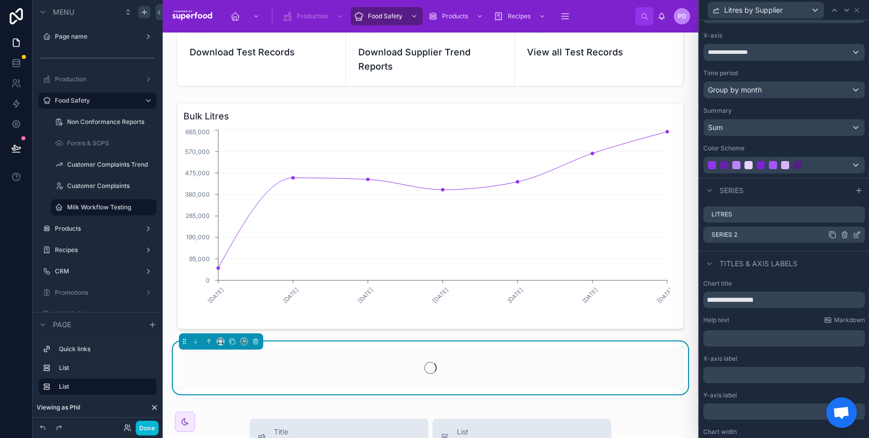
click at [841, 235] on icon at bounding box center [845, 235] width 8 height 8
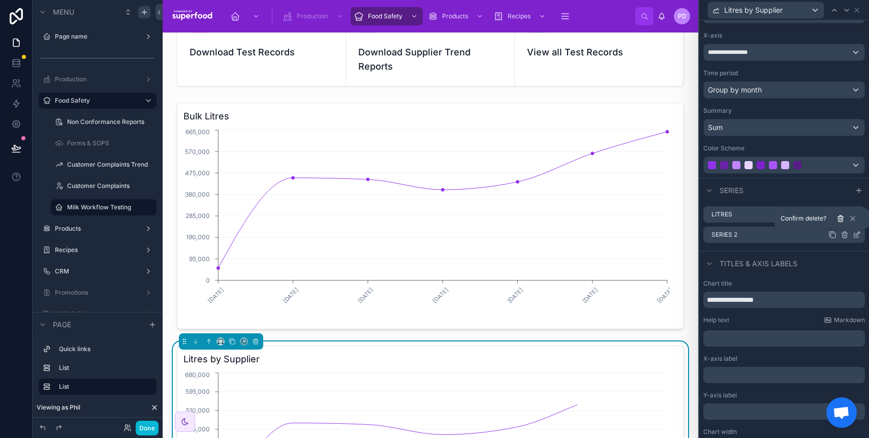
click at [843, 217] on icon at bounding box center [841, 217] width 6 height 0
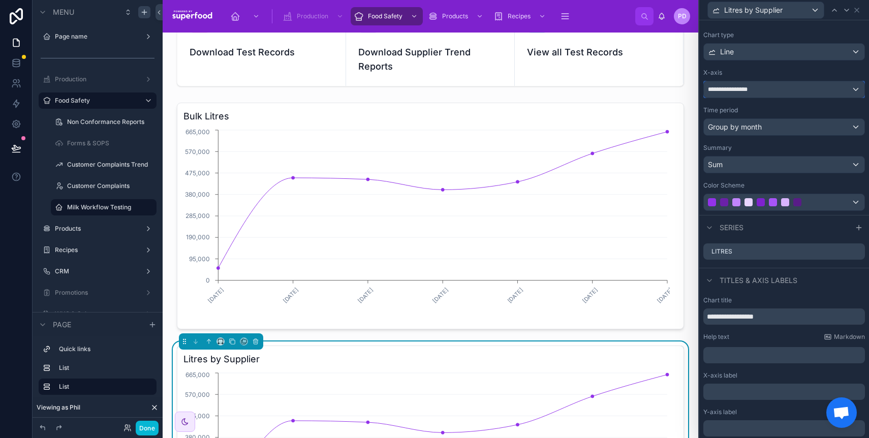
click at [757, 88] on div "**********" at bounding box center [784, 89] width 161 height 16
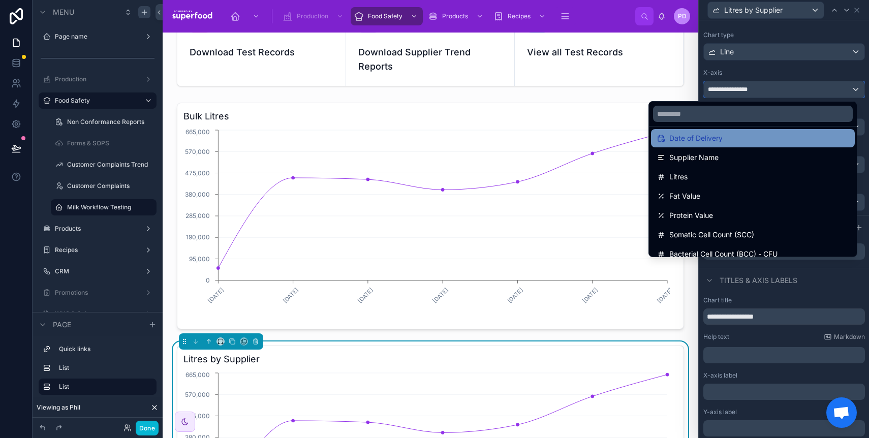
scroll to position [83, 0]
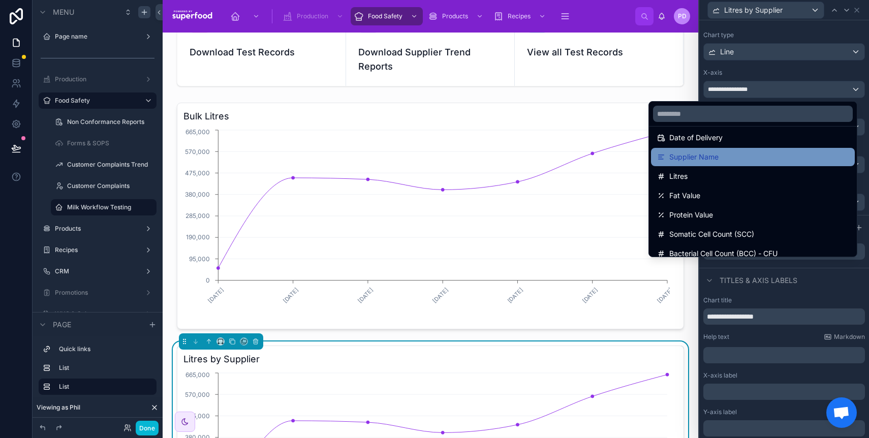
click at [743, 159] on div "Supplier Name" at bounding box center [753, 157] width 192 height 12
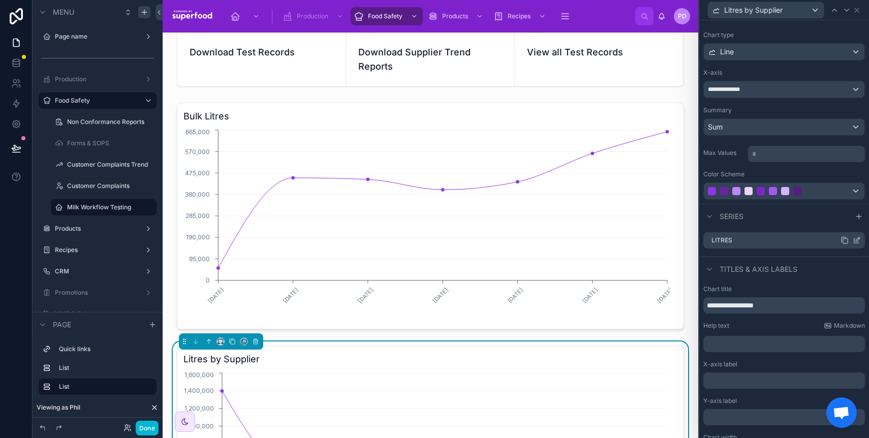
click at [853, 239] on icon at bounding box center [857, 240] width 8 height 8
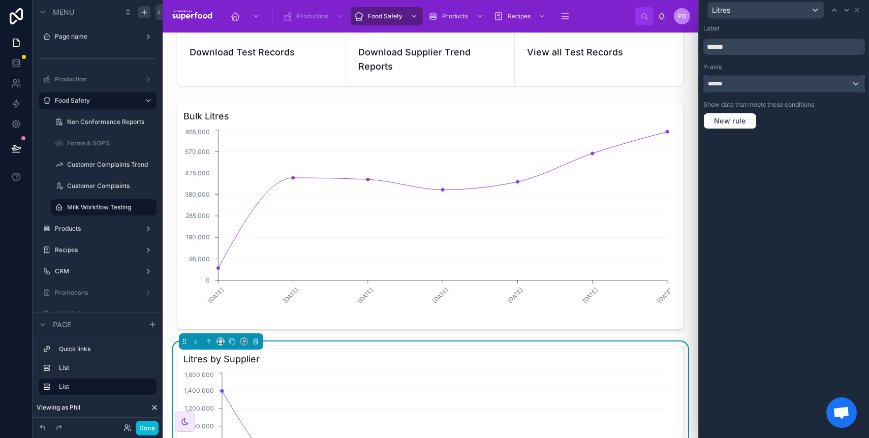
click at [751, 85] on div "******" at bounding box center [784, 84] width 161 height 16
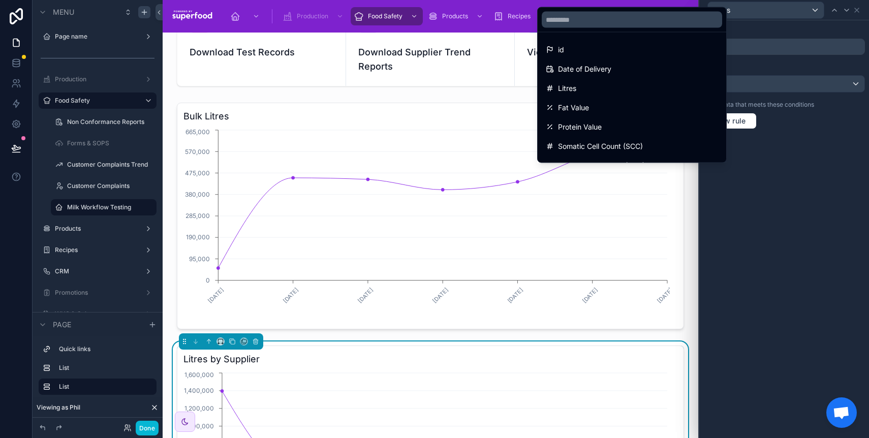
click at [751, 85] on div at bounding box center [784, 219] width 170 height 438
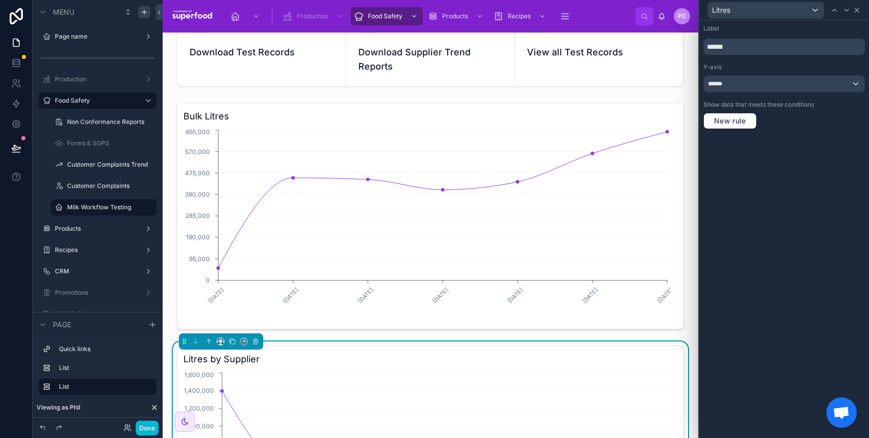
click at [856, 13] on icon at bounding box center [857, 10] width 8 height 8
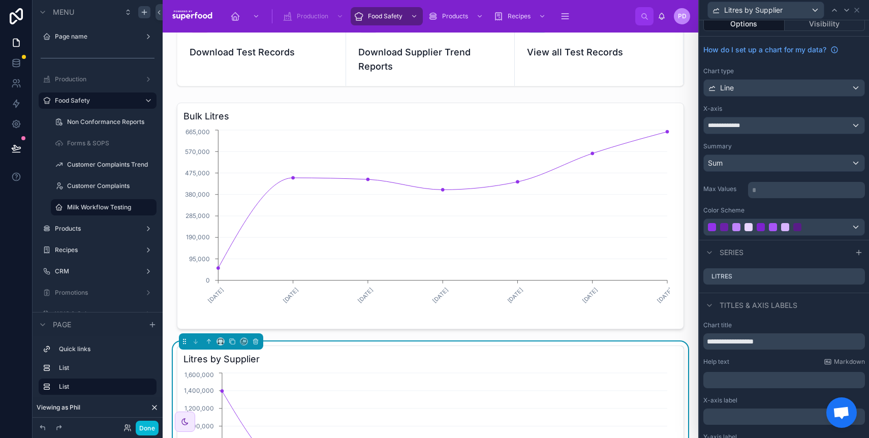
scroll to position [0, 0]
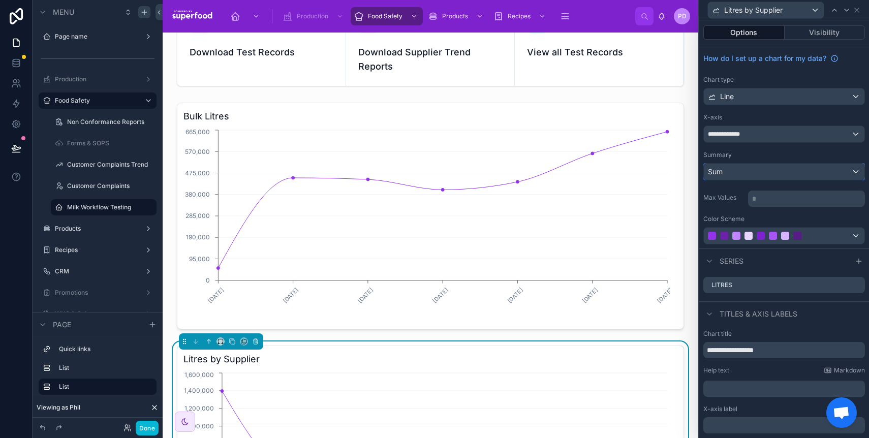
click at [756, 171] on div "Sum" at bounding box center [784, 172] width 161 height 16
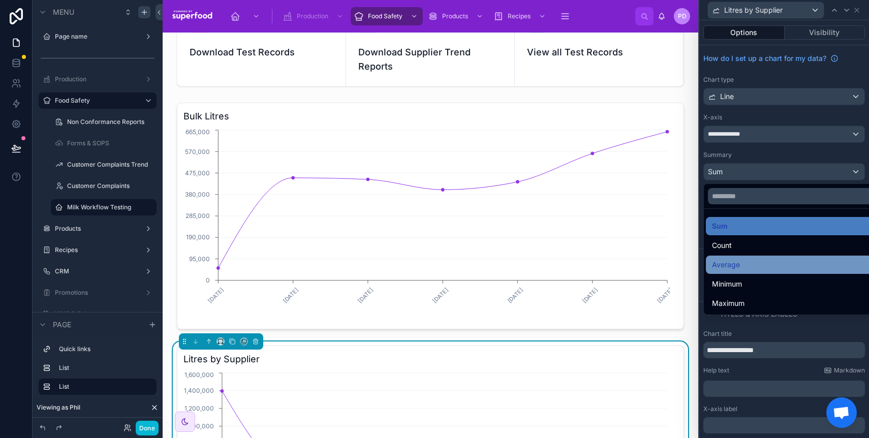
click at [748, 266] on div "Average" at bounding box center [792, 265] width 160 height 12
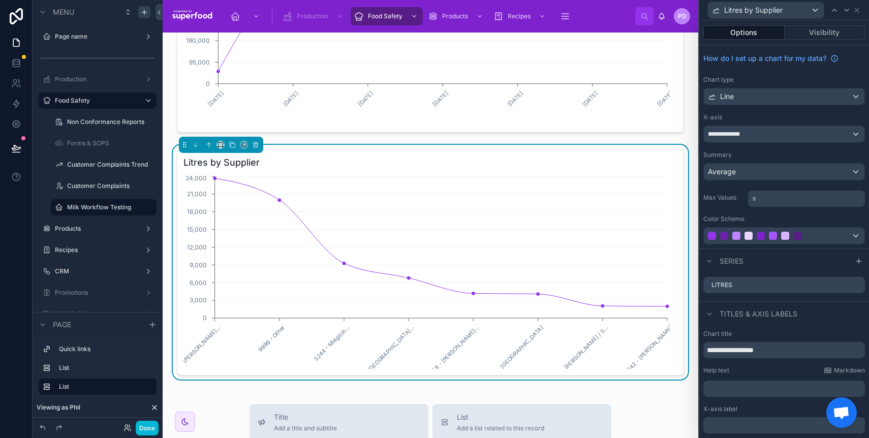
scroll to position [241, 0]
click at [758, 134] on div "**********" at bounding box center [784, 134] width 161 height 16
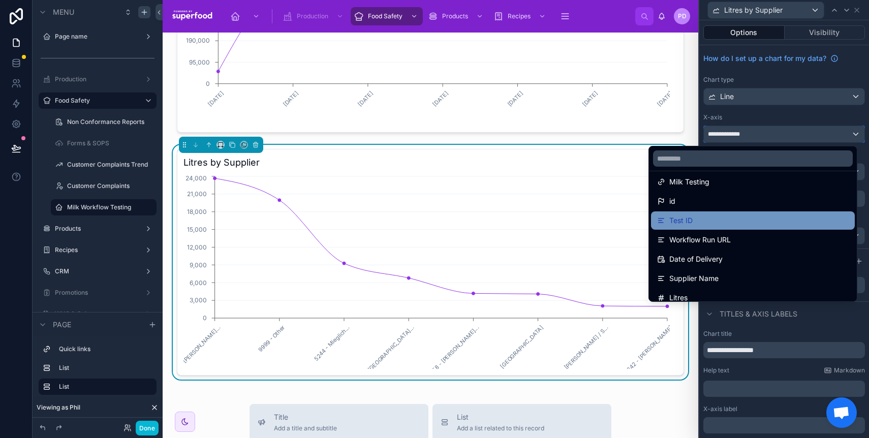
scroll to position [17, 0]
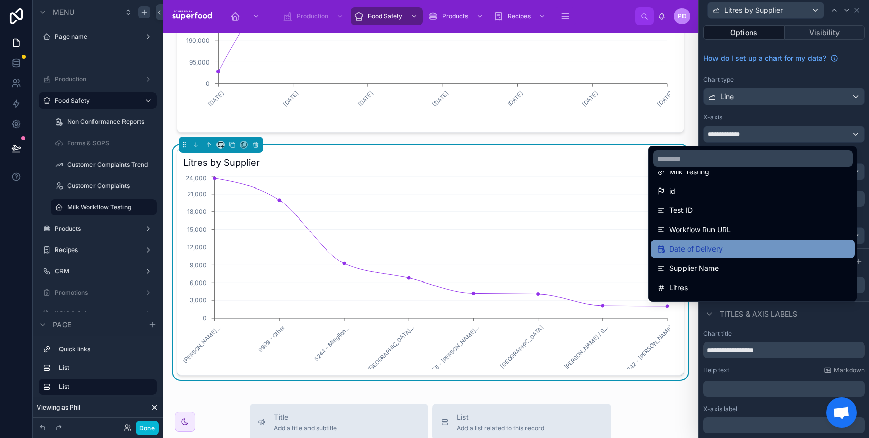
click at [754, 246] on div "Date of Delivery" at bounding box center [753, 249] width 192 height 12
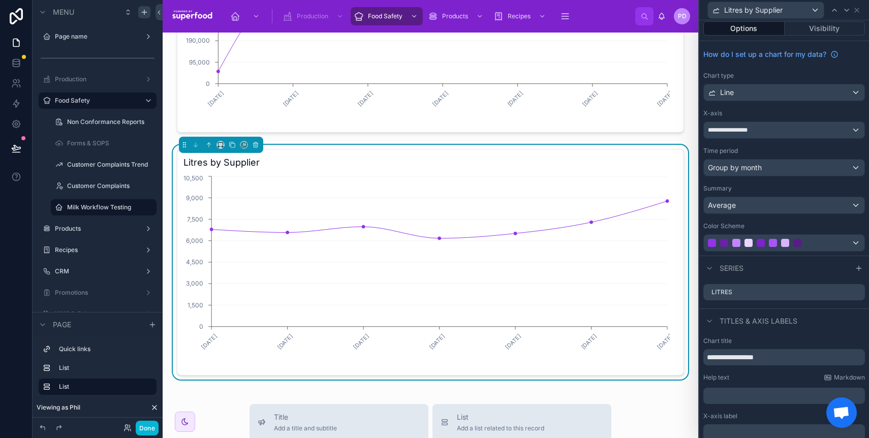
scroll to position [12, 0]
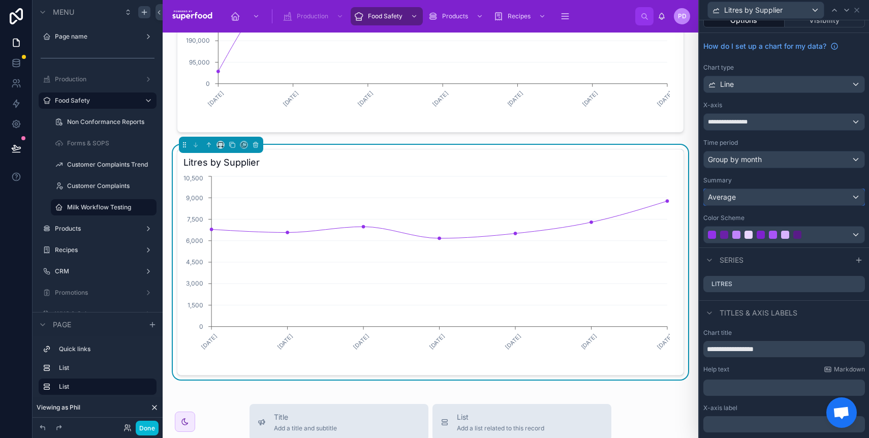
click at [767, 196] on div "Average" at bounding box center [784, 197] width 161 height 16
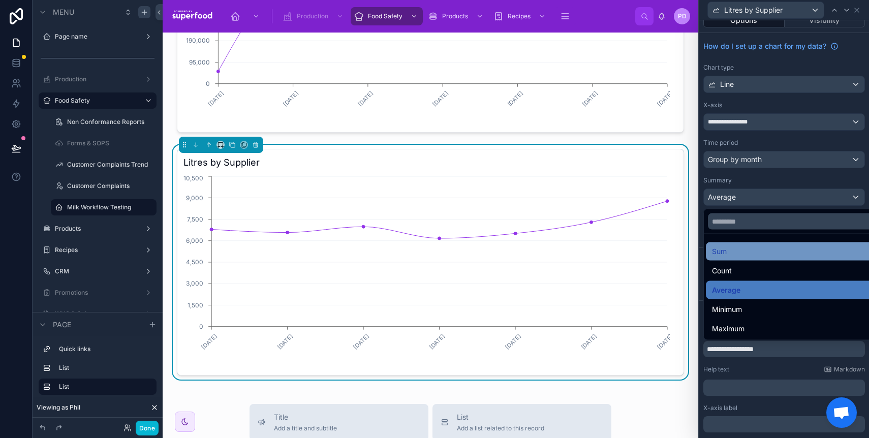
click at [745, 244] on div "Sum" at bounding box center [792, 251] width 172 height 18
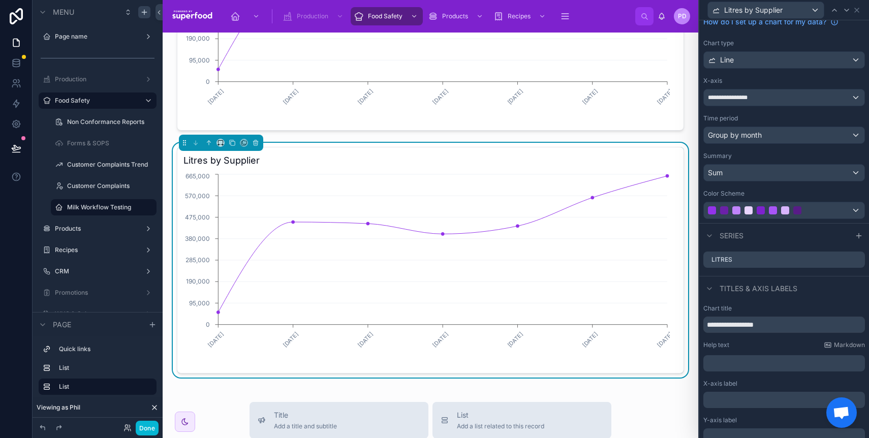
scroll to position [82, 0]
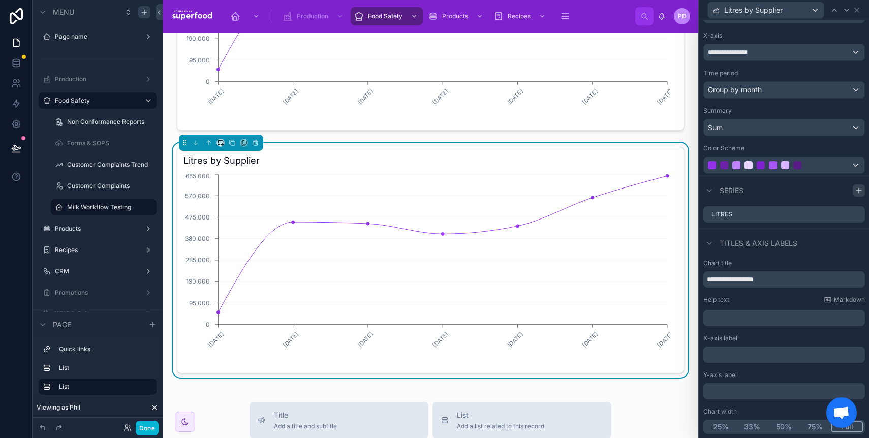
click at [857, 191] on icon at bounding box center [859, 191] width 5 height 0
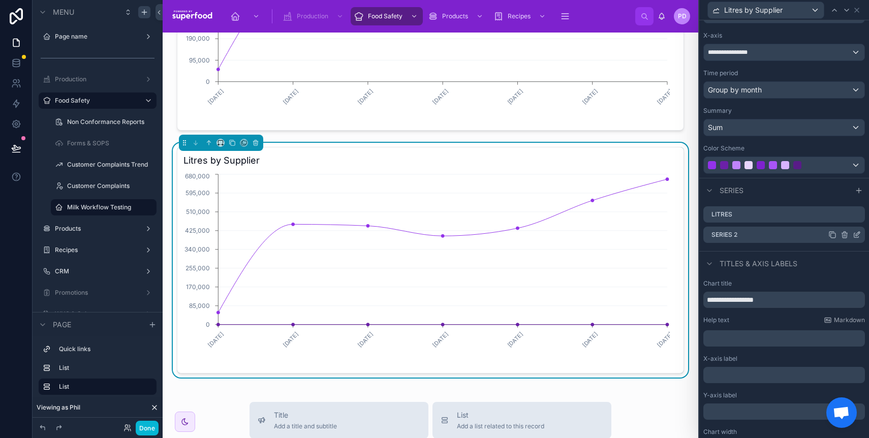
click at [853, 235] on icon at bounding box center [857, 235] width 8 height 8
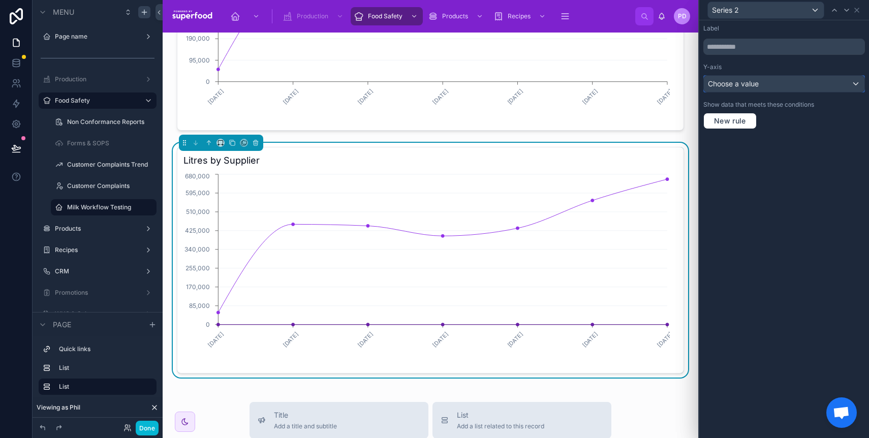
click at [748, 84] on span "Choose a value" at bounding box center [733, 83] width 51 height 9
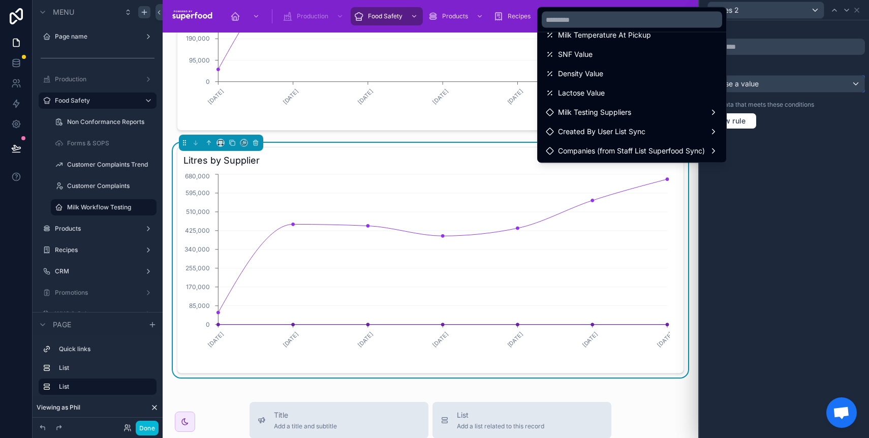
scroll to position [0, 0]
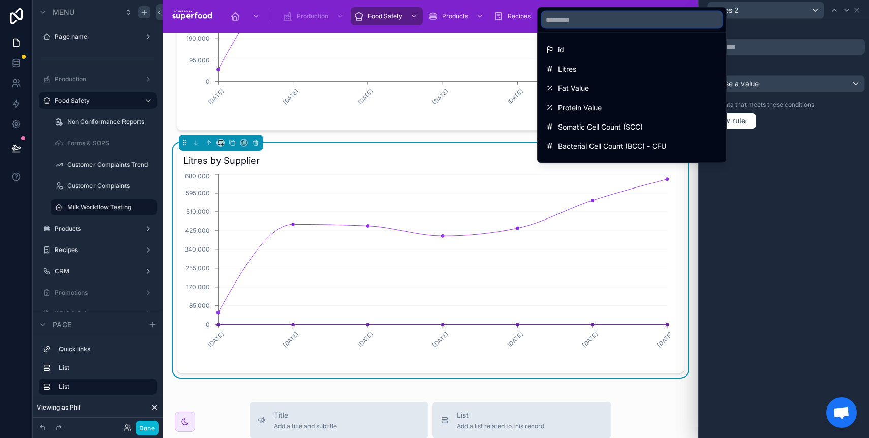
click at [590, 21] on input "text" at bounding box center [632, 20] width 180 height 16
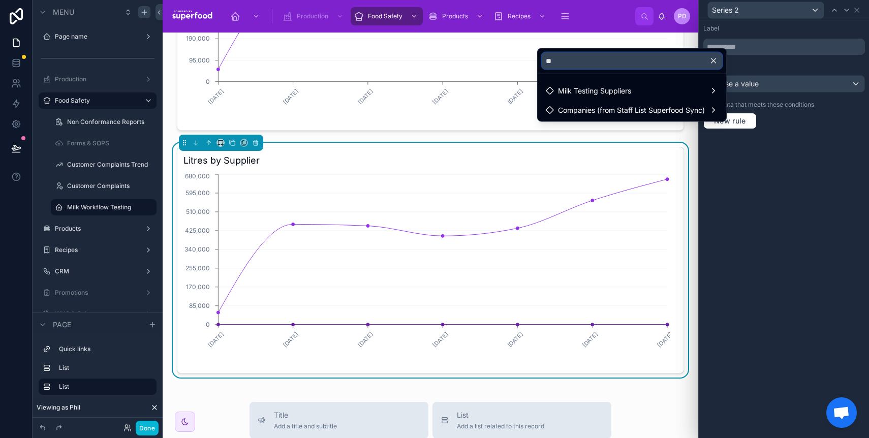
type input "*"
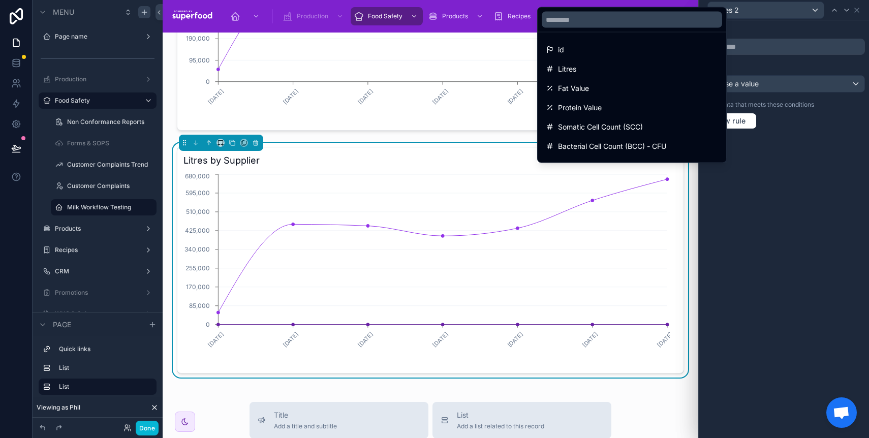
click at [763, 182] on div at bounding box center [784, 219] width 170 height 438
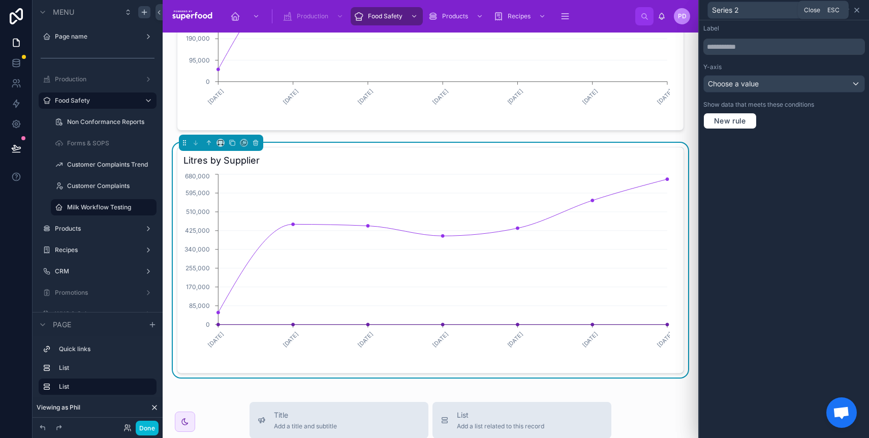
click at [859, 10] on icon at bounding box center [857, 10] width 8 height 8
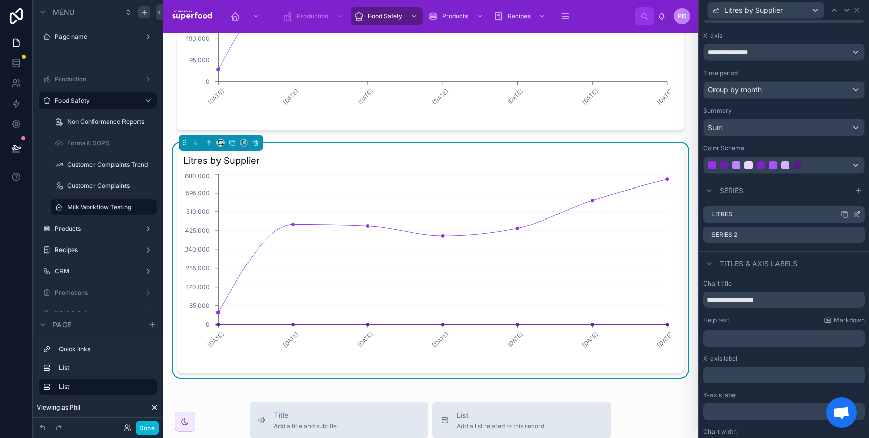
click at [856, 215] on icon at bounding box center [858, 213] width 4 height 4
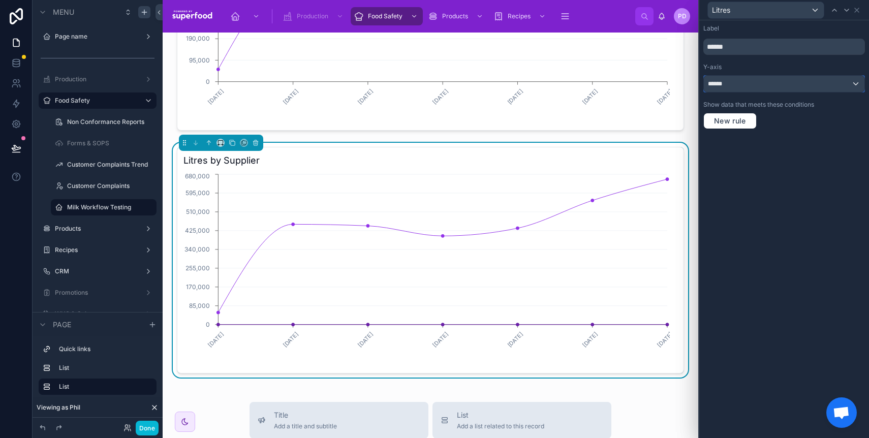
click at [803, 82] on div "******" at bounding box center [784, 84] width 161 height 16
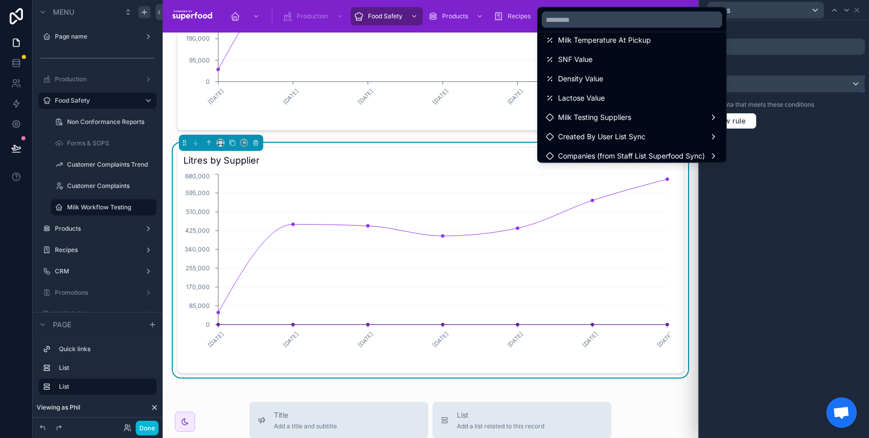
scroll to position [130, 0]
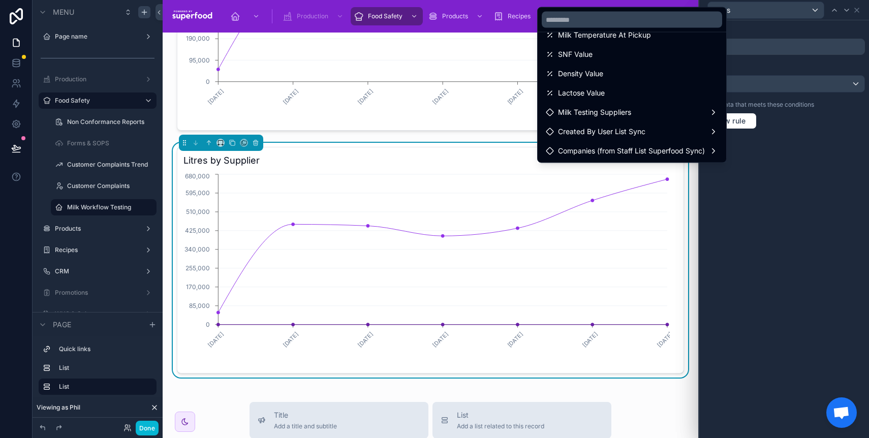
click at [761, 196] on div at bounding box center [784, 219] width 170 height 438
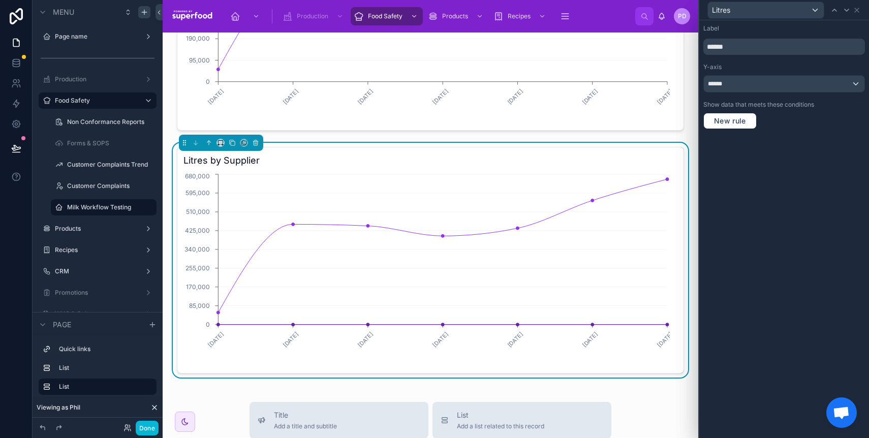
click at [861, 11] on div "Litres" at bounding box center [785, 10] width 162 height 20
click at [859, 10] on icon at bounding box center [857, 10] width 8 height 8
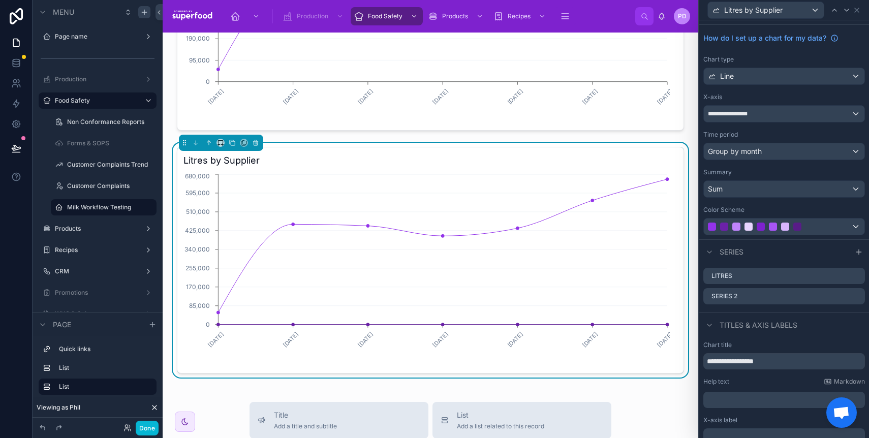
scroll to position [0, 0]
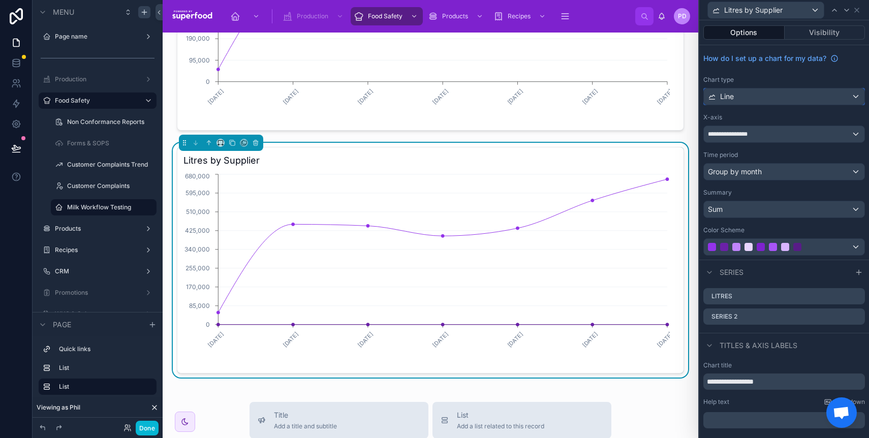
click at [760, 89] on div "Line" at bounding box center [784, 96] width 161 height 16
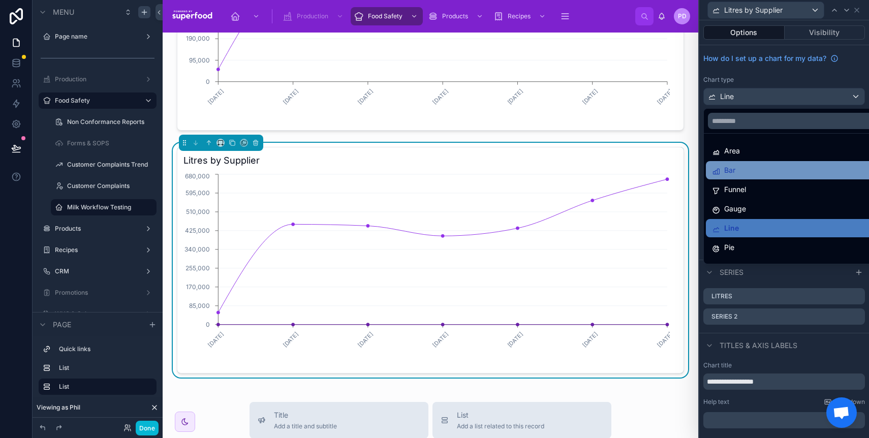
click at [783, 173] on div "Bar" at bounding box center [792, 170] width 160 height 12
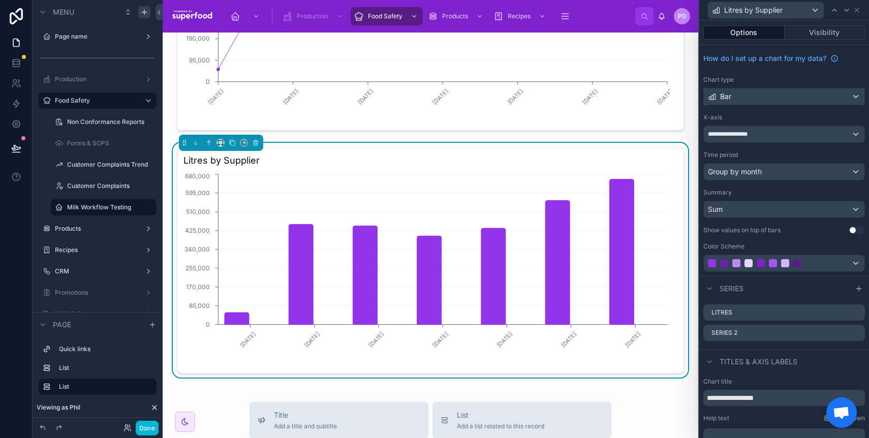
click at [768, 93] on div "Bar" at bounding box center [784, 96] width 161 height 16
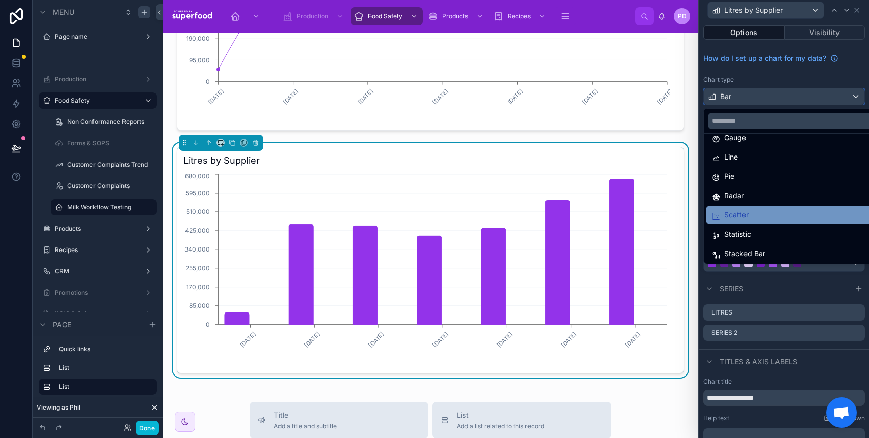
scroll to position [72, 0]
click at [788, 207] on div "Scatter" at bounding box center [792, 214] width 172 height 18
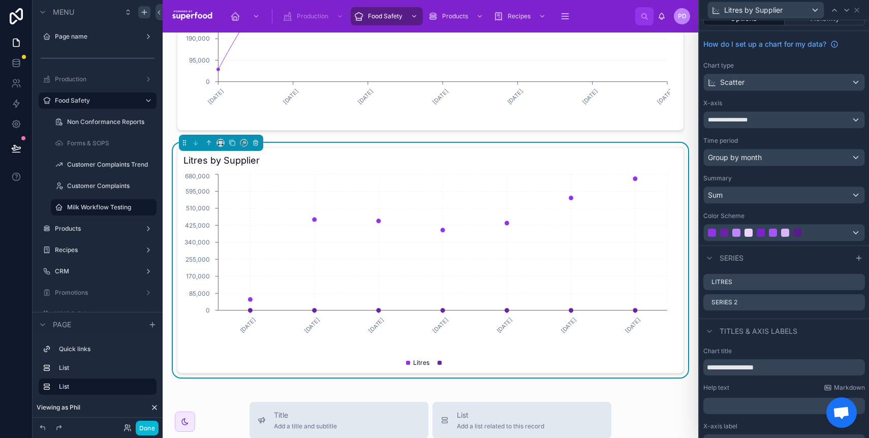
scroll to position [18, 0]
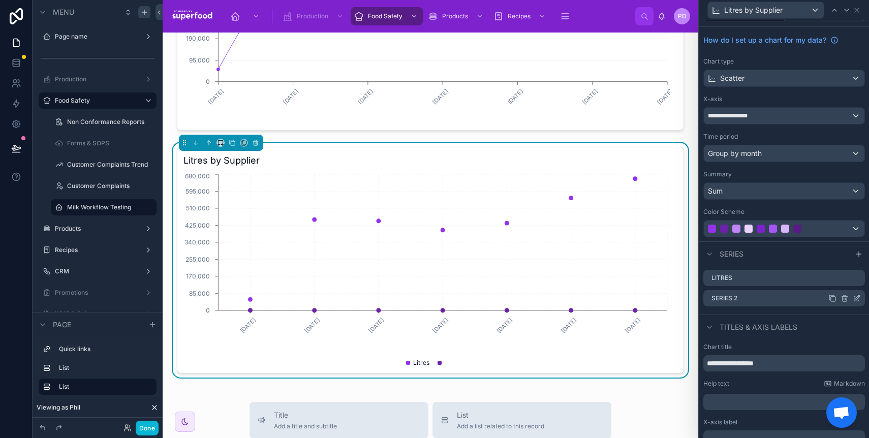
click at [853, 295] on icon at bounding box center [857, 298] width 8 height 8
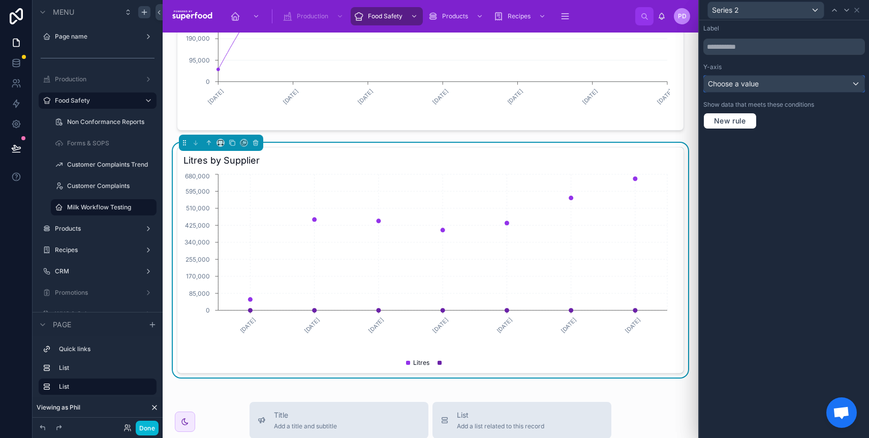
click at [745, 88] on span "Choose a value" at bounding box center [733, 84] width 51 height 10
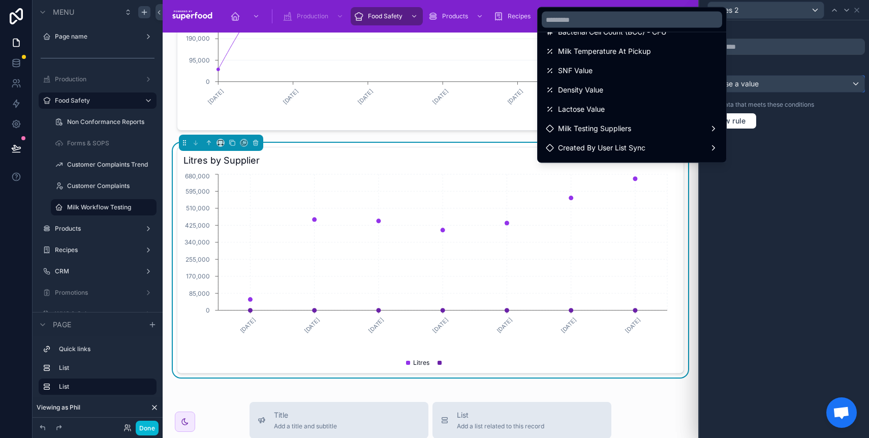
scroll to position [130, 0]
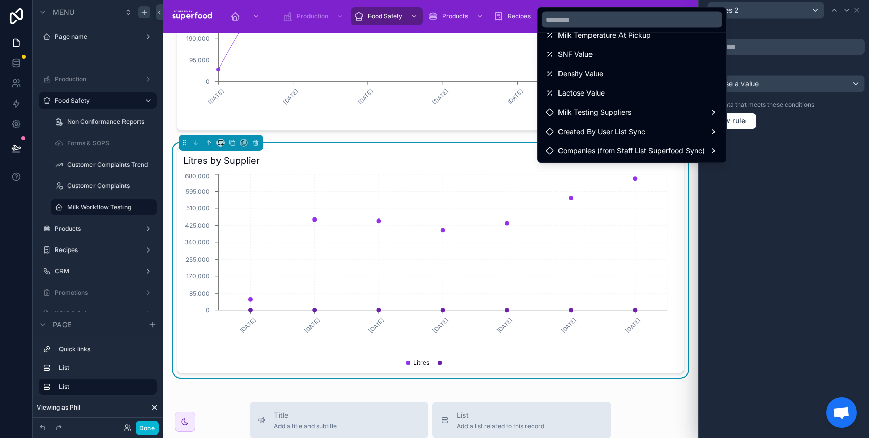
click at [776, 199] on div at bounding box center [784, 219] width 170 height 438
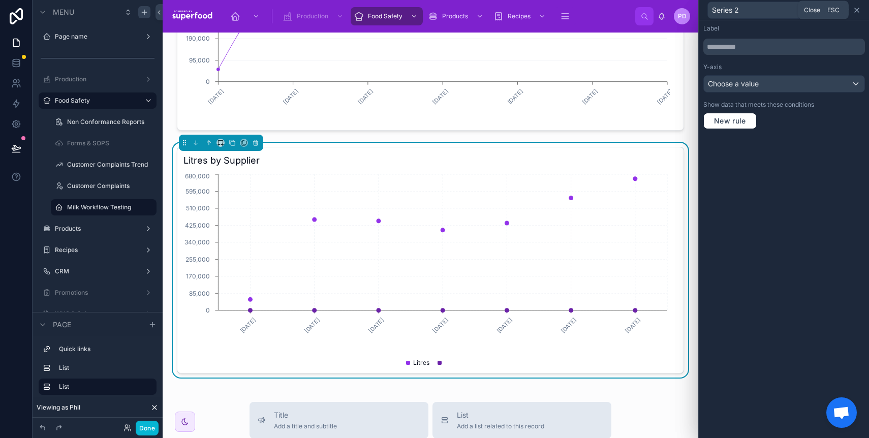
click at [860, 13] on icon at bounding box center [857, 10] width 8 height 8
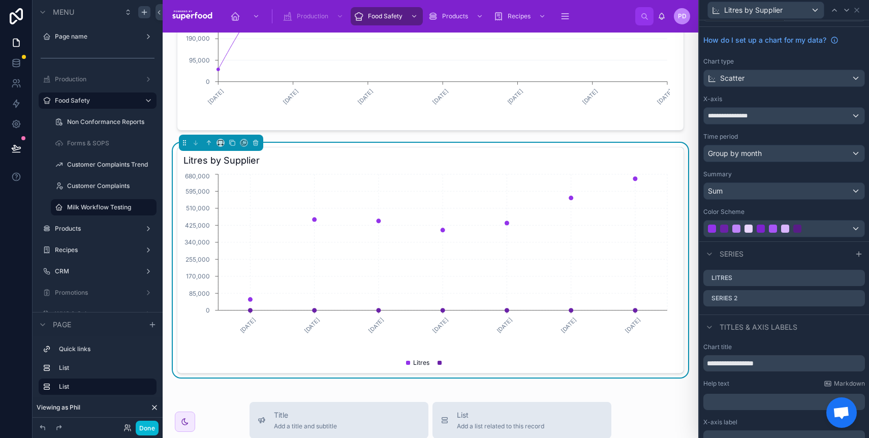
scroll to position [0, 0]
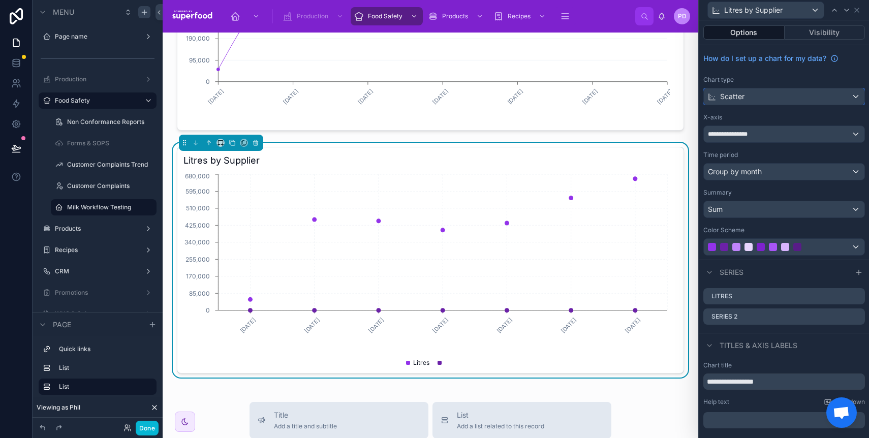
click at [772, 101] on div "Scatter" at bounding box center [784, 96] width 161 height 16
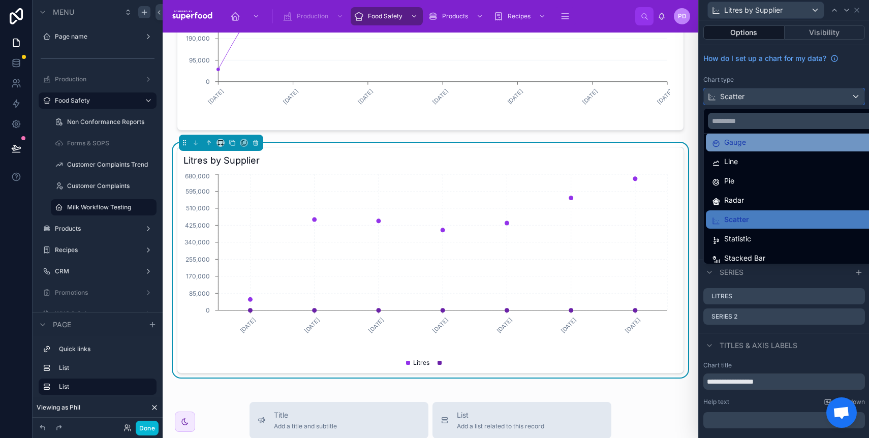
scroll to position [72, 0]
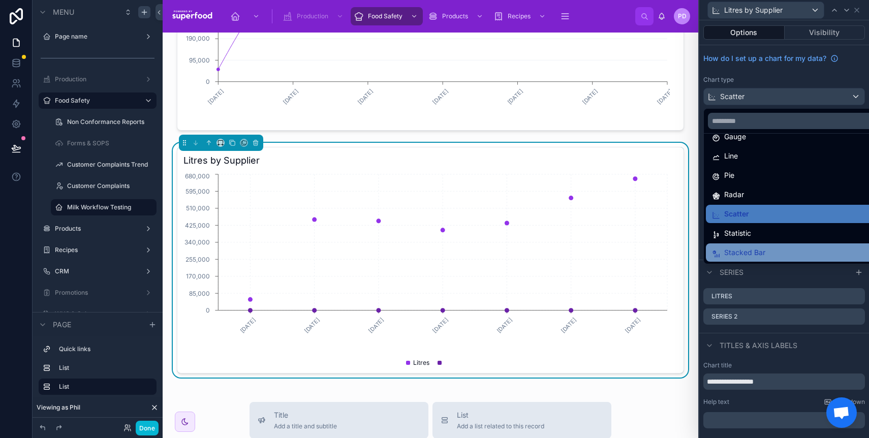
click at [760, 246] on div "Stacked Bar" at bounding box center [792, 252] width 172 height 18
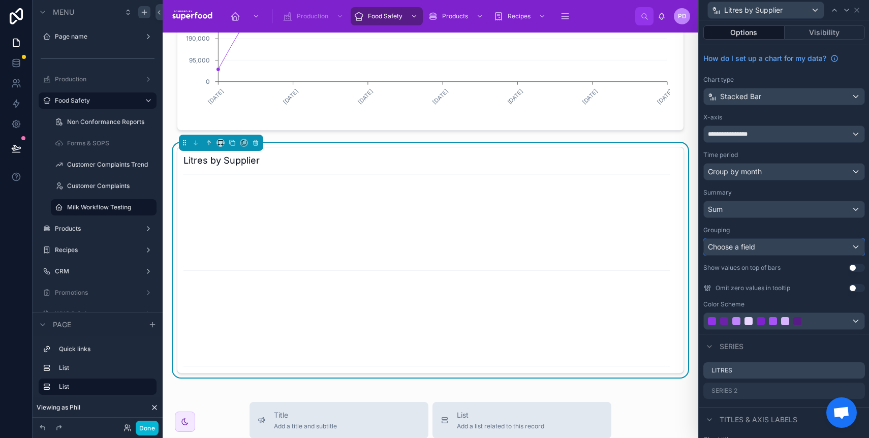
click at [781, 246] on div "Choose a field" at bounding box center [784, 247] width 161 height 16
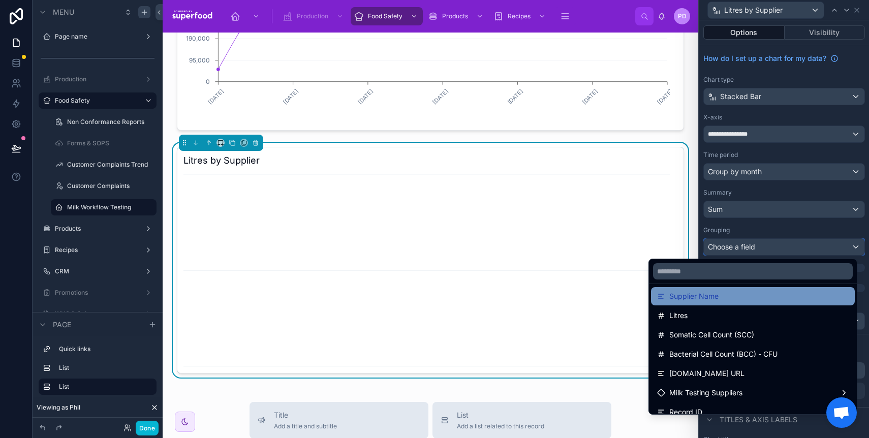
scroll to position [99, 0]
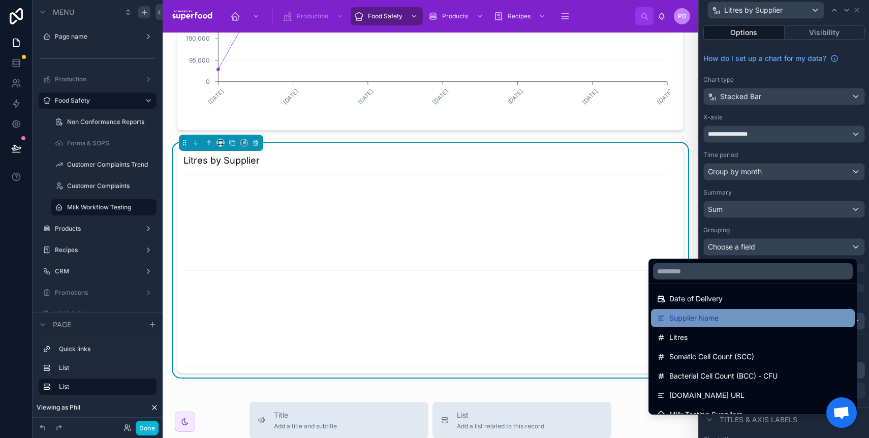
click at [715, 316] on div "Supplier Name" at bounding box center [753, 318] width 192 height 12
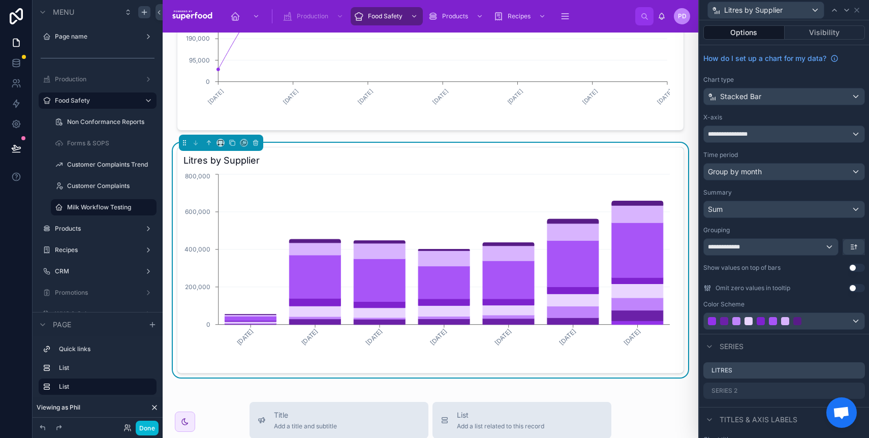
click at [849, 269] on button "Use setting" at bounding box center [857, 268] width 16 height 8
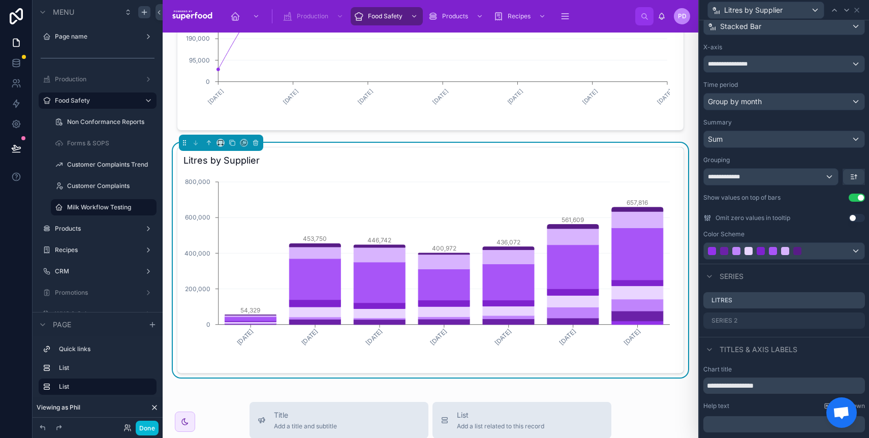
scroll to position [67, 0]
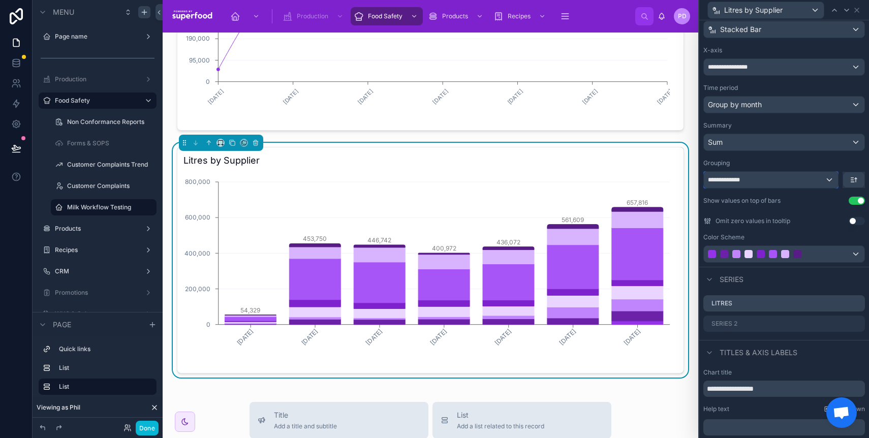
click at [820, 180] on div "**********" at bounding box center [771, 180] width 134 height 16
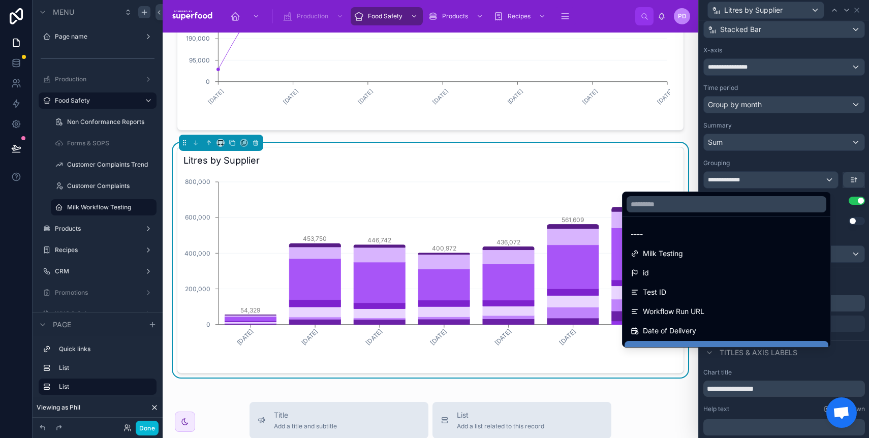
click at [820, 180] on div at bounding box center [784, 219] width 170 height 438
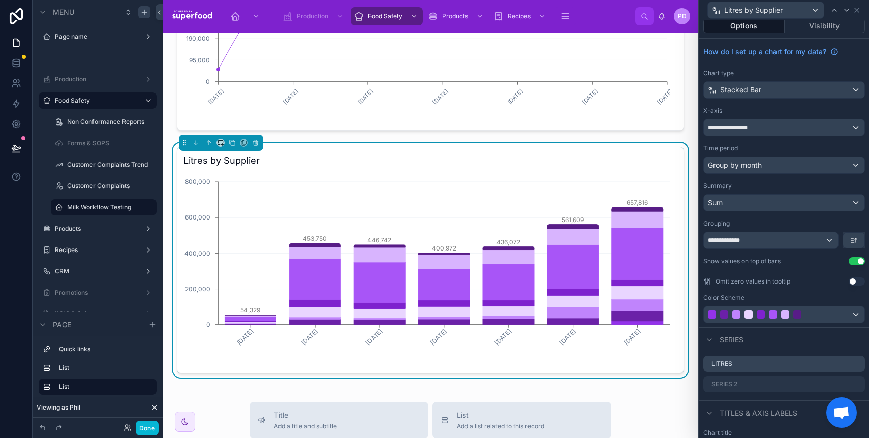
scroll to position [18, 0]
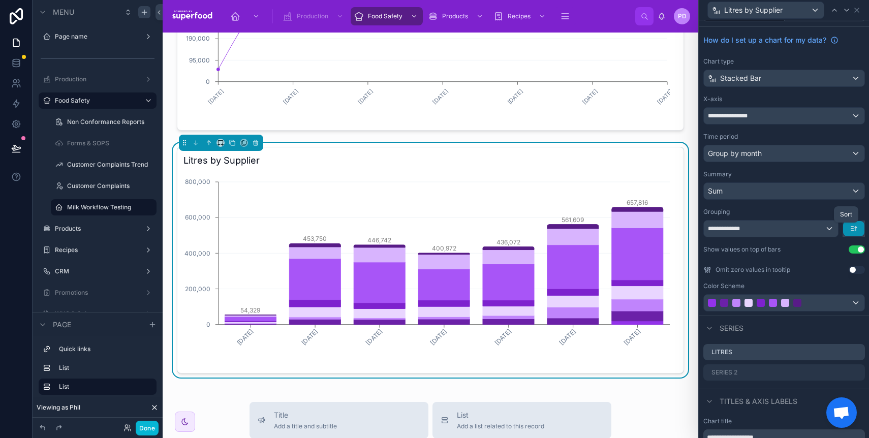
click at [855, 228] on icon "button" at bounding box center [856, 227] width 2 height 1
click at [820, 208] on div at bounding box center [784, 219] width 170 height 438
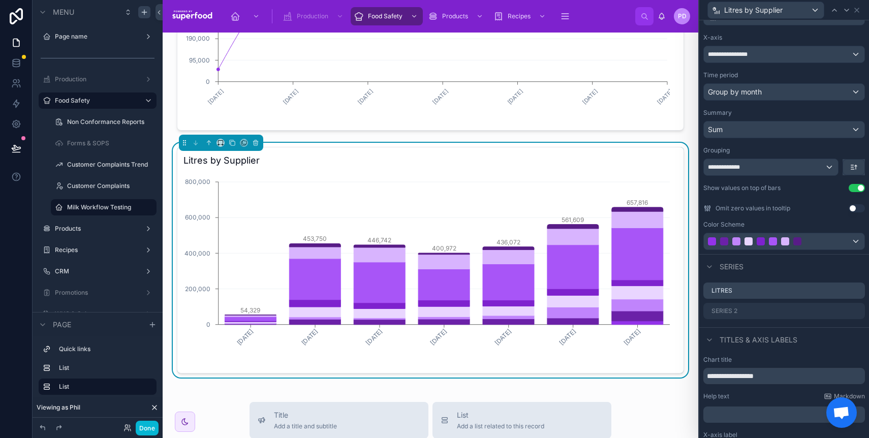
scroll to position [80, 0]
click at [754, 125] on div "Sum" at bounding box center [784, 129] width 161 height 16
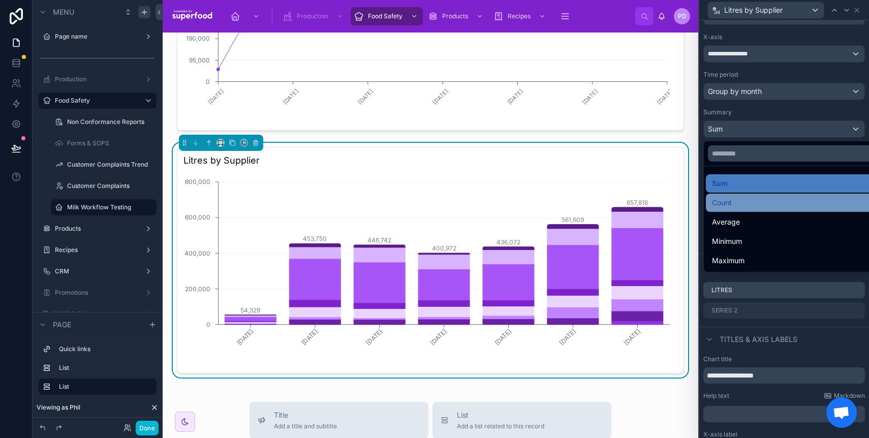
click at [752, 203] on div "Count" at bounding box center [792, 203] width 160 height 12
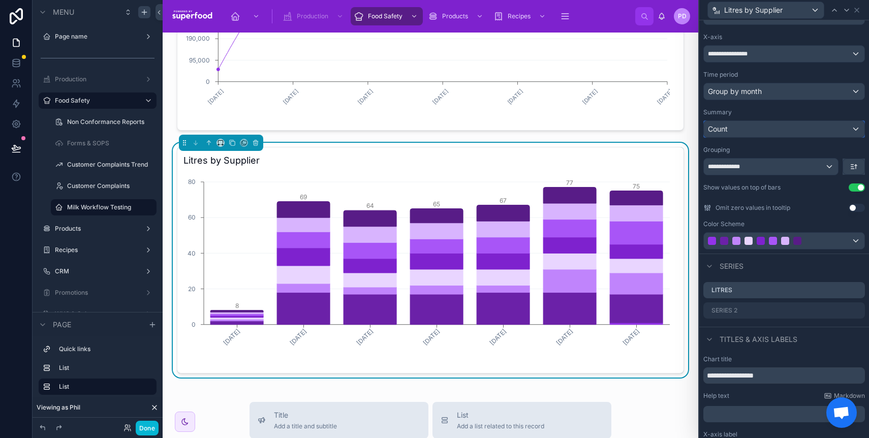
click at [743, 127] on div "Count" at bounding box center [784, 129] width 161 height 16
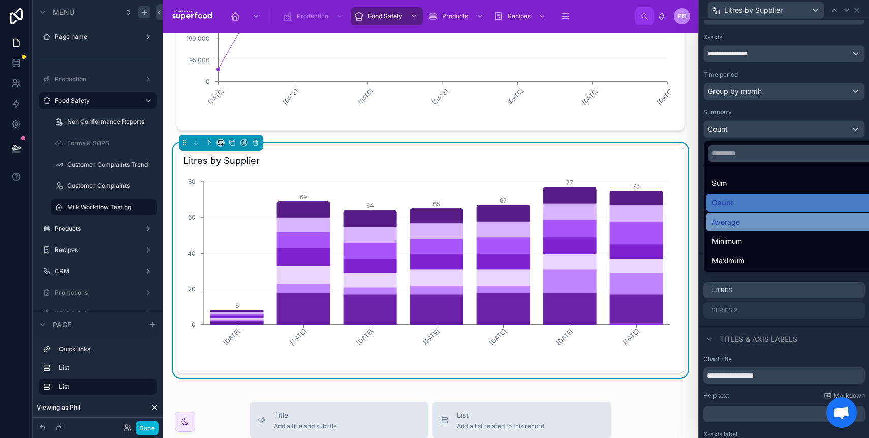
click at [742, 216] on div "Average" at bounding box center [792, 222] width 160 height 12
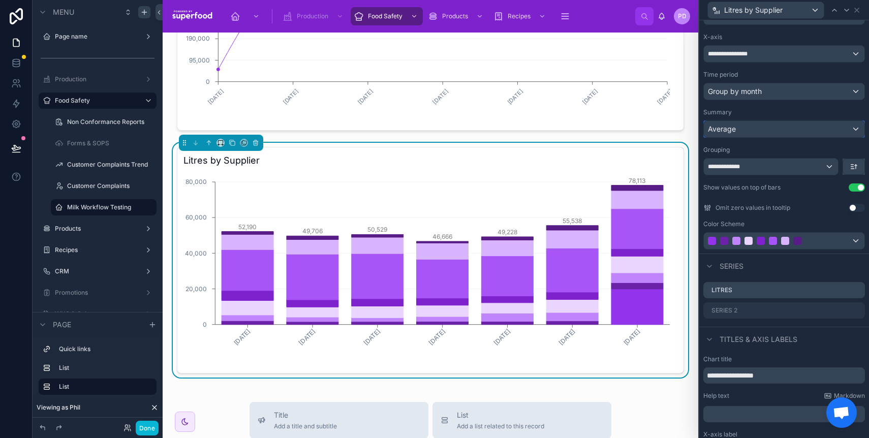
click at [753, 135] on div "Average" at bounding box center [784, 129] width 161 height 16
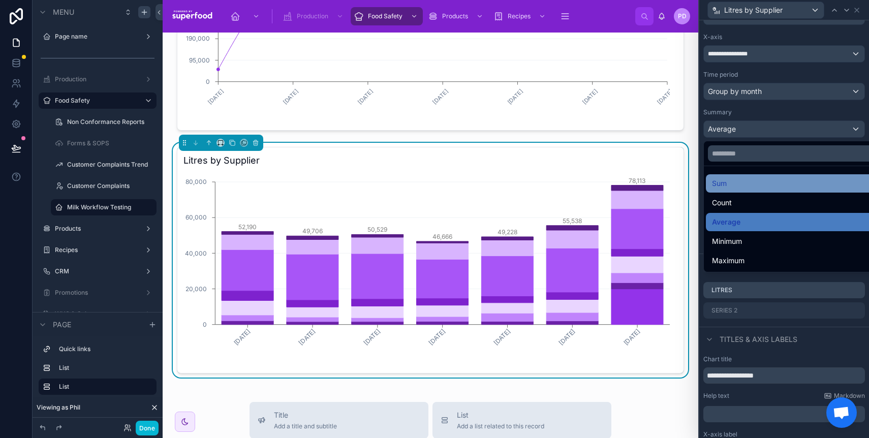
click at [741, 182] on div "Sum" at bounding box center [792, 183] width 160 height 12
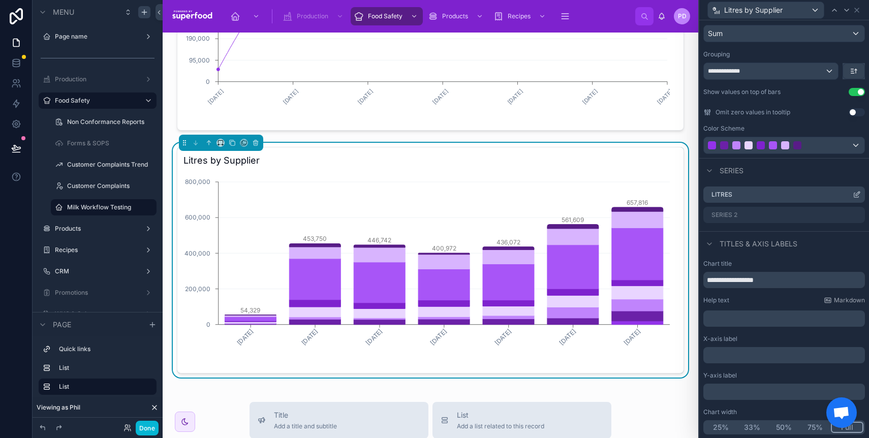
scroll to position [176, 0]
click at [235, 144] on icon at bounding box center [232, 142] width 7 height 7
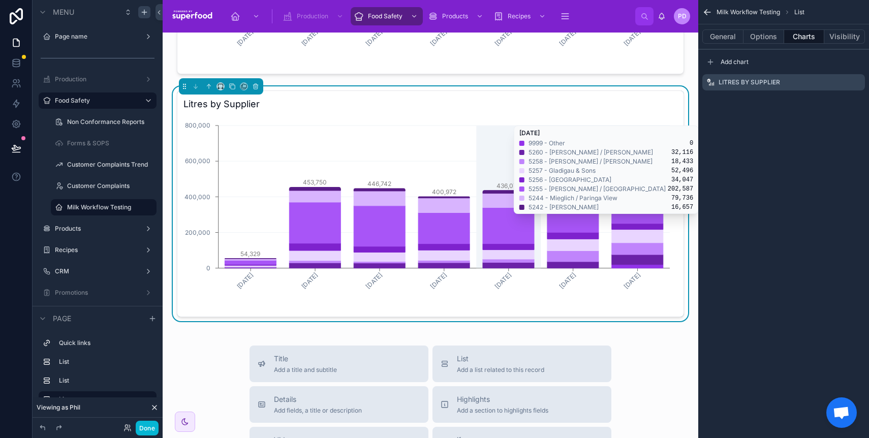
scroll to position [484, 0]
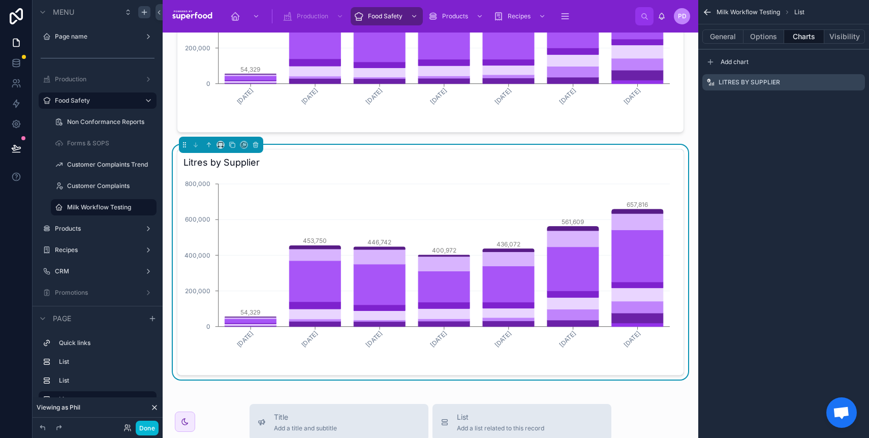
click at [533, 172] on div "Litres by Supplier March, 2025 April, 2025 May, 2025 June, 2025 July, 2025 Augu…" at bounding box center [430, 262] width 507 height 227
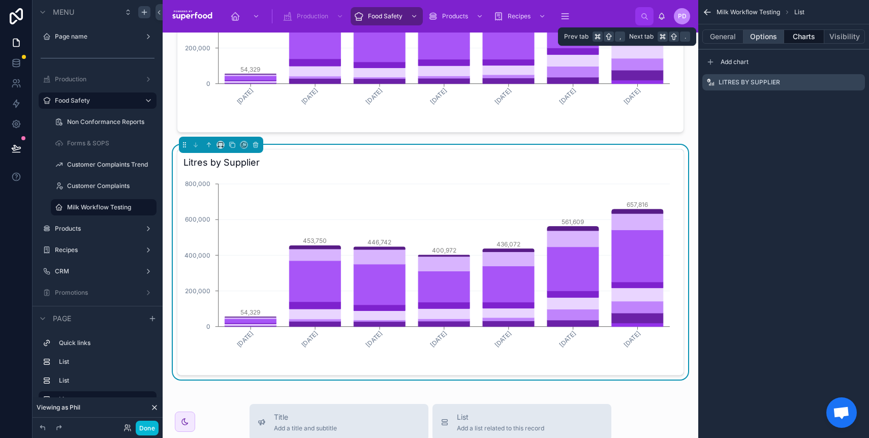
click at [769, 42] on button "Options" at bounding box center [764, 36] width 41 height 14
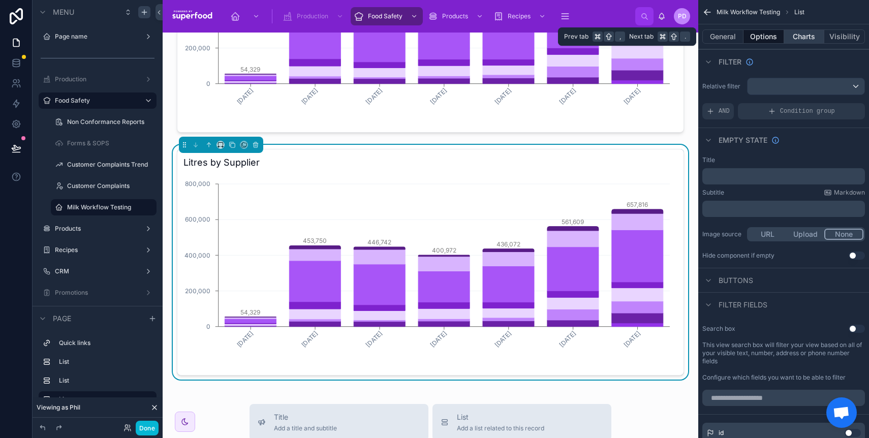
click at [800, 38] on button "Charts" at bounding box center [804, 36] width 41 height 14
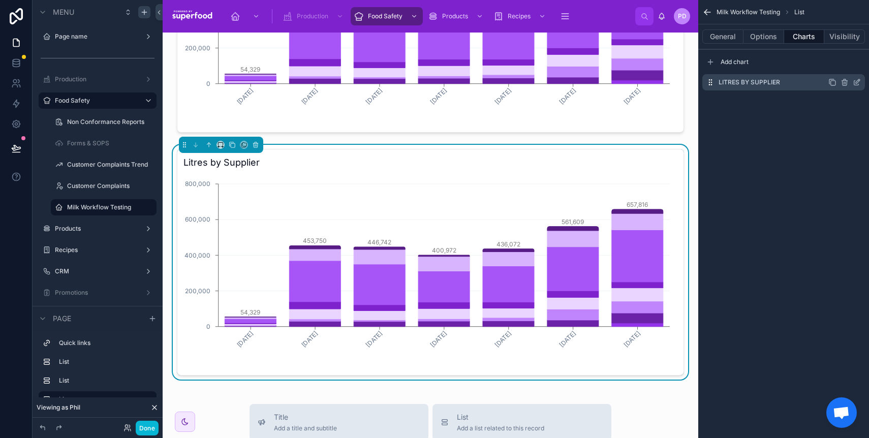
click at [856, 84] on icon "scrollable content" at bounding box center [857, 82] width 8 height 8
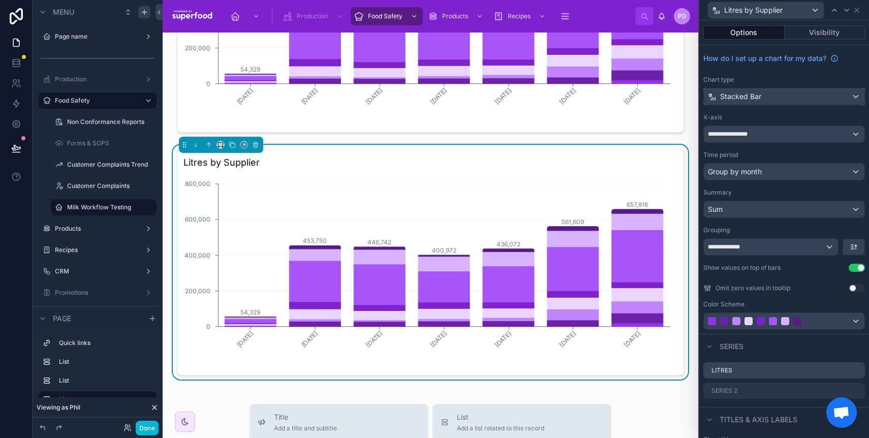
click at [752, 94] on span "Stacked Bar" at bounding box center [740, 97] width 41 height 10
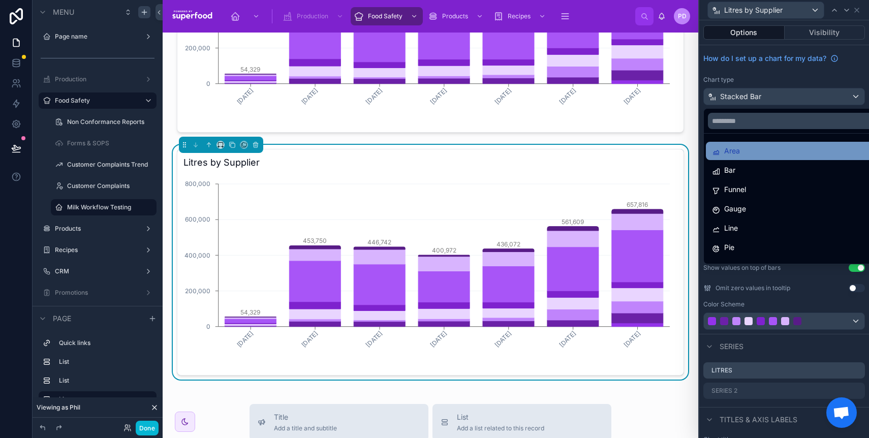
click at [771, 147] on div "Area" at bounding box center [792, 151] width 160 height 12
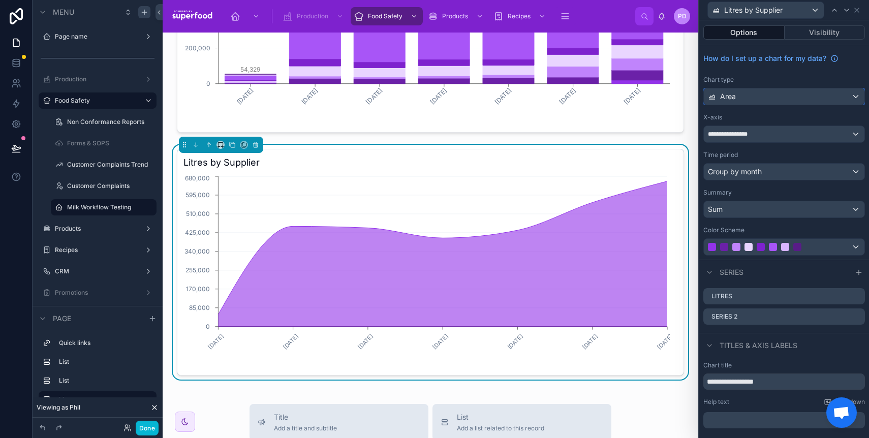
click at [761, 96] on div "Area" at bounding box center [784, 96] width 161 height 16
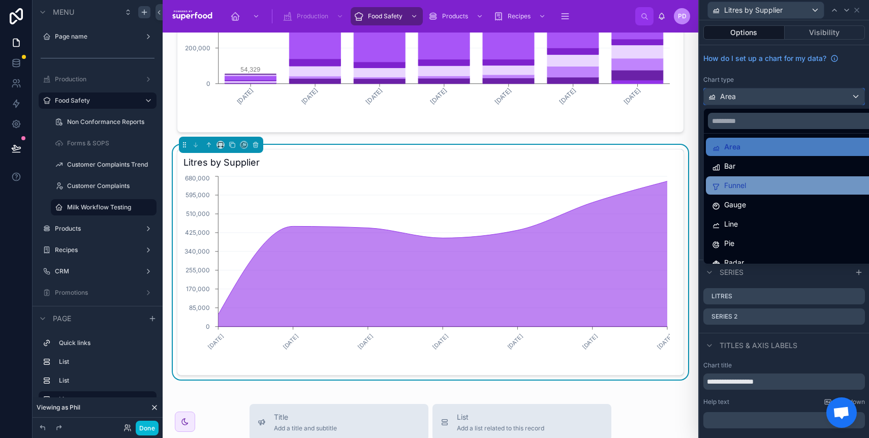
scroll to position [14, 0]
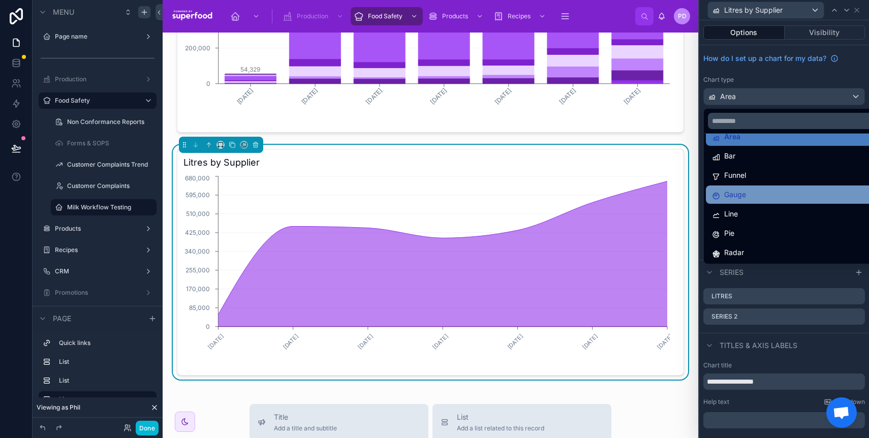
click at [773, 192] on div "Gauge" at bounding box center [792, 195] width 160 height 12
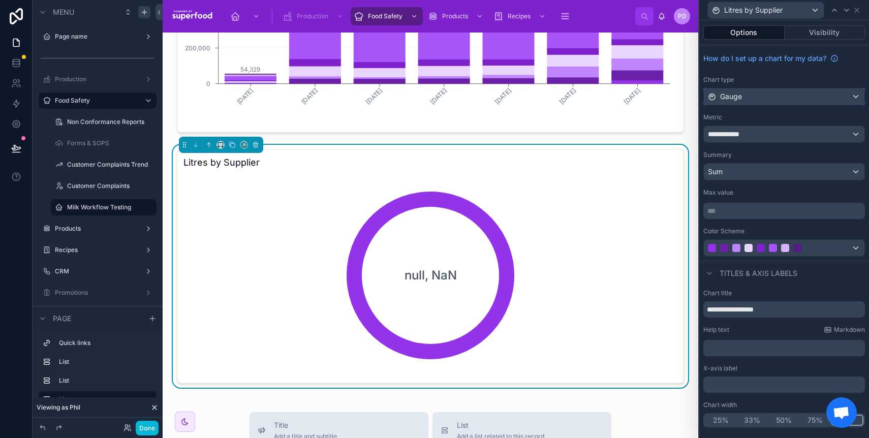
click at [751, 97] on div "Gauge" at bounding box center [784, 96] width 161 height 16
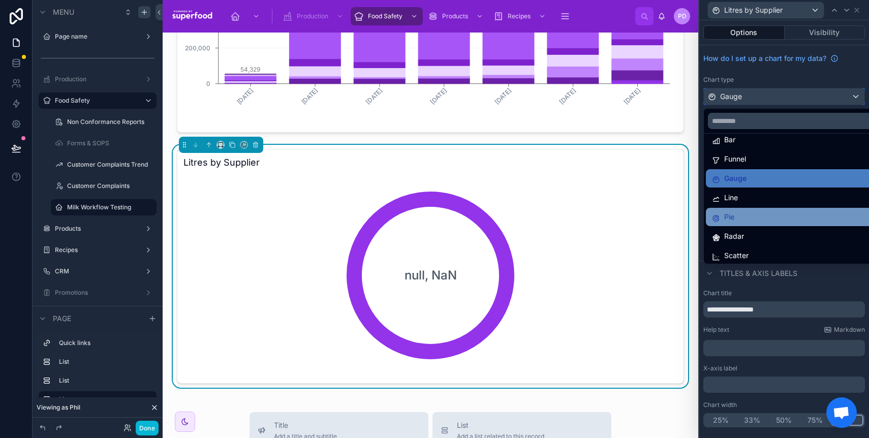
scroll to position [49, 0]
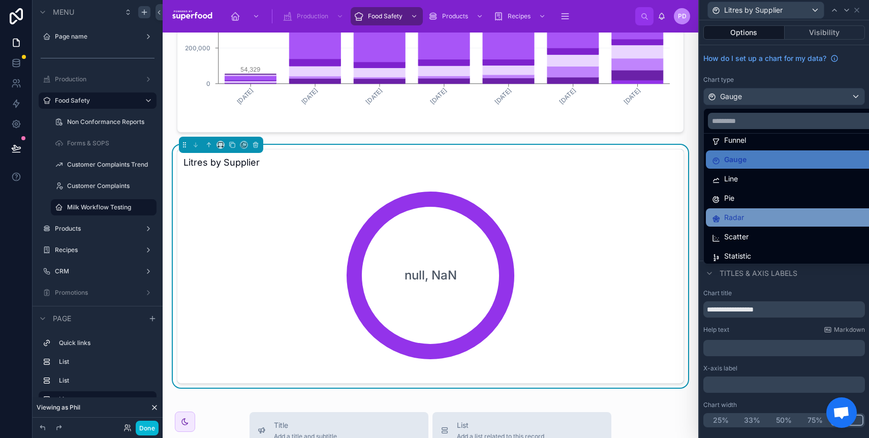
click at [780, 222] on div "Radar" at bounding box center [796, 217] width 168 height 12
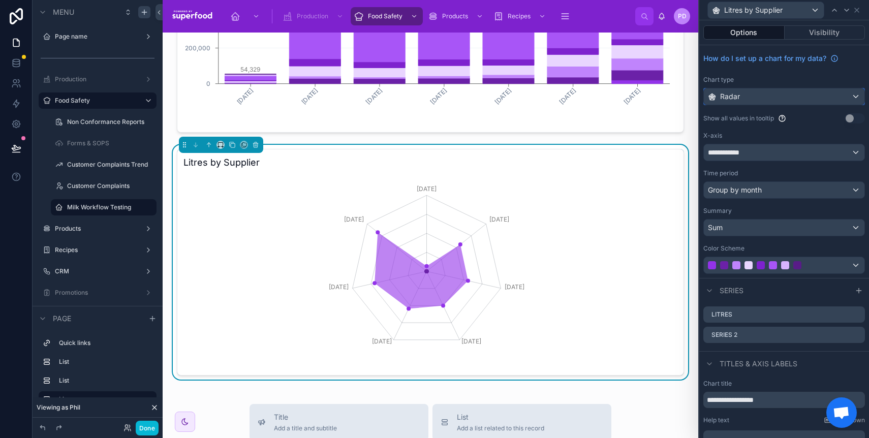
click at [741, 99] on div "Radar" at bounding box center [784, 96] width 161 height 16
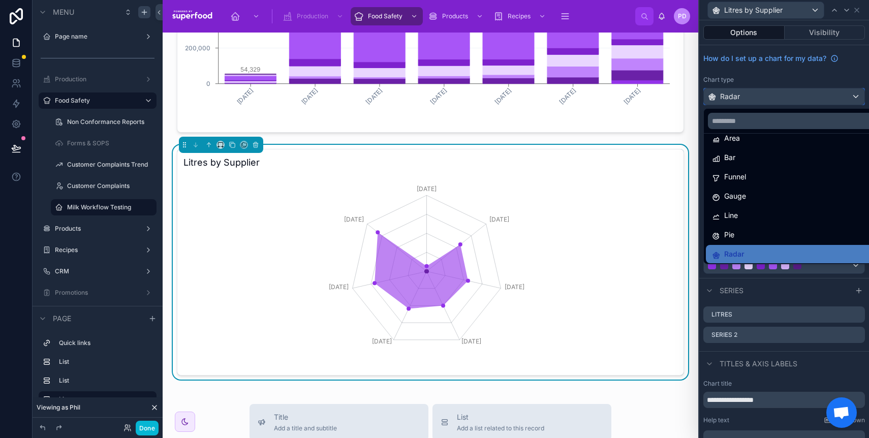
scroll to position [47, 0]
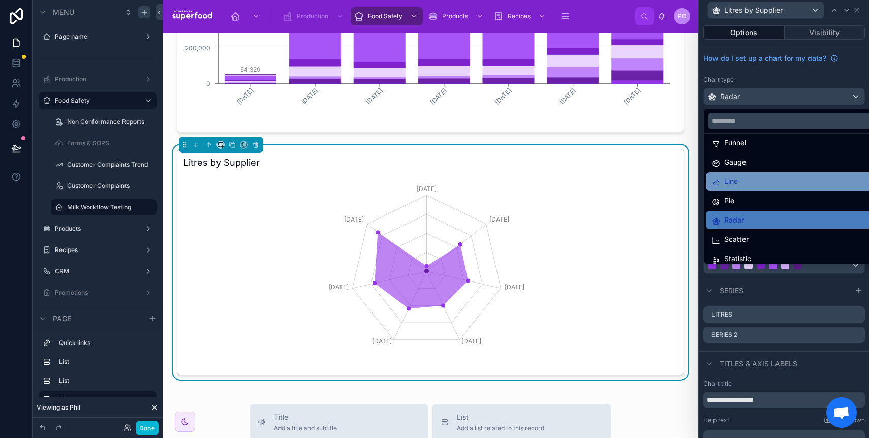
click at [769, 184] on div "Line" at bounding box center [792, 181] width 160 height 12
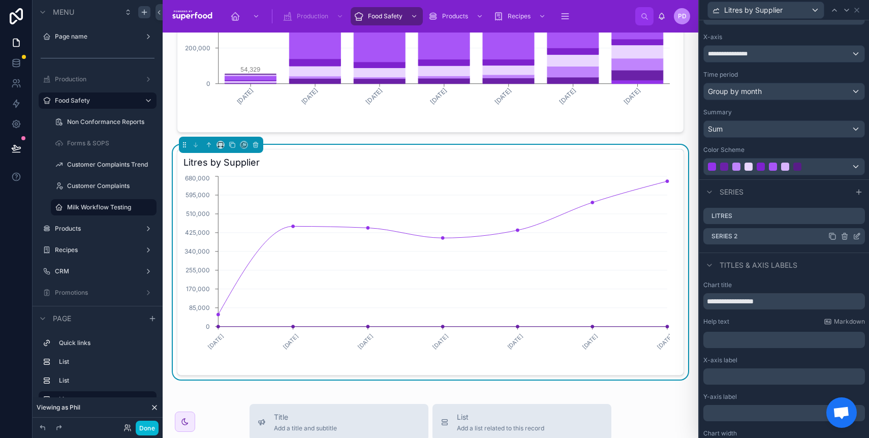
scroll to position [64, 0]
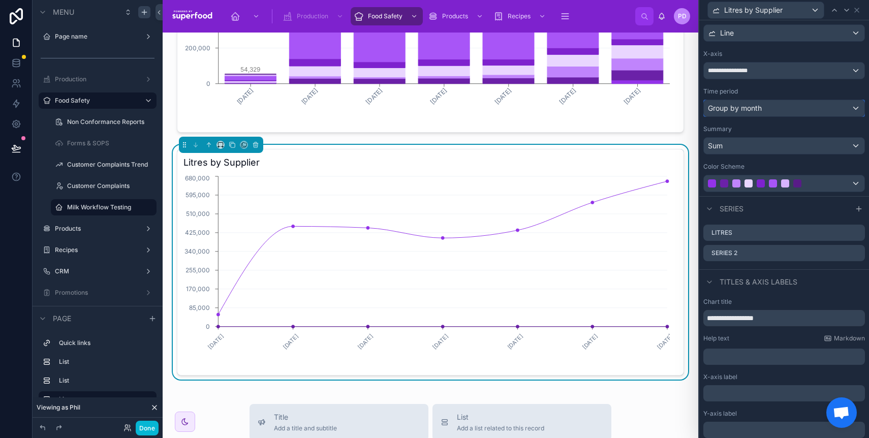
click at [771, 106] on div "Group by month" at bounding box center [784, 108] width 161 height 16
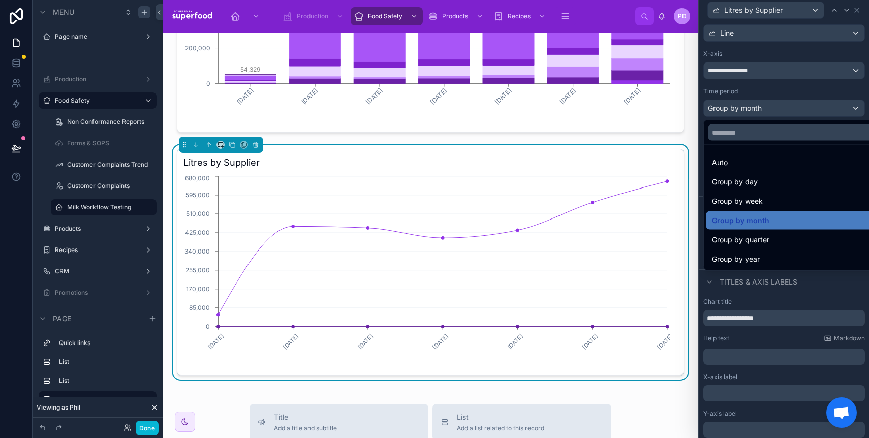
click at [771, 106] on div at bounding box center [784, 219] width 170 height 438
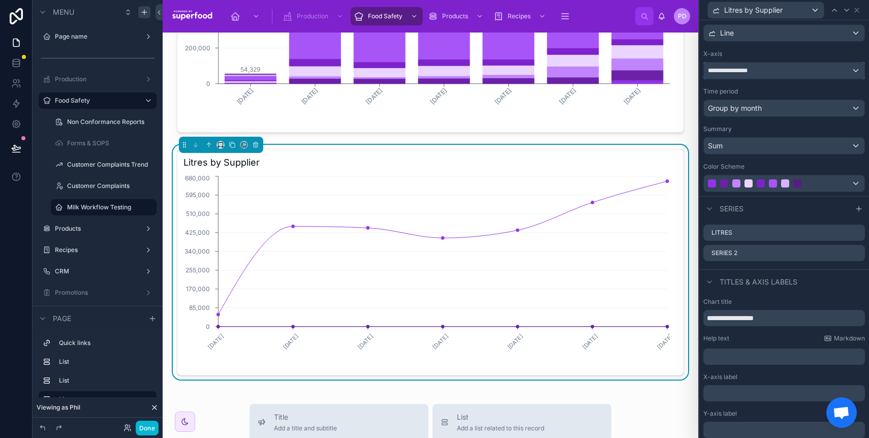
click at [761, 65] on div "**********" at bounding box center [784, 71] width 161 height 16
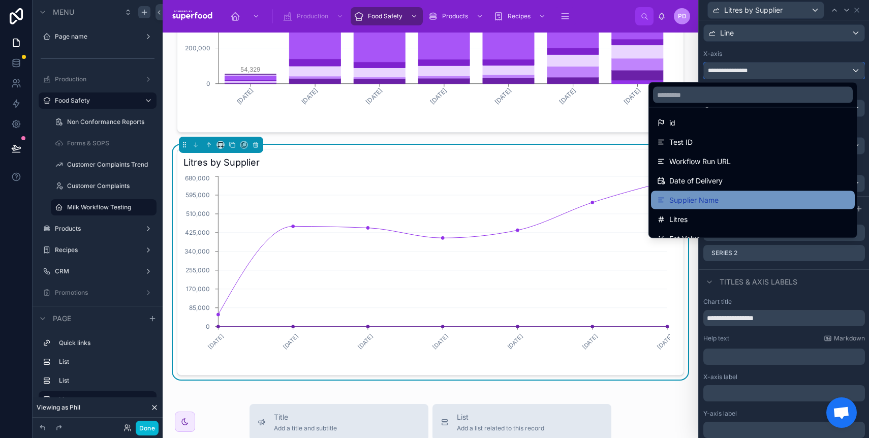
scroll to position [24, 0]
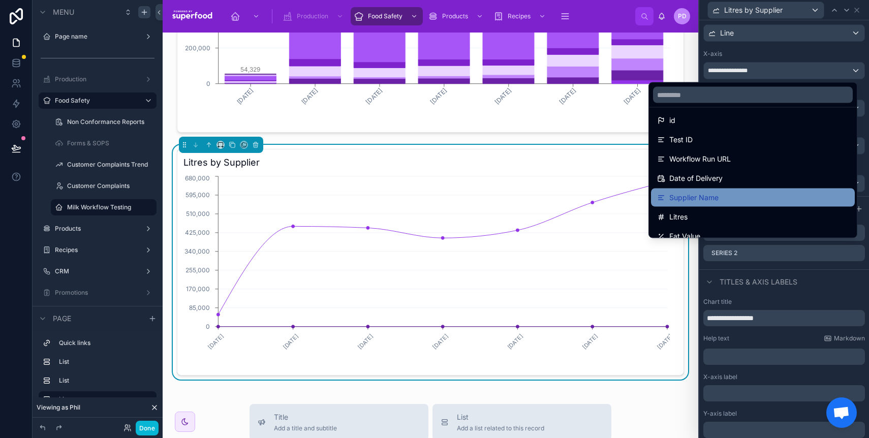
click at [764, 194] on div "Supplier Name" at bounding box center [753, 198] width 192 height 12
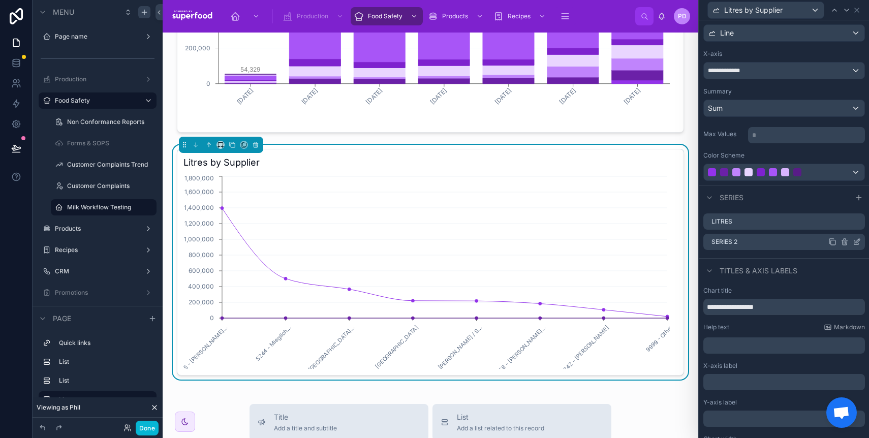
click at [856, 239] on icon at bounding box center [858, 241] width 4 height 4
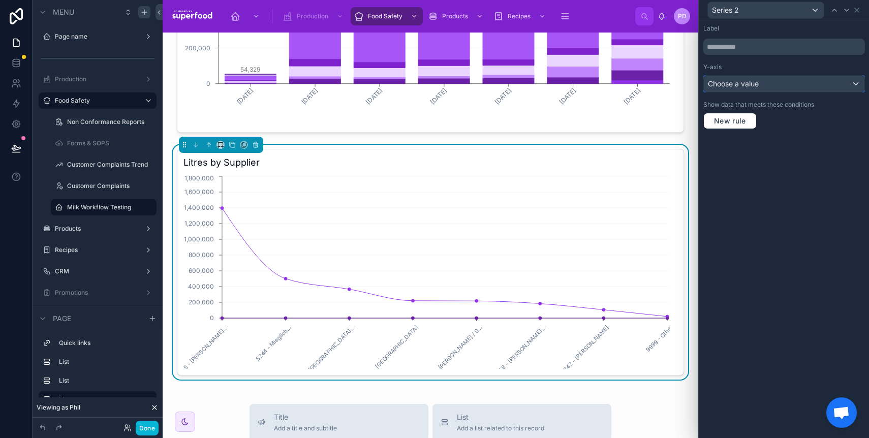
click at [741, 83] on span "Choose a value" at bounding box center [733, 83] width 51 height 9
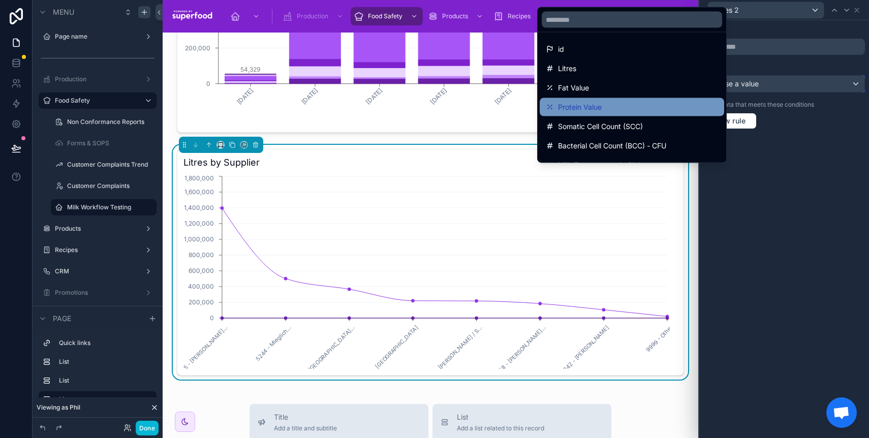
scroll to position [0, 0]
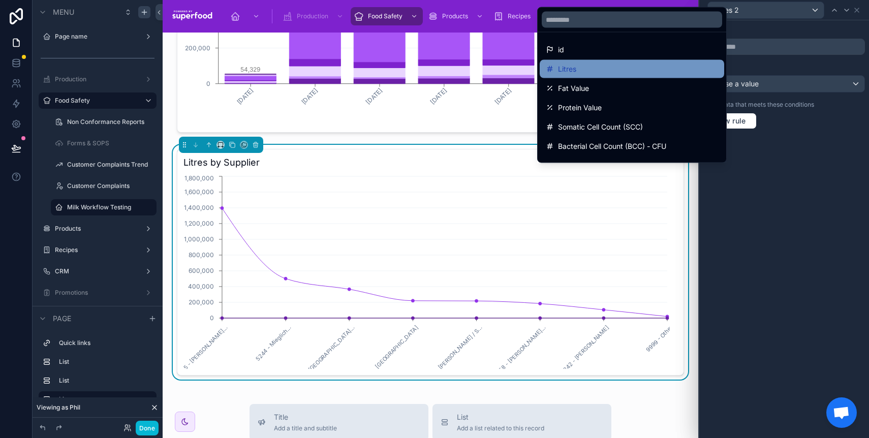
click at [627, 75] on div "Litres" at bounding box center [632, 69] width 185 height 18
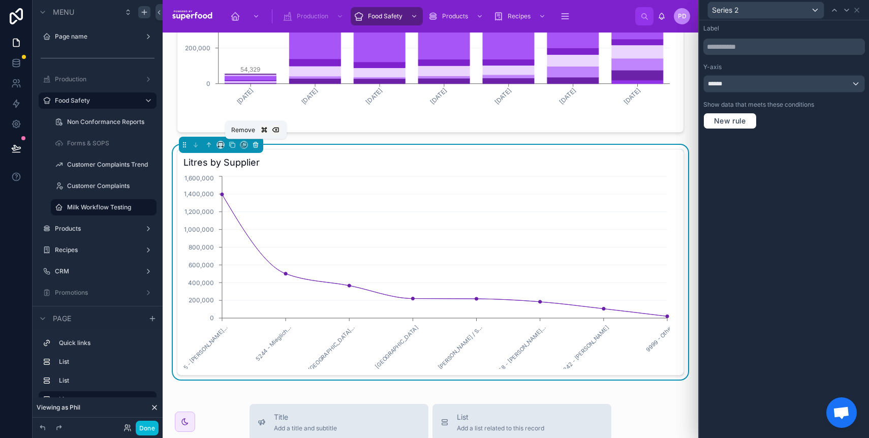
click at [261, 144] on button at bounding box center [255, 144] width 11 height 11
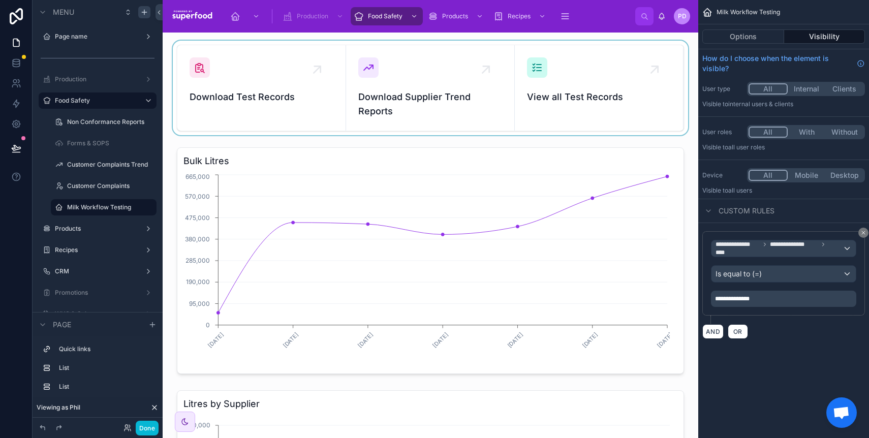
click at [343, 100] on div at bounding box center [431, 88] width 520 height 95
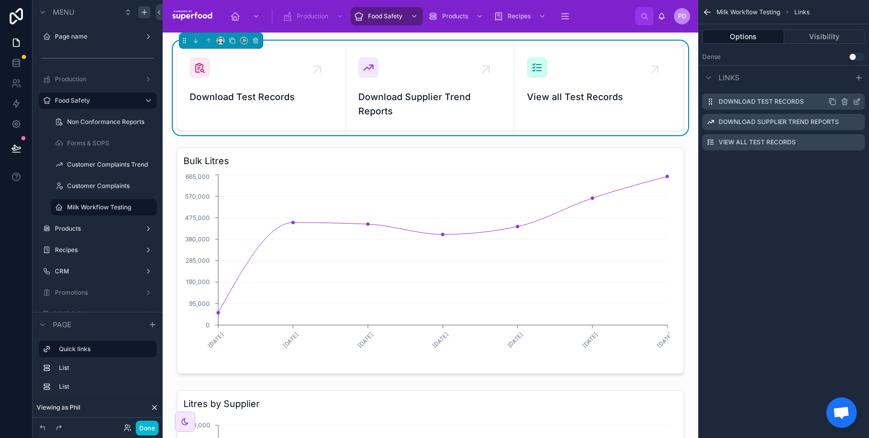
click at [855, 99] on icon "scrollable content" at bounding box center [857, 102] width 8 height 8
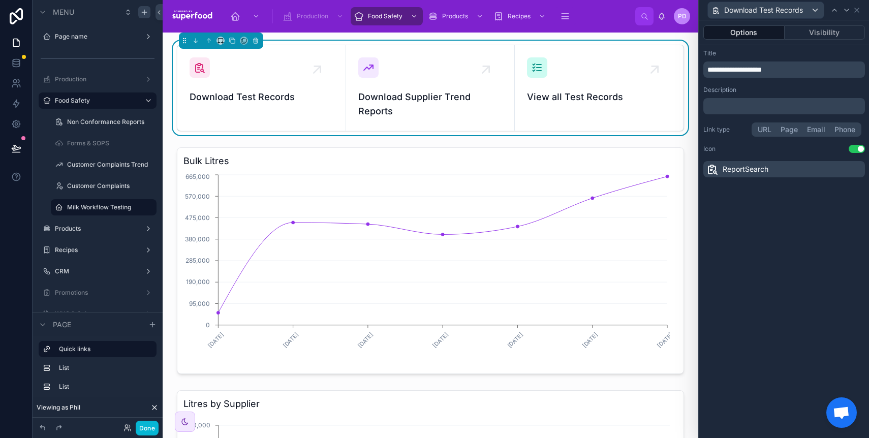
click at [777, 107] on p "﻿" at bounding box center [786, 106] width 156 height 10
click at [766, 315] on div "**********" at bounding box center [784, 229] width 170 height 418
click at [761, 132] on button "URL" at bounding box center [764, 129] width 23 height 11
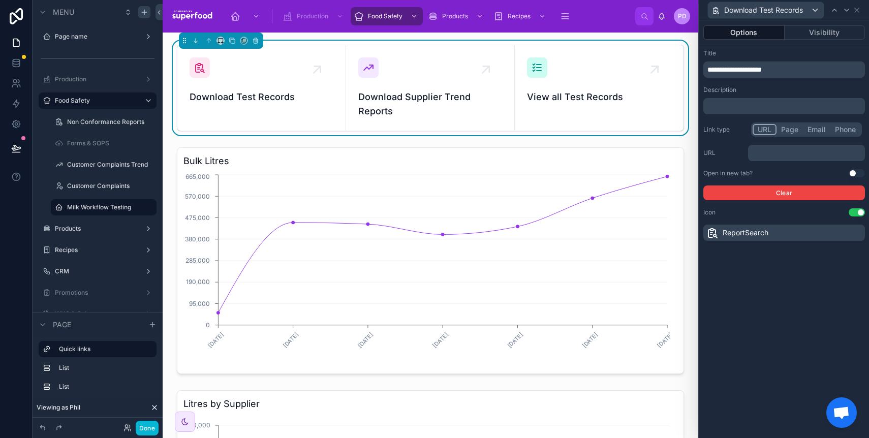
click at [765, 153] on p "﻿" at bounding box center [807, 153] width 111 height 10
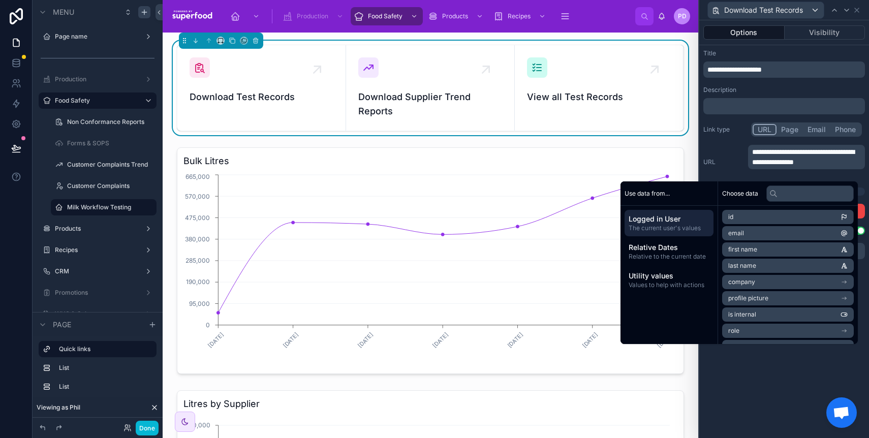
click at [752, 372] on div "**********" at bounding box center [784, 229] width 170 height 418
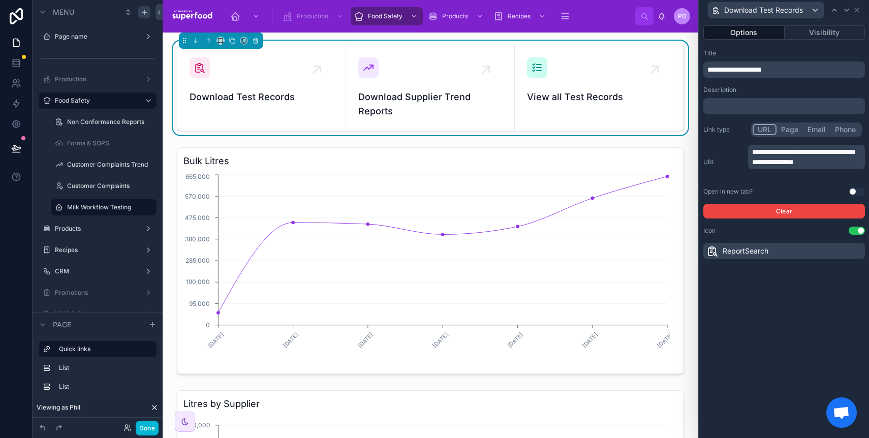
click at [854, 192] on button "Use setting" at bounding box center [857, 192] width 16 height 8
click at [859, 11] on icon at bounding box center [857, 10] width 8 height 8
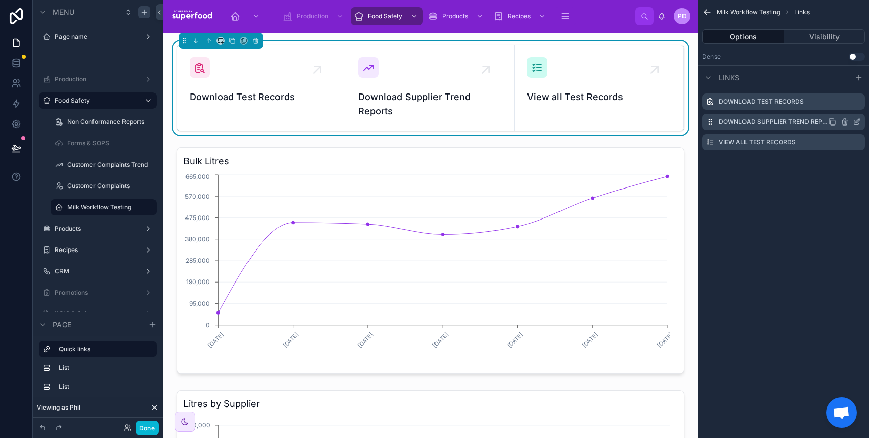
click at [859, 123] on icon "scrollable content" at bounding box center [857, 122] width 8 height 8
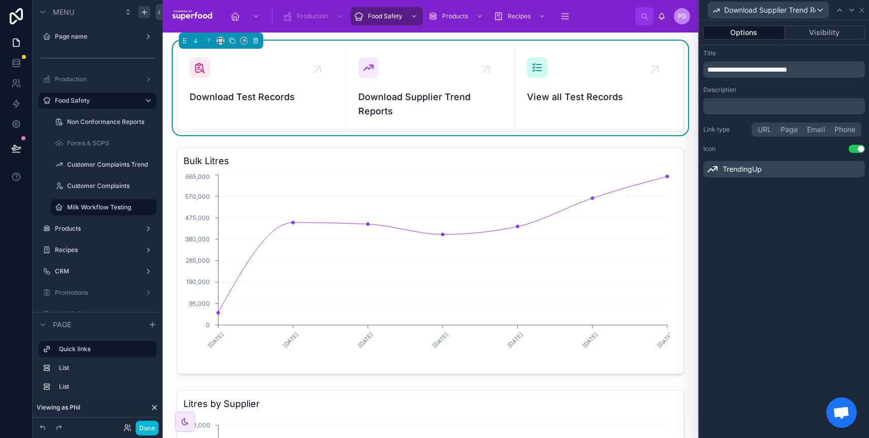
click at [757, 103] on p "﻿" at bounding box center [786, 106] width 156 height 10
click at [770, 93] on div "Description" at bounding box center [785, 90] width 162 height 8
click at [853, 168] on div "TrendingUp" at bounding box center [785, 169] width 162 height 16
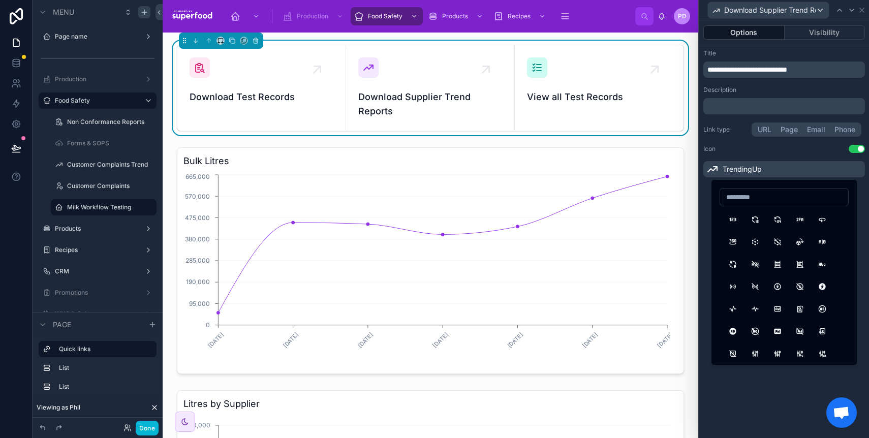
click at [772, 128] on button "URL" at bounding box center [764, 129] width 23 height 11
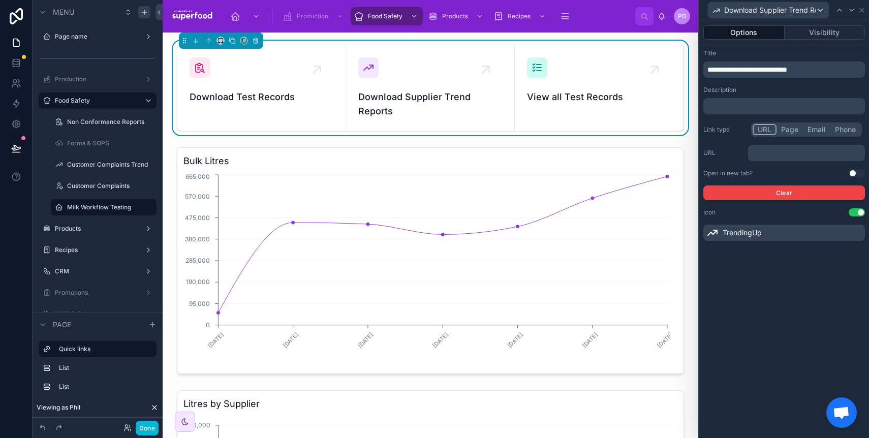
click at [775, 150] on p "﻿" at bounding box center [807, 153] width 111 height 10
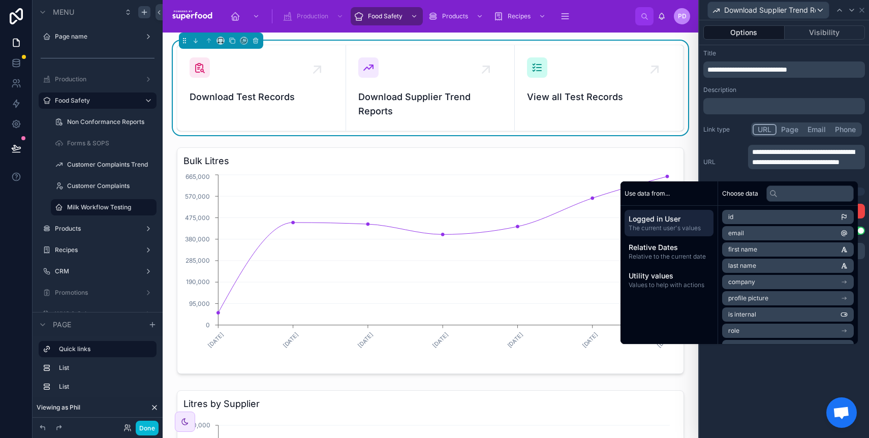
click at [728, 147] on div "**********" at bounding box center [785, 162] width 162 height 35
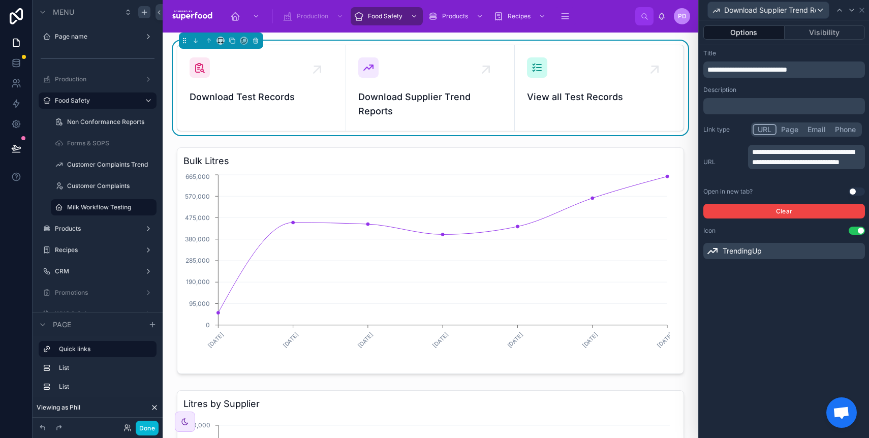
click at [854, 189] on button "Use setting" at bounding box center [857, 192] width 16 height 8
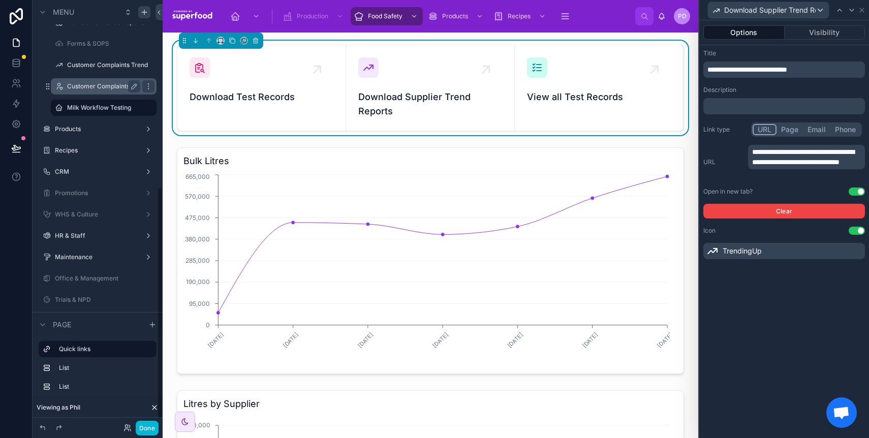
scroll to position [356, 0]
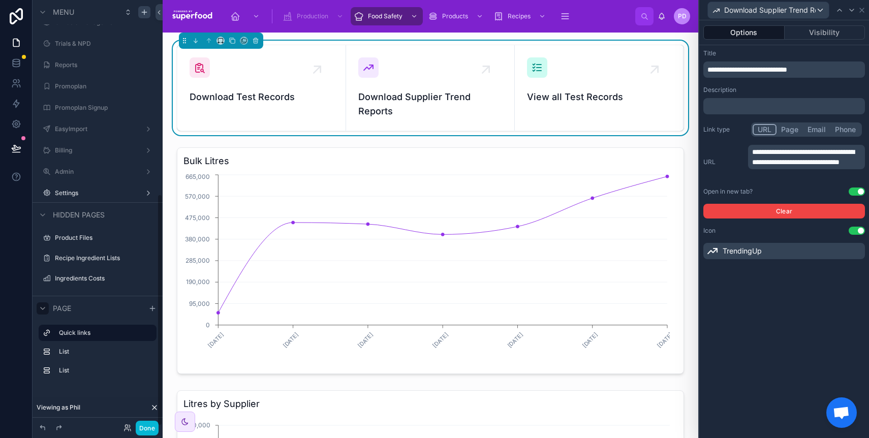
click at [41, 304] on icon "scrollable content" at bounding box center [43, 308] width 8 height 8
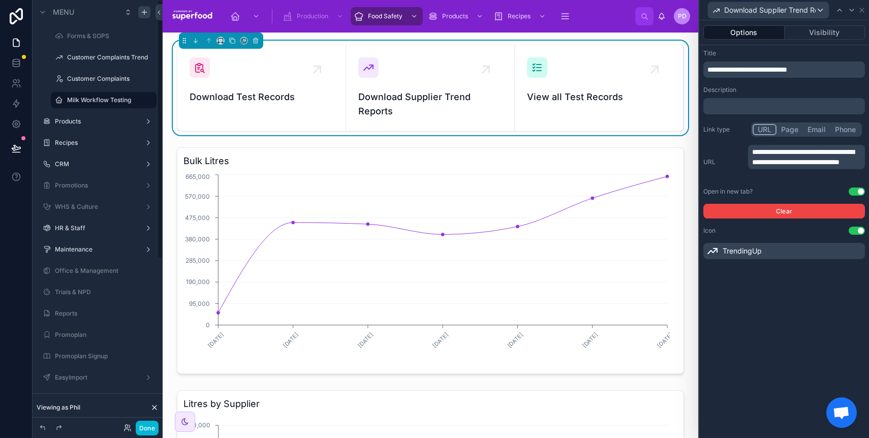
scroll to position [0, 0]
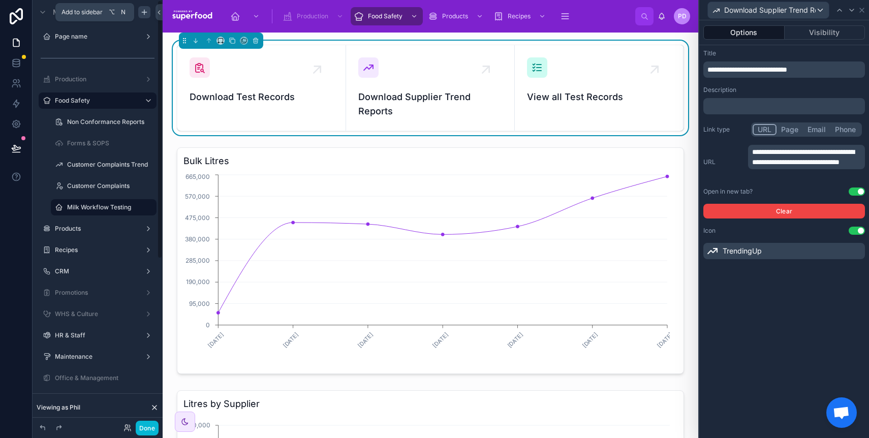
click at [142, 13] on icon "scrollable content" at bounding box center [144, 12] width 8 height 8
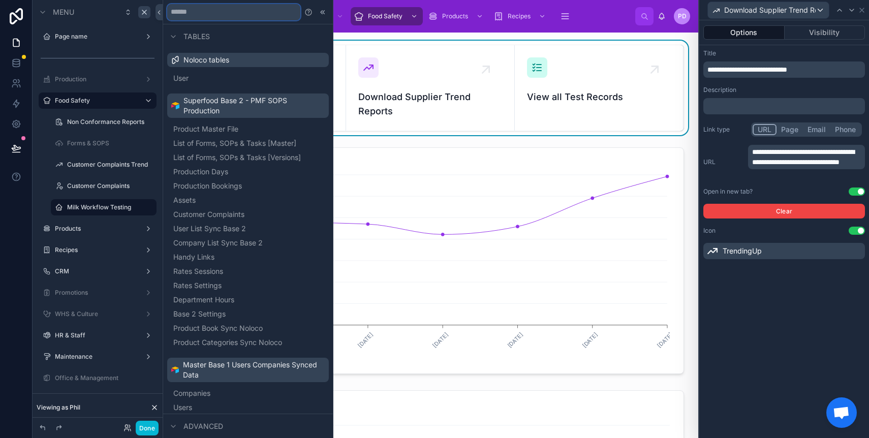
click at [203, 18] on input "text" at bounding box center [233, 12] width 133 height 16
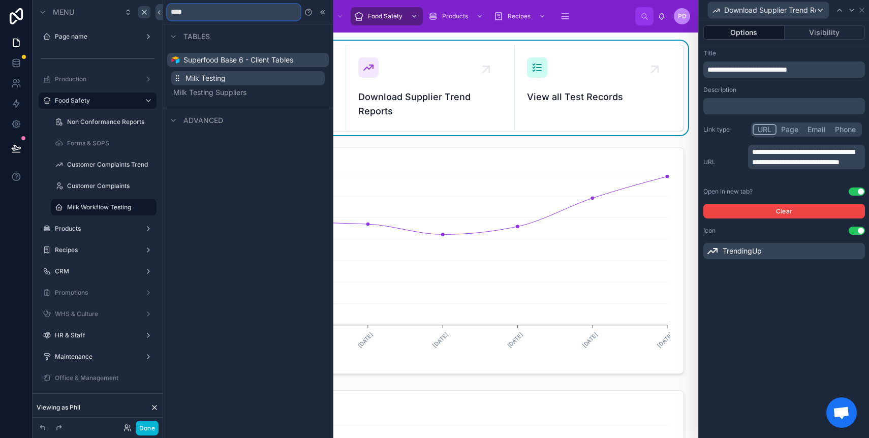
type input "****"
click at [189, 78] on span "Milk Testing" at bounding box center [206, 78] width 40 height 10
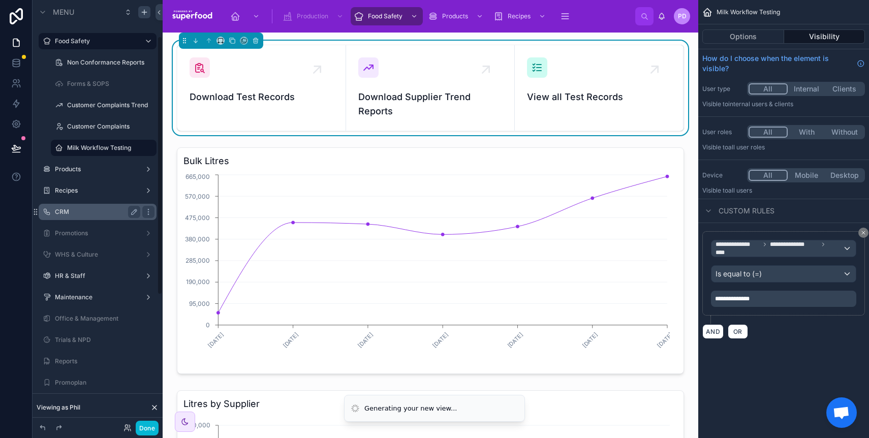
scroll to position [275, 0]
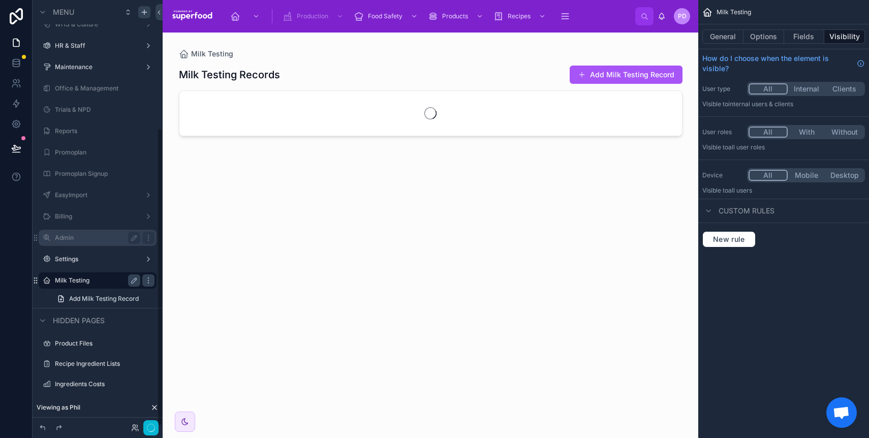
scroll to position [183, 0]
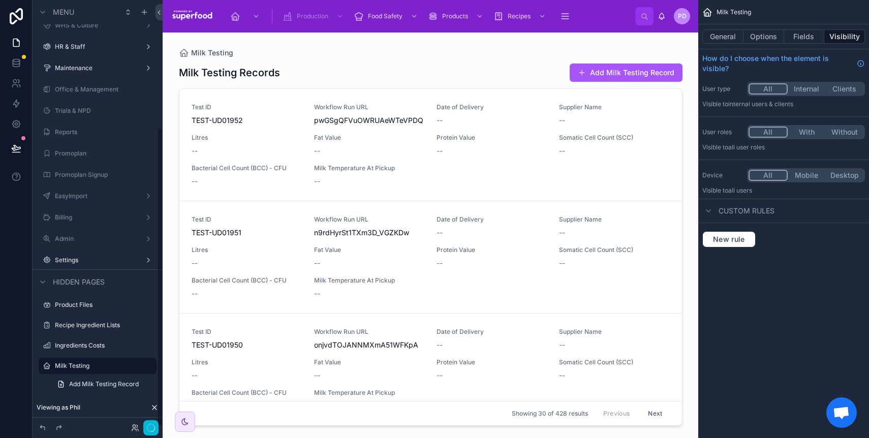
scroll to position [182, 0]
click at [819, 35] on button "Fields" at bounding box center [804, 36] width 41 height 14
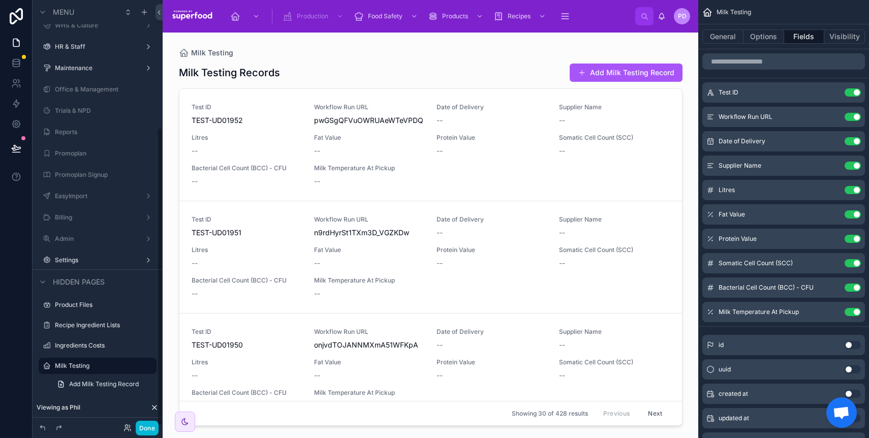
scroll to position [0, 0]
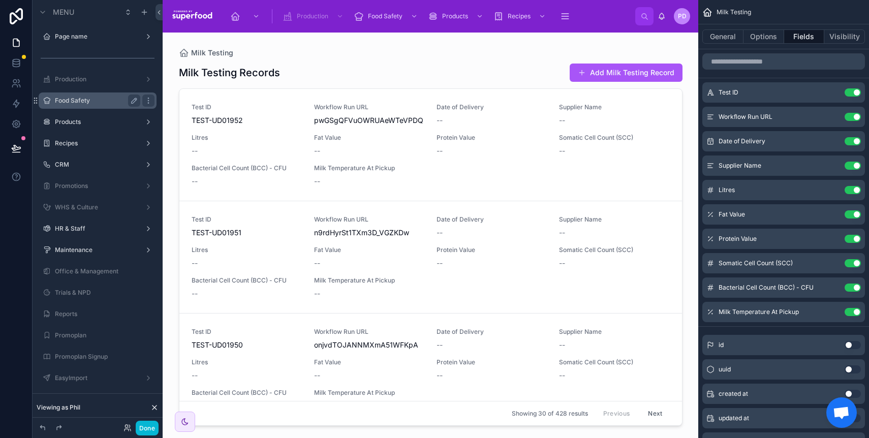
click at [84, 97] on label "Food Safety" at bounding box center [95, 101] width 81 height 8
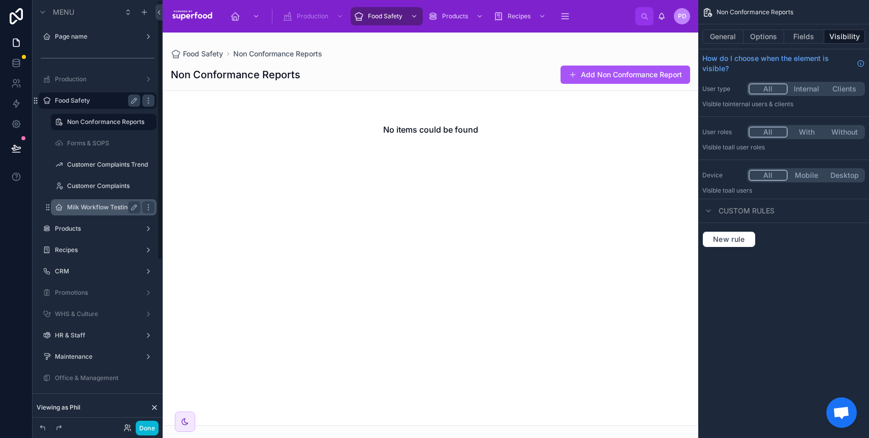
click at [83, 201] on div "Milk Workflow Testing" at bounding box center [103, 207] width 73 height 12
click at [88, 208] on label "Milk Workflow Testing" at bounding box center [101, 207] width 69 height 8
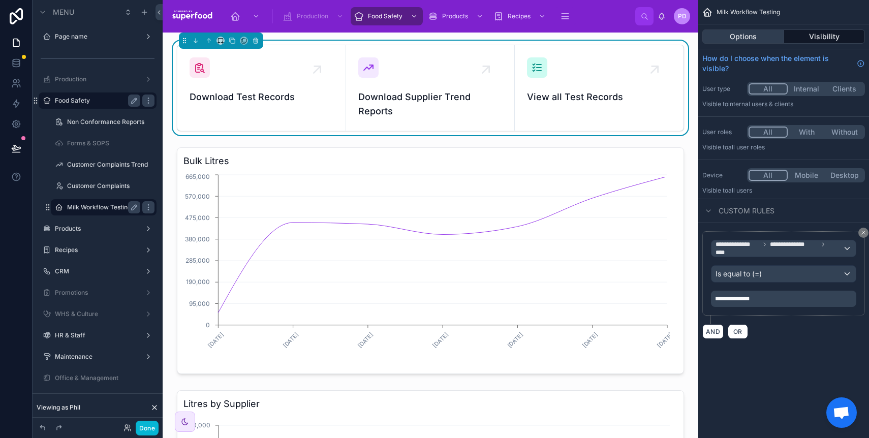
click at [754, 37] on button "Options" at bounding box center [744, 36] width 82 height 14
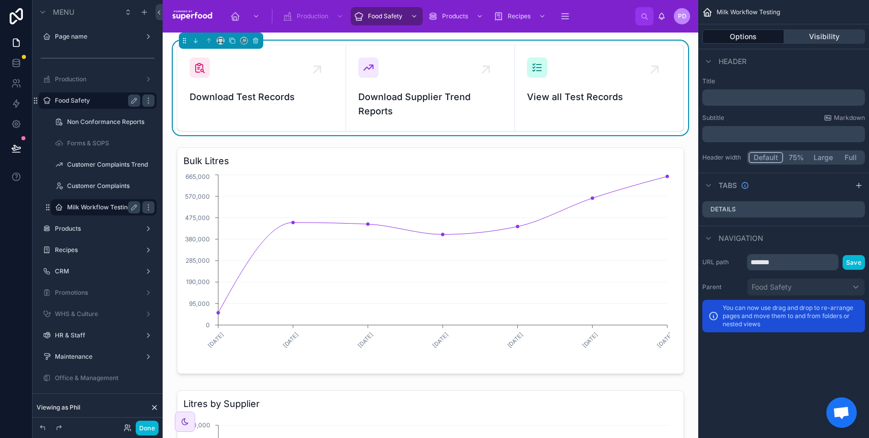
click at [802, 34] on button "Visibility" at bounding box center [824, 36] width 81 height 14
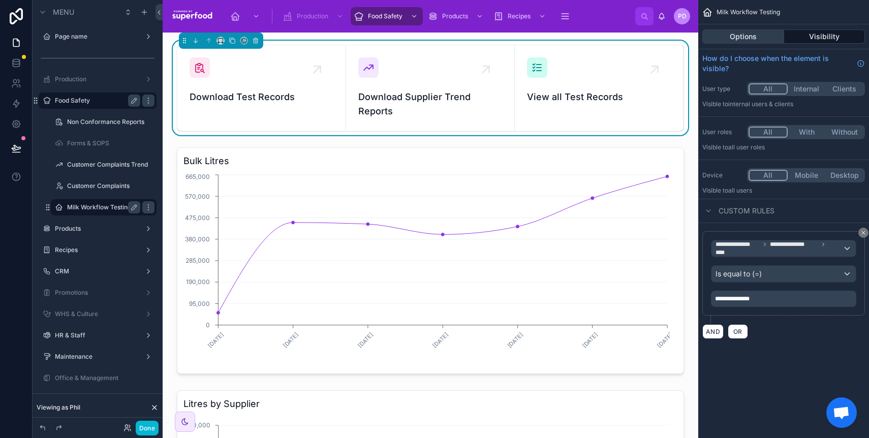
click at [734, 41] on button "Options" at bounding box center [744, 36] width 82 height 14
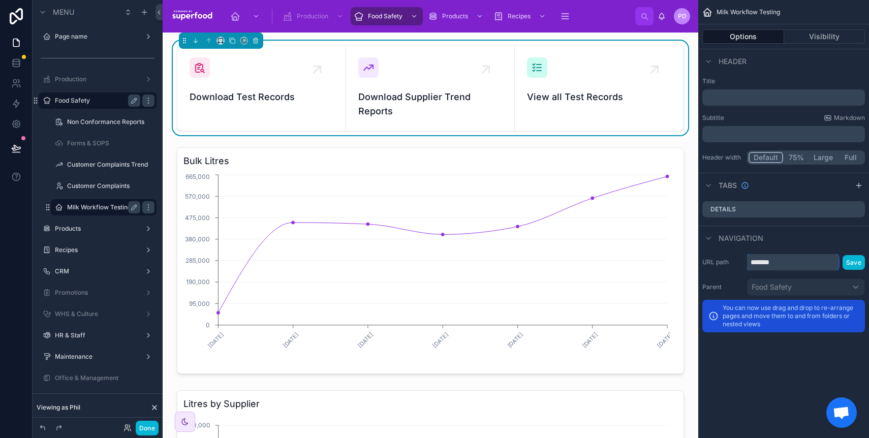
click at [787, 264] on input "*******" at bounding box center [793, 262] width 92 height 16
type input "**********"
click at [858, 267] on button "Save" at bounding box center [854, 262] width 22 height 15
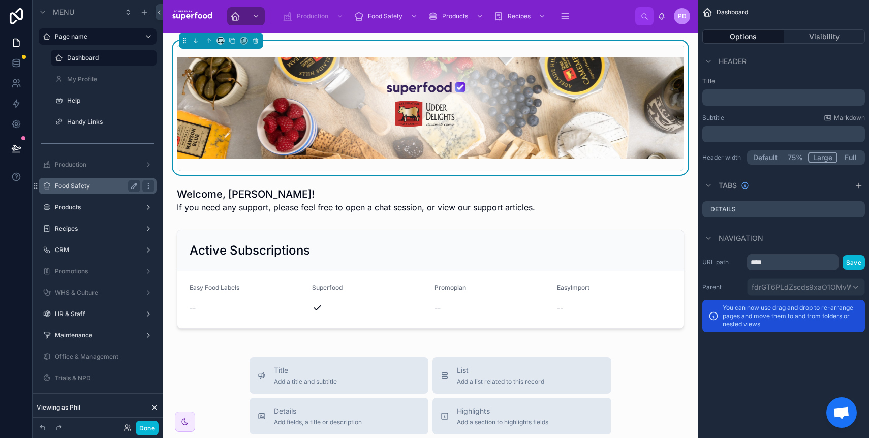
click at [84, 185] on label "Food Safety" at bounding box center [95, 186] width 81 height 8
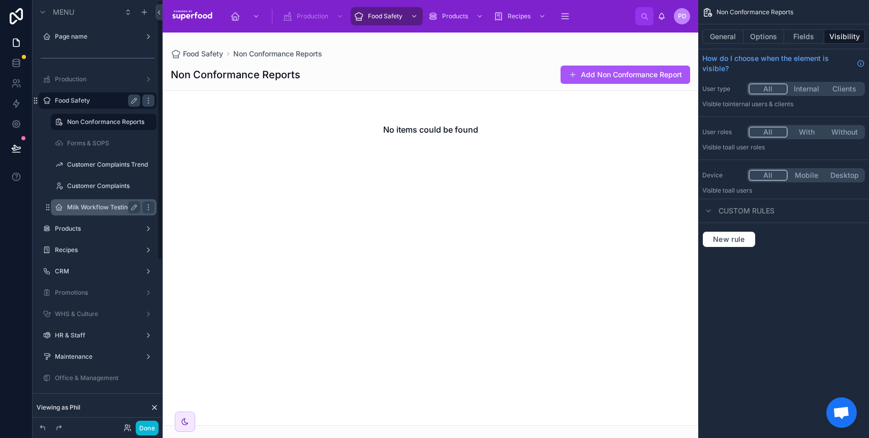
click at [87, 204] on label "Milk Workflow Testing" at bounding box center [101, 207] width 69 height 8
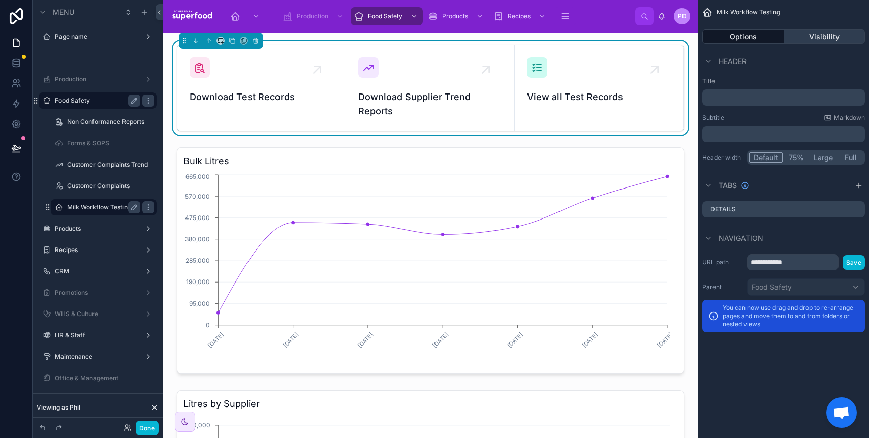
click at [809, 37] on button "Visibility" at bounding box center [824, 36] width 81 height 14
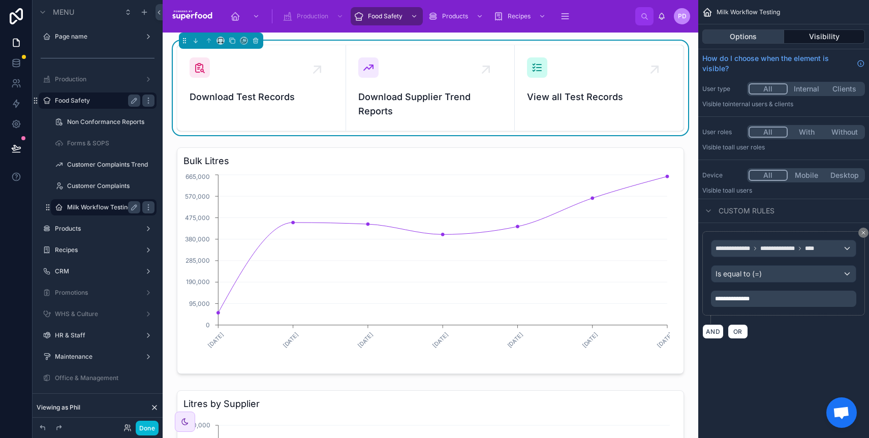
click at [749, 37] on button "Options" at bounding box center [744, 36] width 82 height 14
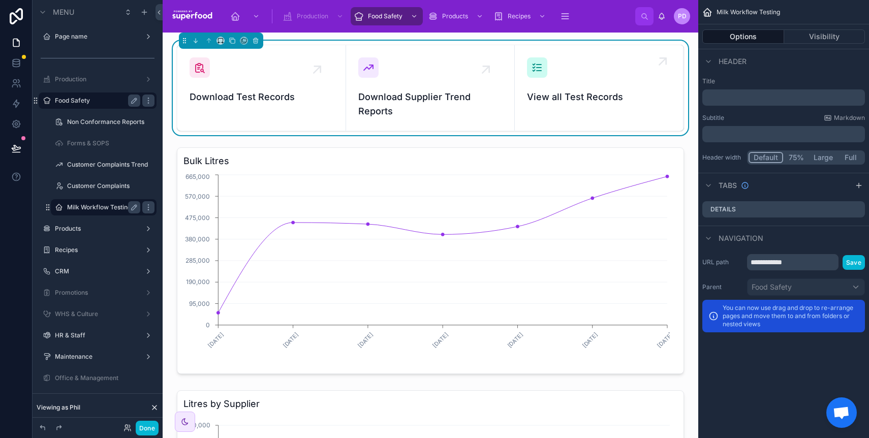
click at [528, 80] on div "View all Test Records" at bounding box center [599, 80] width 144 height 47
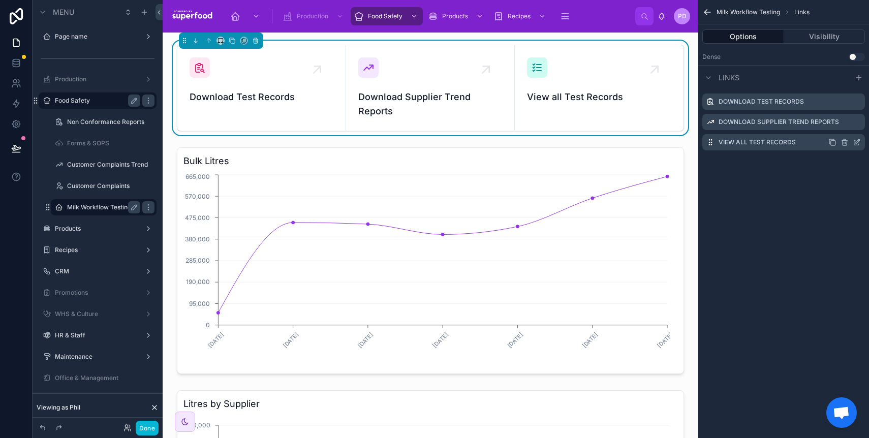
click at [857, 140] on icon "scrollable content" at bounding box center [857, 142] width 8 height 8
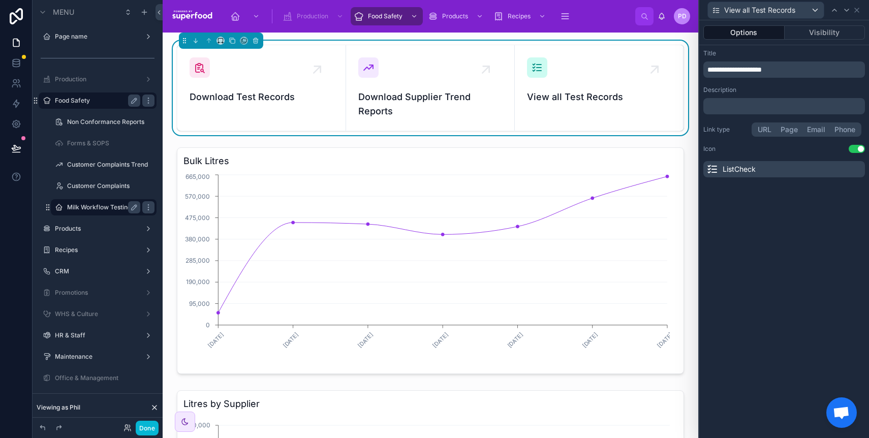
click at [789, 131] on button "Page" at bounding box center [789, 129] width 26 height 11
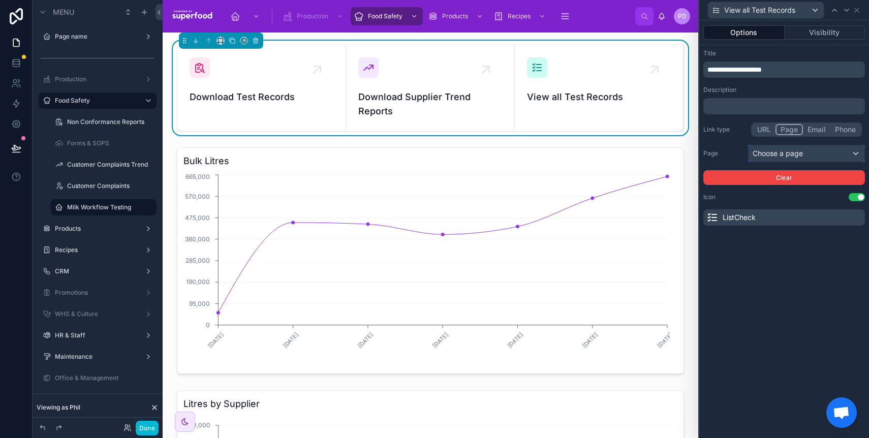
click at [787, 156] on div "Choose a page" at bounding box center [807, 153] width 116 height 16
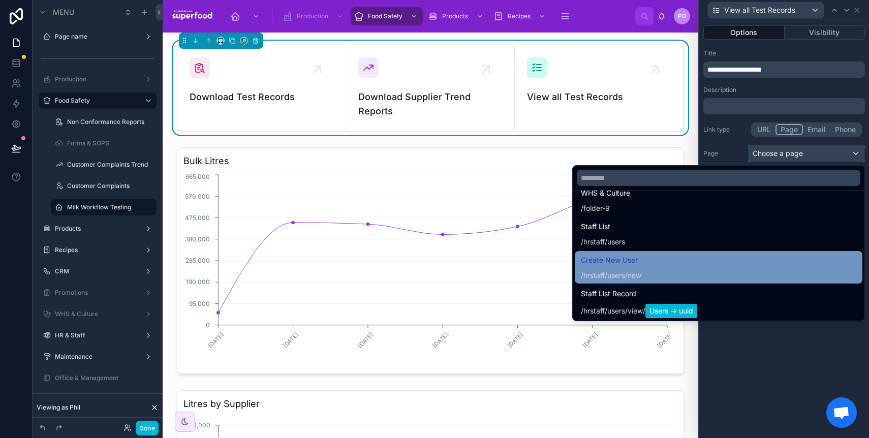
scroll to position [2843, 0]
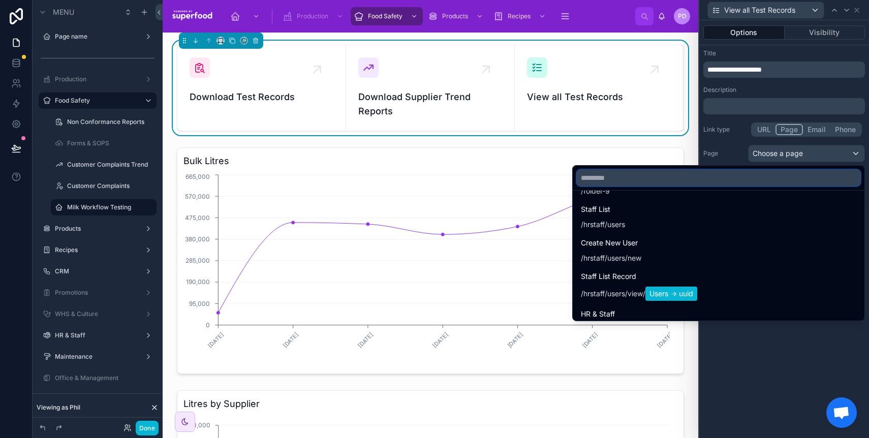
click at [621, 177] on input "text" at bounding box center [719, 178] width 284 height 16
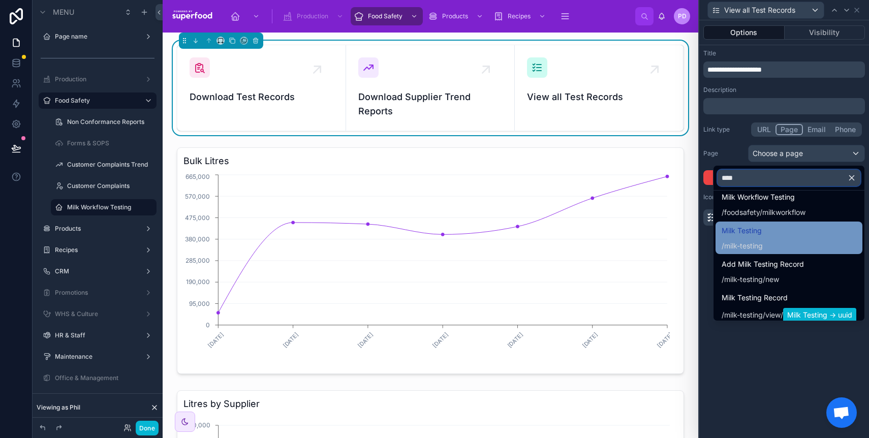
scroll to position [0, 0]
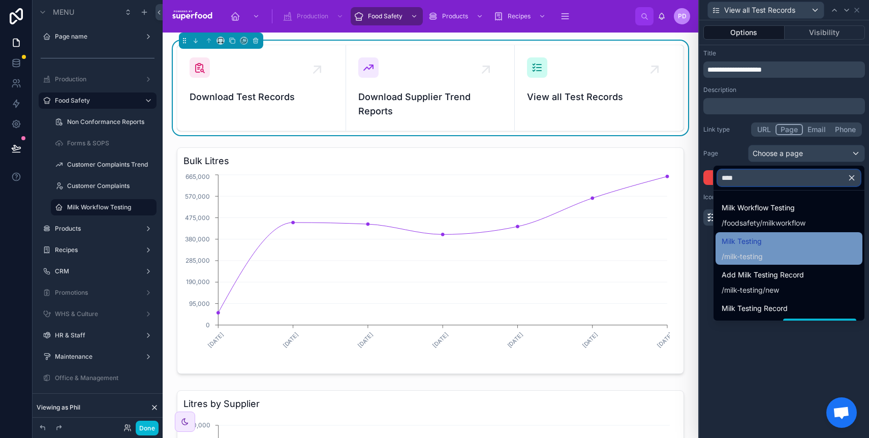
type input "****"
click at [746, 249] on div "Milk Testing / milk-testing" at bounding box center [742, 248] width 41 height 26
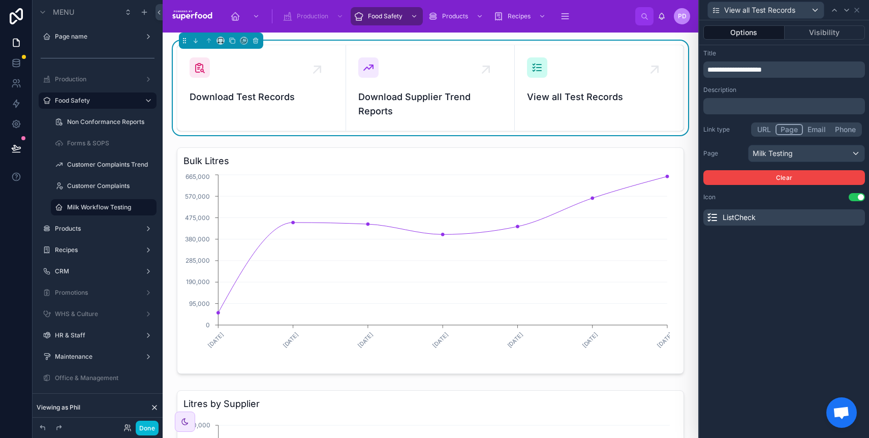
click at [754, 254] on div "**********" at bounding box center [784, 229] width 170 height 418
click at [141, 429] on button "Done" at bounding box center [147, 428] width 23 height 15
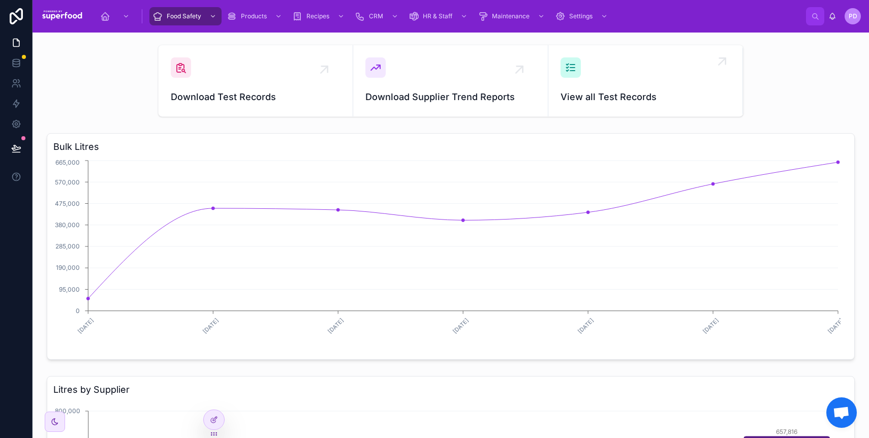
click at [615, 79] on div "View all Test Records" at bounding box center [646, 80] width 170 height 47
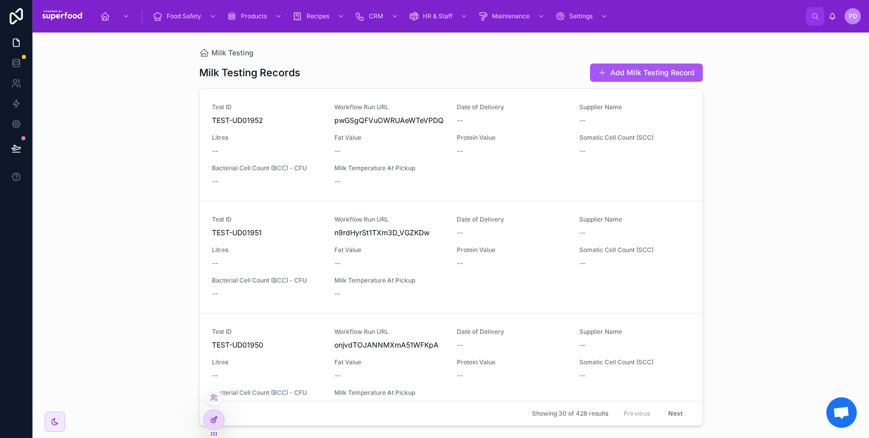
click at [213, 417] on icon at bounding box center [214, 420] width 8 height 8
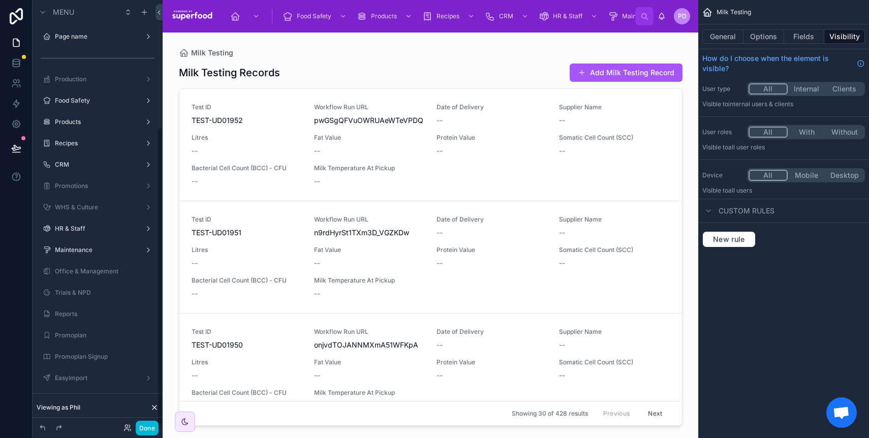
scroll to position [182, 0]
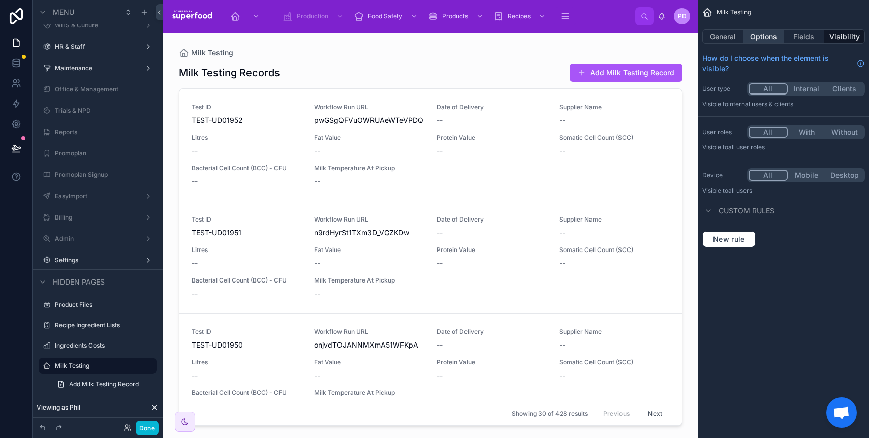
click at [758, 35] on button "Options" at bounding box center [764, 36] width 41 height 14
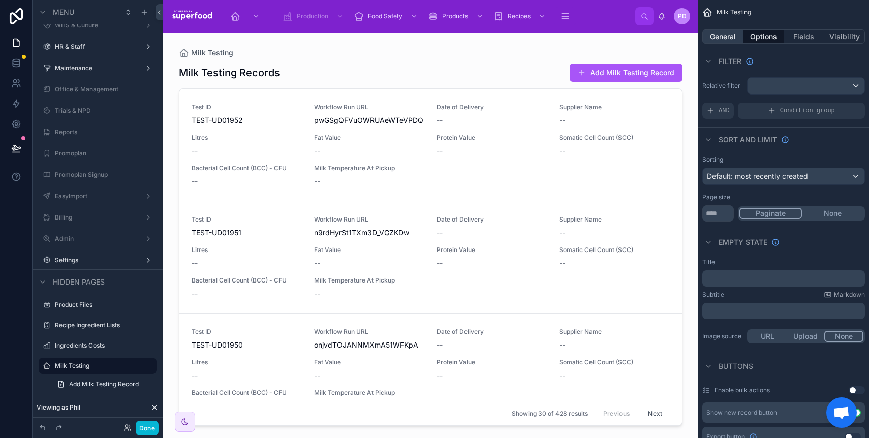
click at [713, 34] on button "General" at bounding box center [723, 36] width 41 height 14
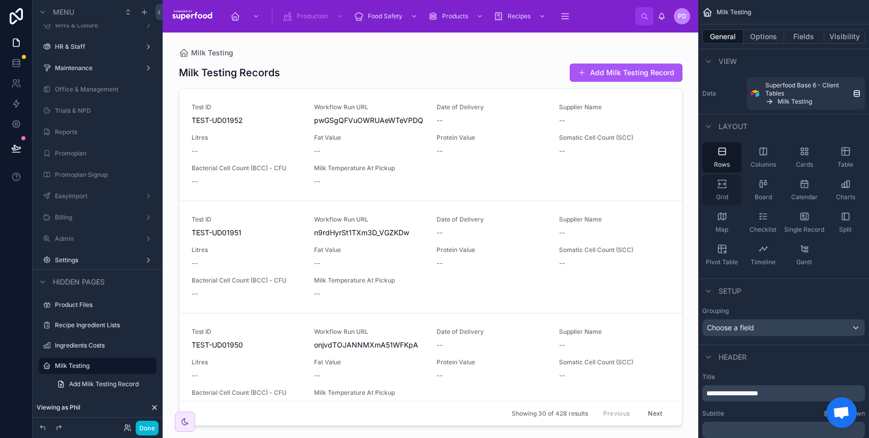
click at [724, 186] on icon "scrollable content" at bounding box center [724, 184] width 3 height 3
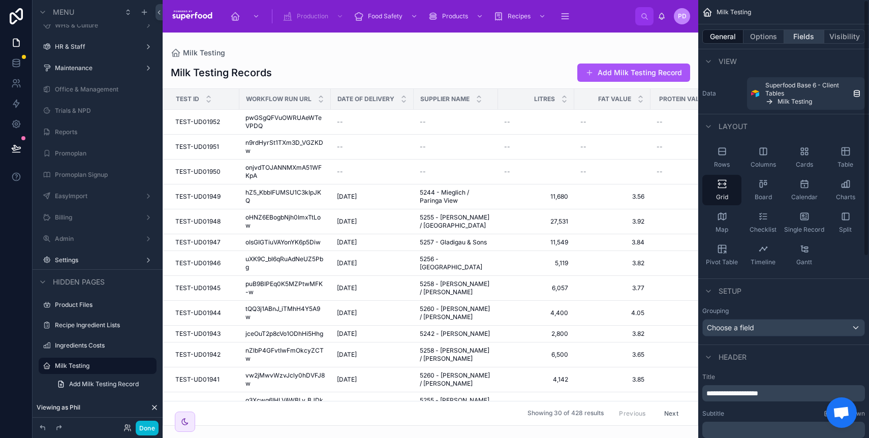
click at [795, 35] on button "Fields" at bounding box center [804, 36] width 41 height 14
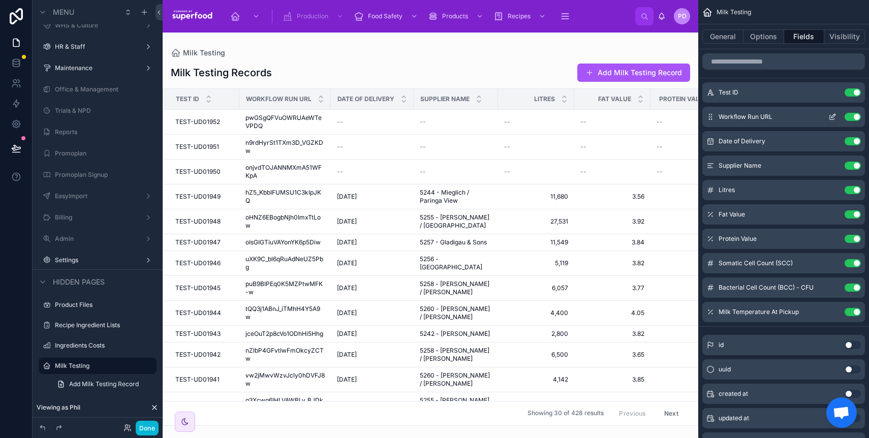
click at [848, 115] on button "Use setting" at bounding box center [853, 117] width 16 height 8
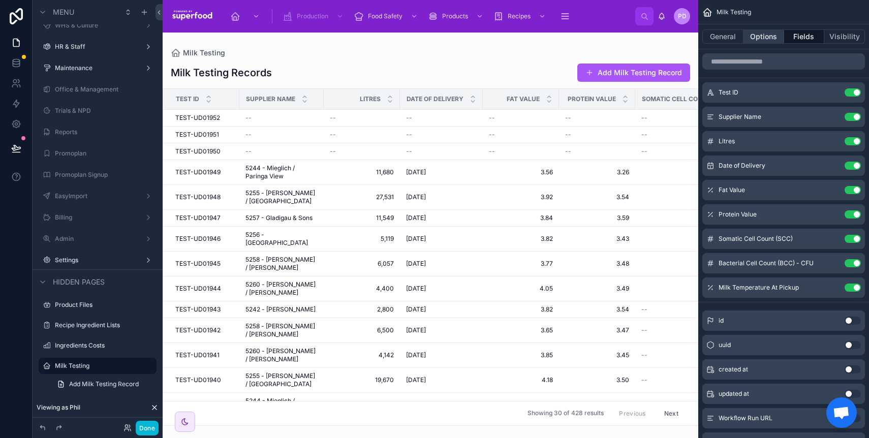
click at [762, 41] on button "Options" at bounding box center [764, 36] width 41 height 14
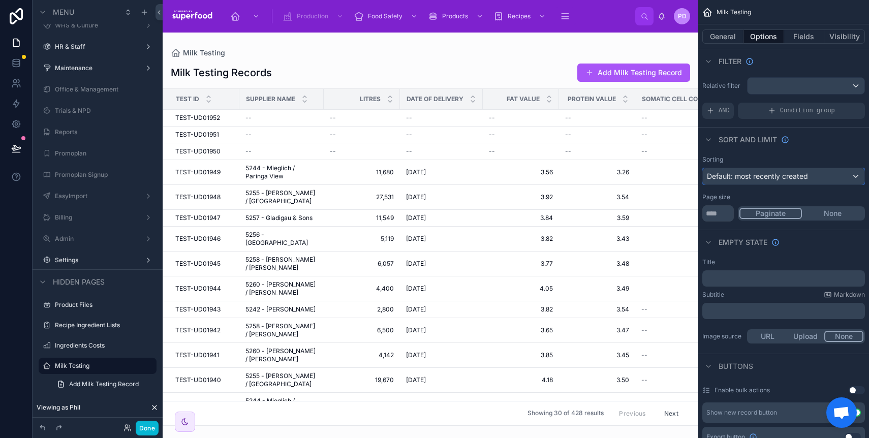
click at [764, 180] on span "Default: most recently created" at bounding box center [757, 176] width 101 height 9
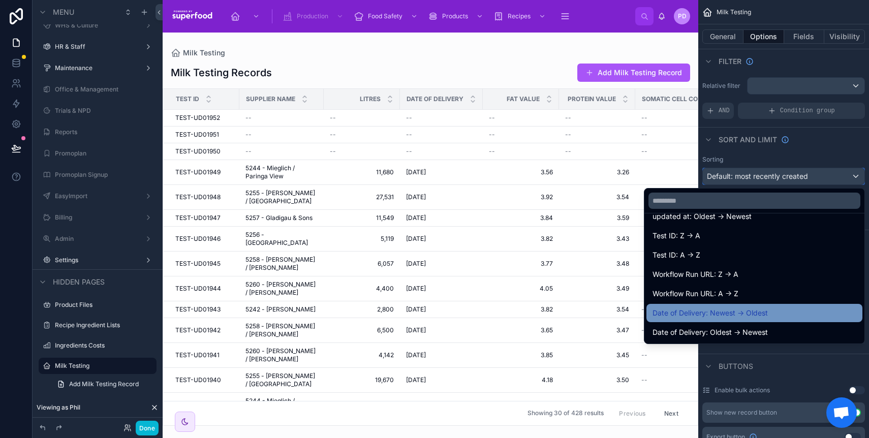
scroll to position [92, 0]
click at [774, 310] on div "Date of Delivery: Newest -> Oldest" at bounding box center [755, 313] width 204 height 12
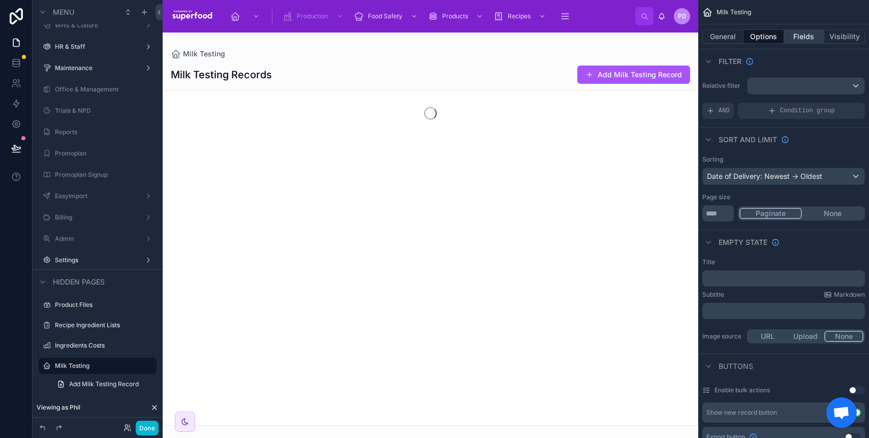
click at [807, 37] on button "Fields" at bounding box center [804, 36] width 41 height 14
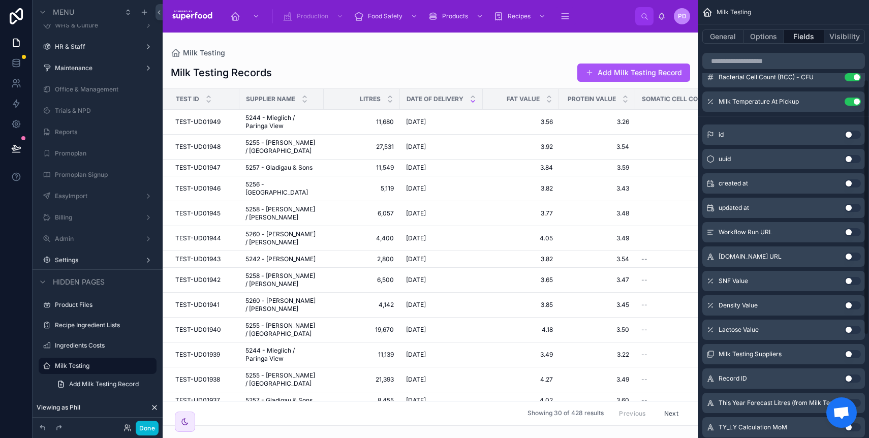
scroll to position [187, 0]
click at [850, 257] on button "Use setting" at bounding box center [853, 256] width 16 height 8
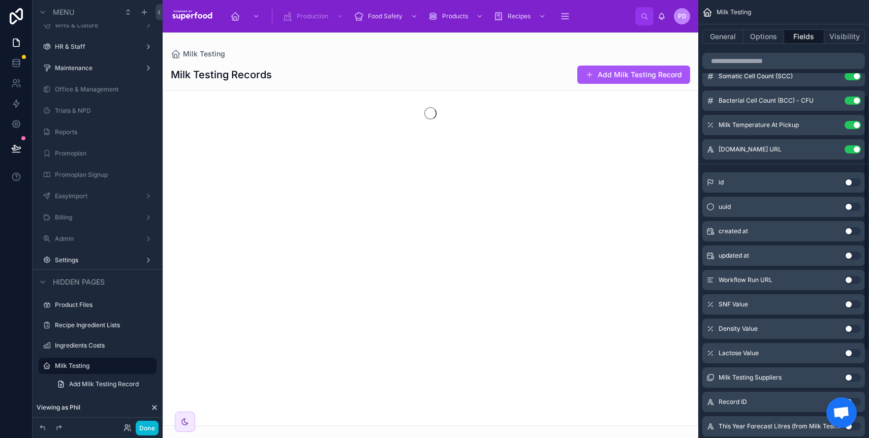
scroll to position [0, 0]
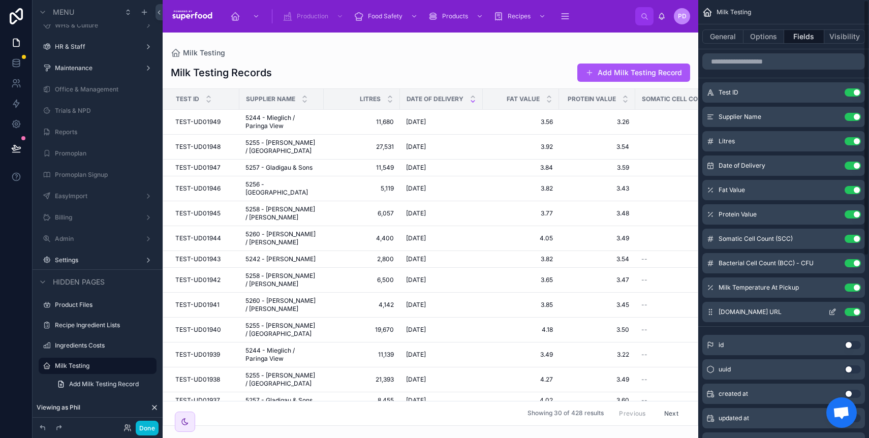
click at [833, 314] on icon "scrollable content" at bounding box center [833, 312] width 8 height 8
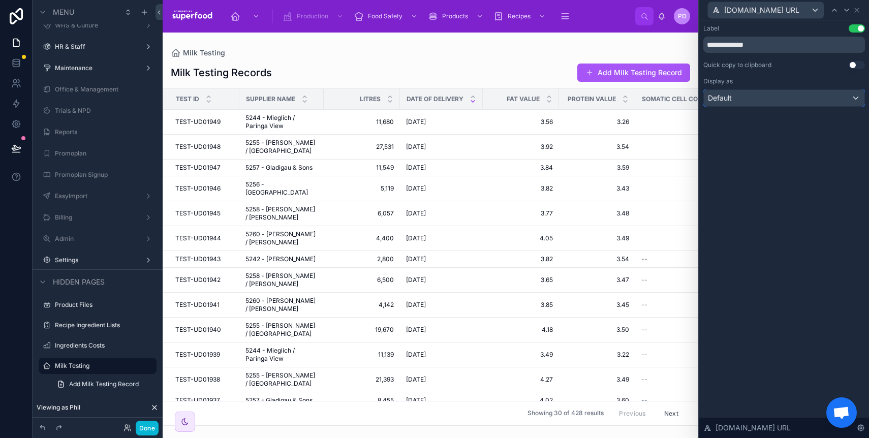
click at [805, 96] on div "Default" at bounding box center [784, 98] width 161 height 16
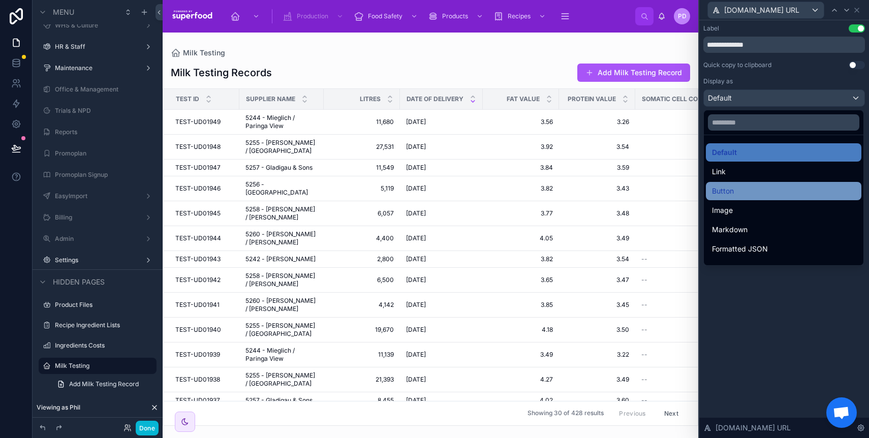
click at [768, 189] on div "Button" at bounding box center [783, 191] width 143 height 12
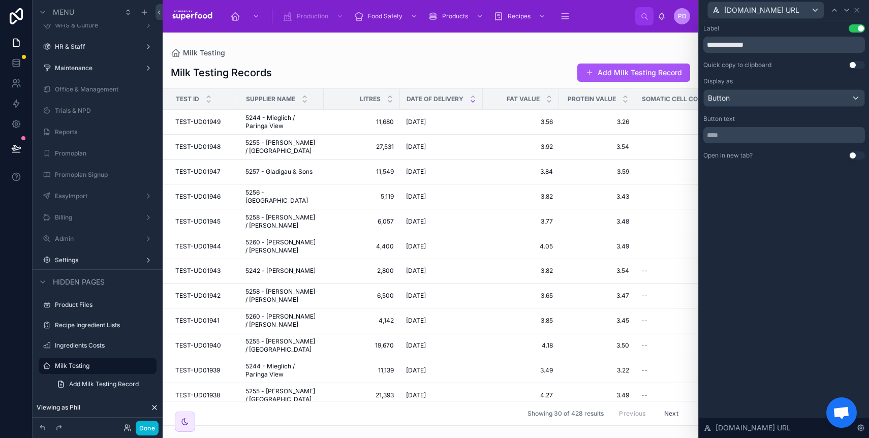
click at [783, 258] on div "**********" at bounding box center [784, 229] width 170 height 418
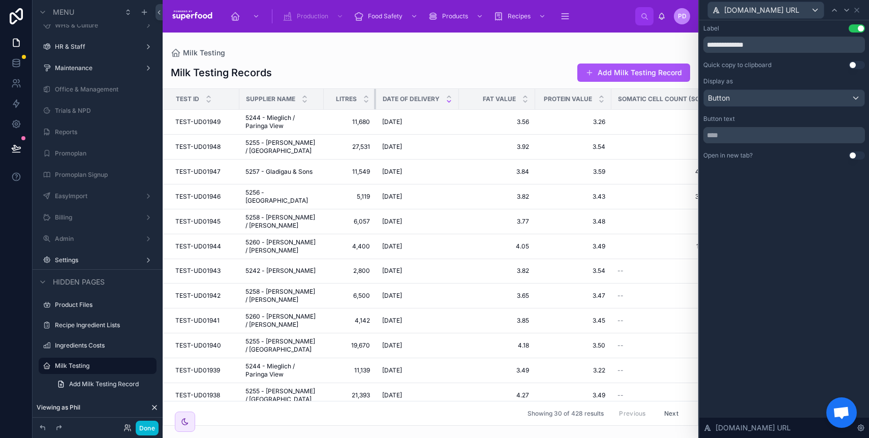
drag, startPoint x: 399, startPoint y: 97, endPoint x: 375, endPoint y: 97, distance: 23.9
click at [375, 97] on div at bounding box center [376, 99] width 4 height 20
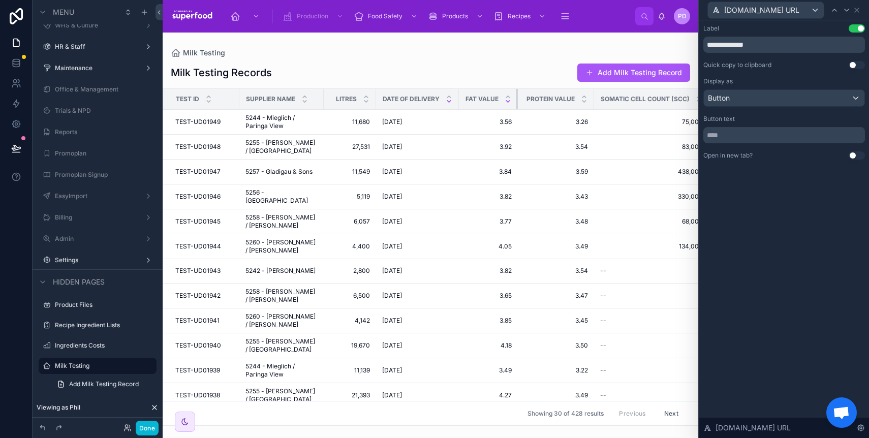
drag, startPoint x: 534, startPoint y: 99, endPoint x: 506, endPoint y: 100, distance: 27.5
click at [506, 100] on th "Fat Value" at bounding box center [488, 99] width 59 height 21
click at [857, 7] on icon at bounding box center [857, 10] width 8 height 8
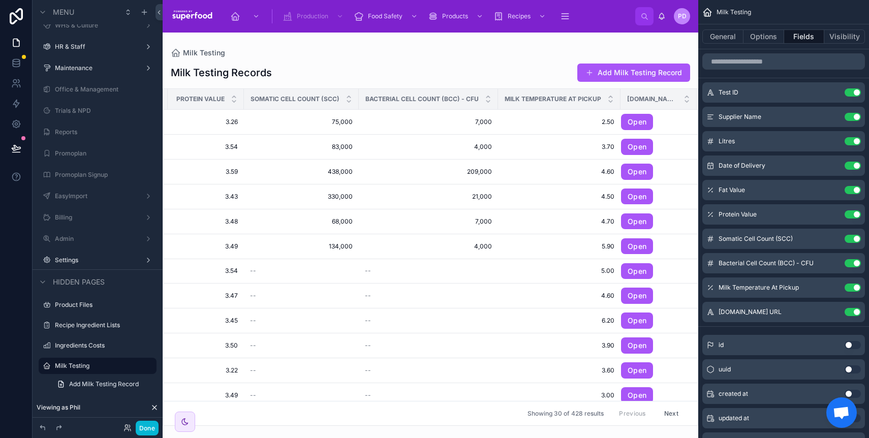
scroll to position [0, 355]
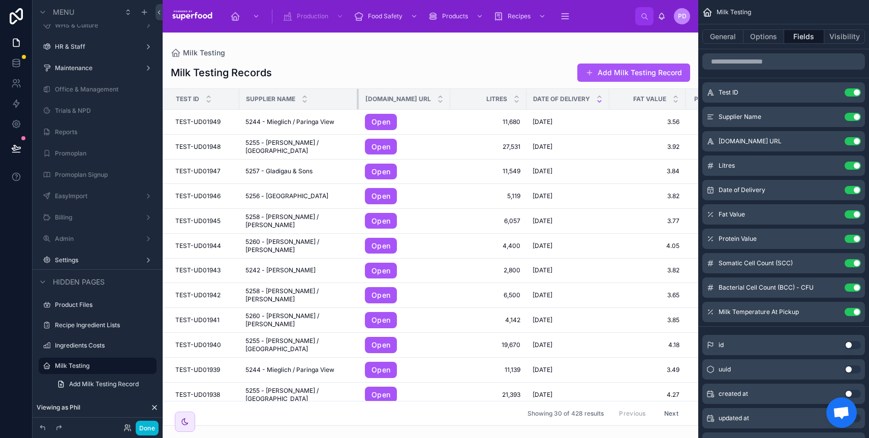
drag, startPoint x: 322, startPoint y: 97, endPoint x: 357, endPoint y: 96, distance: 35.1
click at [357, 96] on tr "Test ID Supplier Name [DOMAIN_NAME] URL Litres Date of Delivery Fat Value Prote…" at bounding box center [628, 99] width 930 height 21
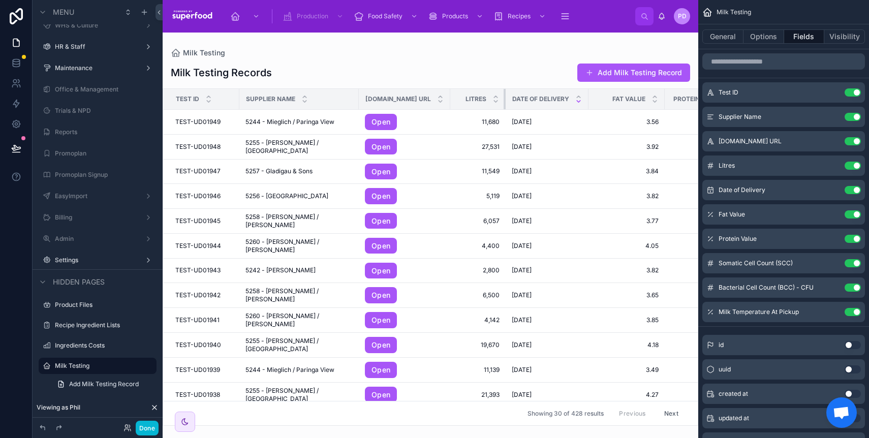
drag, startPoint x: 504, startPoint y: 97, endPoint x: 483, endPoint y: 97, distance: 20.8
click at [504, 97] on div at bounding box center [506, 99] width 4 height 20
drag, startPoint x: 643, startPoint y: 99, endPoint x: 625, endPoint y: 100, distance: 17.3
click at [646, 100] on div at bounding box center [648, 99] width 4 height 20
click at [853, 215] on button "Use setting" at bounding box center [853, 214] width 16 height 8
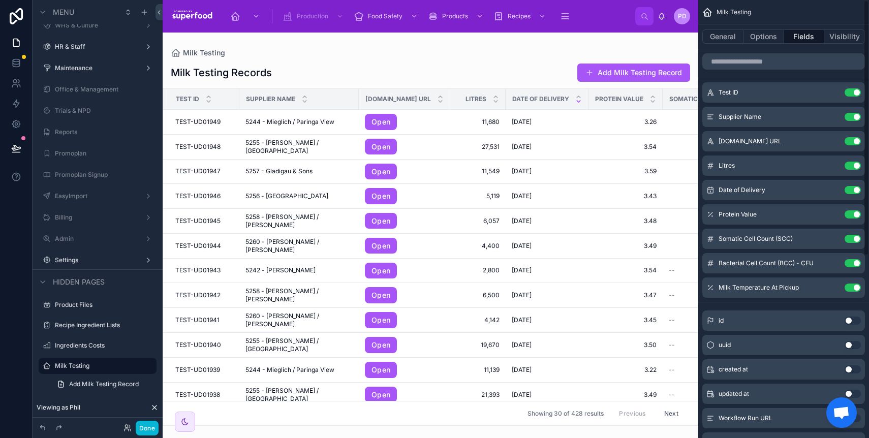
click at [853, 215] on button "Use setting" at bounding box center [853, 214] width 16 height 8
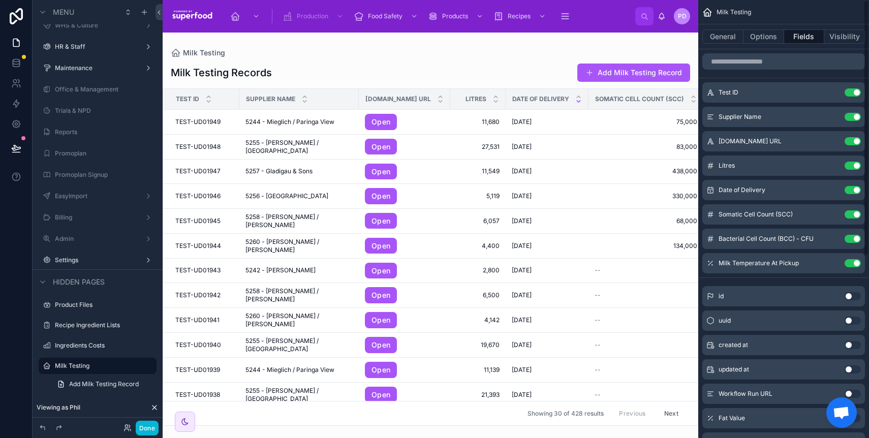
click at [853, 215] on button "Use setting" at bounding box center [853, 214] width 16 height 8
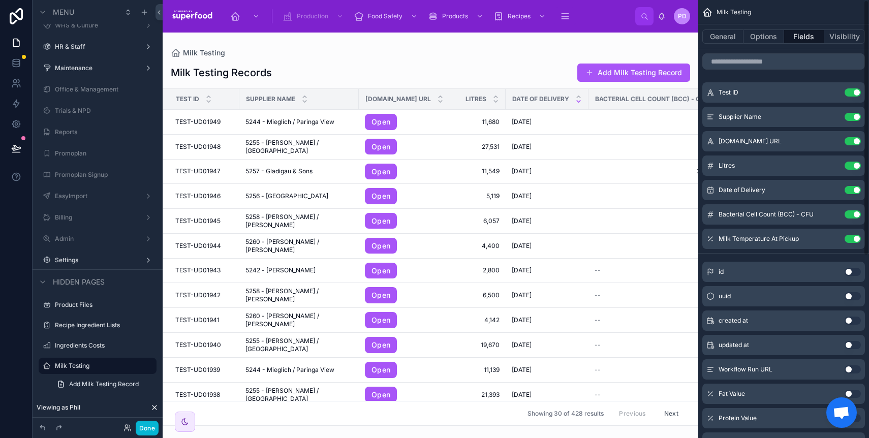
click at [853, 215] on button "Use setting" at bounding box center [853, 214] width 16 height 8
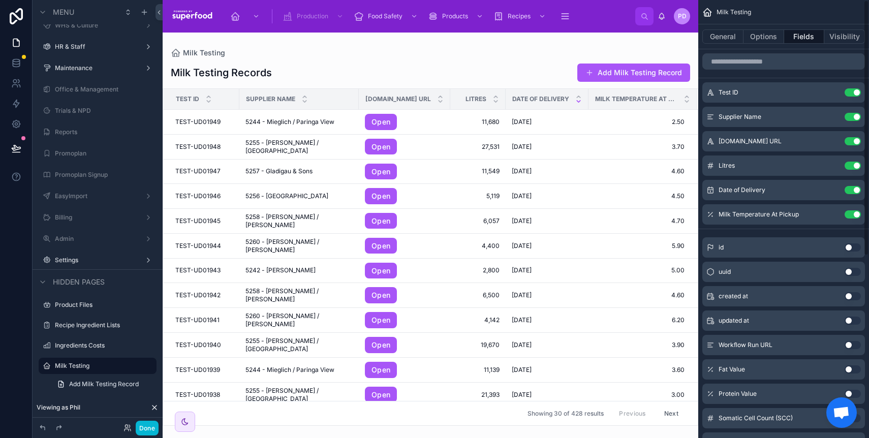
click at [853, 215] on button "Use setting" at bounding box center [853, 214] width 16 height 8
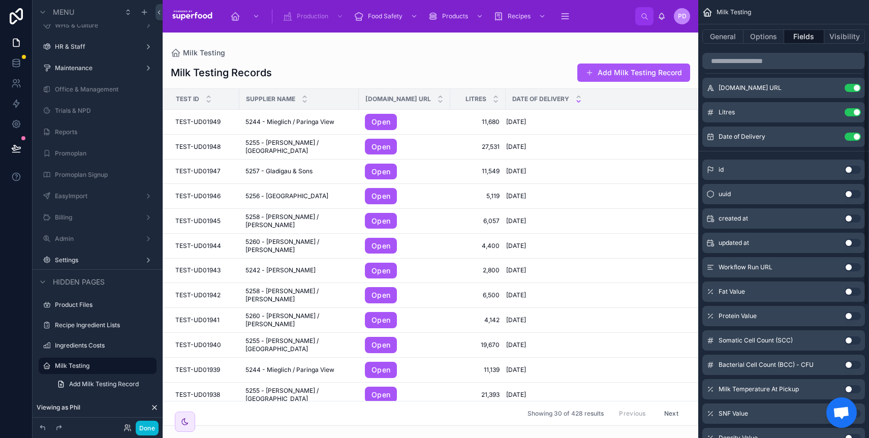
scroll to position [104, 0]
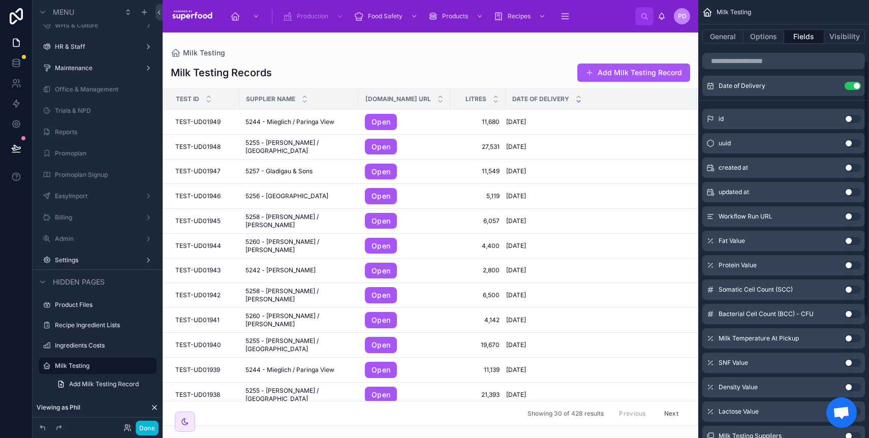
click at [853, 334] on button "Use setting" at bounding box center [853, 338] width 16 height 8
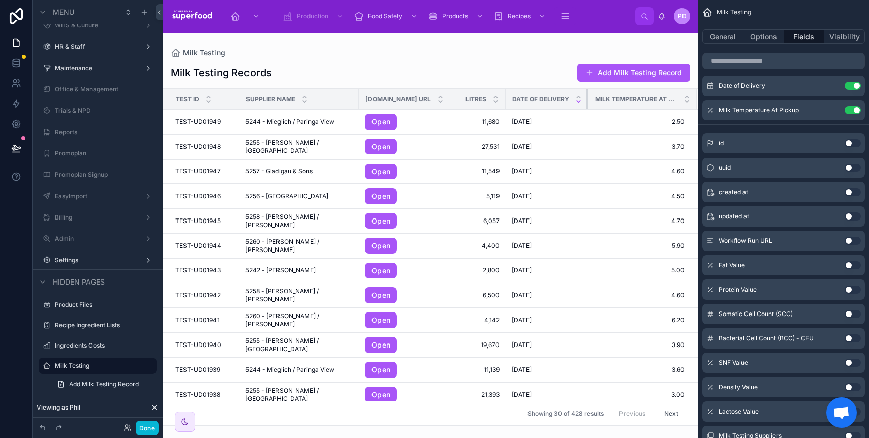
drag, startPoint x: 566, startPoint y: 97, endPoint x: 580, endPoint y: 98, distance: 13.7
click at [580, 98] on tr "Test ID Supplier Name [DOMAIN_NAME] URL Litres Date of Delivery Milk Temperatur…" at bounding box center [430, 99] width 535 height 21
click at [212, 119] on span "TEST-UD01949" at bounding box center [197, 122] width 45 height 8
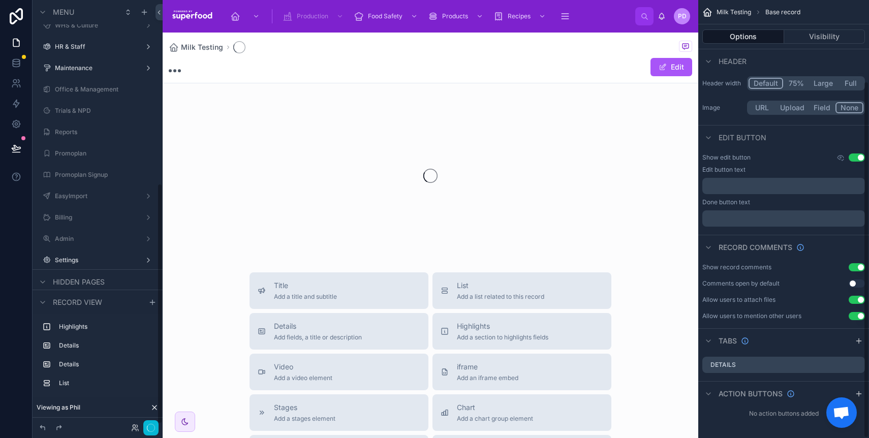
scroll to position [100, 0]
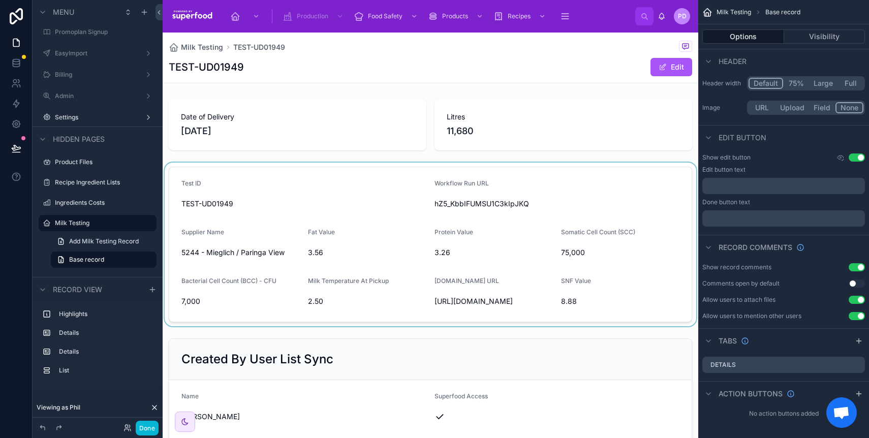
click at [317, 192] on div at bounding box center [431, 245] width 536 height 164
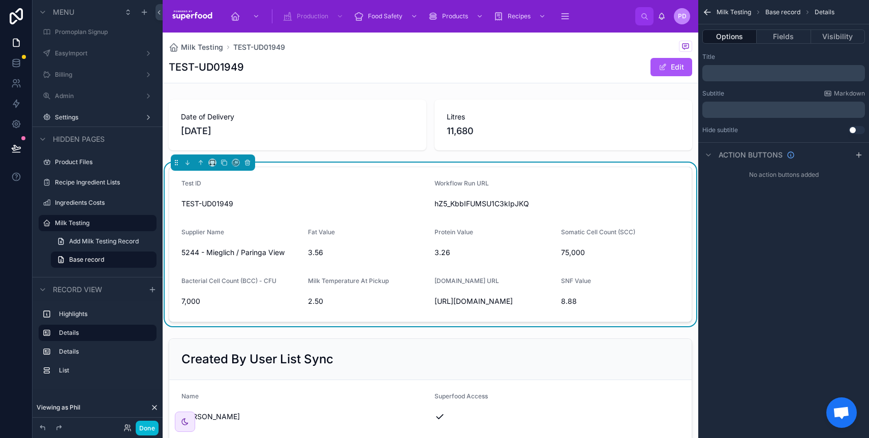
scroll to position [0, 0]
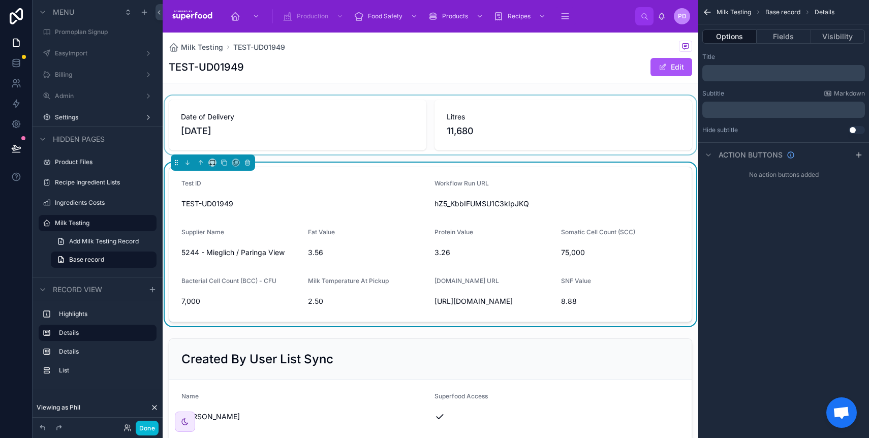
click at [329, 141] on div at bounding box center [431, 125] width 536 height 59
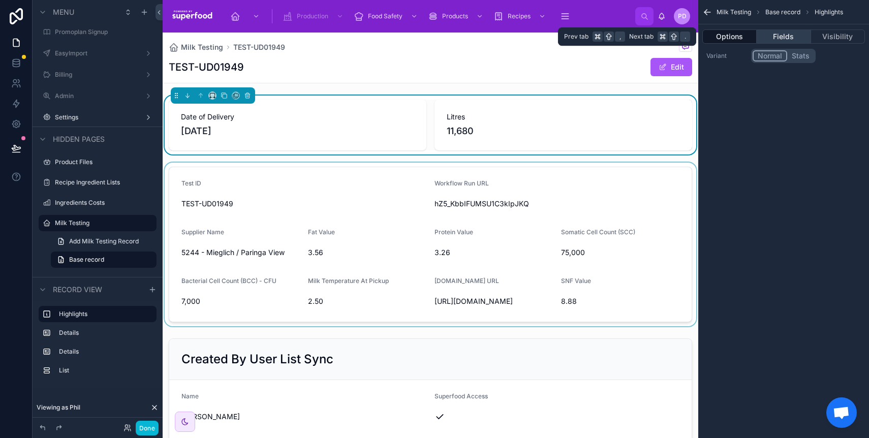
click at [800, 33] on button "Fields" at bounding box center [784, 36] width 54 height 14
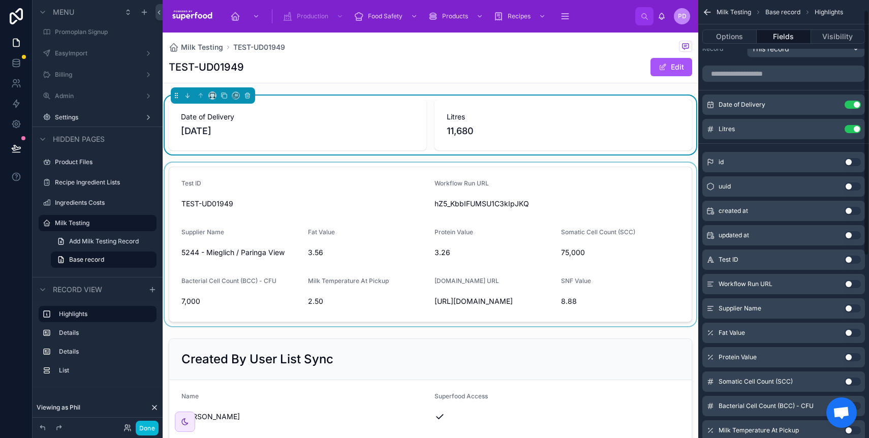
scroll to position [19, 0]
click at [849, 306] on button "Use setting" at bounding box center [853, 306] width 16 height 8
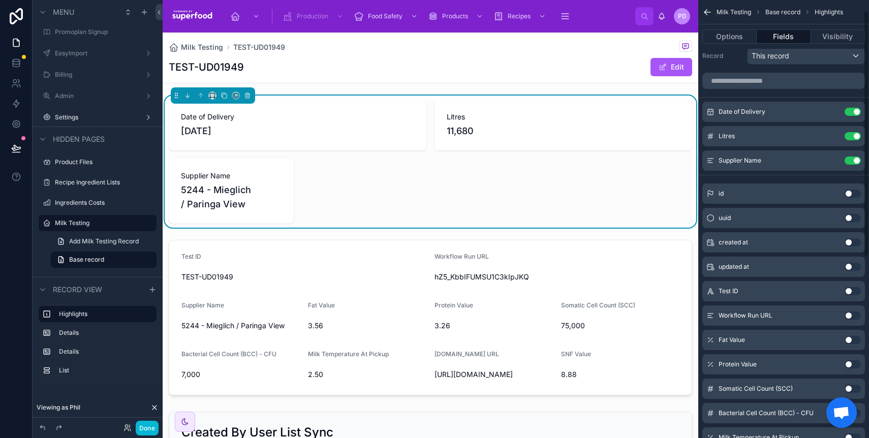
scroll to position [0, 0]
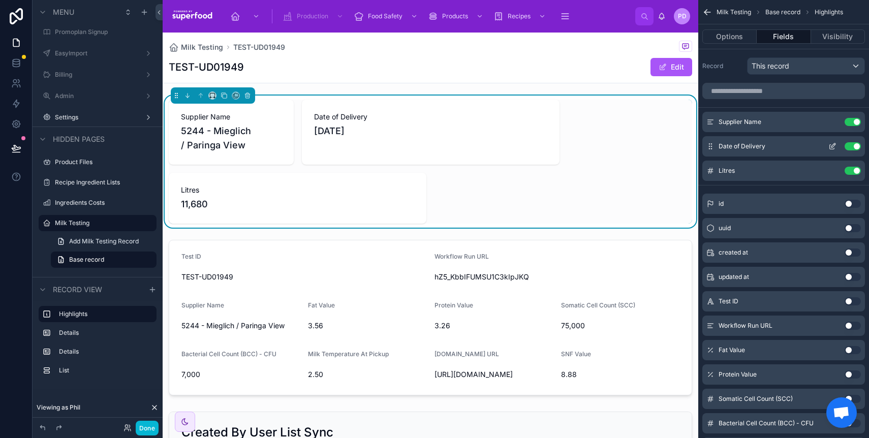
click at [834, 143] on icon "scrollable content" at bounding box center [833, 146] width 8 height 8
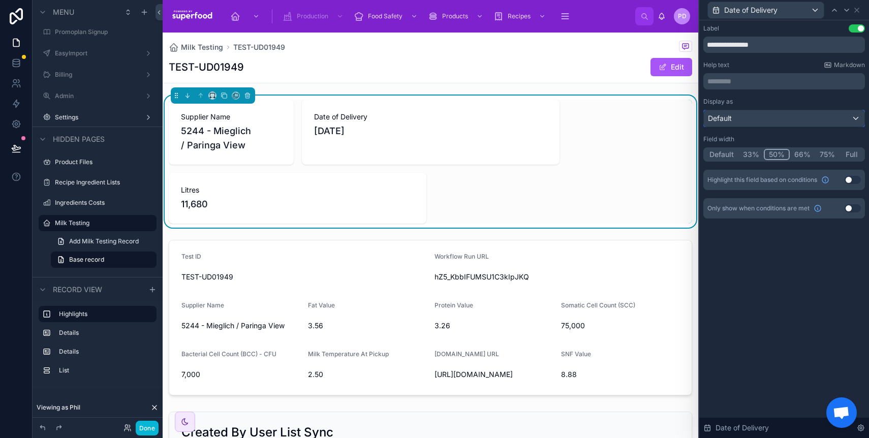
click at [771, 124] on div "Default" at bounding box center [784, 118] width 161 height 16
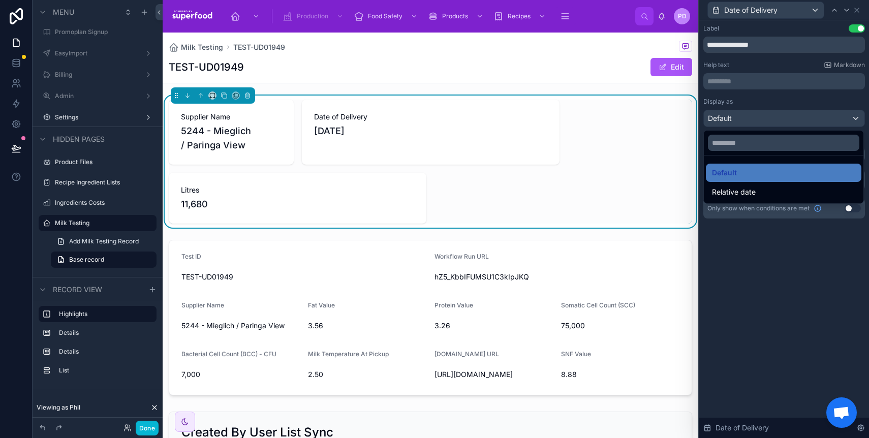
click at [743, 124] on div at bounding box center [784, 219] width 170 height 438
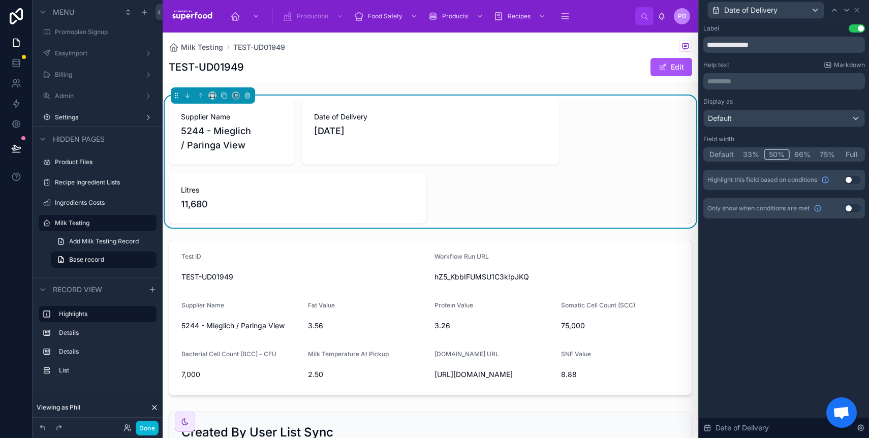
click at [725, 155] on button "Default" at bounding box center [722, 154] width 34 height 11
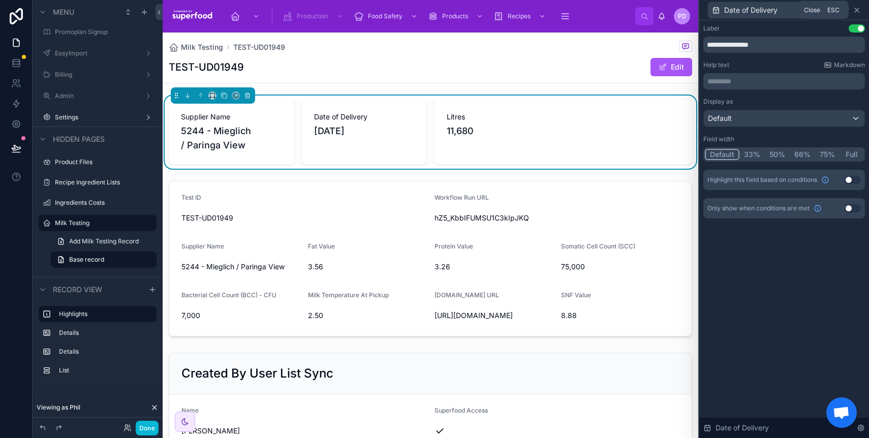
click at [857, 9] on icon at bounding box center [857, 10] width 4 height 4
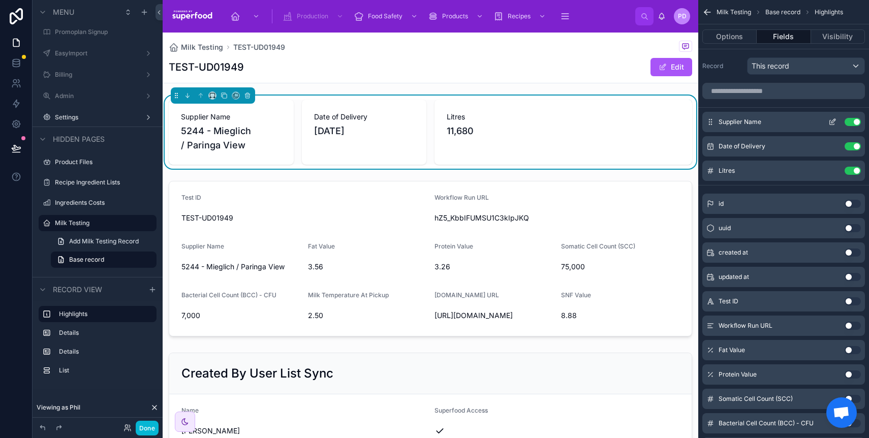
click at [836, 121] on icon "scrollable content" at bounding box center [833, 122] width 8 height 8
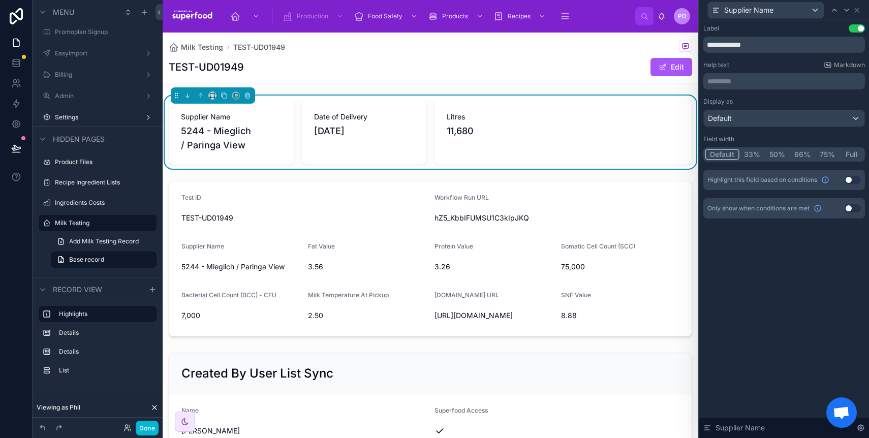
click at [776, 154] on button "50%" at bounding box center [777, 154] width 25 height 11
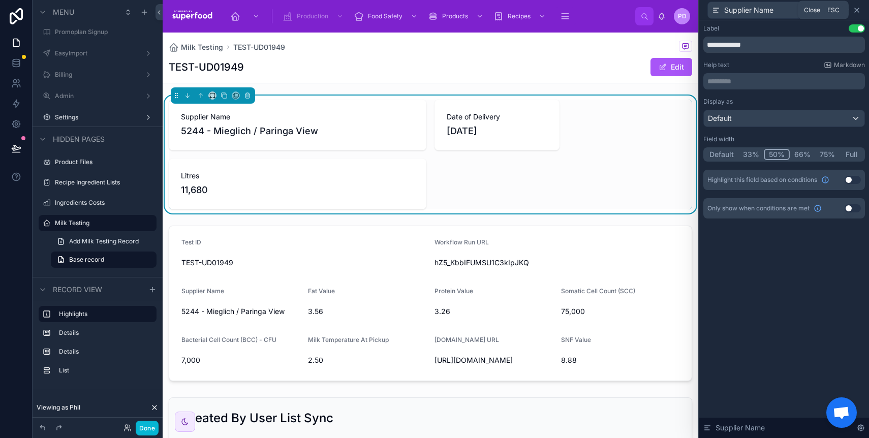
click at [857, 9] on icon at bounding box center [857, 10] width 4 height 4
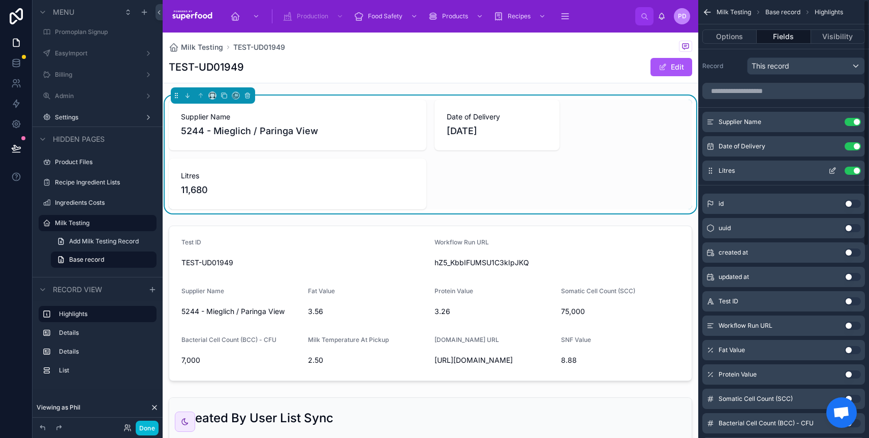
click at [830, 167] on icon "scrollable content" at bounding box center [833, 171] width 8 height 8
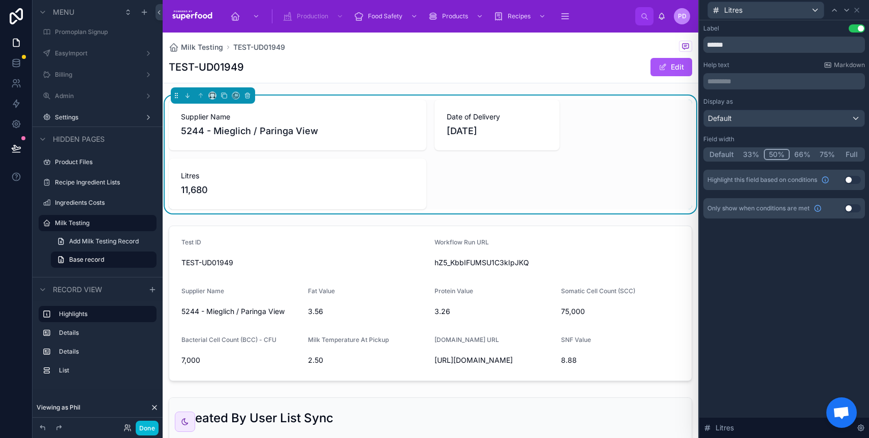
click at [725, 157] on button "Default" at bounding box center [722, 154] width 34 height 11
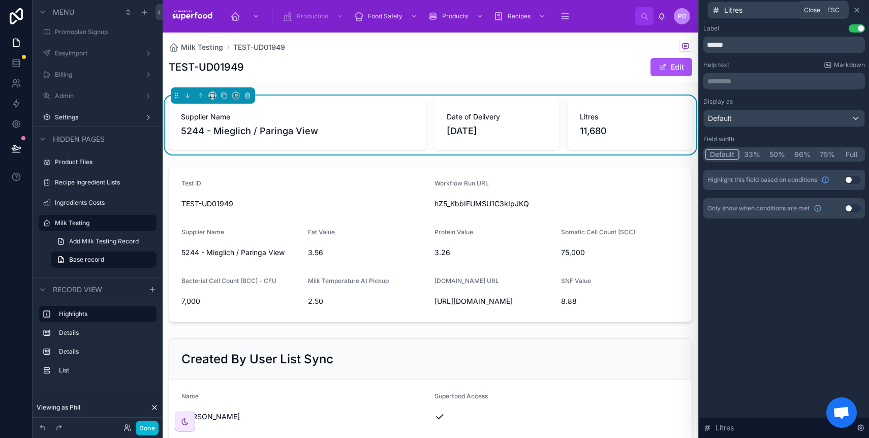
click at [858, 12] on icon at bounding box center [857, 10] width 8 height 8
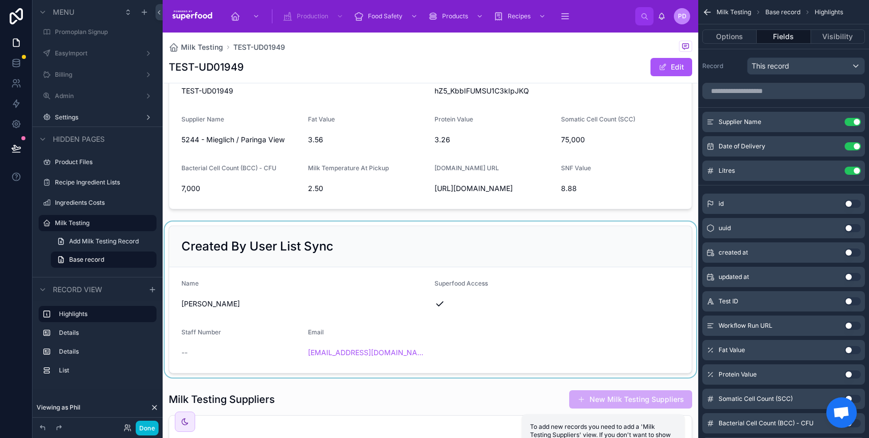
scroll to position [136, 0]
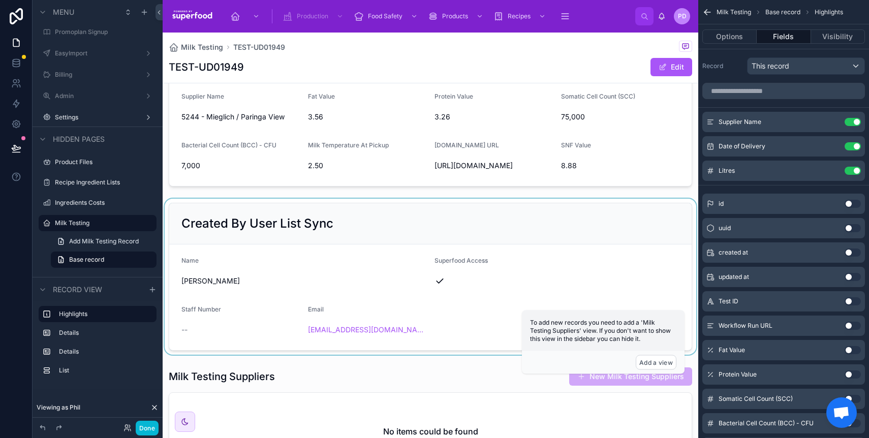
click at [365, 284] on div at bounding box center [431, 277] width 536 height 156
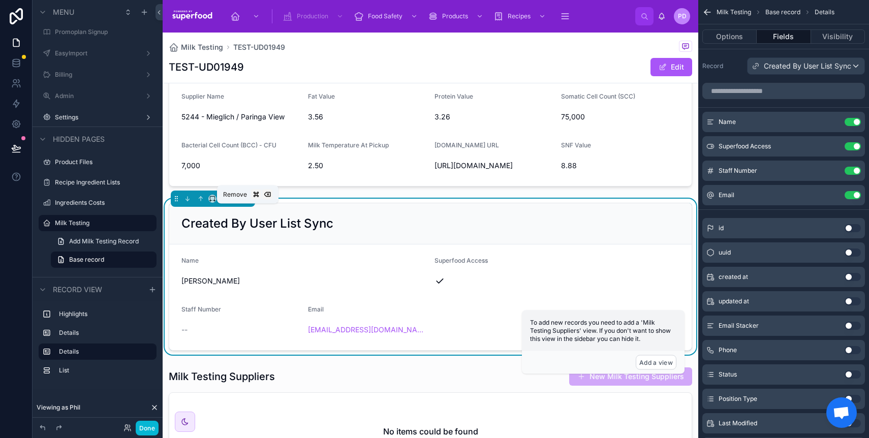
click at [251, 202] on icon at bounding box center [247, 198] width 7 height 7
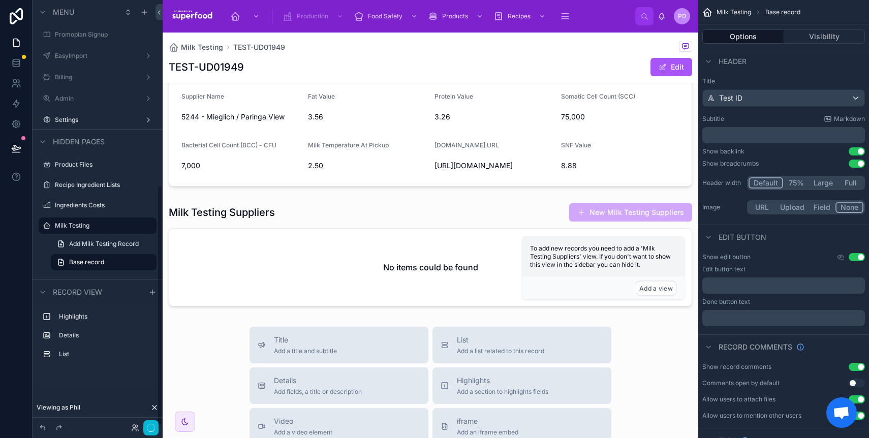
scroll to position [322, 0]
click at [253, 218] on div at bounding box center [431, 255] width 536 height 112
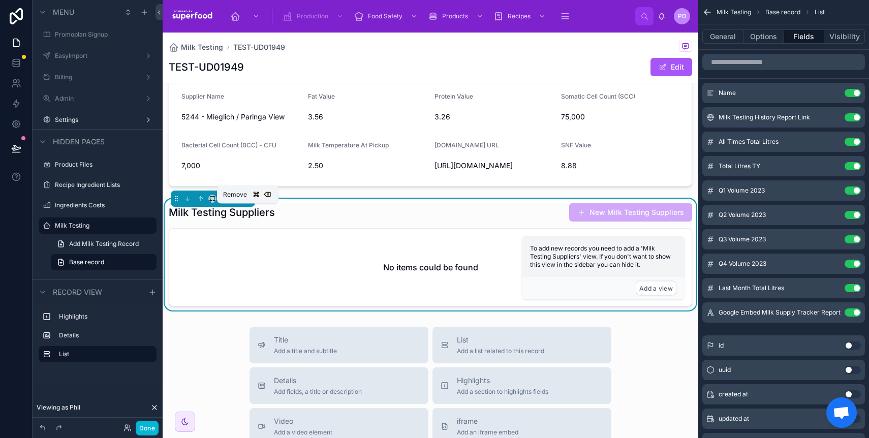
click at [247, 200] on icon at bounding box center [247, 199] width 0 height 2
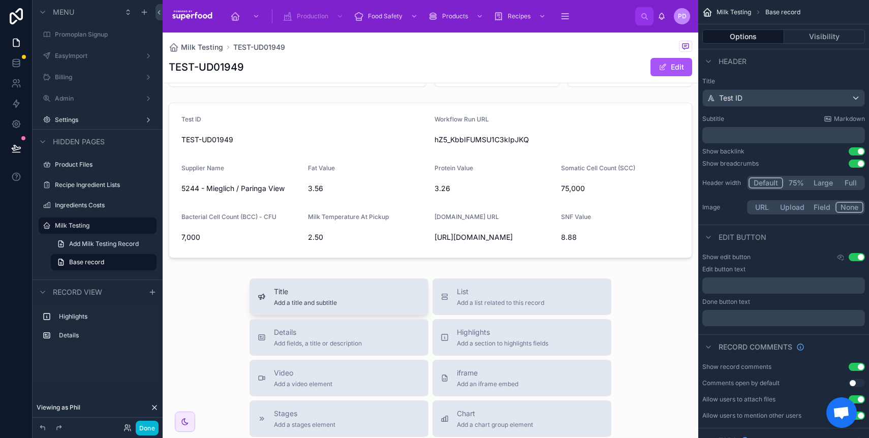
scroll to position [64, 0]
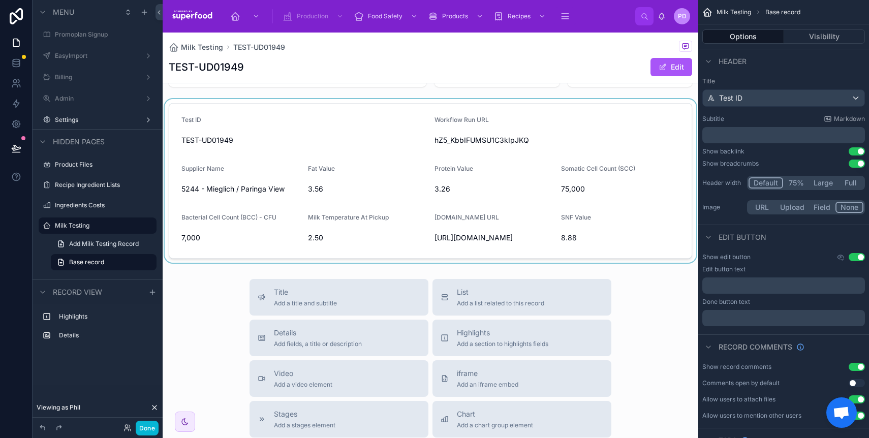
click at [358, 154] on div at bounding box center [431, 181] width 536 height 164
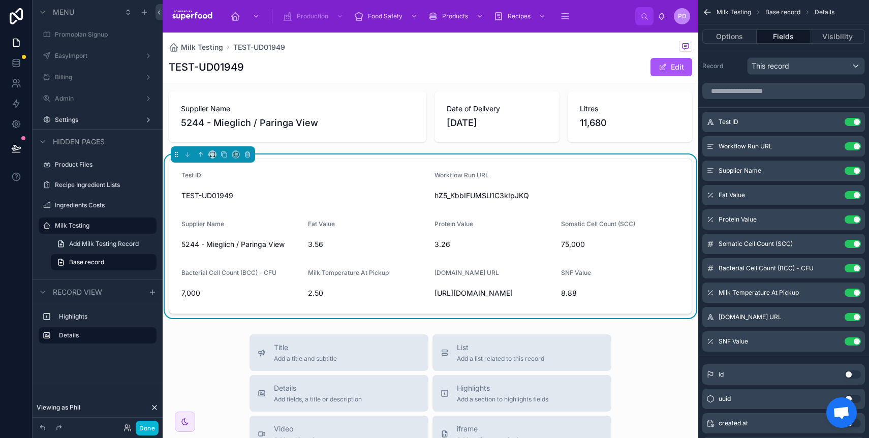
scroll to position [5, 0]
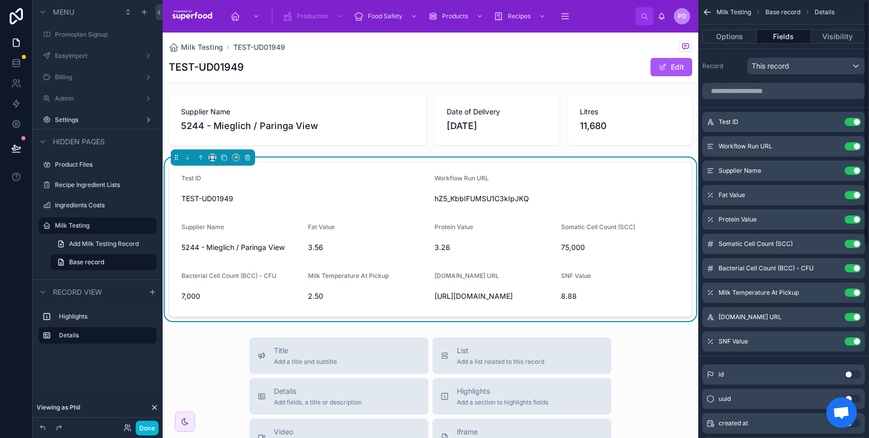
click at [363, 217] on form "Test ID TEST-UD01949 Workflow Run URL hZ5_KbbIFUMSU1C3kIpJKQ Supplier Name 5244…" at bounding box center [430, 239] width 523 height 155
click at [854, 119] on button "Use setting" at bounding box center [853, 122] width 16 height 8
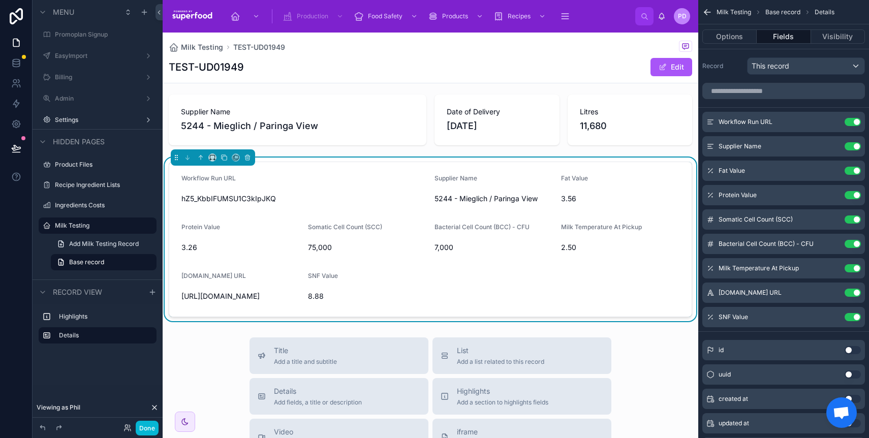
click at [854, 119] on button "Use setting" at bounding box center [853, 122] width 16 height 8
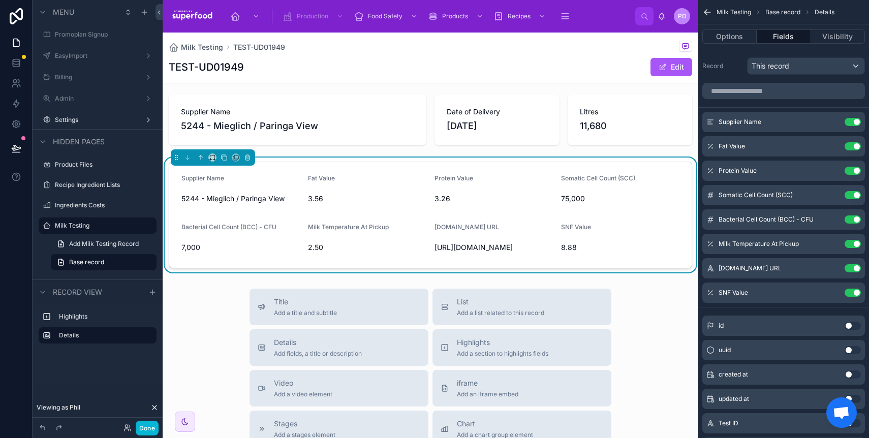
click at [854, 119] on button "Use setting" at bounding box center [853, 122] width 16 height 8
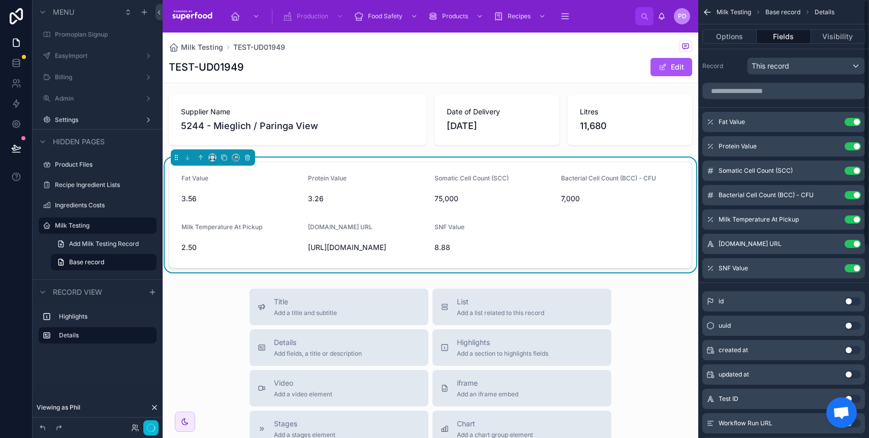
click at [854, 119] on button "Use setting" at bounding box center [853, 122] width 16 height 8
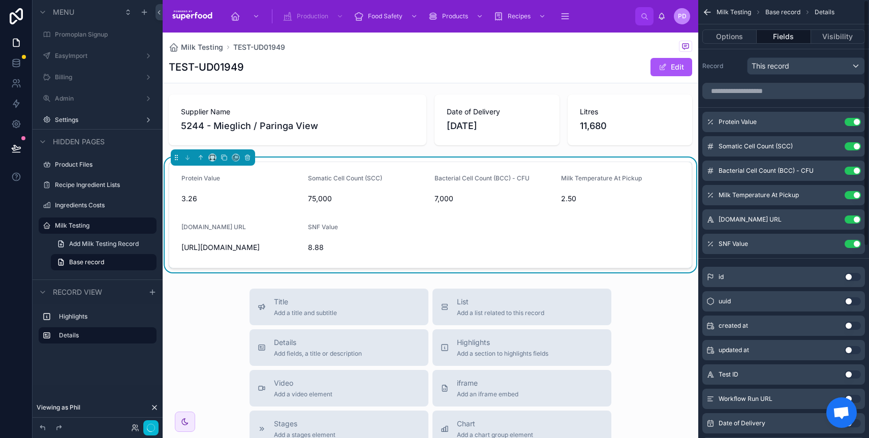
click at [854, 119] on button "Use setting" at bounding box center [853, 122] width 16 height 8
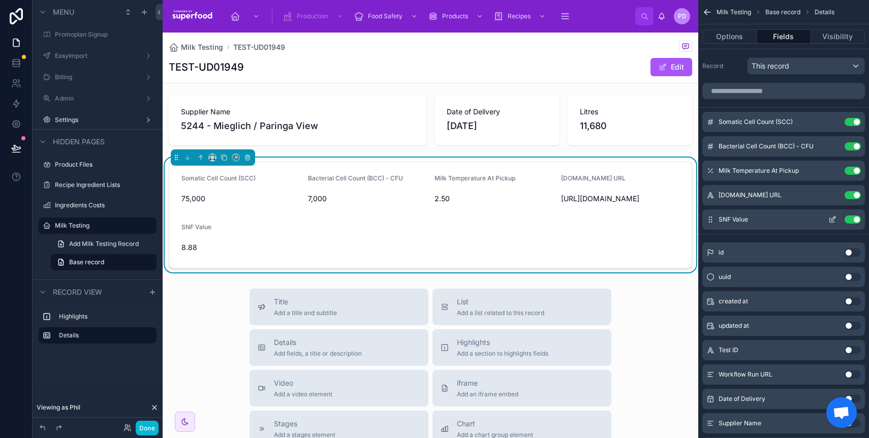
click at [851, 219] on button "Use setting" at bounding box center [853, 220] width 16 height 8
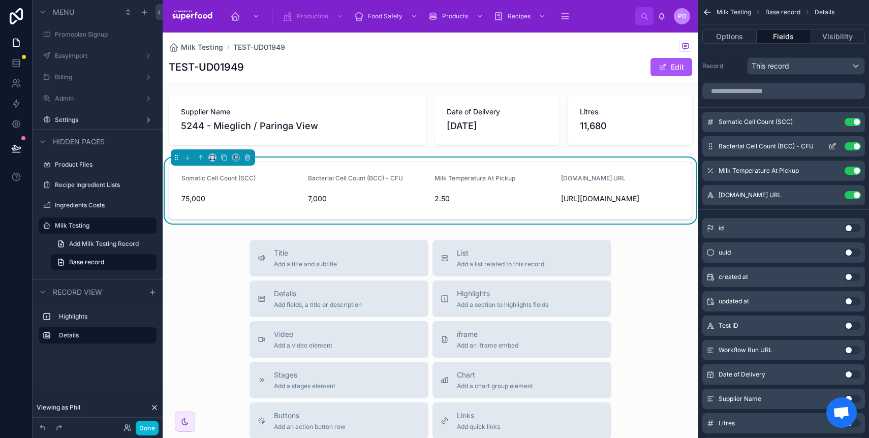
click at [847, 124] on button "Use setting" at bounding box center [853, 122] width 16 height 8
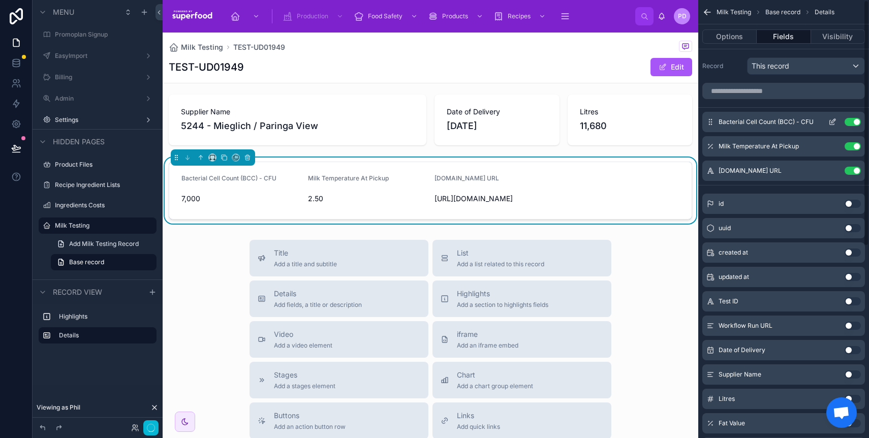
click at [847, 123] on button "Use setting" at bounding box center [853, 122] width 16 height 8
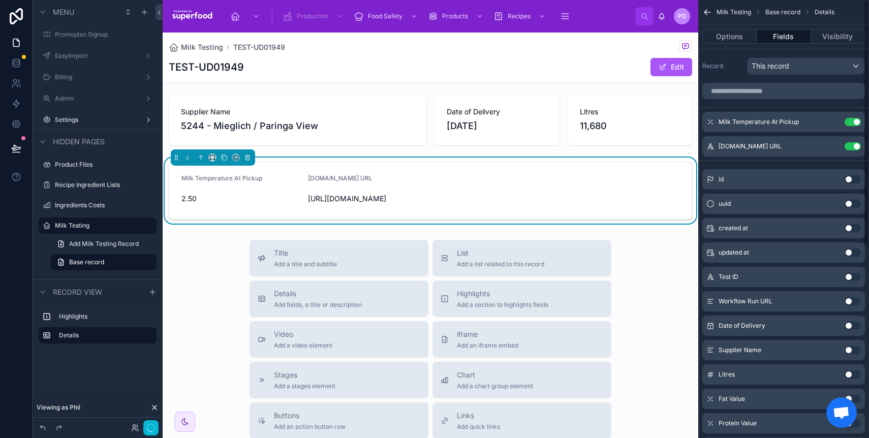
click at [847, 123] on button "Use setting" at bounding box center [853, 122] width 16 height 8
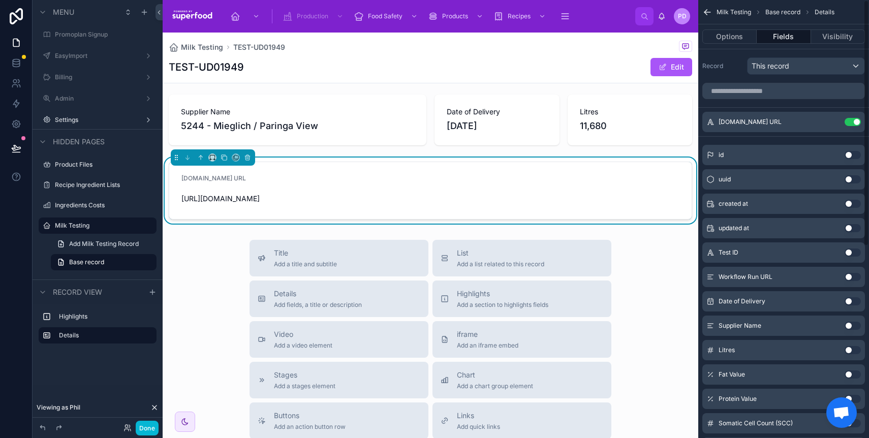
click at [847, 123] on button "Use setting" at bounding box center [853, 122] width 16 height 8
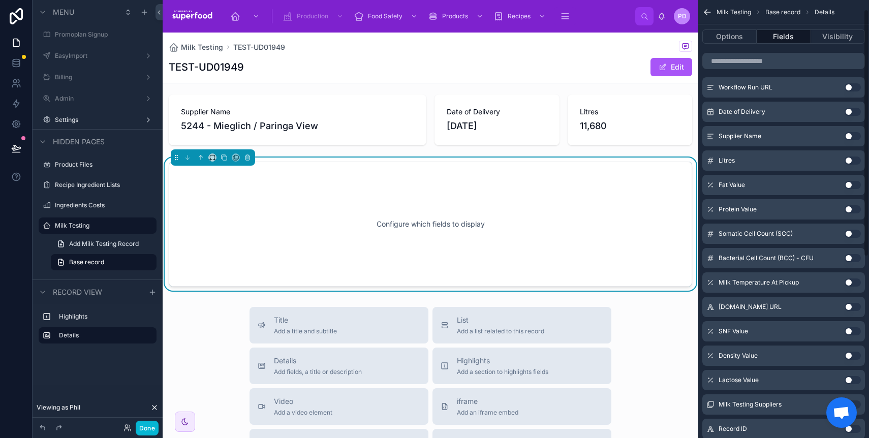
scroll to position [16, 0]
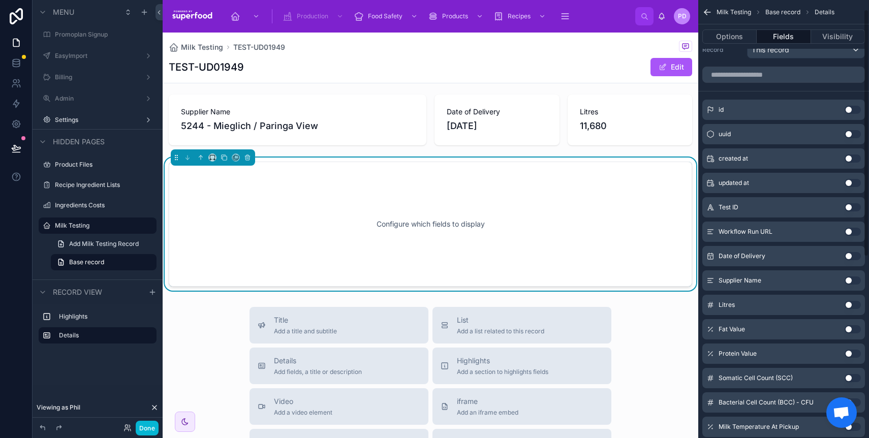
click at [850, 281] on button "Use setting" at bounding box center [853, 281] width 16 height 8
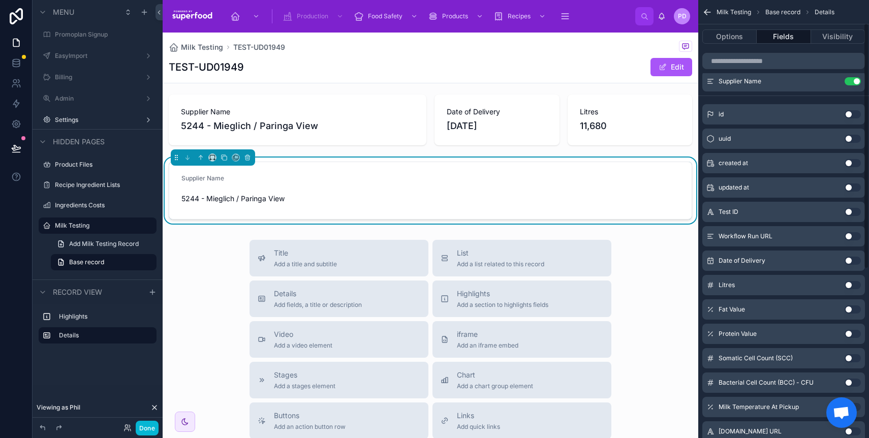
scroll to position [41, 0]
click at [850, 286] on button "Use setting" at bounding box center [853, 285] width 16 height 8
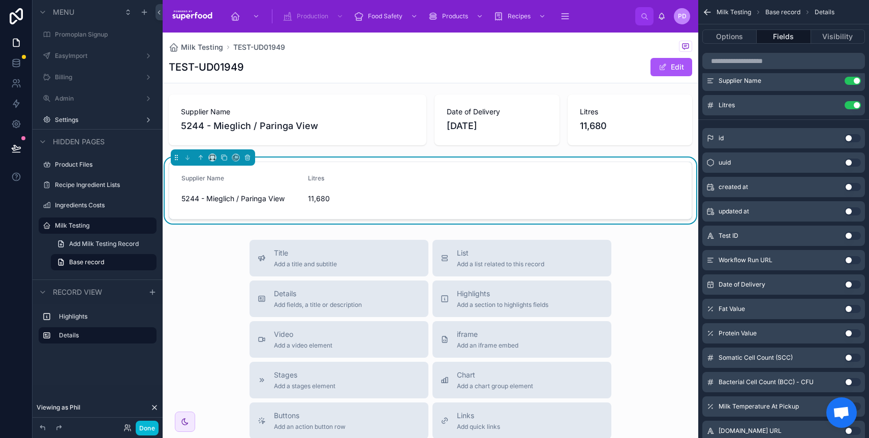
click at [850, 286] on button "Use setting" at bounding box center [853, 285] width 16 height 8
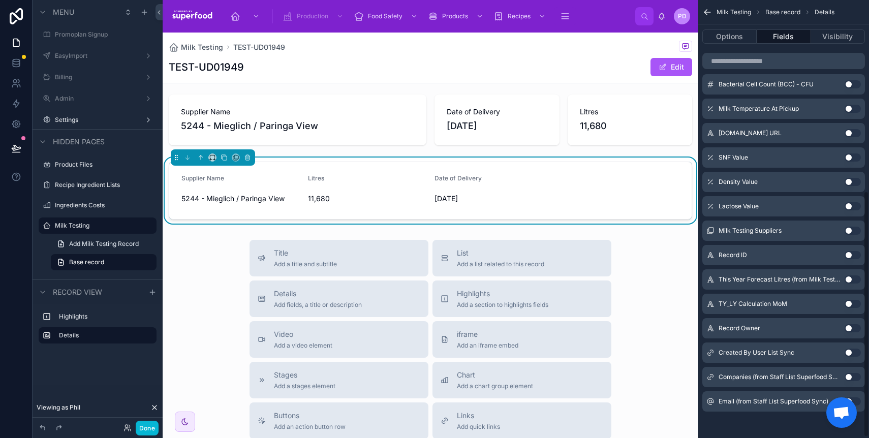
click at [849, 281] on button "Use setting" at bounding box center [853, 280] width 16 height 8
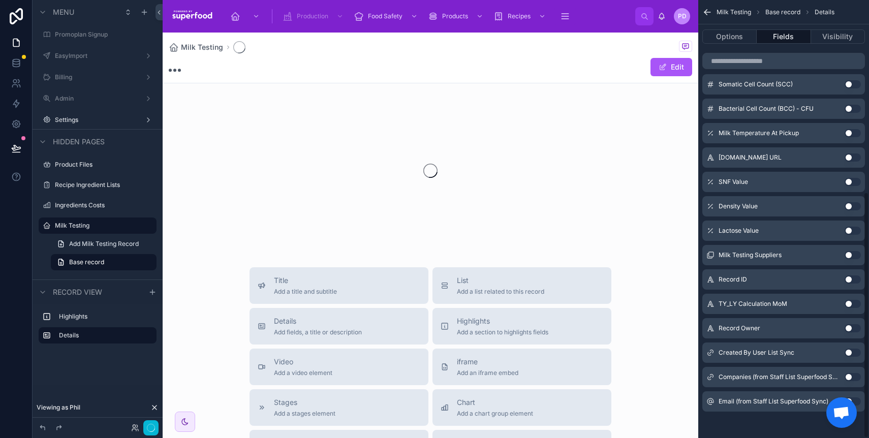
scroll to position [341, 0]
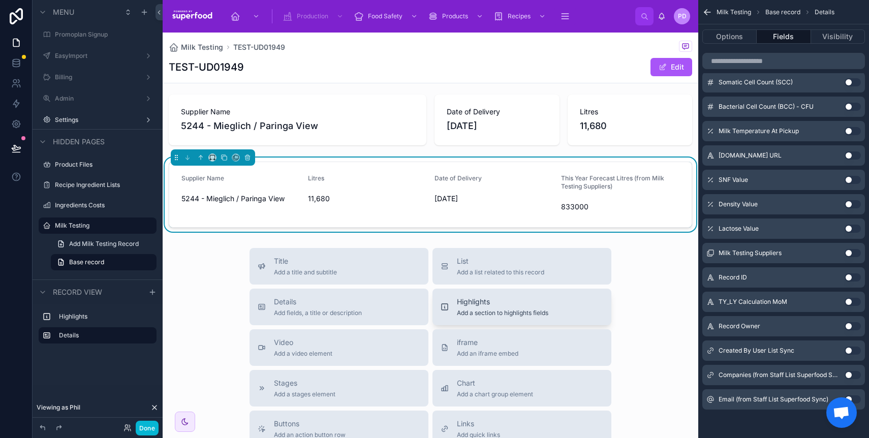
click at [485, 305] on span "Highlights" at bounding box center [503, 302] width 92 height 10
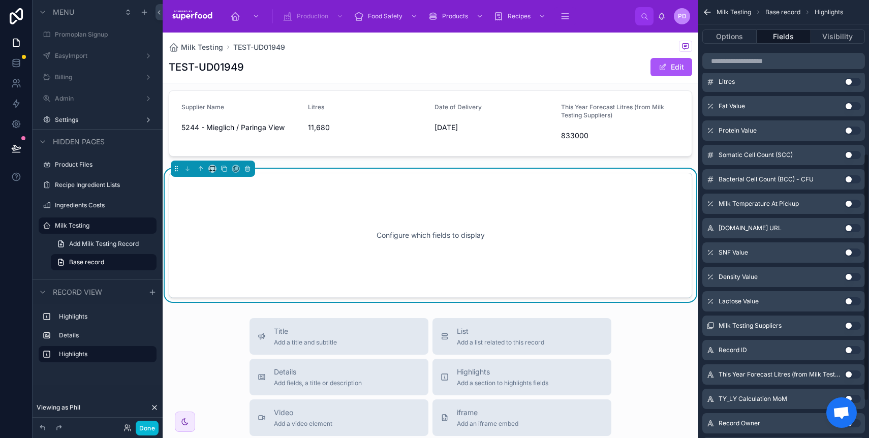
scroll to position [239, 0]
click at [763, 57] on input "scrollable content" at bounding box center [784, 61] width 163 height 16
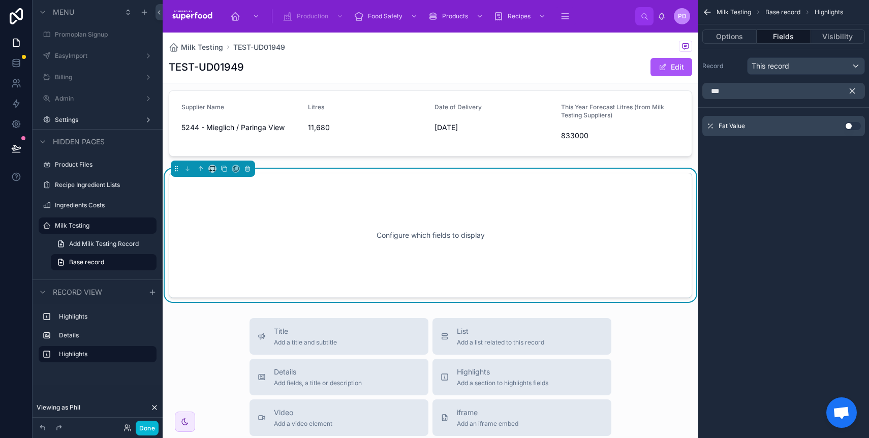
click at [850, 124] on button "Use setting" at bounding box center [853, 126] width 16 height 8
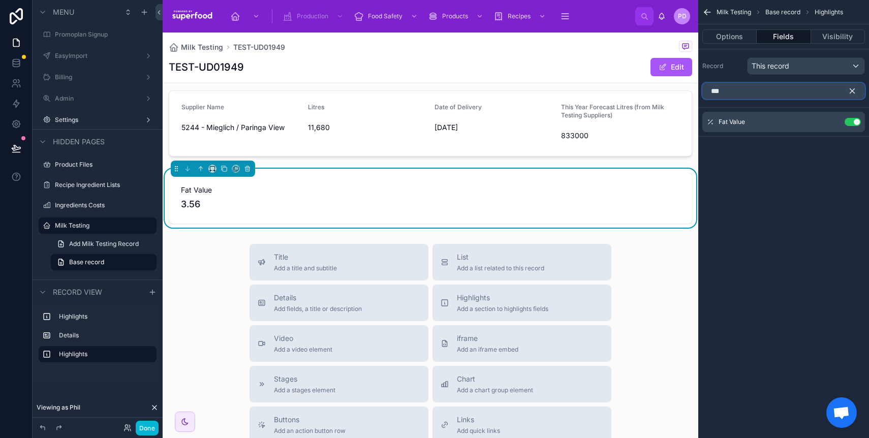
click at [756, 94] on input "***" at bounding box center [784, 91] width 163 height 16
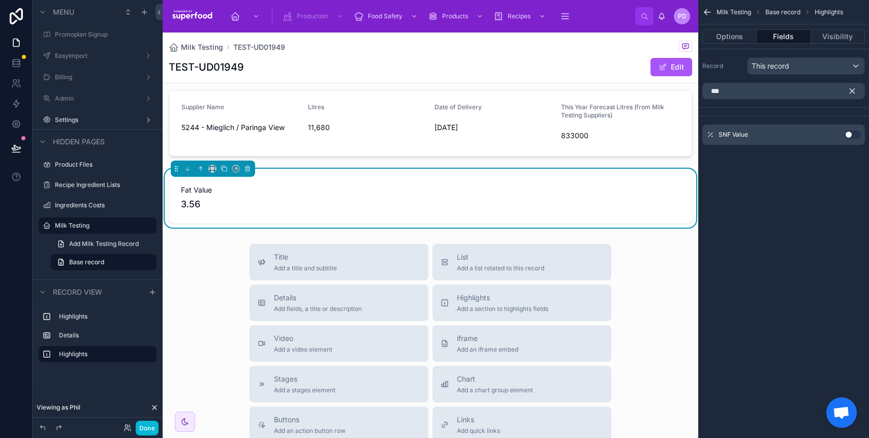
click at [844, 135] on div "SNF Value Use setting" at bounding box center [784, 135] width 163 height 20
click at [848, 134] on button "Use setting" at bounding box center [853, 135] width 16 height 8
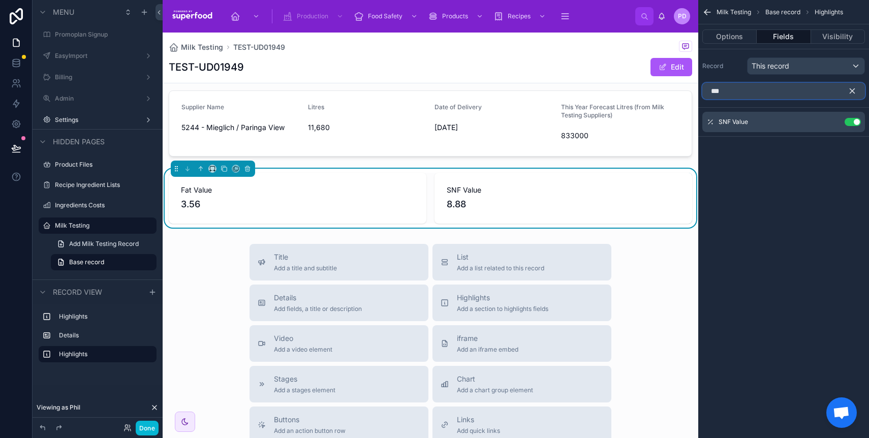
click at [758, 97] on input "***" at bounding box center [784, 91] width 163 height 16
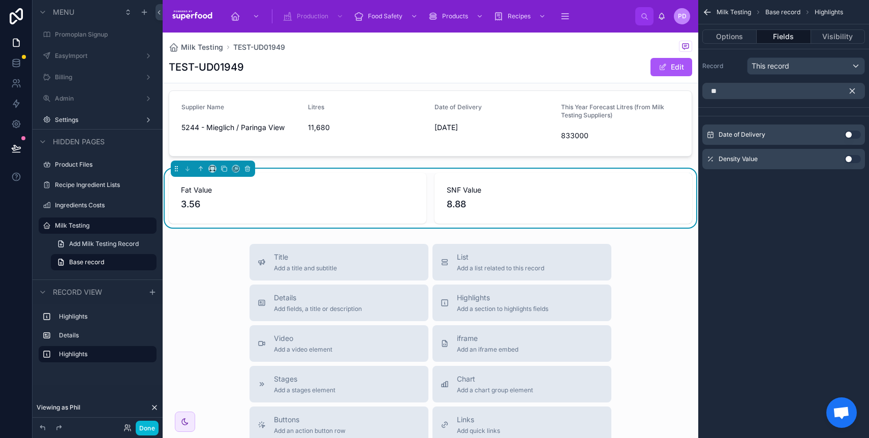
click at [846, 161] on button "Use setting" at bounding box center [853, 159] width 16 height 8
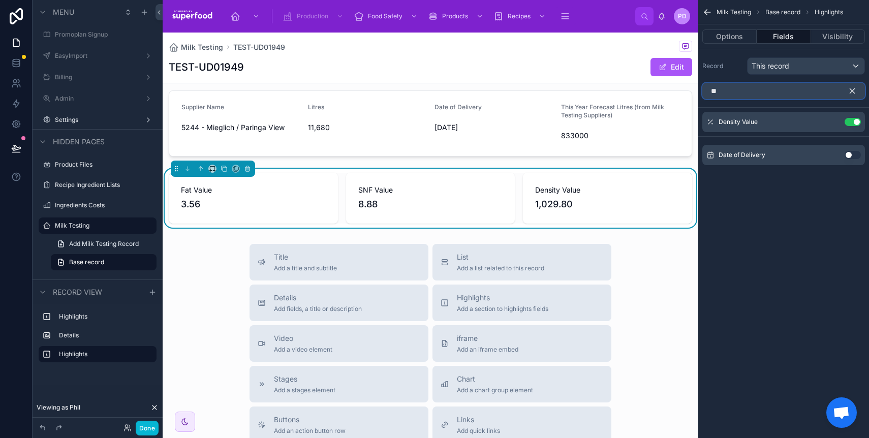
click at [764, 96] on input "**" at bounding box center [784, 91] width 163 height 16
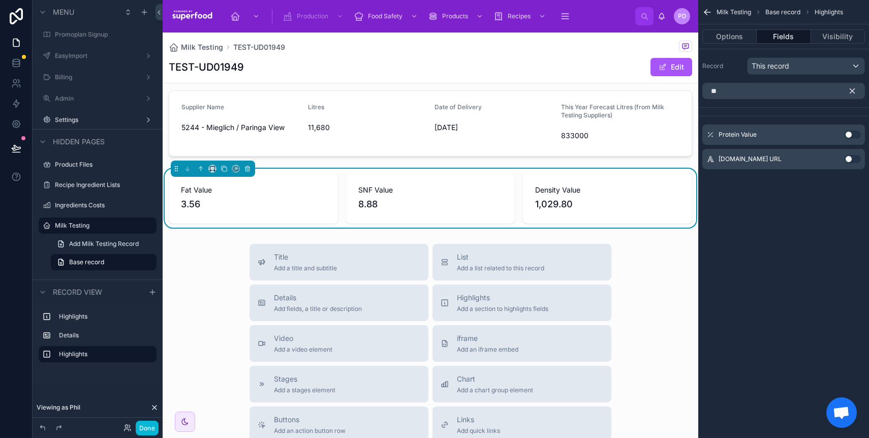
click at [856, 132] on button "Use setting" at bounding box center [853, 135] width 16 height 8
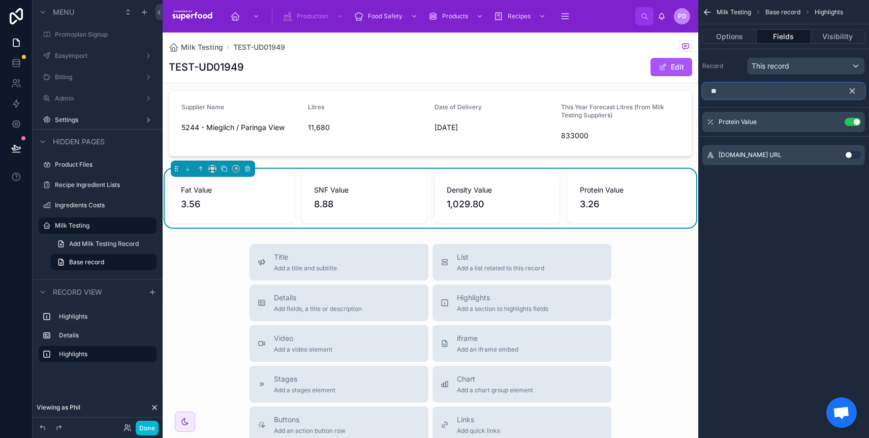
click at [764, 95] on input "**" at bounding box center [784, 91] width 163 height 16
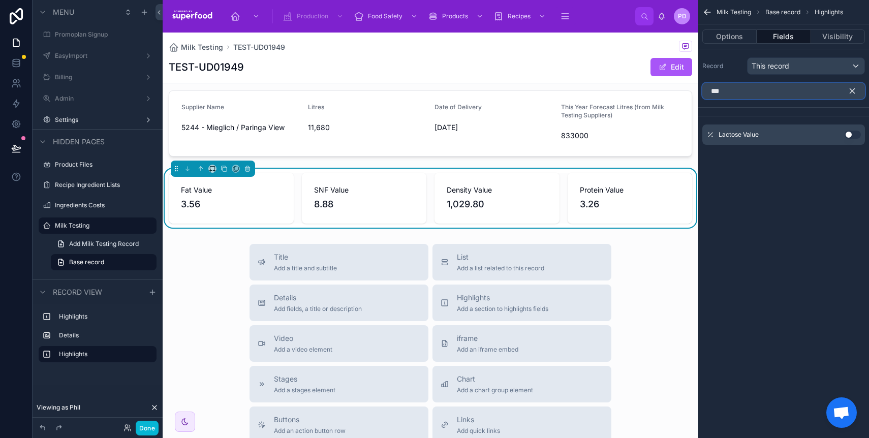
type input "***"
click at [860, 133] on button "Use setting" at bounding box center [853, 135] width 16 height 8
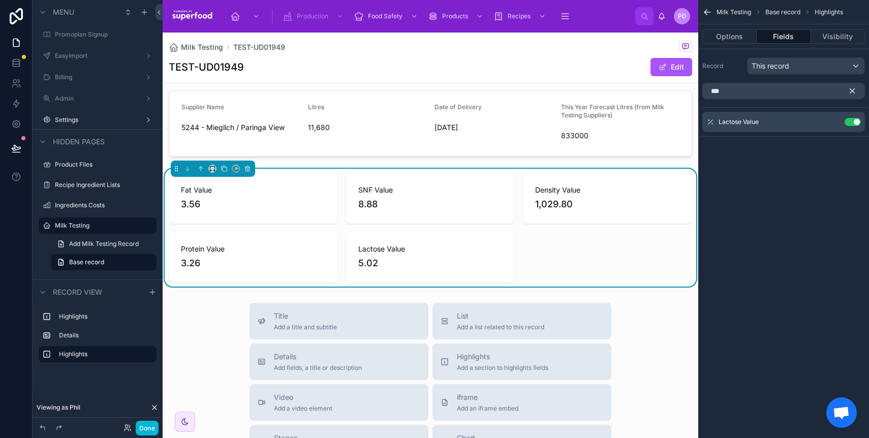
click at [855, 90] on icon "scrollable content" at bounding box center [852, 90] width 9 height 9
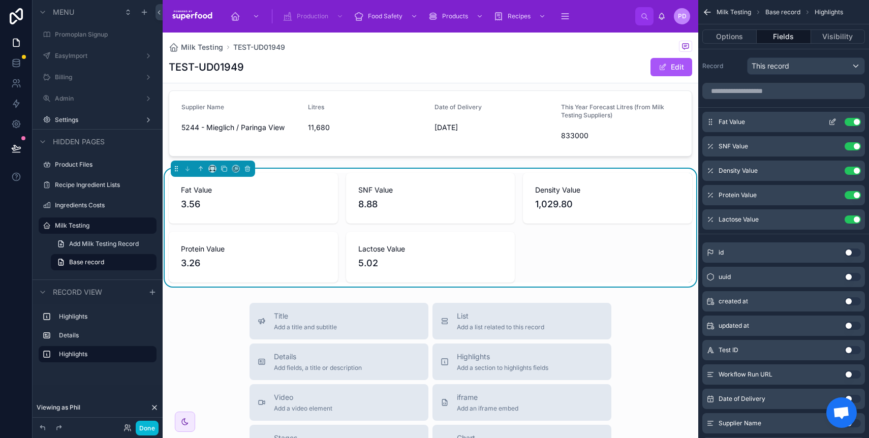
click at [831, 123] on icon "scrollable content" at bounding box center [833, 122] width 8 height 8
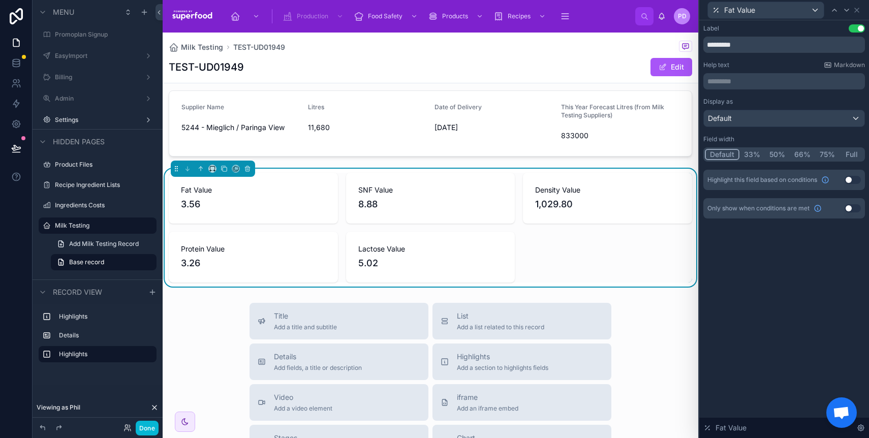
click at [753, 155] on button "33%" at bounding box center [752, 154] width 25 height 11
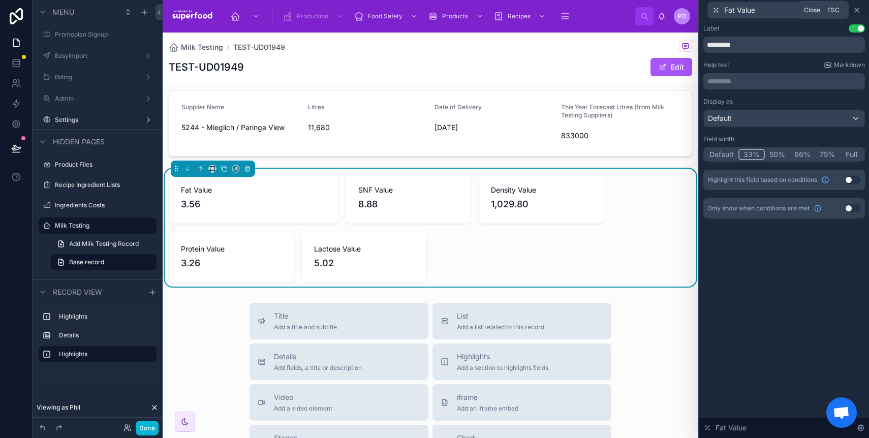
click at [858, 9] on icon at bounding box center [857, 10] width 4 height 4
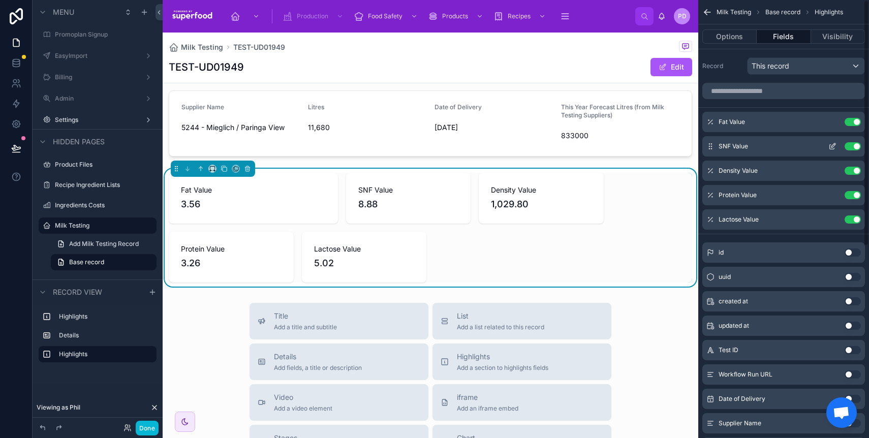
click at [832, 145] on icon "scrollable content" at bounding box center [834, 145] width 4 height 4
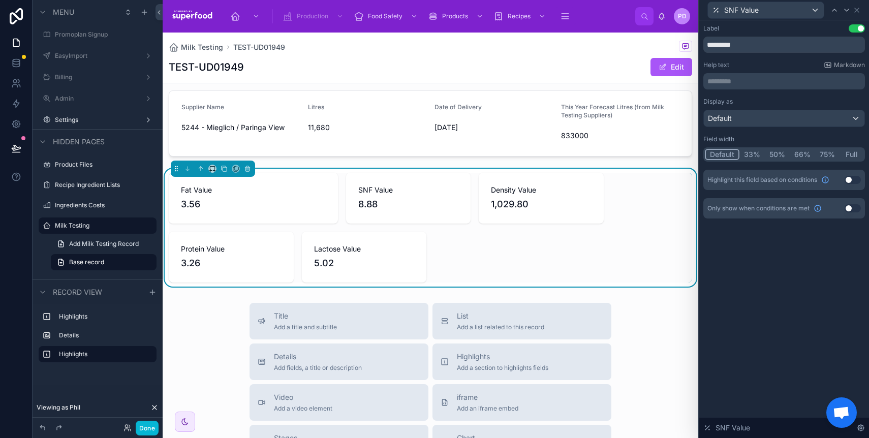
click at [754, 155] on button "33%" at bounding box center [752, 154] width 25 height 11
click at [722, 151] on button "Default" at bounding box center [722, 154] width 34 height 11
click at [857, 8] on icon at bounding box center [857, 10] width 8 height 8
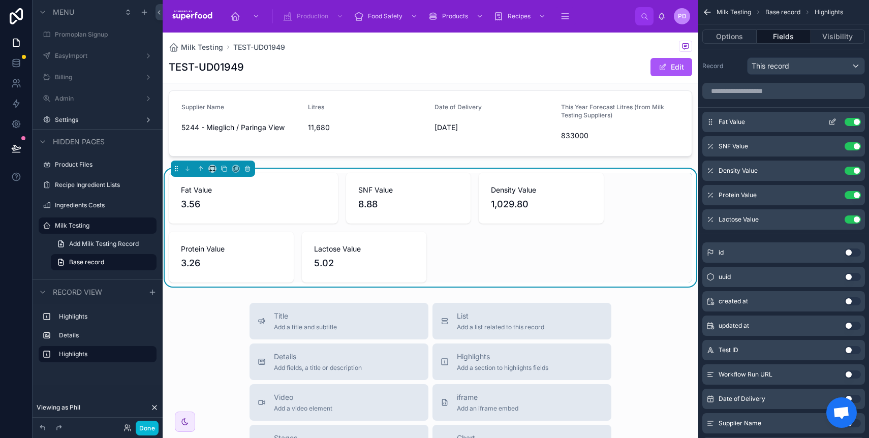
click at [831, 125] on icon "scrollable content" at bounding box center [832, 122] width 5 height 5
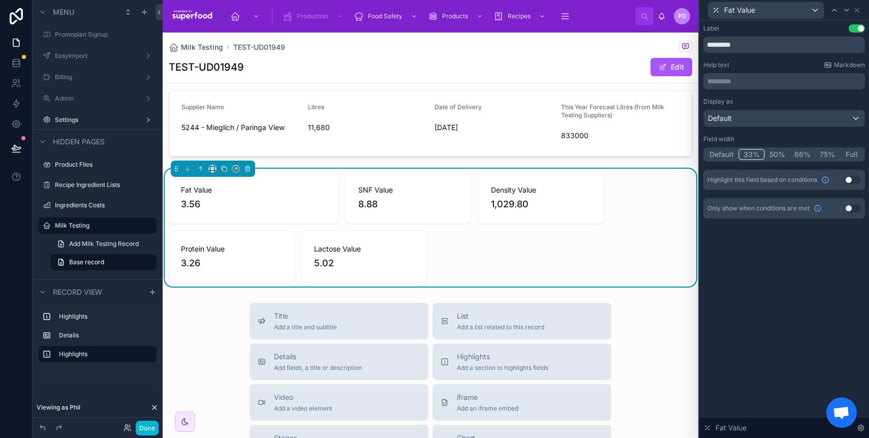
click at [725, 155] on button "Default" at bounding box center [722, 154] width 34 height 11
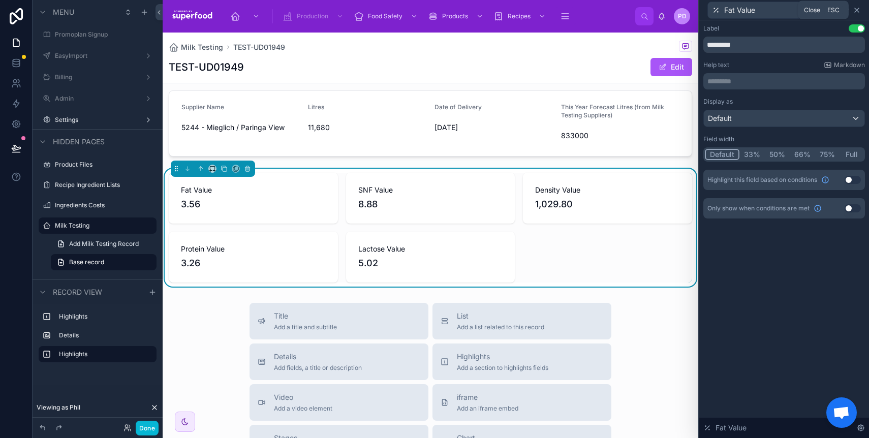
click at [857, 9] on icon at bounding box center [857, 10] width 8 height 8
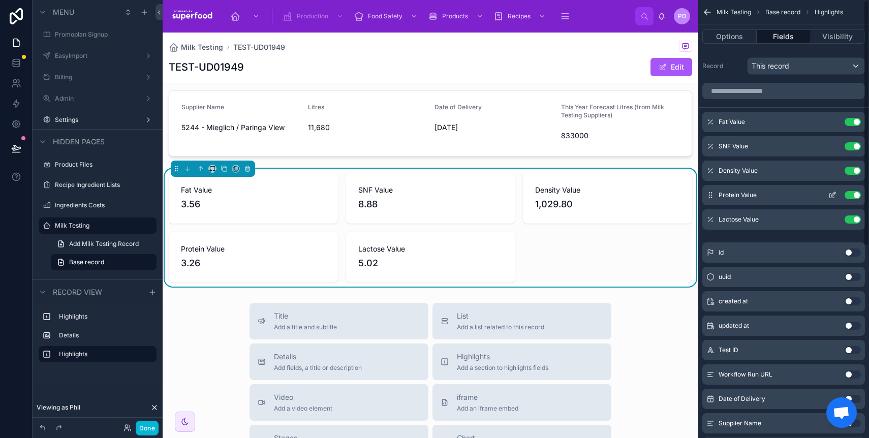
click at [833, 195] on icon "scrollable content" at bounding box center [833, 195] width 8 height 8
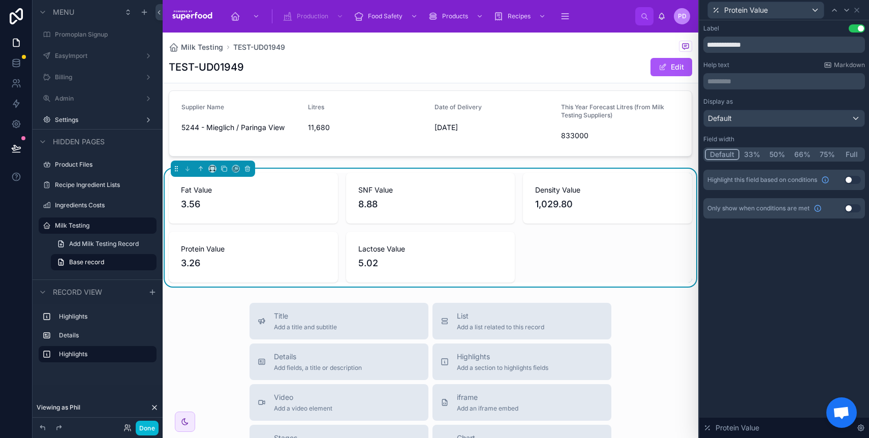
click at [782, 155] on button "50%" at bounding box center [777, 154] width 25 height 11
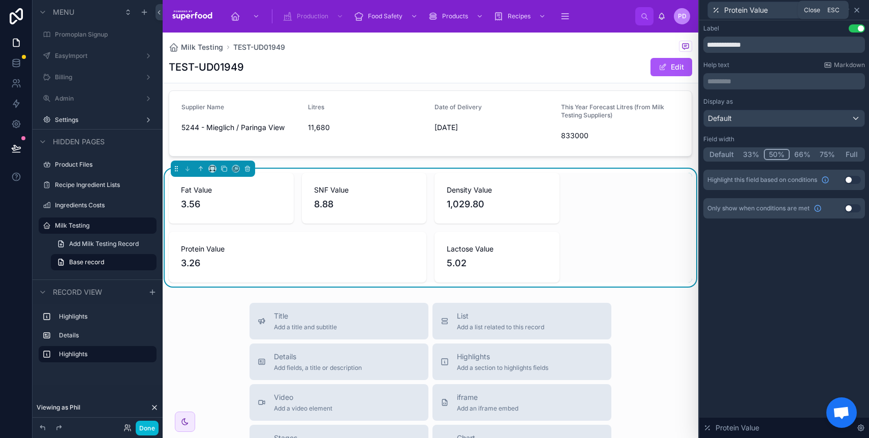
click at [855, 12] on icon at bounding box center [857, 10] width 8 height 8
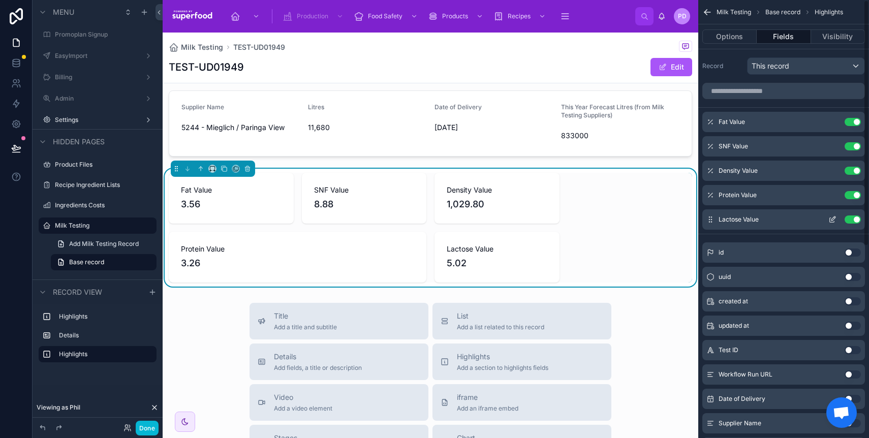
click at [832, 218] on icon "scrollable content" at bounding box center [833, 220] width 8 height 8
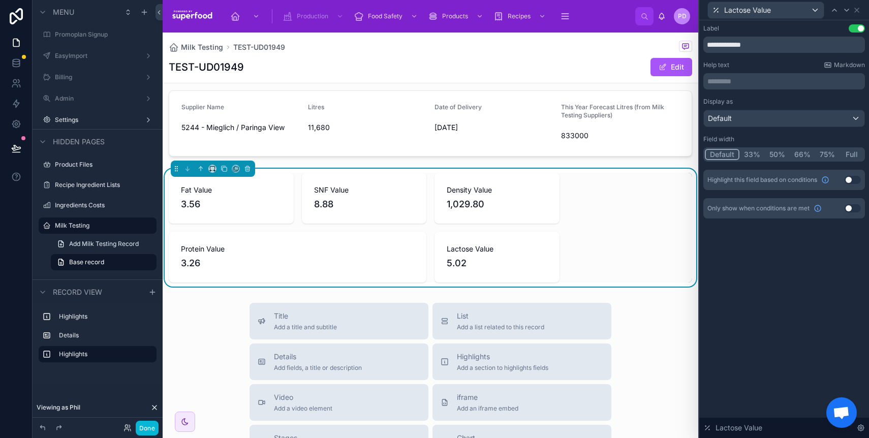
click at [771, 156] on button "50%" at bounding box center [777, 154] width 25 height 11
click at [772, 155] on button "50%" at bounding box center [777, 154] width 26 height 11
click at [858, 12] on icon at bounding box center [857, 10] width 8 height 8
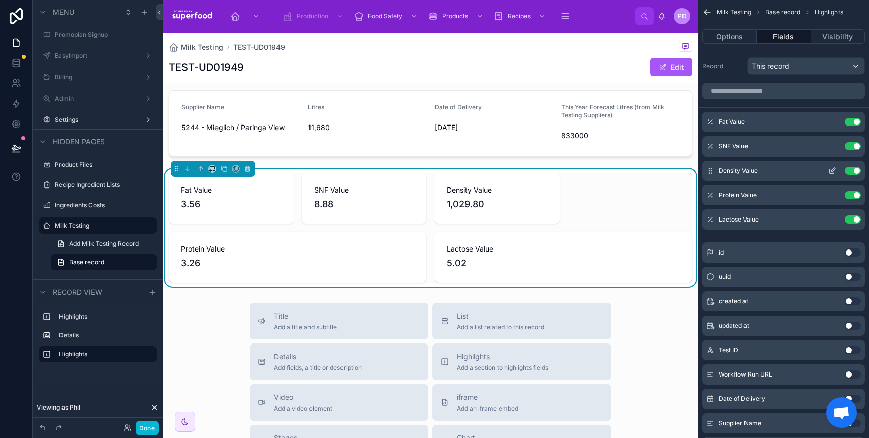
click at [831, 171] on icon "scrollable content" at bounding box center [833, 171] width 8 height 8
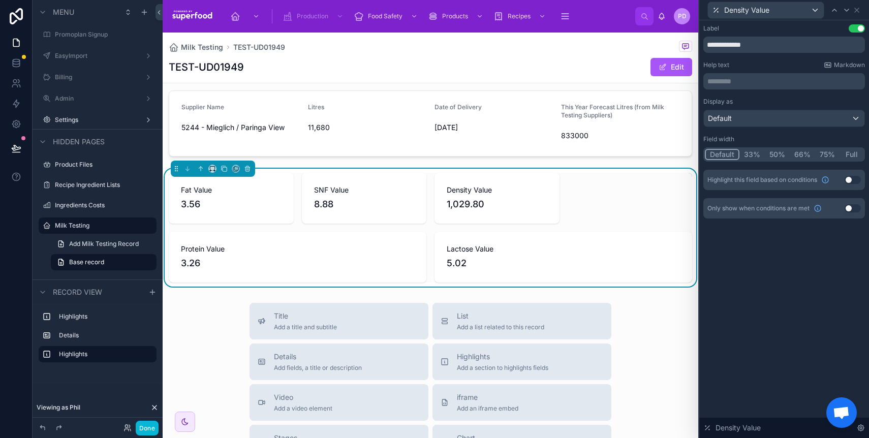
click at [757, 157] on button "33%" at bounding box center [752, 154] width 25 height 11
click at [858, 9] on icon at bounding box center [857, 10] width 4 height 4
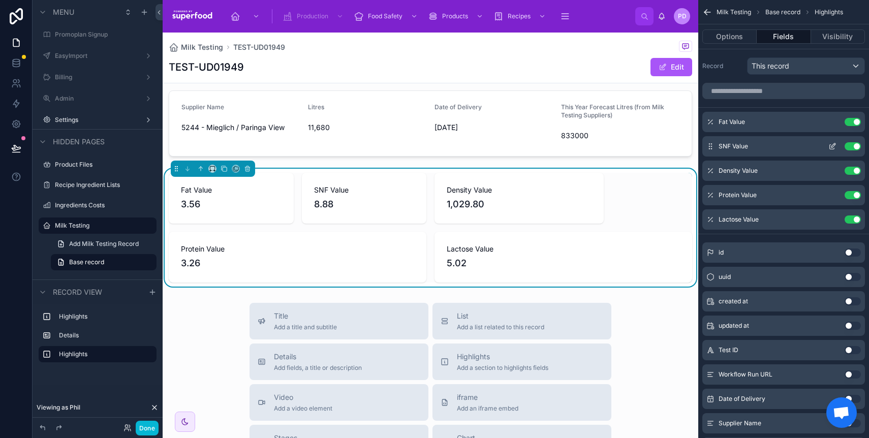
click at [833, 144] on icon "scrollable content" at bounding box center [834, 145] width 4 height 4
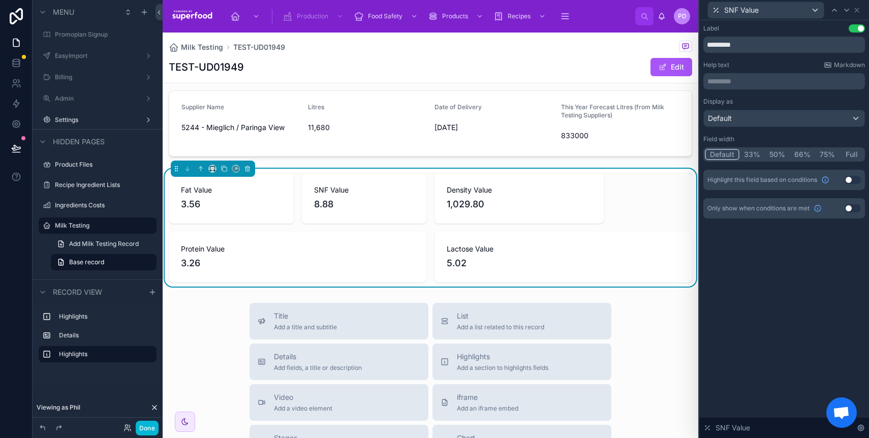
click at [753, 158] on button "33%" at bounding box center [752, 154] width 25 height 11
click at [858, 10] on icon at bounding box center [857, 10] width 8 height 8
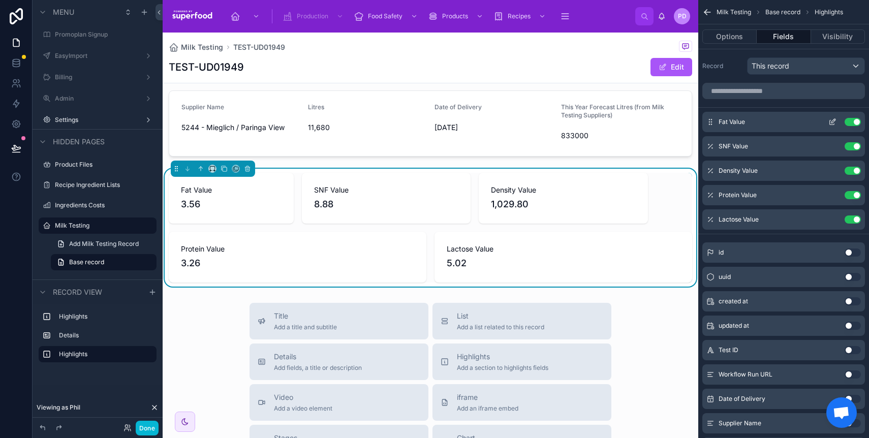
click at [834, 122] on icon "scrollable content" at bounding box center [833, 122] width 8 height 8
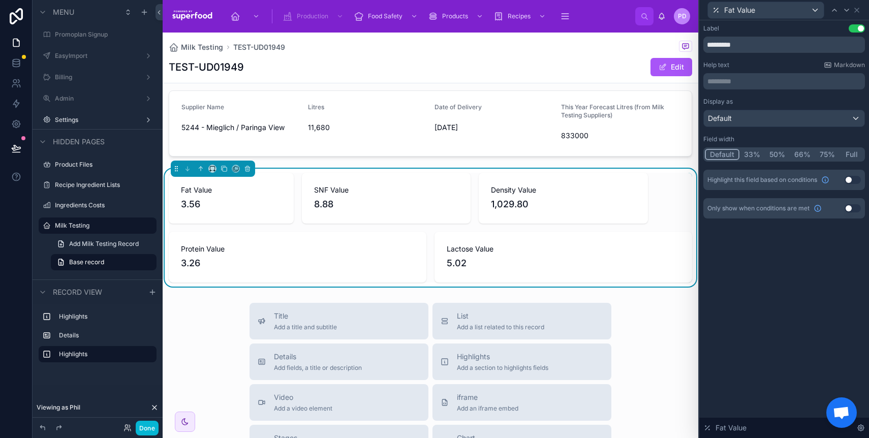
click at [752, 154] on button "33%" at bounding box center [752, 154] width 25 height 11
click at [211, 172] on icon at bounding box center [212, 168] width 7 height 7
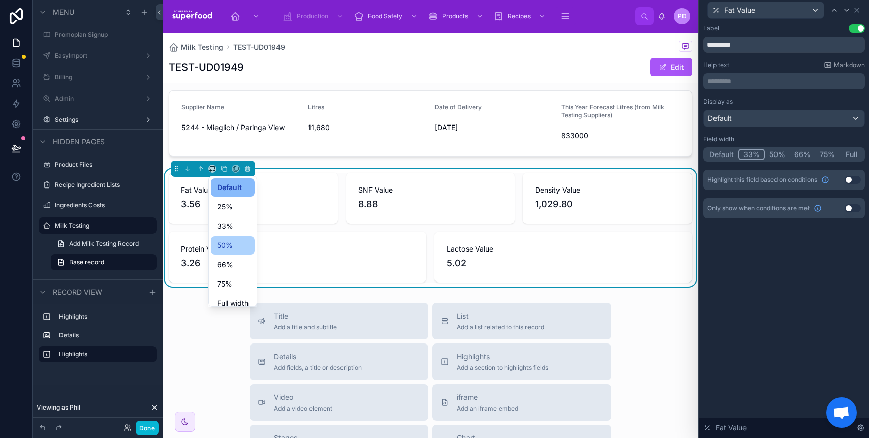
click at [229, 245] on span "50%" at bounding box center [225, 245] width 16 height 12
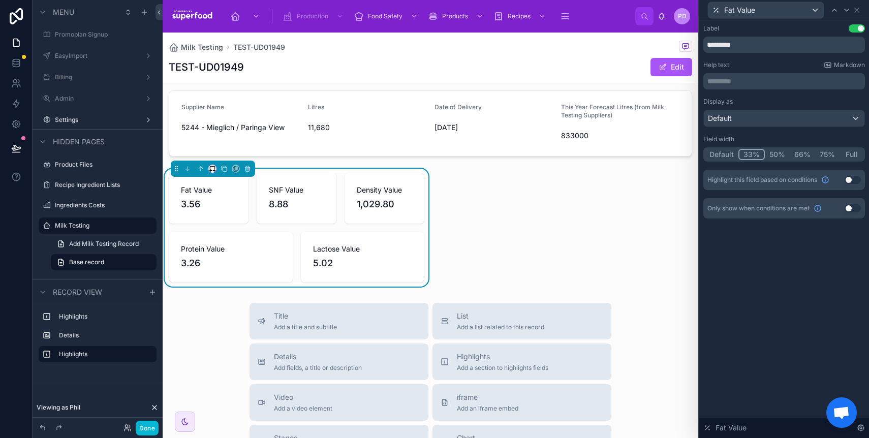
click at [210, 170] on icon at bounding box center [210, 171] width 1 height 2
click at [227, 188] on span "Default" at bounding box center [229, 187] width 24 height 12
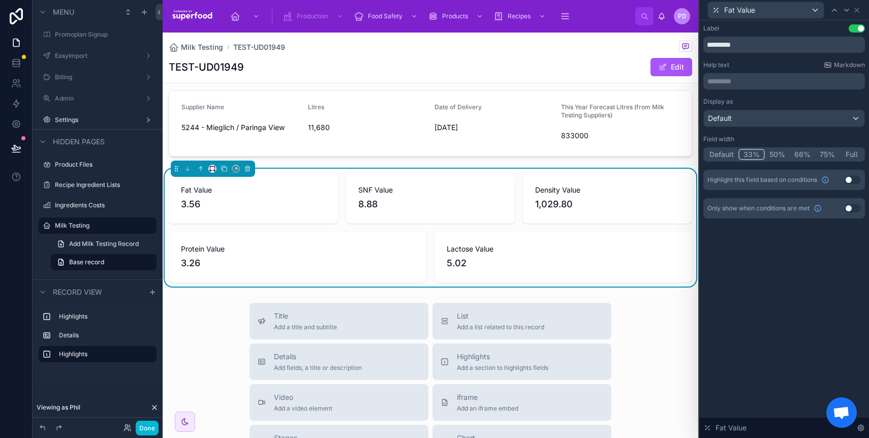
click at [215, 166] on button at bounding box center [212, 169] width 8 height 8
click at [228, 294] on span "Large" at bounding box center [226, 295] width 19 height 12
click at [212, 167] on icon at bounding box center [212, 168] width 7 height 7
click at [239, 296] on div "Full width" at bounding box center [233, 303] width 44 height 18
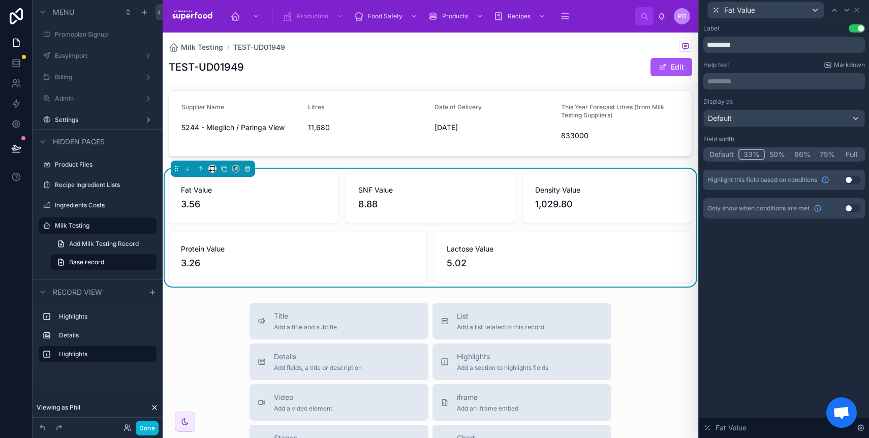
click at [209, 165] on button at bounding box center [212, 169] width 8 height 8
click at [229, 239] on span "50%" at bounding box center [225, 245] width 16 height 12
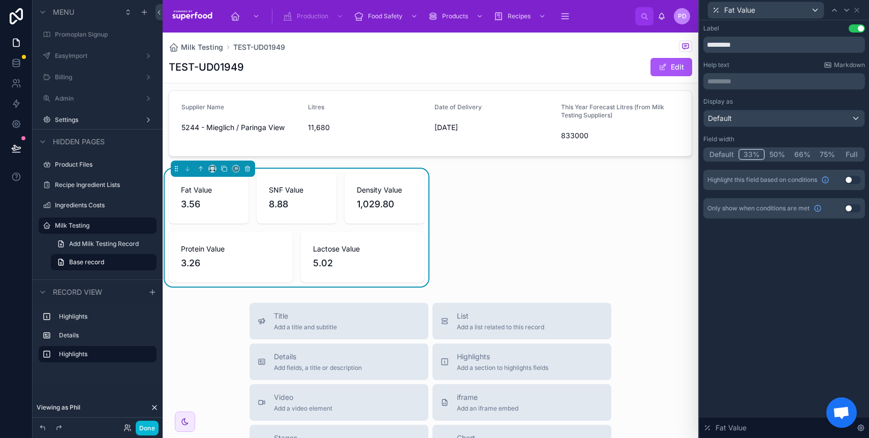
click at [214, 173] on div at bounding box center [213, 169] width 84 height 16
click at [214, 172] on icon at bounding box center [212, 168] width 7 height 7
click at [218, 189] on span "Default" at bounding box center [229, 187] width 24 height 12
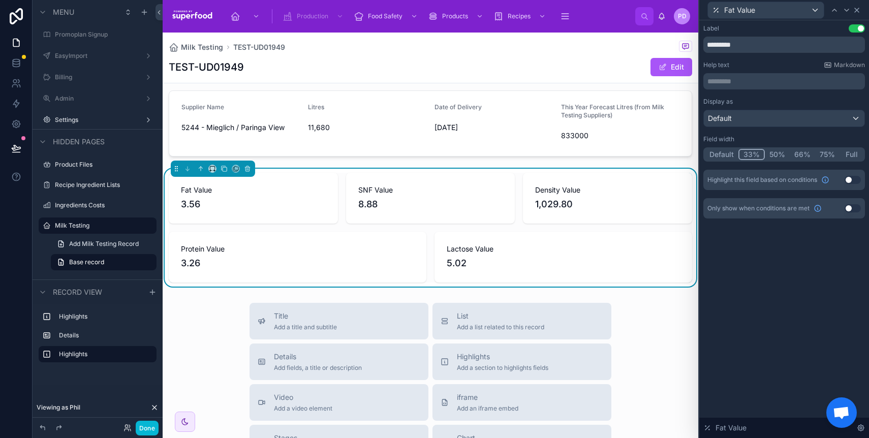
click at [860, 9] on icon at bounding box center [857, 10] width 8 height 8
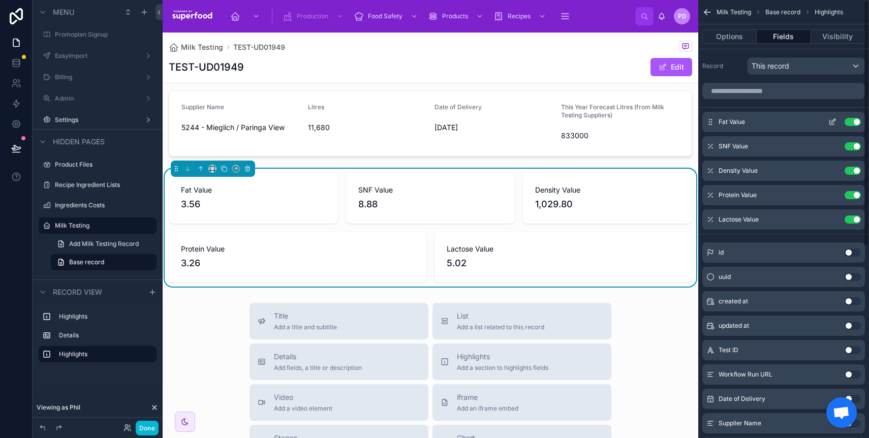
click at [829, 123] on icon "scrollable content" at bounding box center [833, 122] width 8 height 8
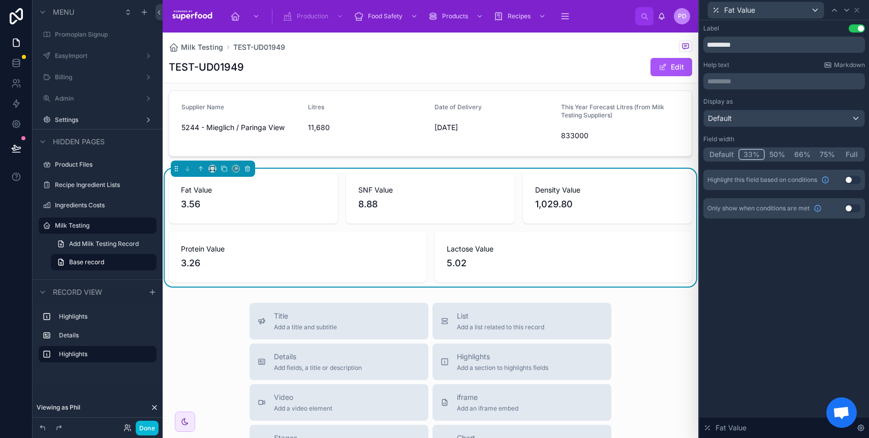
click at [850, 180] on button "Use setting" at bounding box center [853, 180] width 16 height 8
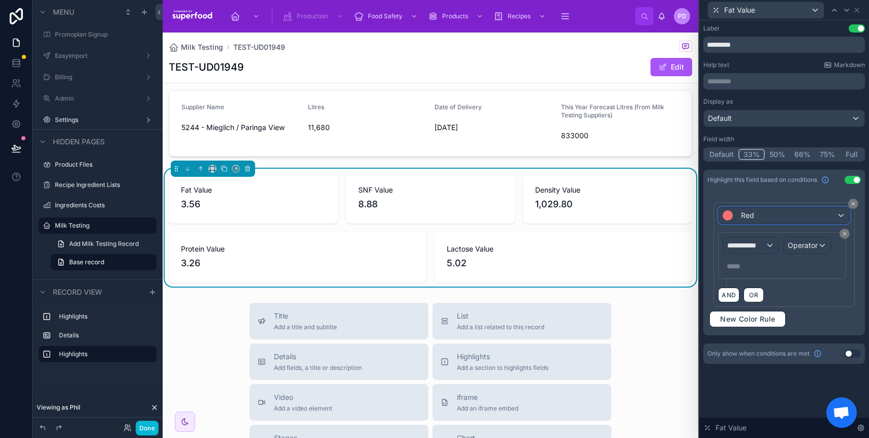
click at [791, 211] on div "Red" at bounding box center [784, 215] width 131 height 16
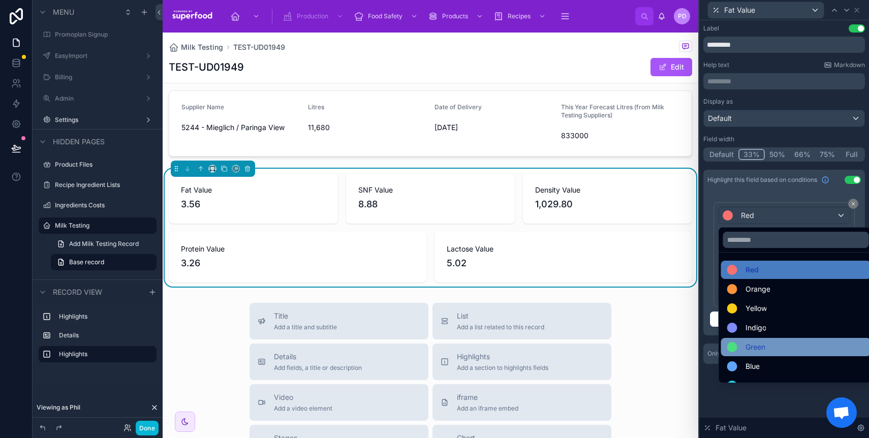
click at [769, 348] on div "Green" at bounding box center [796, 347] width 138 height 12
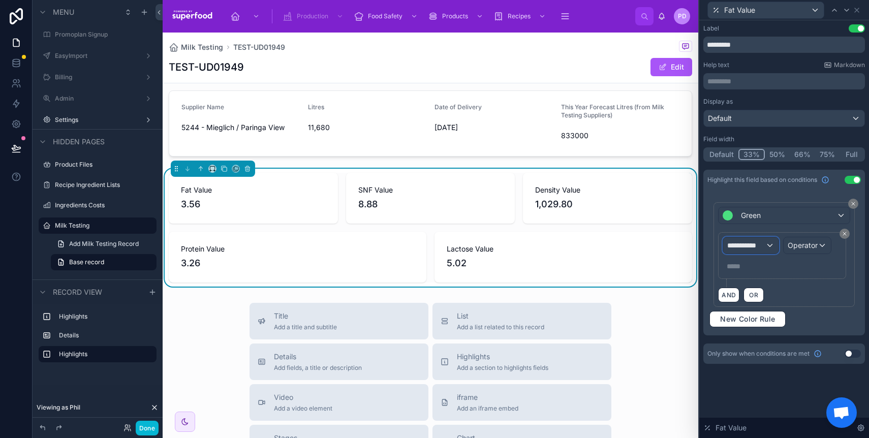
click at [757, 253] on div "**********" at bounding box center [750, 245] width 55 height 16
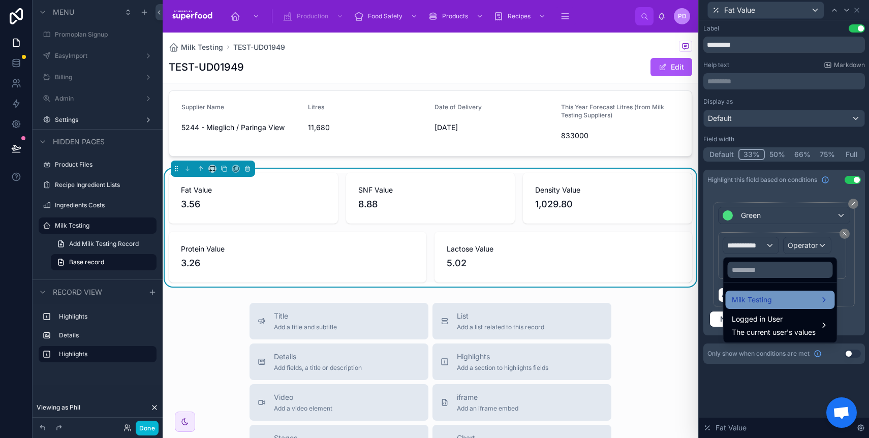
click at [759, 299] on span "Milk Testing" at bounding box center [752, 300] width 40 height 12
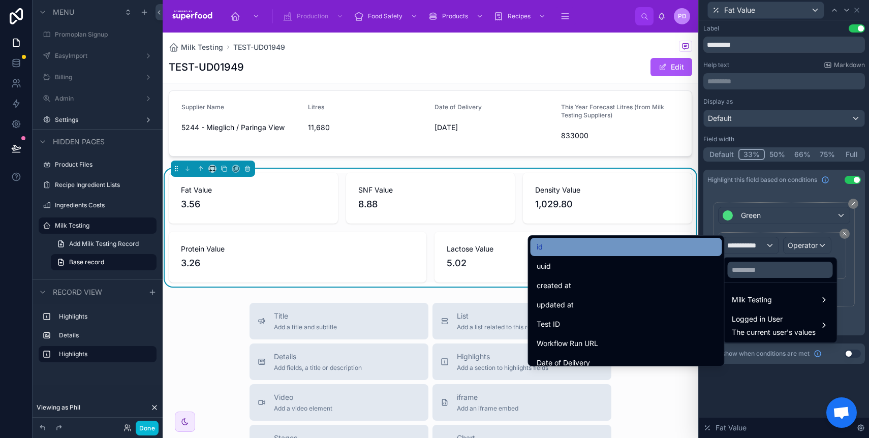
click at [604, 252] on div "id" at bounding box center [626, 247] width 179 height 12
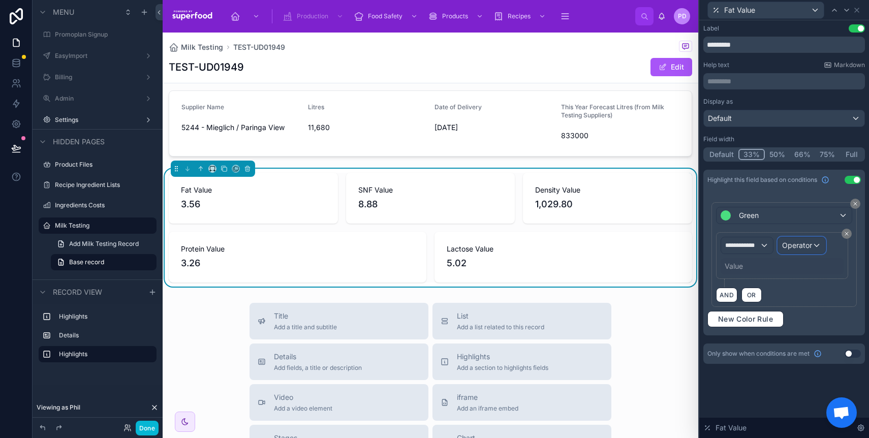
click at [794, 243] on span "Operator" at bounding box center [797, 245] width 30 height 9
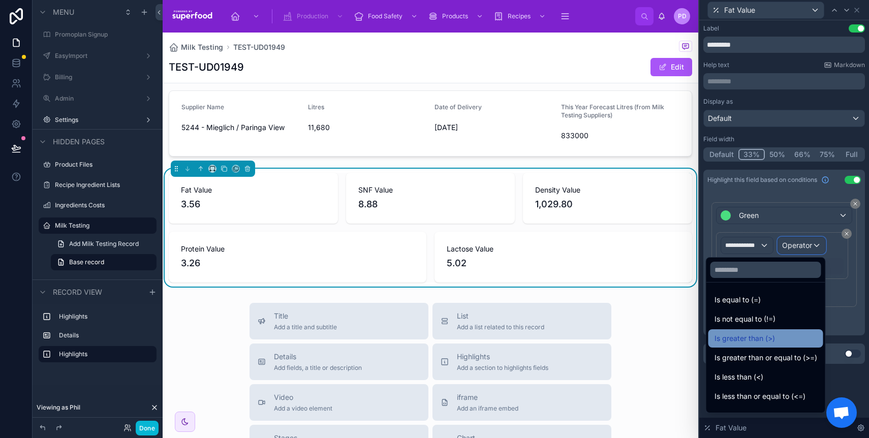
scroll to position [72, 0]
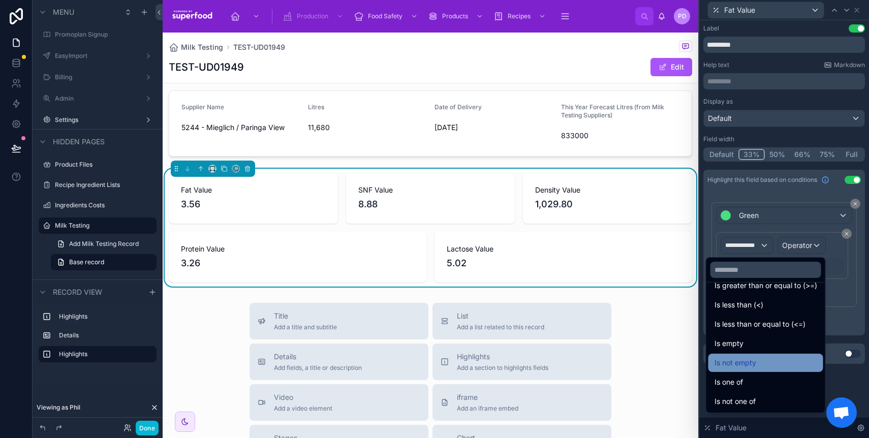
click at [773, 365] on div "Is not empty" at bounding box center [766, 363] width 103 height 12
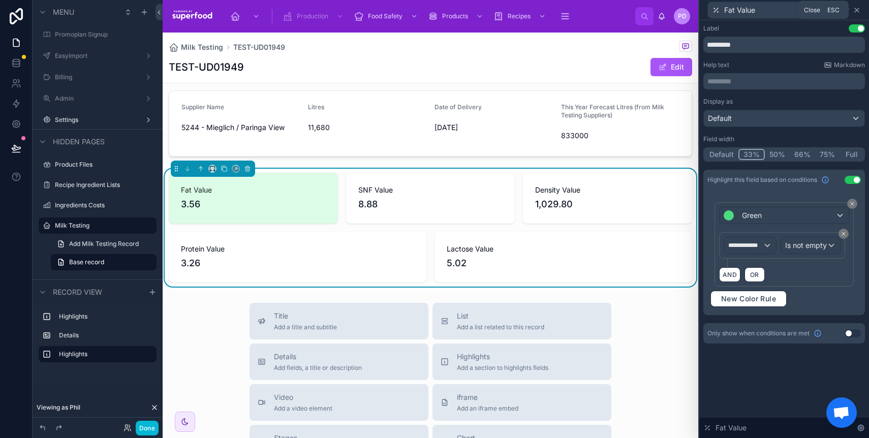
click at [858, 11] on icon at bounding box center [857, 10] width 8 height 8
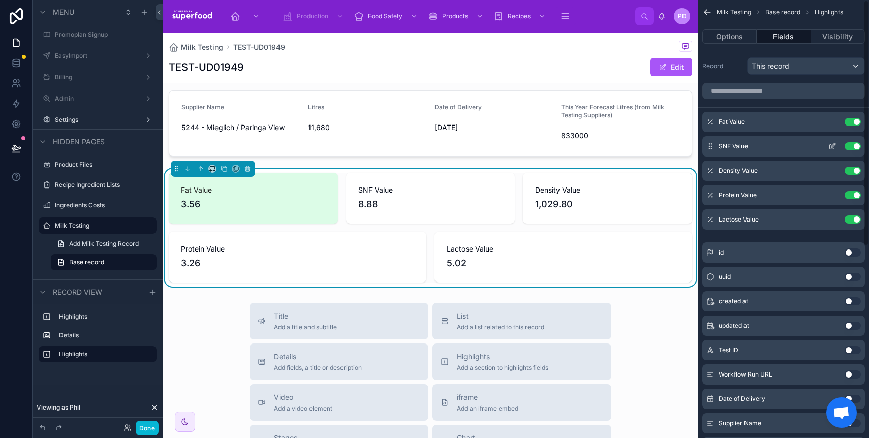
click at [832, 146] on icon "scrollable content" at bounding box center [833, 146] width 8 height 8
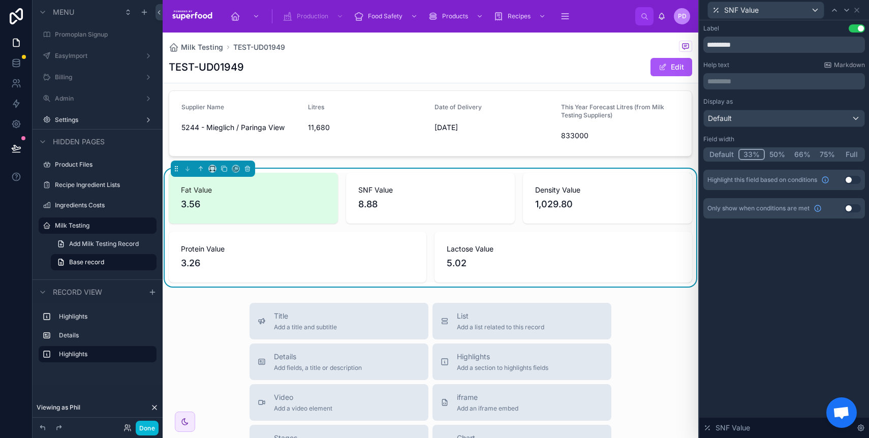
click at [848, 178] on button "Use setting" at bounding box center [853, 180] width 16 height 8
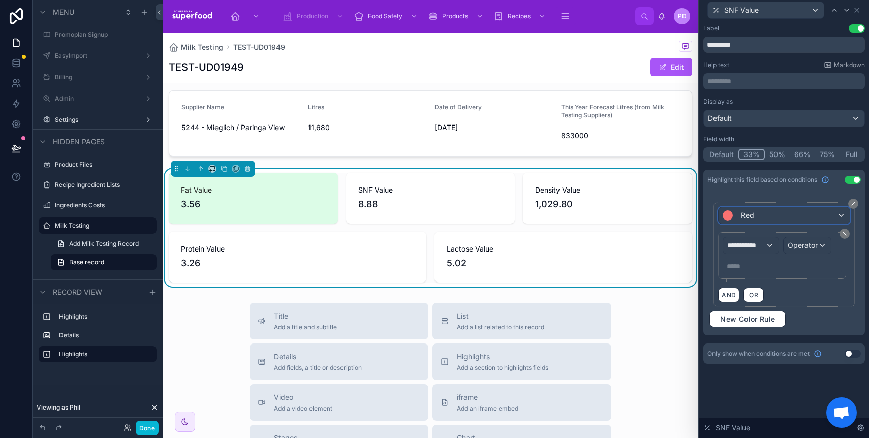
click at [812, 215] on div "Red" at bounding box center [784, 215] width 131 height 16
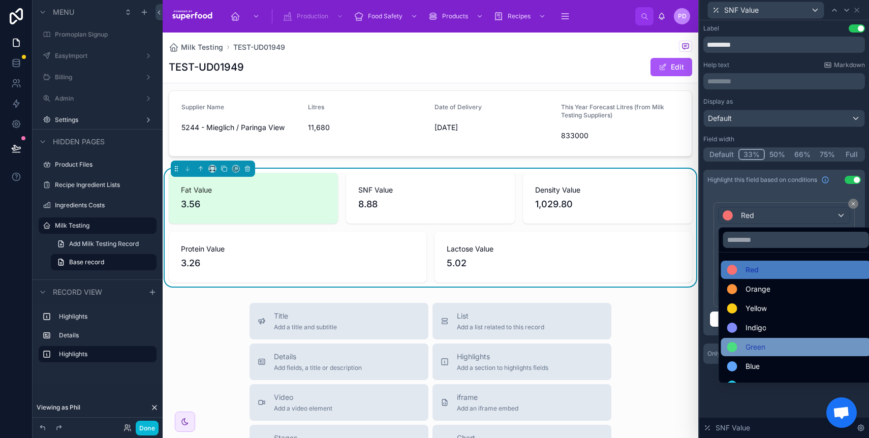
click at [768, 338] on div "Green" at bounding box center [796, 347] width 150 height 18
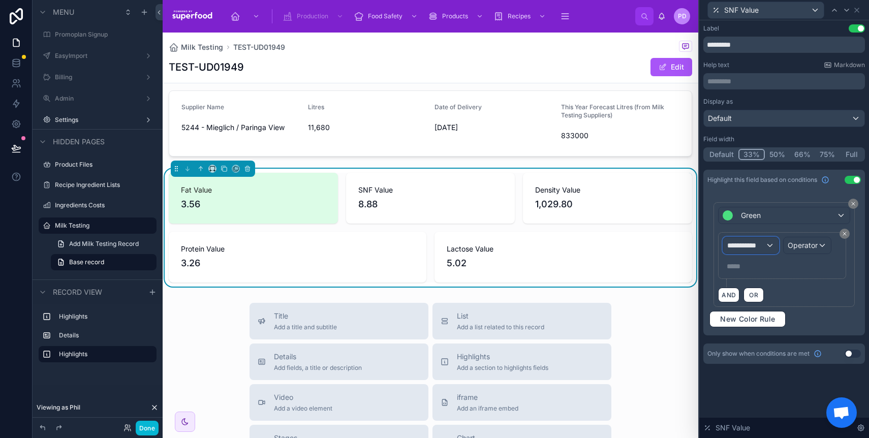
click at [757, 241] on span "**********" at bounding box center [746, 245] width 38 height 10
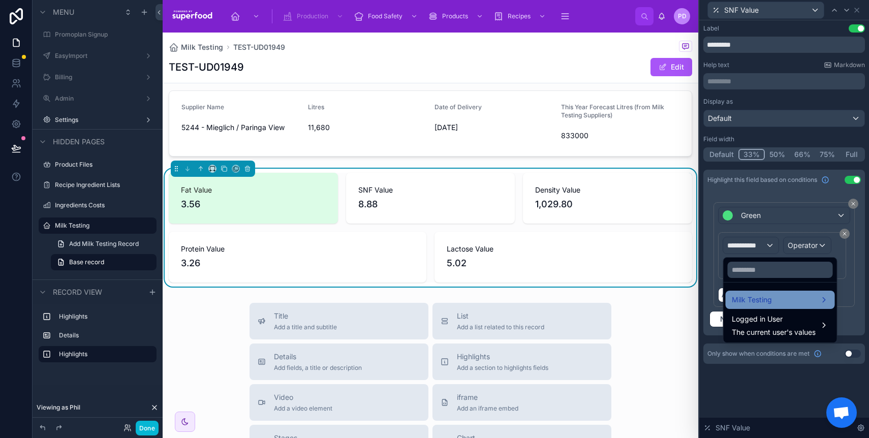
click at [760, 294] on span "Milk Testing" at bounding box center [752, 300] width 40 height 12
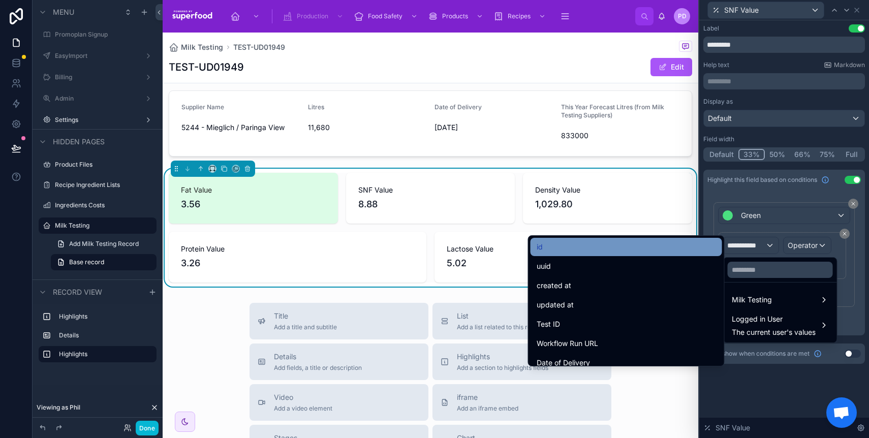
click at [601, 251] on div "id" at bounding box center [626, 247] width 179 height 12
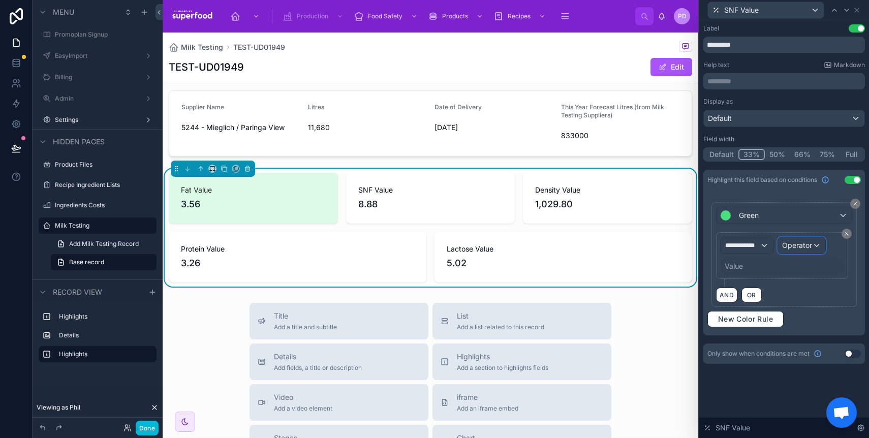
click at [798, 245] on span "Operator" at bounding box center [797, 245] width 30 height 9
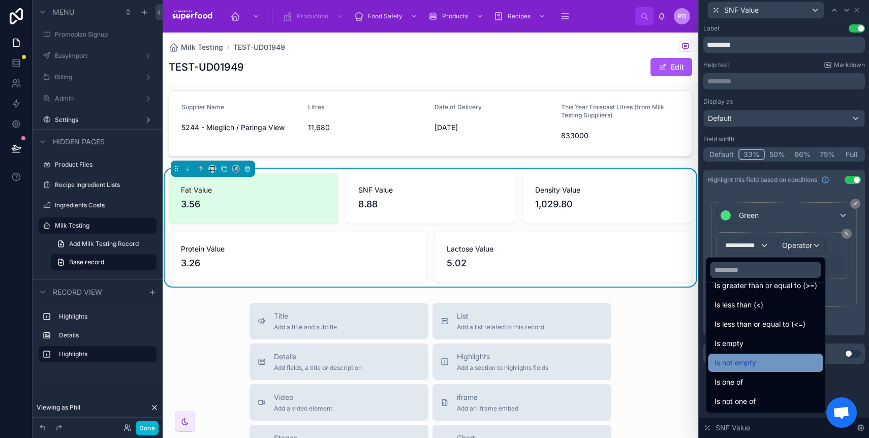
click at [746, 366] on span "Is not empty" at bounding box center [736, 363] width 42 height 12
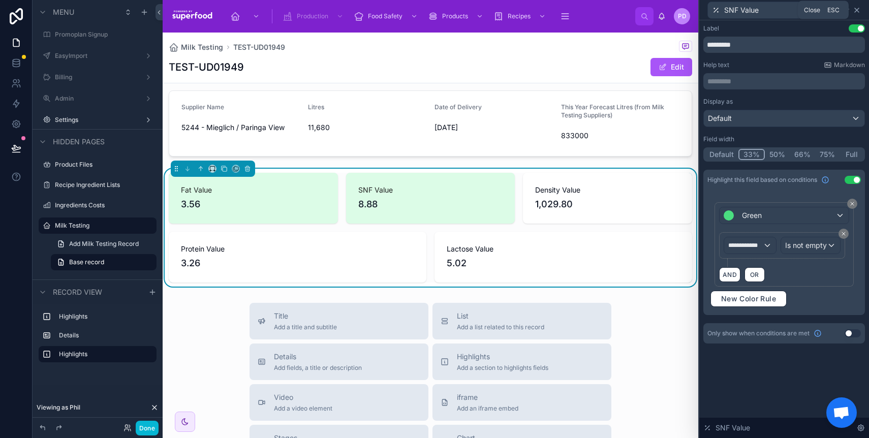
click at [860, 11] on icon at bounding box center [857, 10] width 8 height 8
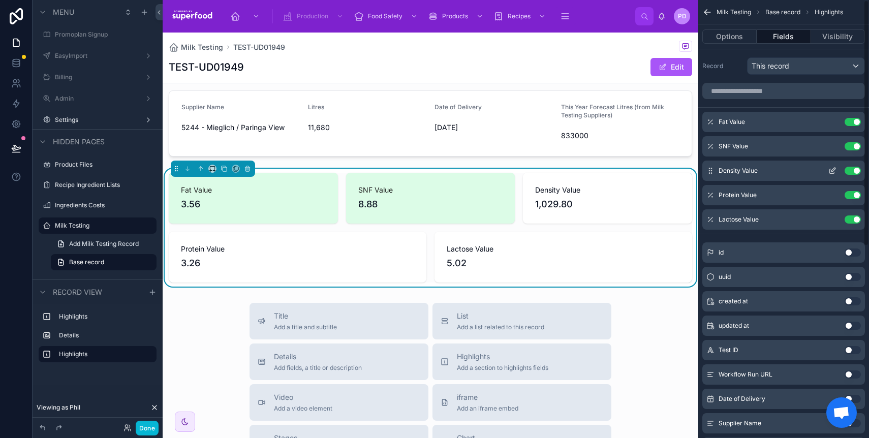
click at [834, 170] on icon "scrollable content" at bounding box center [834, 170] width 4 height 4
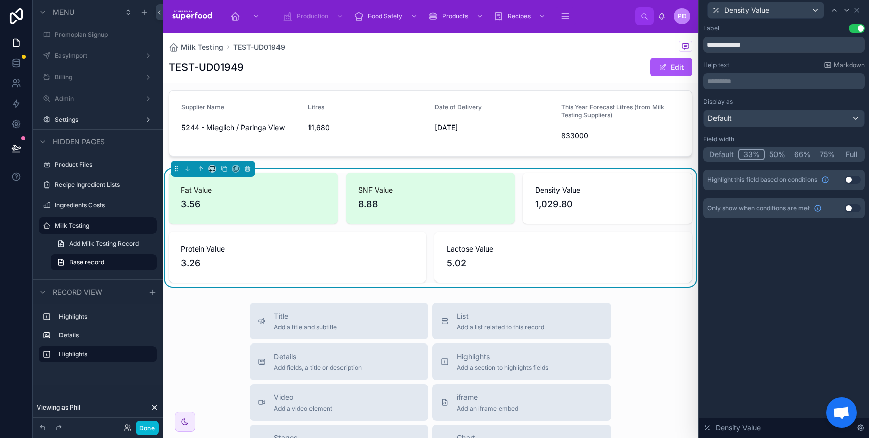
click at [849, 176] on button "Use setting" at bounding box center [853, 180] width 16 height 8
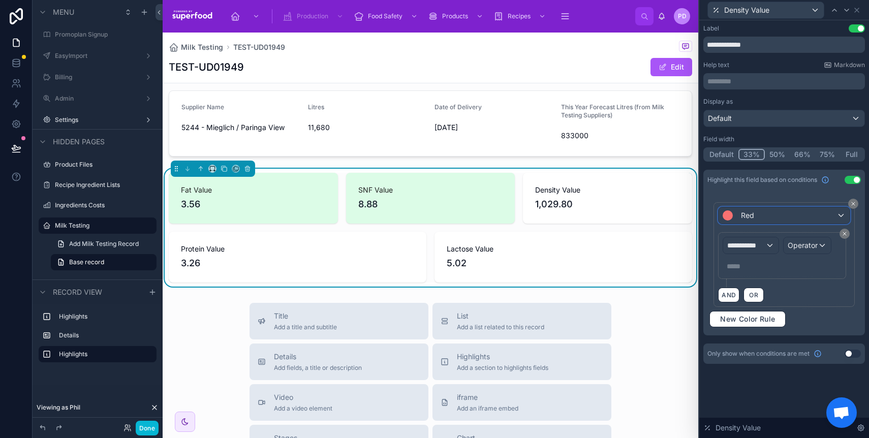
click at [819, 210] on div "Red" at bounding box center [784, 215] width 131 height 16
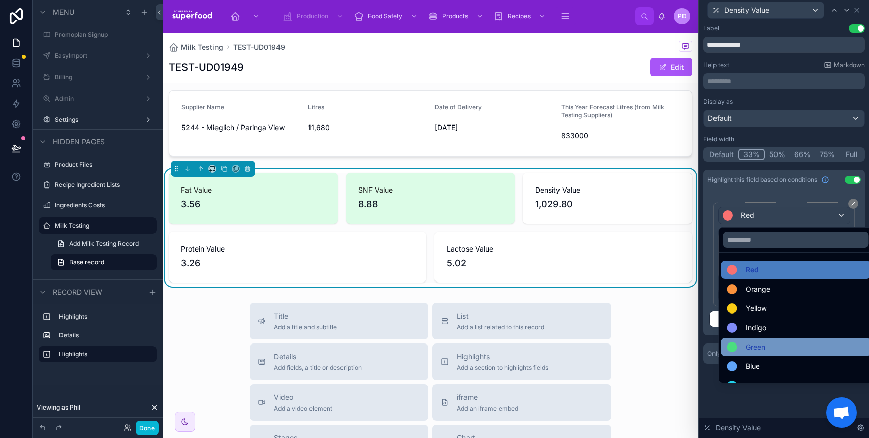
click at [754, 339] on div "Green" at bounding box center [796, 347] width 150 height 18
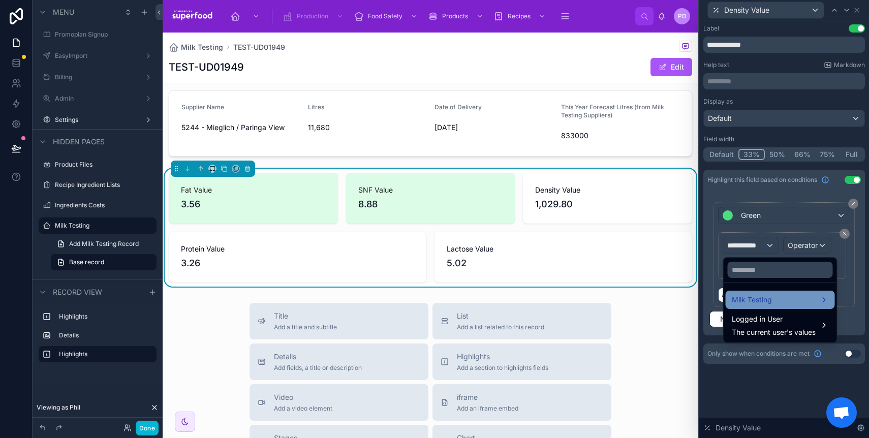
click at [759, 301] on span "Milk Testing" at bounding box center [752, 300] width 40 height 12
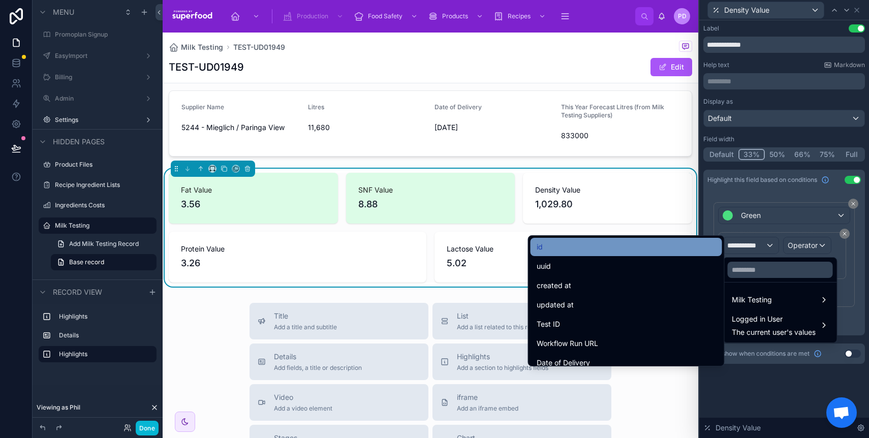
click at [587, 253] on div "id" at bounding box center [626, 247] width 179 height 12
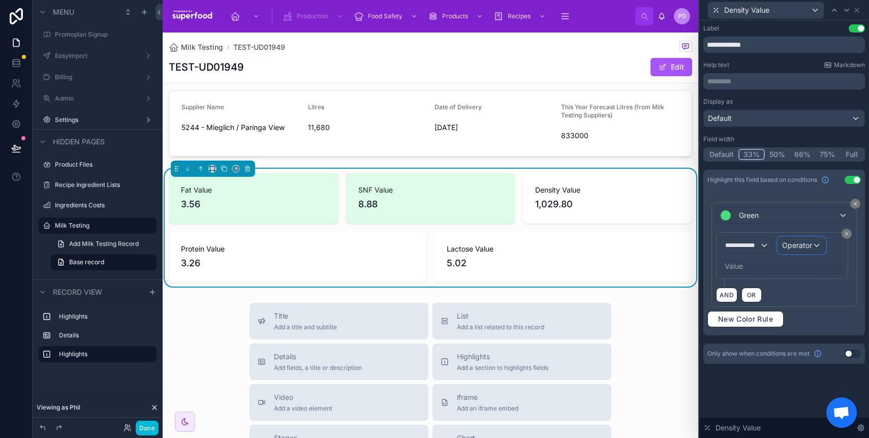
click at [800, 242] on span "Operator" at bounding box center [797, 245] width 30 height 9
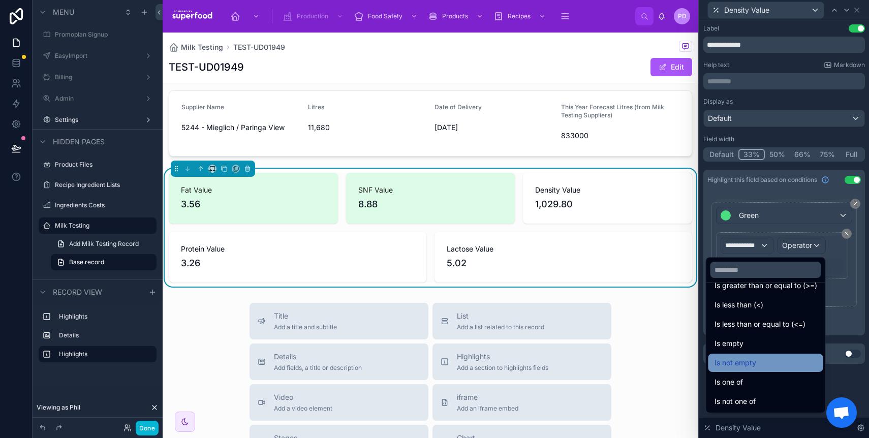
click at [747, 363] on span "Is not empty" at bounding box center [736, 363] width 42 height 12
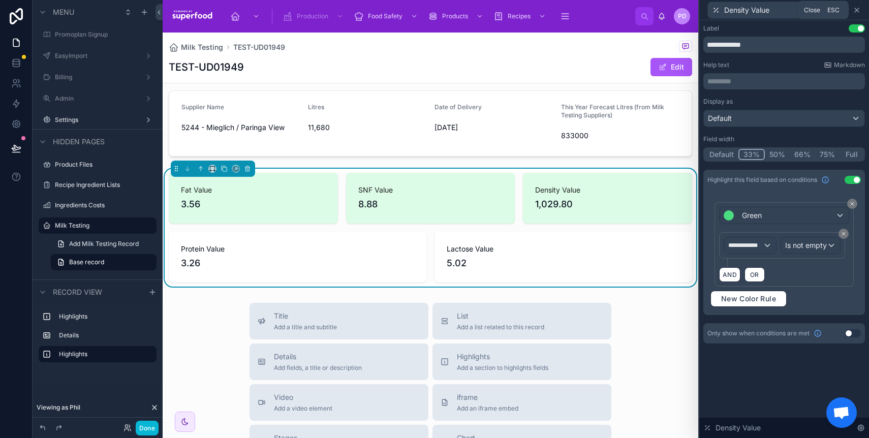
click at [858, 12] on icon at bounding box center [857, 10] width 8 height 8
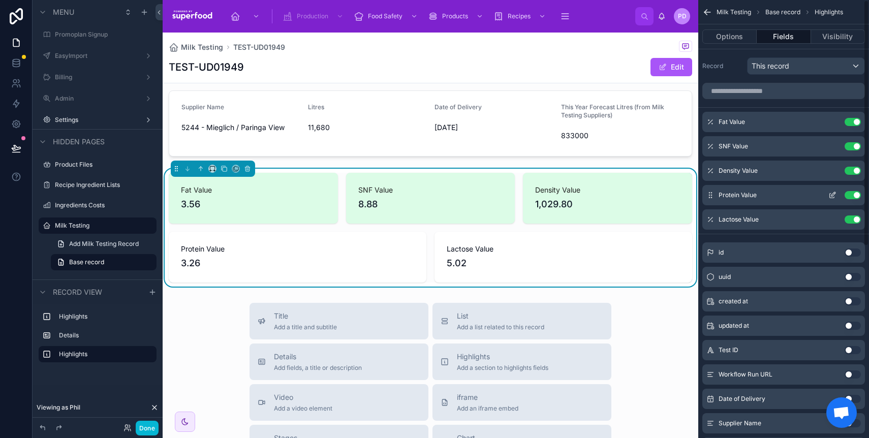
click at [833, 198] on icon "scrollable content" at bounding box center [832, 196] width 5 height 5
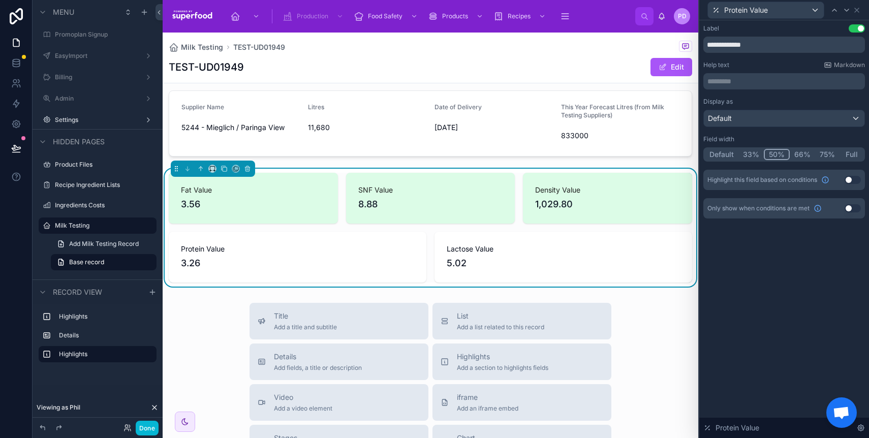
click at [850, 180] on button "Use setting" at bounding box center [853, 180] width 16 height 8
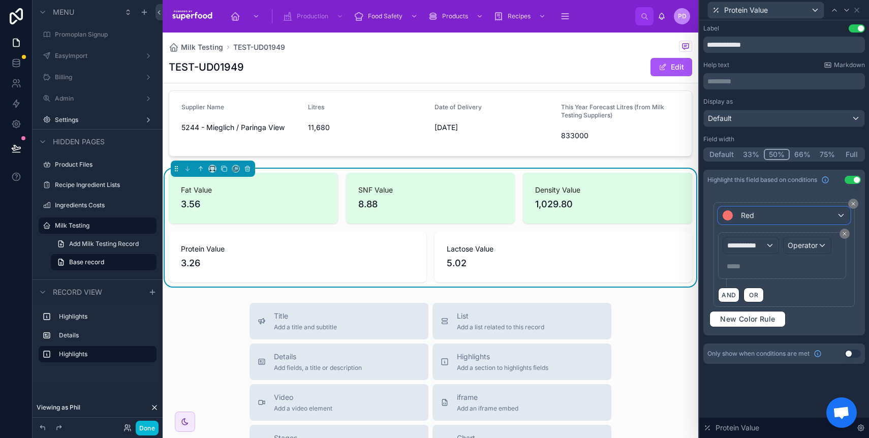
click at [766, 214] on div "Red" at bounding box center [784, 215] width 131 height 16
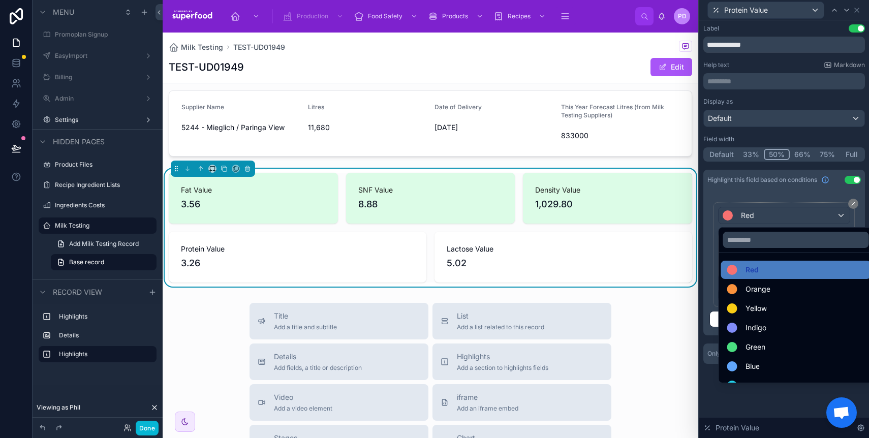
click at [760, 344] on span "Green" at bounding box center [756, 347] width 20 height 12
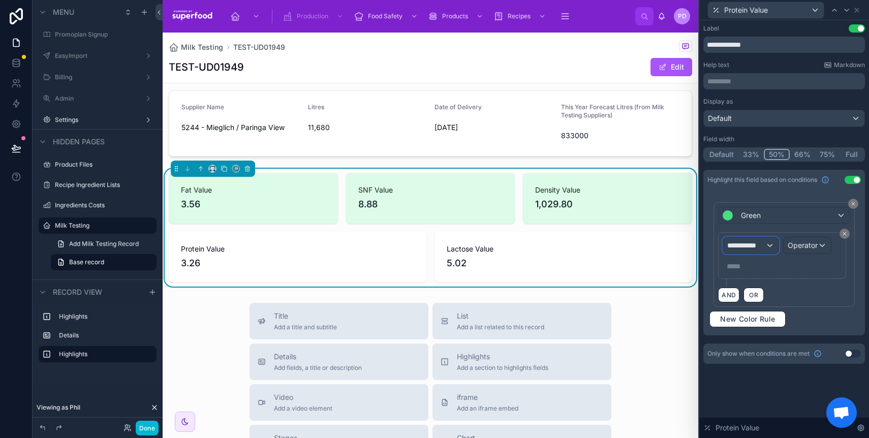
click at [754, 241] on span "**********" at bounding box center [746, 245] width 38 height 10
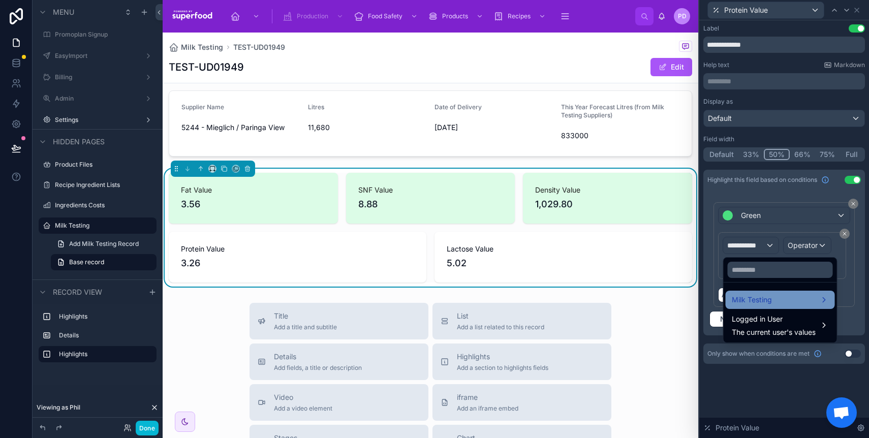
click at [750, 293] on div "Milk Testing" at bounding box center [780, 300] width 109 height 18
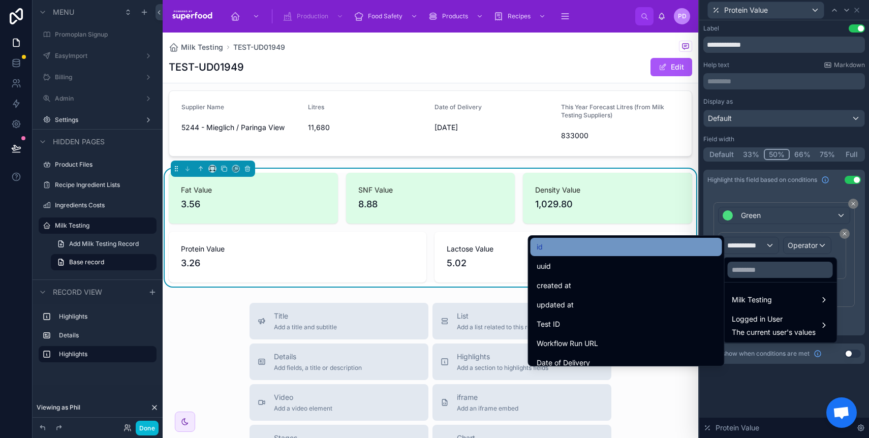
click at [630, 250] on div "id" at bounding box center [626, 247] width 179 height 12
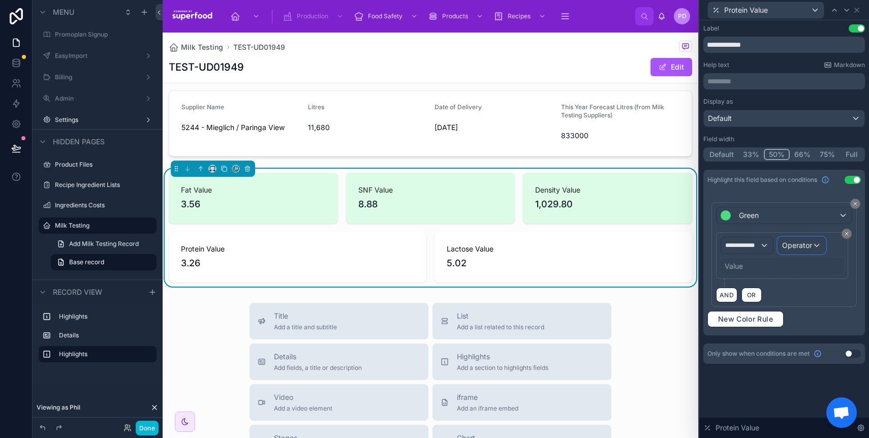
click at [804, 243] on span "Operator" at bounding box center [797, 245] width 30 height 9
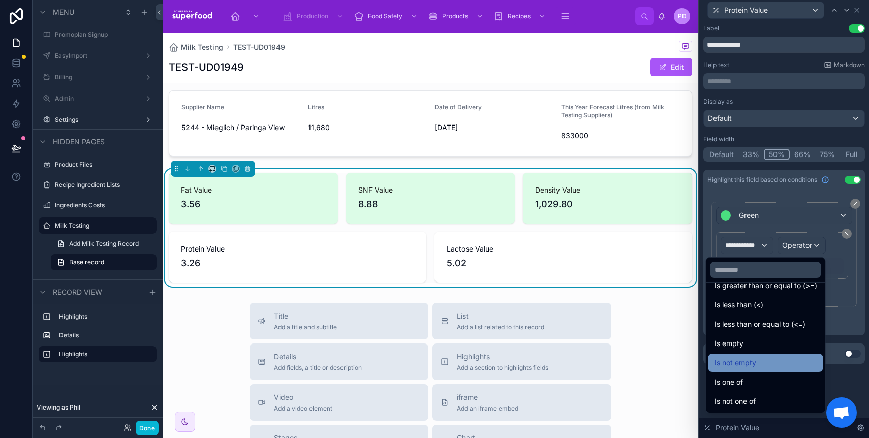
click at [745, 361] on span "Is not empty" at bounding box center [736, 363] width 42 height 12
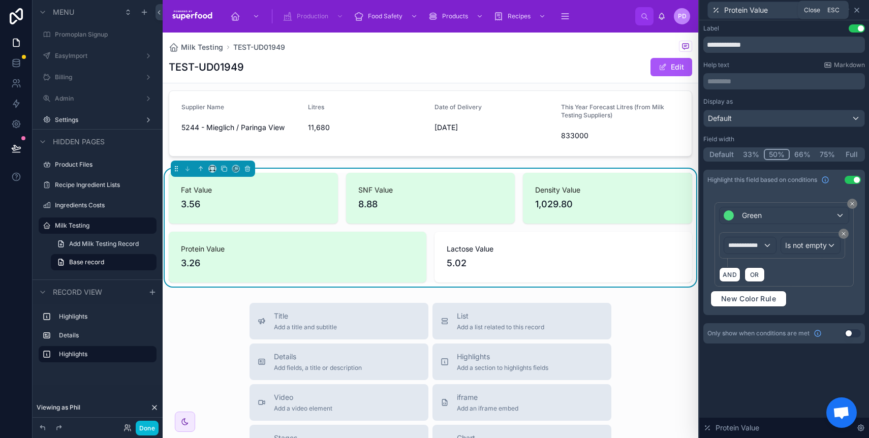
click at [857, 9] on icon at bounding box center [857, 10] width 4 height 4
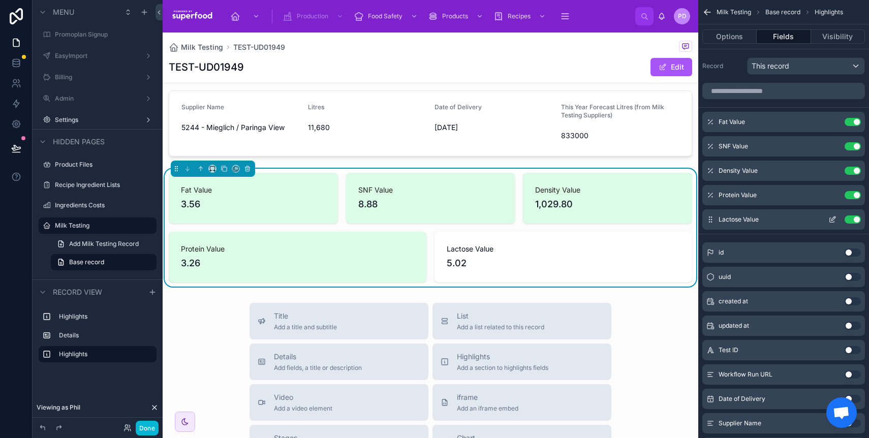
click at [836, 217] on icon "scrollable content" at bounding box center [833, 220] width 8 height 8
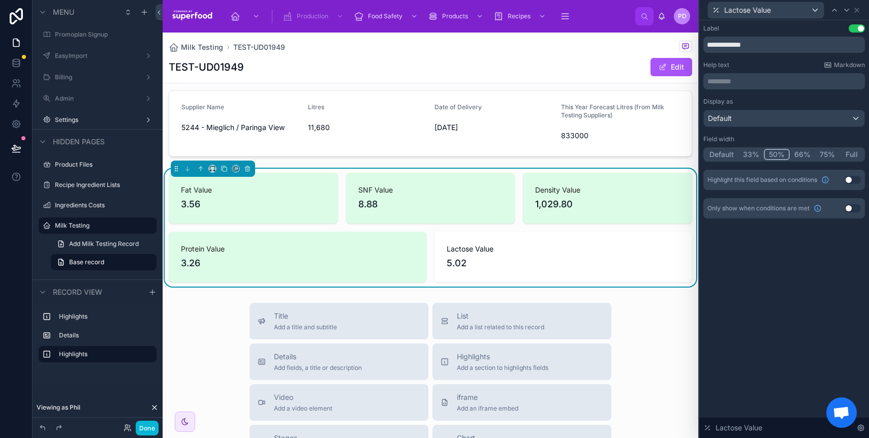
click at [852, 181] on button "Use setting" at bounding box center [853, 180] width 16 height 8
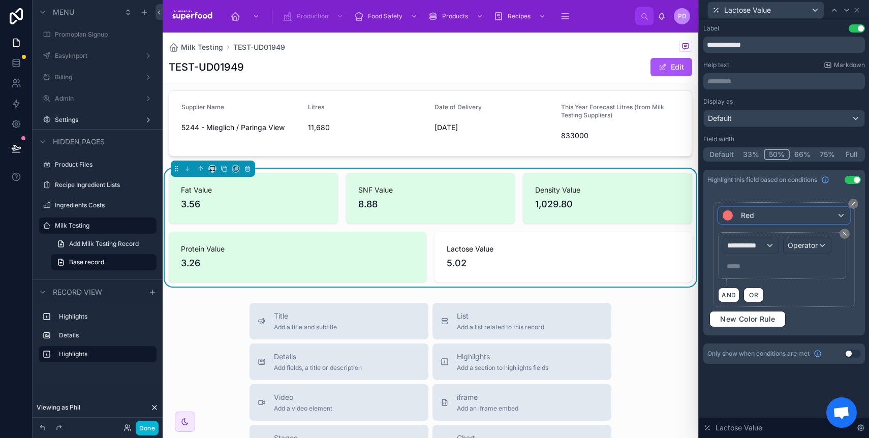
click at [791, 212] on div "Red" at bounding box center [784, 215] width 131 height 16
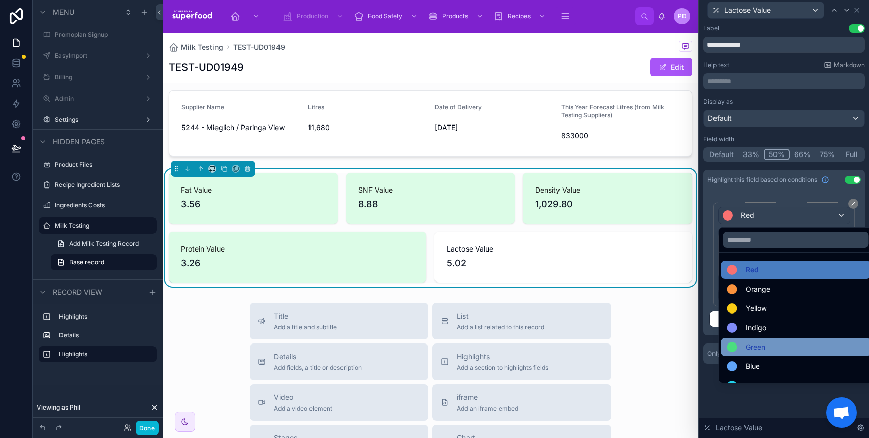
click at [770, 342] on div "Green" at bounding box center [796, 347] width 138 height 12
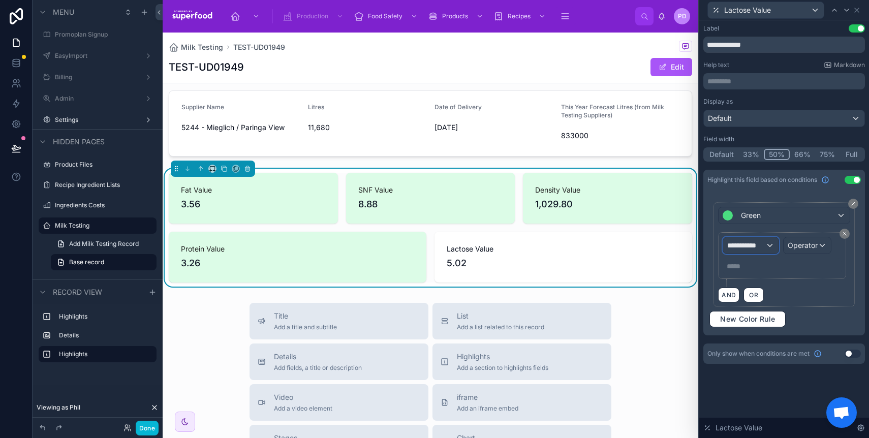
click at [759, 237] on div "**********" at bounding box center [750, 245] width 55 height 16
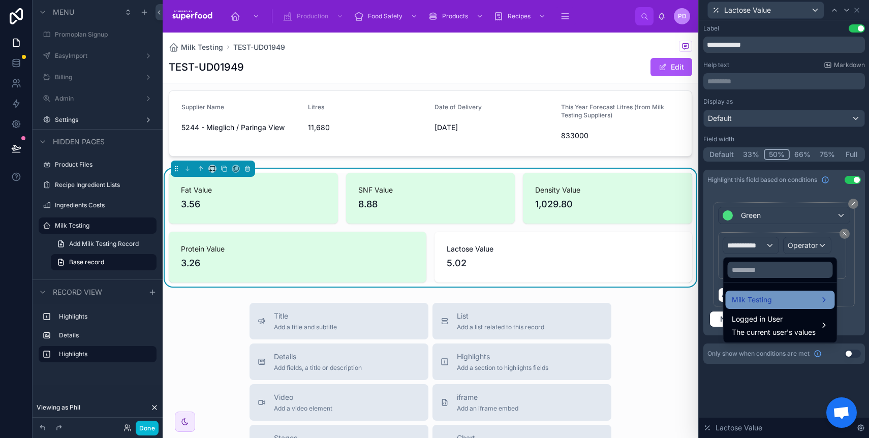
click at [760, 292] on div "Milk Testing" at bounding box center [780, 300] width 109 height 18
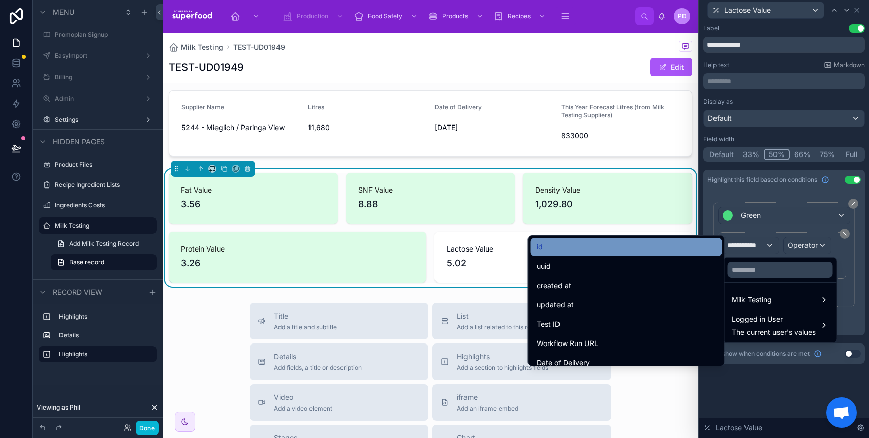
click at [609, 253] on div "id" at bounding box center [626, 247] width 179 height 12
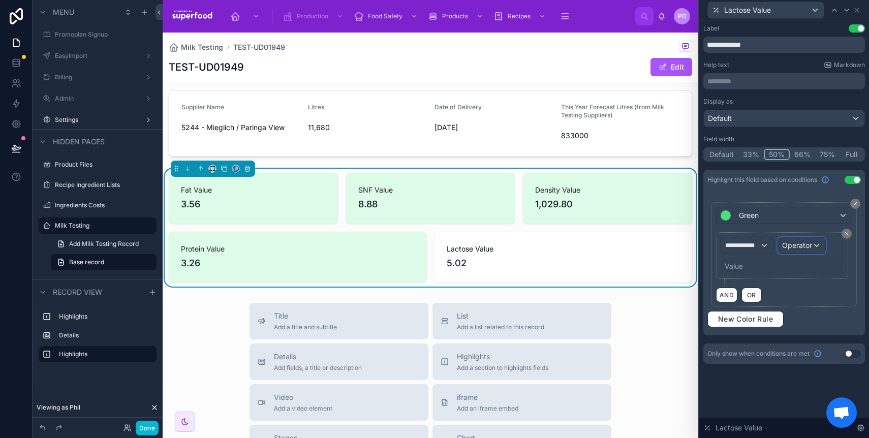
click at [815, 248] on div "Operator" at bounding box center [801, 245] width 47 height 16
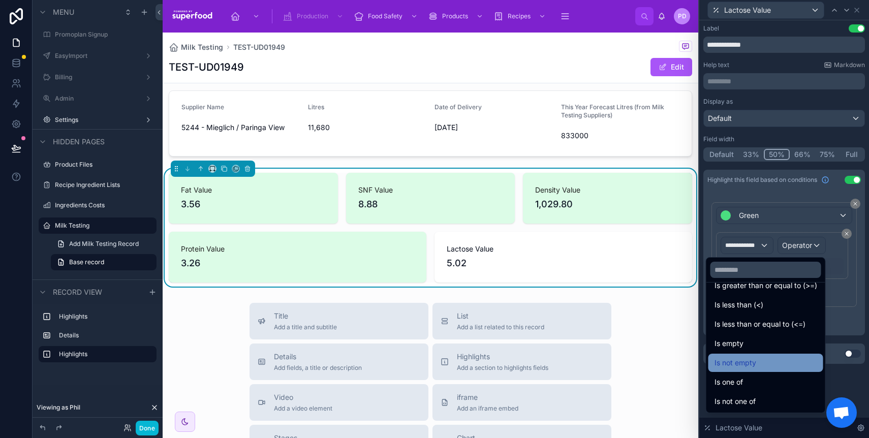
click at [752, 367] on div "Is not empty" at bounding box center [766, 363] width 103 height 12
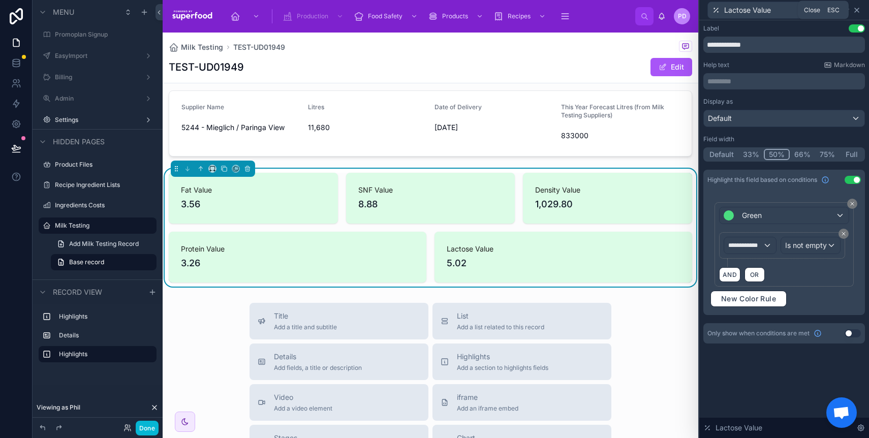
click at [858, 12] on icon at bounding box center [857, 10] width 8 height 8
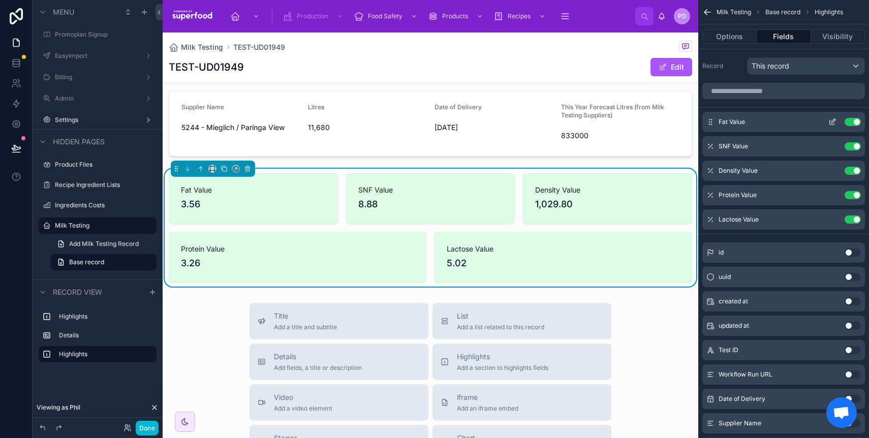
click at [832, 124] on icon "scrollable content" at bounding box center [833, 122] width 8 height 8
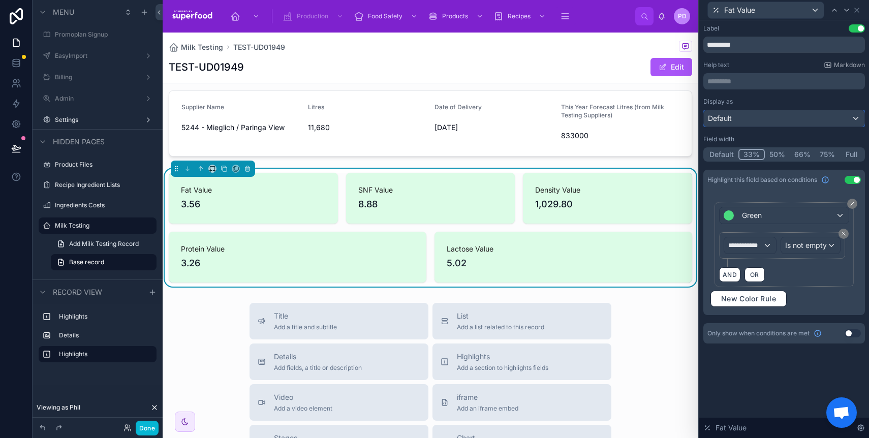
click at [769, 119] on div "Default" at bounding box center [784, 118] width 161 height 16
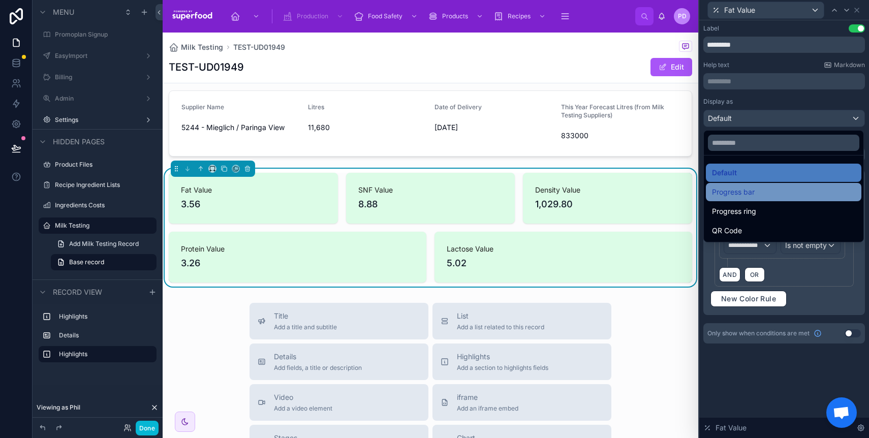
click at [767, 192] on div "Progress bar" at bounding box center [783, 192] width 143 height 12
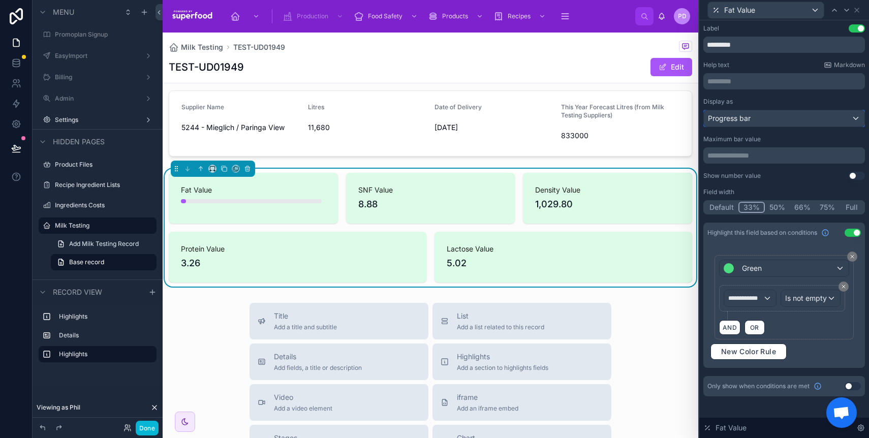
click at [769, 117] on div "Progress bar" at bounding box center [784, 118] width 161 height 16
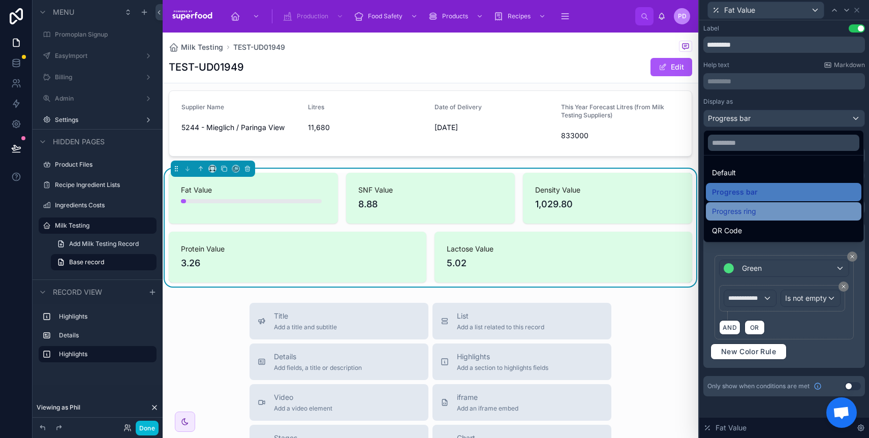
click at [767, 212] on div "Progress ring" at bounding box center [783, 211] width 143 height 12
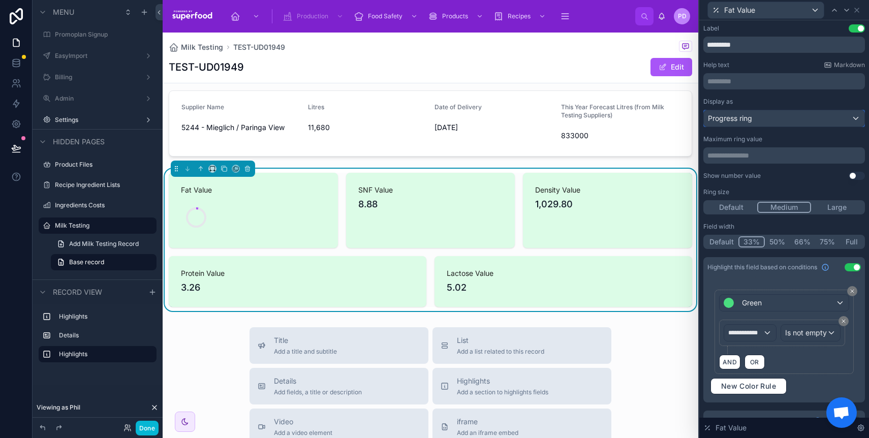
click at [765, 116] on div "Progress ring" at bounding box center [784, 118] width 161 height 16
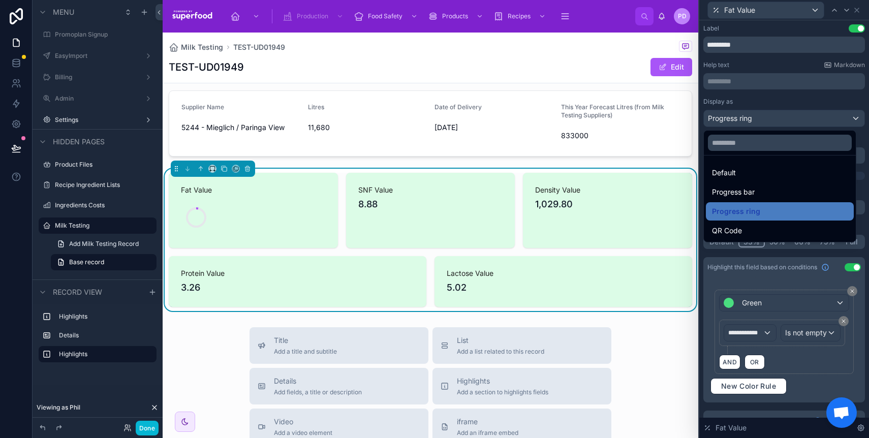
click at [758, 161] on ul "Default Progress bar Progress ring QR Code" at bounding box center [780, 199] width 152 height 86
click at [764, 170] on div "Default" at bounding box center [780, 173] width 136 height 12
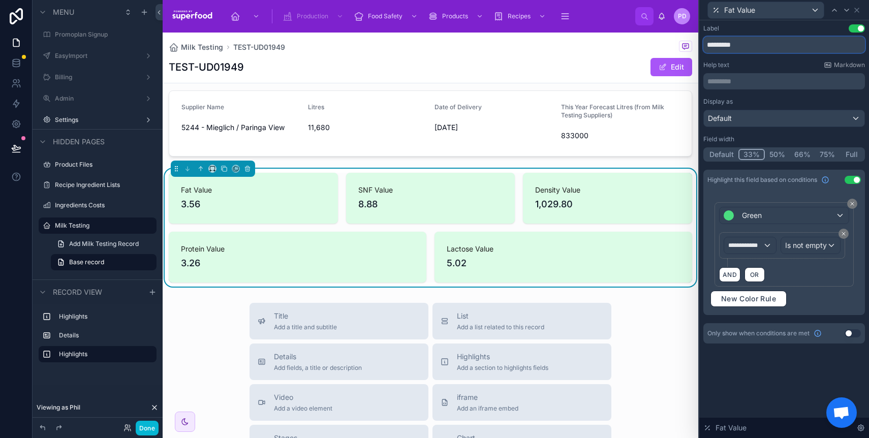
click at [771, 48] on input "*********" at bounding box center [785, 45] width 162 height 16
click at [806, 78] on p "********* ﻿" at bounding box center [786, 81] width 156 height 10
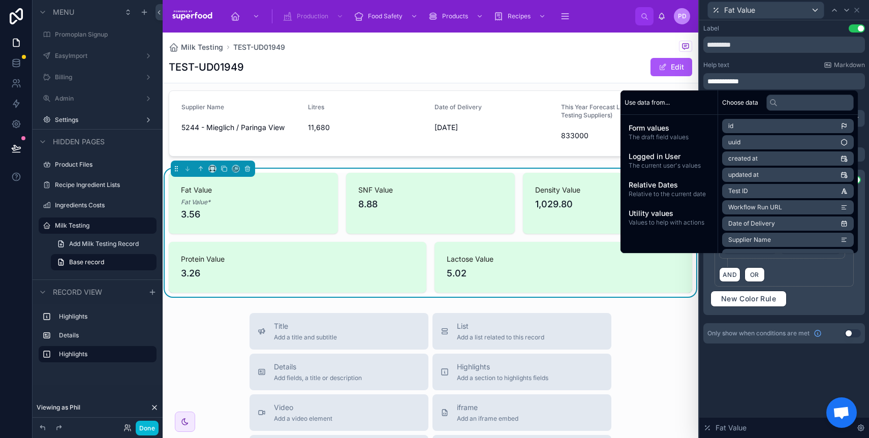
click at [711, 79] on span "**********" at bounding box center [724, 81] width 32 height 7
click at [736, 82] on span "**********" at bounding box center [725, 81] width 34 height 7
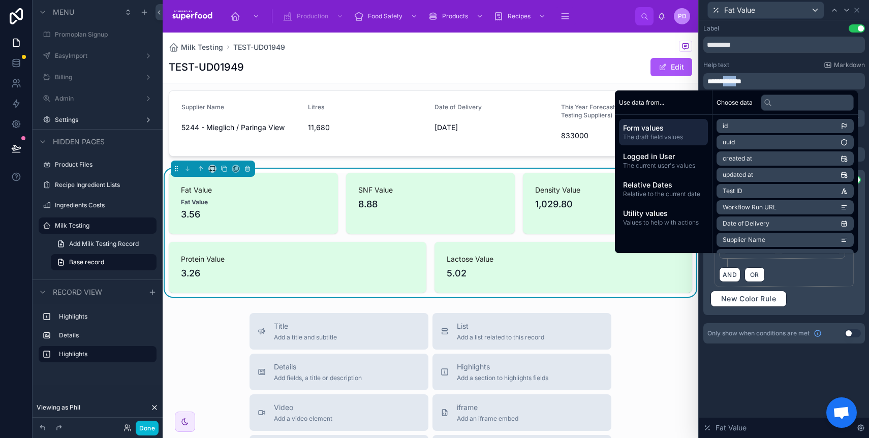
click at [736, 82] on span "**********" at bounding box center [725, 81] width 34 height 7
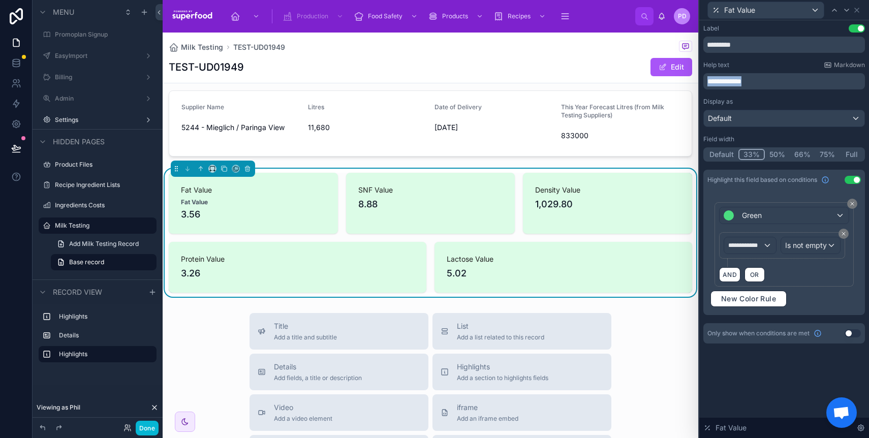
click at [736, 82] on span "**********" at bounding box center [725, 81] width 34 height 7
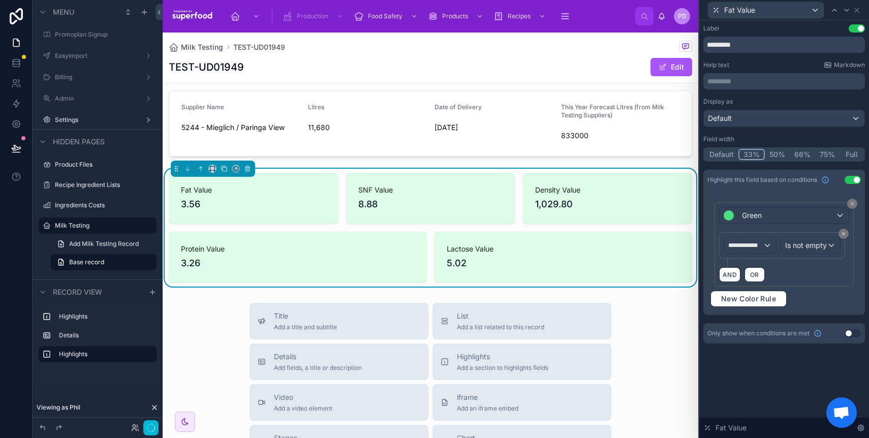
click at [757, 57] on div "**********" at bounding box center [785, 183] width 162 height 319
click at [856, 11] on icon at bounding box center [857, 10] width 4 height 4
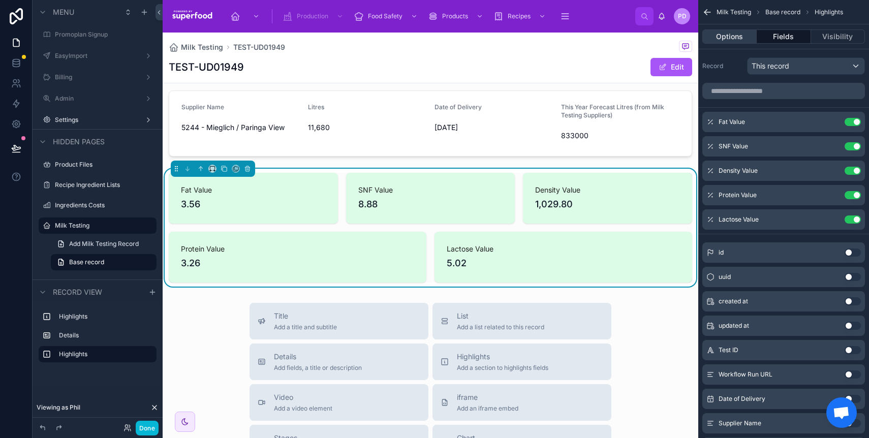
click at [734, 41] on button "Options" at bounding box center [730, 36] width 54 height 14
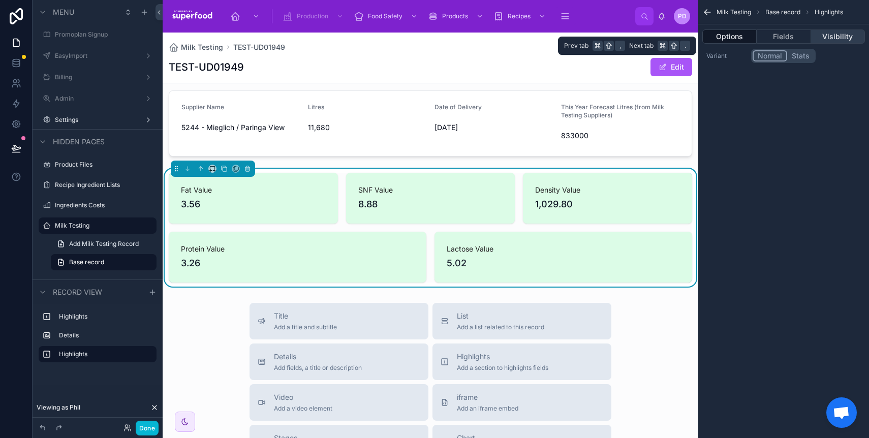
click at [842, 38] on button "Visibility" at bounding box center [838, 36] width 54 height 14
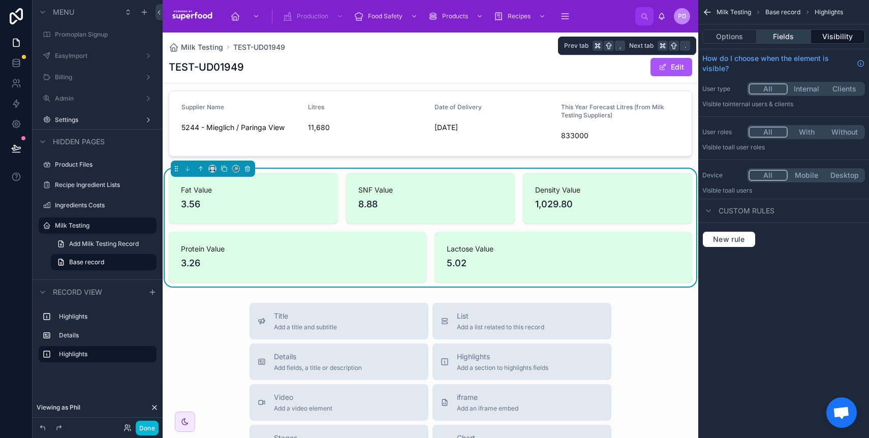
click at [790, 40] on button "Fields" at bounding box center [784, 36] width 54 height 14
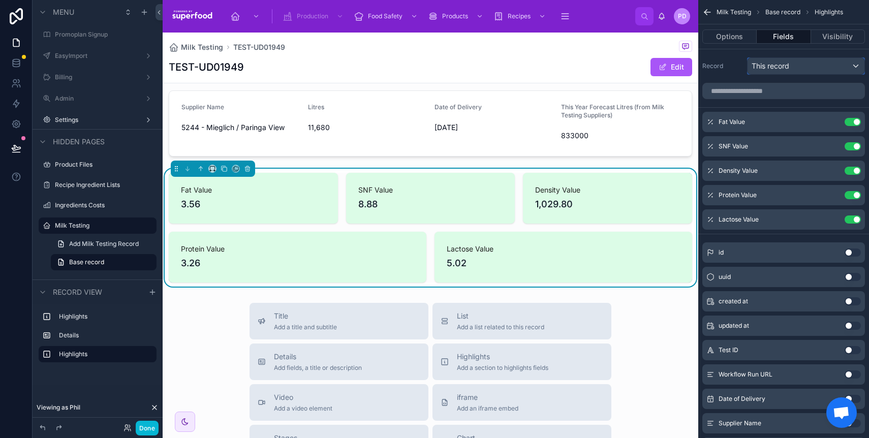
click at [795, 62] on div "This record" at bounding box center [806, 66] width 117 height 16
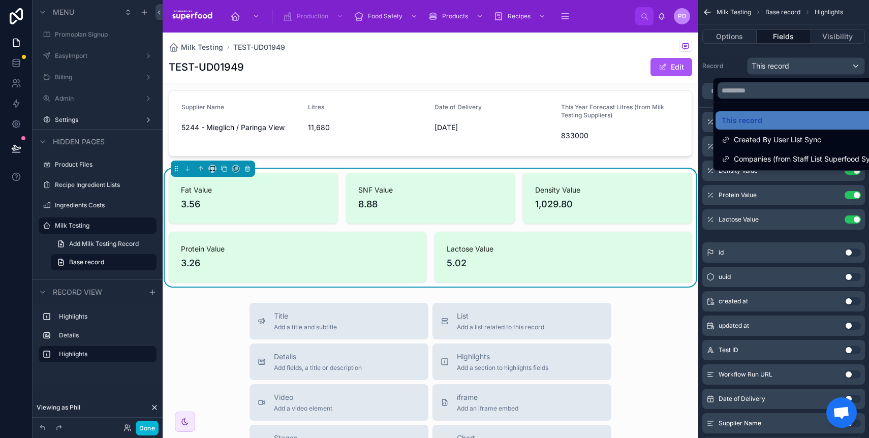
click at [738, 41] on div "scrollable content" at bounding box center [434, 219] width 869 height 438
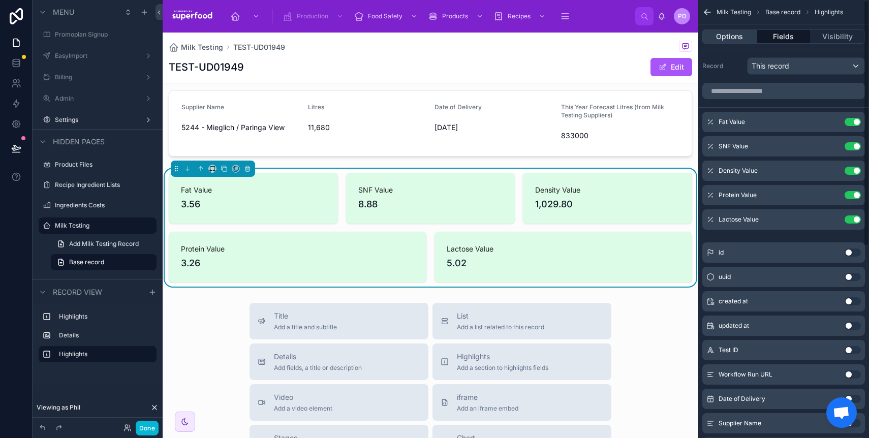
click at [729, 39] on button "Options" at bounding box center [730, 36] width 54 height 14
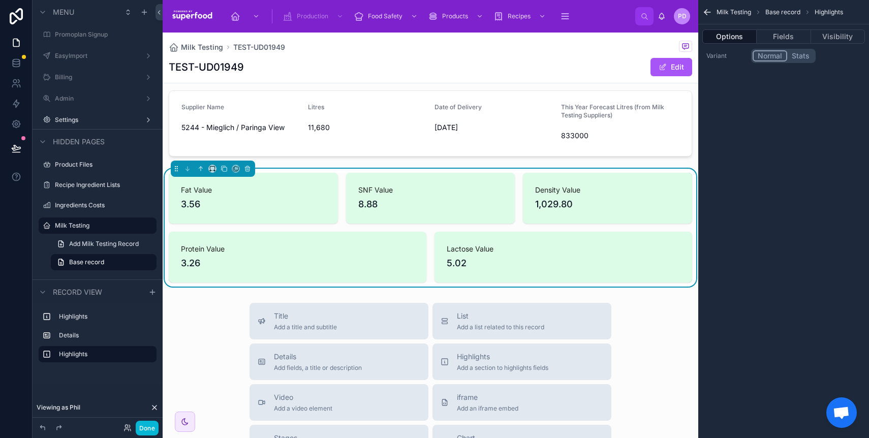
click at [799, 58] on button "Stats" at bounding box center [800, 55] width 27 height 11
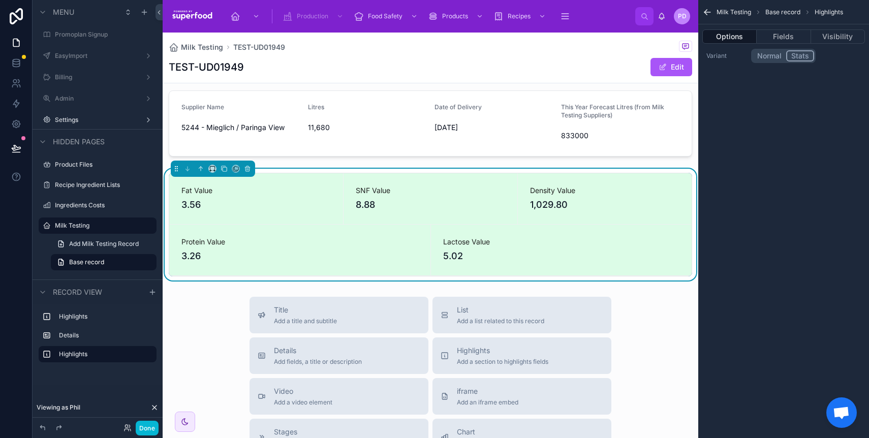
click at [771, 57] on button "Normal" at bounding box center [770, 55] width 34 height 11
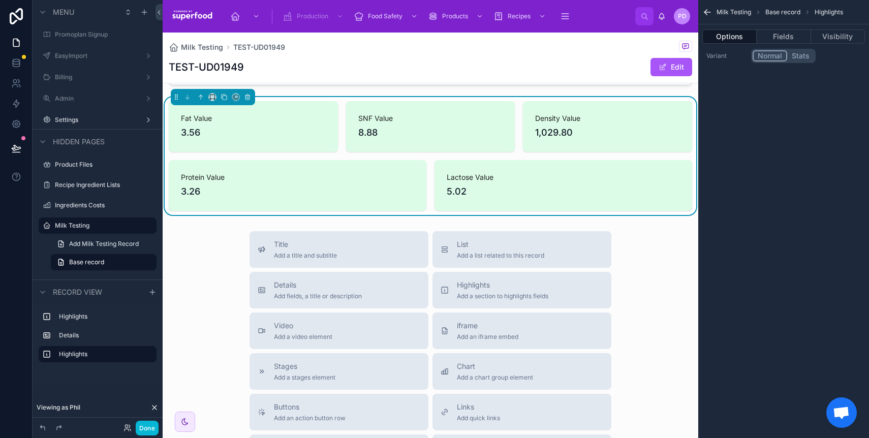
scroll to position [0, 0]
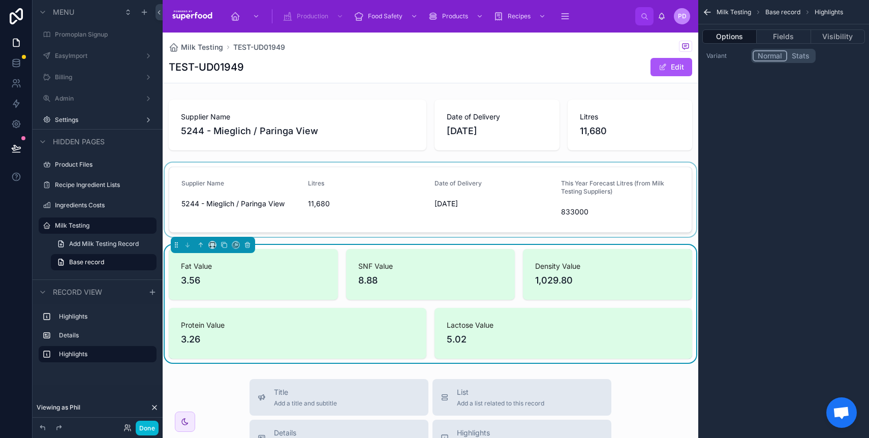
click at [523, 207] on div at bounding box center [431, 200] width 536 height 74
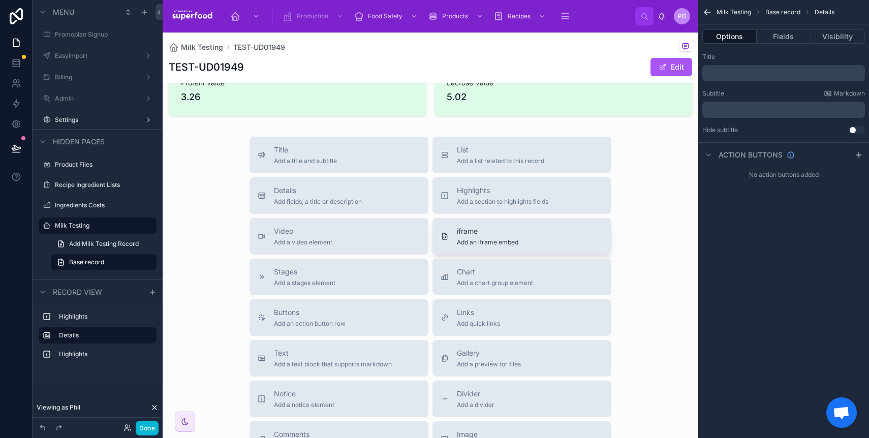
scroll to position [243, 0]
click at [334, 313] on span "Buttons" at bounding box center [310, 312] width 72 height 10
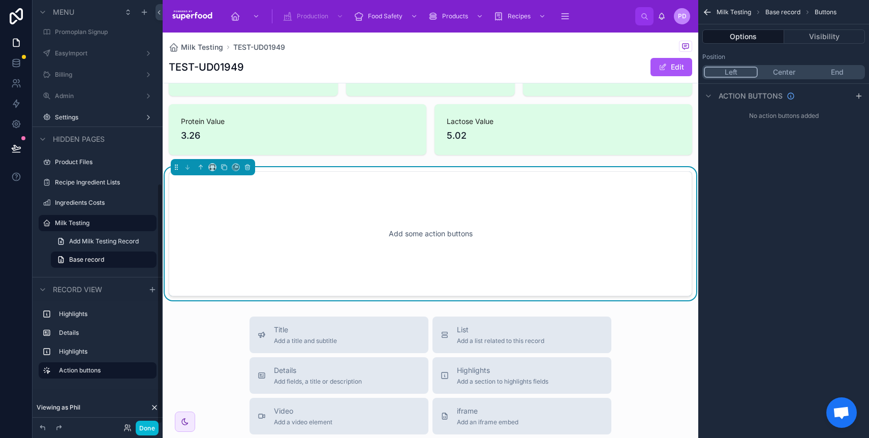
scroll to position [202, 0]
click at [861, 97] on icon "scrollable content" at bounding box center [859, 96] width 8 height 8
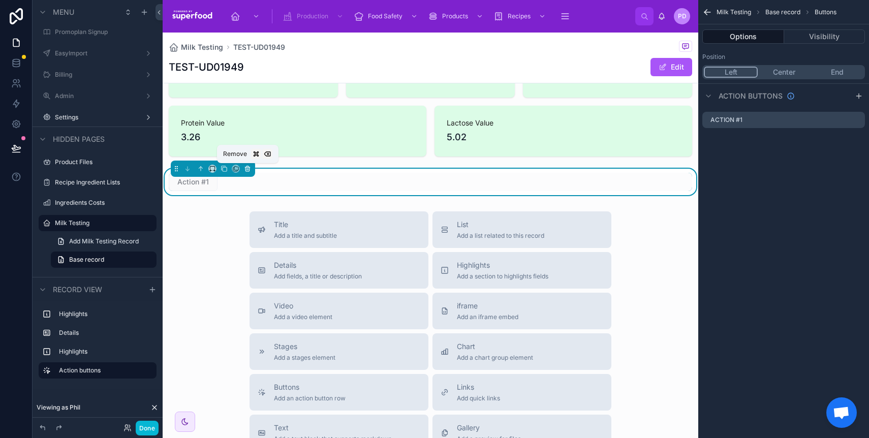
click at [250, 167] on icon at bounding box center [247, 167] width 5 height 0
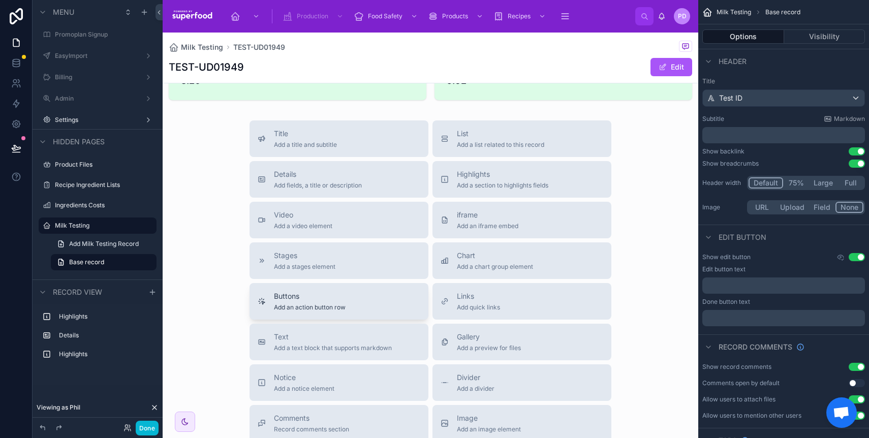
scroll to position [245, 0]
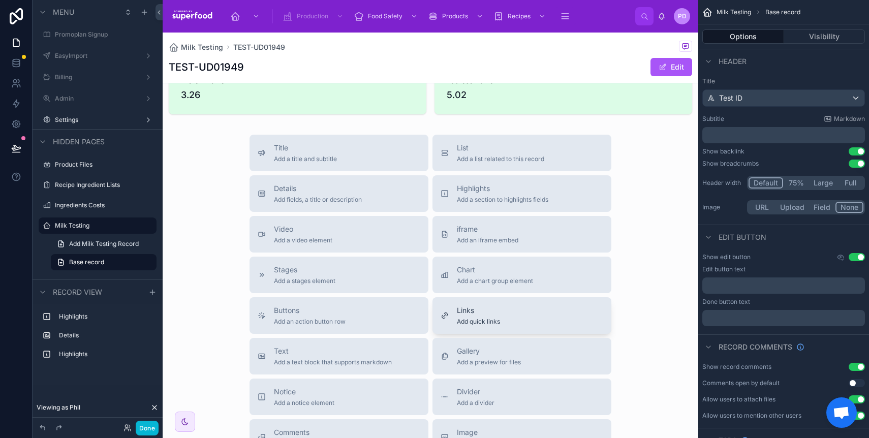
click at [495, 313] on span "Links" at bounding box center [478, 311] width 43 height 10
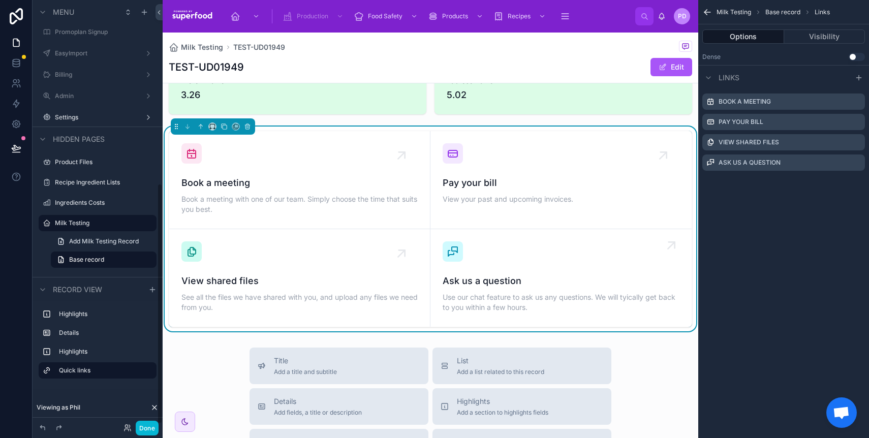
scroll to position [238, 0]
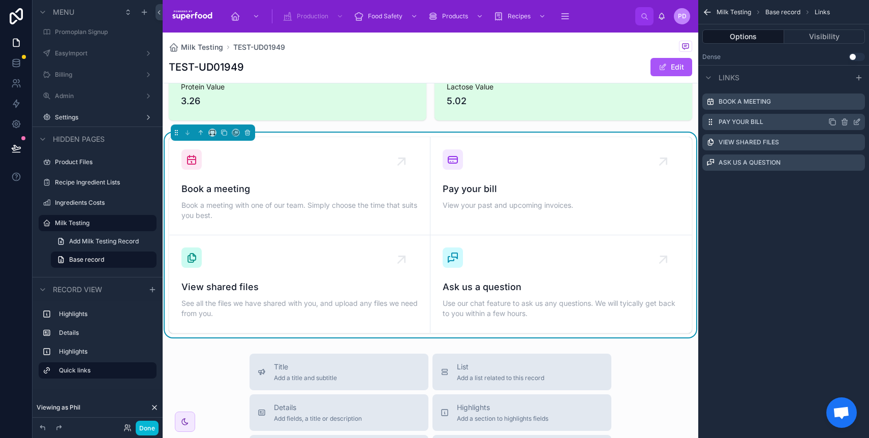
click at [844, 123] on icon "scrollable content" at bounding box center [844, 122] width 0 height 2
click at [839, 107] on icon at bounding box center [841, 106] width 8 height 8
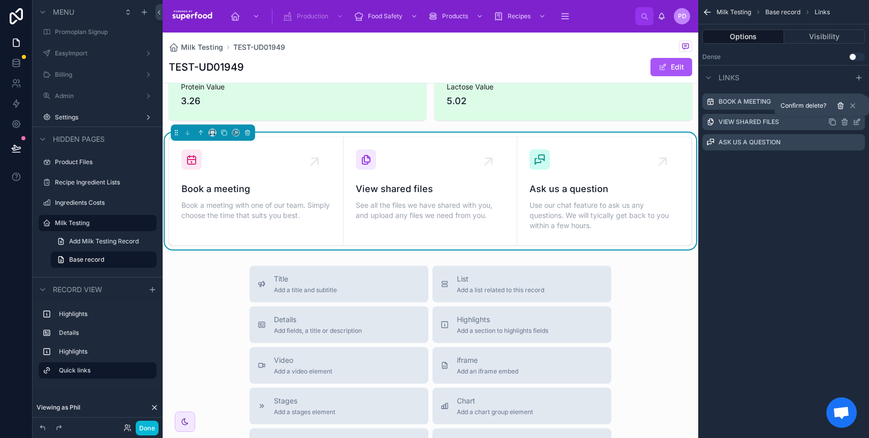
click at [838, 106] on icon at bounding box center [841, 106] width 8 height 8
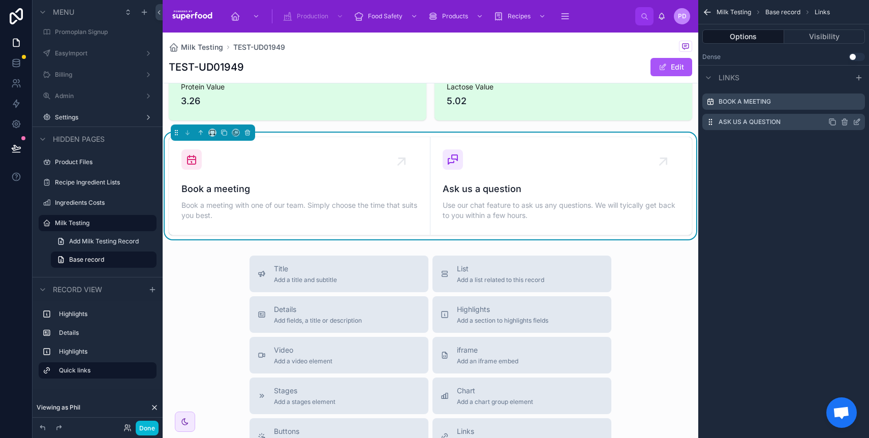
click at [844, 122] on icon "scrollable content" at bounding box center [844, 122] width 0 height 2
click at [839, 105] on icon at bounding box center [841, 106] width 8 height 8
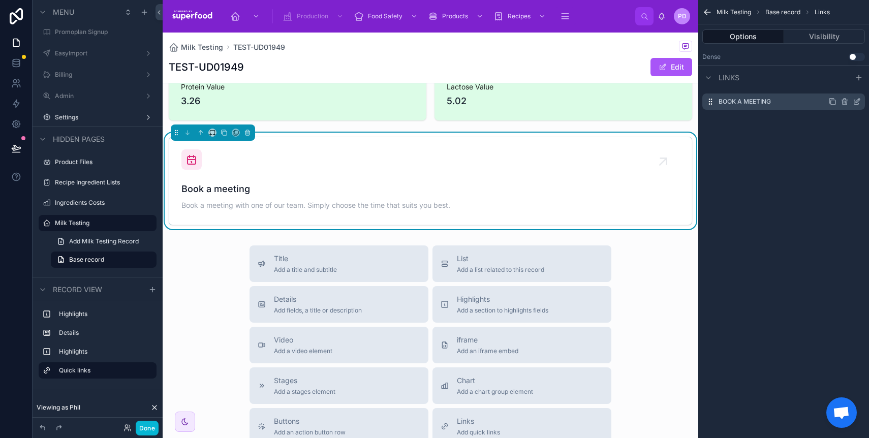
click at [856, 103] on icon "scrollable content" at bounding box center [857, 102] width 8 height 8
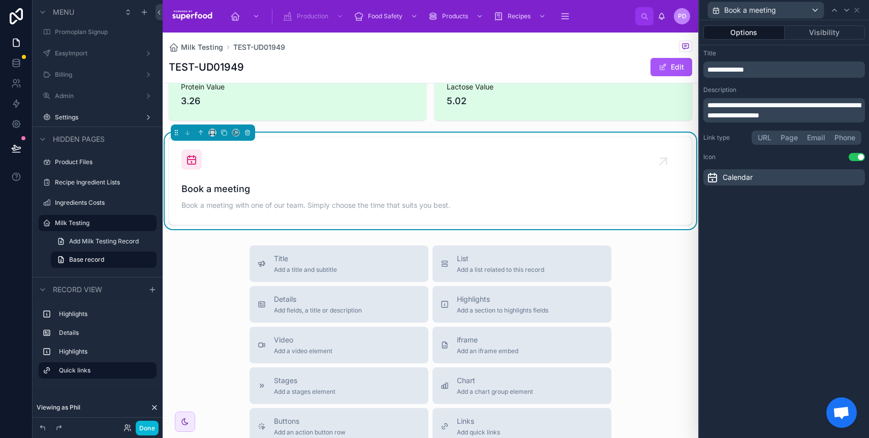
click at [780, 71] on p "**********" at bounding box center [786, 70] width 156 height 10
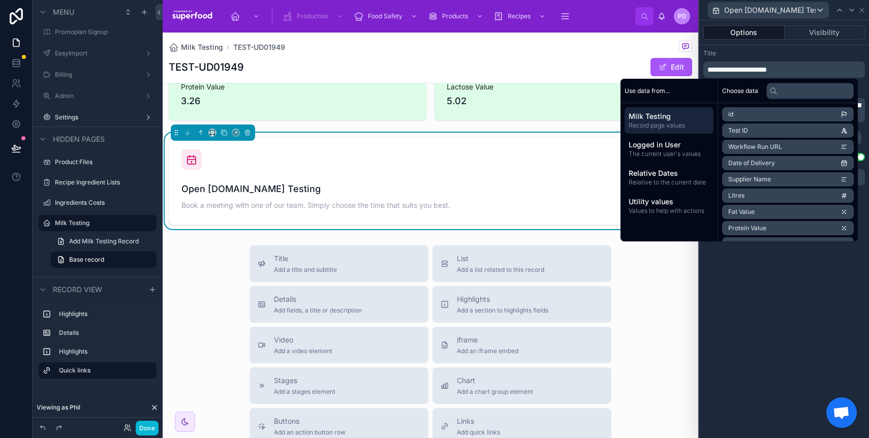
click at [806, 303] on div "**********" at bounding box center [784, 229] width 170 height 418
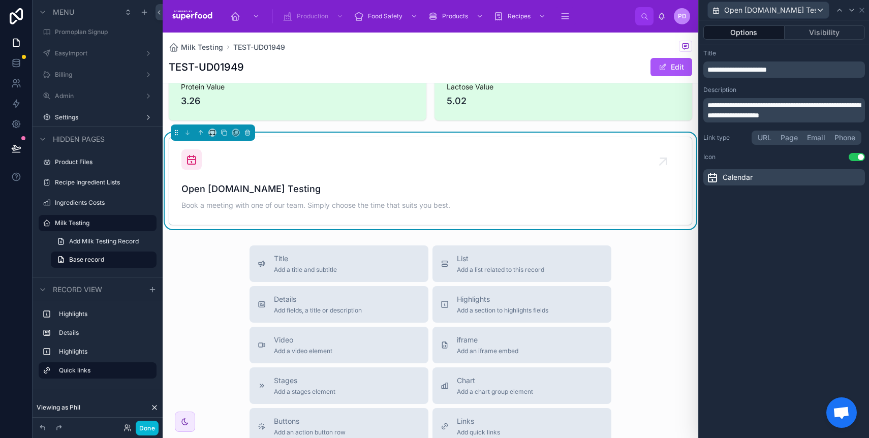
click at [790, 113] on span "**********" at bounding box center [784, 110] width 153 height 17
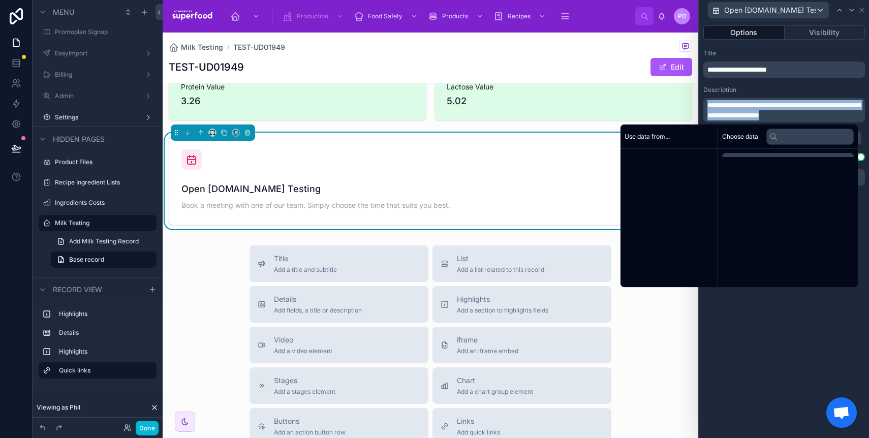
click at [790, 113] on span "**********" at bounding box center [784, 110] width 153 height 17
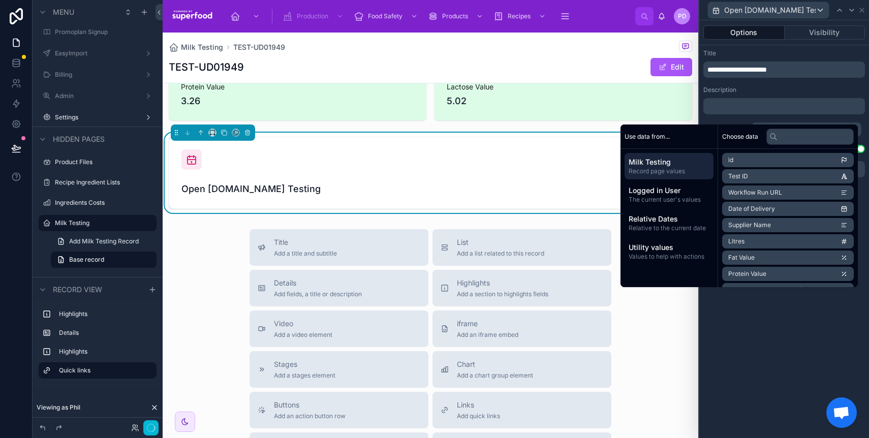
click at [787, 84] on div "**********" at bounding box center [784, 113] width 170 height 136
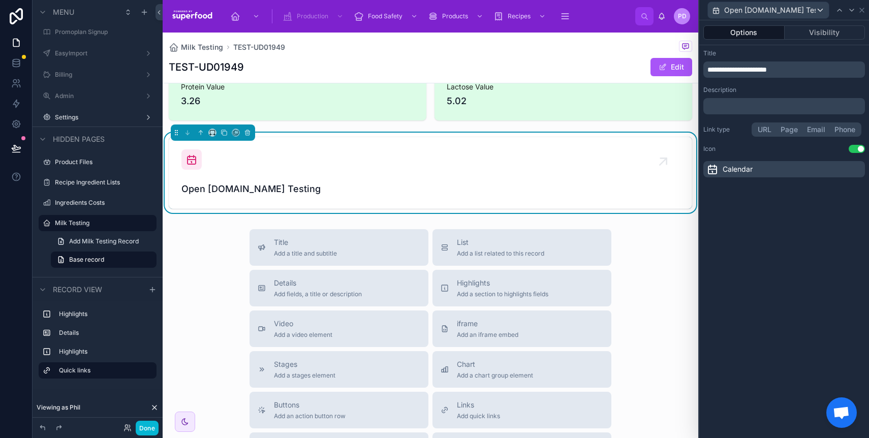
click at [774, 128] on button "URL" at bounding box center [764, 129] width 23 height 11
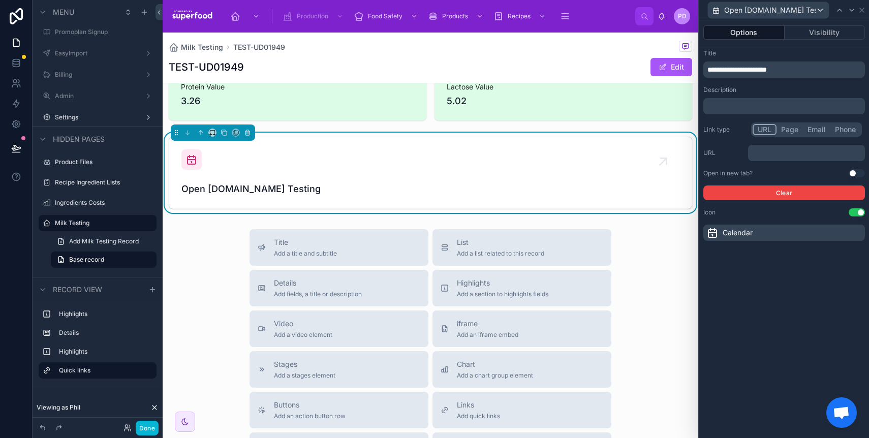
click at [787, 149] on p "﻿" at bounding box center [807, 153] width 111 height 10
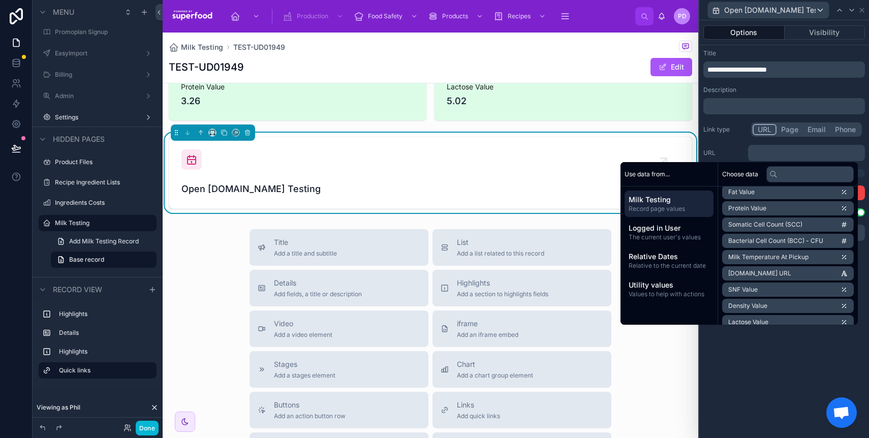
scroll to position [106, 0]
click at [767, 270] on span "[DOMAIN_NAME] URL" at bounding box center [759, 271] width 63 height 8
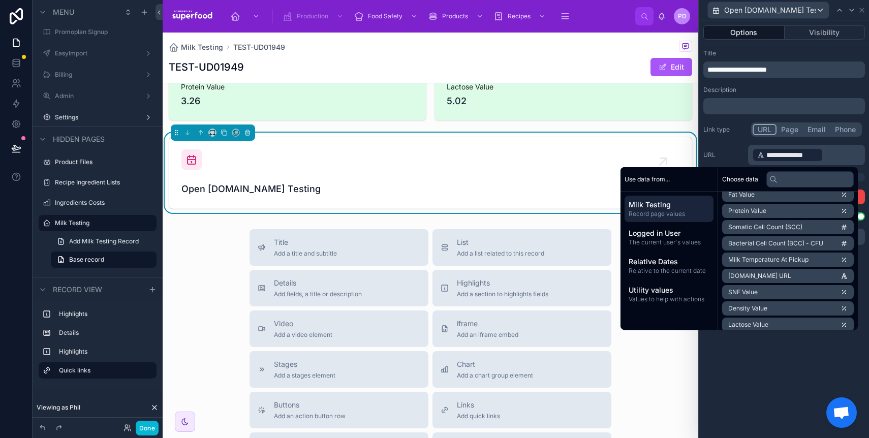
click at [786, 90] on div "Description" at bounding box center [785, 90] width 162 height 8
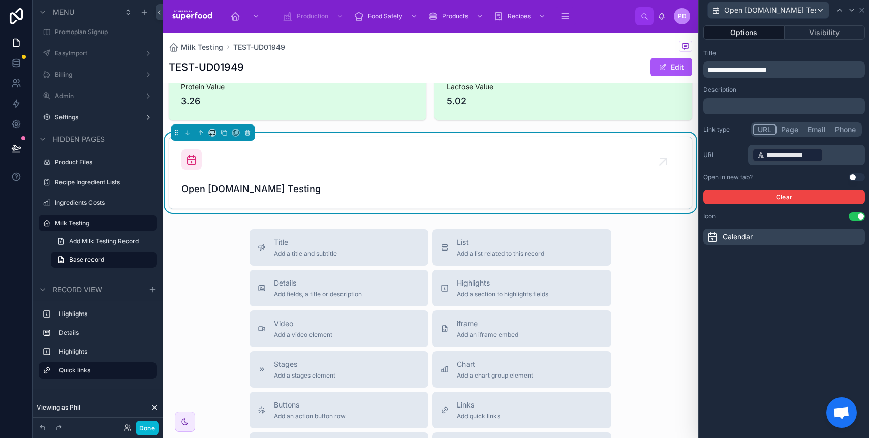
click at [851, 175] on button "Use setting" at bounding box center [857, 177] width 16 height 8
click at [715, 236] on icon at bounding box center [713, 237] width 12 height 12
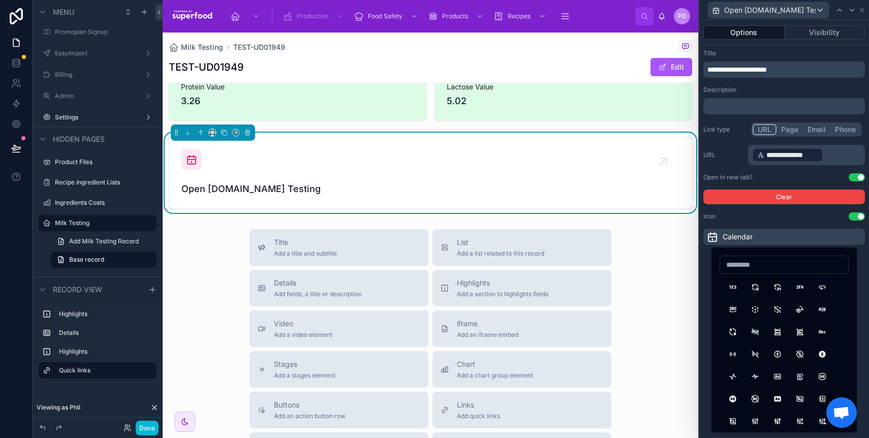
click at [745, 259] on input at bounding box center [784, 265] width 128 height 14
type input "*******"
click at [729, 291] on button "Resize" at bounding box center [733, 287] width 18 height 18
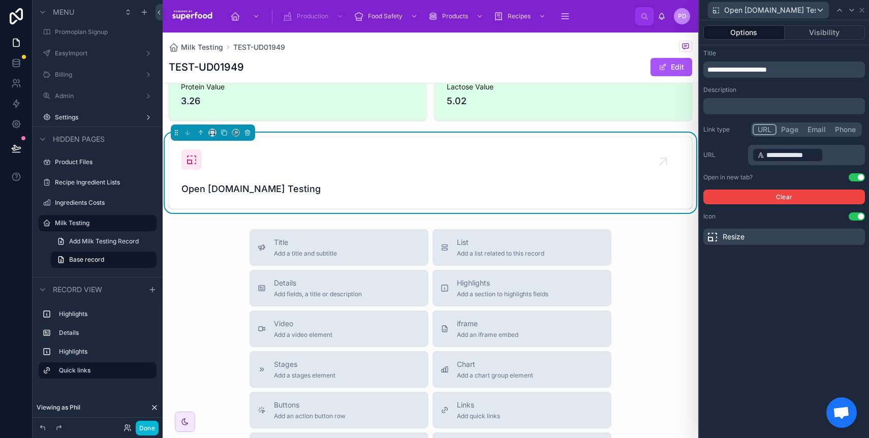
click at [740, 243] on div "Resize" at bounding box center [785, 237] width 162 height 16
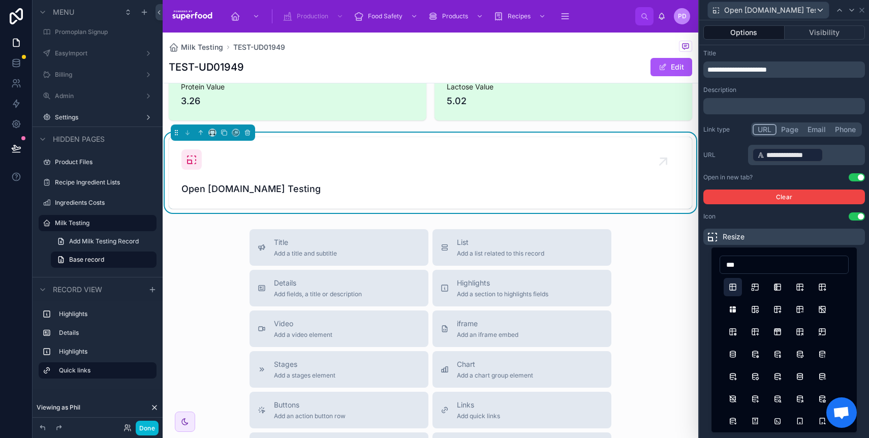
type input "***"
click at [736, 284] on button "Table" at bounding box center [733, 287] width 18 height 18
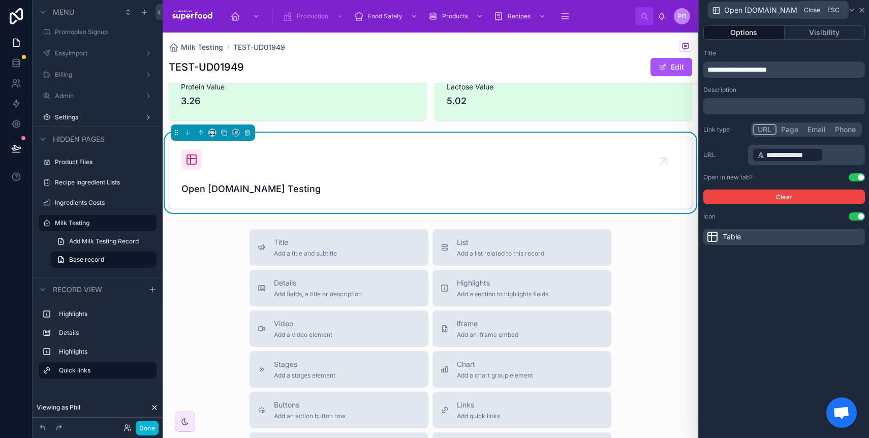
click at [860, 10] on icon at bounding box center [862, 10] width 4 height 4
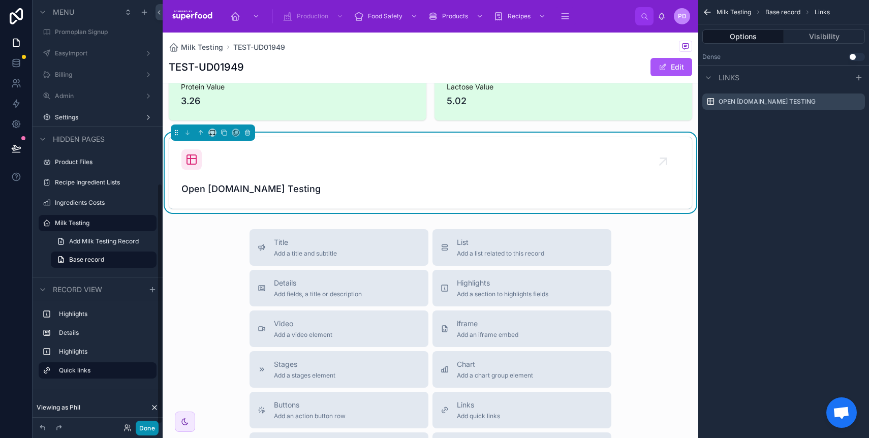
click at [143, 429] on button "Done" at bounding box center [147, 428] width 23 height 15
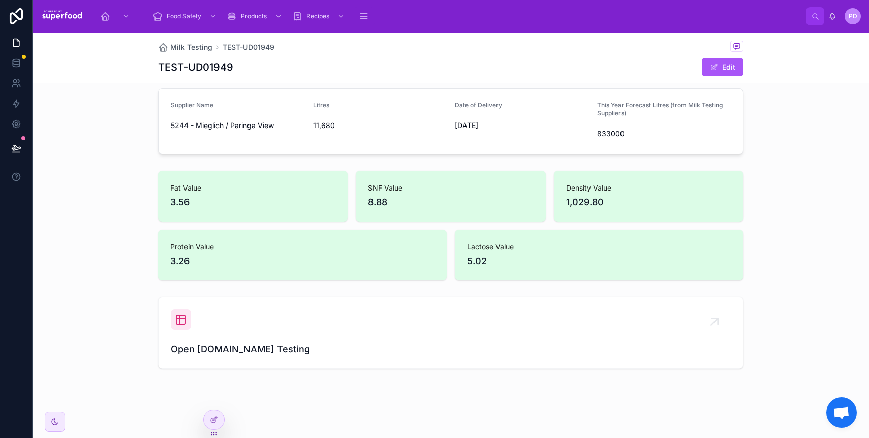
scroll to position [78, 0]
click at [224, 431] on div at bounding box center [213, 424] width 21 height 28
click at [214, 423] on icon at bounding box center [214, 420] width 8 height 8
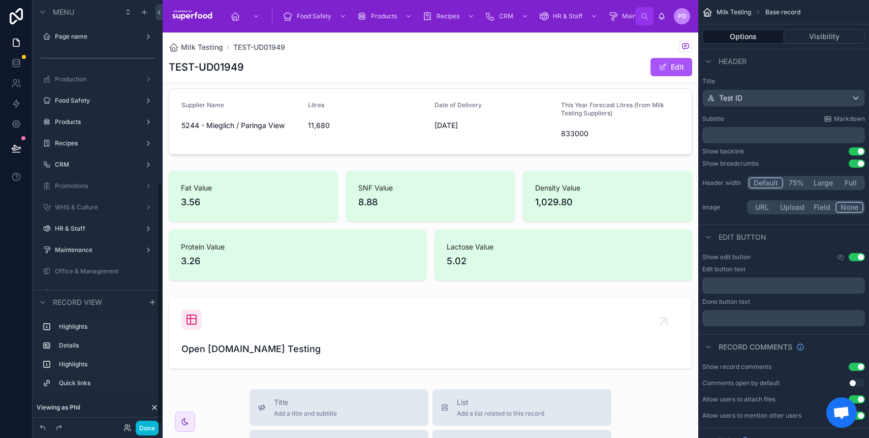
scroll to position [325, 0]
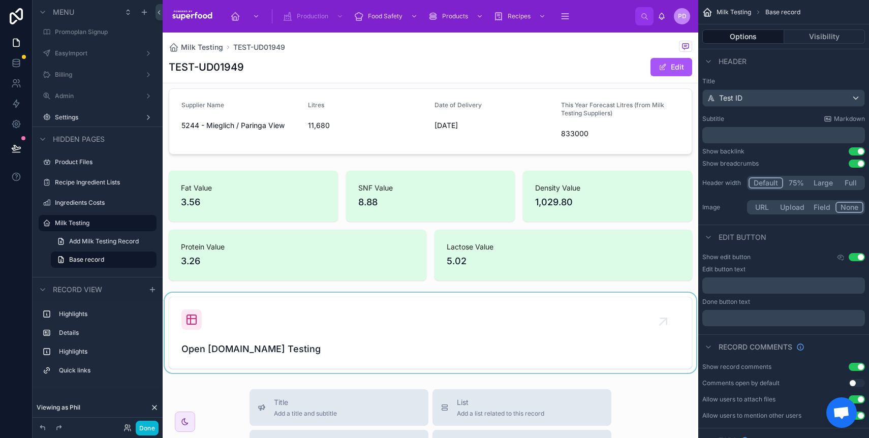
click at [234, 344] on div at bounding box center [431, 333] width 536 height 80
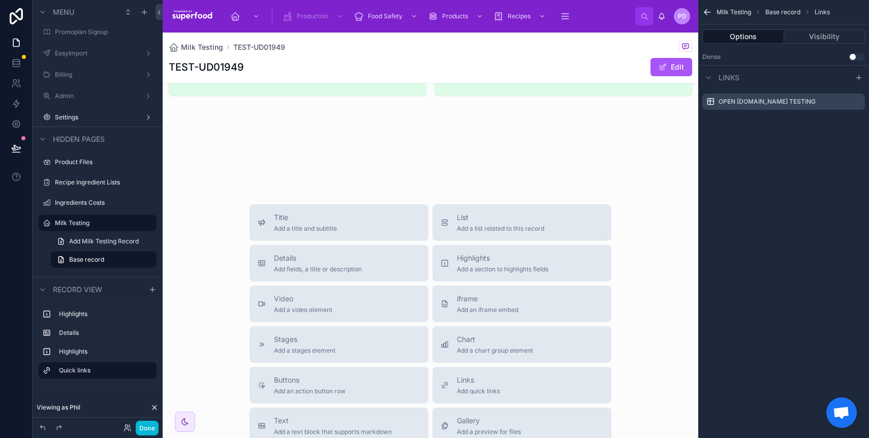
scroll to position [0, 0]
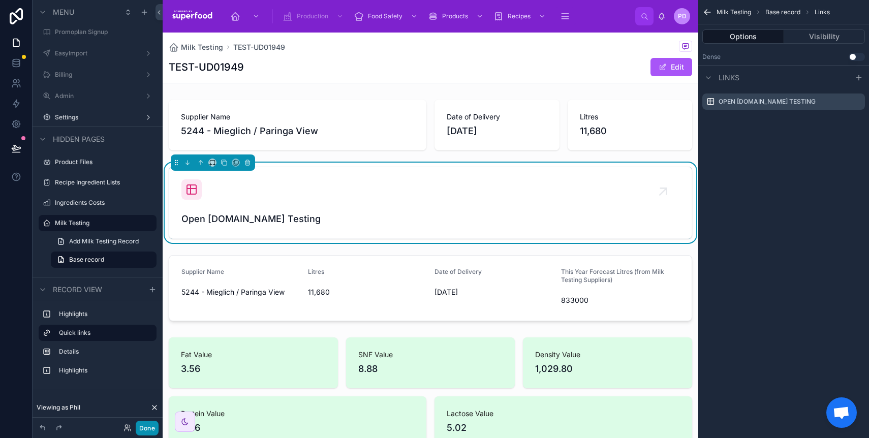
click at [143, 431] on button "Done" at bounding box center [147, 428] width 23 height 15
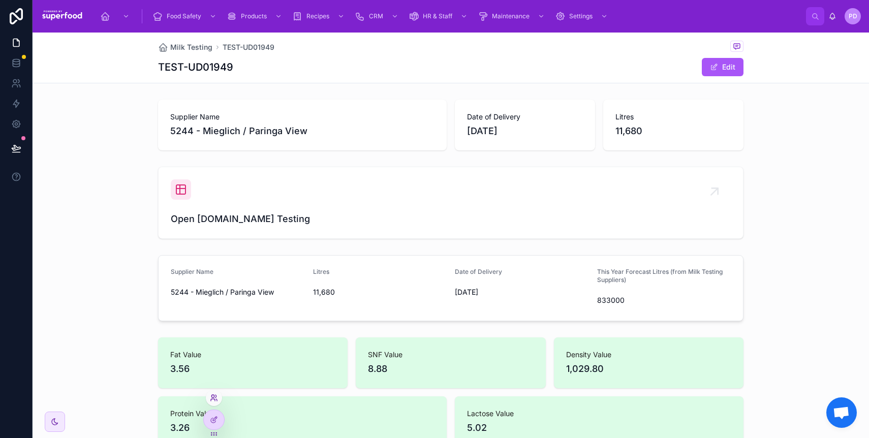
click at [212, 394] on icon at bounding box center [214, 398] width 8 height 8
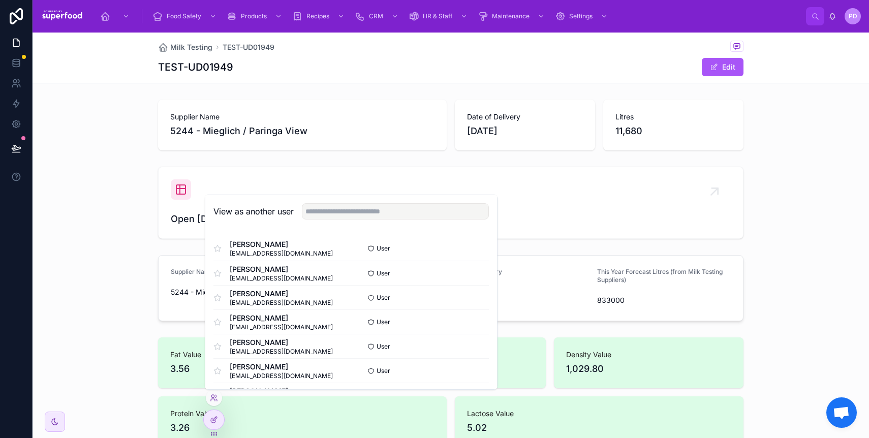
click at [860, 17] on div "PD" at bounding box center [853, 16] width 16 height 16
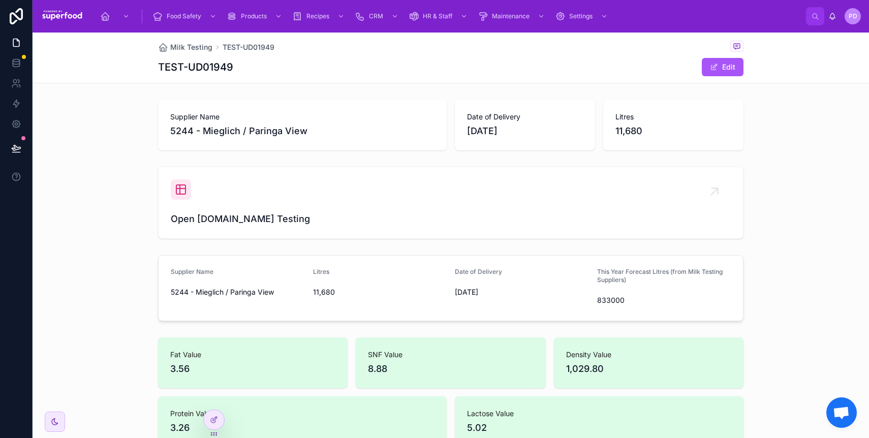
click at [858, 17] on div "PD" at bounding box center [853, 16] width 16 height 16
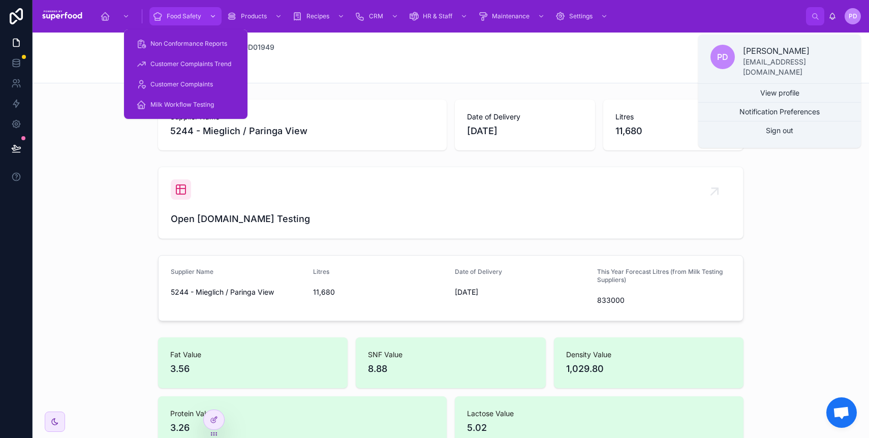
click at [193, 15] on span "Food Safety" at bounding box center [184, 16] width 35 height 8
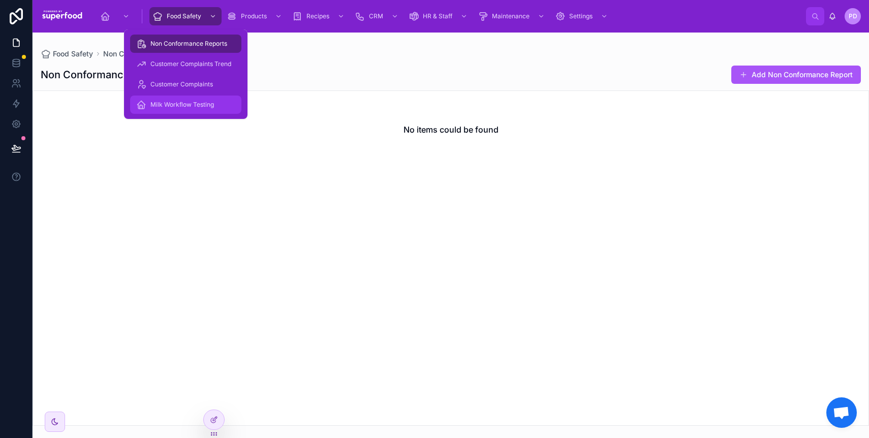
click at [178, 111] on div "Milk Workflow Testing" at bounding box center [185, 105] width 99 height 16
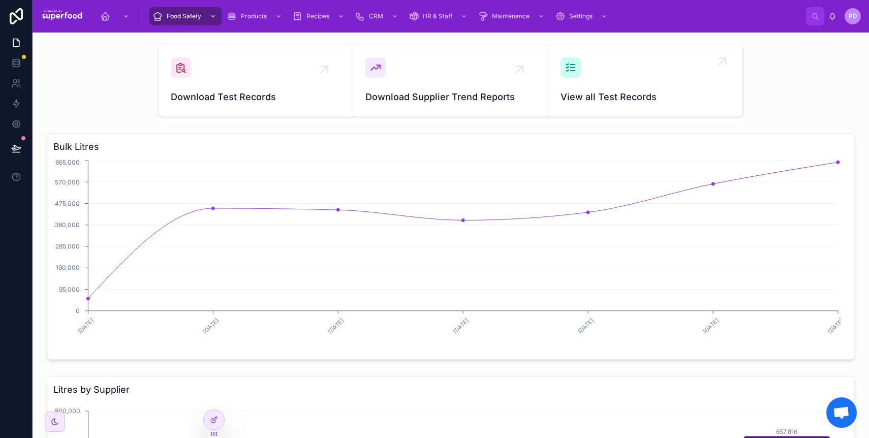
click at [639, 100] on span "View all Test Records" at bounding box center [646, 97] width 170 height 14
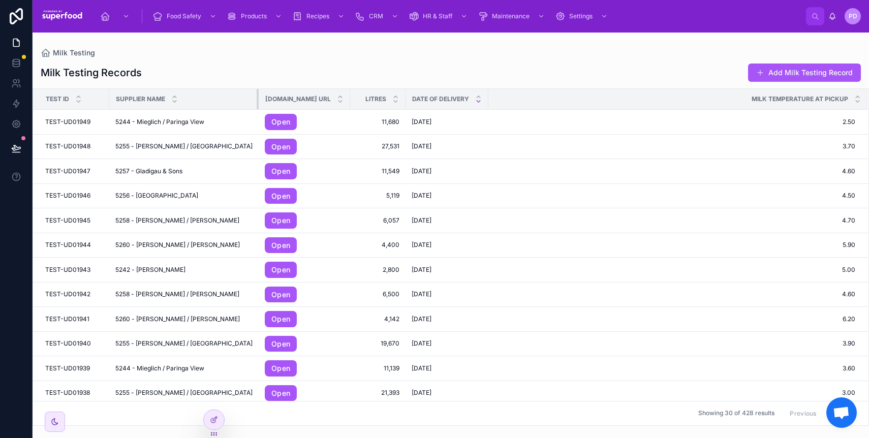
drag, startPoint x: 219, startPoint y: 99, endPoint x: 250, endPoint y: 102, distance: 30.7
click at [257, 102] on div at bounding box center [259, 99] width 4 height 20
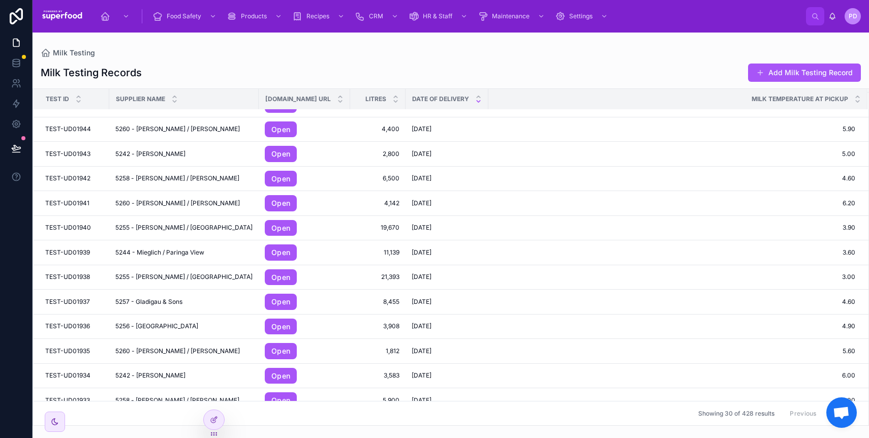
scroll to position [286, 0]
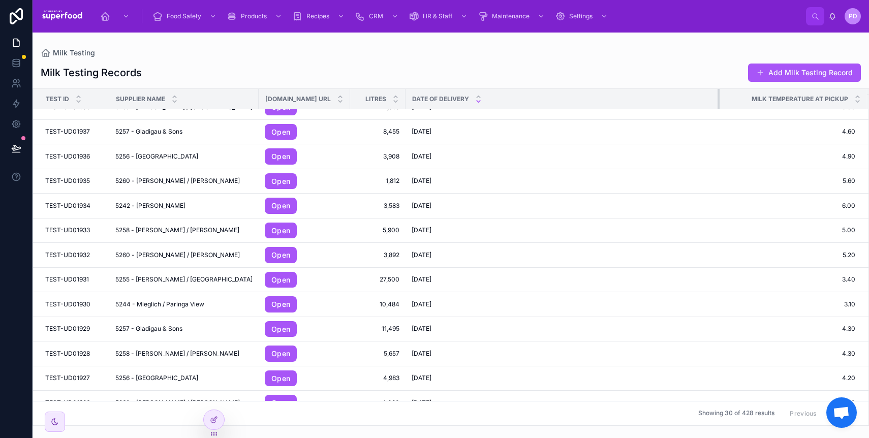
drag, startPoint x: 467, startPoint y: 100, endPoint x: 718, endPoint y: 102, distance: 251.1
click at [718, 102] on tr "Test ID Supplier Name [DOMAIN_NAME] URL Litres Date of Delivery Milk Temperatur…" at bounding box center [451, 99] width 836 height 21
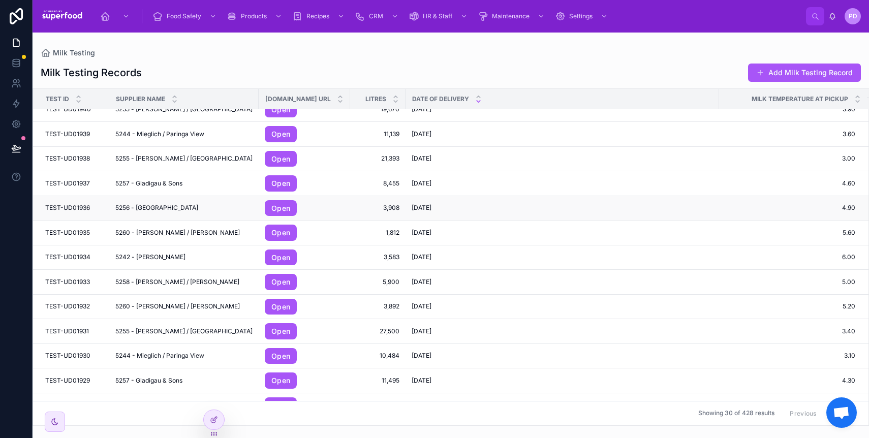
scroll to position [0, 0]
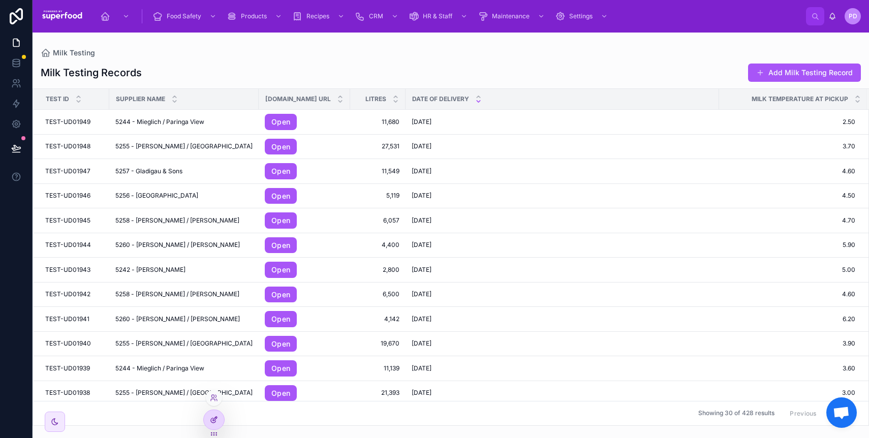
click at [214, 417] on icon at bounding box center [214, 420] width 8 height 8
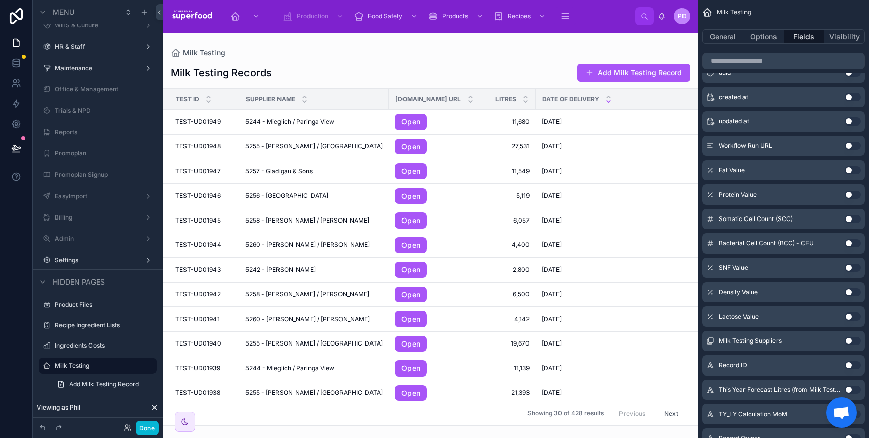
scroll to position [201, 0]
click at [851, 217] on button "Use setting" at bounding box center [853, 217] width 16 height 8
click at [850, 239] on button "Use setting" at bounding box center [853, 241] width 16 height 8
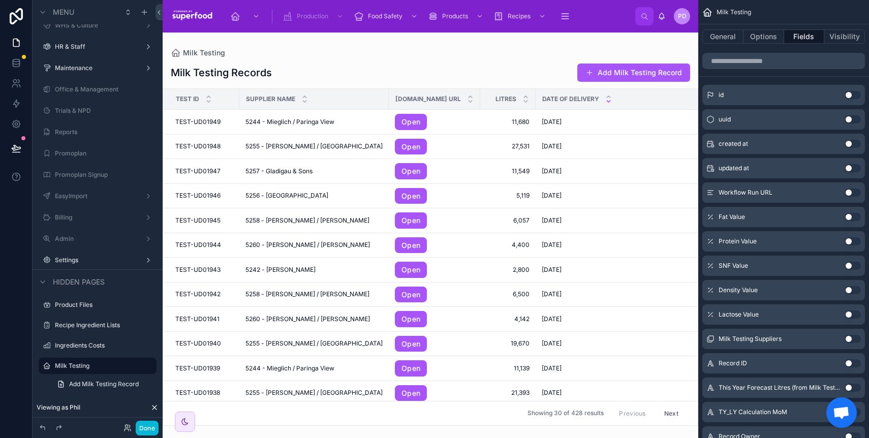
click at [572, 45] on div at bounding box center [431, 236] width 536 height 406
click at [151, 428] on button "Done" at bounding box center [147, 428] width 23 height 15
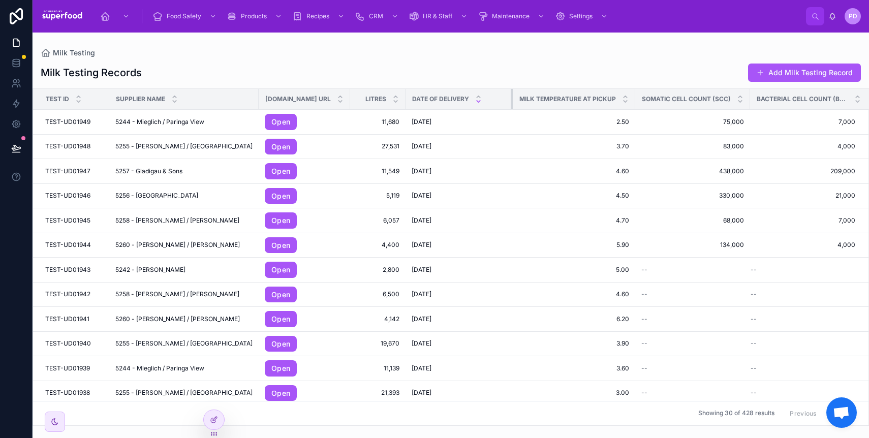
drag, startPoint x: 698, startPoint y: 99, endPoint x: 492, endPoint y: 104, distance: 206.4
click at [511, 104] on div at bounding box center [513, 99] width 4 height 20
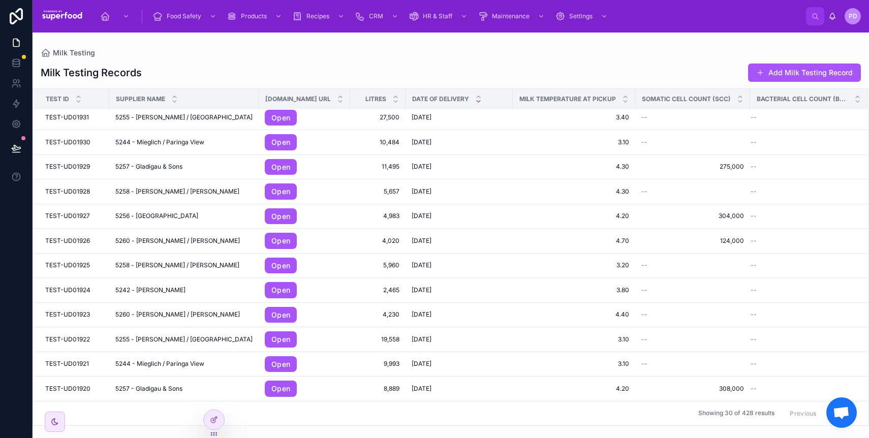
scroll to position [0, 0]
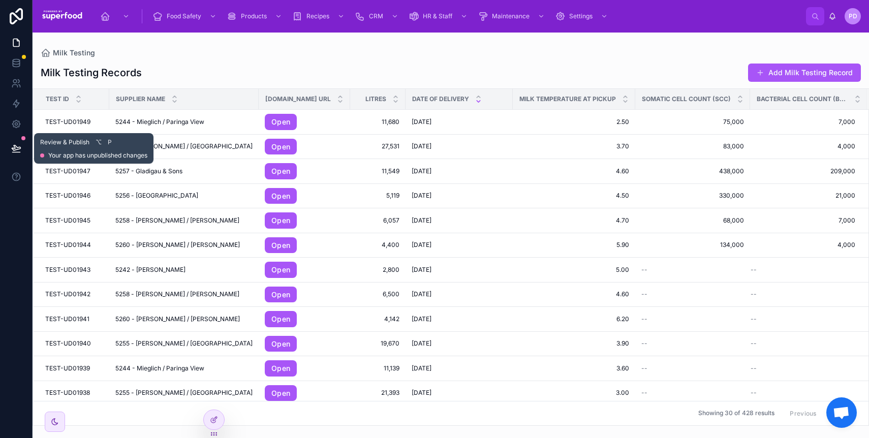
click at [19, 143] on button at bounding box center [16, 148] width 22 height 28
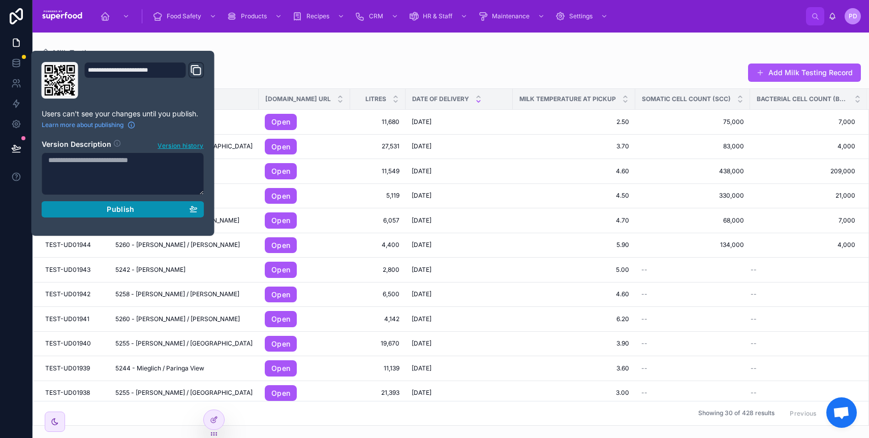
click at [136, 205] on div "Publish" at bounding box center [122, 209] width 149 height 9
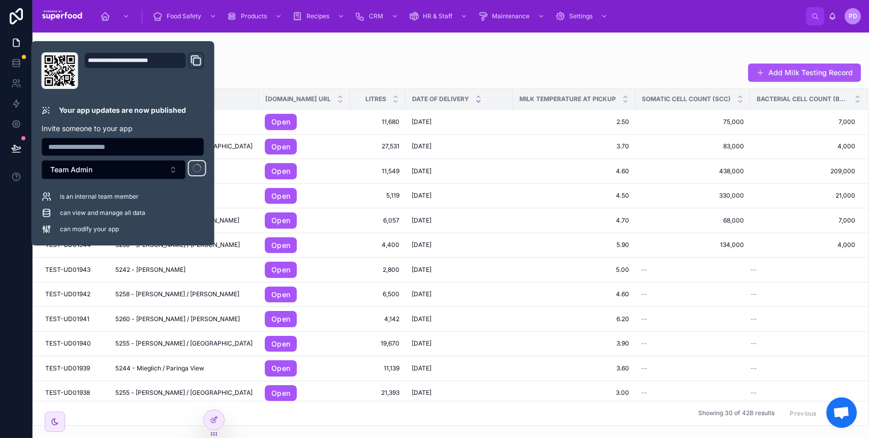
click at [274, 60] on div "Milk Testing Records Add Milk Testing Record Test ID Supplier Name [DOMAIN_NAME…" at bounding box center [451, 241] width 837 height 369
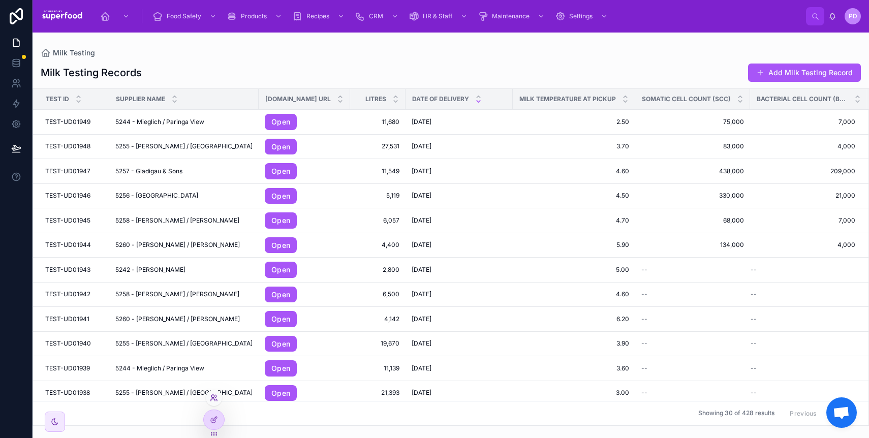
click at [217, 396] on icon at bounding box center [214, 398] width 8 height 8
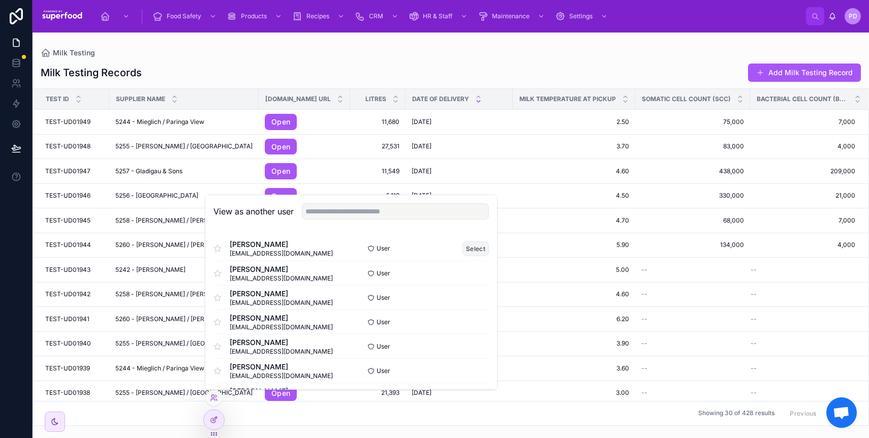
click at [469, 247] on button "Select" at bounding box center [476, 248] width 26 height 15
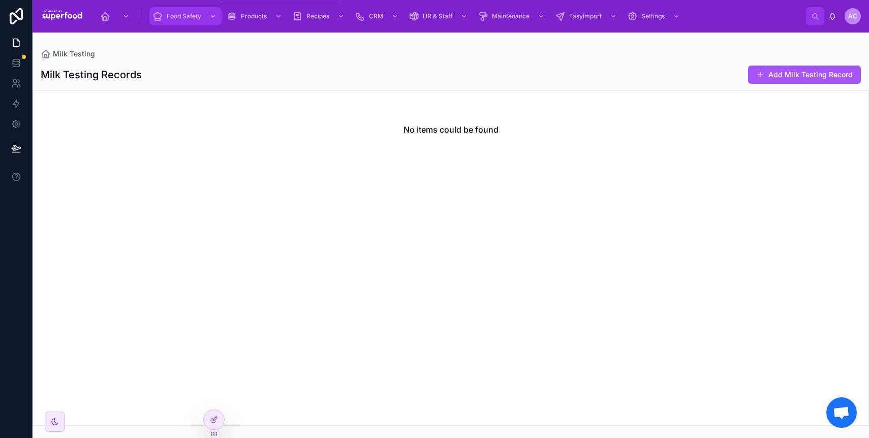
click at [178, 10] on div "Food Safety" at bounding box center [186, 16] width 66 height 16
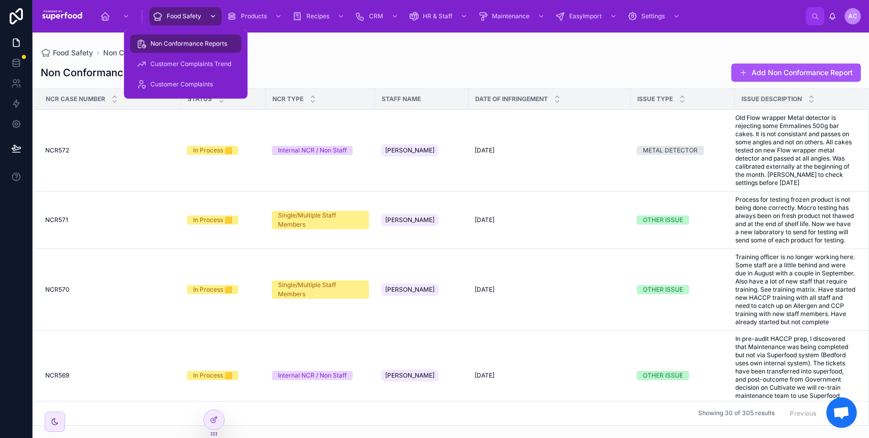
click at [179, 11] on div "Food Safety" at bounding box center [186, 16] width 66 height 16
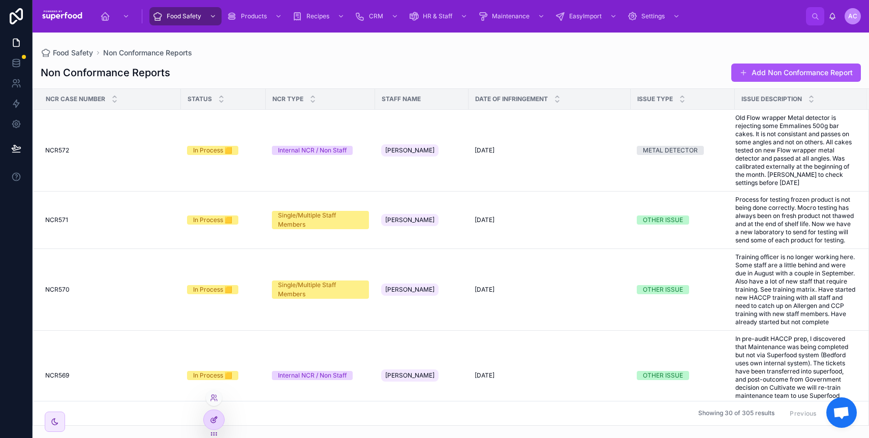
click at [215, 422] on icon at bounding box center [214, 420] width 8 height 8
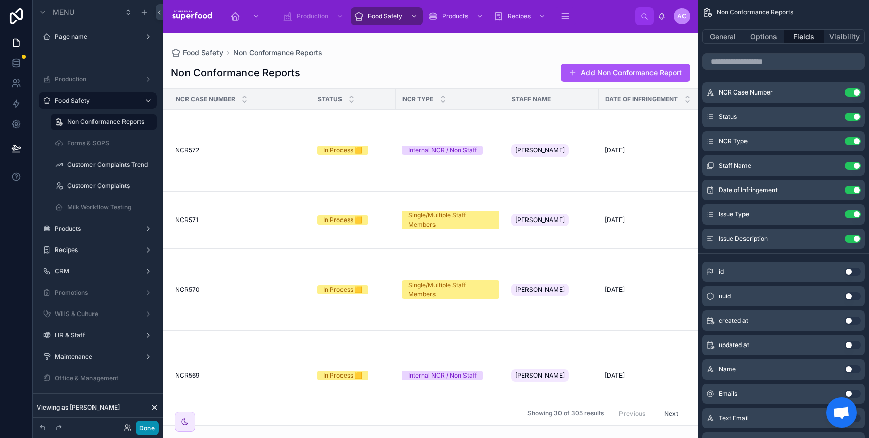
click at [145, 430] on button "Done" at bounding box center [147, 428] width 23 height 15
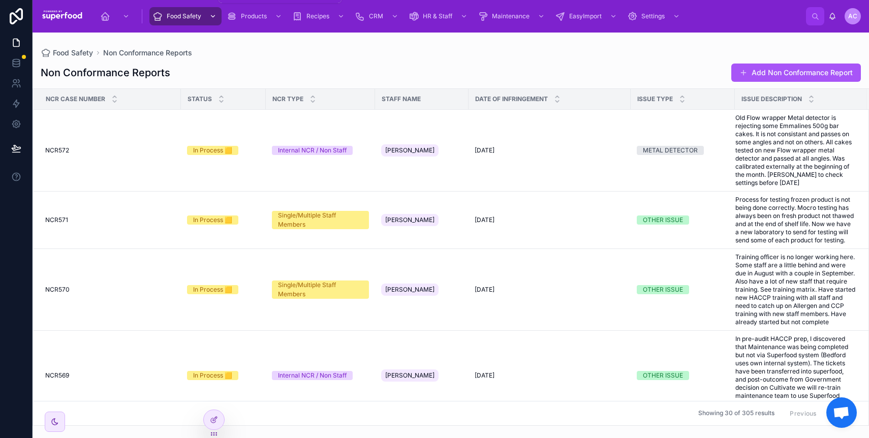
click at [194, 16] on span "Food Safety" at bounding box center [184, 16] width 35 height 8
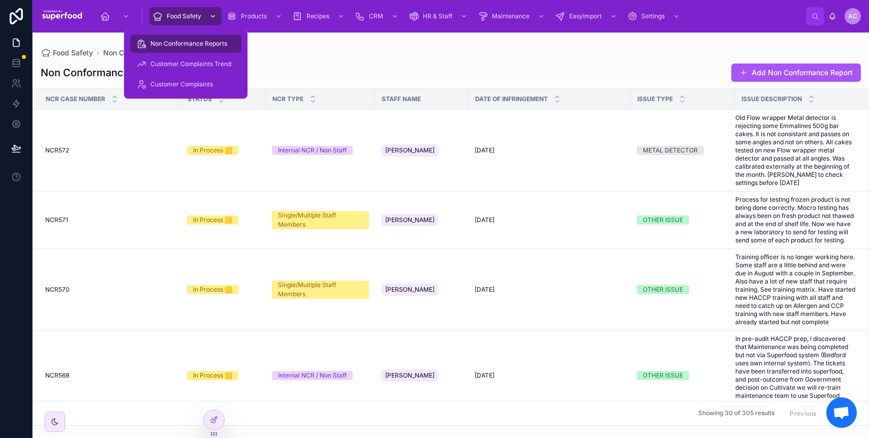
click at [194, 16] on span "Food Safety" at bounding box center [184, 16] width 35 height 8
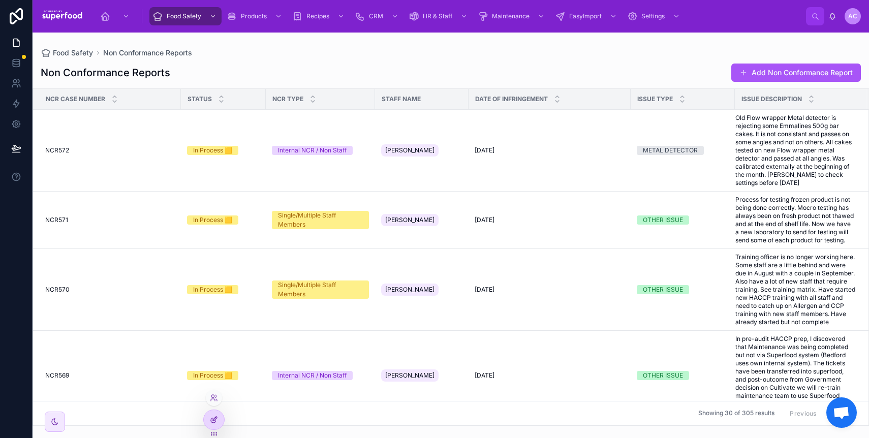
click at [214, 422] on icon at bounding box center [213, 420] width 5 height 5
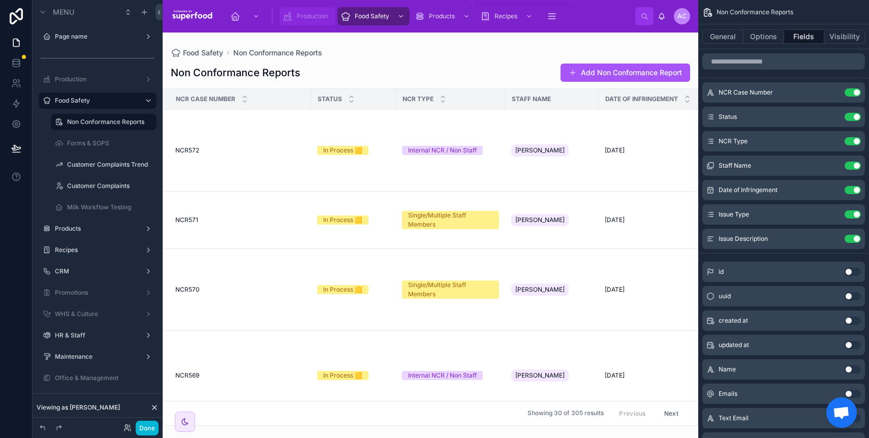
click at [305, 16] on span "Production" at bounding box center [313, 16] width 32 height 8
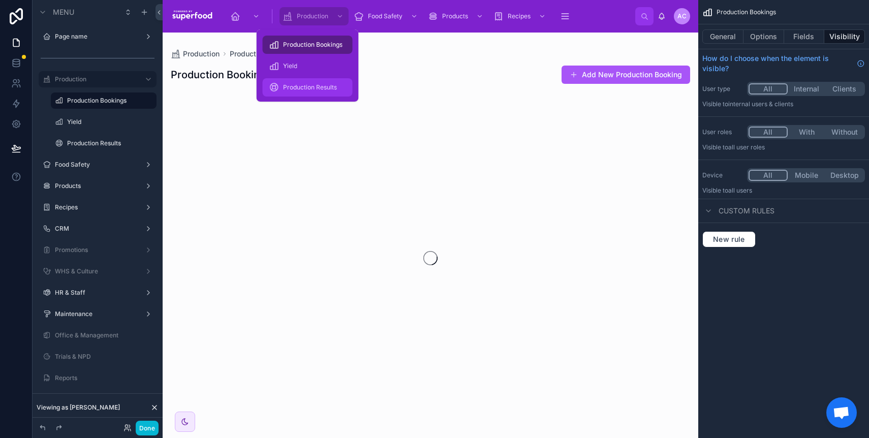
click at [310, 93] on div "Production Results" at bounding box center [308, 87] width 78 height 16
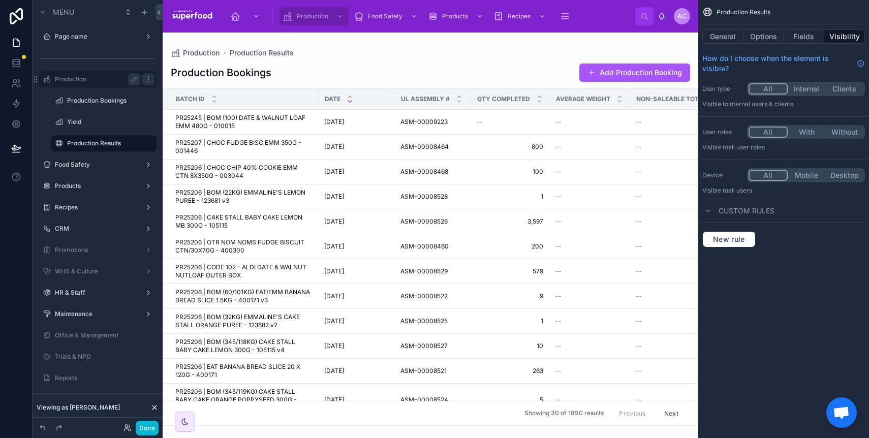
click at [145, 79] on icon "scrollable content" at bounding box center [148, 79] width 8 height 8
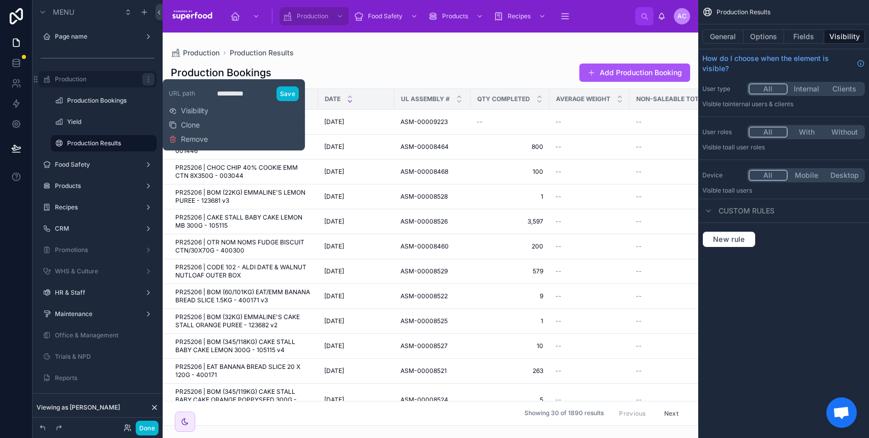
click at [216, 108] on div "**********" at bounding box center [234, 114] width 130 height 63
click at [193, 114] on span "Visibility" at bounding box center [194, 111] width 27 height 10
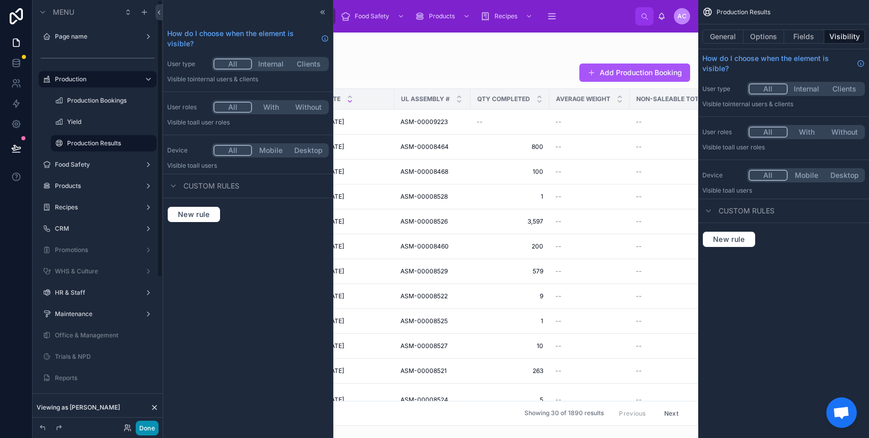
click at [139, 426] on button "Done" at bounding box center [147, 428] width 23 height 15
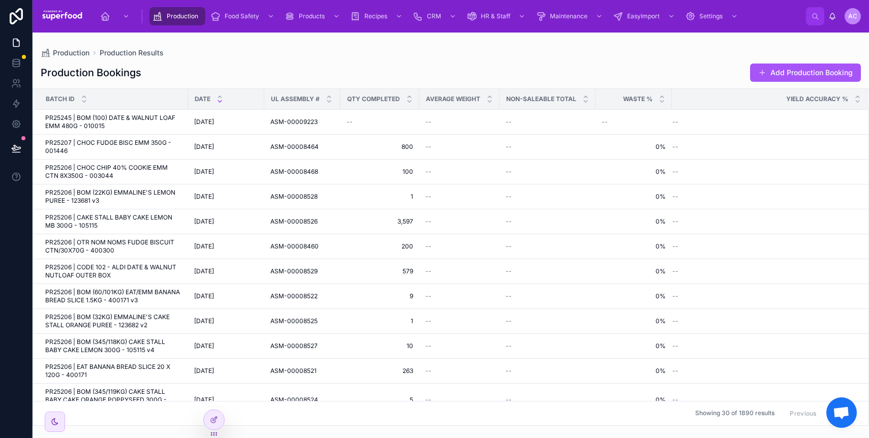
click at [421, 66] on div "Production Bookings Add Production Booking" at bounding box center [451, 72] width 820 height 19
click at [240, 13] on span "Food Safety" at bounding box center [242, 16] width 35 height 8
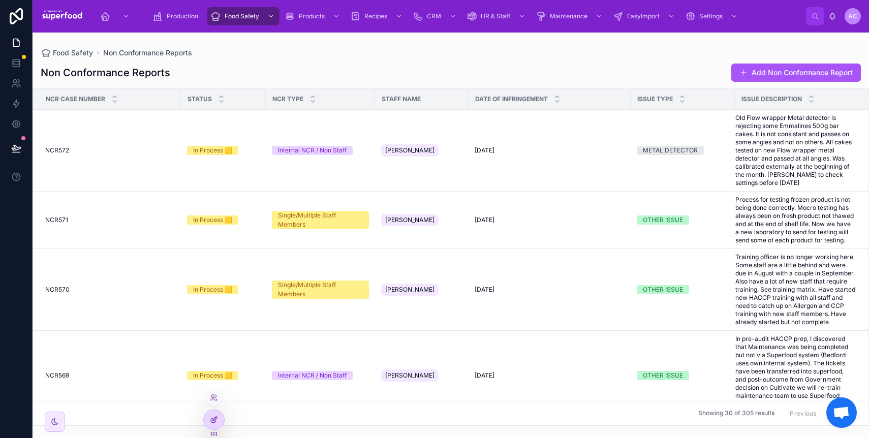
click at [210, 418] on icon at bounding box center [214, 420] width 8 height 8
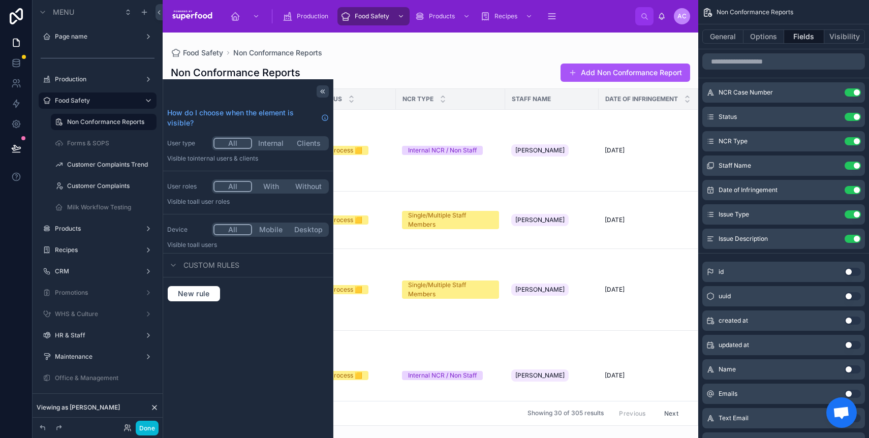
click at [325, 87] on icon at bounding box center [323, 91] width 8 height 8
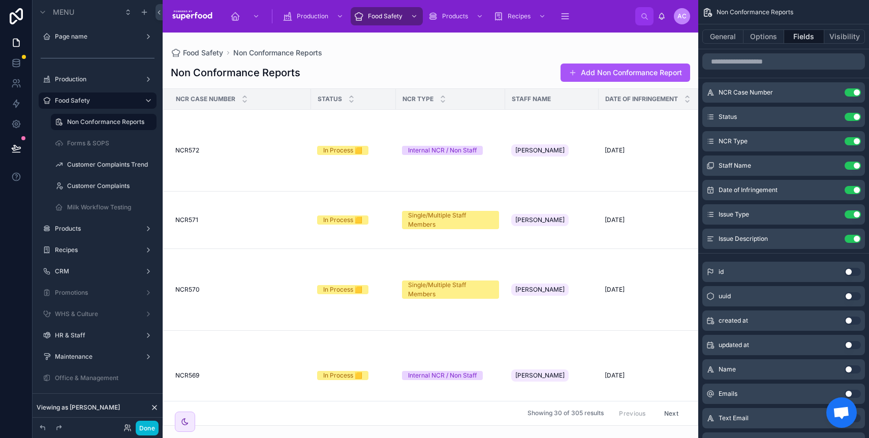
click at [81, 408] on span "Viewing as [PERSON_NAME]" at bounding box center [78, 408] width 83 height 8
click at [126, 427] on icon at bounding box center [126, 426] width 3 height 3
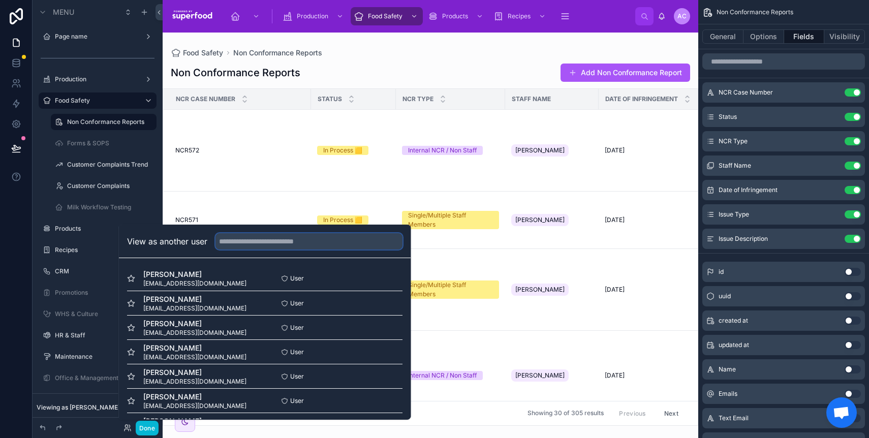
click at [291, 246] on input "text" at bounding box center [309, 241] width 187 height 16
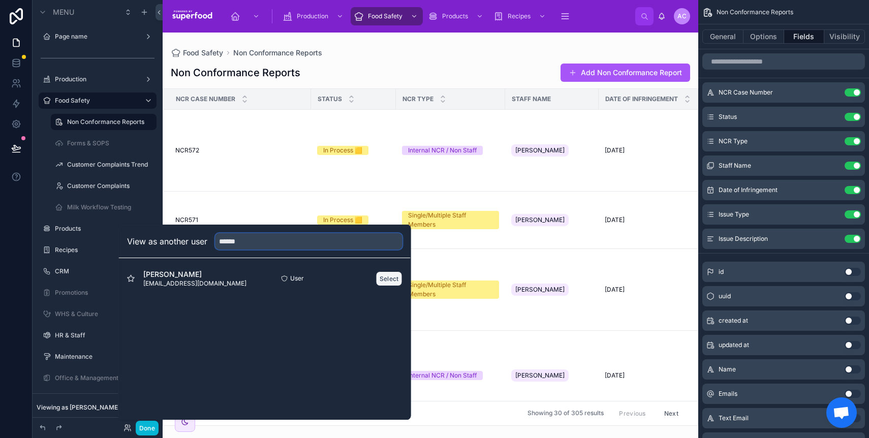
type input "******"
click at [391, 277] on button "Select" at bounding box center [389, 278] width 26 height 15
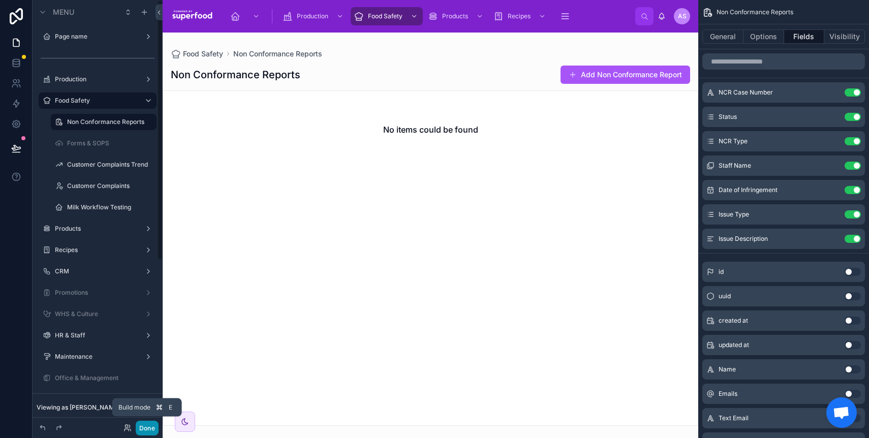
click at [142, 424] on button "Done" at bounding box center [147, 428] width 23 height 15
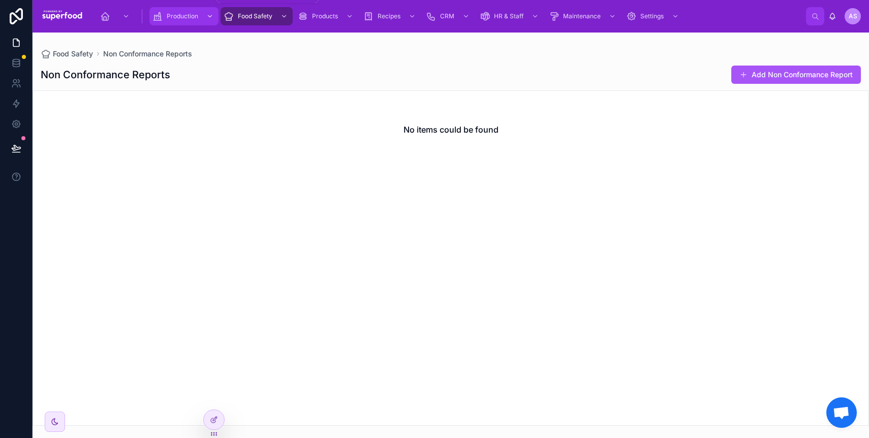
click at [197, 13] on span "Production" at bounding box center [183, 16] width 32 height 8
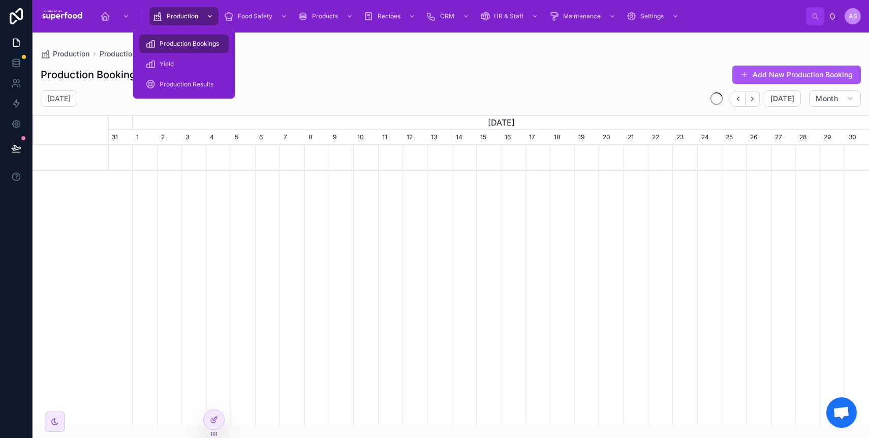
scroll to position [0, 760]
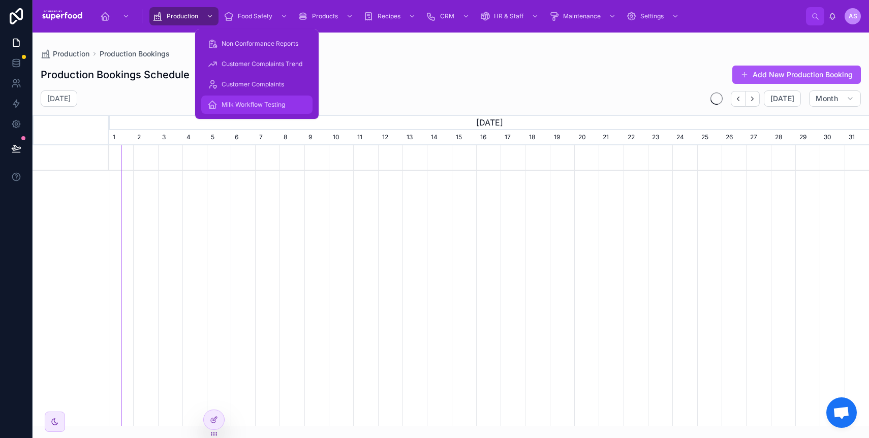
click at [245, 105] on span "Milk Workflow Testing" at bounding box center [254, 105] width 64 height 8
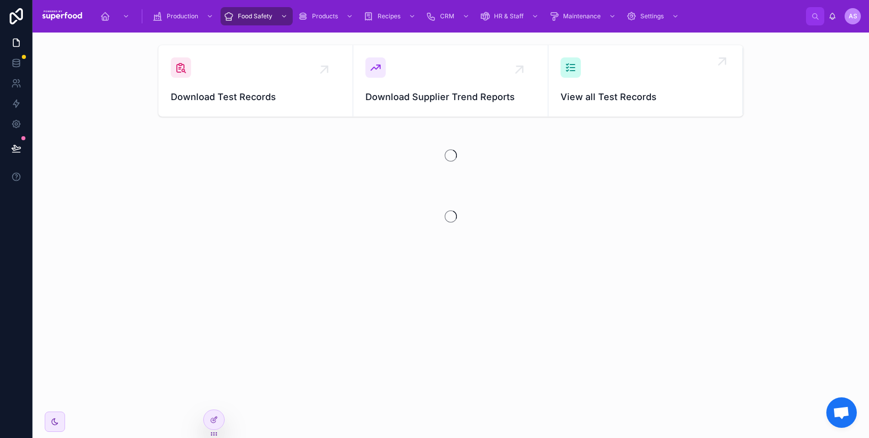
click at [630, 97] on span "View all Test Records" at bounding box center [646, 97] width 170 height 14
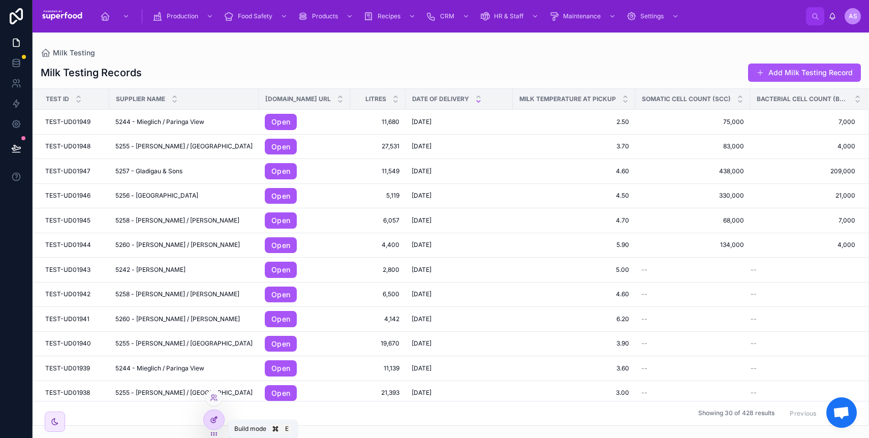
click at [211, 422] on icon at bounding box center [213, 420] width 5 height 5
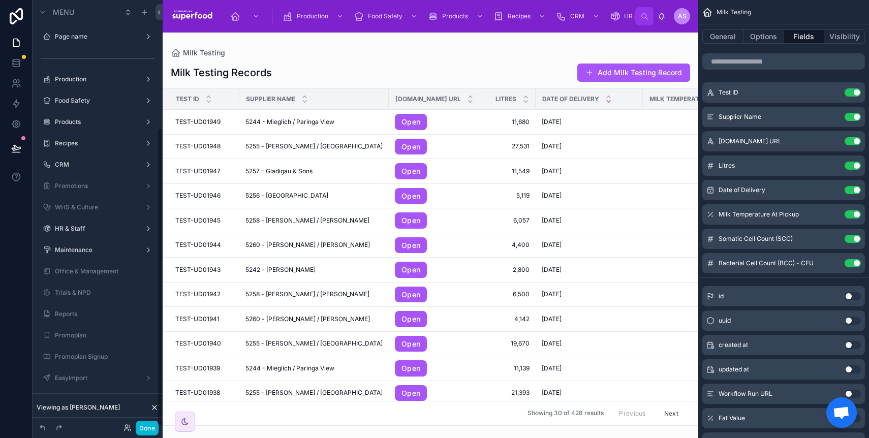
scroll to position [182, 0]
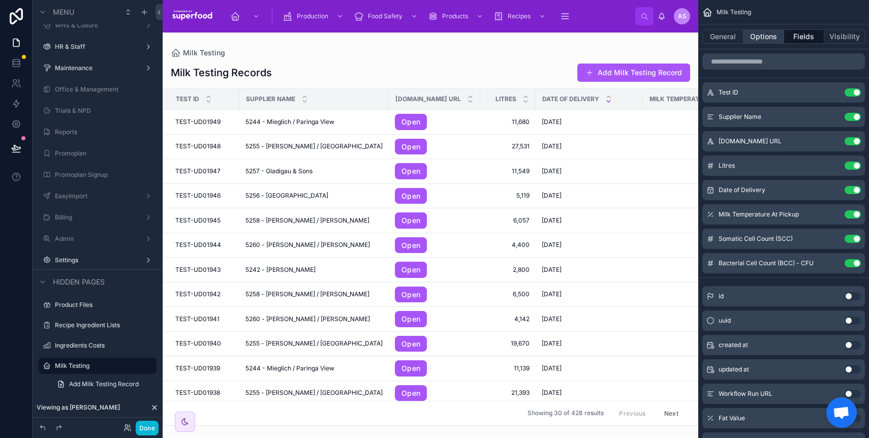
click at [765, 41] on button "Options" at bounding box center [764, 36] width 41 height 14
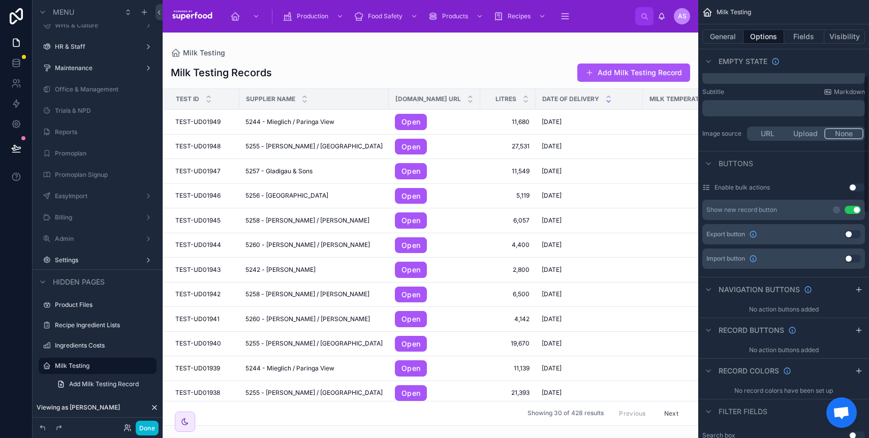
scroll to position [239, 0]
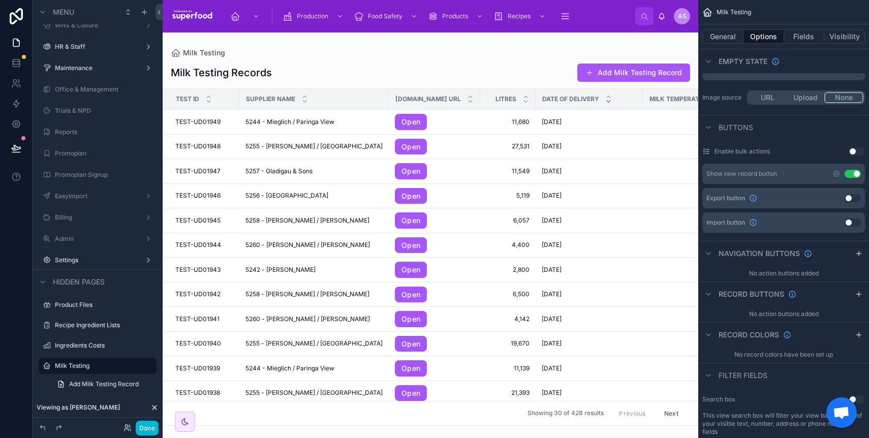
click at [851, 196] on button "Use setting" at bounding box center [853, 198] width 16 height 8
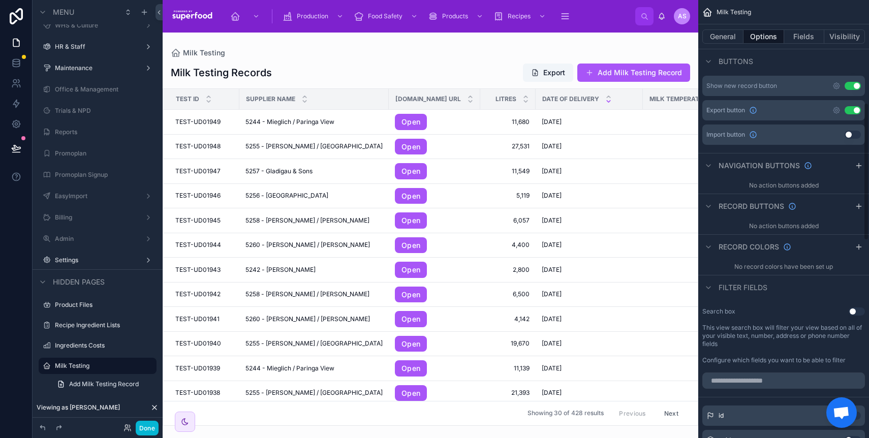
scroll to position [344, 0]
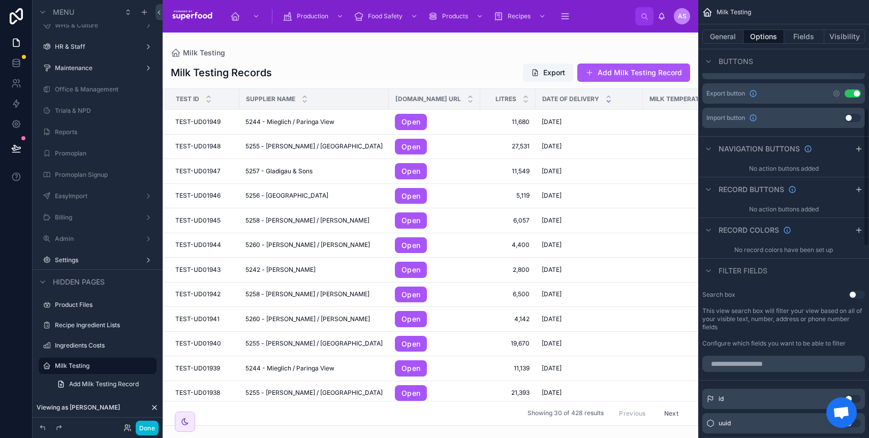
click at [853, 296] on button "Use setting" at bounding box center [857, 295] width 16 height 8
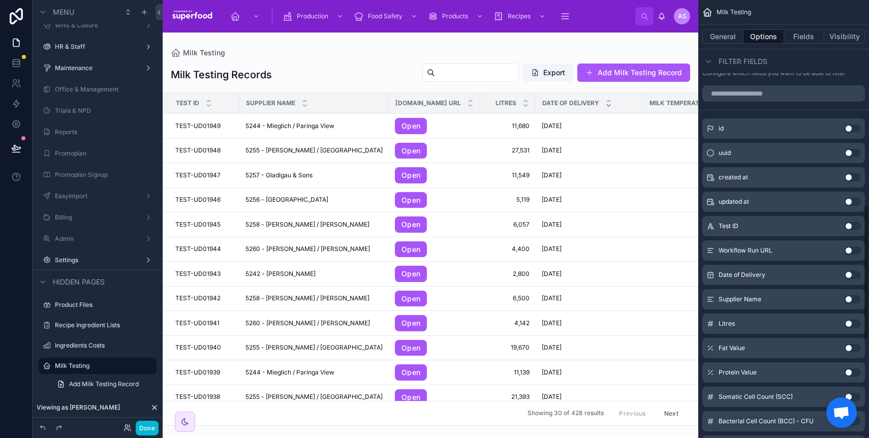
scroll to position [660, 0]
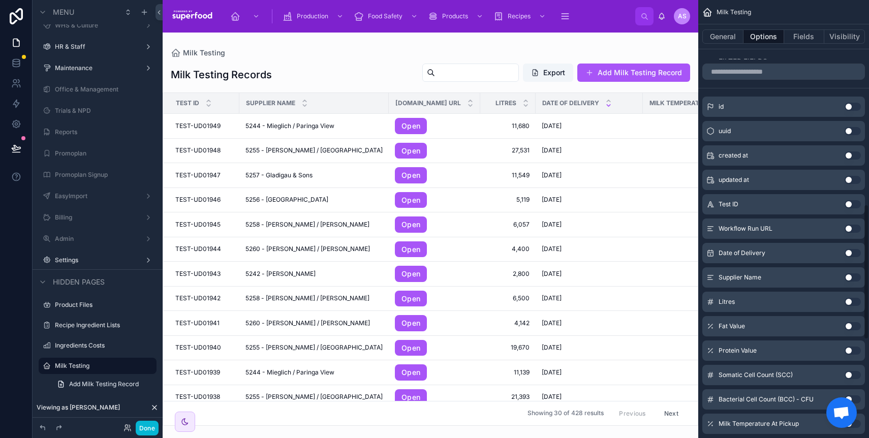
click at [846, 271] on div "Supplier Name Use setting" at bounding box center [784, 277] width 163 height 20
click at [849, 276] on button "Use setting" at bounding box center [853, 277] width 16 height 8
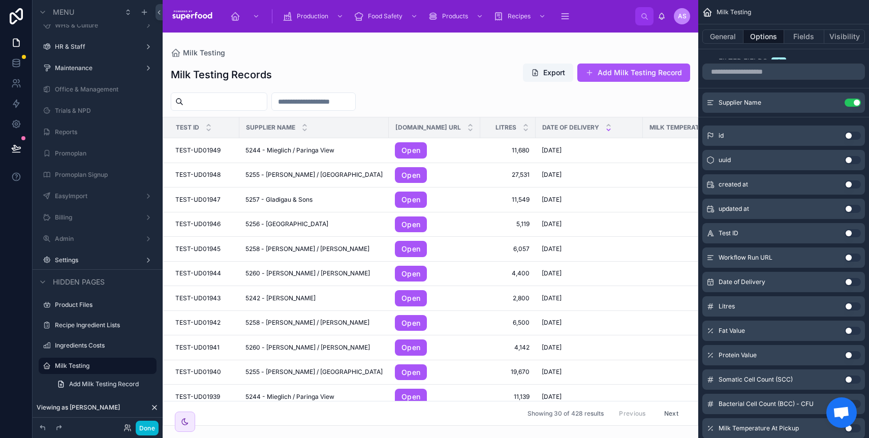
click at [849, 277] on div "Date of Delivery Use setting" at bounding box center [784, 282] width 163 height 20
click at [851, 283] on button "Use setting" at bounding box center [853, 282] width 16 height 8
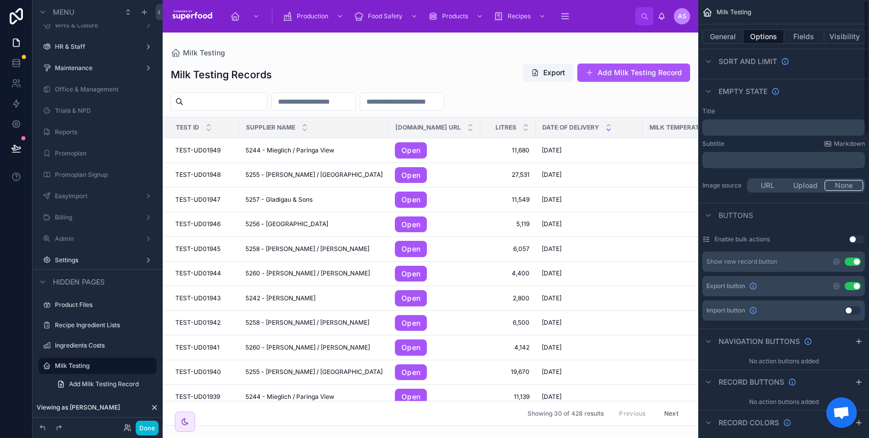
scroll to position [0, 0]
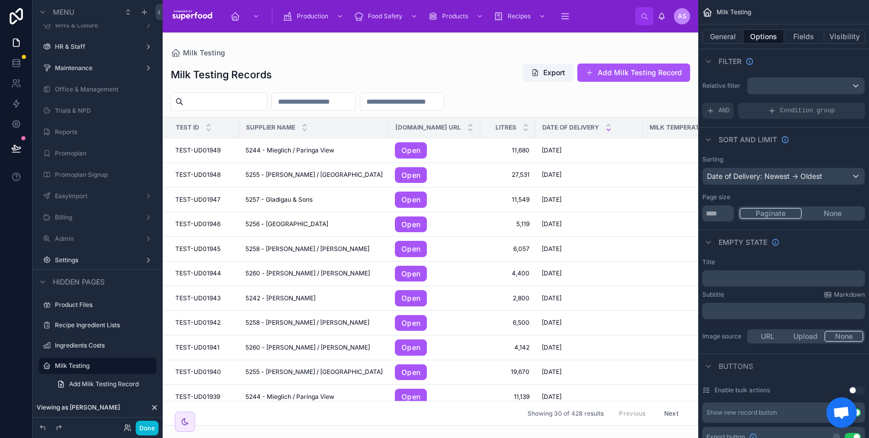
click at [209, 105] on div at bounding box center [431, 236] width 536 height 406
click at [214, 102] on input "text" at bounding box center [225, 102] width 83 height 14
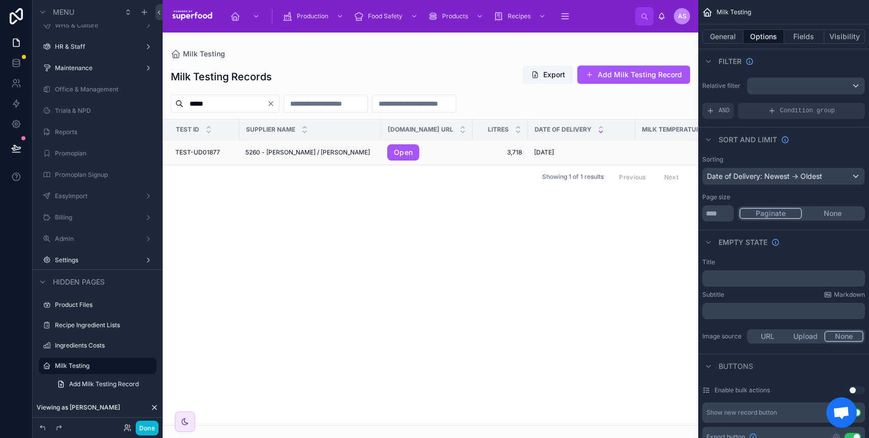
type input "*****"
click at [208, 153] on span "TEST-UD01877" at bounding box center [197, 152] width 45 height 8
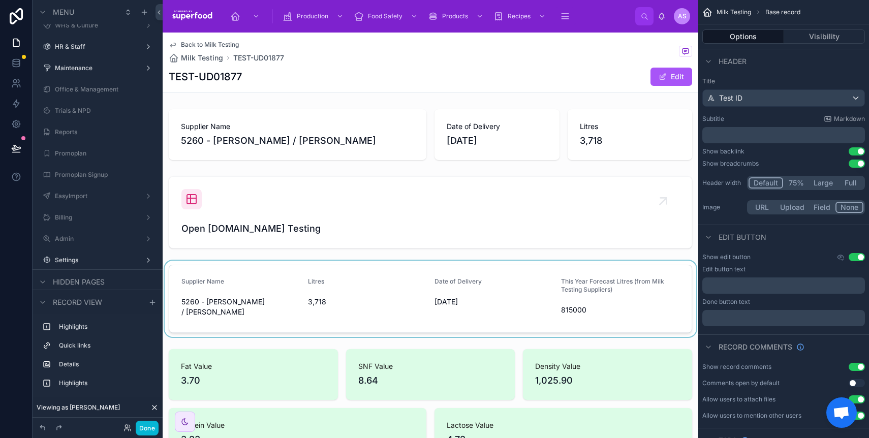
click at [393, 282] on div at bounding box center [431, 299] width 536 height 76
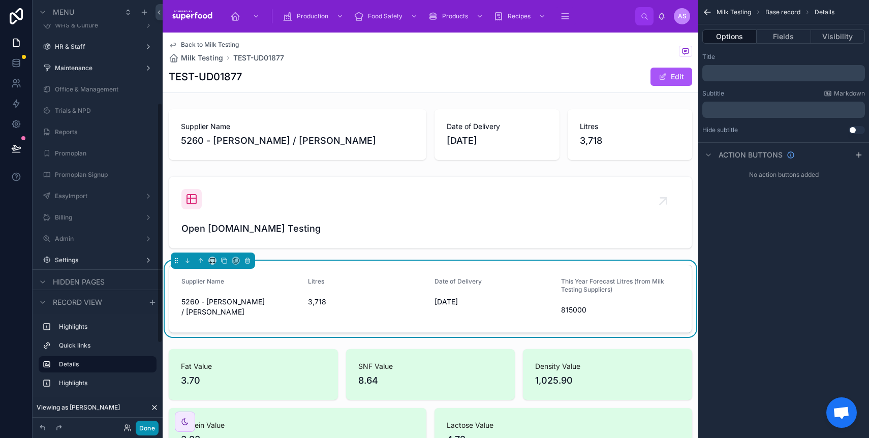
click at [154, 431] on button "Done" at bounding box center [147, 428] width 23 height 15
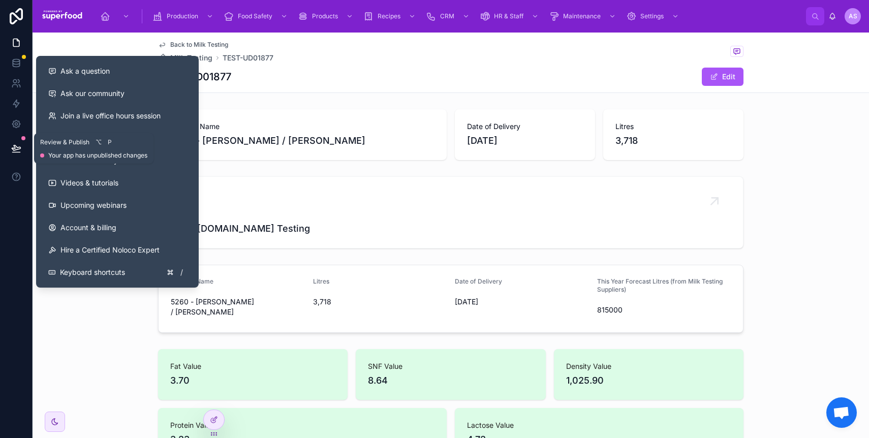
click at [12, 153] on icon at bounding box center [16, 153] width 8 height 0
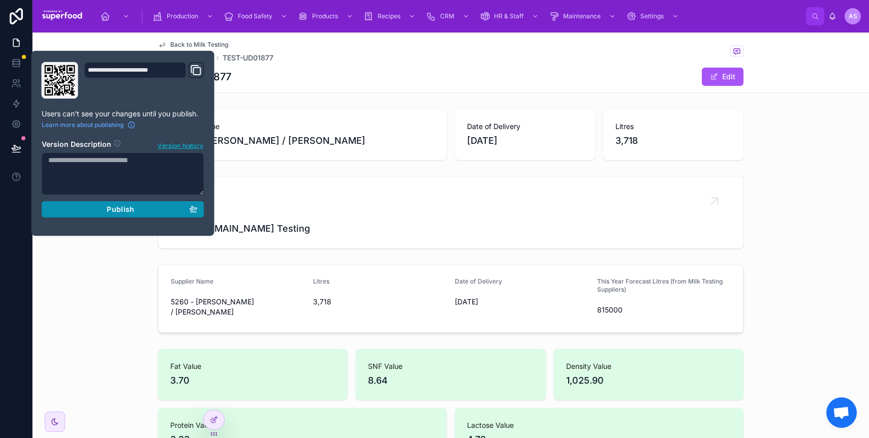
click at [97, 207] on div "Publish" at bounding box center [122, 209] width 149 height 9
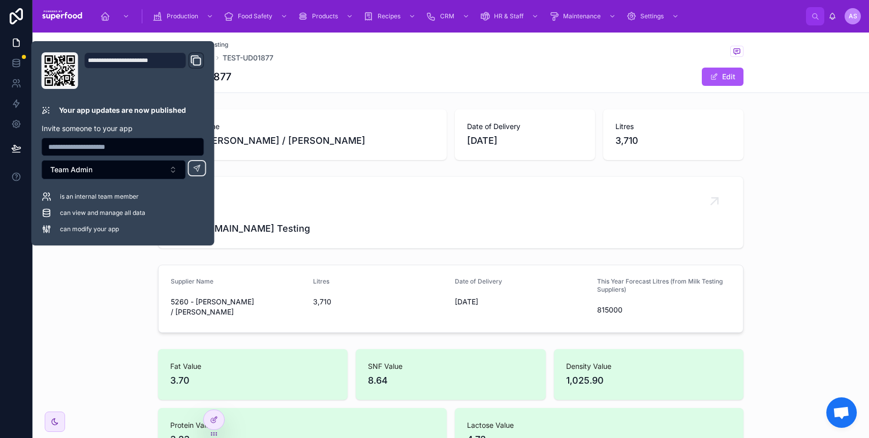
click at [79, 306] on div "Supplier Name 5260 - [PERSON_NAME] / [PERSON_NAME] Litres 3,710 Date of Deliver…" at bounding box center [451, 299] width 837 height 76
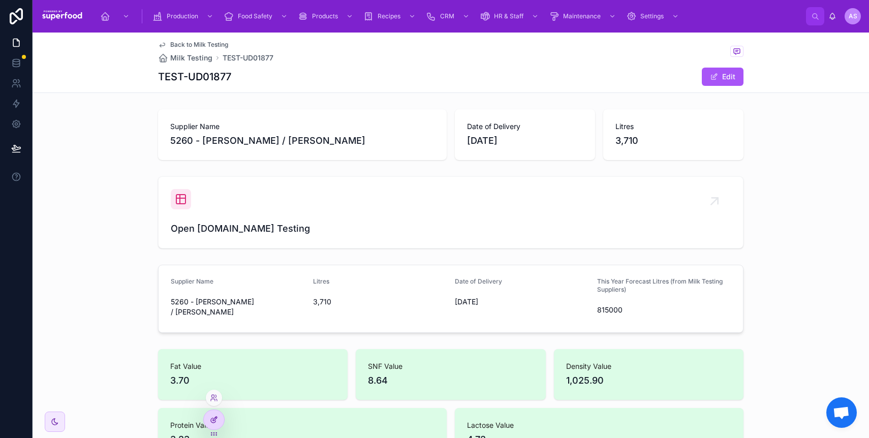
click at [214, 421] on icon at bounding box center [215, 419] width 4 height 4
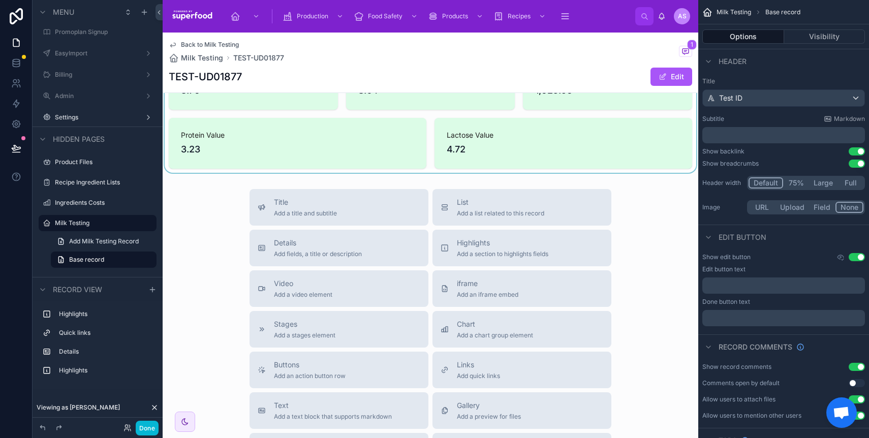
scroll to position [482, 0]
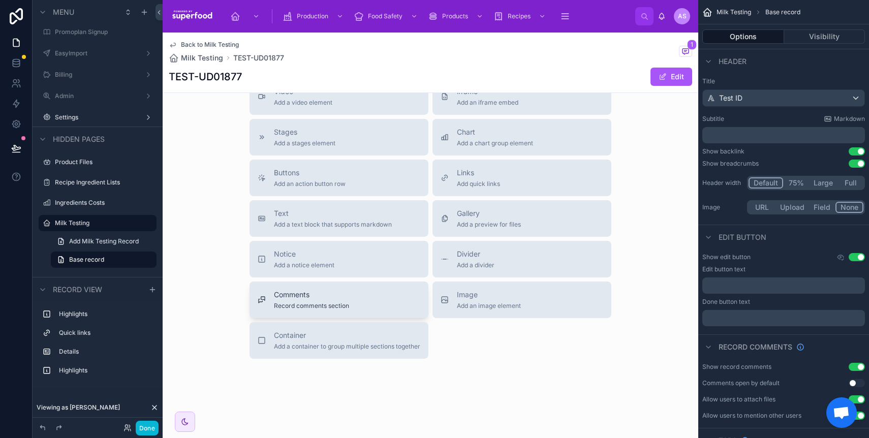
click at [331, 308] on span "Record comments section" at bounding box center [311, 306] width 75 height 8
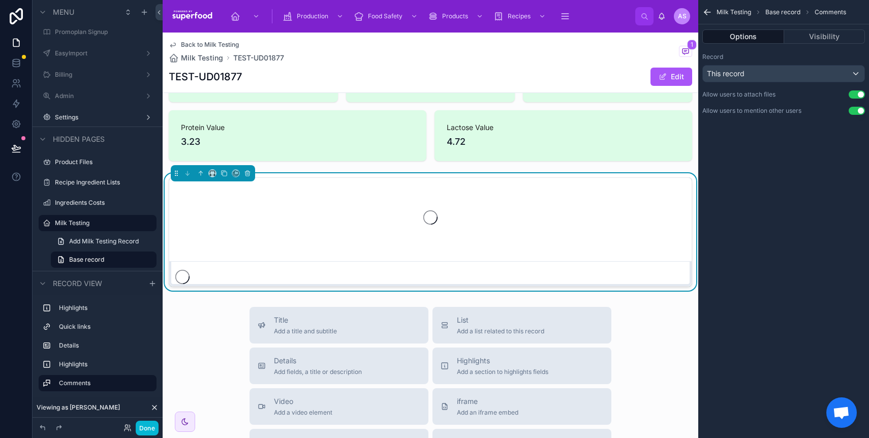
scroll to position [292, 0]
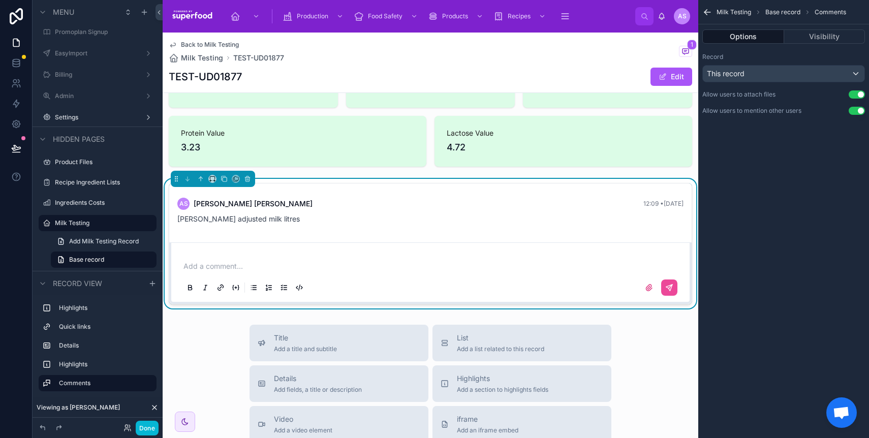
click at [803, 10] on div "Milk Testing Base record Comments" at bounding box center [782, 12] width 130 height 8
click at [776, 11] on span "Base record" at bounding box center [783, 12] width 35 height 8
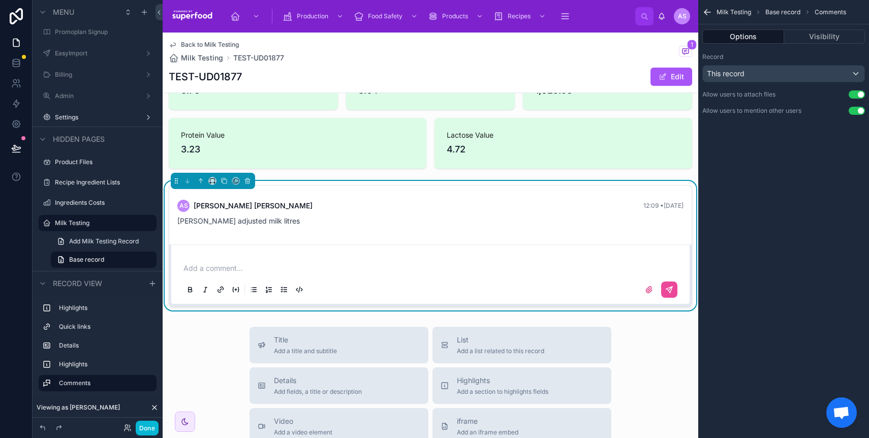
scroll to position [0, 0]
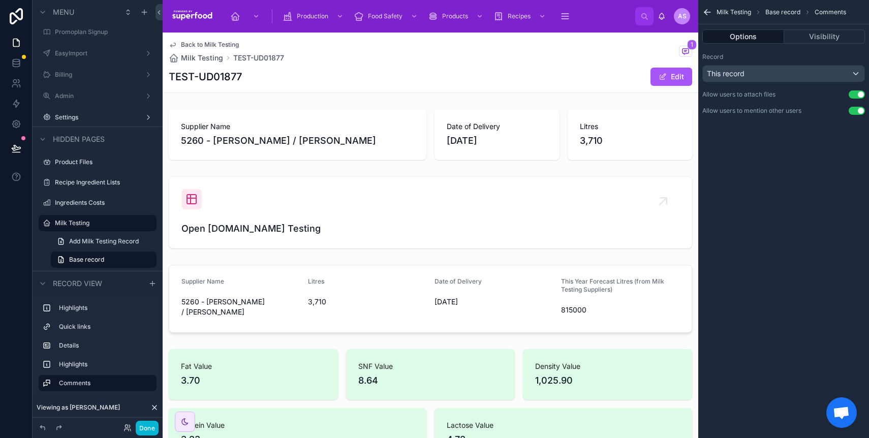
click at [565, 73] on div "TEST-UD01877 Edit" at bounding box center [431, 76] width 524 height 19
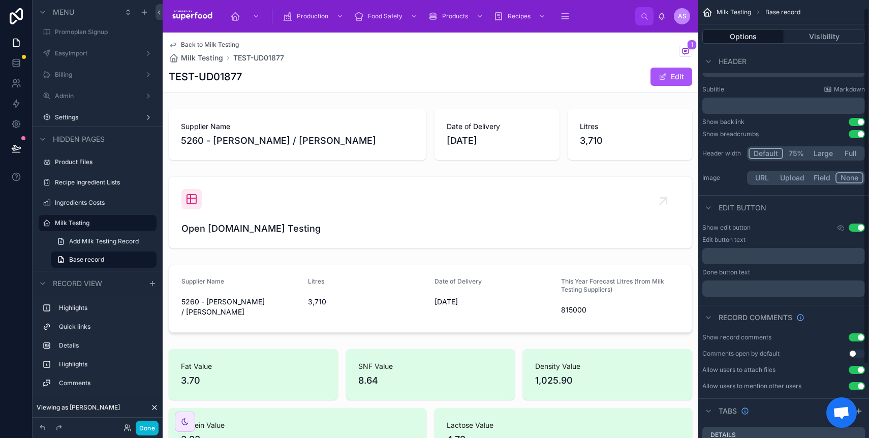
scroll to position [43, 0]
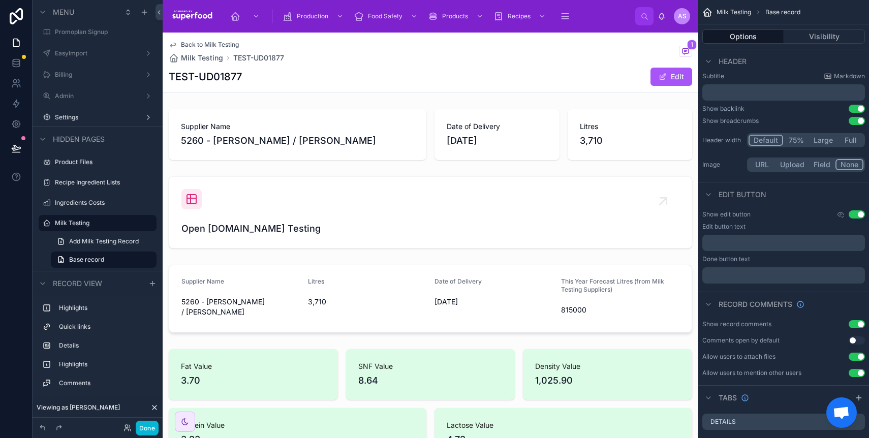
click at [856, 323] on button "Use setting" at bounding box center [857, 324] width 16 height 8
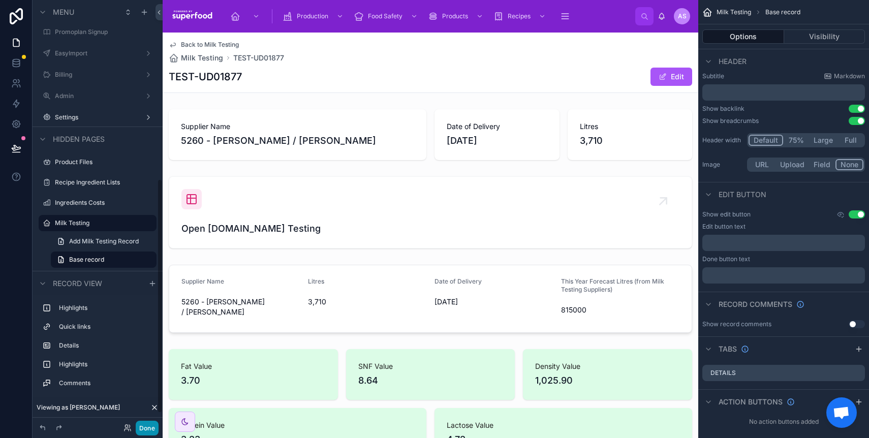
click at [141, 424] on button "Done" at bounding box center [147, 428] width 23 height 15
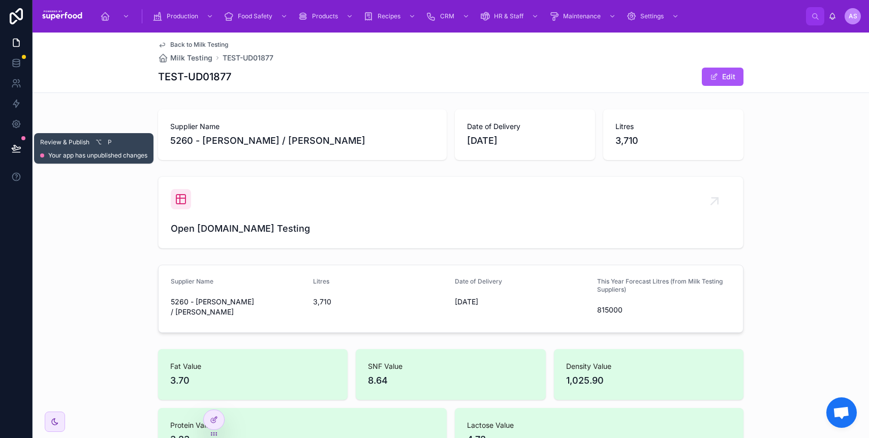
click at [22, 149] on button at bounding box center [16, 148] width 22 height 28
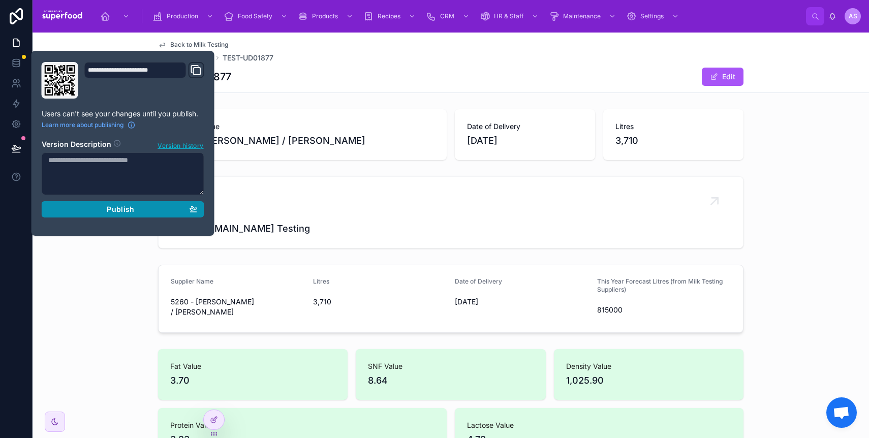
click at [90, 215] on button "Publish" at bounding box center [123, 209] width 163 height 16
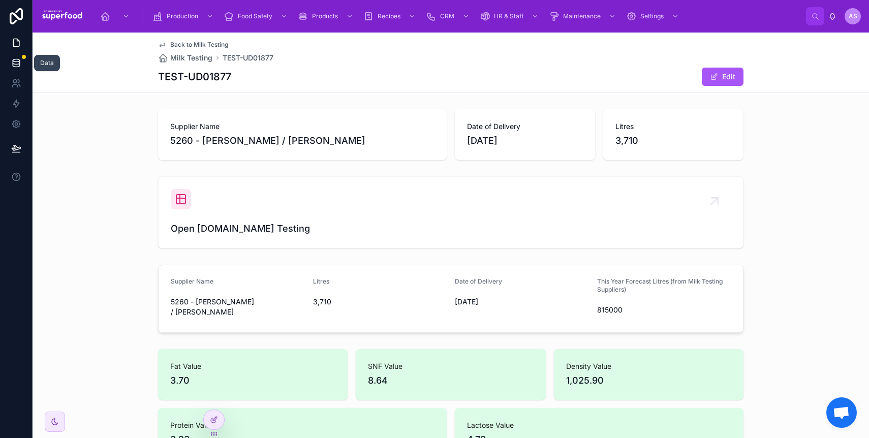
click at [15, 57] on link at bounding box center [16, 63] width 32 height 20
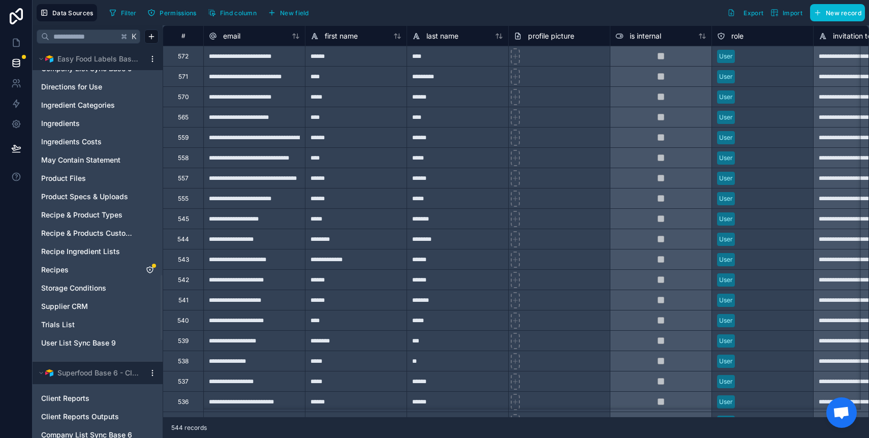
scroll to position [1368, 0]
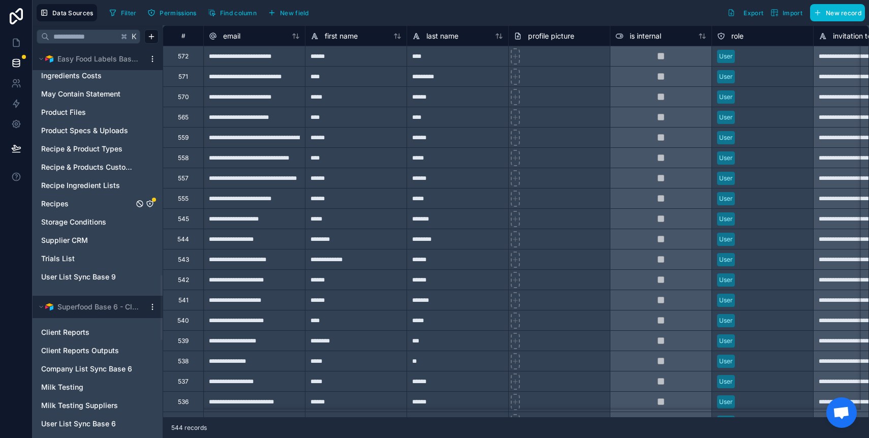
click at [78, 208] on link "Recipes" at bounding box center [87, 204] width 93 height 10
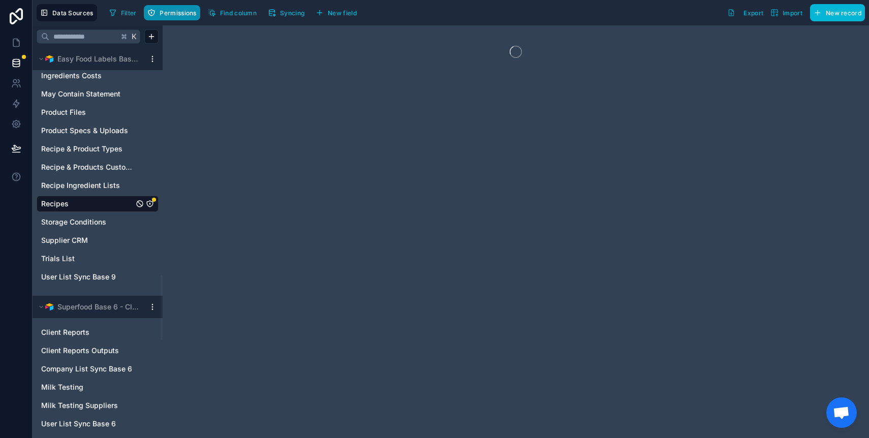
click at [158, 12] on button "Permissions" at bounding box center [172, 12] width 56 height 15
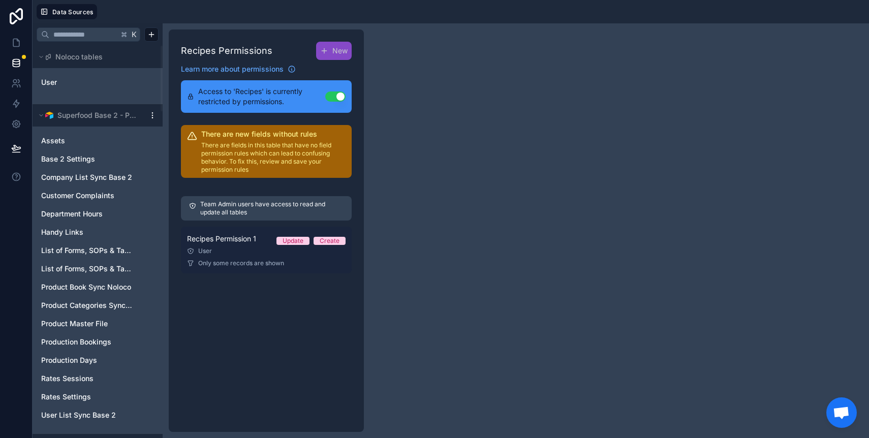
click at [247, 259] on link "Recipes Permission 1 Update Create User Only some records are shown" at bounding box center [266, 250] width 171 height 47
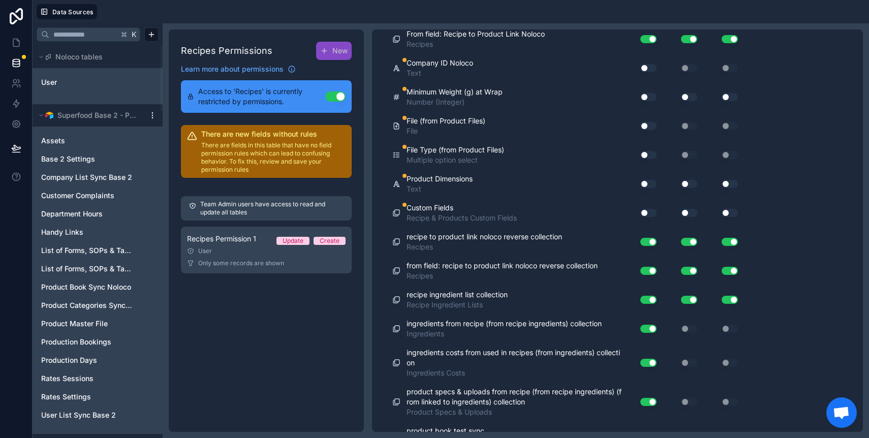
scroll to position [6970, 0]
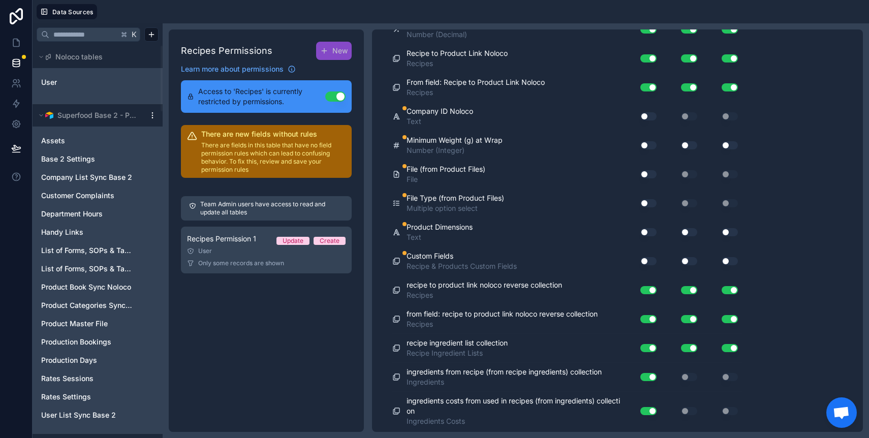
drag, startPoint x: 655, startPoint y: 113, endPoint x: 654, endPoint y: 122, distance: 8.7
click at [655, 113] on button "Use setting" at bounding box center [649, 116] width 16 height 8
click at [656, 142] on div "Use setting" at bounding box center [642, 145] width 28 height 8
click at [655, 146] on button "Use setting" at bounding box center [649, 145] width 16 height 8
click at [693, 143] on button "Use setting" at bounding box center [689, 145] width 16 height 8
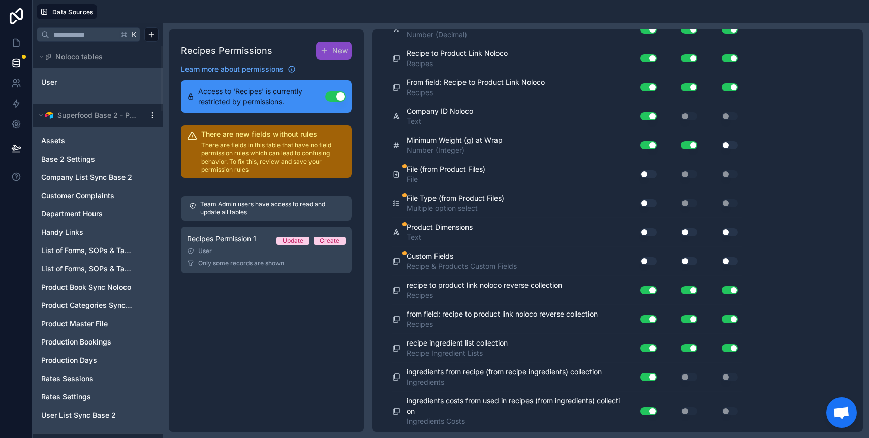
click at [728, 141] on button "Use setting" at bounding box center [730, 145] width 16 height 8
click at [644, 172] on button "Use setting" at bounding box center [649, 174] width 16 height 8
click at [648, 200] on button "Use setting" at bounding box center [649, 203] width 16 height 8
click at [649, 231] on button "Use setting" at bounding box center [649, 232] width 16 height 8
click at [708, 232] on div "Use setting" at bounding box center [722, 232] width 41 height 8
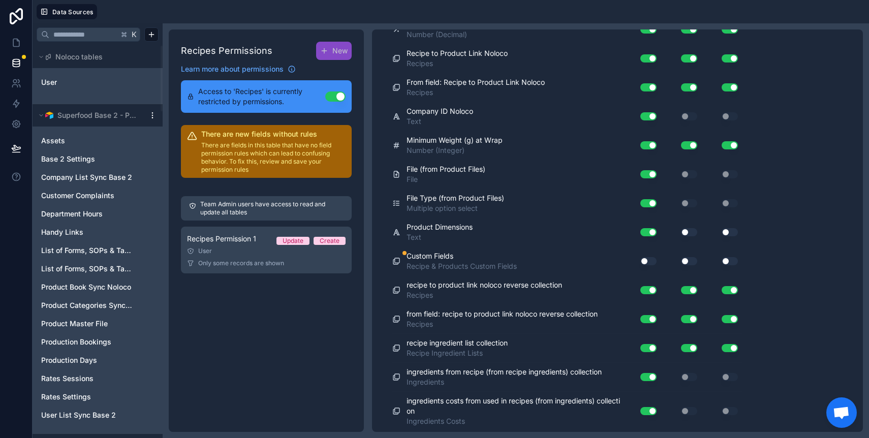
click at [694, 233] on button "Use setting" at bounding box center [689, 232] width 16 height 8
click at [718, 230] on div "Use setting" at bounding box center [722, 232] width 41 height 8
click at [725, 233] on button "Use setting" at bounding box center [730, 232] width 16 height 8
click at [733, 254] on div "Use setting" at bounding box center [722, 261] width 41 height 16
click at [725, 264] on button "Use setting" at bounding box center [730, 261] width 16 height 8
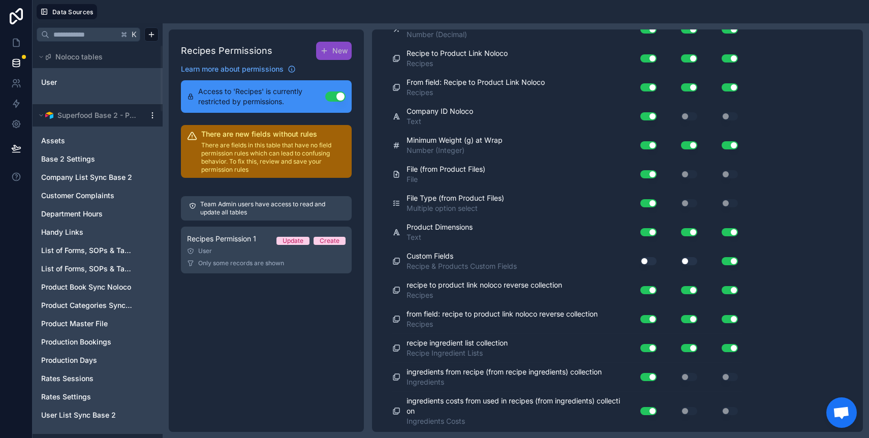
click at [681, 262] on div "Use setting" at bounding box center [681, 261] width 41 height 8
click at [686, 259] on button "Use setting" at bounding box center [689, 261] width 16 height 8
click at [651, 263] on button "Use setting" at bounding box center [649, 261] width 16 height 8
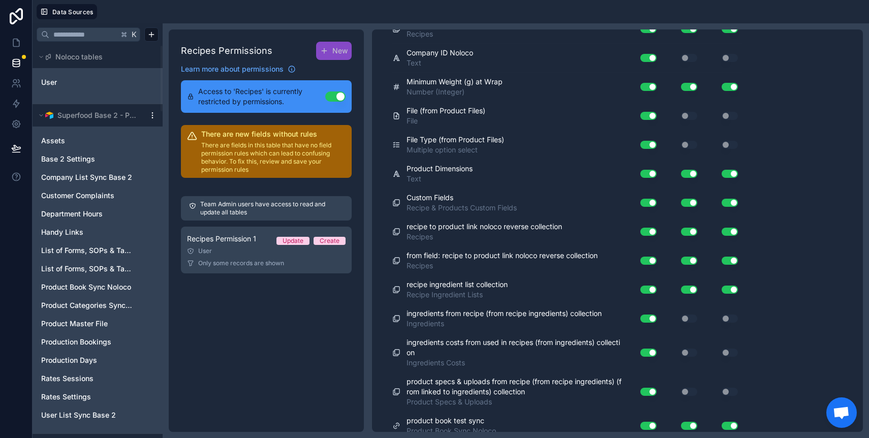
scroll to position [7036, 0]
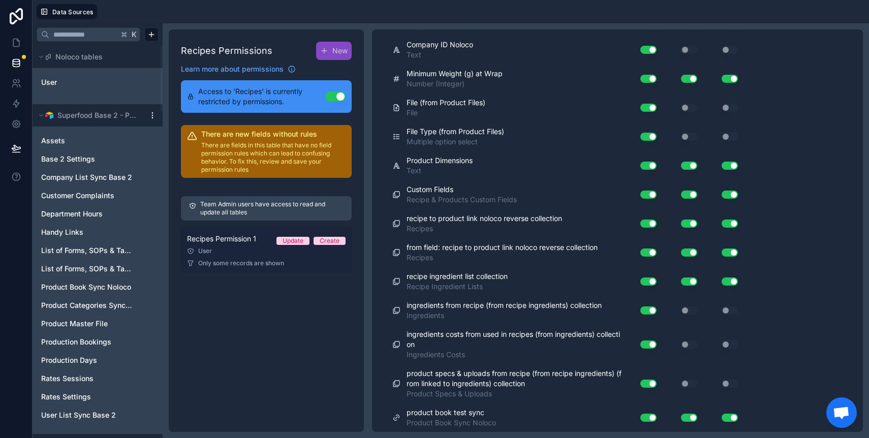
click at [246, 252] on div "User" at bounding box center [266, 251] width 159 height 8
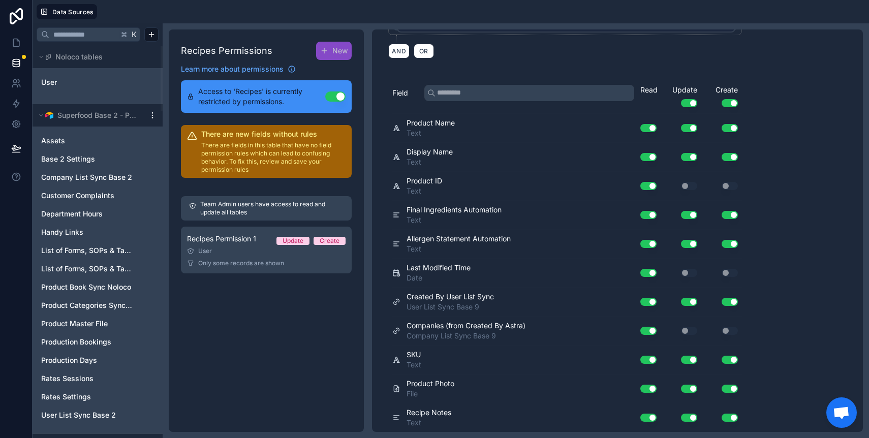
scroll to position [0, 0]
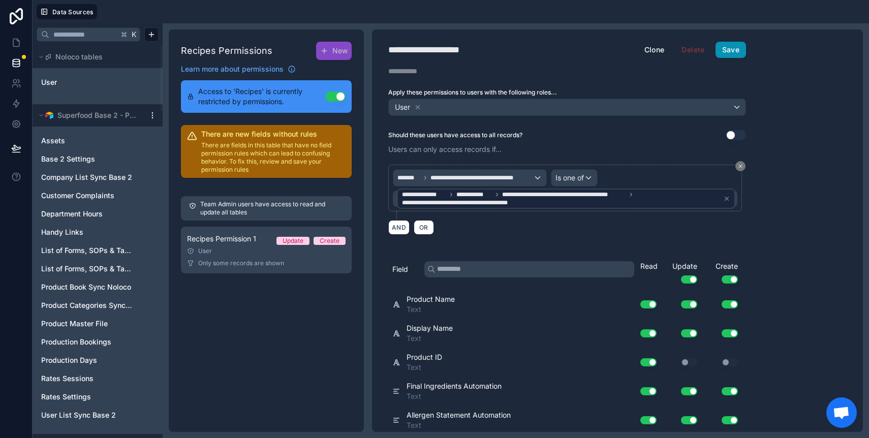
click at [719, 55] on button "Save" at bounding box center [731, 50] width 31 height 16
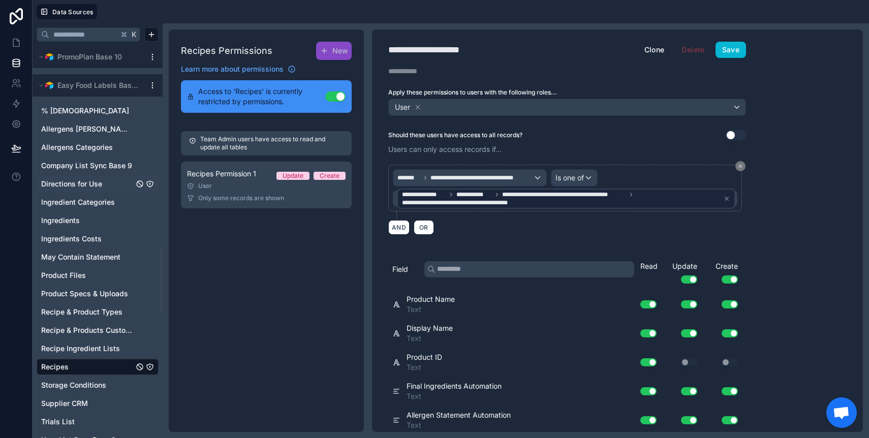
scroll to position [1210, 0]
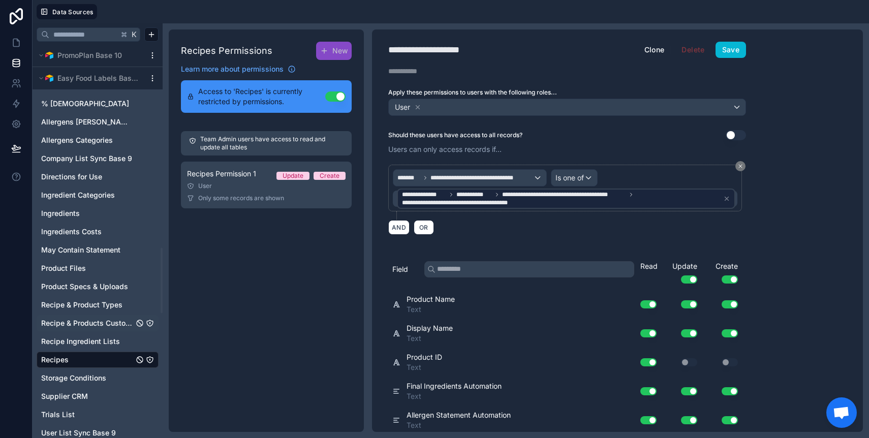
click at [91, 319] on span "Recipe & Products Custom Fields" at bounding box center [87, 323] width 93 height 10
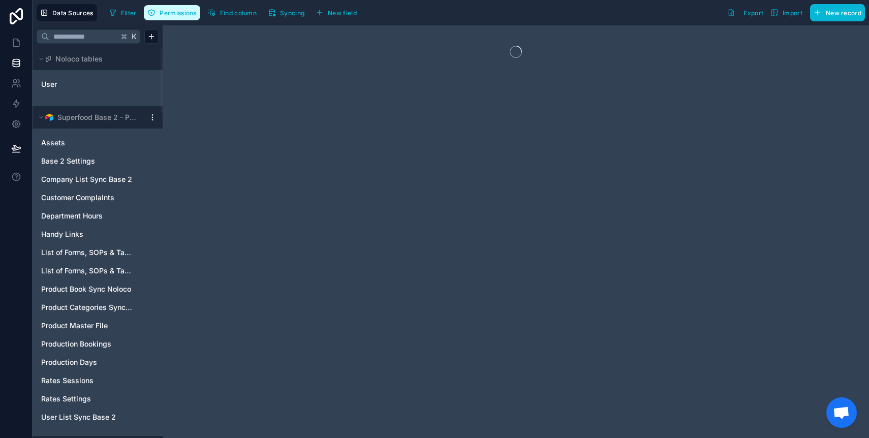
click at [168, 15] on span "Permissions" at bounding box center [178, 13] width 37 height 8
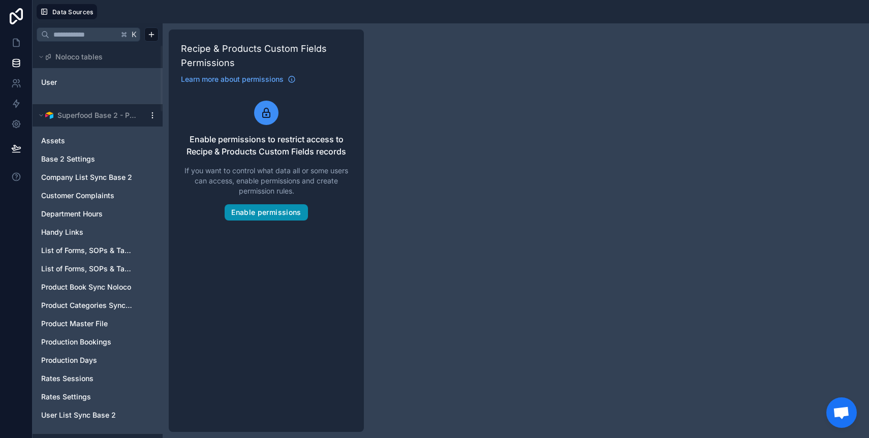
click at [260, 210] on button "Enable permissions" at bounding box center [266, 212] width 83 height 16
click at [265, 216] on button "Enable permissions" at bounding box center [266, 212] width 83 height 16
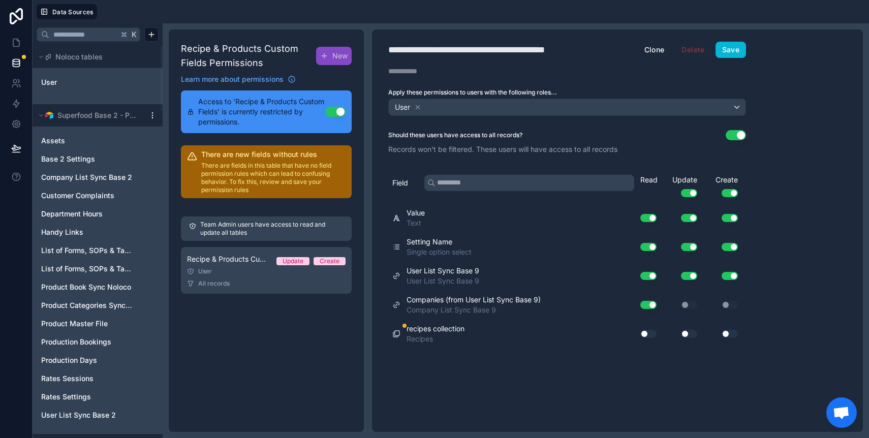
click at [645, 331] on button "Use setting" at bounding box center [649, 334] width 16 height 8
click at [693, 331] on button "Use setting" at bounding box center [689, 334] width 16 height 8
click at [731, 334] on button "Use setting" at bounding box center [730, 334] width 16 height 8
click at [730, 135] on button "Use setting" at bounding box center [736, 135] width 20 height 10
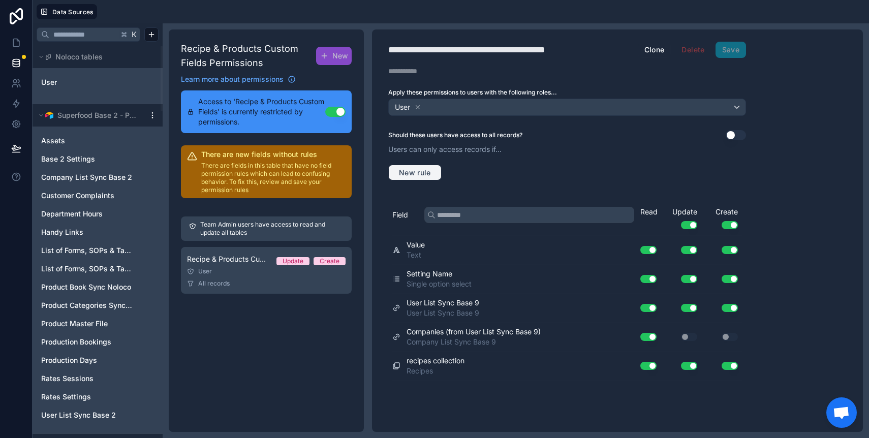
click at [411, 172] on span "New rule" at bounding box center [415, 172] width 40 height 9
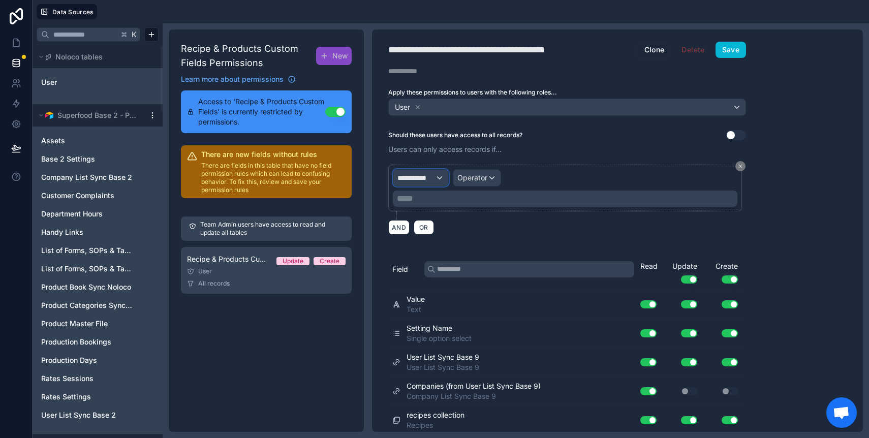
click at [429, 179] on span "**********" at bounding box center [417, 178] width 38 height 10
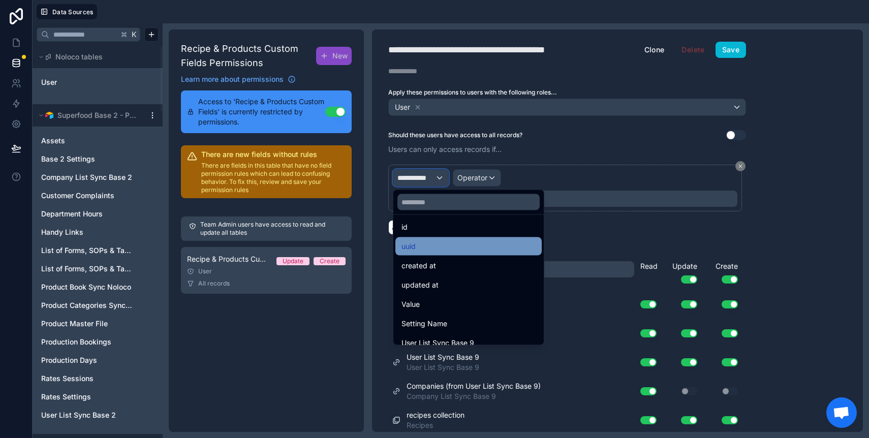
scroll to position [53, 0]
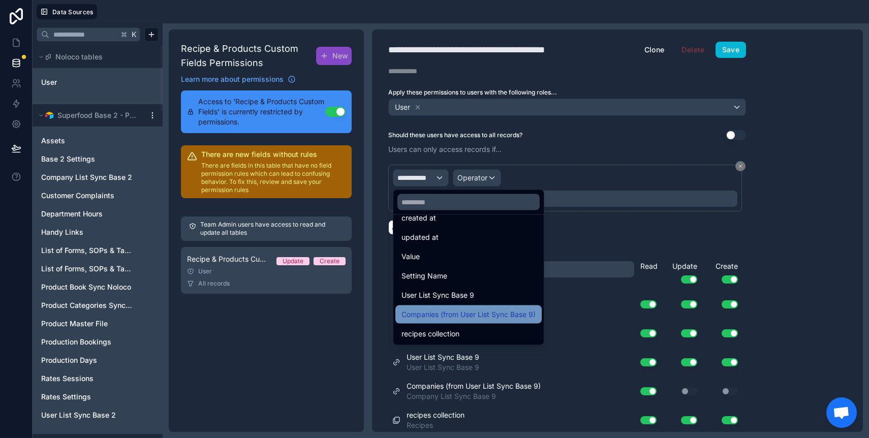
click at [458, 314] on span "Companies (from User List Sync Base 9)" at bounding box center [469, 315] width 134 height 12
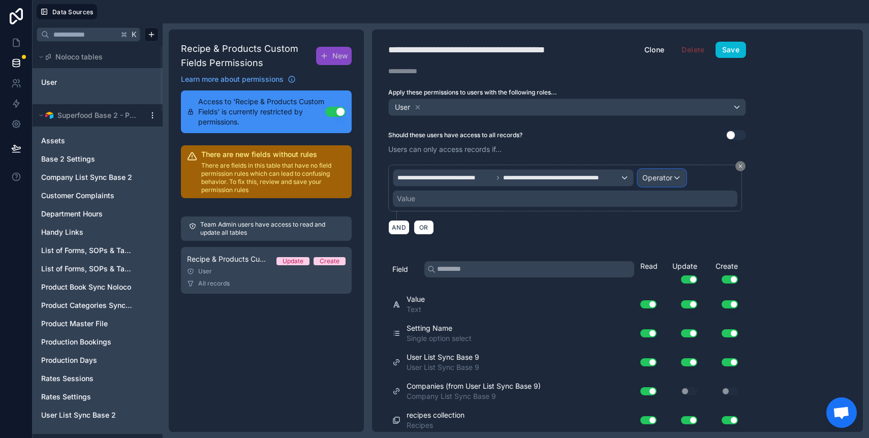
click at [647, 175] on span "Operator" at bounding box center [658, 177] width 30 height 9
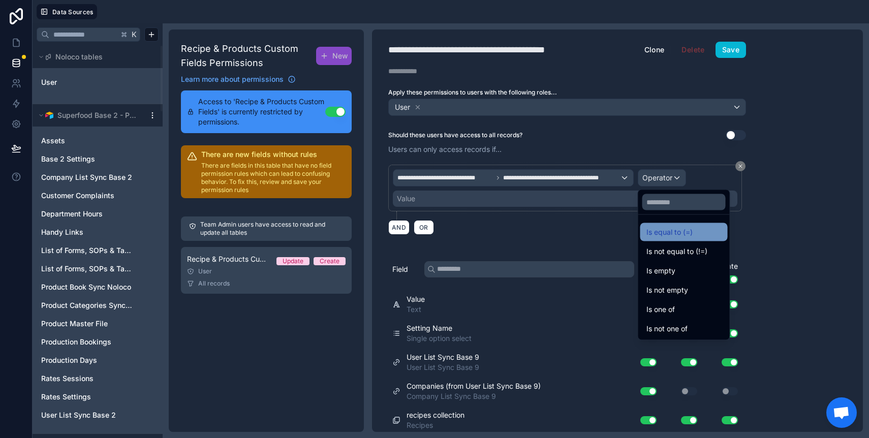
click at [659, 237] on span "Is equal to (=)" at bounding box center [670, 232] width 46 height 12
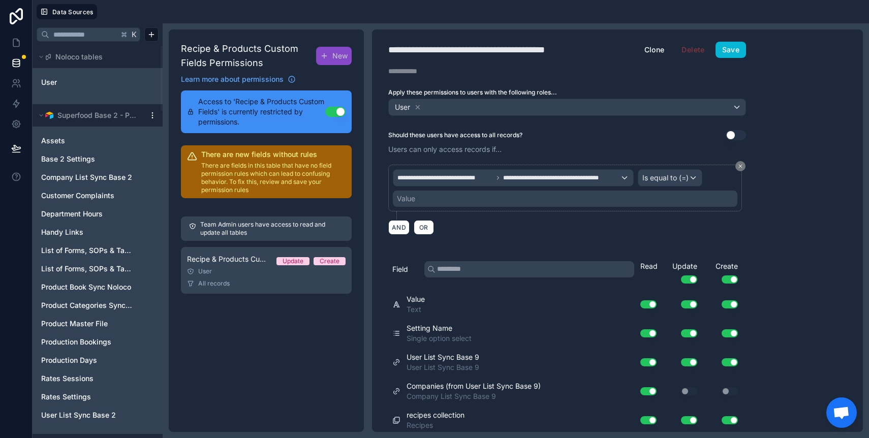
click at [506, 196] on div "Value" at bounding box center [565, 199] width 345 height 16
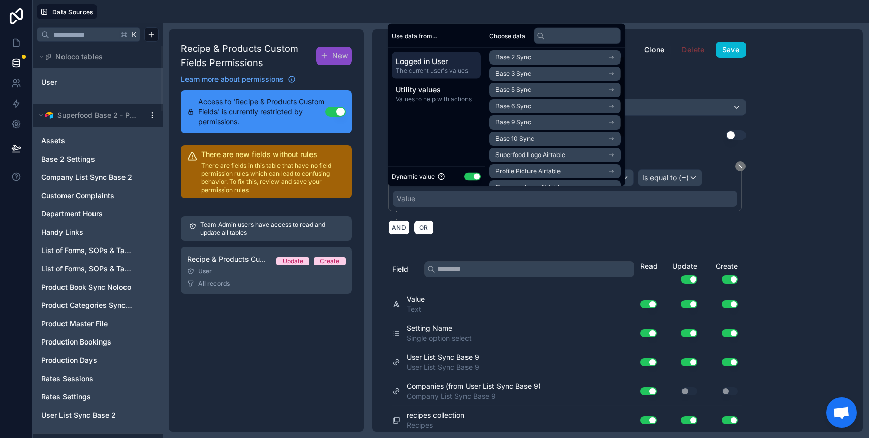
scroll to position [96, 0]
click at [513, 114] on li "Base 9 Sync" at bounding box center [556, 110] width 132 height 14
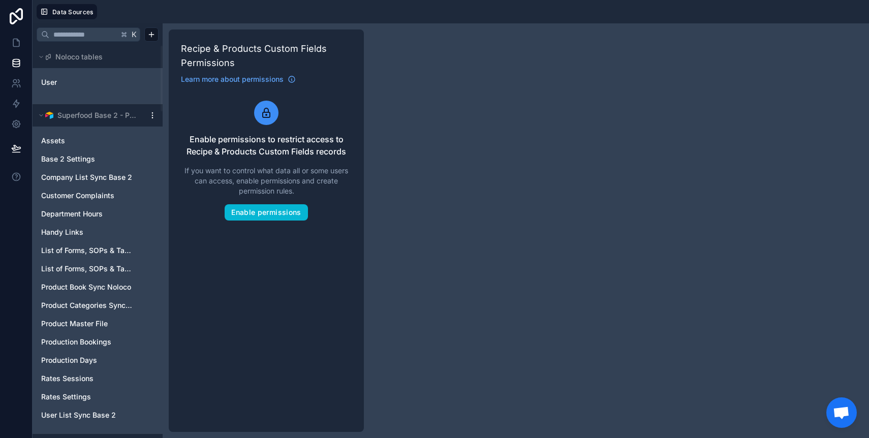
click at [300, 203] on div "Enable permissions to restrict access to Recipe & Products Custom Fields record…" at bounding box center [266, 161] width 171 height 120
click at [297, 208] on button "Enable permissions" at bounding box center [266, 212] width 83 height 16
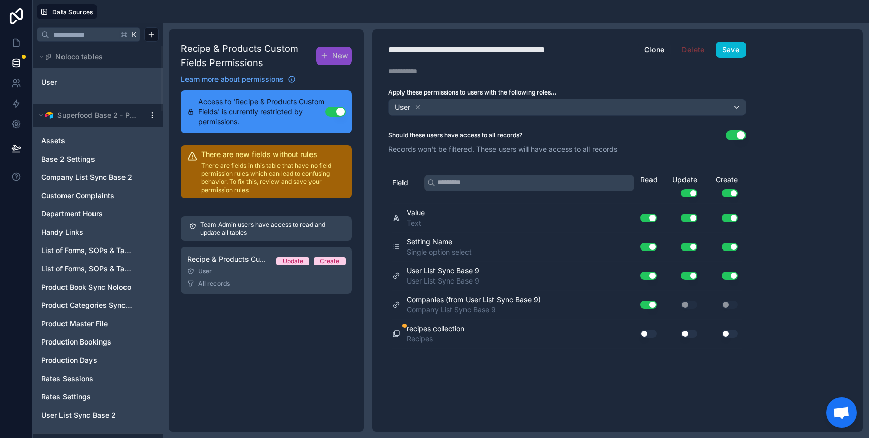
click at [730, 137] on button "Use setting" at bounding box center [736, 135] width 20 height 10
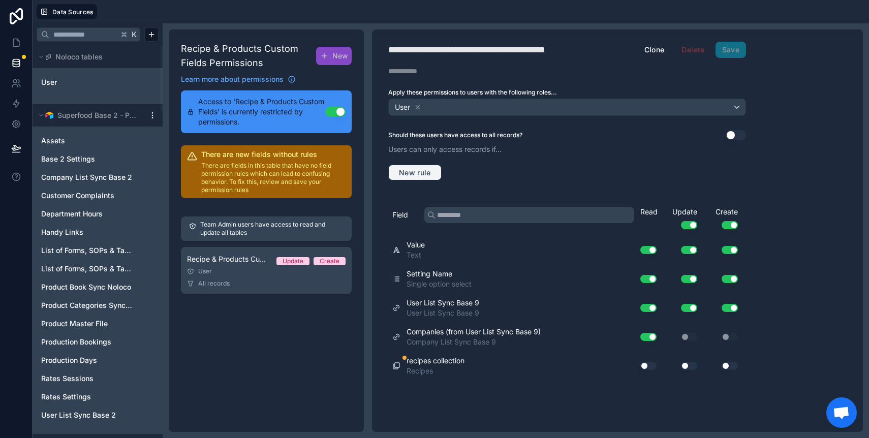
click at [398, 171] on span "New rule" at bounding box center [415, 172] width 40 height 9
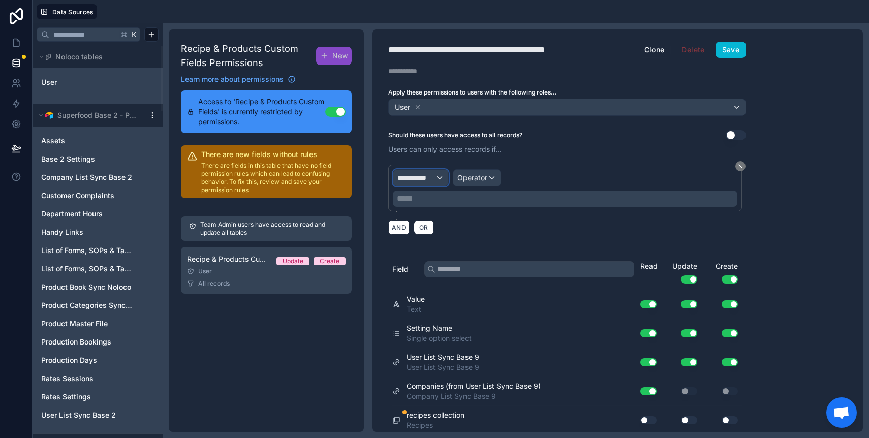
click at [413, 178] on span "**********" at bounding box center [417, 178] width 38 height 10
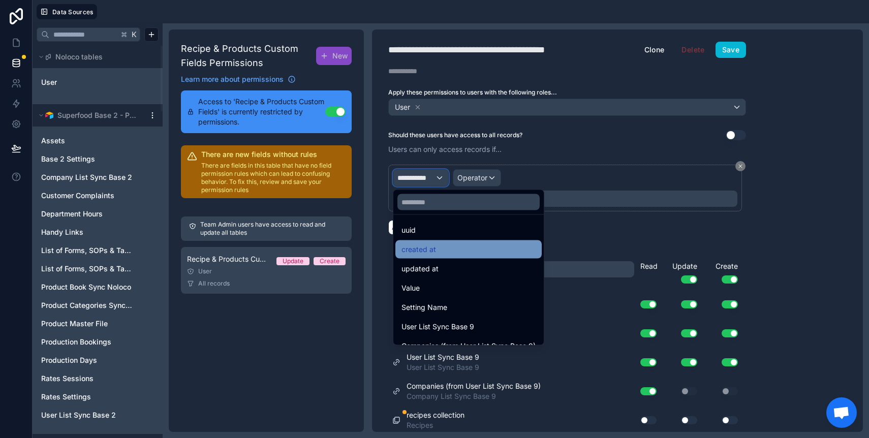
scroll to position [53, 0]
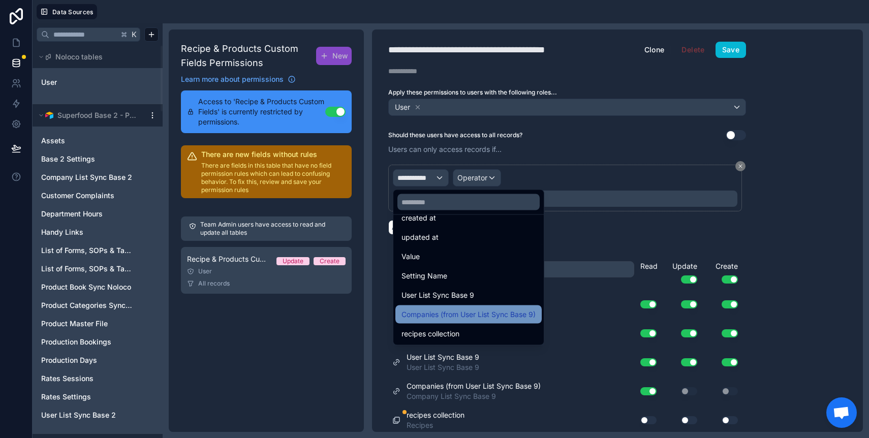
click at [447, 310] on span "Companies (from User List Sync Base 9)" at bounding box center [469, 315] width 134 height 12
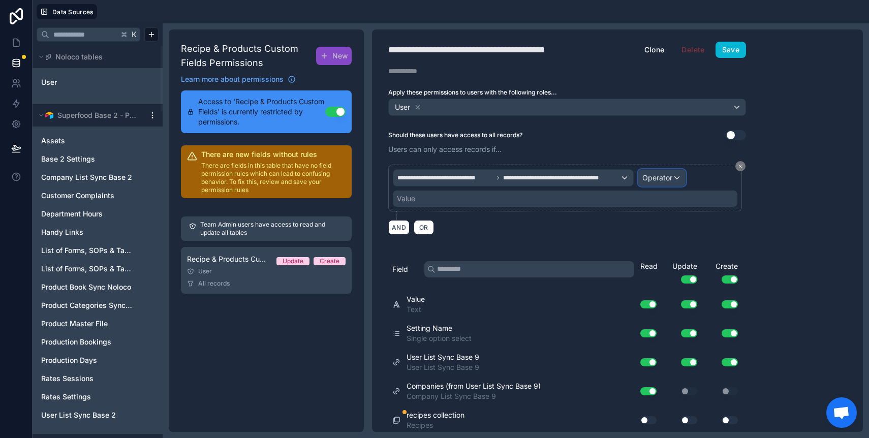
click at [659, 174] on span "Operator" at bounding box center [658, 177] width 30 height 9
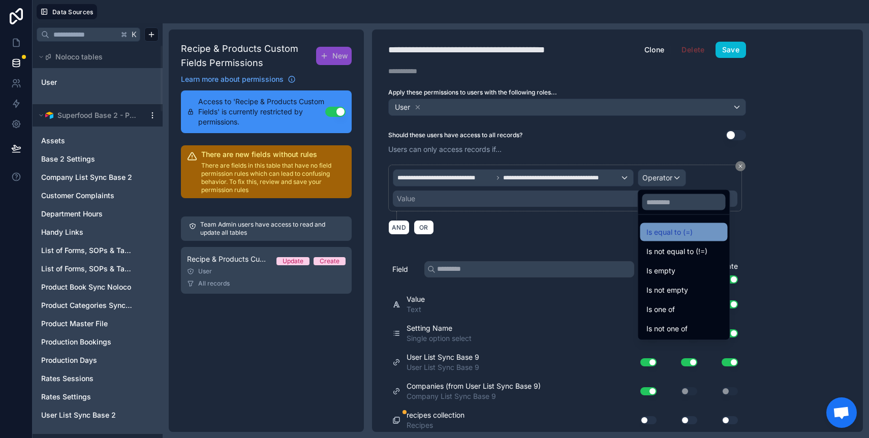
click at [663, 227] on span "Is equal to (=)" at bounding box center [670, 232] width 46 height 12
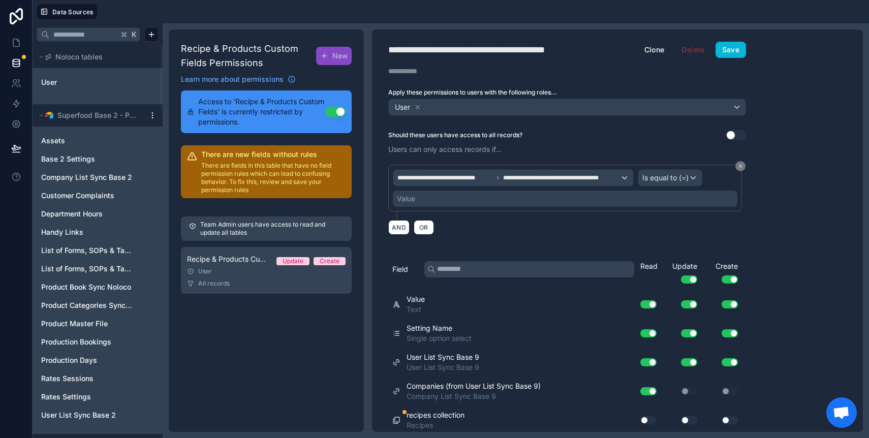
click at [569, 200] on div "Value" at bounding box center [565, 199] width 345 height 16
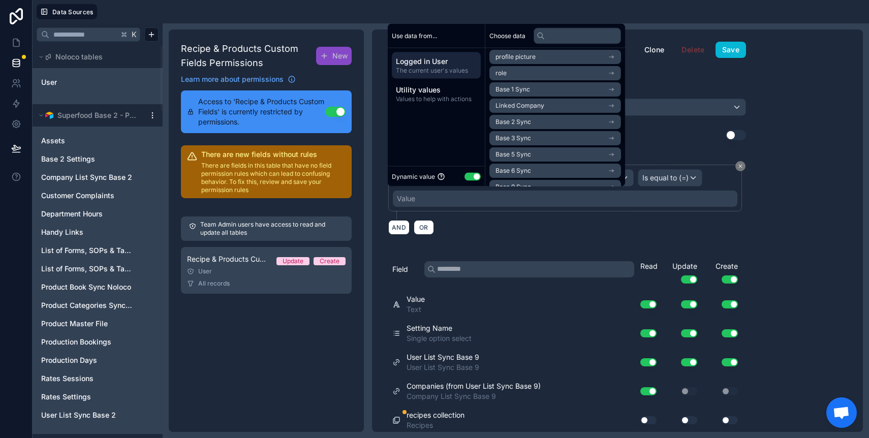
scroll to position [80, 0]
click at [524, 128] on span "Base 9 Sync" at bounding box center [514, 125] width 36 height 8
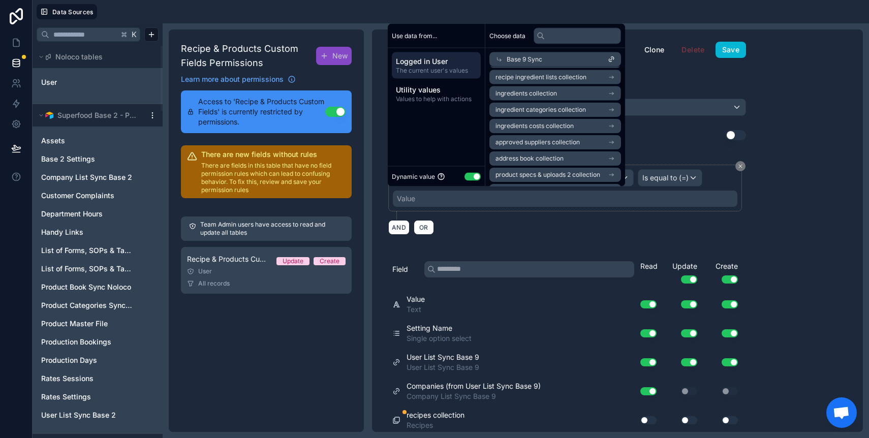
scroll to position [130, 0]
click at [536, 143] on span "company list sync base 9 noloco collection" at bounding box center [552, 143] width 112 height 8
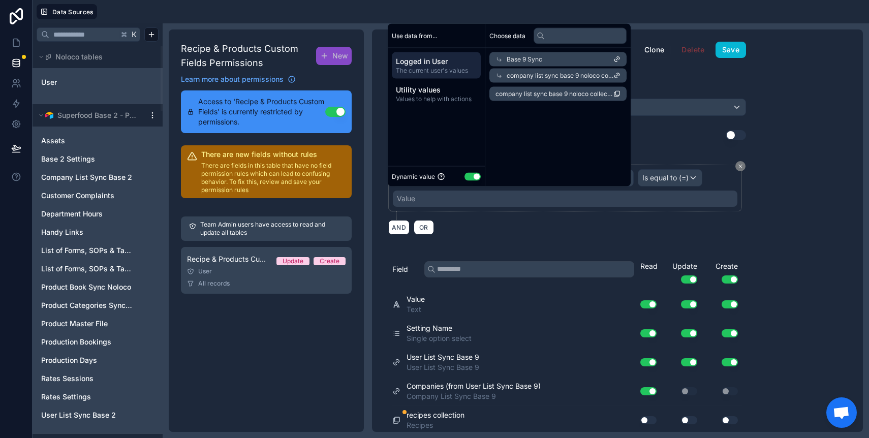
click at [535, 97] on span "company list sync base 9 noloco collection" at bounding box center [555, 94] width 118 height 8
click at [724, 52] on button "Save" at bounding box center [731, 50] width 31 height 16
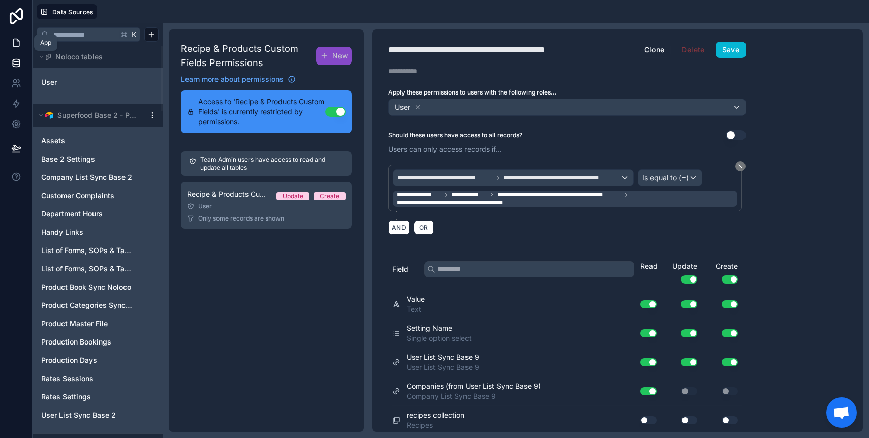
click at [15, 40] on icon at bounding box center [16, 43] width 10 height 10
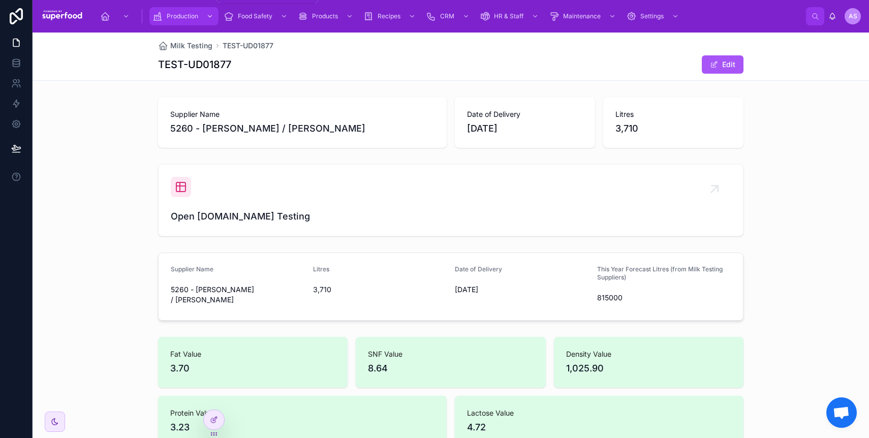
click at [190, 15] on span "Production" at bounding box center [183, 16] width 32 height 8
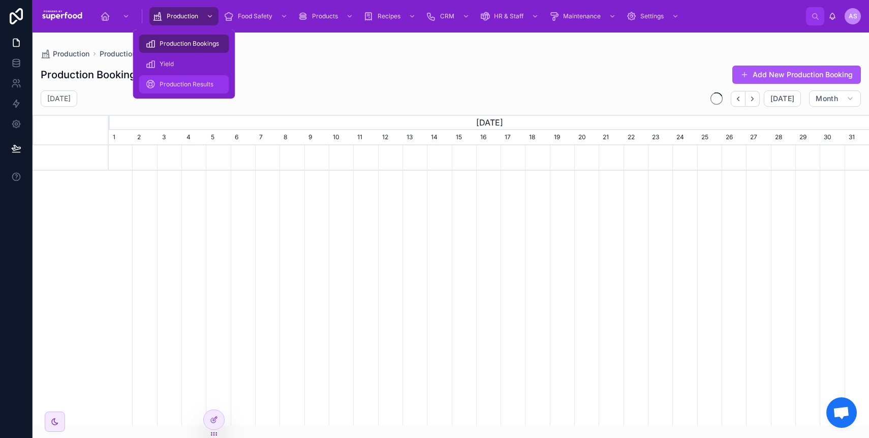
scroll to position [0, 760]
click at [188, 87] on span "Production Results" at bounding box center [187, 84] width 54 height 8
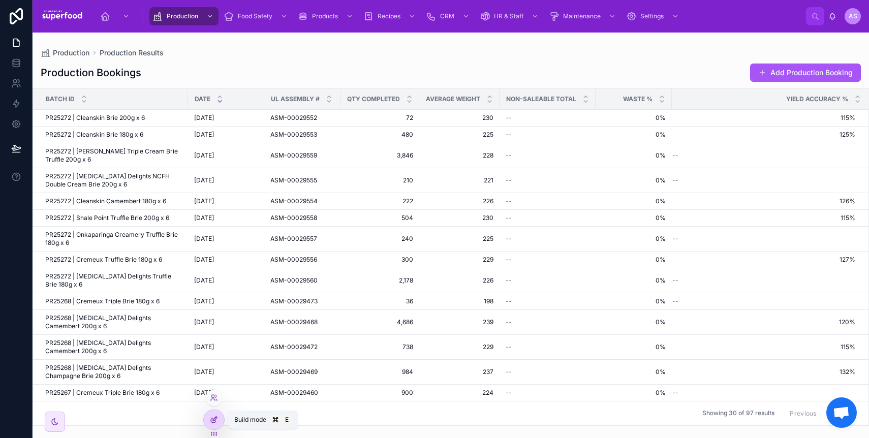
click at [213, 419] on icon at bounding box center [215, 419] width 4 height 4
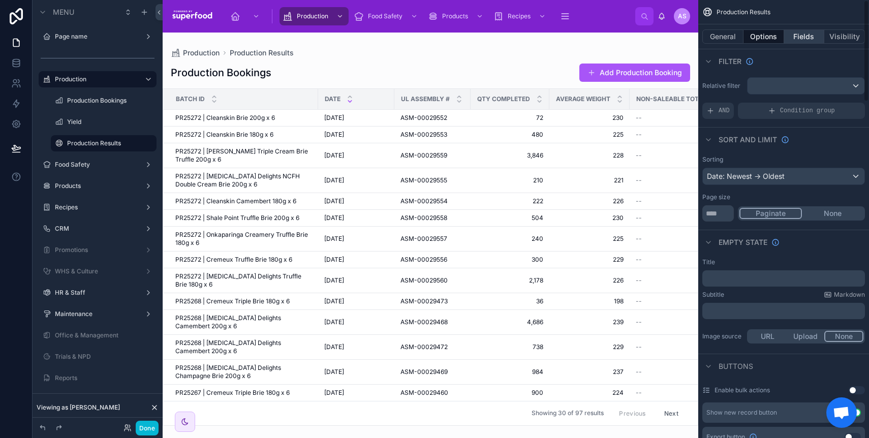
click at [792, 37] on button "Fields" at bounding box center [804, 36] width 41 height 14
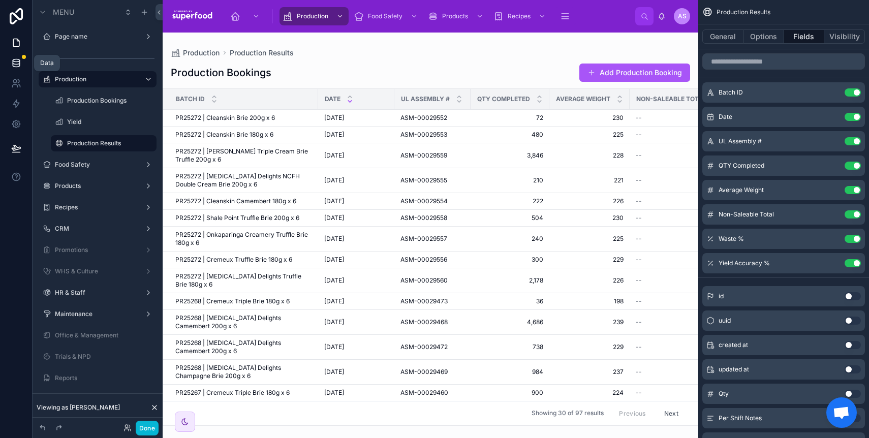
click at [14, 67] on icon at bounding box center [16, 65] width 7 height 4
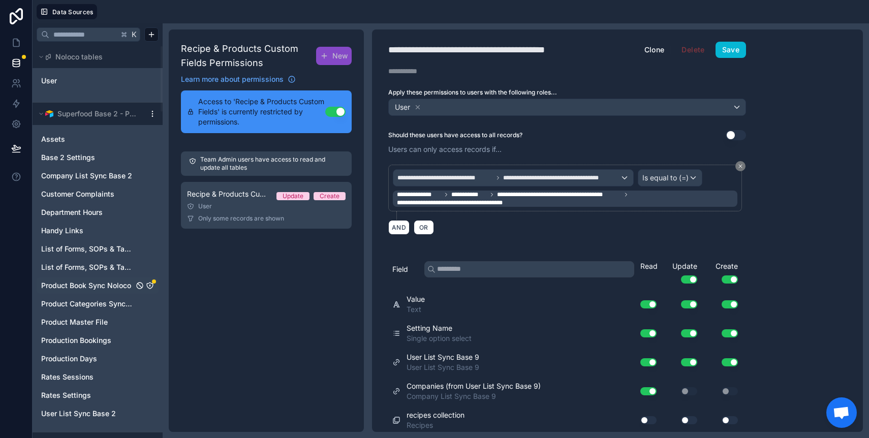
scroll to position [2, 0]
click at [98, 288] on span "Product Book Sync Noloco" at bounding box center [86, 285] width 90 height 10
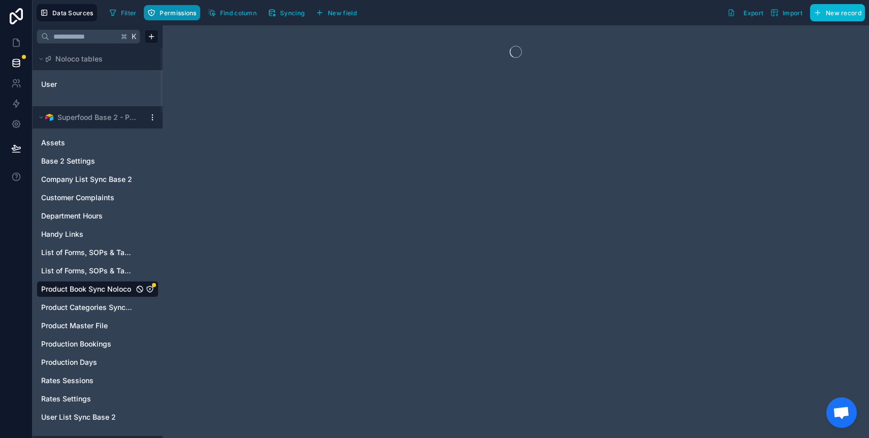
click at [178, 17] on button "Permissions" at bounding box center [172, 12] width 56 height 15
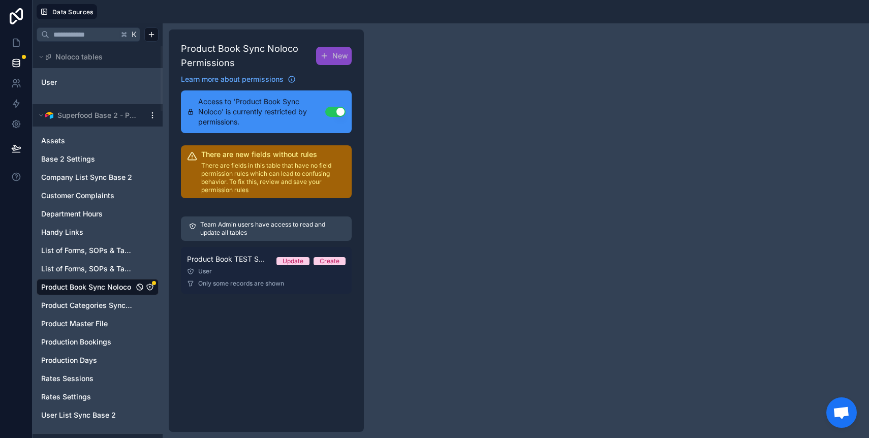
click at [237, 266] on link "Product Book TEST SYNC Permission 1 Update Create User Only some records are sh…" at bounding box center [266, 270] width 171 height 47
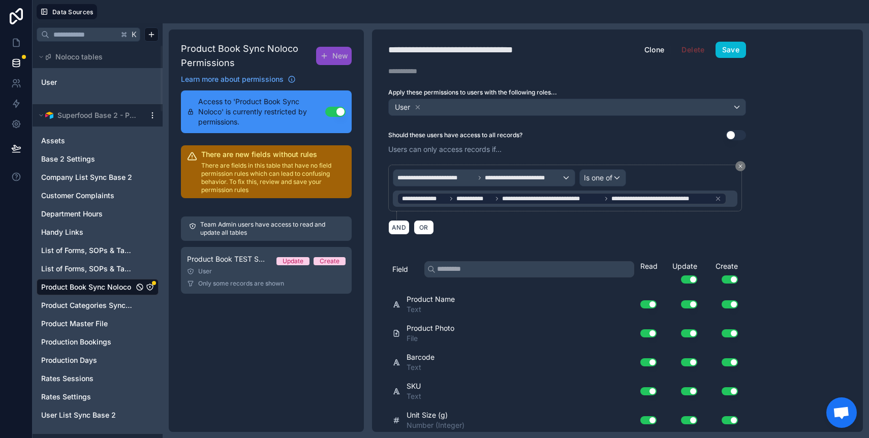
scroll to position [785, 0]
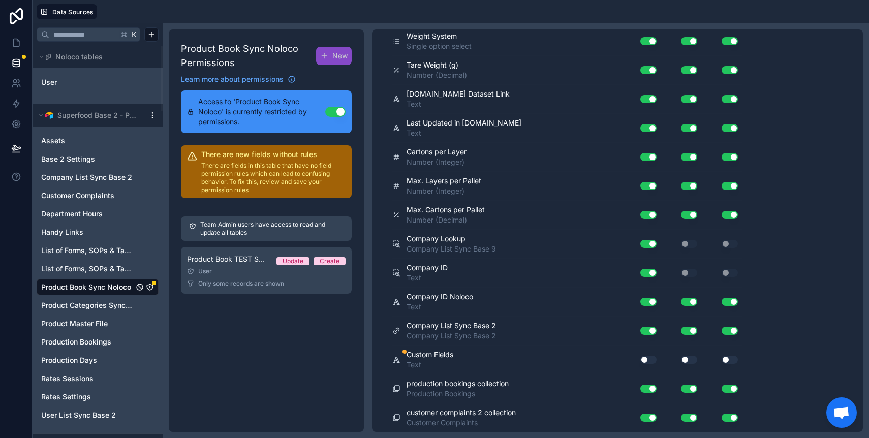
click at [652, 356] on button "Use setting" at bounding box center [649, 360] width 16 height 8
click at [682, 358] on button "Use setting" at bounding box center [689, 360] width 16 height 8
click at [718, 360] on div "Use setting" at bounding box center [722, 360] width 41 height 8
click at [724, 360] on button "Use setting" at bounding box center [730, 360] width 16 height 8
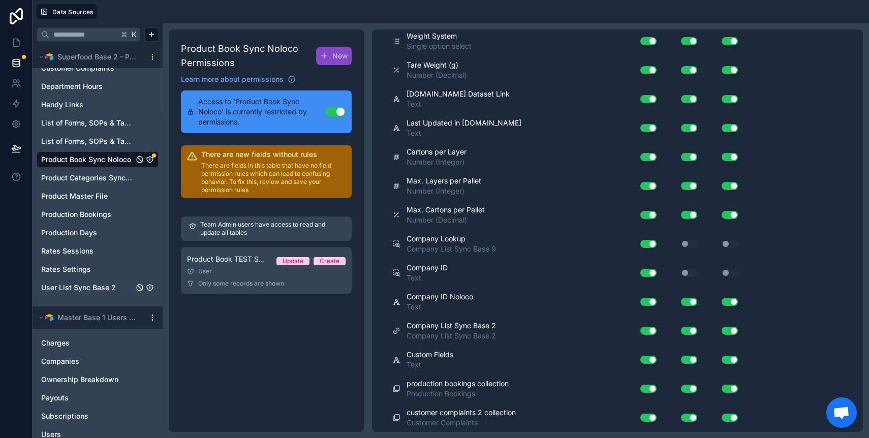
scroll to position [130, 0]
click at [73, 215] on span "Production Bookings" at bounding box center [76, 212] width 70 height 10
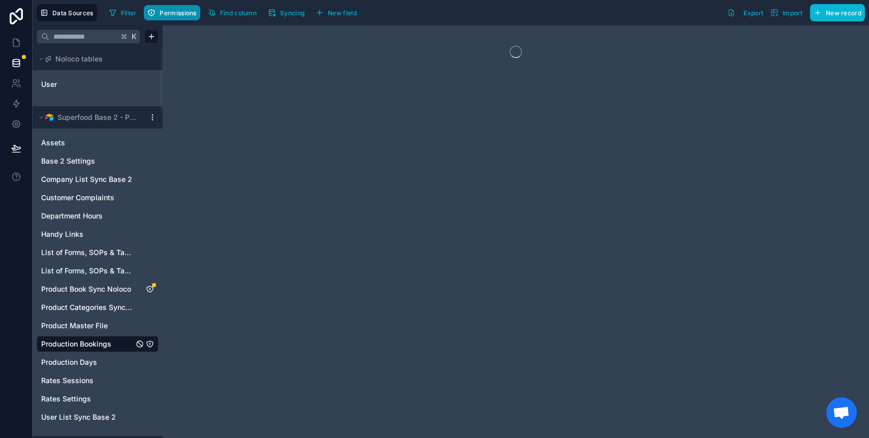
click at [173, 16] on span "Permissions" at bounding box center [178, 13] width 37 height 8
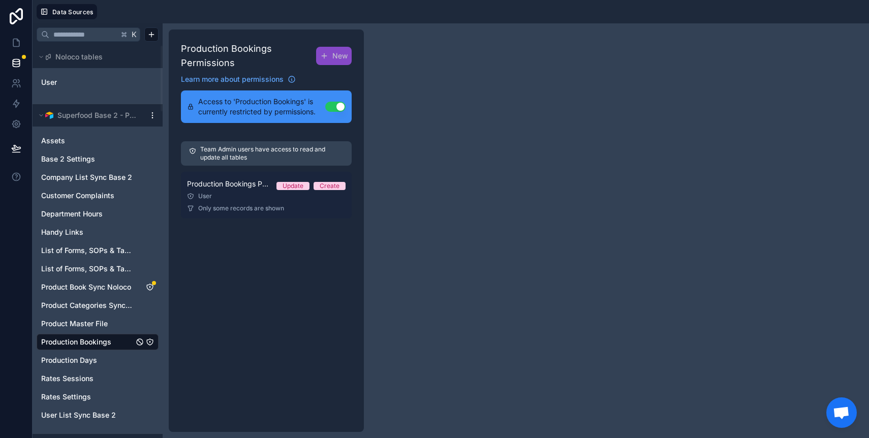
click at [227, 186] on span "Production Bookings Permission 1" at bounding box center [227, 184] width 81 height 10
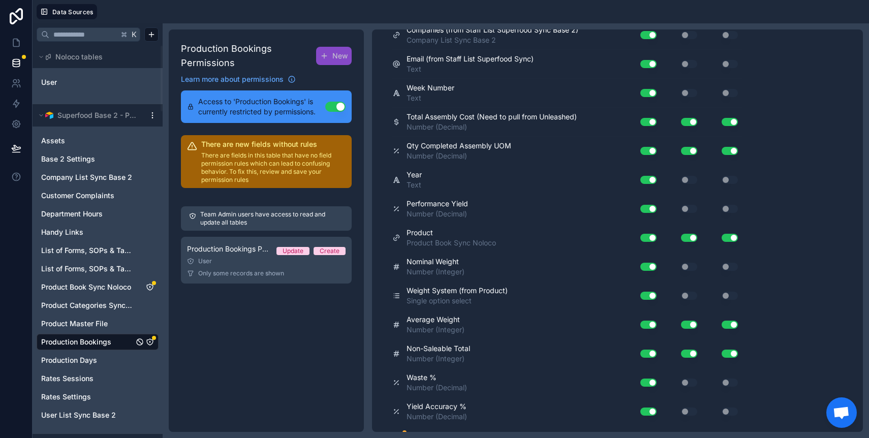
scroll to position [1133, 0]
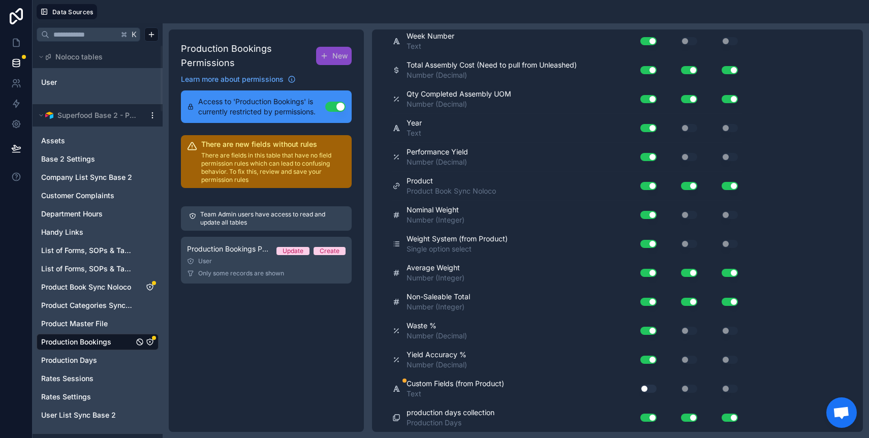
click at [651, 386] on button "Use setting" at bounding box center [649, 389] width 16 height 8
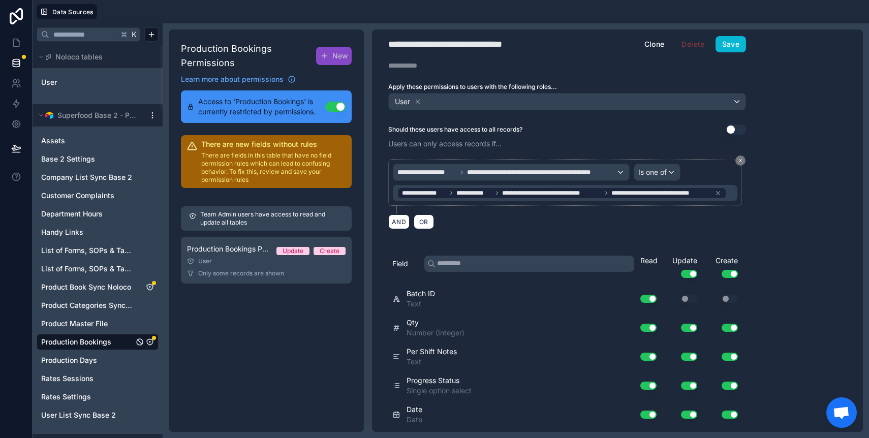
scroll to position [0, 0]
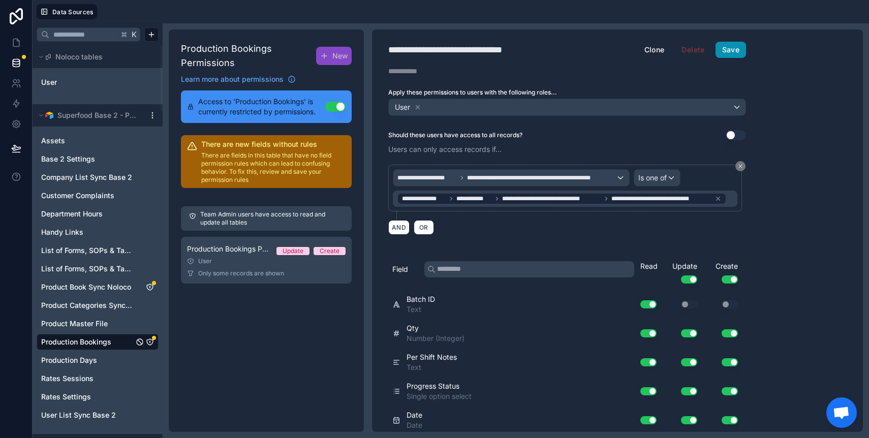
click at [734, 51] on button "Save" at bounding box center [731, 50] width 31 height 16
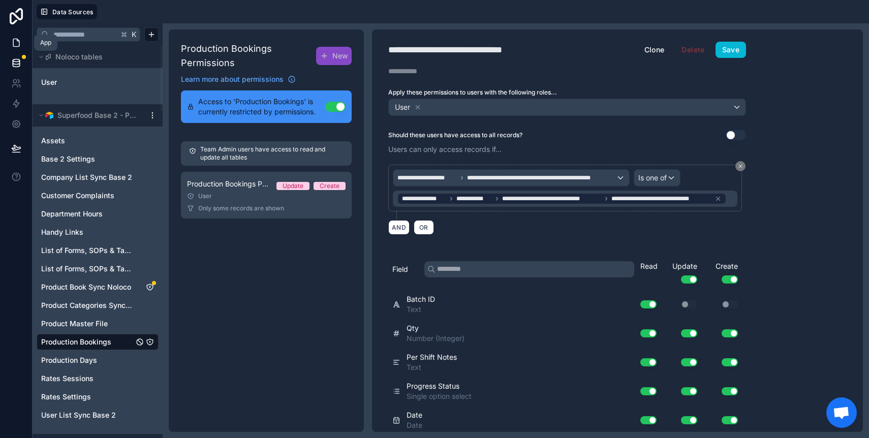
click at [17, 45] on icon at bounding box center [16, 43] width 10 height 10
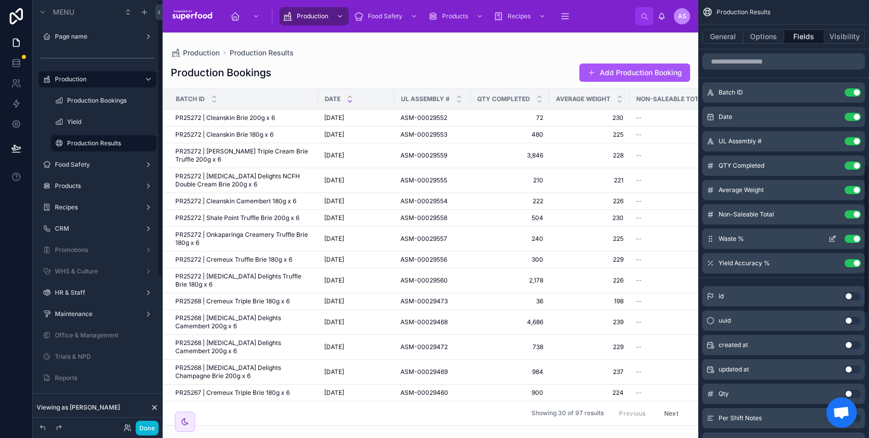
scroll to position [848, 0]
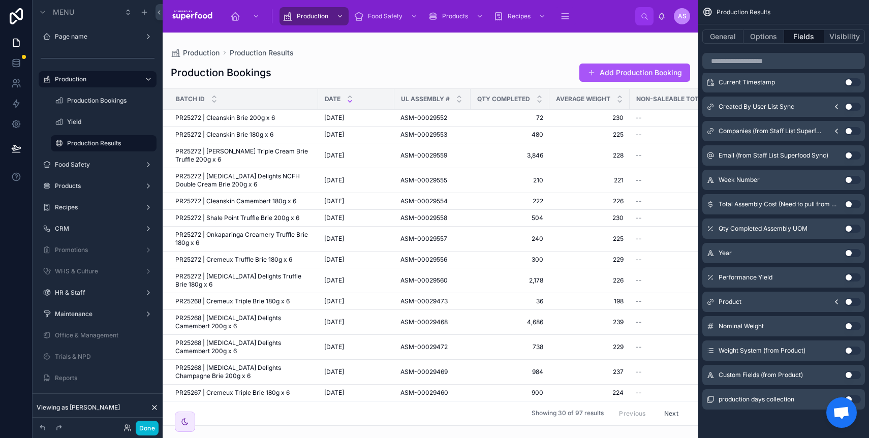
click at [856, 374] on button "Use setting" at bounding box center [853, 375] width 16 height 8
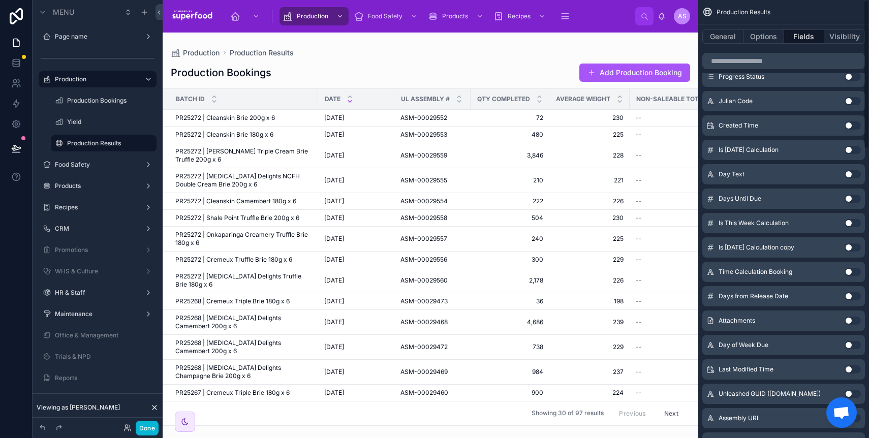
scroll to position [0, 0]
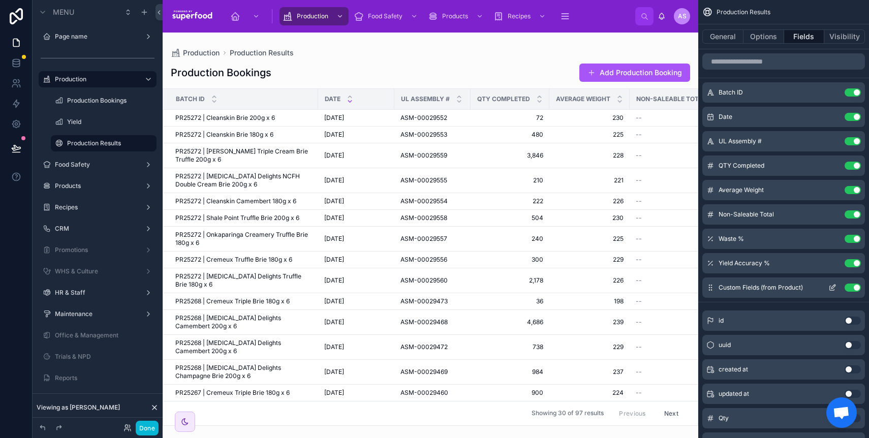
click at [828, 287] on button "scrollable content" at bounding box center [833, 288] width 16 height 8
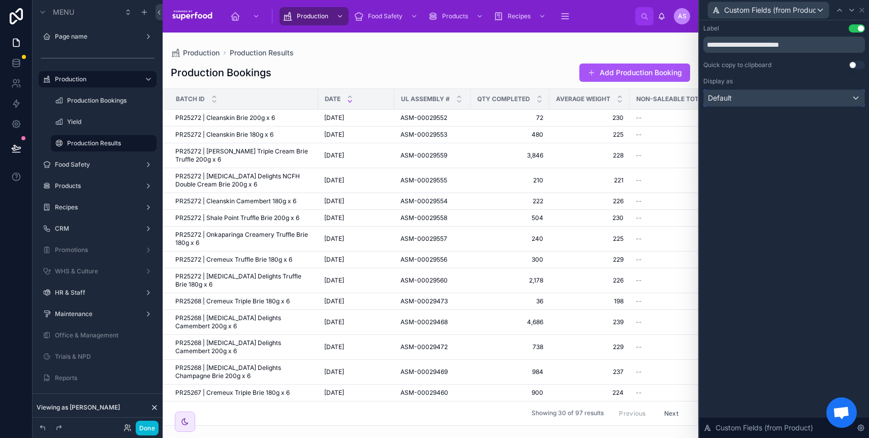
click at [783, 99] on div "Default" at bounding box center [784, 98] width 161 height 16
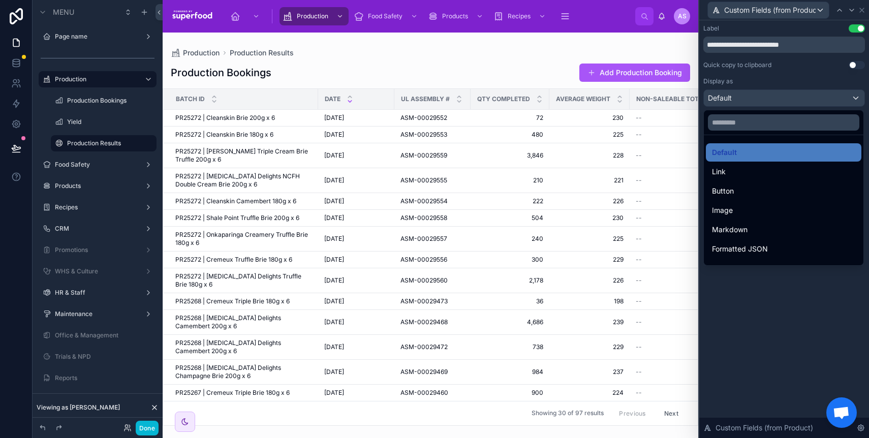
click at [783, 99] on div at bounding box center [784, 219] width 170 height 438
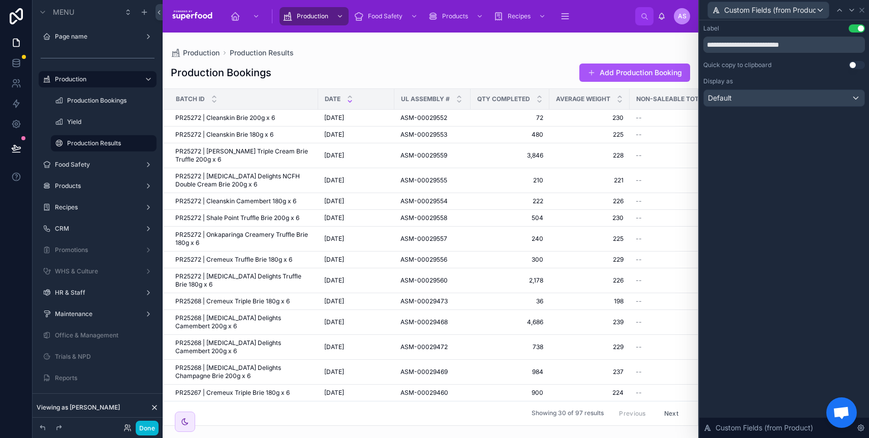
drag, startPoint x: 386, startPoint y: 422, endPoint x: 467, endPoint y: 421, distance: 81.3
click at [467, 421] on div at bounding box center [431, 236] width 536 height 406
click at [812, 40] on input "**********" at bounding box center [785, 45] width 162 height 16
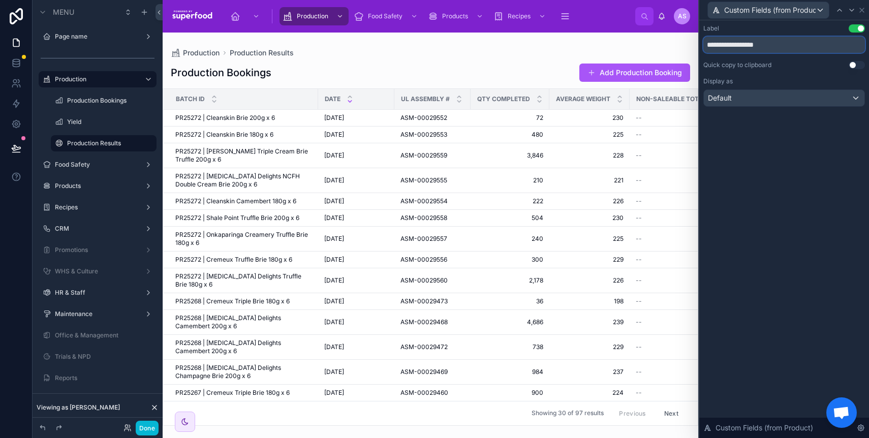
type input "**********"
click at [816, 44] on input "**********" at bounding box center [785, 45] width 162 height 16
type input "**********"
click at [799, 180] on div "**********" at bounding box center [784, 229] width 170 height 418
click at [861, 10] on icon at bounding box center [862, 10] width 8 height 8
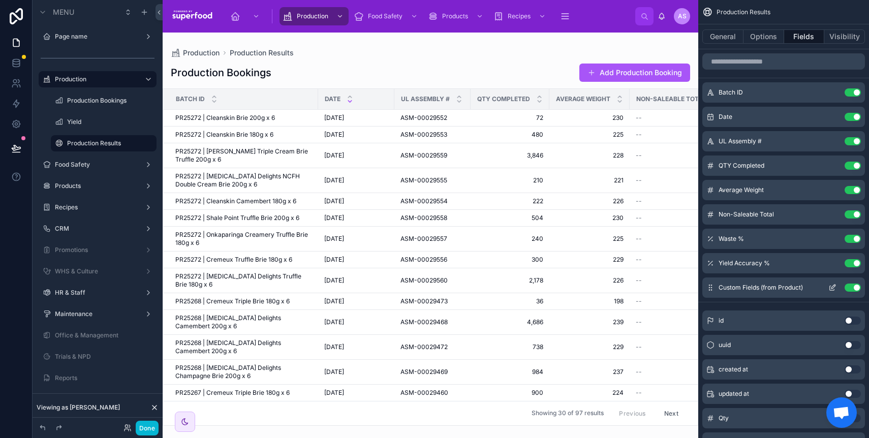
click at [832, 288] on icon "scrollable content" at bounding box center [834, 287] width 4 height 4
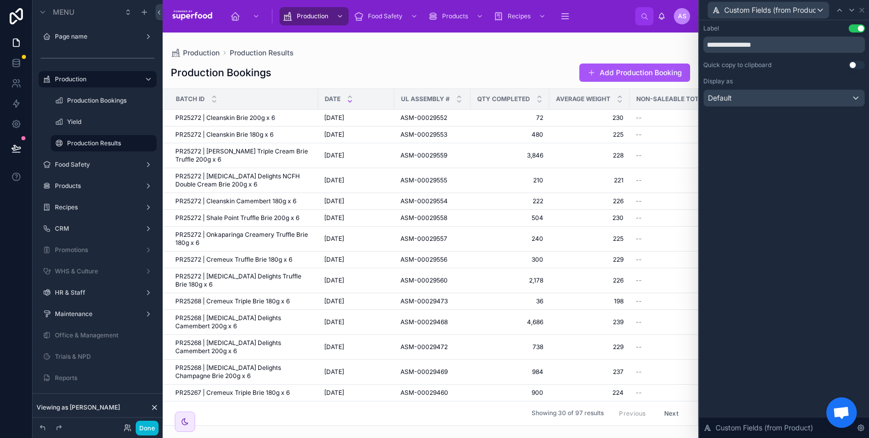
click at [831, 287] on div "**********" at bounding box center [784, 229] width 170 height 418
click at [861, 429] on icon at bounding box center [861, 428] width 2 height 2
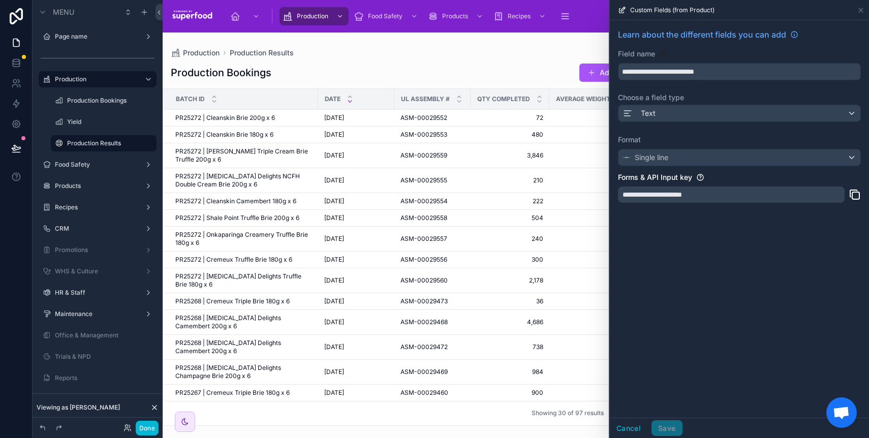
click at [528, 63] on div "Production Bookings Add Production Booking" at bounding box center [431, 72] width 520 height 19
click at [863, 10] on icon at bounding box center [861, 10] width 8 height 8
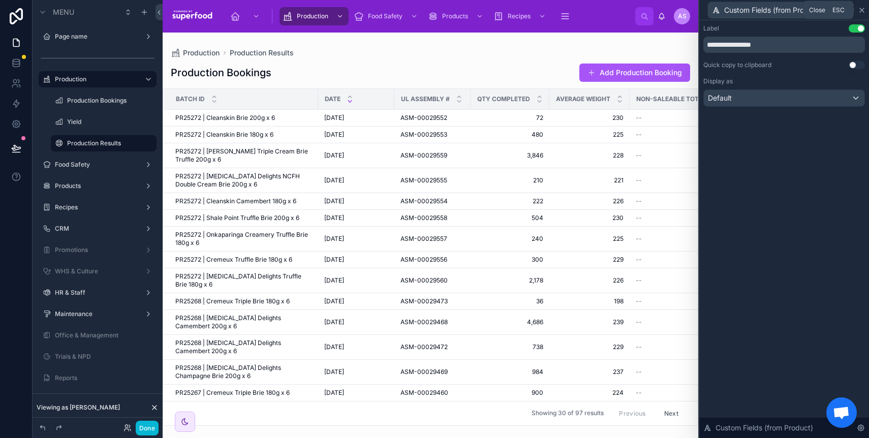
click at [861, 9] on icon at bounding box center [862, 10] width 4 height 4
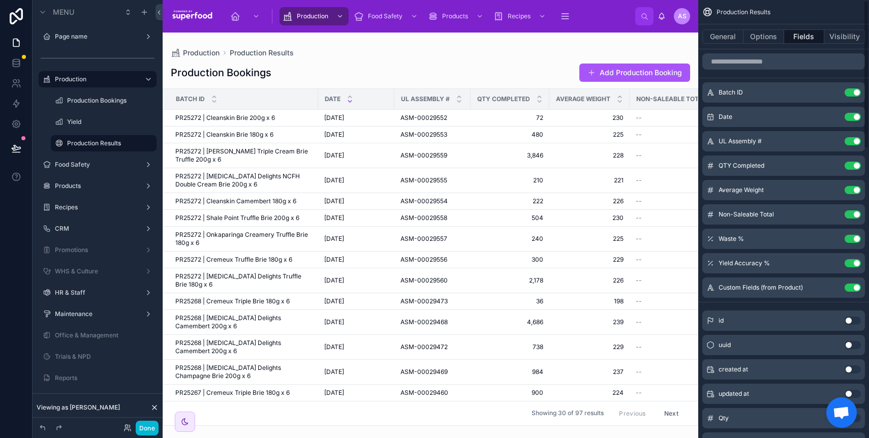
click at [638, 50] on div "Production Production Results" at bounding box center [431, 53] width 520 height 8
click at [724, 37] on button "General" at bounding box center [723, 36] width 41 height 14
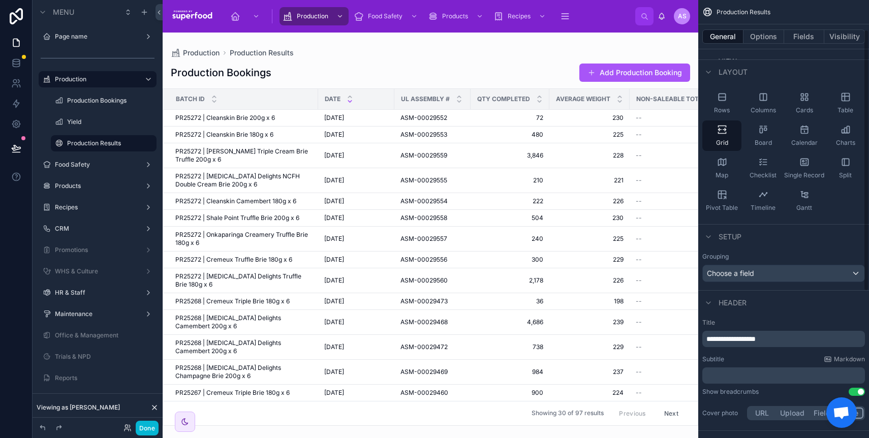
scroll to position [59, 0]
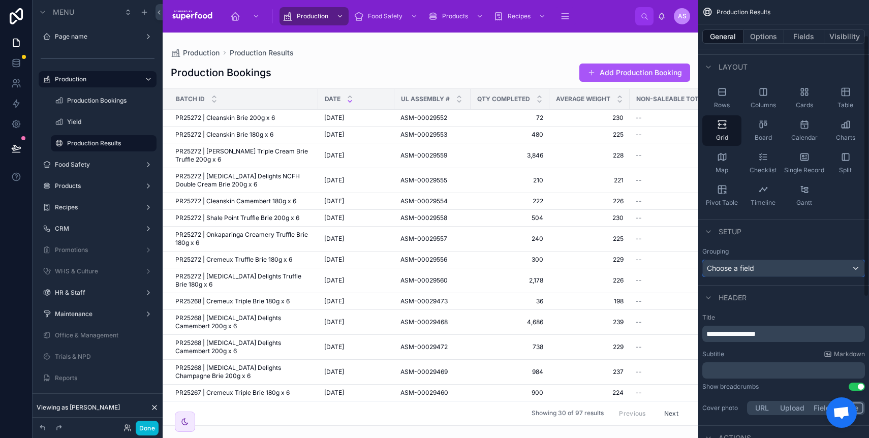
click at [753, 269] on div "Choose a field" at bounding box center [784, 268] width 162 height 16
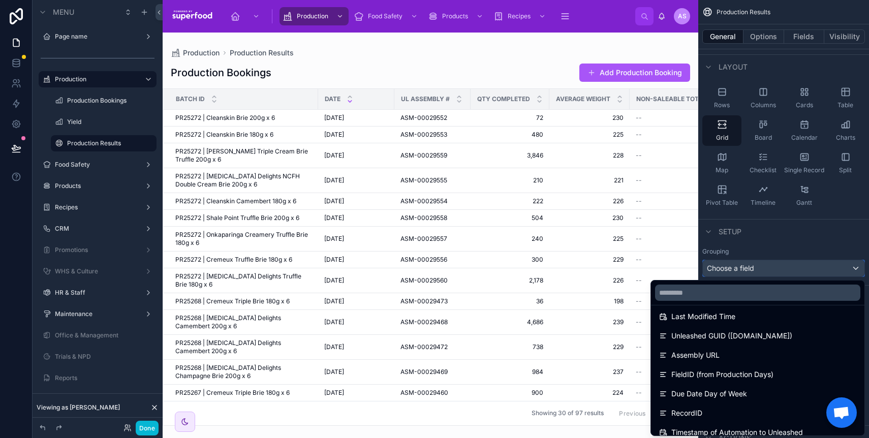
scroll to position [729, 0]
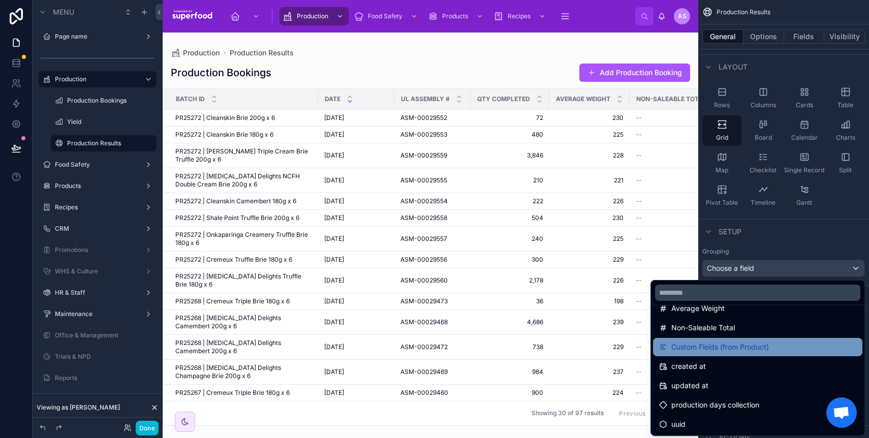
click at [736, 348] on span "Custom Fields (from Product)" at bounding box center [721, 347] width 98 height 12
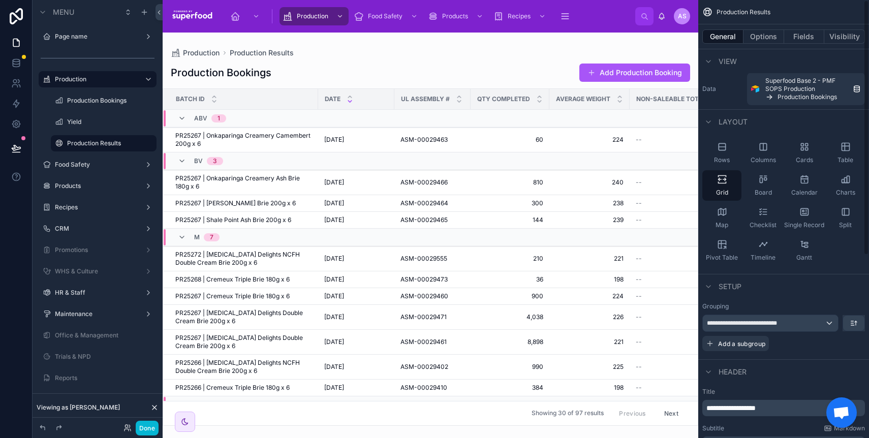
scroll to position [0, 0]
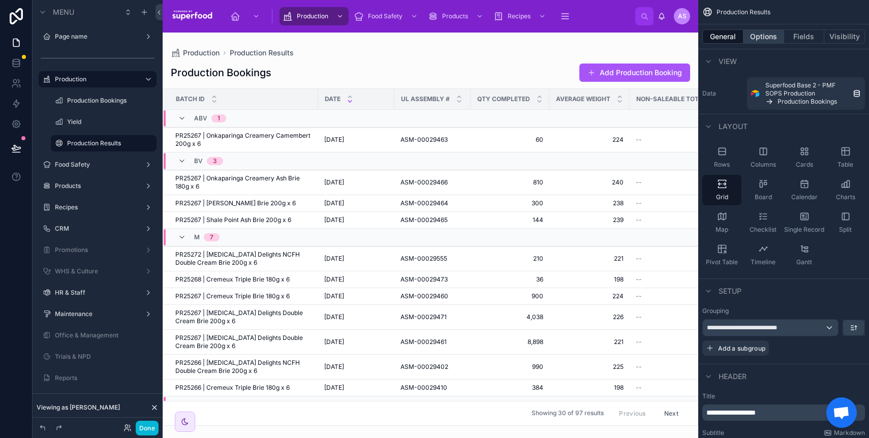
click at [765, 37] on button "Options" at bounding box center [764, 36] width 41 height 14
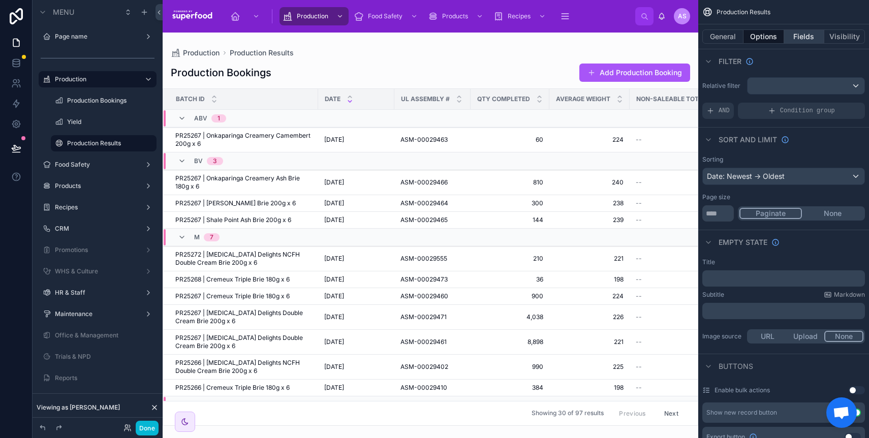
click at [798, 40] on button "Fields" at bounding box center [804, 36] width 41 height 14
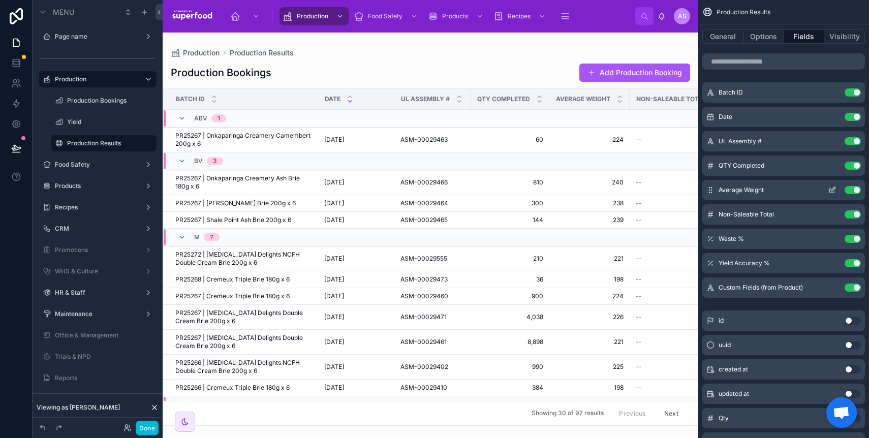
click at [833, 192] on icon "scrollable content" at bounding box center [833, 190] width 8 height 8
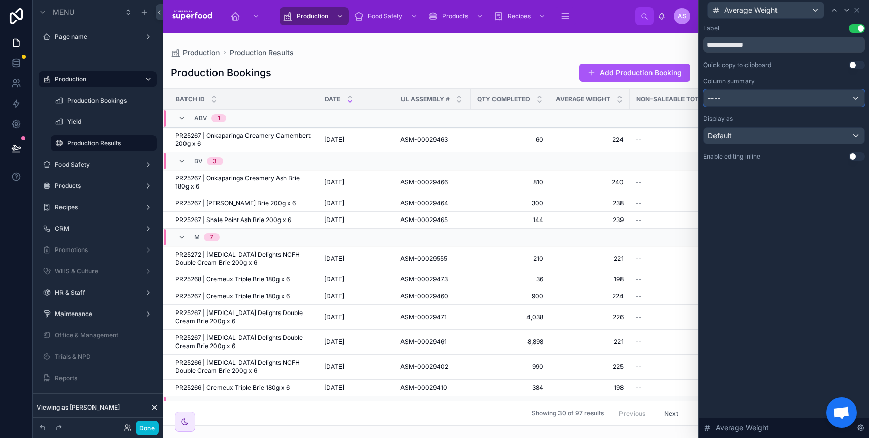
click at [749, 94] on div "----" at bounding box center [784, 98] width 161 height 16
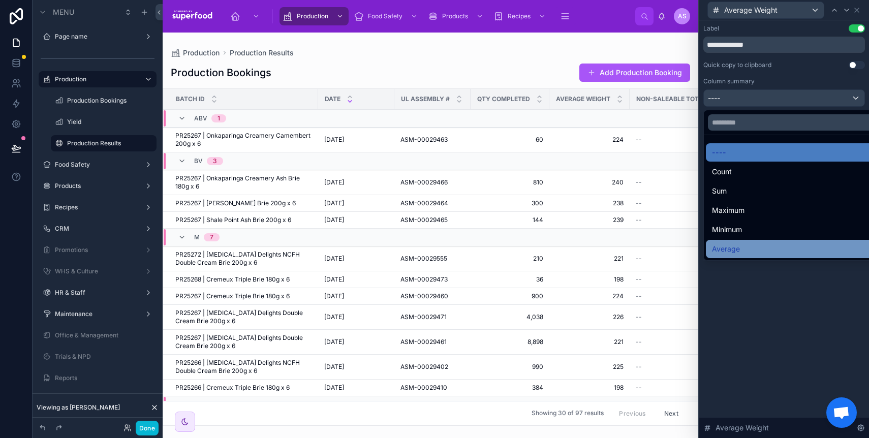
click at [761, 244] on div "Average" at bounding box center [796, 249] width 168 height 12
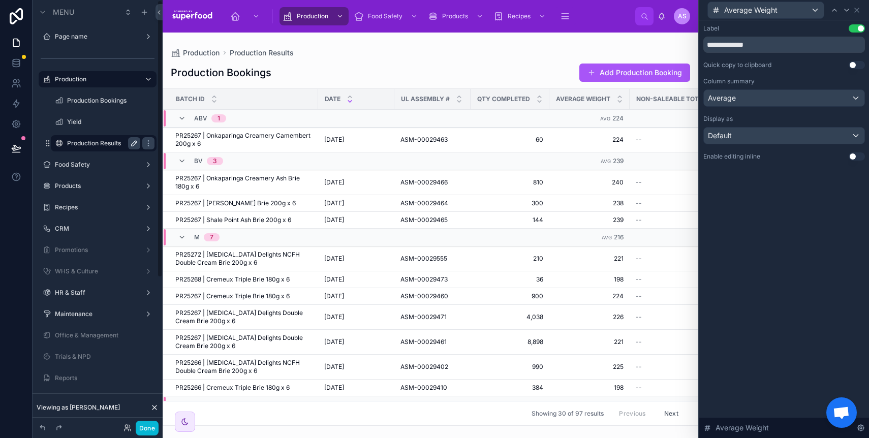
click at [131, 143] on icon "scrollable content" at bounding box center [134, 143] width 8 height 8
click at [119, 142] on input "**********" at bounding box center [95, 143] width 57 height 12
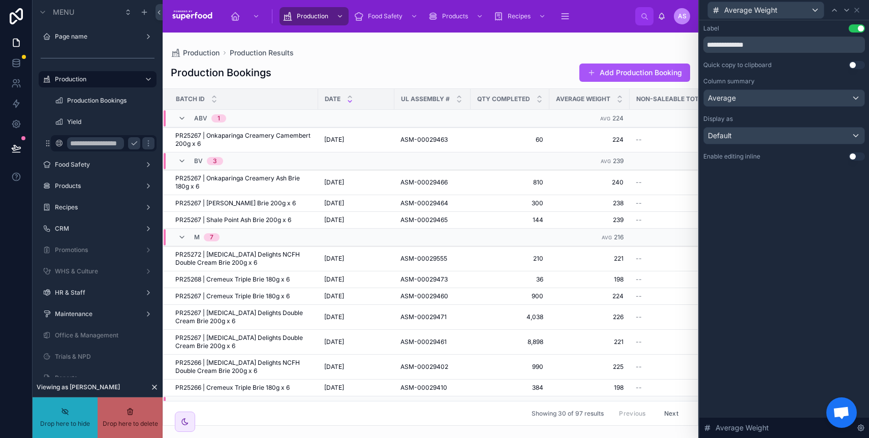
click at [114, 142] on input "**********" at bounding box center [95, 143] width 57 height 12
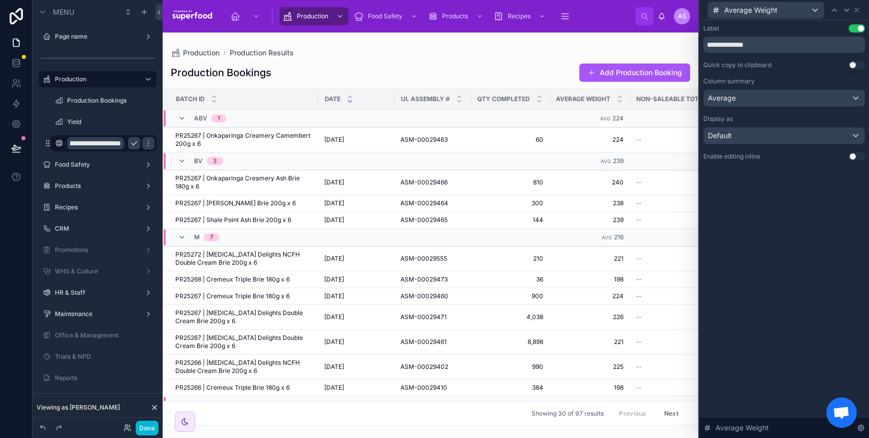
scroll to position [0, 34]
type input "**********"
click at [147, 143] on icon "scrollable content" at bounding box center [148, 143] width 8 height 8
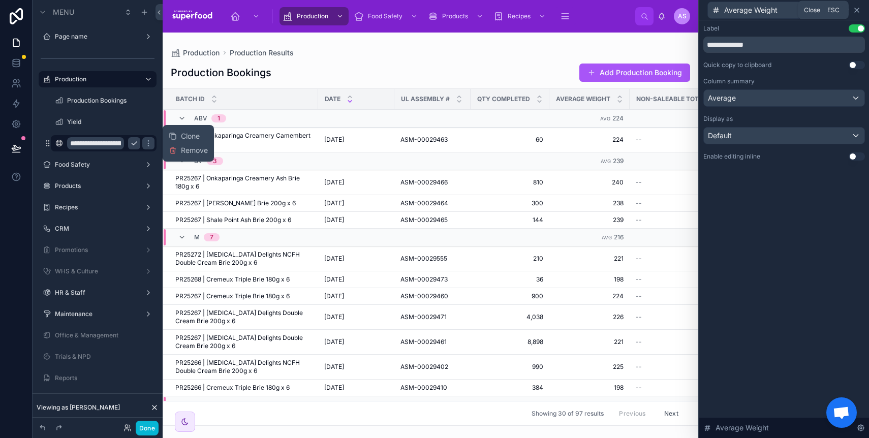
click at [859, 10] on icon at bounding box center [857, 10] width 8 height 8
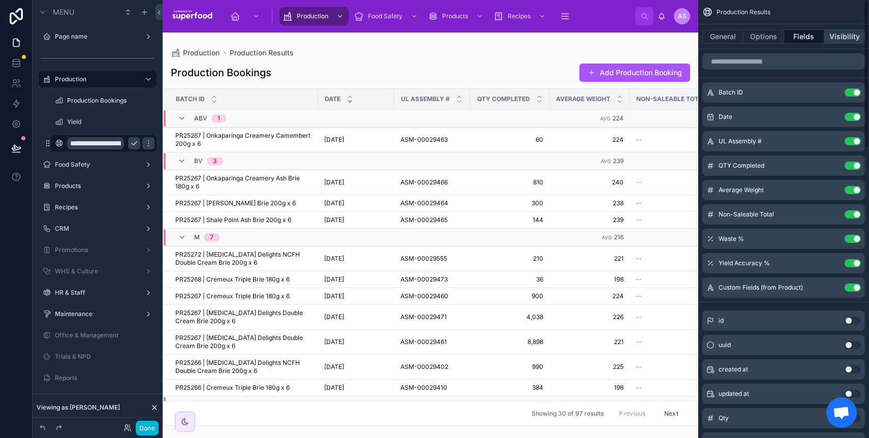
click at [847, 35] on button "Visibility" at bounding box center [845, 36] width 41 height 14
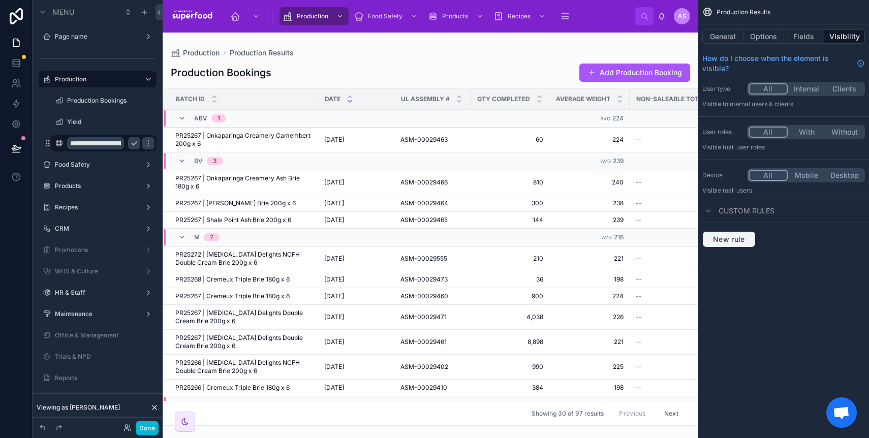
click at [733, 242] on span "New rule" at bounding box center [729, 239] width 40 height 9
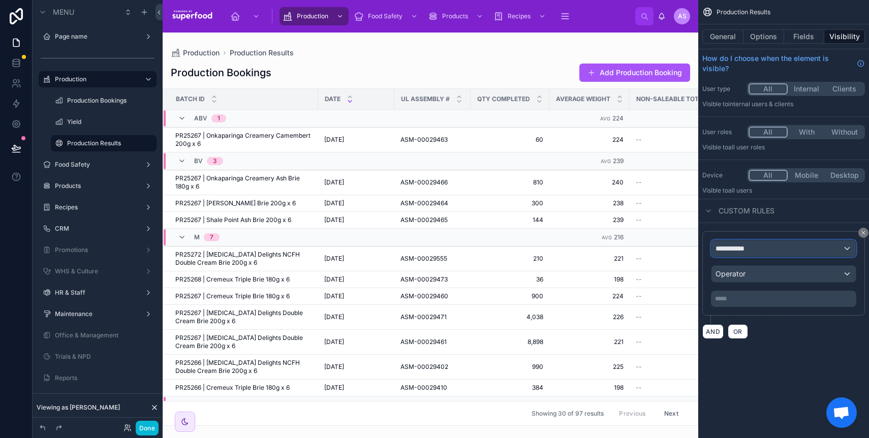
click at [733, 248] on span "**********" at bounding box center [735, 248] width 38 height 10
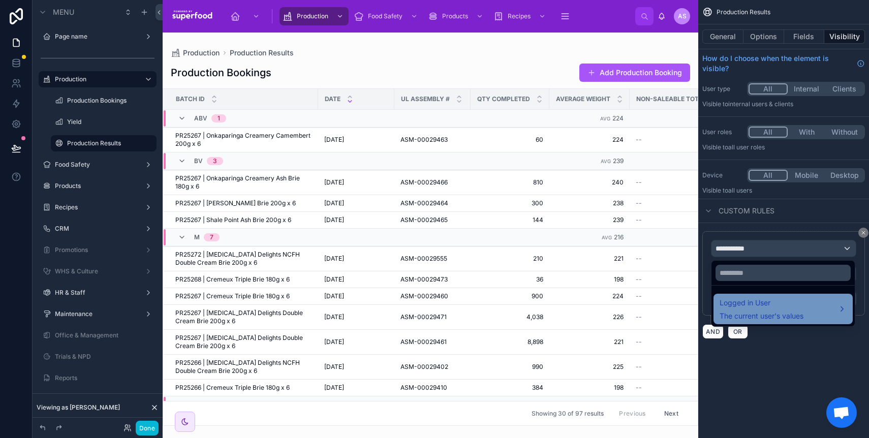
click at [755, 311] on span "The current user's values" at bounding box center [762, 316] width 84 height 10
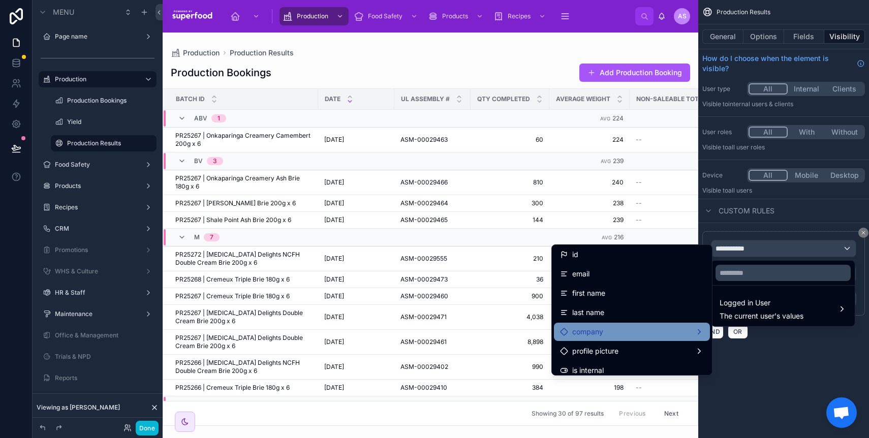
scroll to position [2, 0]
click at [597, 333] on div "company" at bounding box center [632, 331] width 144 height 12
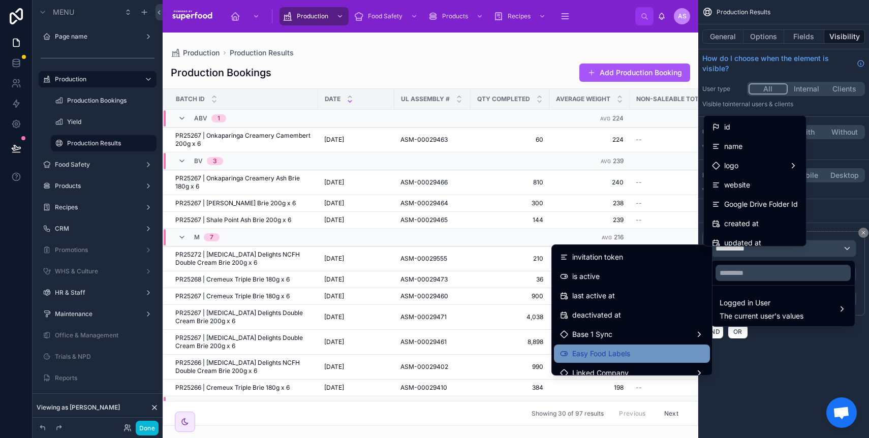
scroll to position [154, 0]
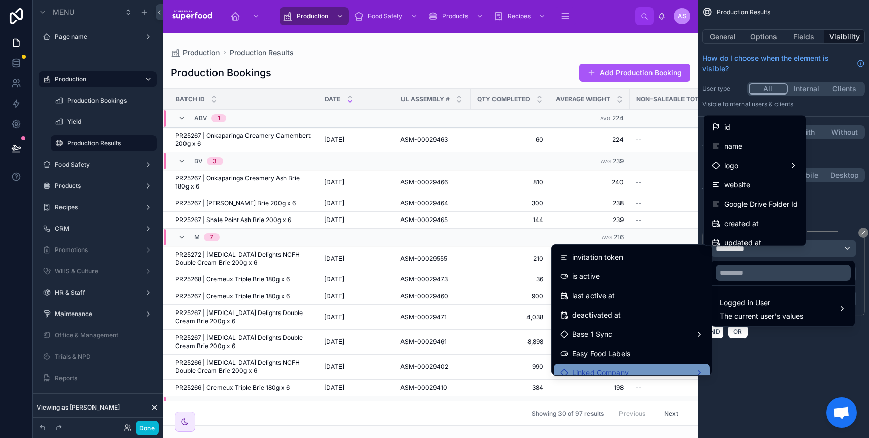
click at [624, 366] on div "Linked Company" at bounding box center [632, 373] width 156 height 18
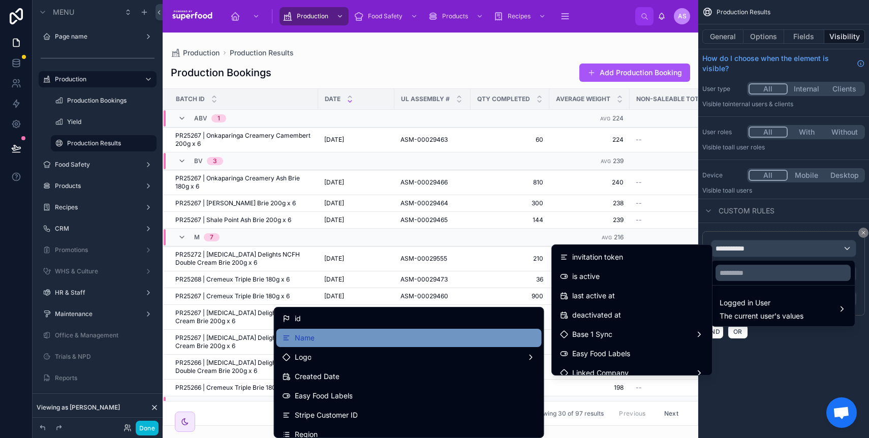
click at [408, 341] on div "Name" at bounding box center [409, 338] width 253 height 12
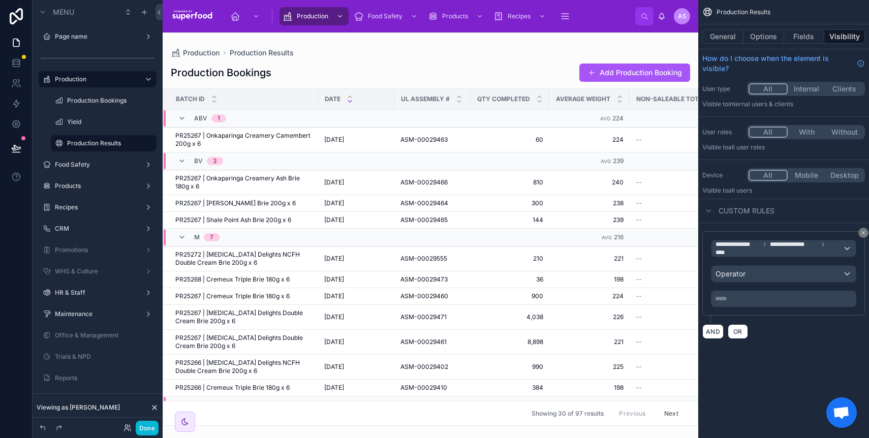
click at [736, 296] on p "***** ﻿" at bounding box center [784, 299] width 139 height 8
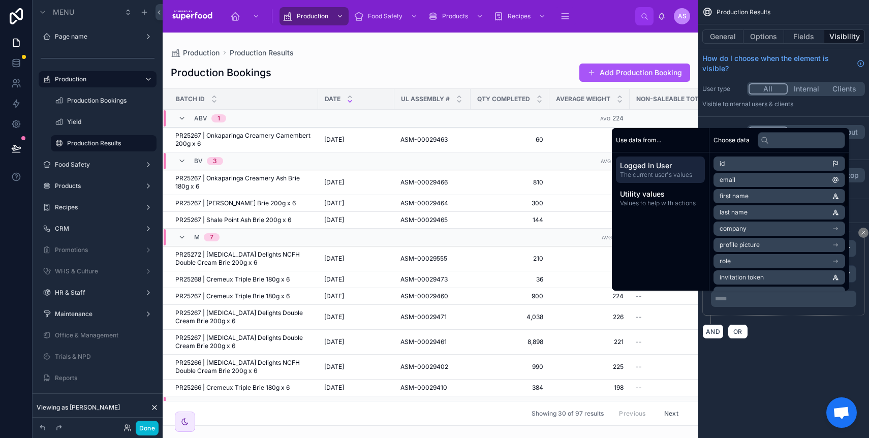
click at [784, 336] on div "AND OR" at bounding box center [784, 331] width 163 height 15
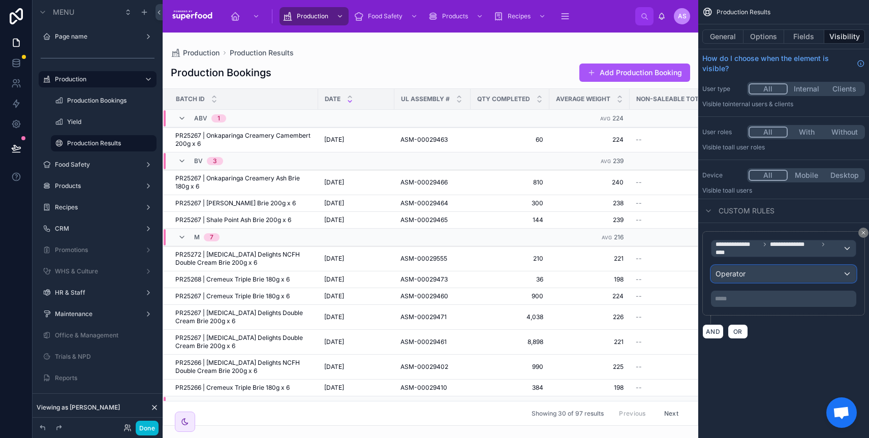
click at [773, 274] on div "Operator" at bounding box center [784, 274] width 144 height 16
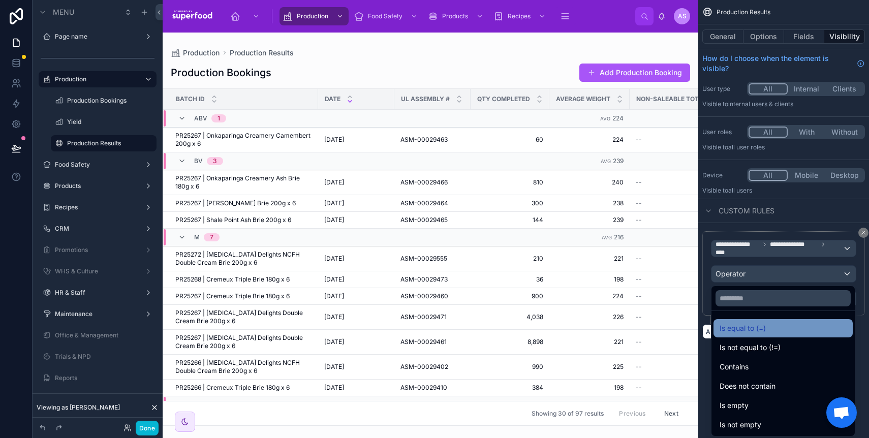
click at [763, 331] on span "Is equal to (=)" at bounding box center [743, 328] width 46 height 12
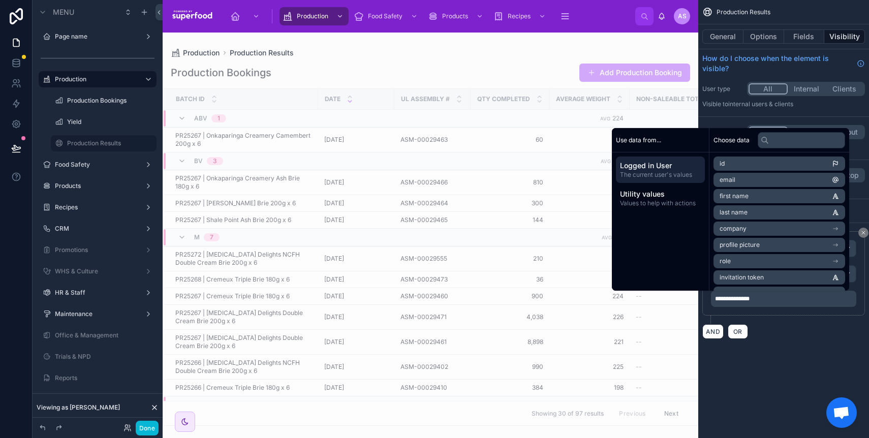
click at [804, 357] on div "**********" at bounding box center [783, 181] width 171 height 363
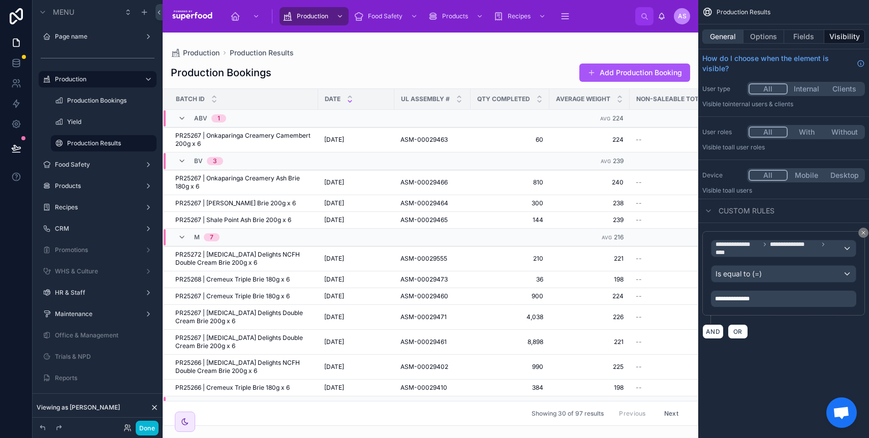
click at [728, 36] on button "General" at bounding box center [723, 36] width 41 height 14
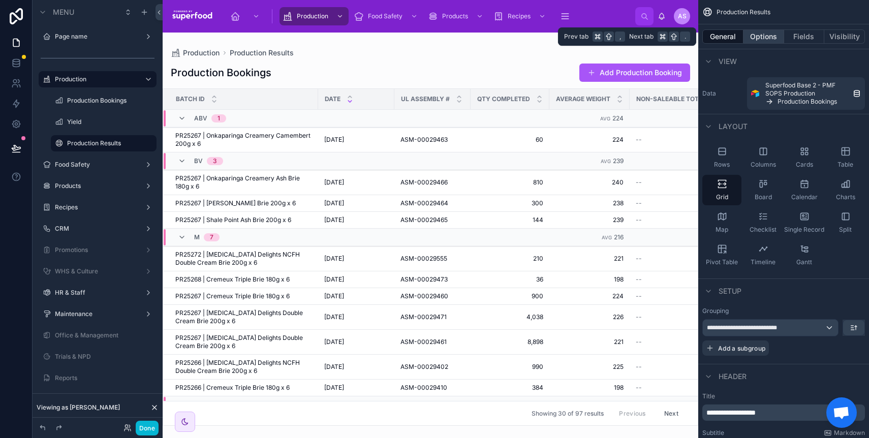
click at [767, 35] on button "Options" at bounding box center [764, 36] width 41 height 14
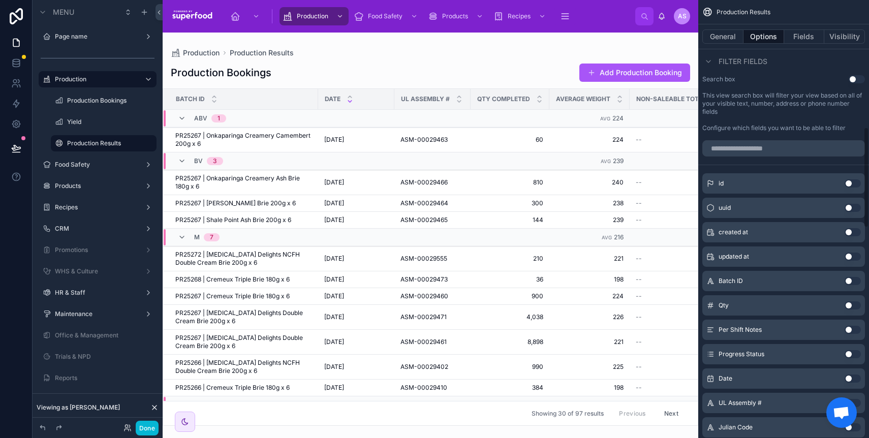
scroll to position [619, 0]
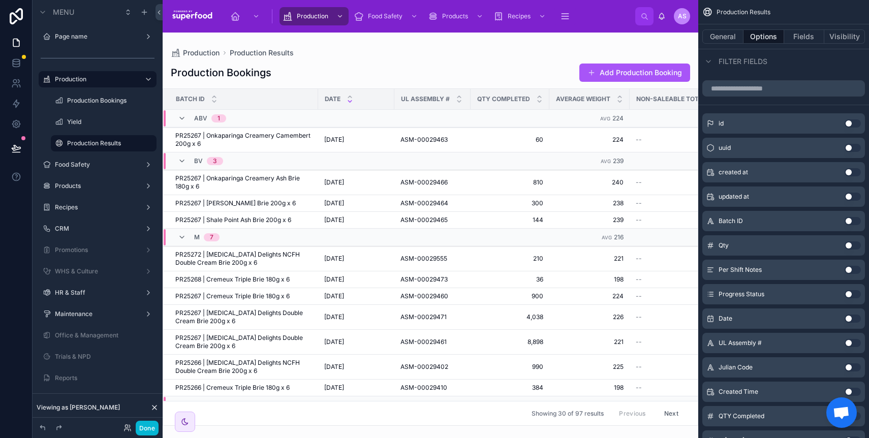
click at [856, 319] on button "Use setting" at bounding box center [853, 319] width 16 height 8
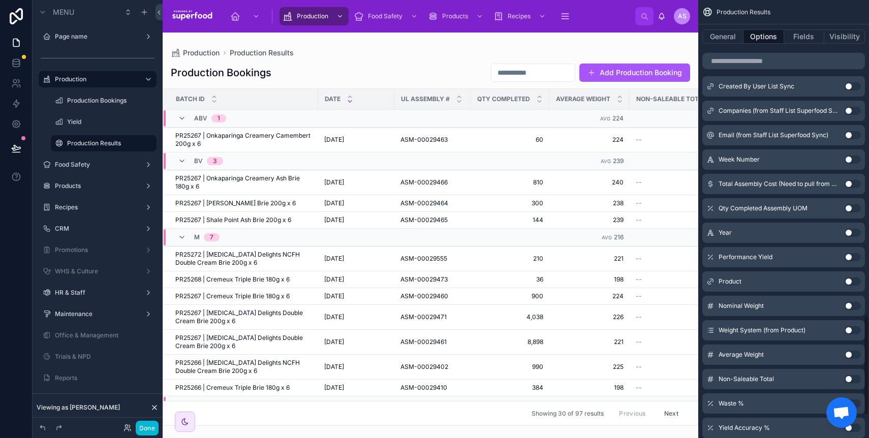
scroll to position [1470, 0]
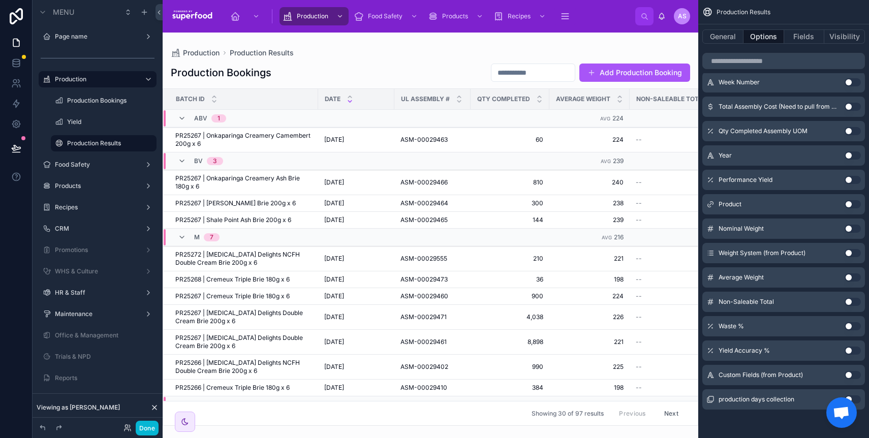
drag, startPoint x: 847, startPoint y: 376, endPoint x: 840, endPoint y: 355, distance: 21.7
click at [848, 376] on button "Use setting" at bounding box center [853, 375] width 16 height 8
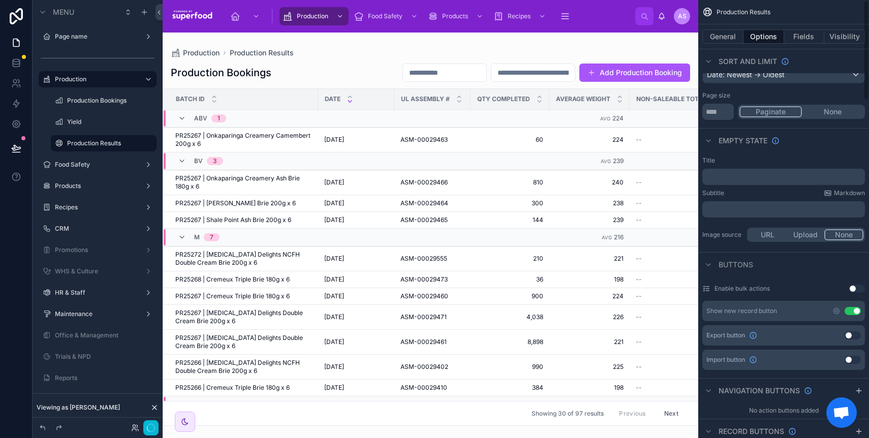
scroll to position [0, 0]
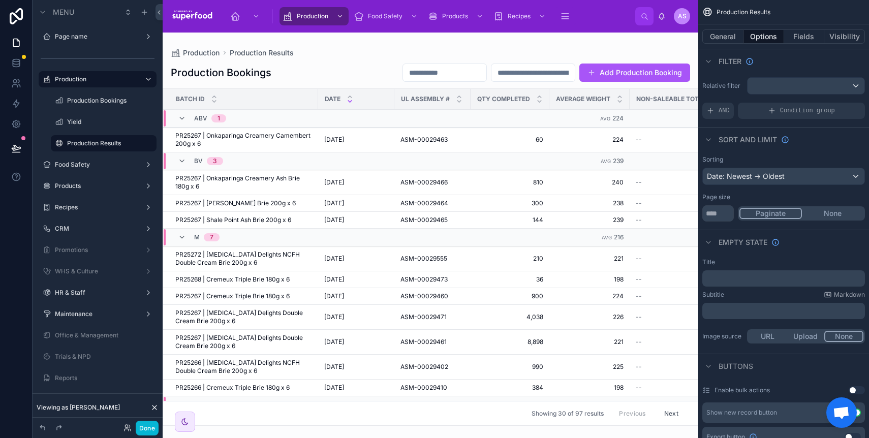
click at [487, 39] on div "Production Production Results Production Bookings Add Production Booking Batch …" at bounding box center [431, 229] width 536 height 393
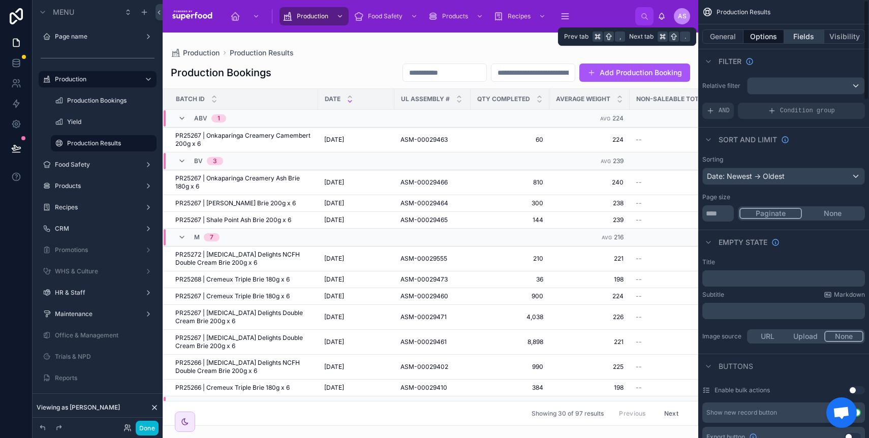
click at [799, 32] on button "Fields" at bounding box center [804, 36] width 41 height 14
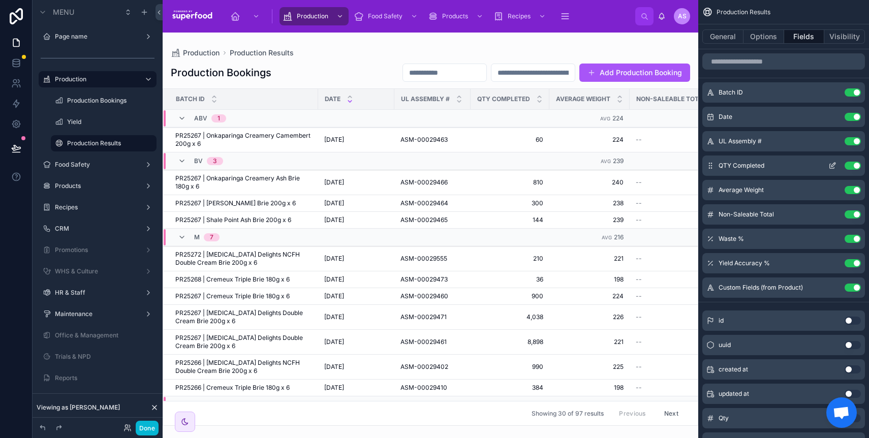
click at [833, 166] on icon "scrollable content" at bounding box center [834, 165] width 4 height 4
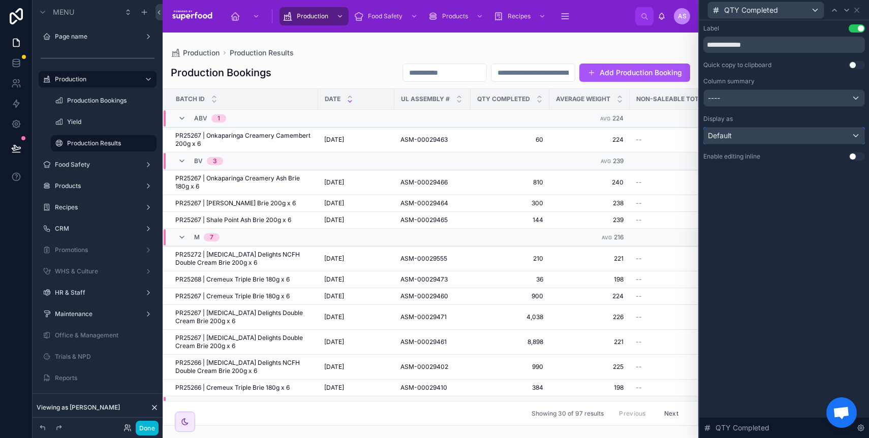
click at [768, 139] on div "Default" at bounding box center [784, 136] width 161 height 16
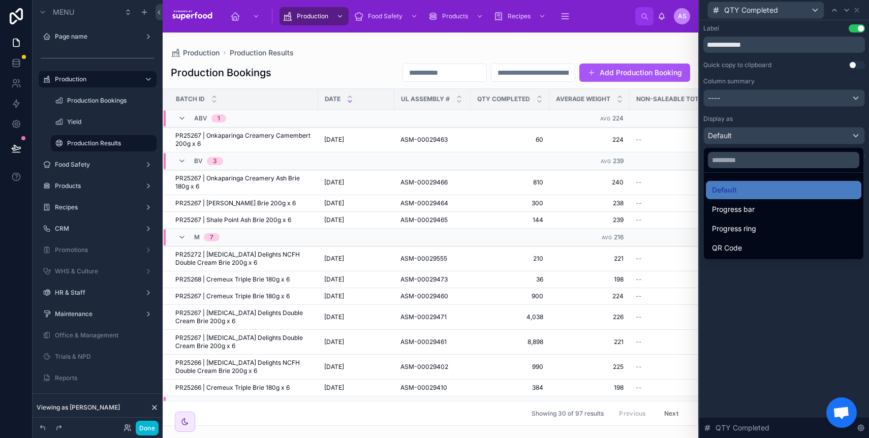
click at [776, 288] on div at bounding box center [784, 219] width 170 height 438
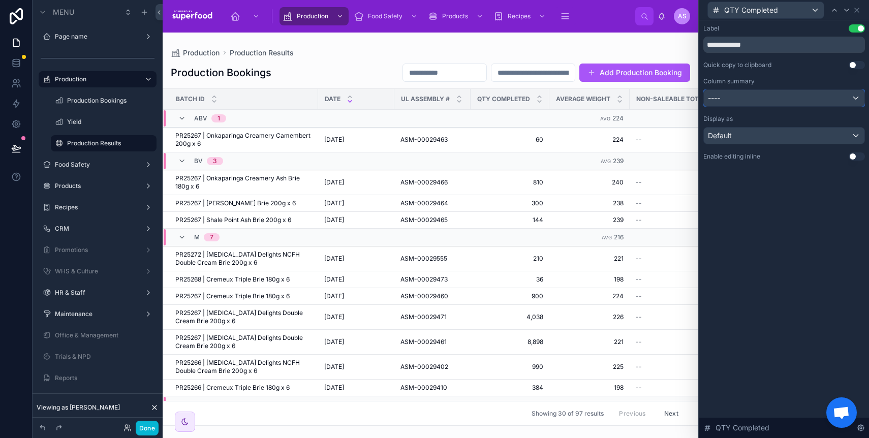
click at [754, 96] on div "----" at bounding box center [784, 98] width 161 height 16
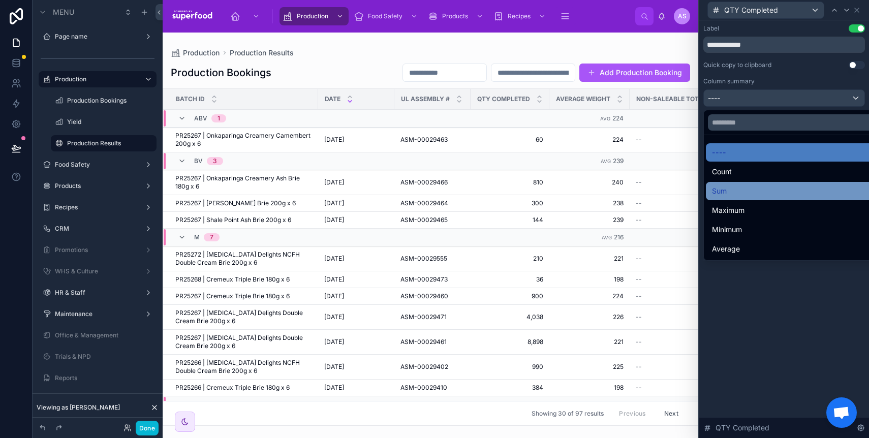
click at [754, 185] on div "Sum" at bounding box center [796, 191] width 180 height 18
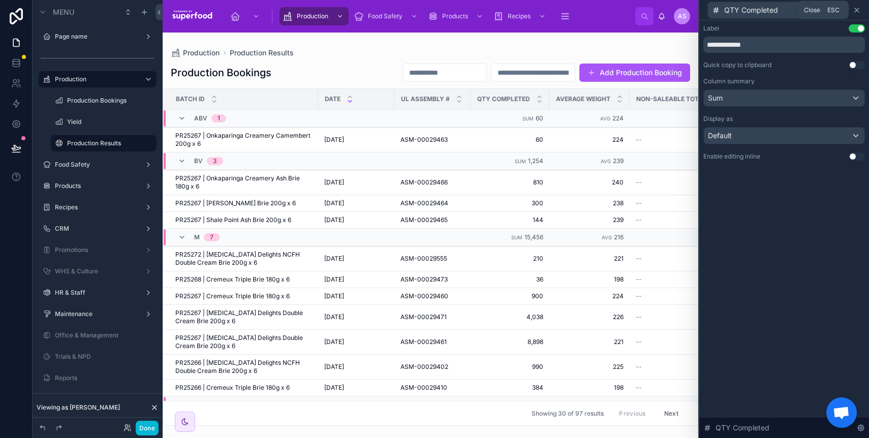
click at [858, 11] on icon at bounding box center [857, 10] width 4 height 4
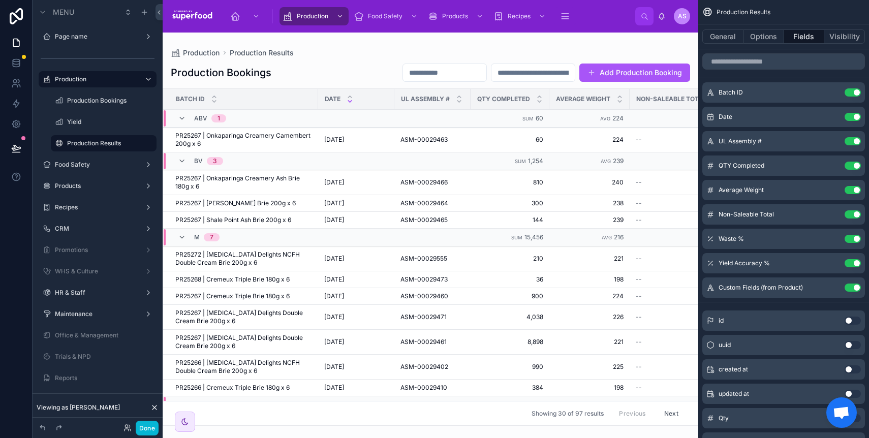
click at [604, 48] on div "Production Production Results Production Bookings Add Production Booking Batch …" at bounding box center [431, 229] width 536 height 393
click at [144, 432] on button "Done" at bounding box center [147, 428] width 23 height 15
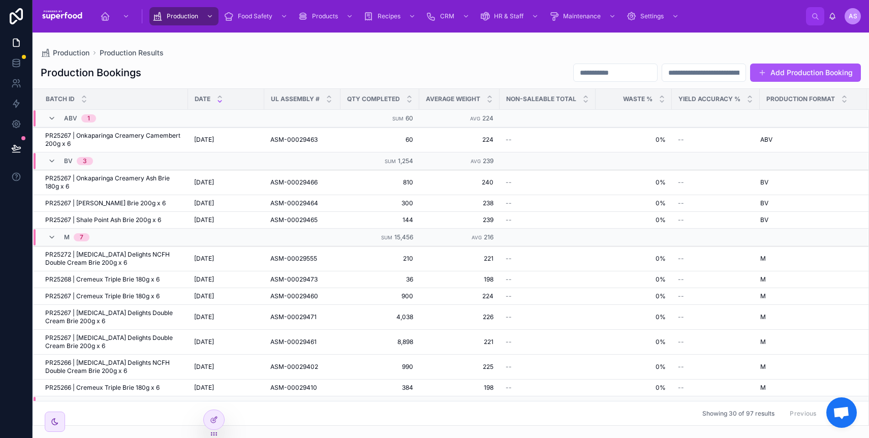
click at [580, 68] on input "text" at bounding box center [615, 73] width 83 height 14
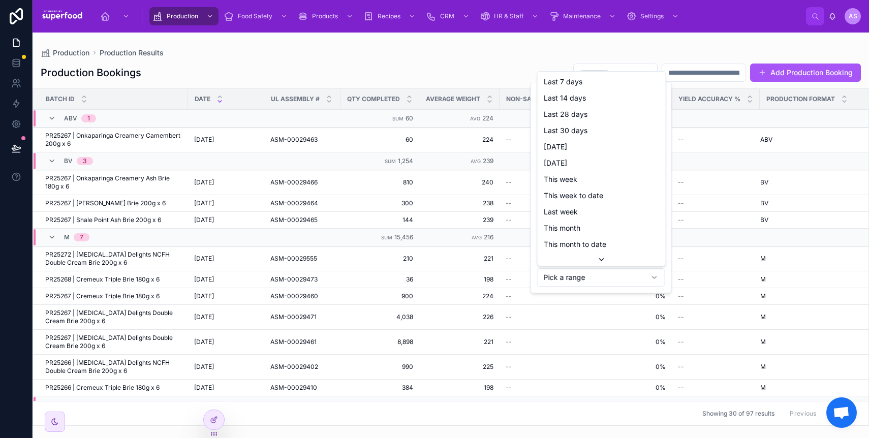
click at [577, 280] on html "Production Food Safety Products Recipes CRM HR & Staff Maintenance Settings AS …" at bounding box center [434, 219] width 869 height 438
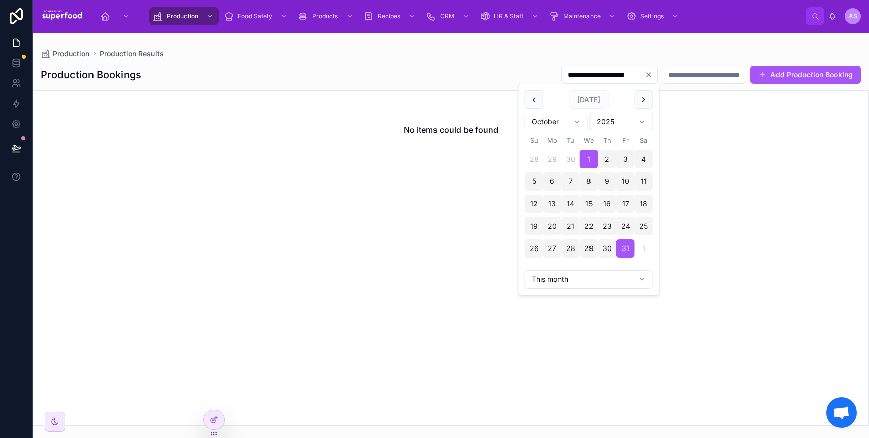
click at [425, 55] on div "Production Production Results" at bounding box center [451, 54] width 820 height 10
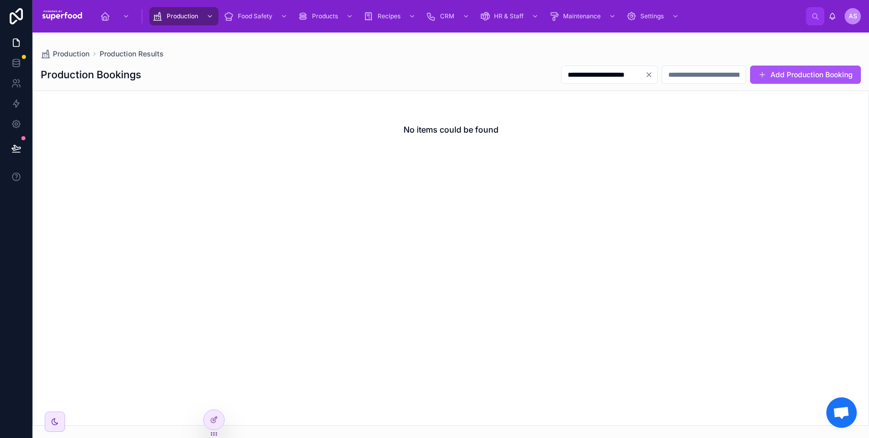
click at [591, 76] on input "**********" at bounding box center [603, 75] width 83 height 14
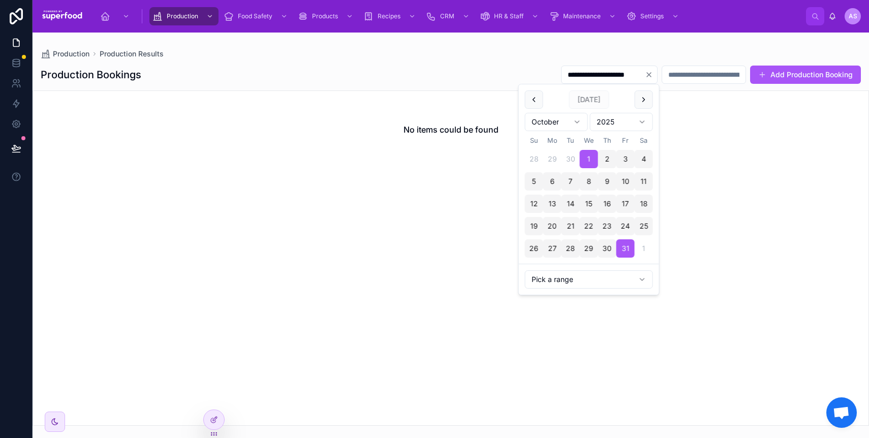
click at [572, 277] on html "**********" at bounding box center [434, 219] width 869 height 438
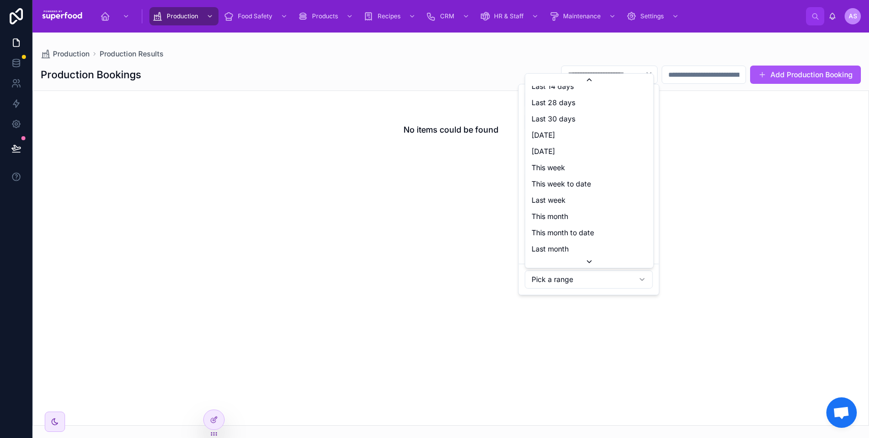
scroll to position [43, 0]
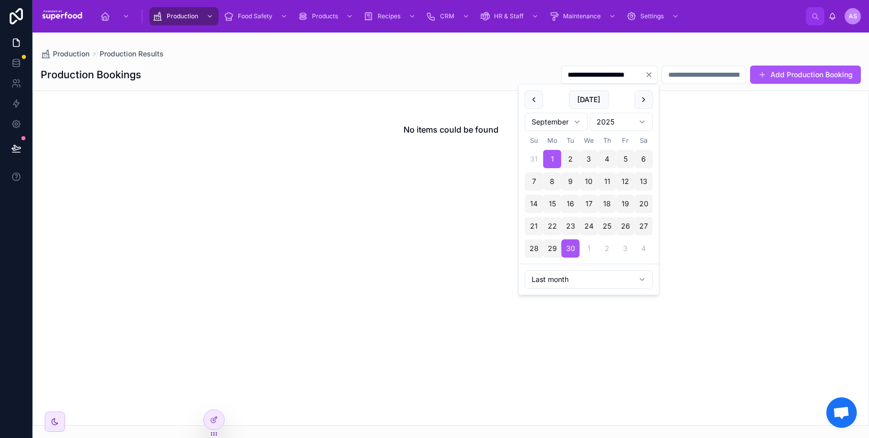
type input "**********"
click at [463, 67] on div "**********" at bounding box center [451, 74] width 820 height 19
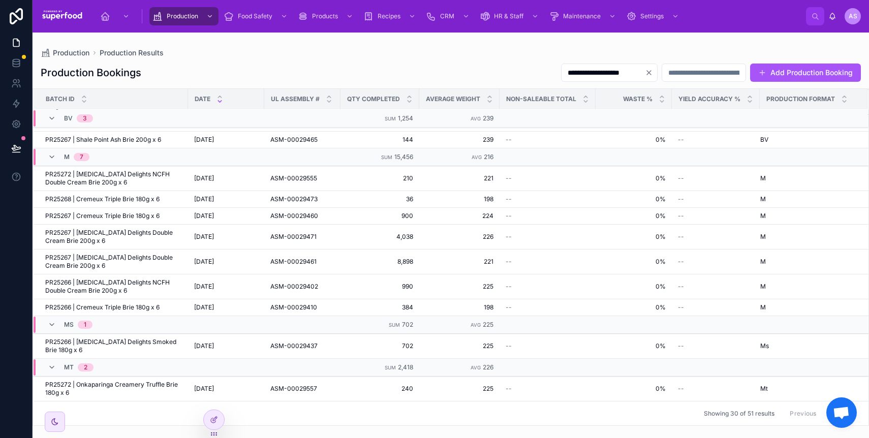
scroll to position [81, 0]
click at [209, 416] on div at bounding box center [214, 419] width 20 height 19
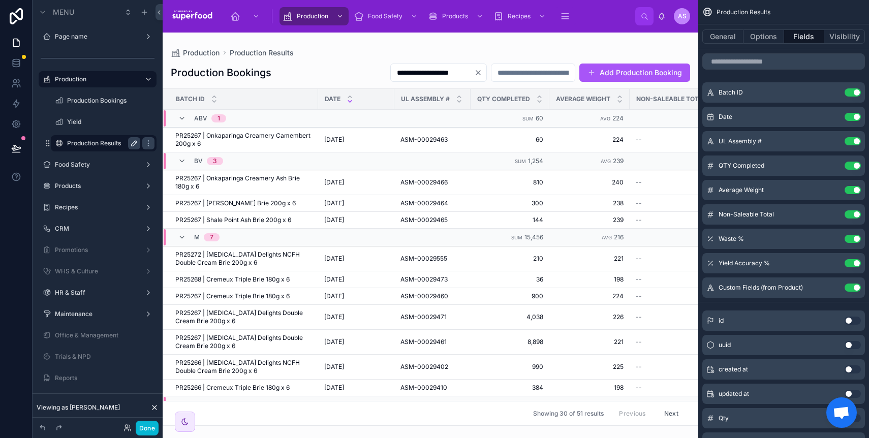
click at [136, 144] on icon "scrollable content" at bounding box center [134, 143] width 8 height 8
click at [120, 143] on input "**********" at bounding box center [95, 143] width 57 height 12
click at [118, 144] on input "**********" at bounding box center [95, 143] width 57 height 12
type input "**********"
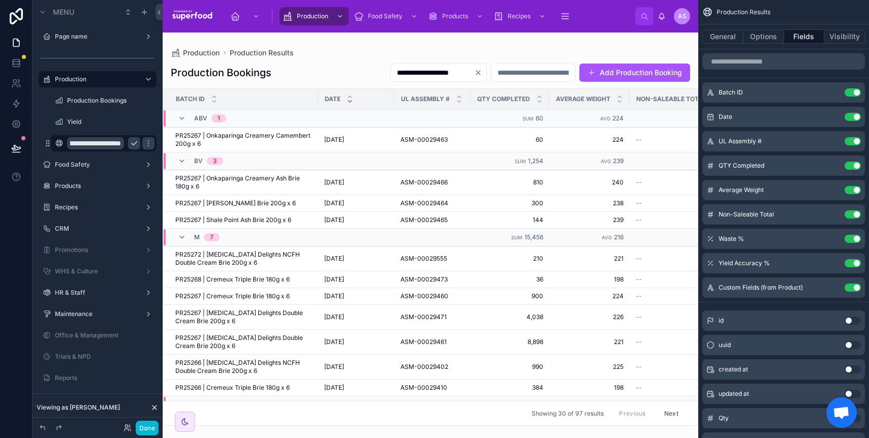
click at [131, 142] on icon "scrollable content" at bounding box center [134, 143] width 8 height 8
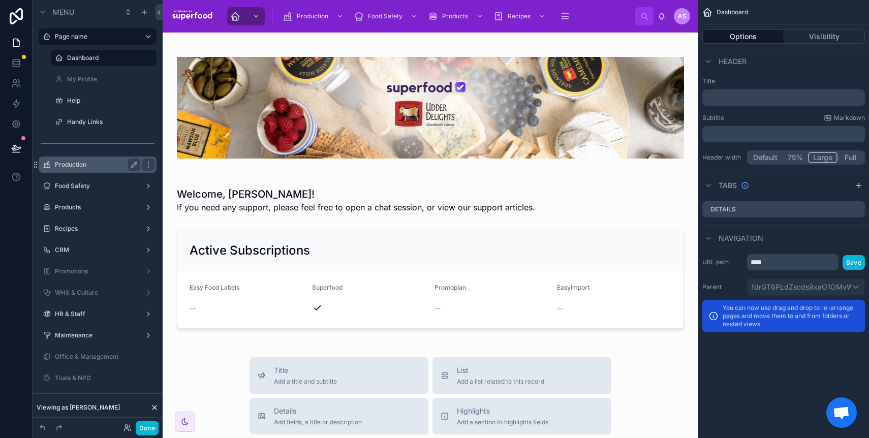
click at [72, 160] on div "Production" at bounding box center [97, 165] width 85 height 12
click at [74, 167] on label "Production" at bounding box center [95, 165] width 81 height 8
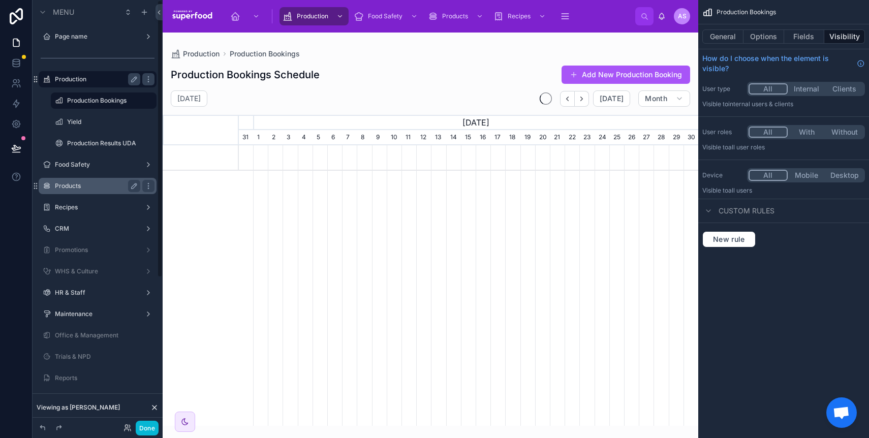
scroll to position [0, 460]
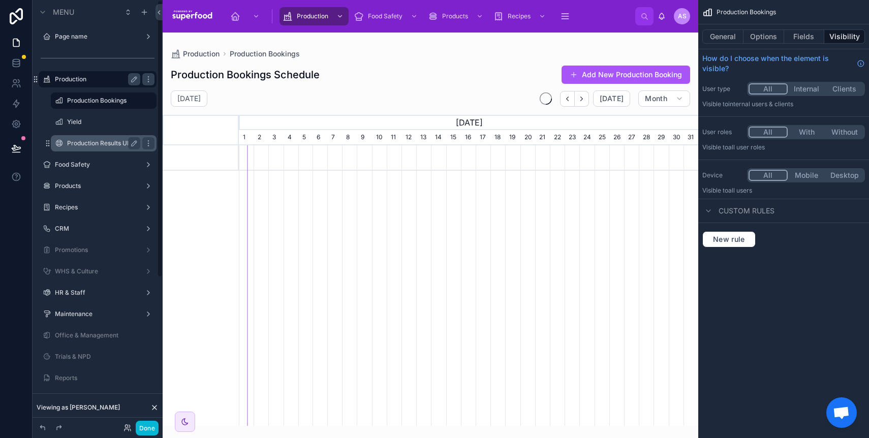
click at [86, 143] on label "Production Results UDA" at bounding box center [101, 143] width 69 height 8
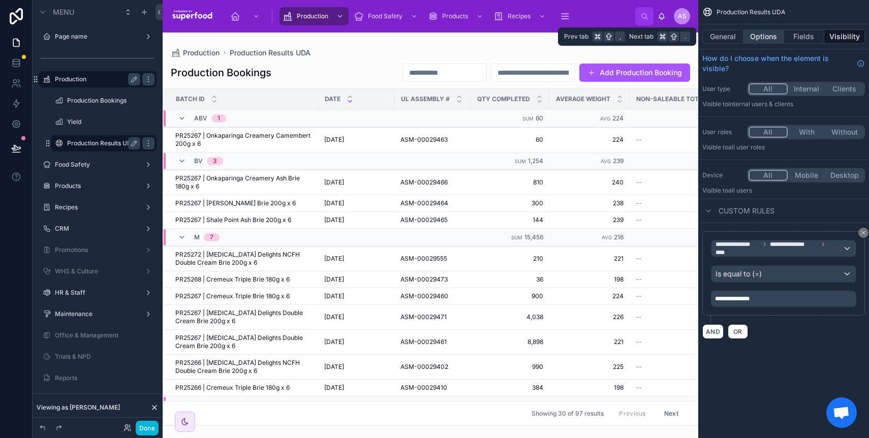
click at [770, 38] on button "Options" at bounding box center [764, 36] width 41 height 14
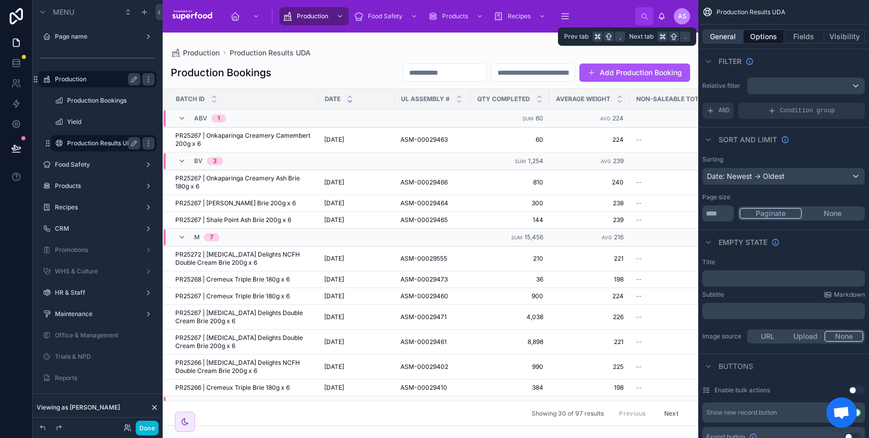
click at [720, 42] on button "General" at bounding box center [723, 36] width 41 height 14
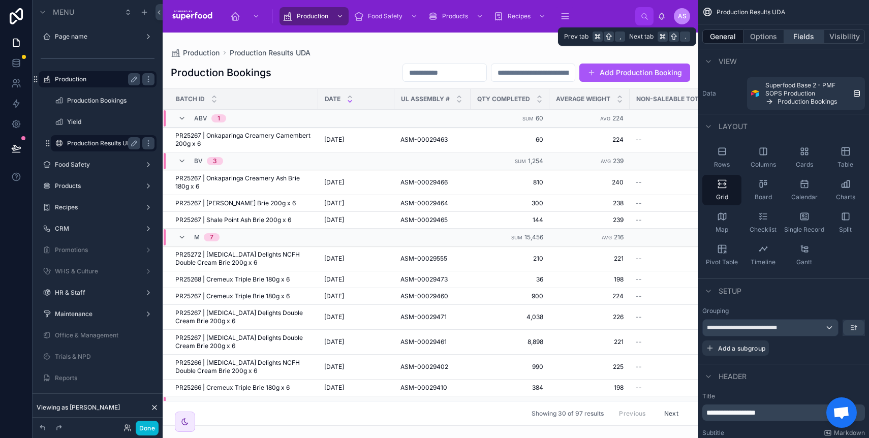
click at [799, 38] on button "Fields" at bounding box center [804, 36] width 41 height 14
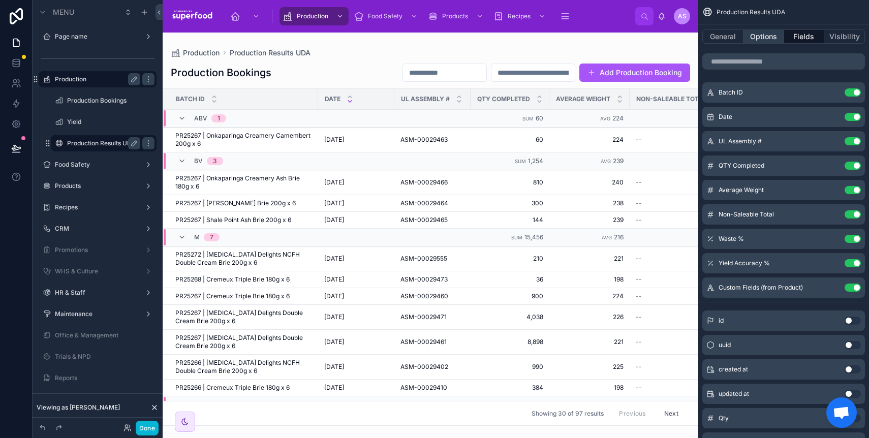
click at [758, 38] on button "Options" at bounding box center [764, 36] width 41 height 14
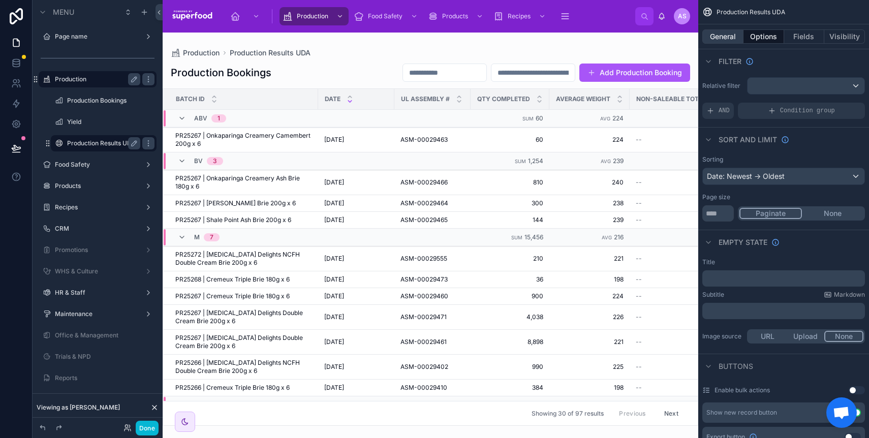
click at [730, 40] on button "General" at bounding box center [723, 36] width 41 height 14
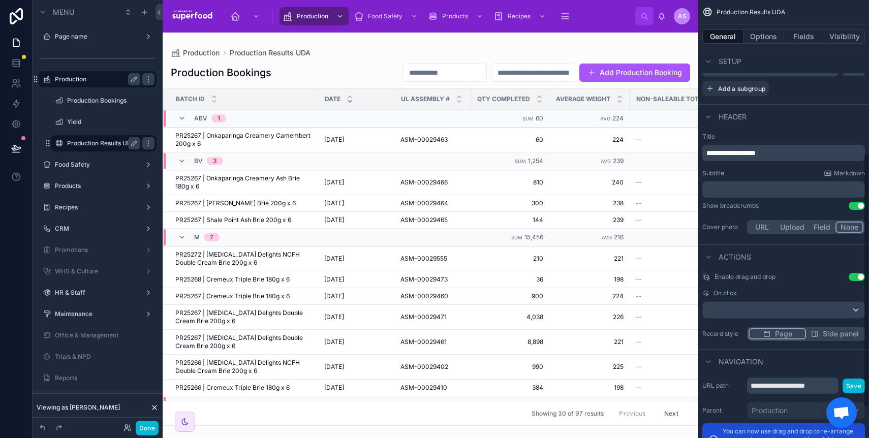
scroll to position [263, 0]
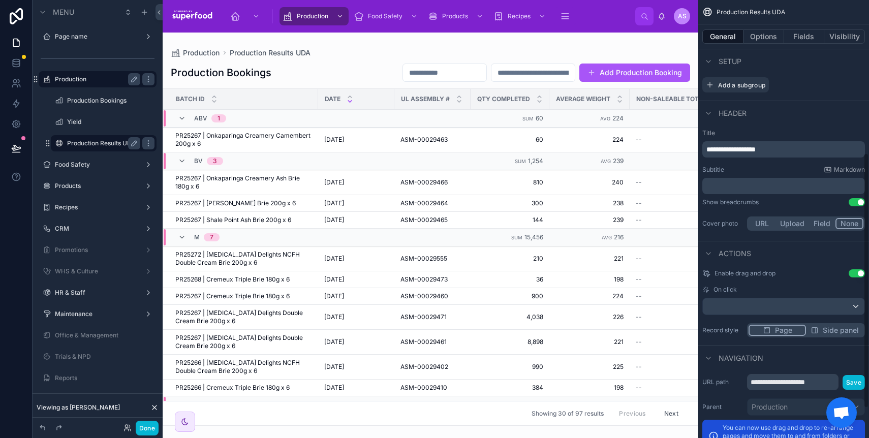
click at [756, 146] on span "**********" at bounding box center [731, 149] width 49 height 7
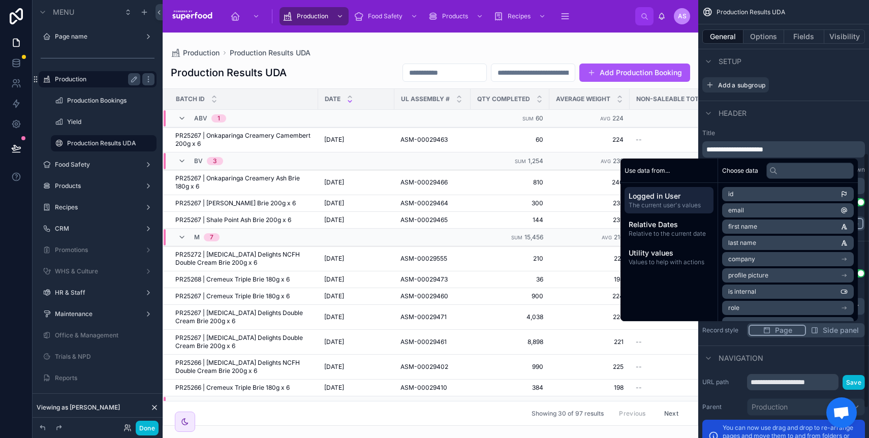
click at [830, 116] on div "Header" at bounding box center [783, 113] width 171 height 24
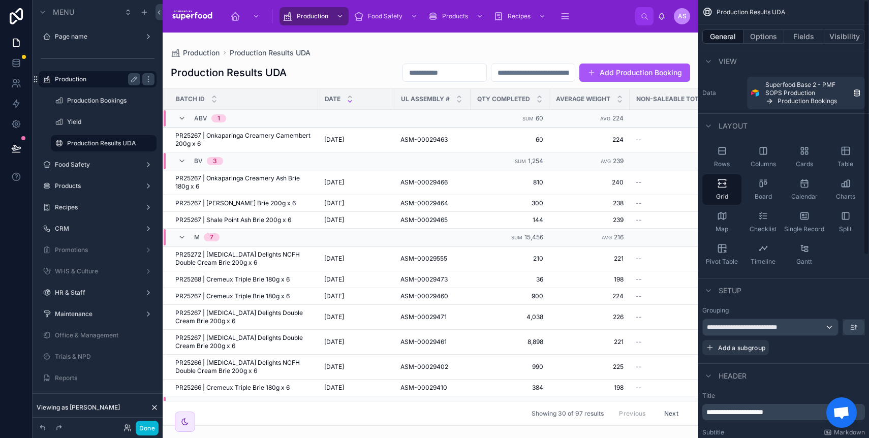
scroll to position [0, 0]
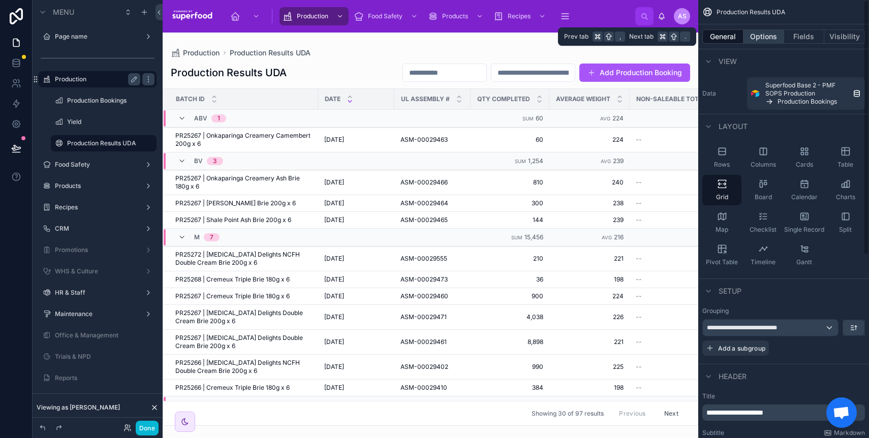
click at [757, 33] on button "Options" at bounding box center [764, 36] width 41 height 14
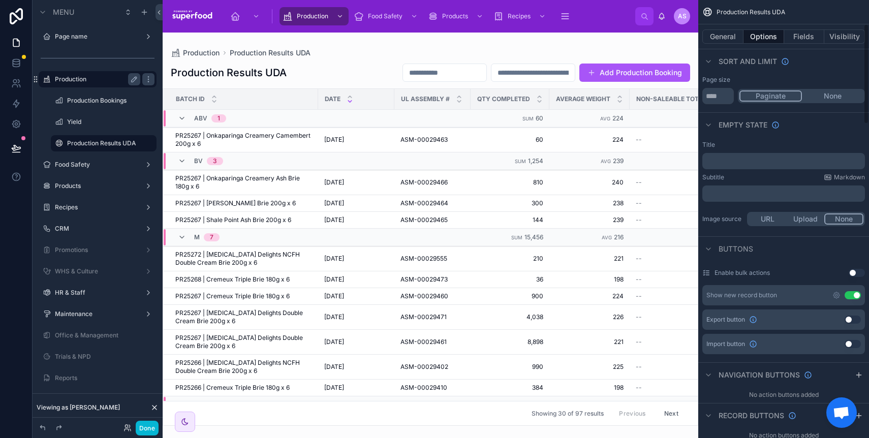
scroll to position [202, 0]
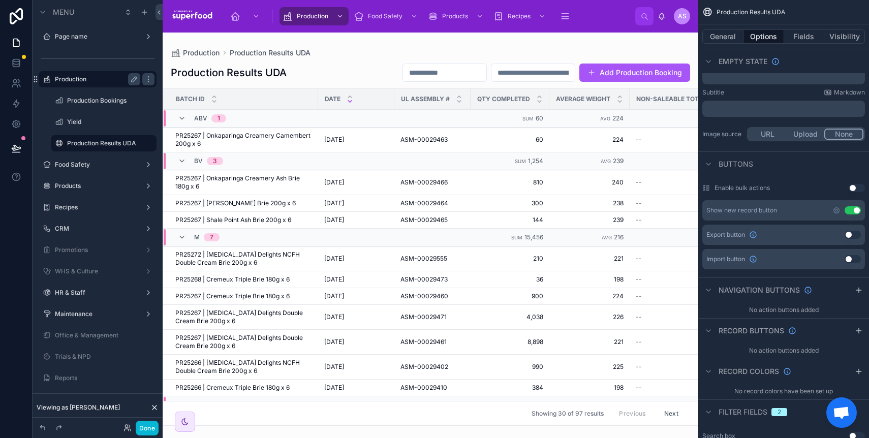
click at [849, 231] on button "Use setting" at bounding box center [853, 235] width 16 height 8
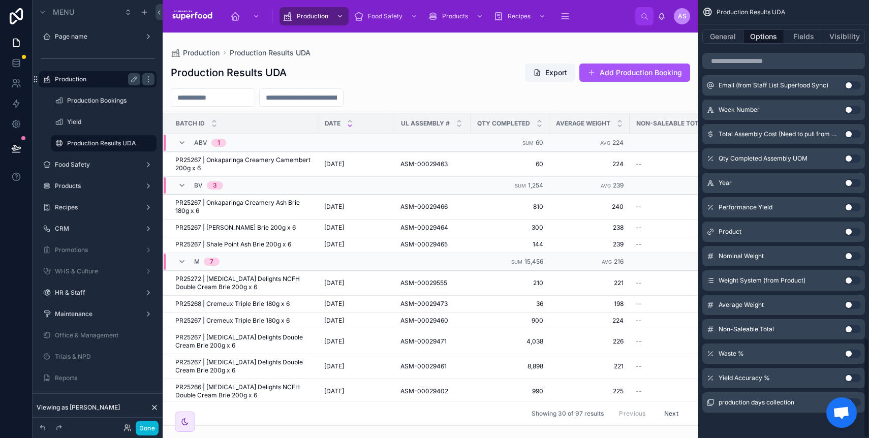
scroll to position [1470, 0]
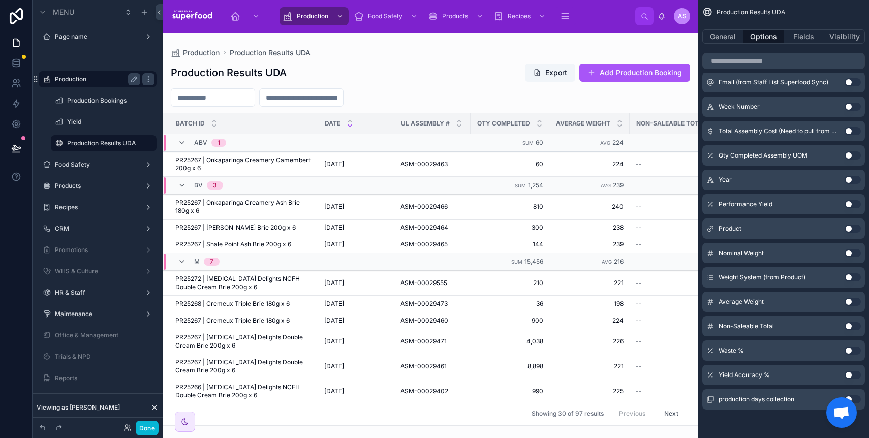
click at [446, 74] on div at bounding box center [431, 236] width 536 height 406
click at [145, 430] on button "Done" at bounding box center [147, 428] width 23 height 15
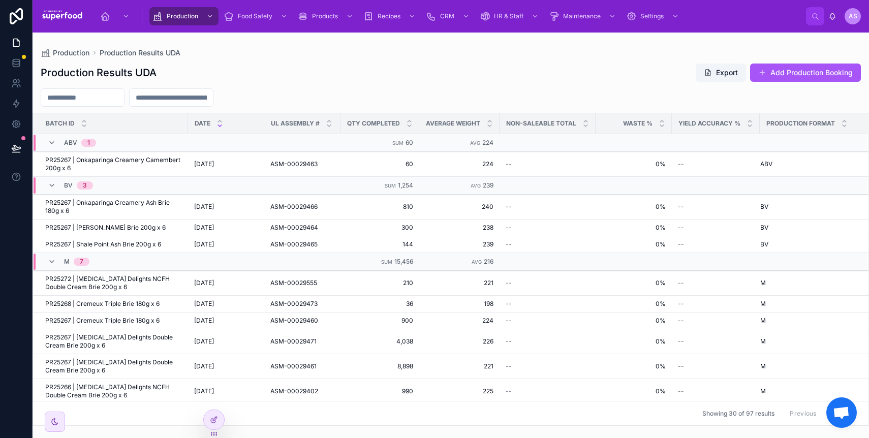
click at [179, 99] on input "text" at bounding box center [171, 97] width 83 height 14
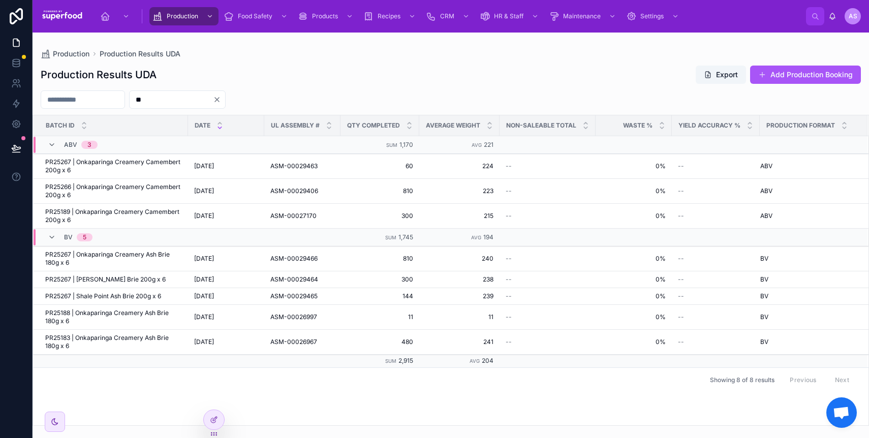
type input "*"
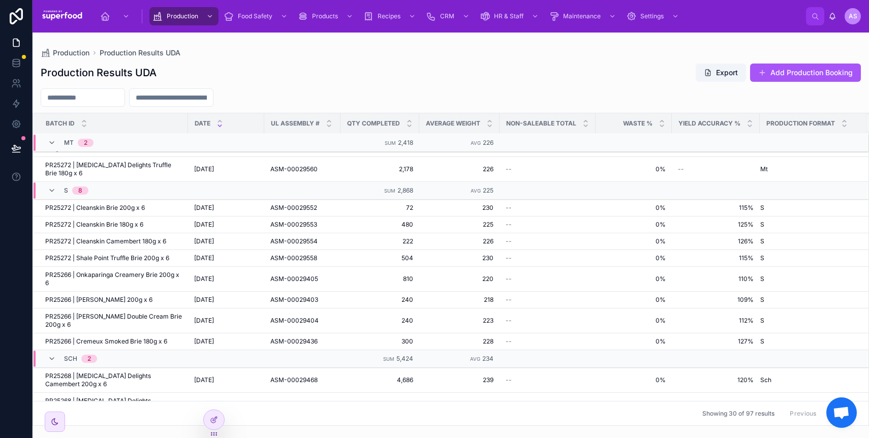
scroll to position [380, 0]
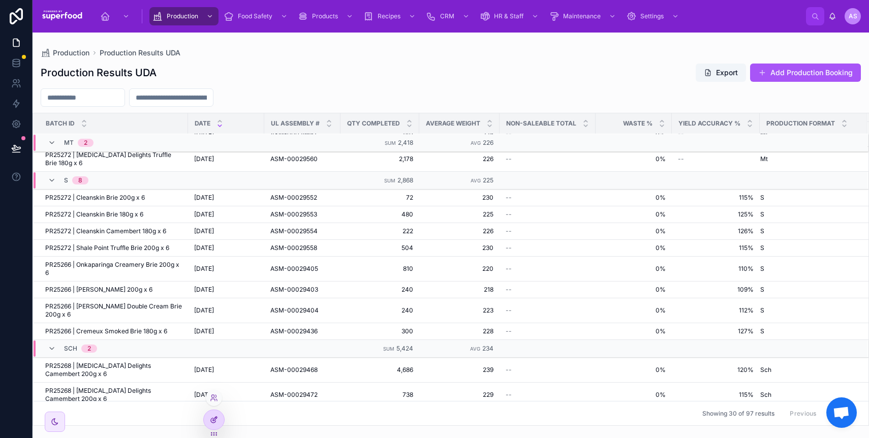
click at [214, 417] on icon at bounding box center [214, 420] width 8 height 8
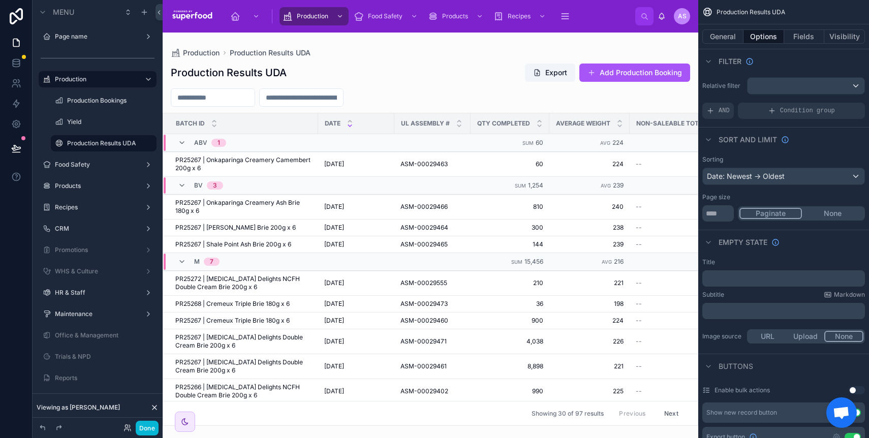
click at [413, 69] on div at bounding box center [431, 236] width 536 height 406
click at [144, 429] on button "Done" at bounding box center [147, 428] width 23 height 15
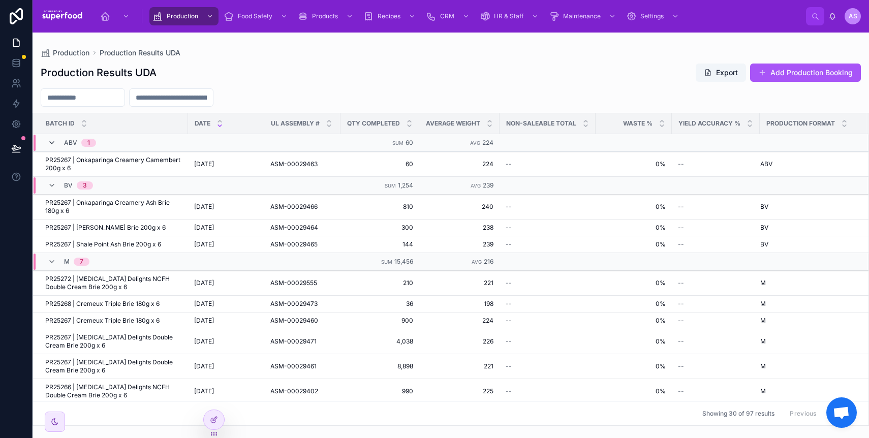
click at [53, 143] on icon at bounding box center [52, 143] width 8 height 8
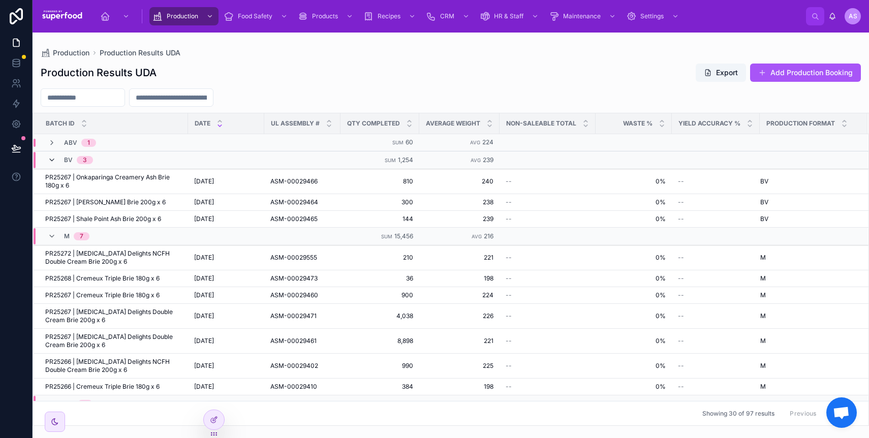
click at [53, 159] on icon at bounding box center [52, 160] width 8 height 8
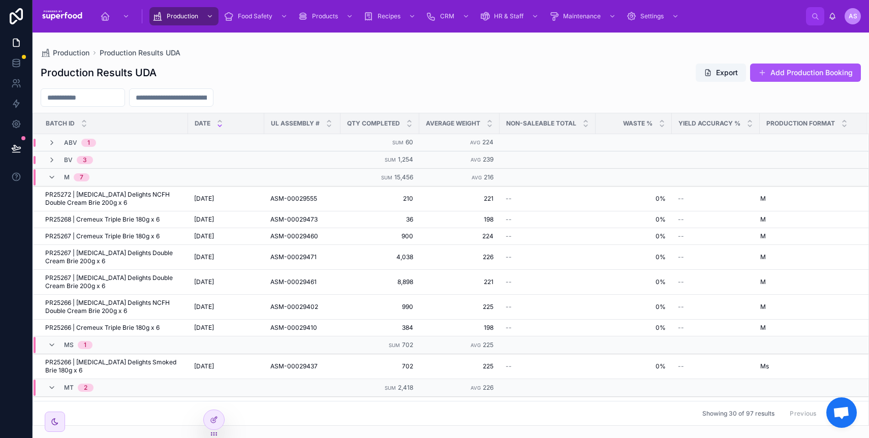
click at [68, 121] on span "Batch ID" at bounding box center [60, 123] width 29 height 8
click at [51, 176] on icon at bounding box center [52, 177] width 8 height 8
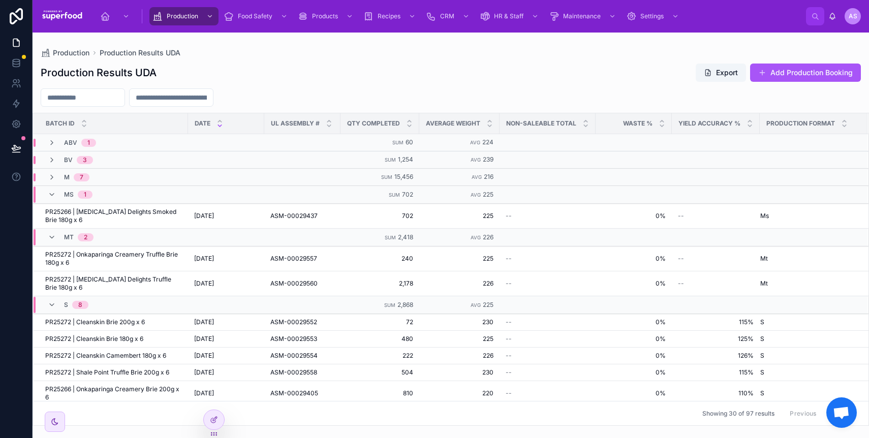
click at [58, 245] on tbody "ABV 1 Sum 60 Avg 224 BV 3 Sum 1,254 Avg 239 M 7 Sum 15,456 Avg 216 Ms 1 Sum 702…" at bounding box center [451, 437] width 836 height 606
click at [54, 236] on icon at bounding box center [52, 237] width 8 height 8
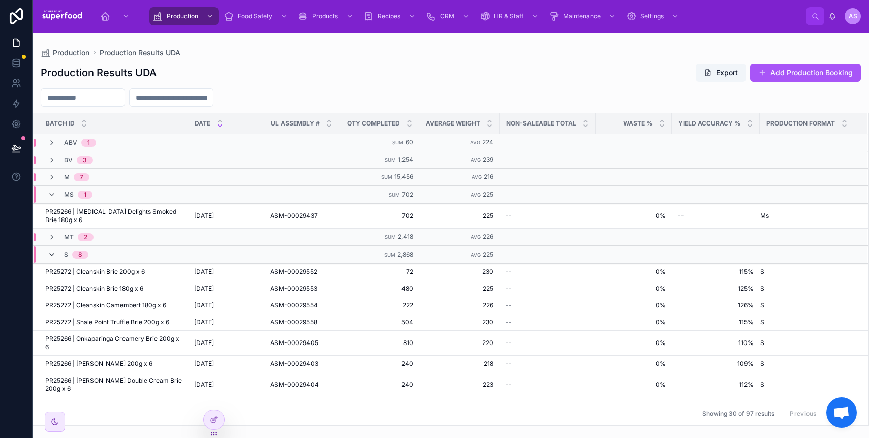
click at [53, 256] on icon at bounding box center [52, 255] width 8 height 8
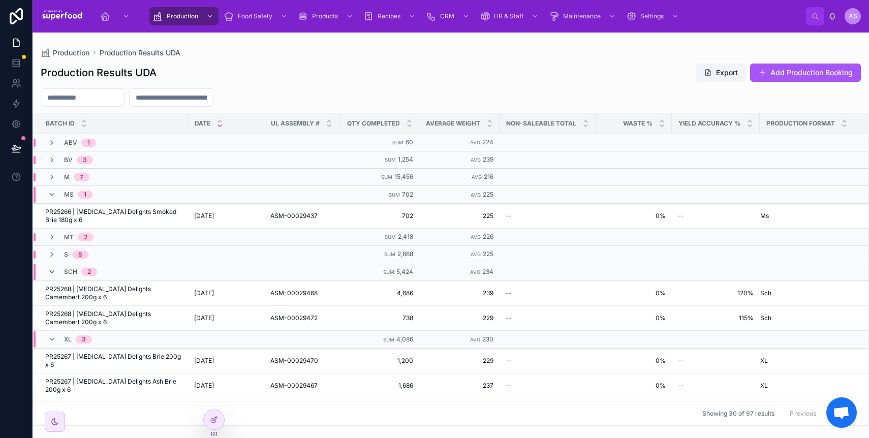
click at [53, 270] on icon at bounding box center [52, 272] width 8 height 8
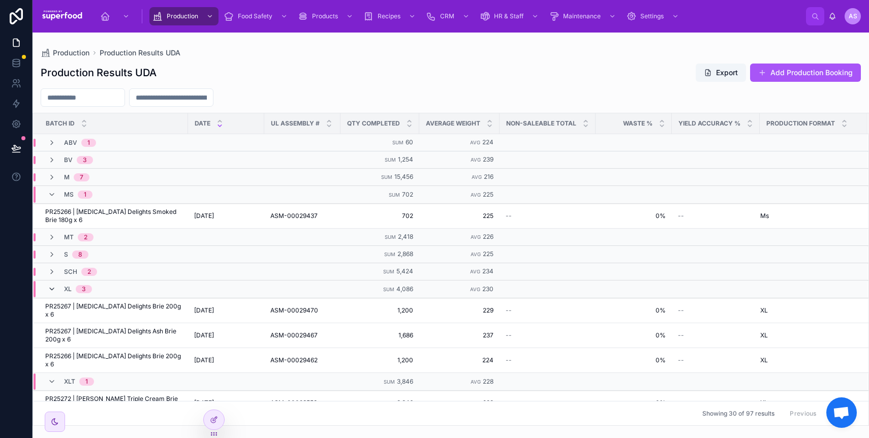
click at [54, 287] on icon at bounding box center [52, 289] width 8 height 8
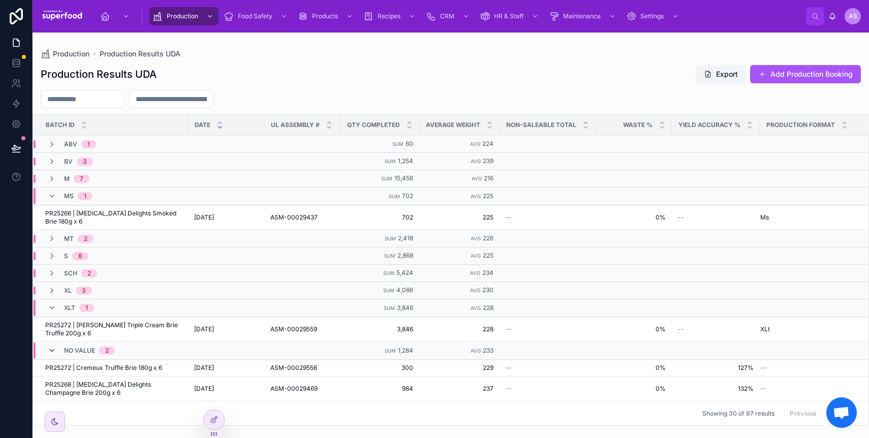
click at [53, 348] on icon at bounding box center [52, 351] width 8 height 8
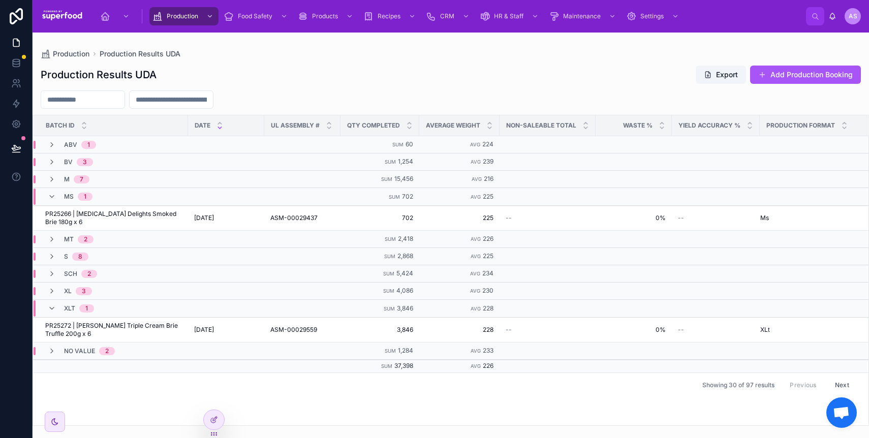
click at [53, 348] on icon at bounding box center [52, 351] width 8 height 8
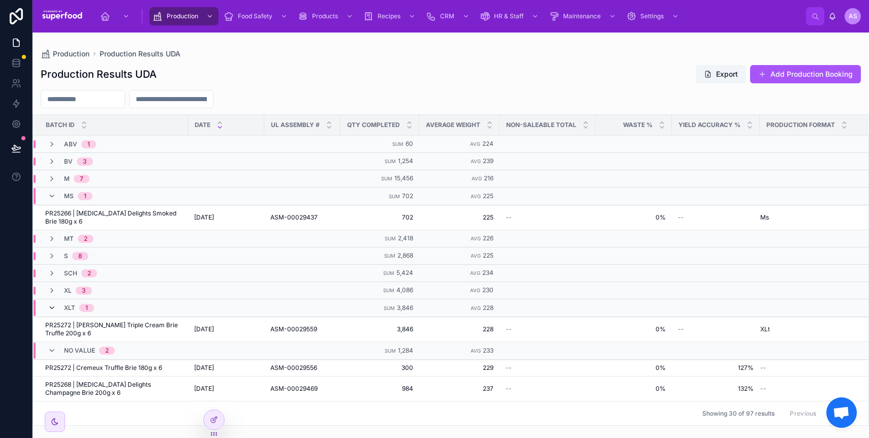
click at [51, 307] on icon at bounding box center [52, 308] width 8 height 8
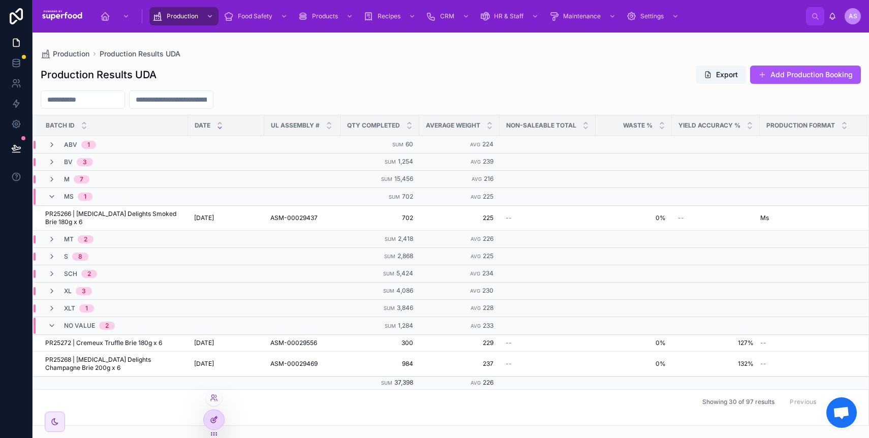
click at [217, 420] on icon at bounding box center [214, 420] width 8 height 8
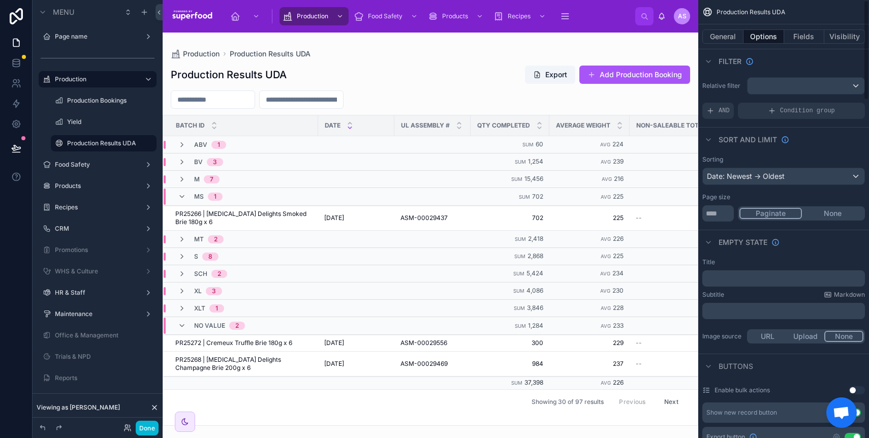
click at [797, 46] on div "General Options Fields Visibility" at bounding box center [783, 36] width 171 height 24
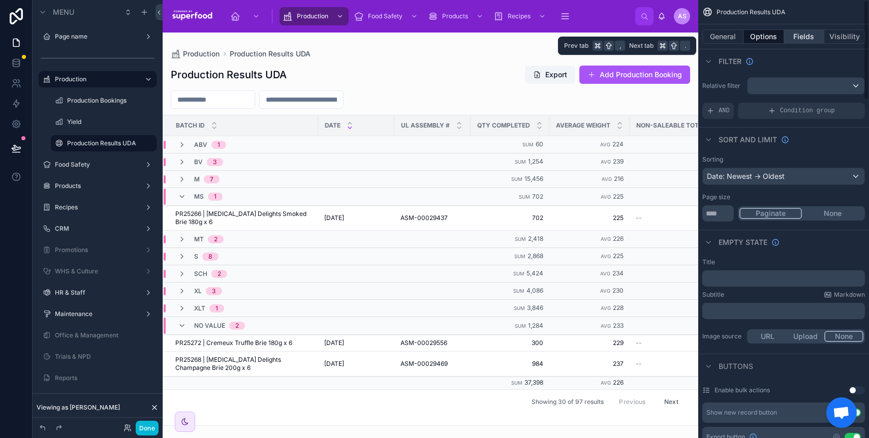
click at [800, 38] on button "Fields" at bounding box center [804, 36] width 41 height 14
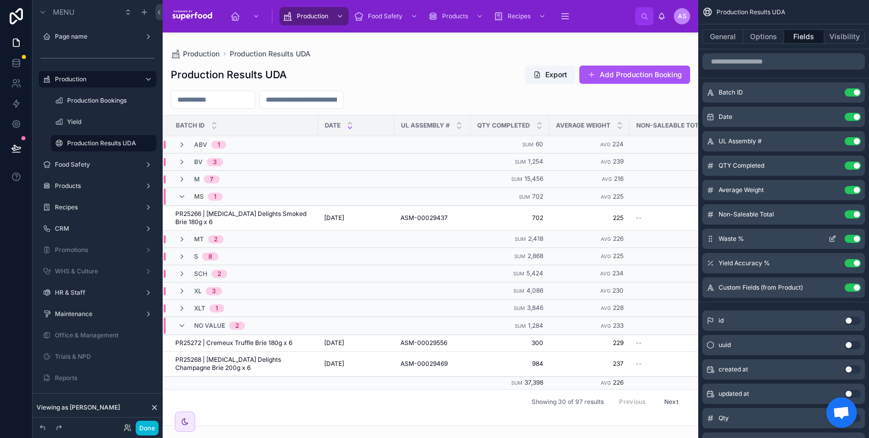
click at [833, 240] on icon "scrollable content" at bounding box center [833, 239] width 8 height 8
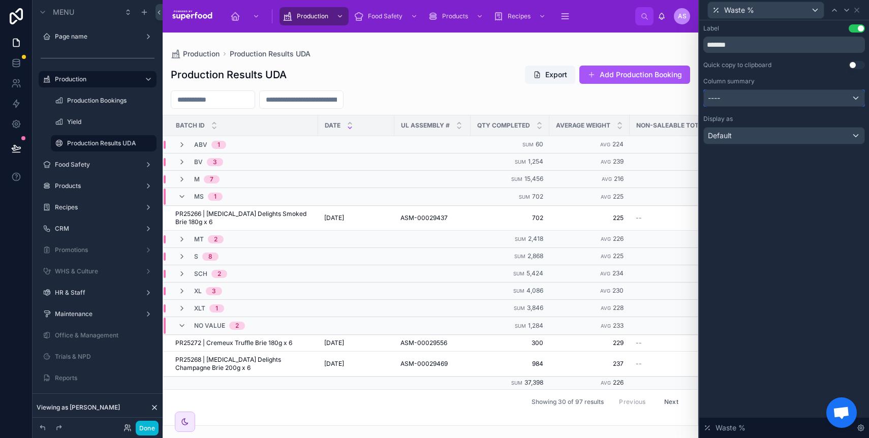
click at [748, 103] on div "----" at bounding box center [784, 98] width 161 height 16
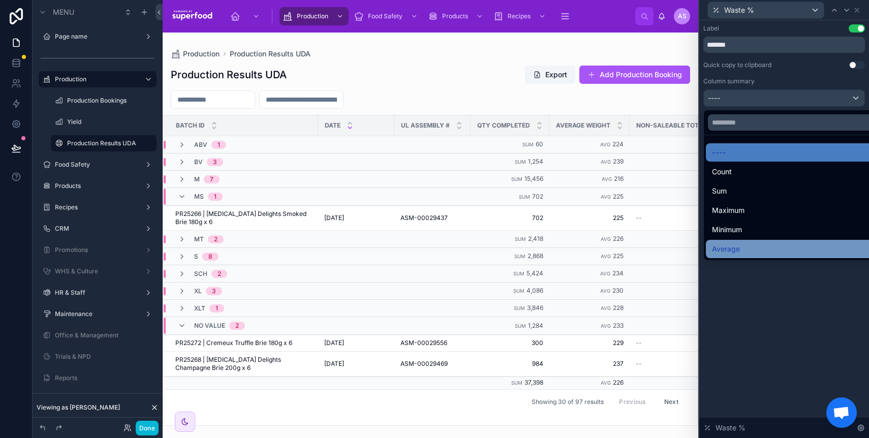
click at [756, 252] on div "Average" at bounding box center [796, 249] width 168 height 12
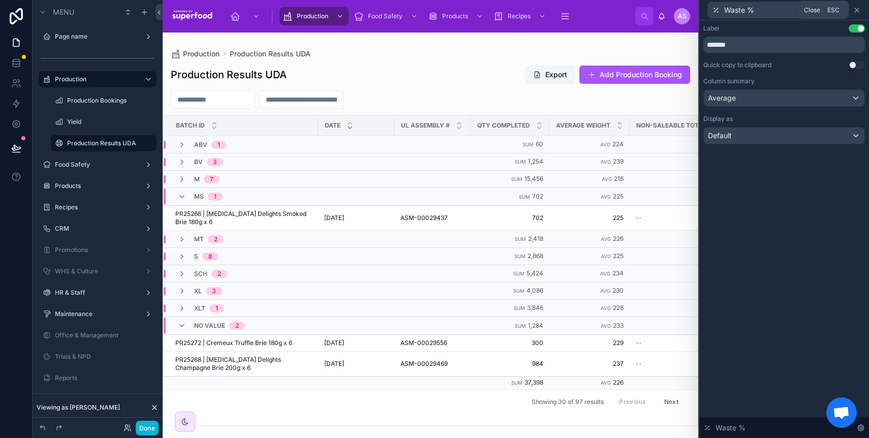
click at [858, 9] on icon at bounding box center [857, 10] width 8 height 8
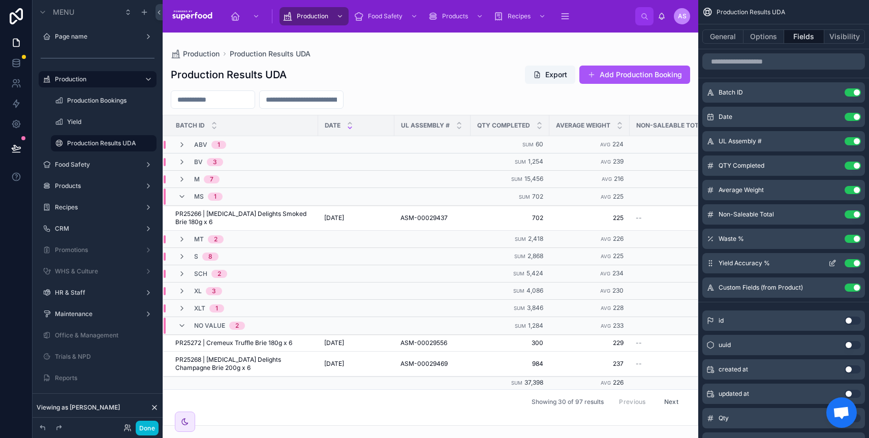
click at [830, 262] on icon "scrollable content" at bounding box center [832, 264] width 5 height 5
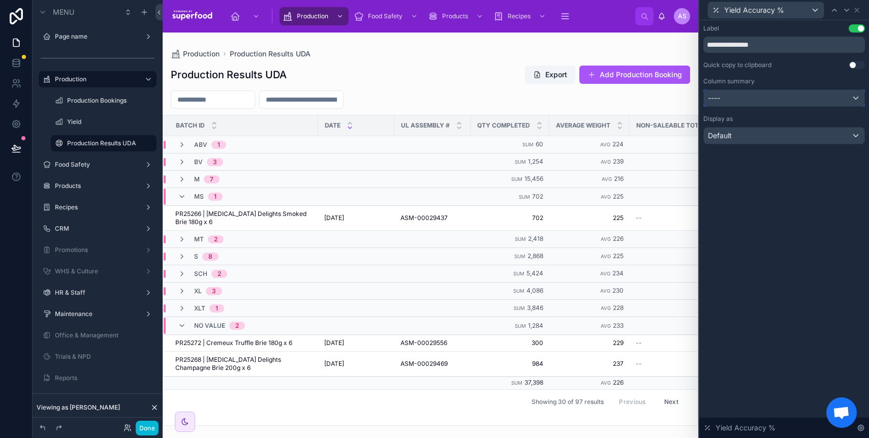
click at [754, 101] on div "----" at bounding box center [784, 98] width 161 height 16
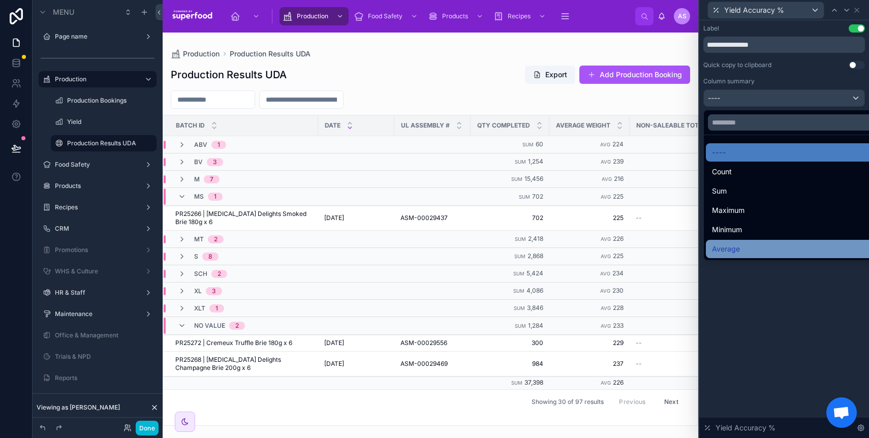
click at [753, 251] on div "Average" at bounding box center [796, 249] width 168 height 12
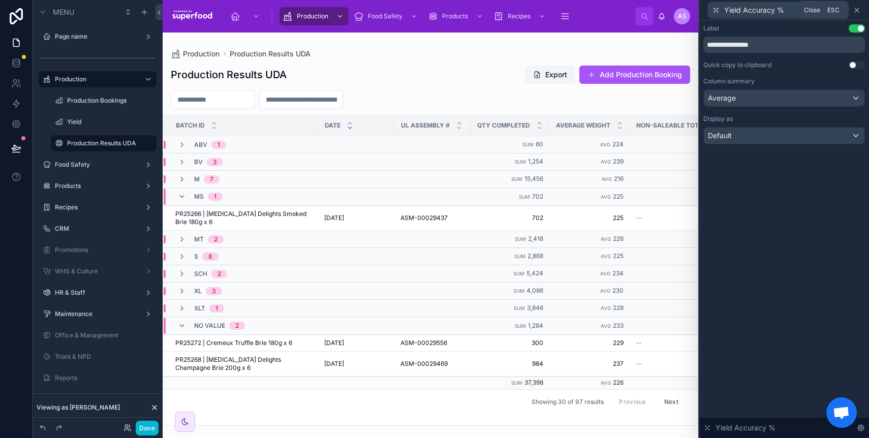
click at [857, 9] on icon at bounding box center [857, 10] width 8 height 8
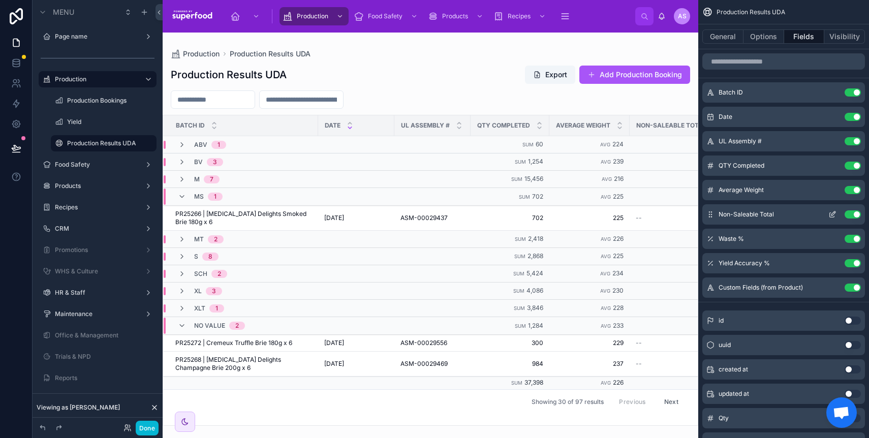
click at [831, 213] on icon "scrollable content" at bounding box center [832, 215] width 5 height 5
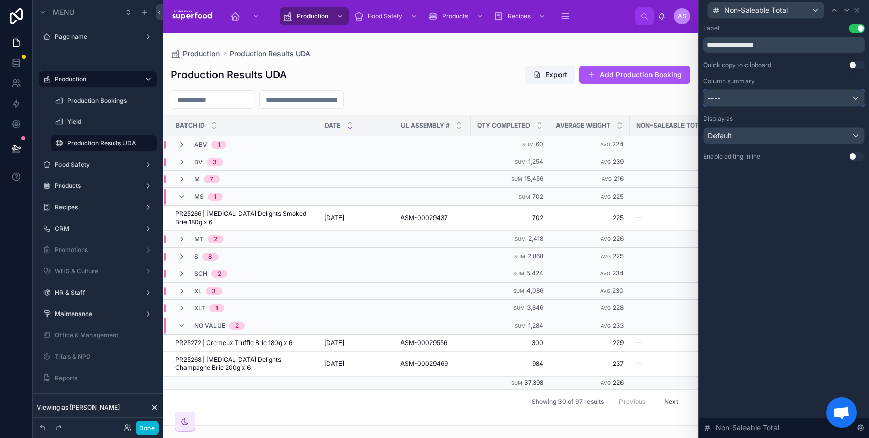
click at [787, 97] on div "----" at bounding box center [784, 98] width 161 height 16
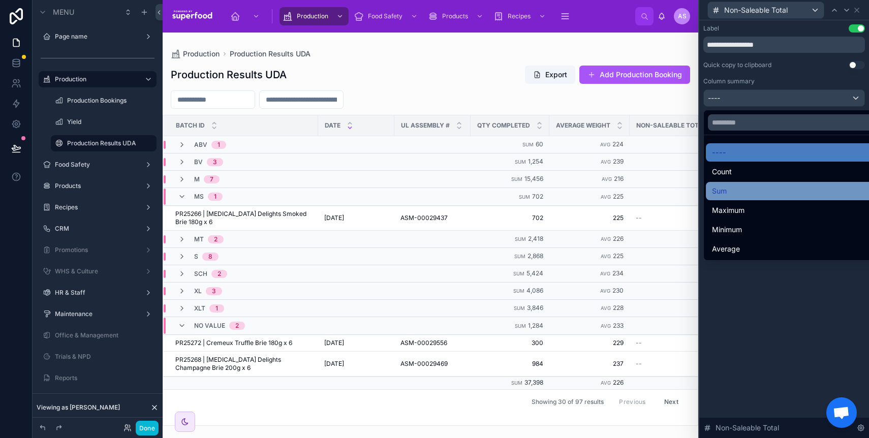
click at [792, 193] on div "Sum" at bounding box center [796, 191] width 168 height 12
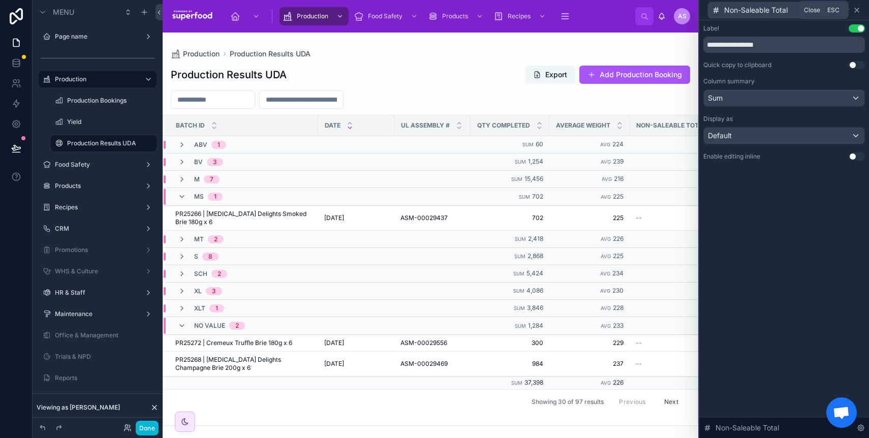
click at [856, 11] on icon at bounding box center [857, 10] width 8 height 8
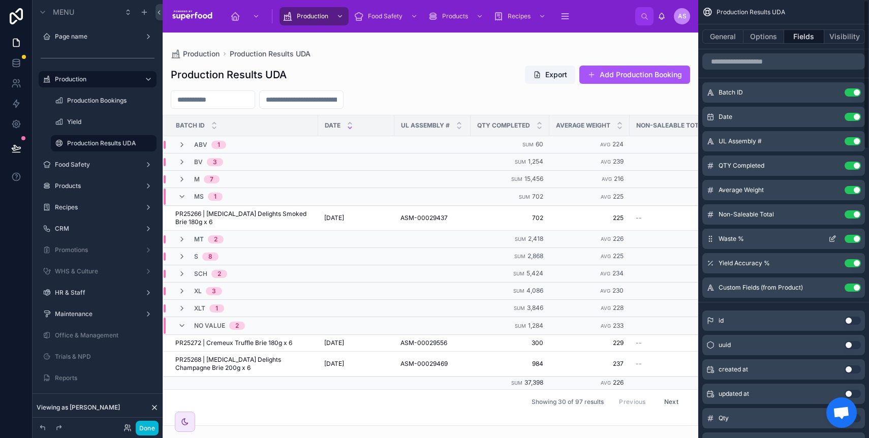
click at [831, 239] on icon "scrollable content" at bounding box center [833, 239] width 8 height 8
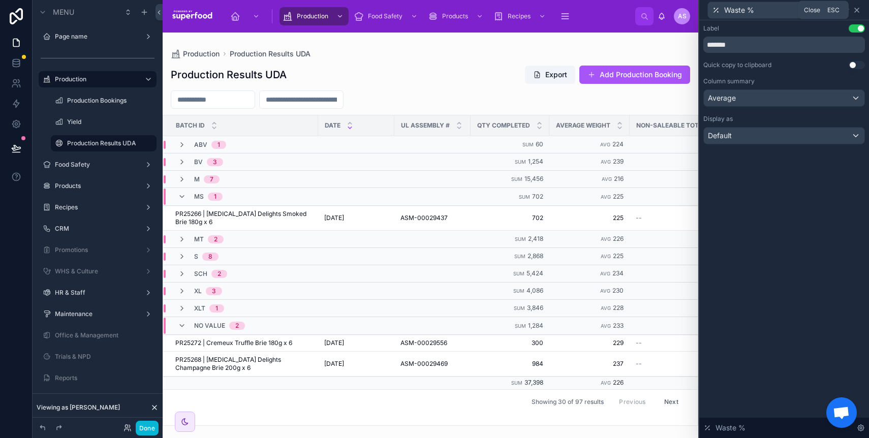
click at [855, 8] on icon at bounding box center [857, 10] width 8 height 8
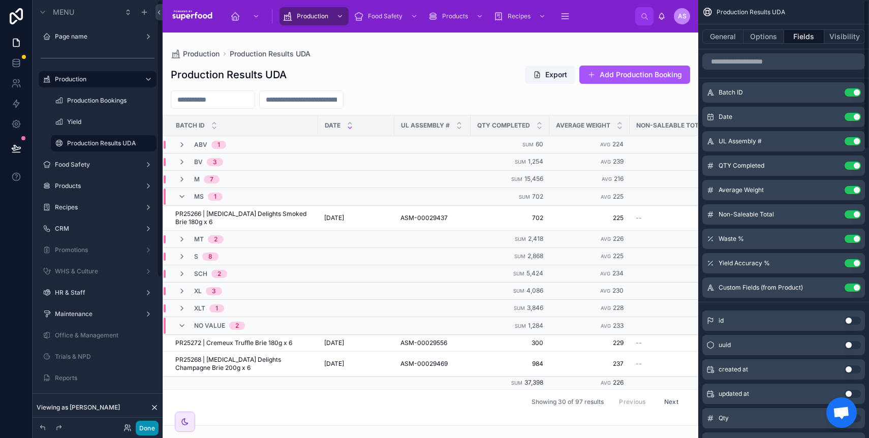
click at [147, 421] on button "Done" at bounding box center [147, 428] width 23 height 15
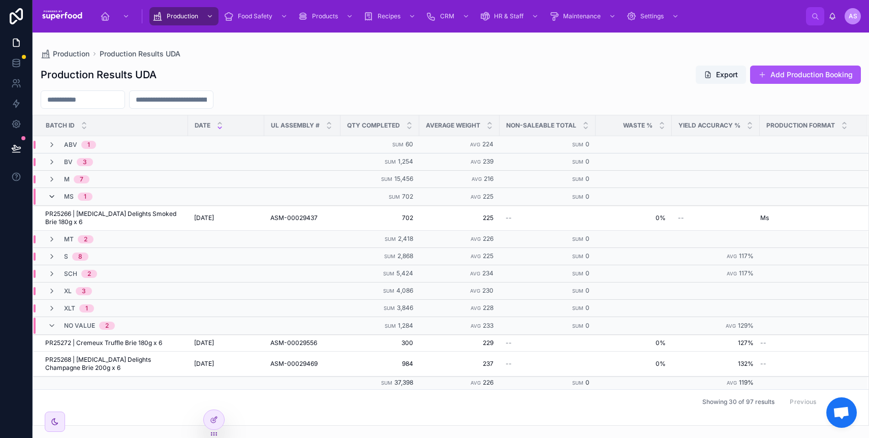
click at [54, 193] on icon at bounding box center [52, 197] width 8 height 8
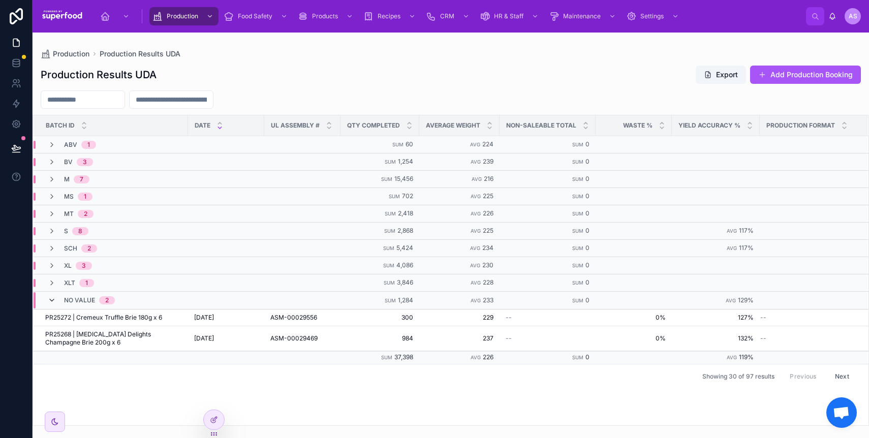
click at [50, 296] on icon at bounding box center [52, 300] width 8 height 8
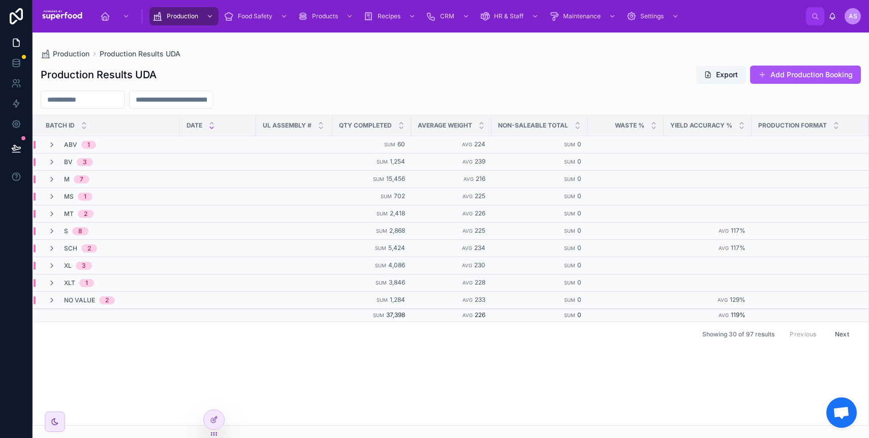
click at [720, 76] on button "Export" at bounding box center [721, 75] width 50 height 18
click at [114, 98] on input "text" at bounding box center [82, 100] width 83 height 14
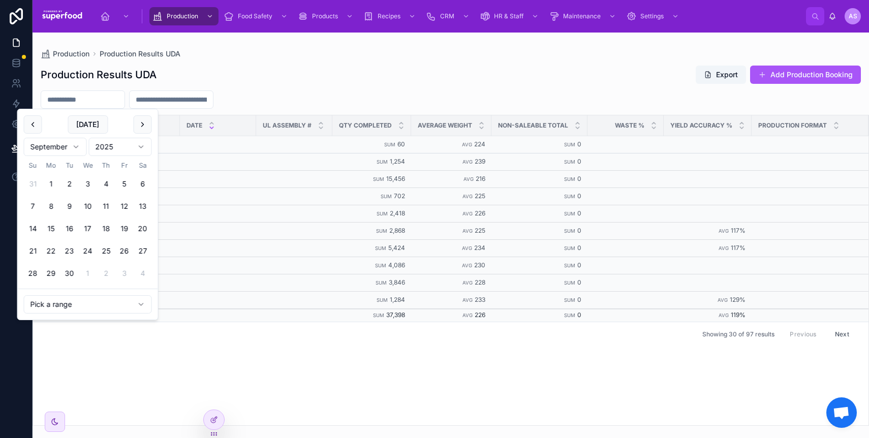
click at [108, 307] on html "Production Food Safety Products Recipes CRM HR & Staff Maintenance Settings AS …" at bounding box center [434, 219] width 869 height 438
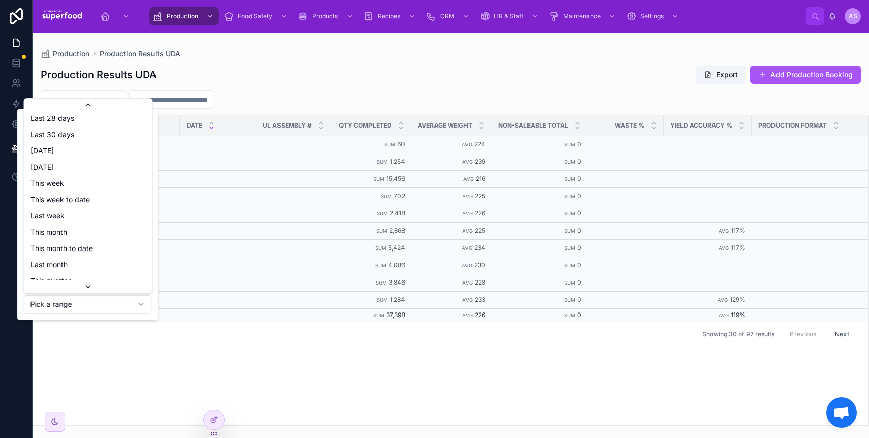
scroll to position [115, 0]
type input "**********"
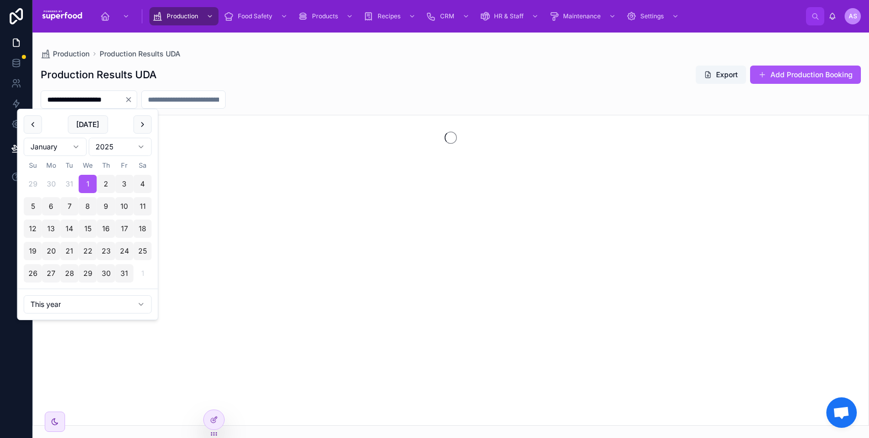
click at [300, 68] on div "Production Results UDA Export Add Production Booking" at bounding box center [451, 74] width 820 height 19
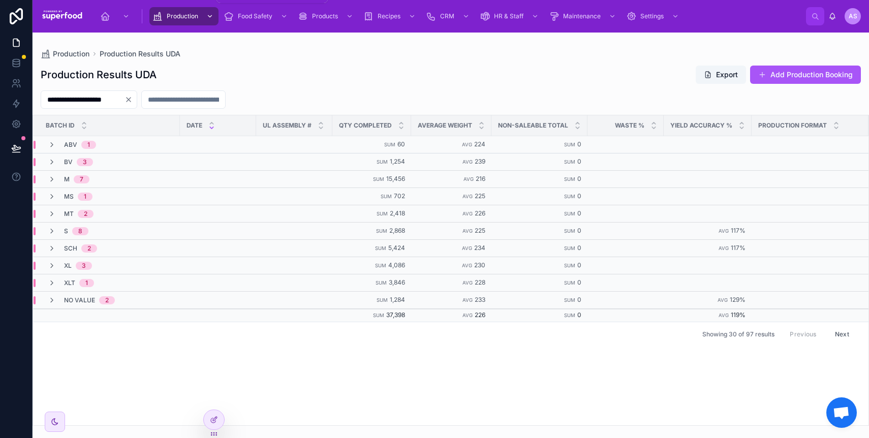
click at [188, 22] on div "Production" at bounding box center [184, 16] width 63 height 16
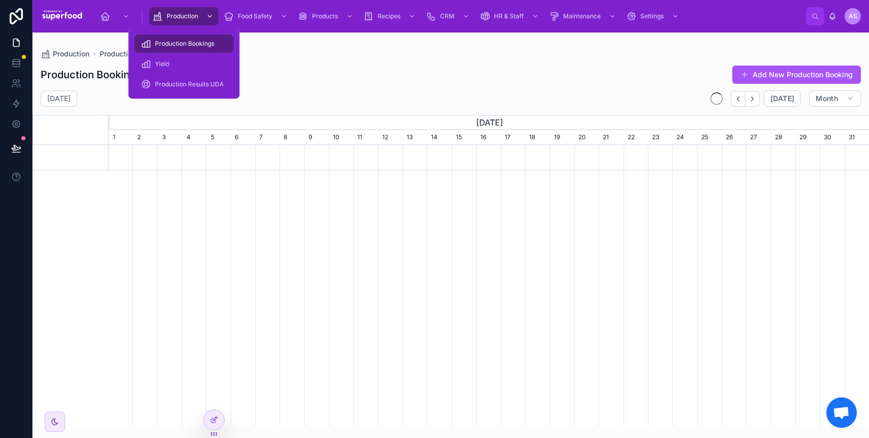
scroll to position [0, 760]
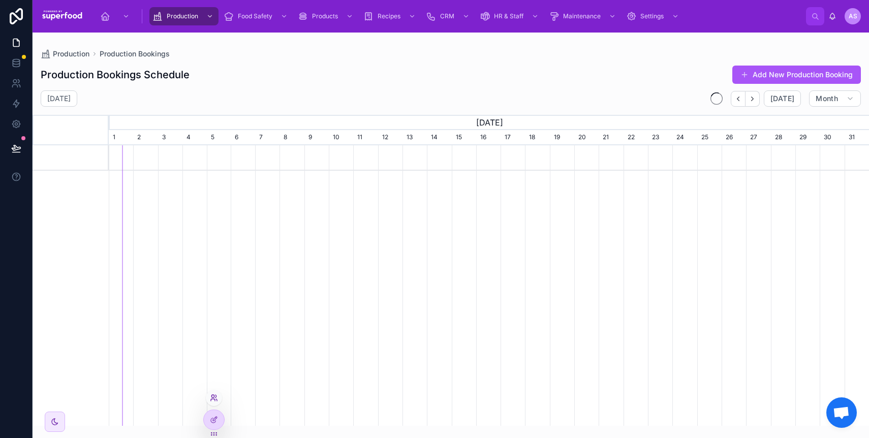
click at [217, 394] on icon at bounding box center [214, 398] width 8 height 8
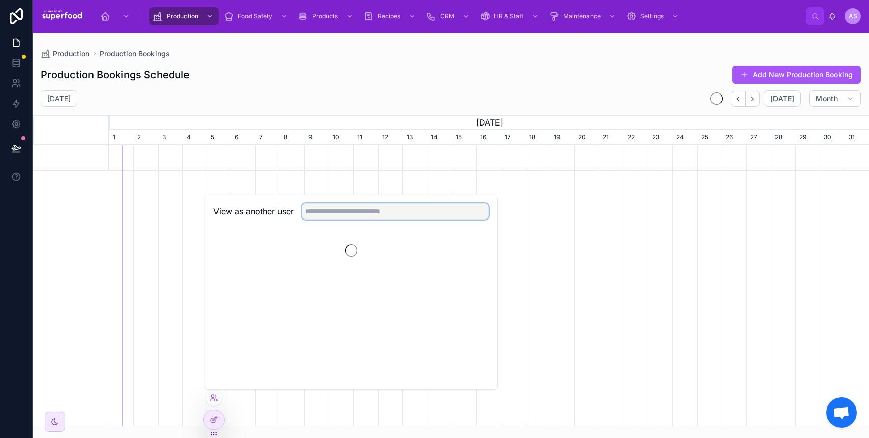
click at [345, 215] on input "text" at bounding box center [395, 211] width 187 height 16
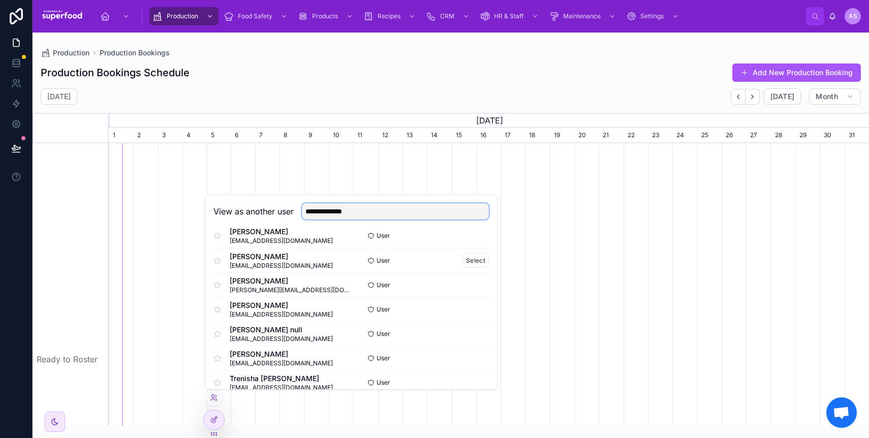
scroll to position [0, 0]
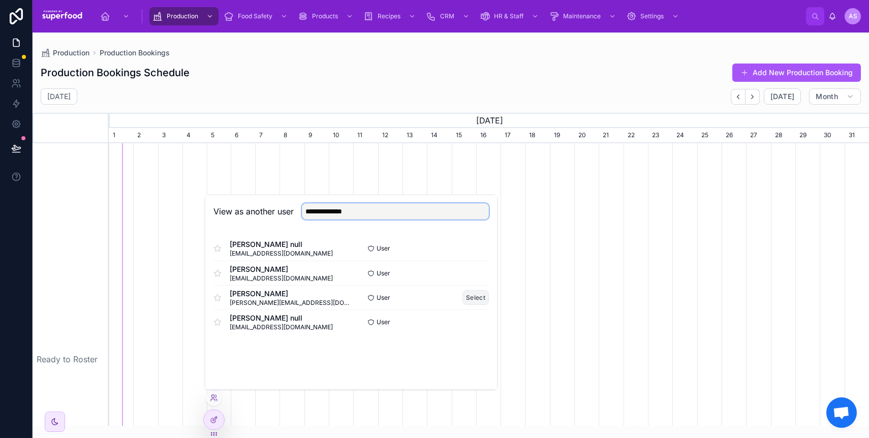
type input "**********"
click at [468, 295] on button "Select" at bounding box center [476, 297] width 26 height 15
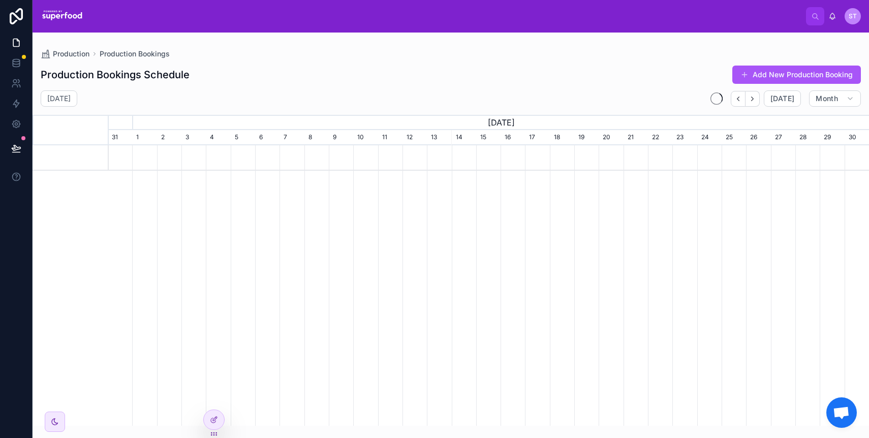
scroll to position [0, 760]
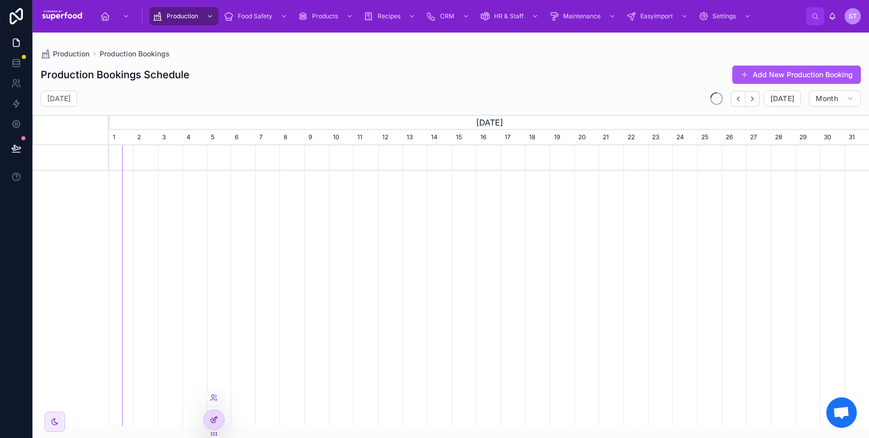
click at [212, 425] on div at bounding box center [214, 419] width 20 height 19
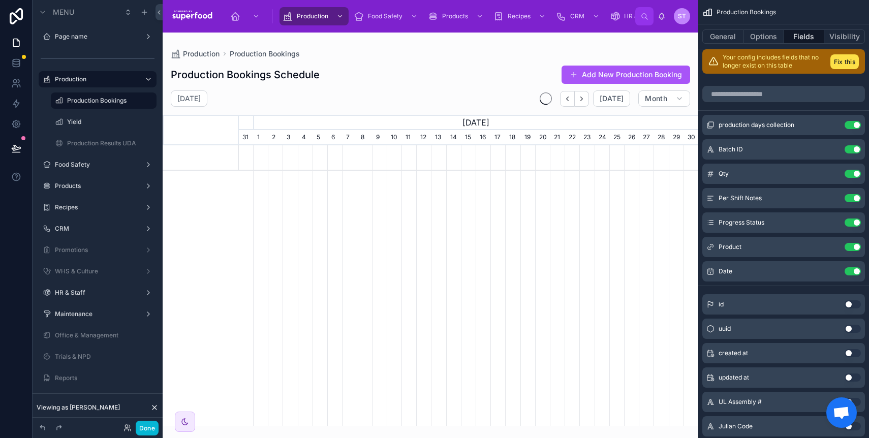
scroll to position [0, 460]
click at [156, 406] on icon at bounding box center [155, 408] width 4 height 4
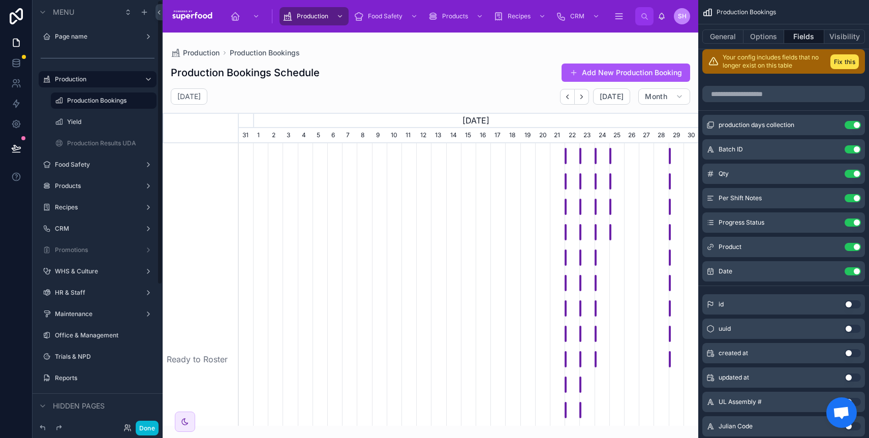
scroll to position [0, 460]
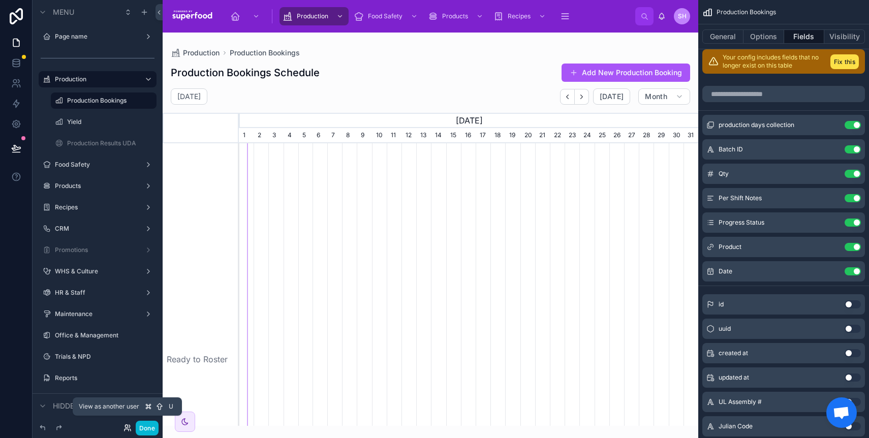
click at [124, 425] on icon at bounding box center [128, 428] width 8 height 8
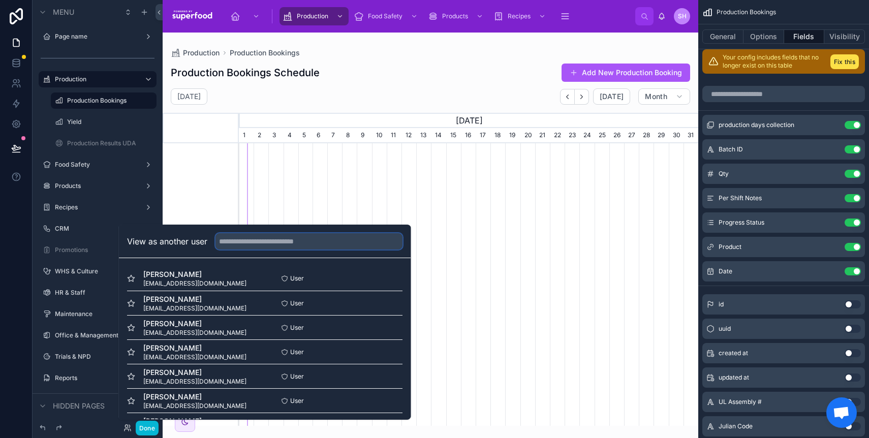
click at [267, 237] on input "text" at bounding box center [309, 241] width 187 height 16
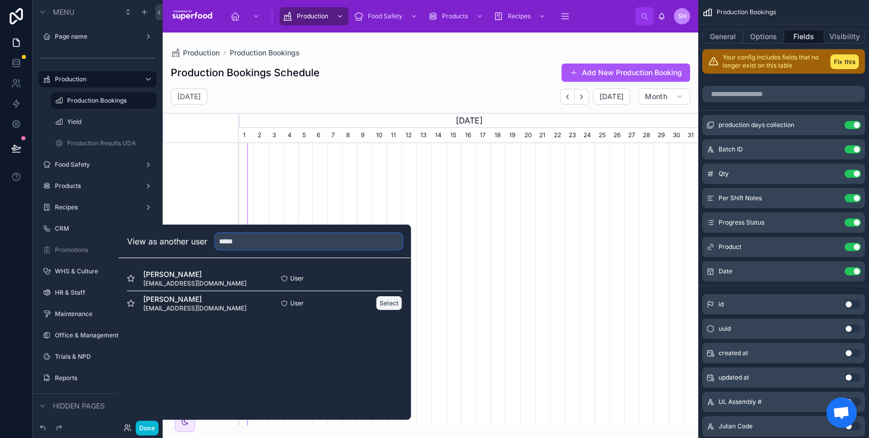
type input "****"
click at [395, 304] on button "Select" at bounding box center [389, 303] width 26 height 15
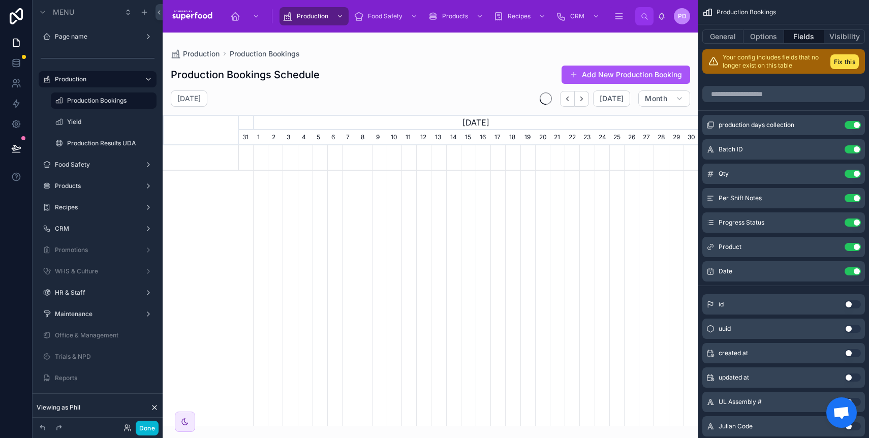
scroll to position [0, 460]
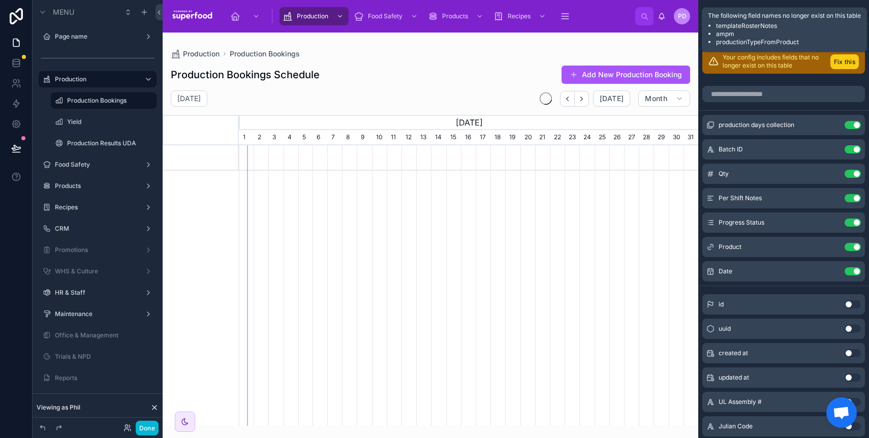
click at [845, 59] on button "Fix this" at bounding box center [845, 61] width 28 height 15
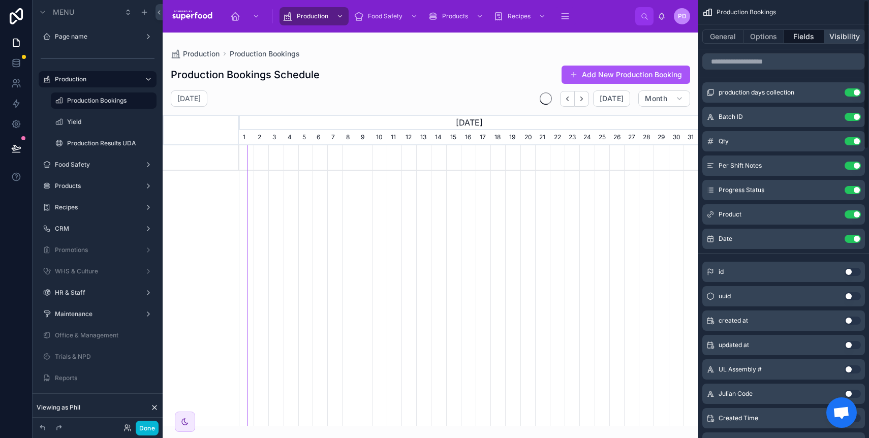
click at [841, 37] on button "Visibility" at bounding box center [845, 36] width 41 height 14
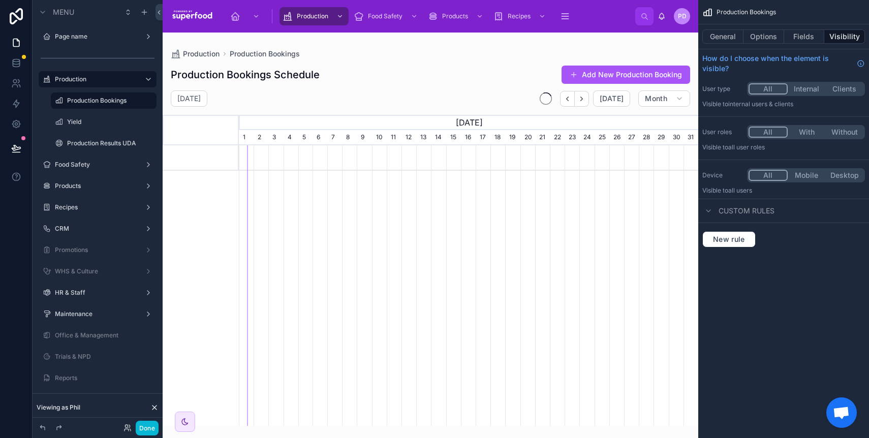
click at [808, 90] on button "Internal" at bounding box center [807, 88] width 38 height 11
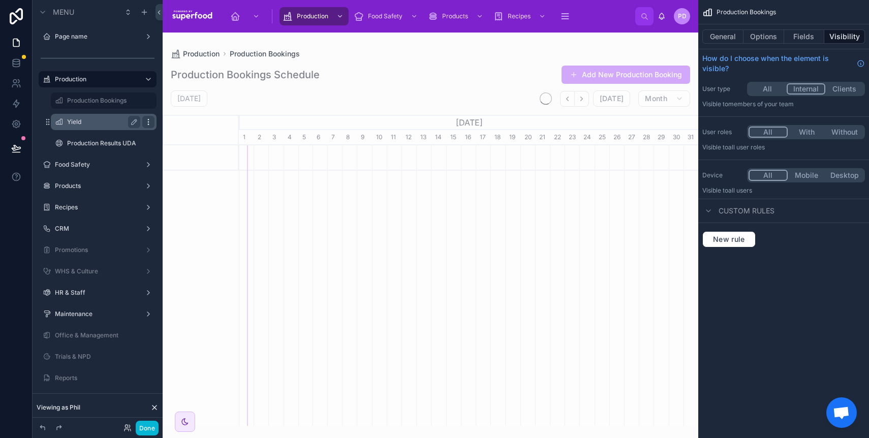
click at [148, 122] on icon "scrollable content" at bounding box center [148, 121] width 1 height 1
click at [119, 128] on div "Yield" at bounding box center [104, 122] width 102 height 16
click at [112, 126] on label "Yield" at bounding box center [101, 122] width 69 height 8
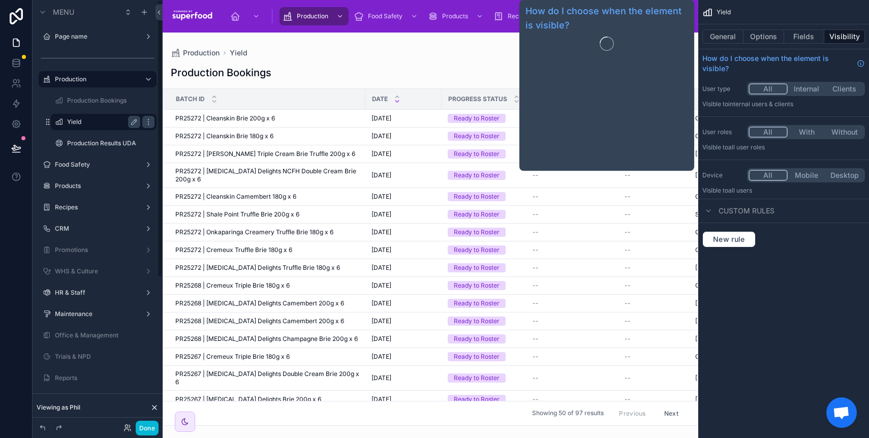
click at [809, 89] on button "Internal" at bounding box center [807, 88] width 38 height 11
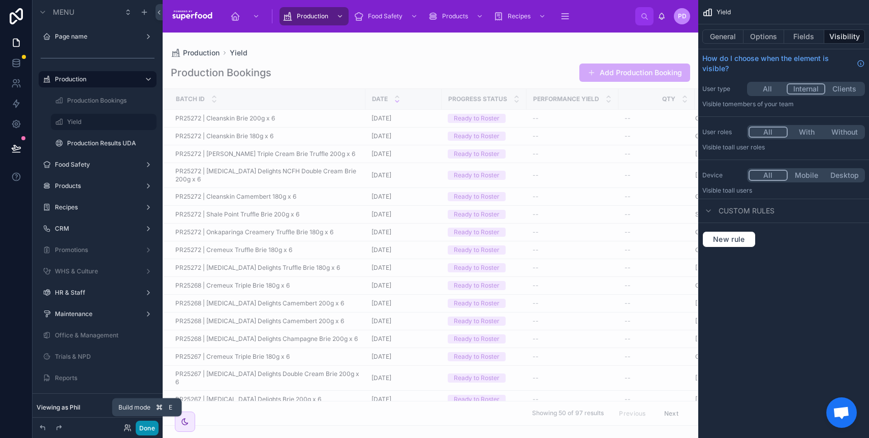
click at [147, 423] on button "Done" at bounding box center [147, 428] width 23 height 15
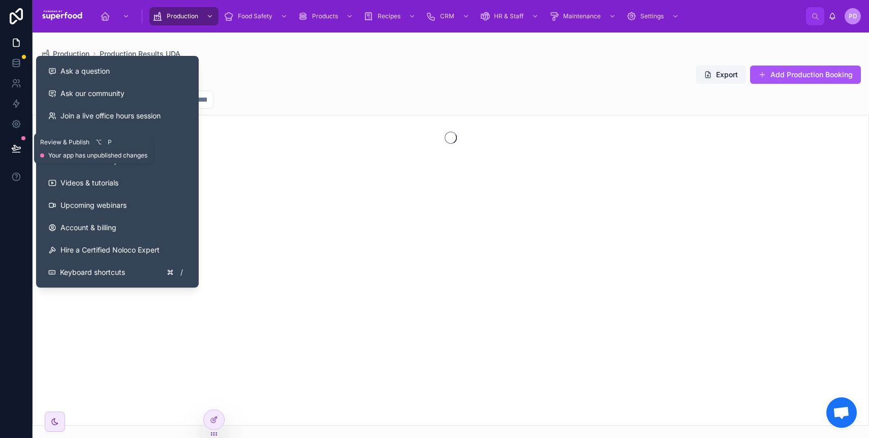
click at [21, 155] on button at bounding box center [16, 148] width 22 height 28
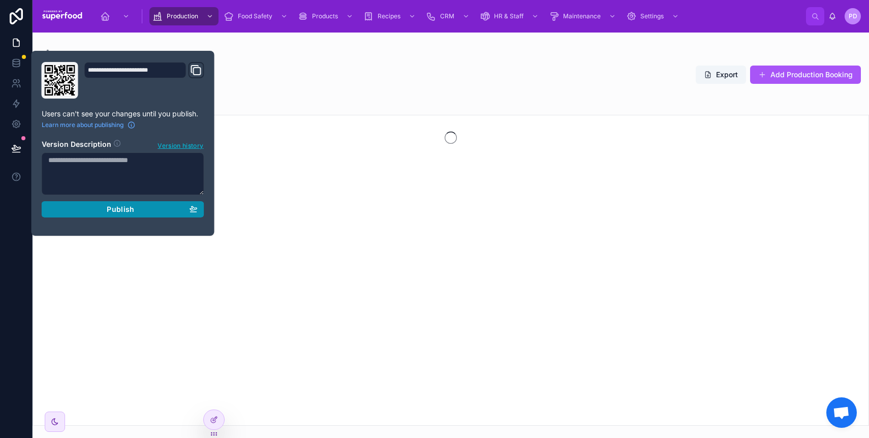
click at [113, 208] on span "Publish" at bounding box center [120, 209] width 27 height 9
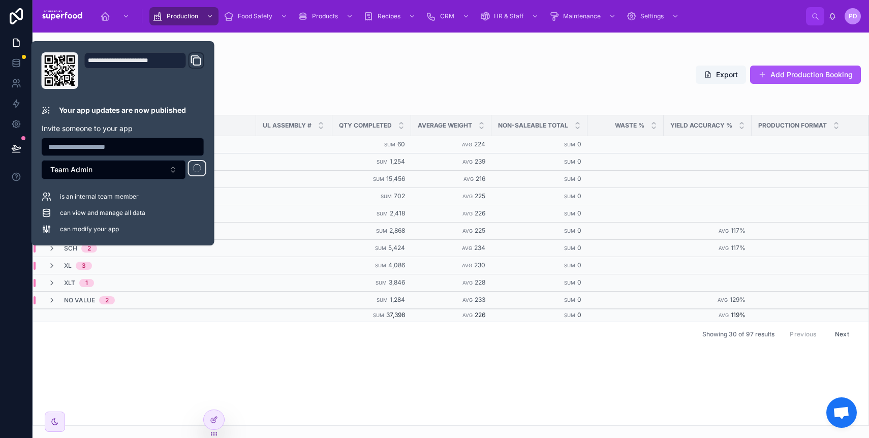
click at [327, 374] on div "Batch ID Date UL Assembly # QTY Completed Average Weight Non-Saleable Total Was…" at bounding box center [451, 270] width 836 height 310
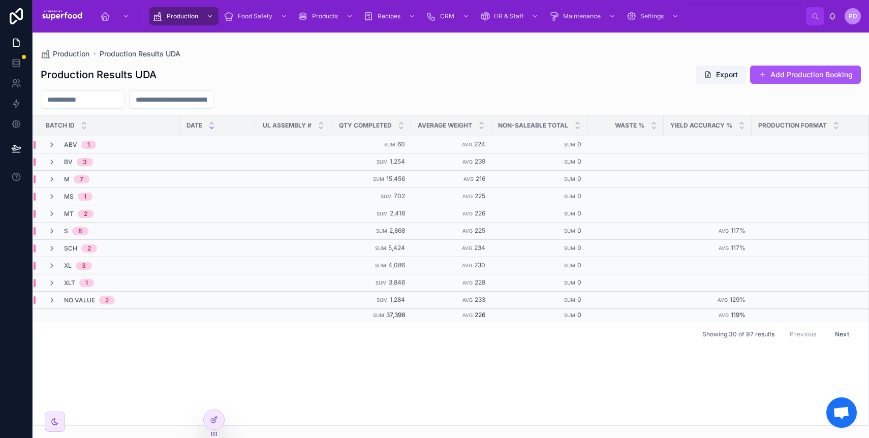
click at [626, 69] on div "Production Results UDA Export Add Production Booking" at bounding box center [451, 74] width 820 height 19
click at [363, 89] on div "Production Results UDA Export Add Production Booking Batch ID Date UL Assembly …" at bounding box center [451, 242] width 837 height 367
click at [52, 161] on icon at bounding box center [52, 162] width 8 height 8
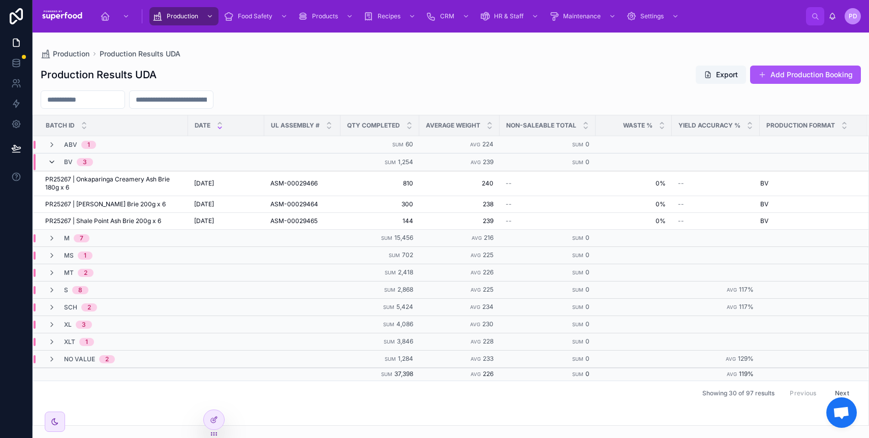
click at [50, 159] on icon at bounding box center [52, 162] width 8 height 8
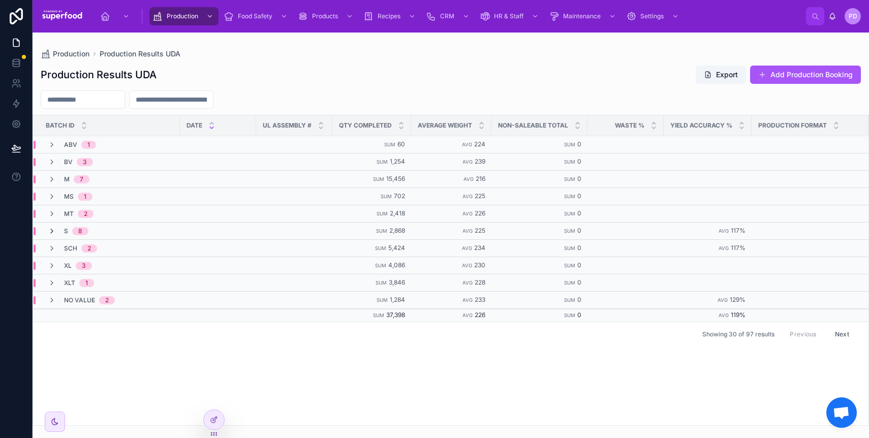
click at [53, 230] on icon at bounding box center [52, 231] width 8 height 8
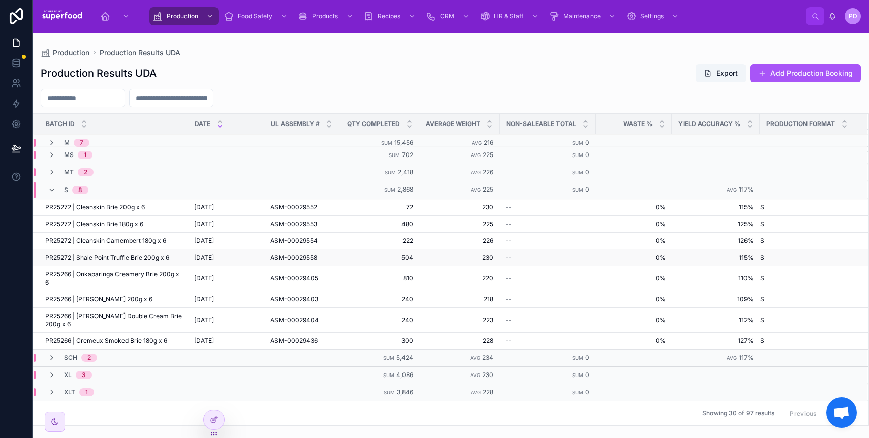
scroll to position [68, 0]
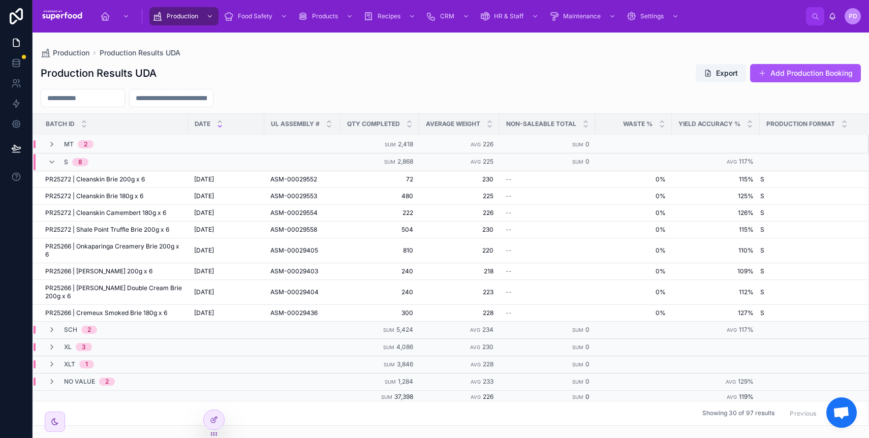
click at [158, 103] on input "text" at bounding box center [171, 98] width 83 height 14
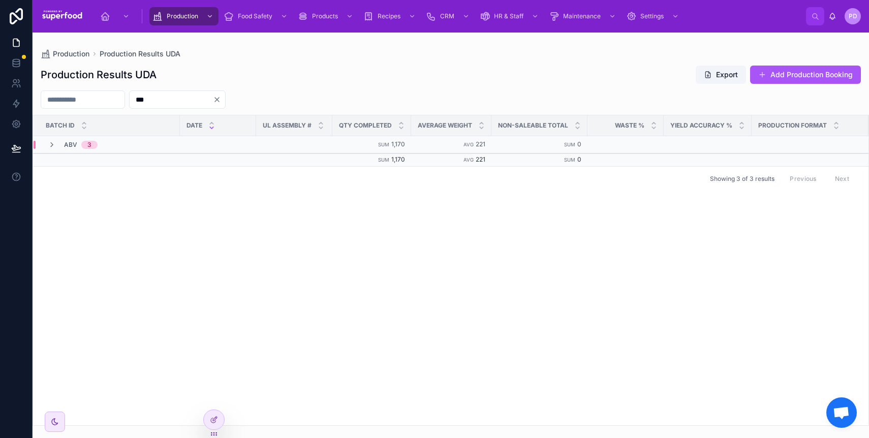
type input "***"
click at [99, 98] on input "text" at bounding box center [82, 100] width 83 height 14
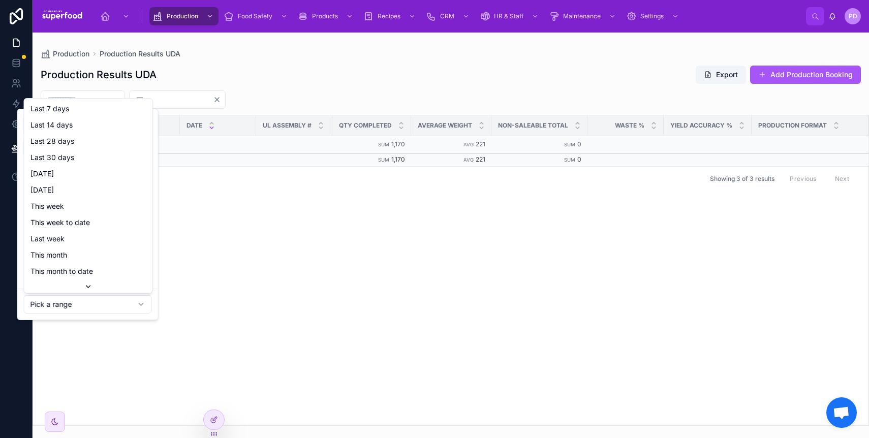
click at [99, 301] on html "Production Food Safety Products Recipes CRM HR & Staff Maintenance Settings PD …" at bounding box center [434, 219] width 869 height 438
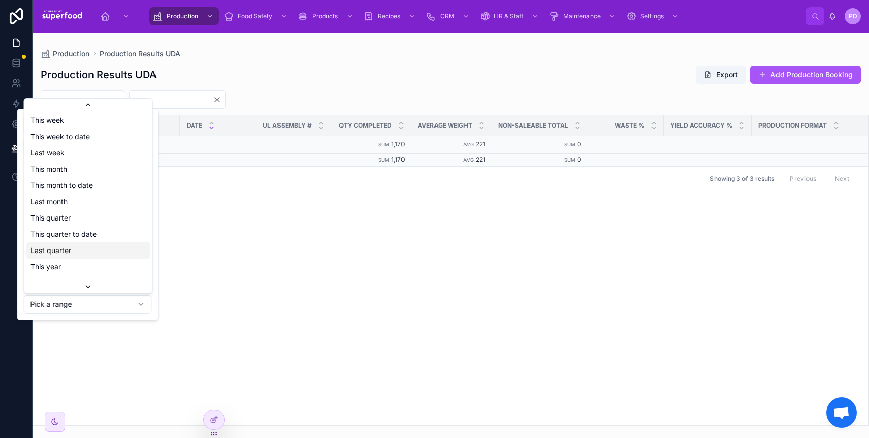
scroll to position [112, 0]
type input "**********"
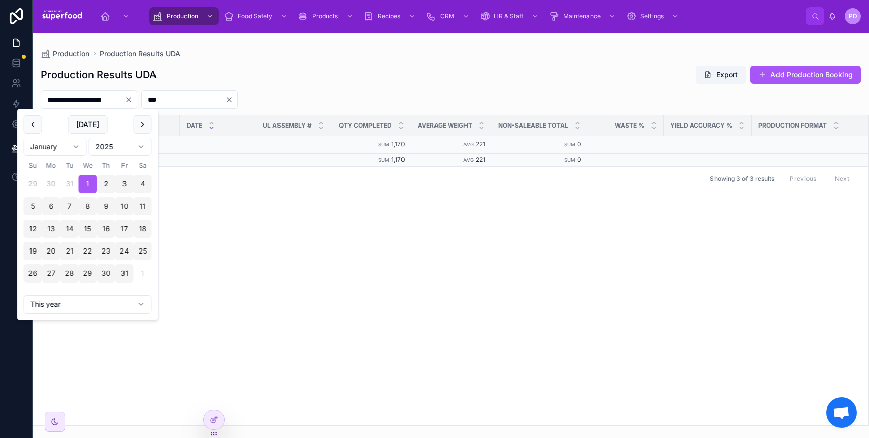
click at [177, 102] on input "***" at bounding box center [183, 100] width 83 height 14
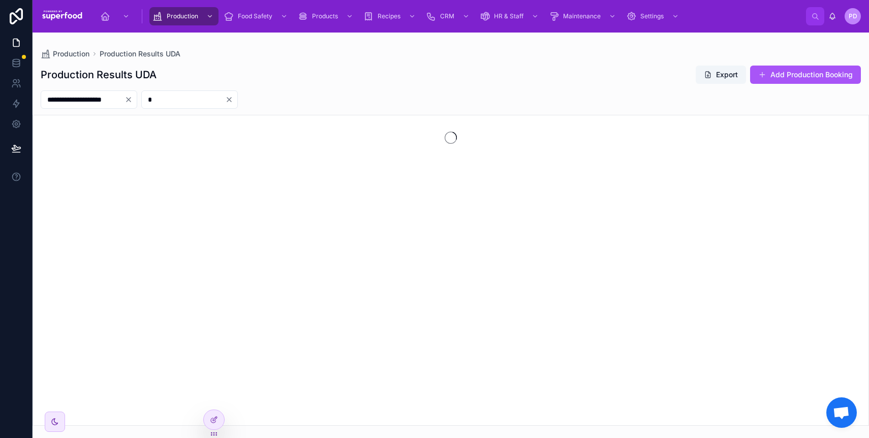
type input "*"
click at [233, 101] on icon "Clear" at bounding box center [229, 100] width 8 height 8
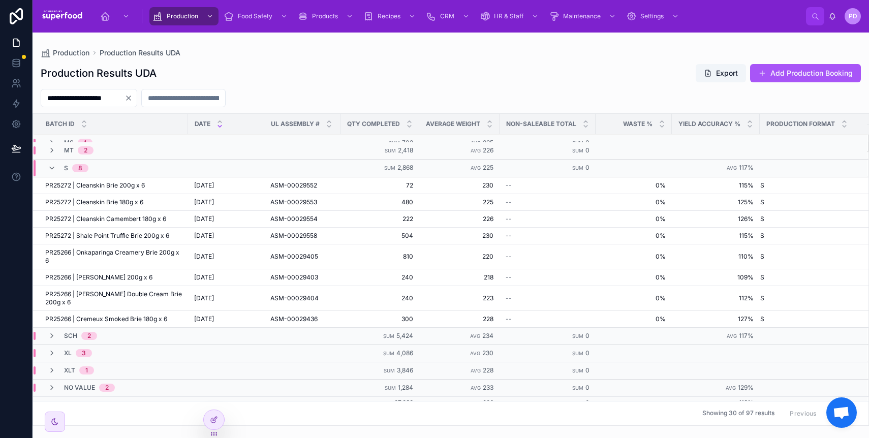
scroll to position [68, 0]
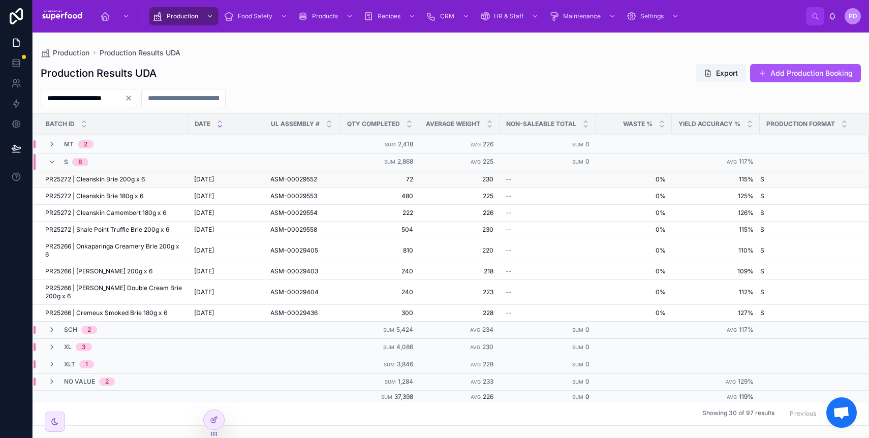
click at [87, 182] on td "PR25272 | Cleanskin Brie 200g x 6 PR25272 | Cleanskin Brie 200g x 6" at bounding box center [110, 179] width 155 height 17
click at [87, 179] on span "PR25272 | Cleanskin Brie 200g x 6" at bounding box center [95, 179] width 100 height 8
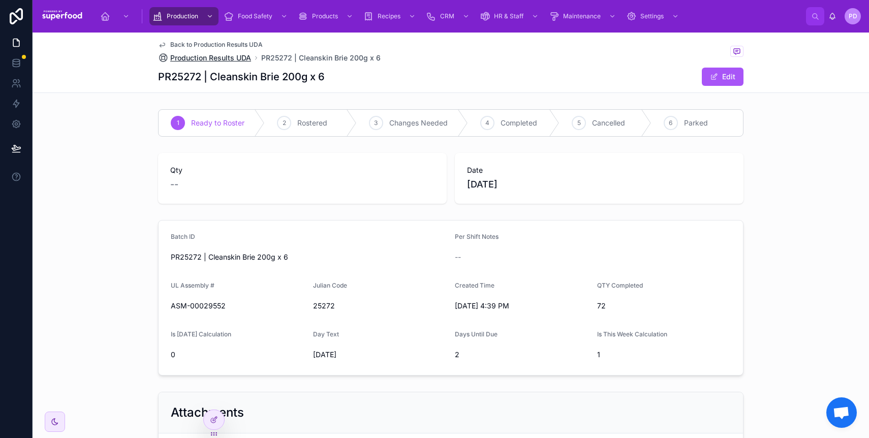
click at [218, 58] on span "Production Results UDA" at bounding box center [210, 58] width 81 height 10
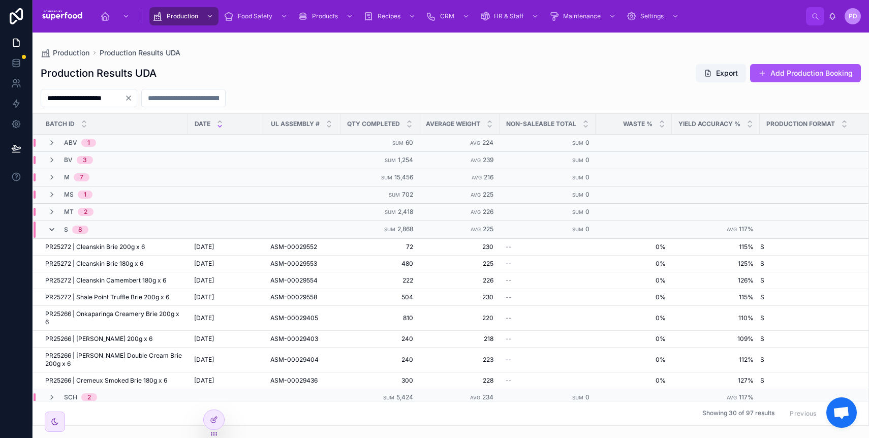
click at [50, 228] on icon at bounding box center [52, 230] width 8 height 8
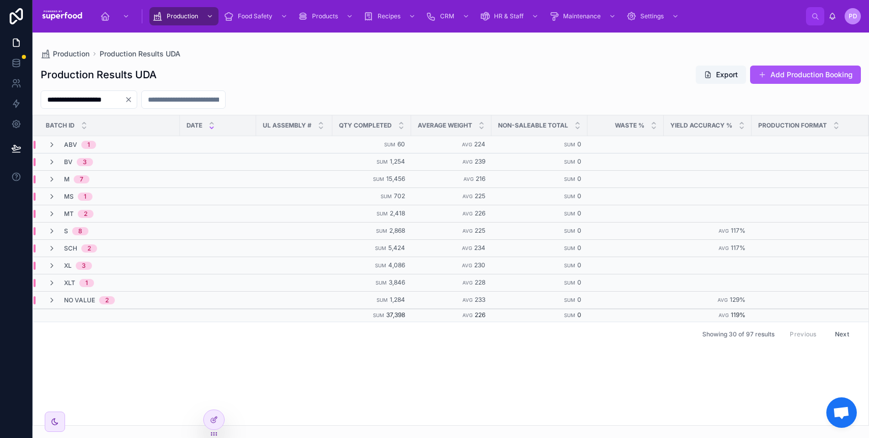
click at [50, 228] on icon at bounding box center [52, 231] width 8 height 8
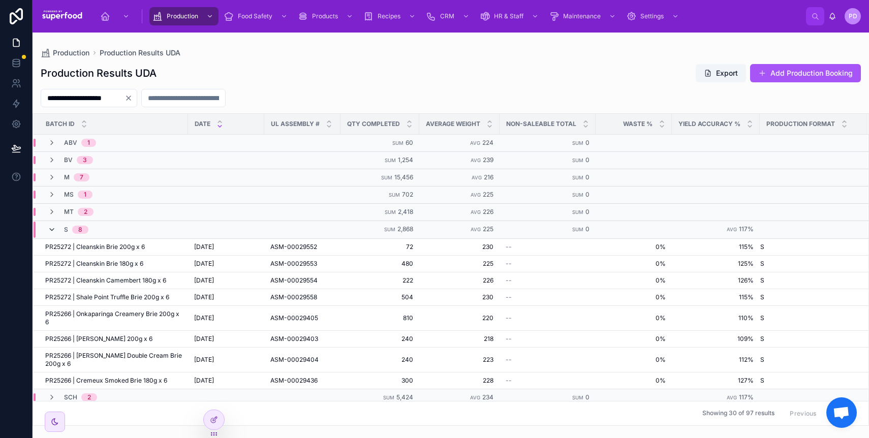
click at [50, 228] on icon at bounding box center [52, 230] width 8 height 8
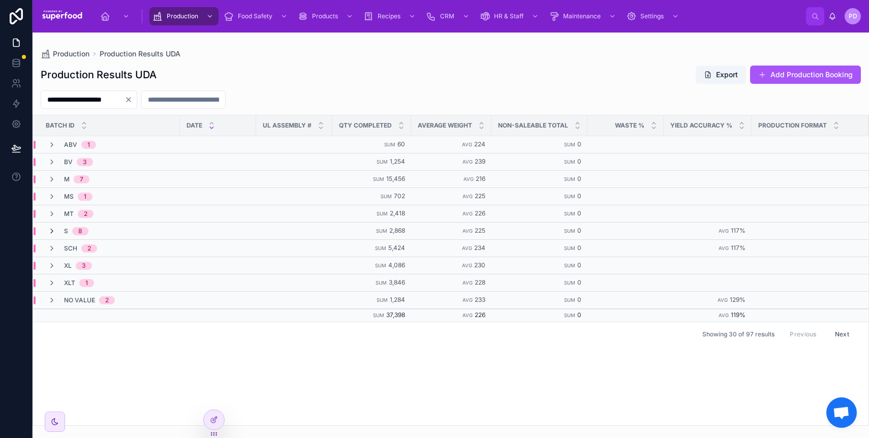
click at [51, 228] on icon at bounding box center [52, 231] width 8 height 8
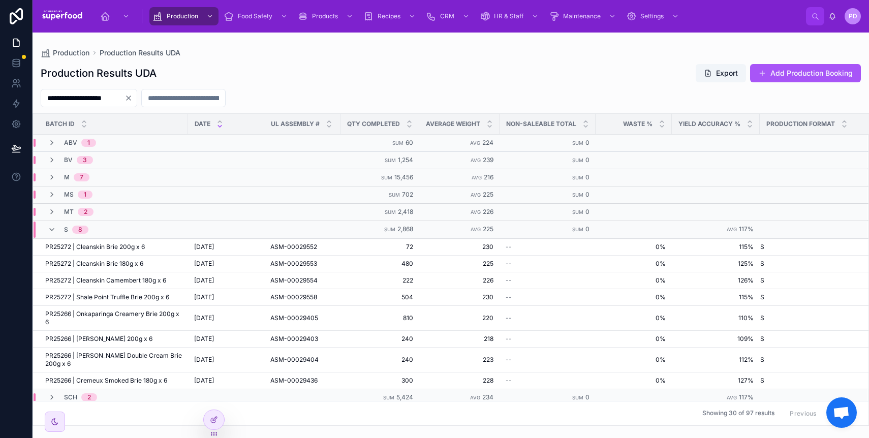
click at [51, 228] on icon at bounding box center [52, 230] width 8 height 8
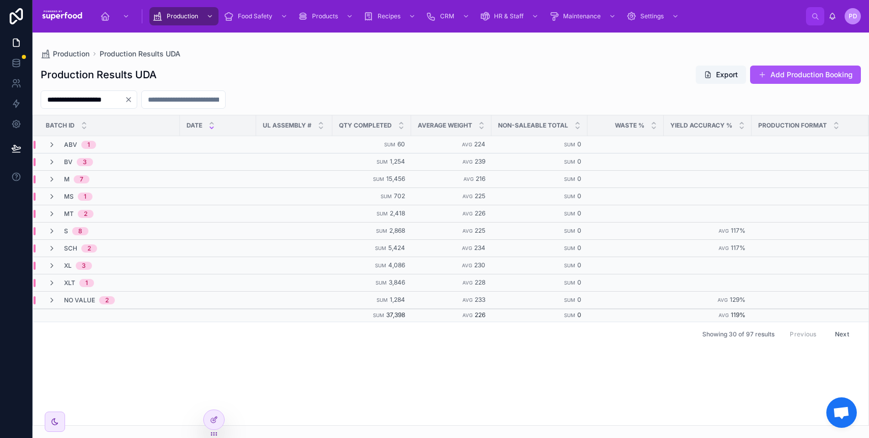
click at [51, 228] on icon at bounding box center [52, 231] width 8 height 8
